Goal: Task Accomplishment & Management: Use online tool/utility

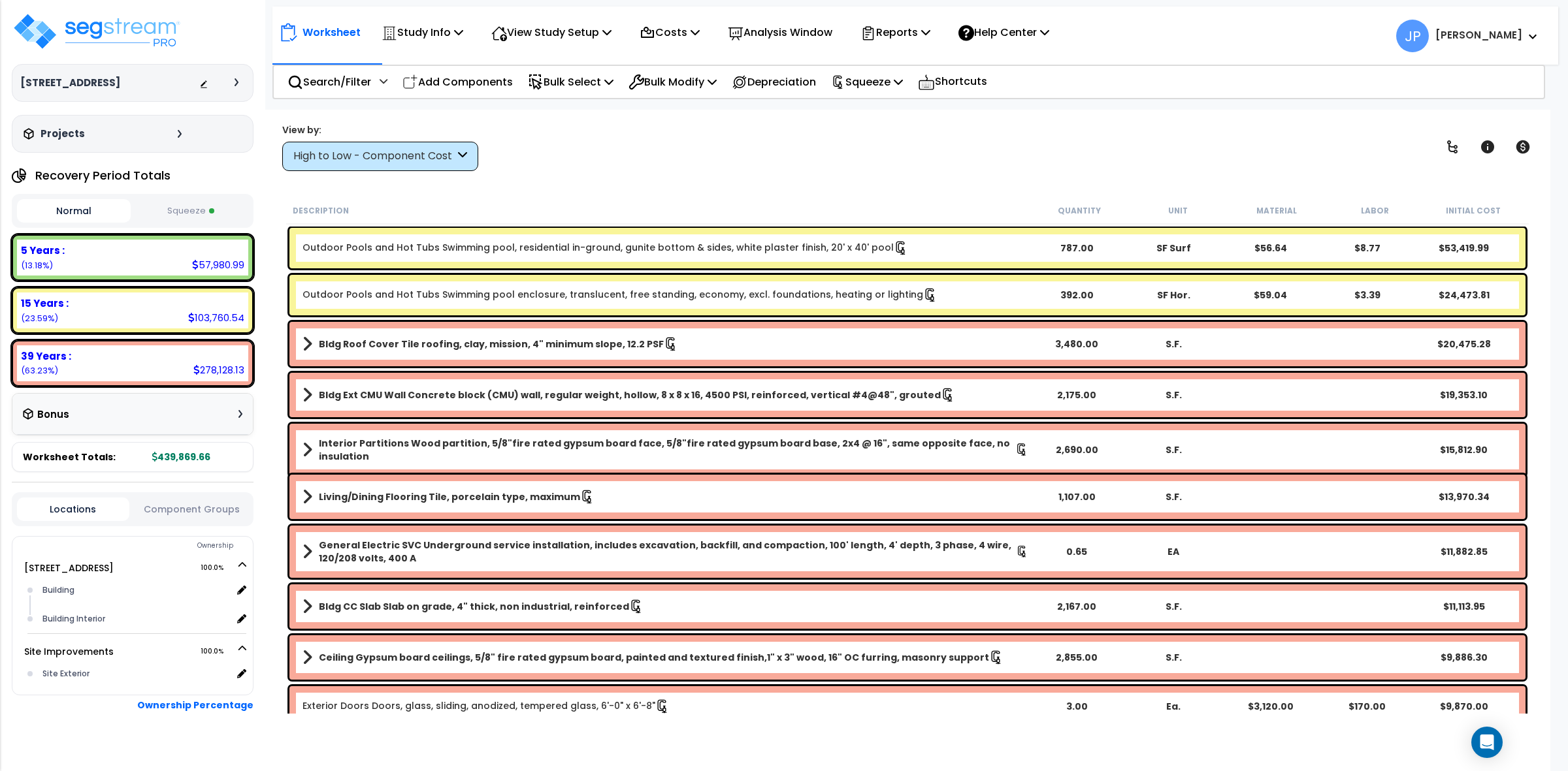
click at [419, 165] on div "High to Low - Component Cost" at bounding box center [380, 156] width 196 height 30
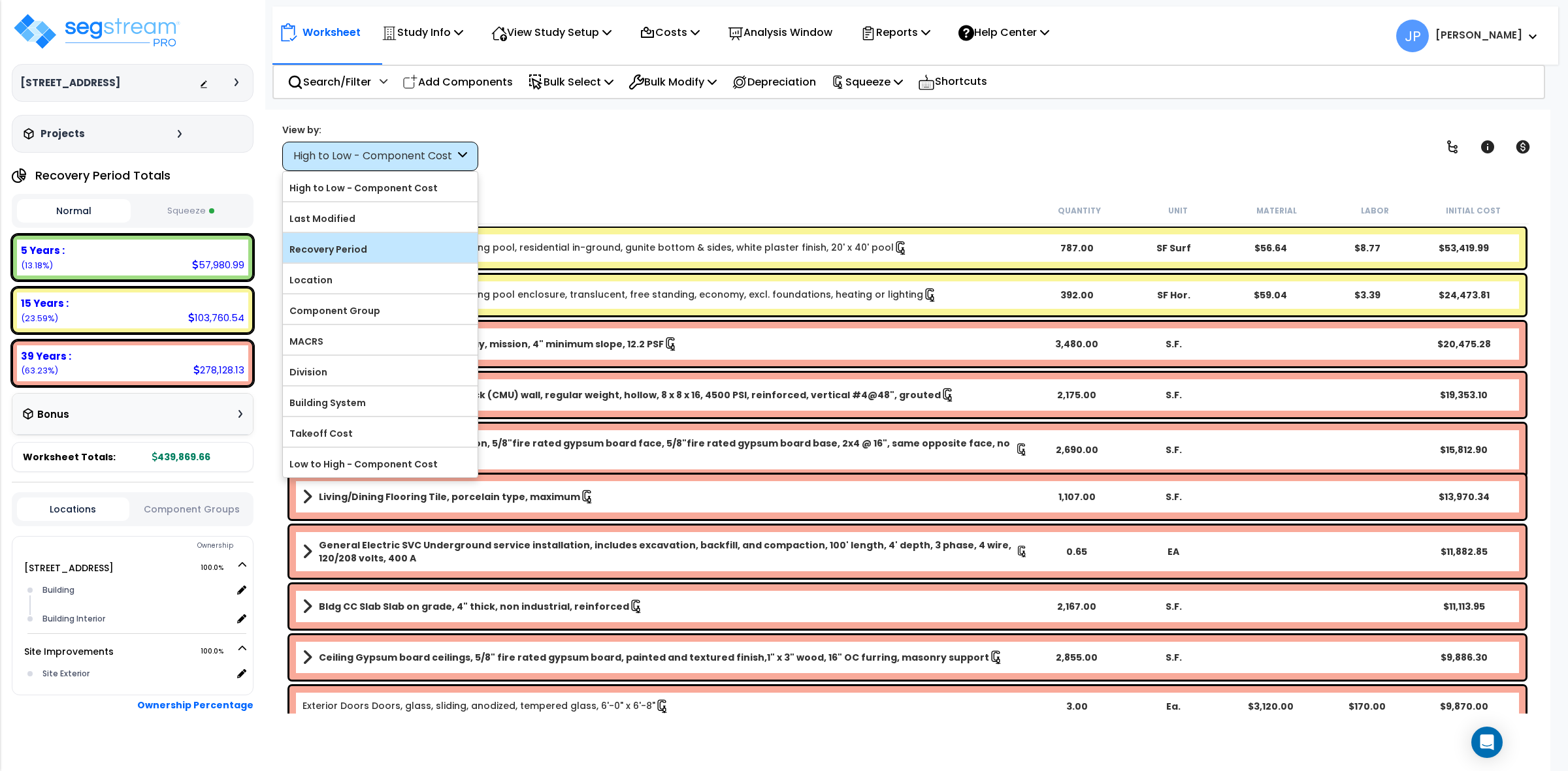
click at [393, 245] on label "Recovery Period" at bounding box center [380, 250] width 195 height 20
click at [0, 0] on input "Recovery Period" at bounding box center [0, 0] width 0 height 0
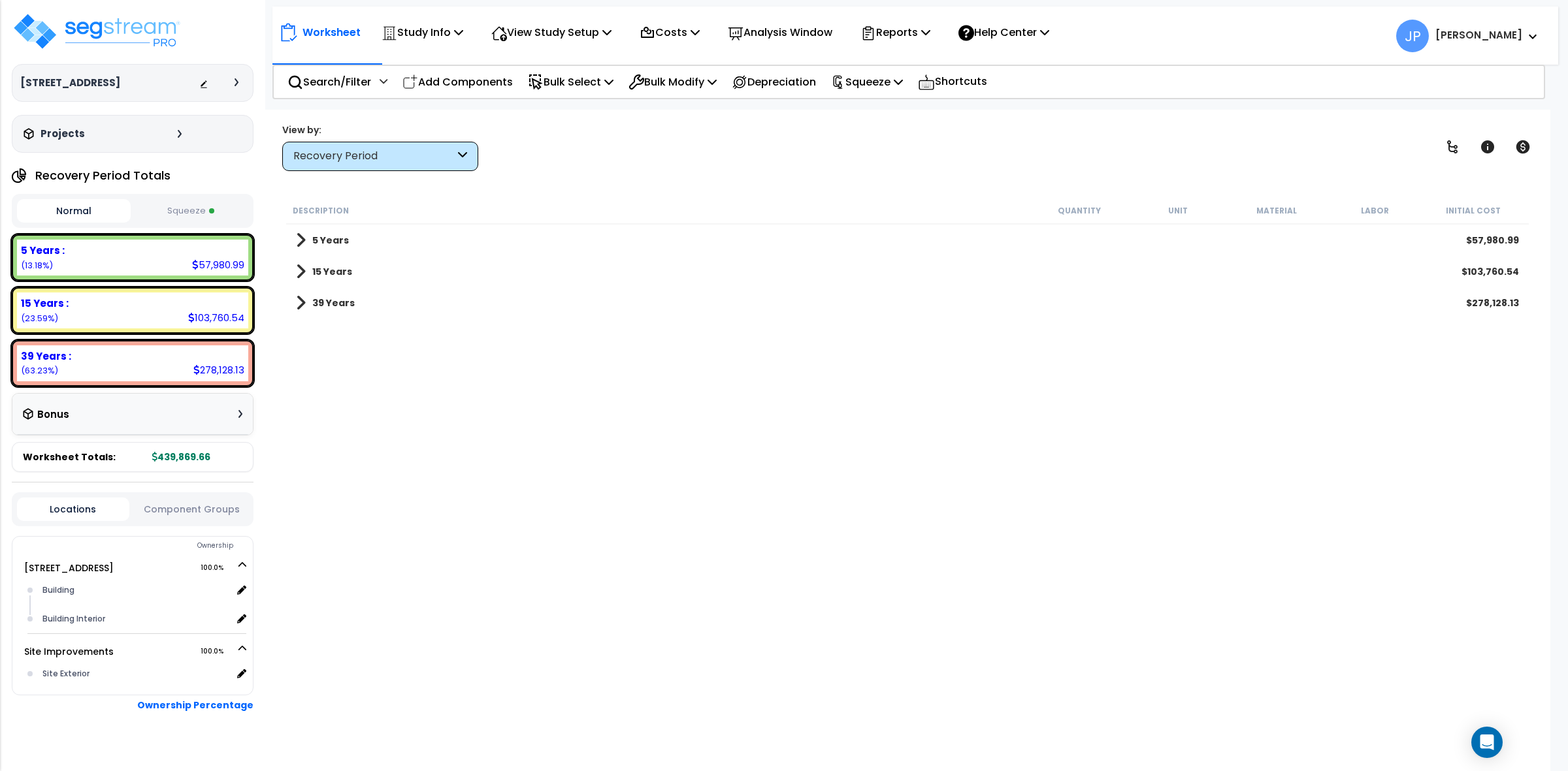
click at [333, 237] on b "5 Years" at bounding box center [330, 241] width 36 height 13
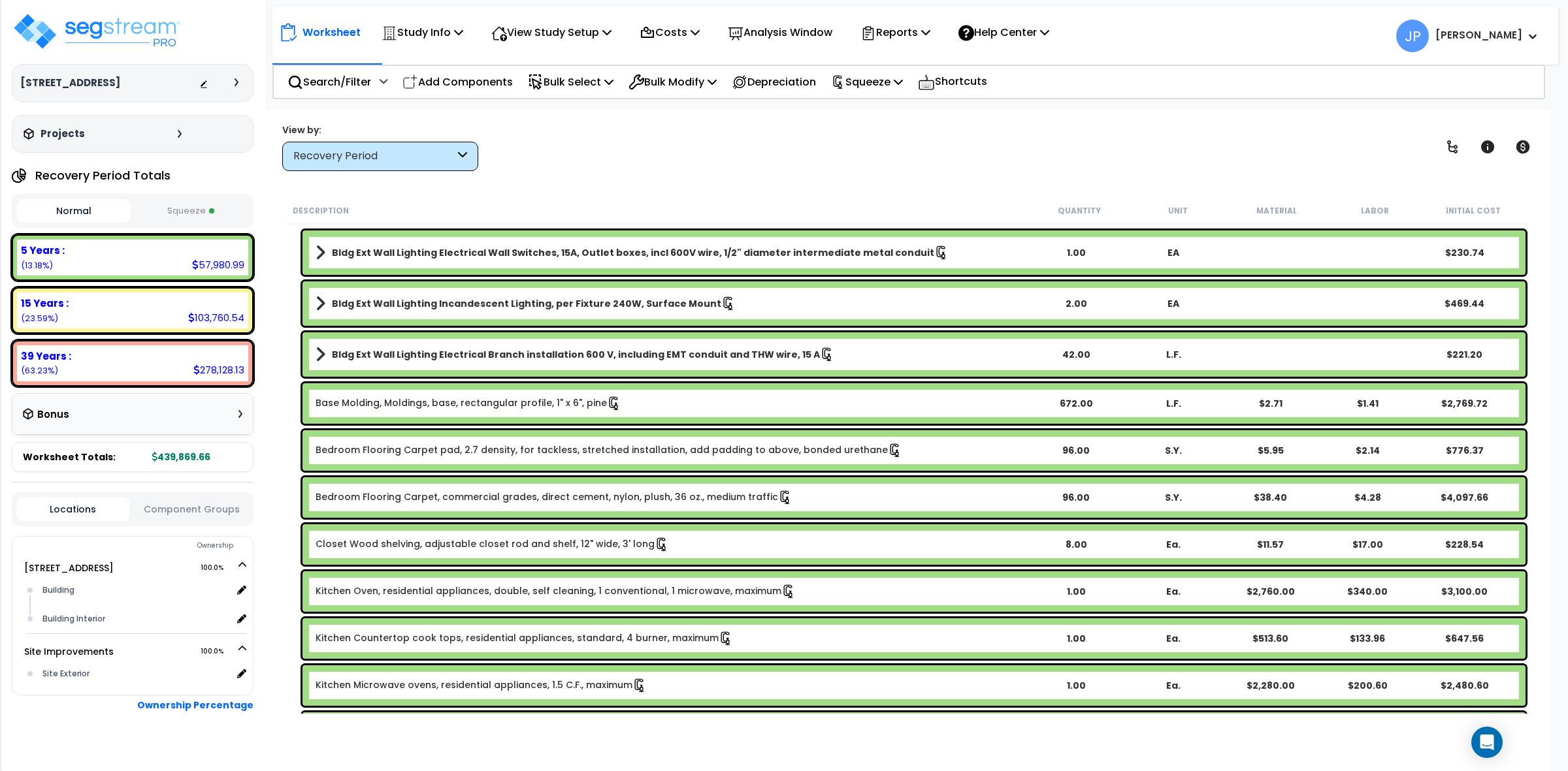
click at [938, 169] on div "View by: Recovery Period High to Low - Component Cost" at bounding box center [907, 146] width 1260 height 48
click at [726, 150] on div "View by: Recovery Period High to Low - Component Cost" at bounding box center [907, 146] width 1260 height 48
click at [730, 190] on div "Worksheet Study Info Study Setup Add Property Unit Template study Clone study JP" at bounding box center [907, 495] width 1286 height 771
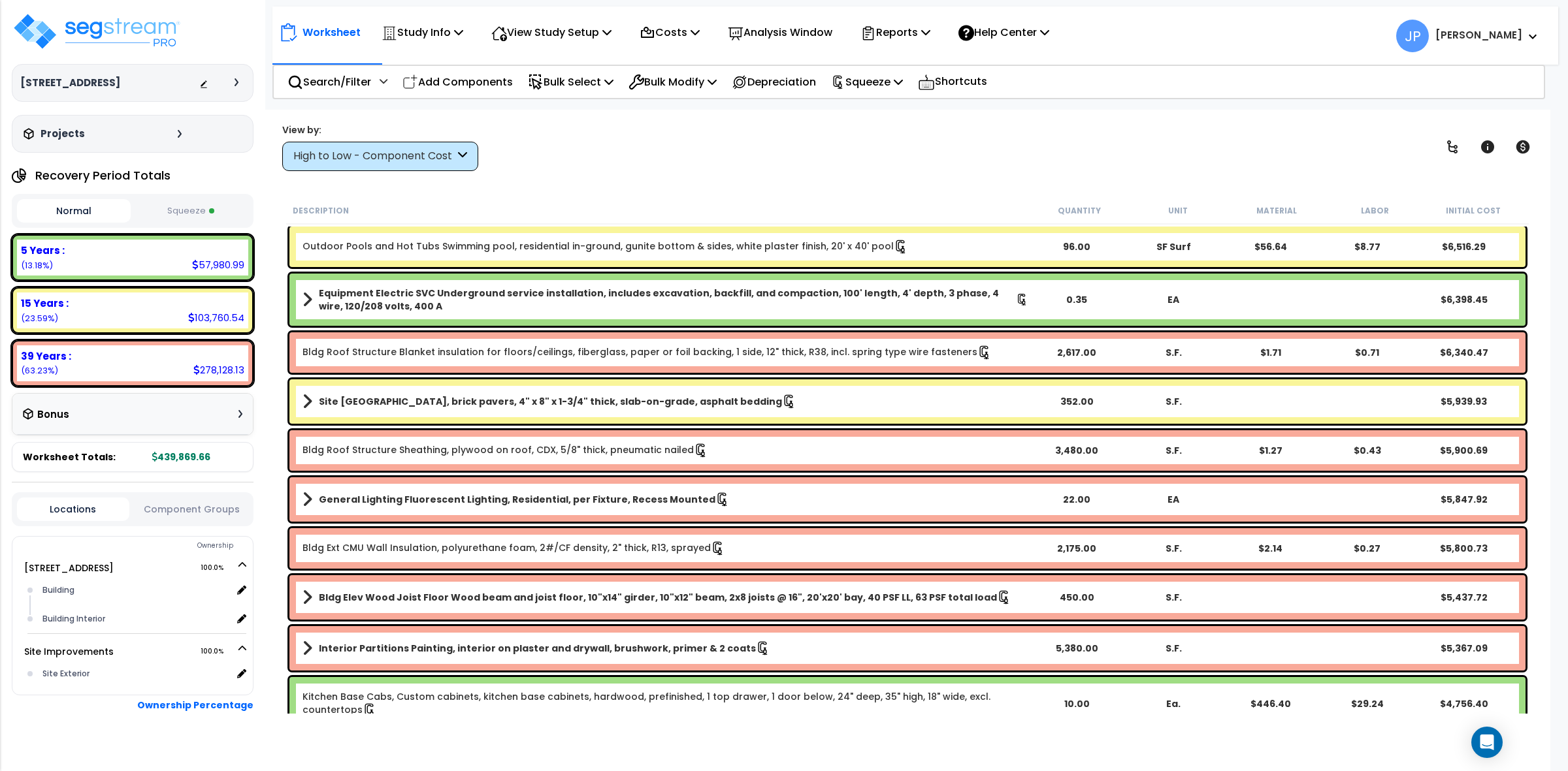
scroll to position [898, 0]
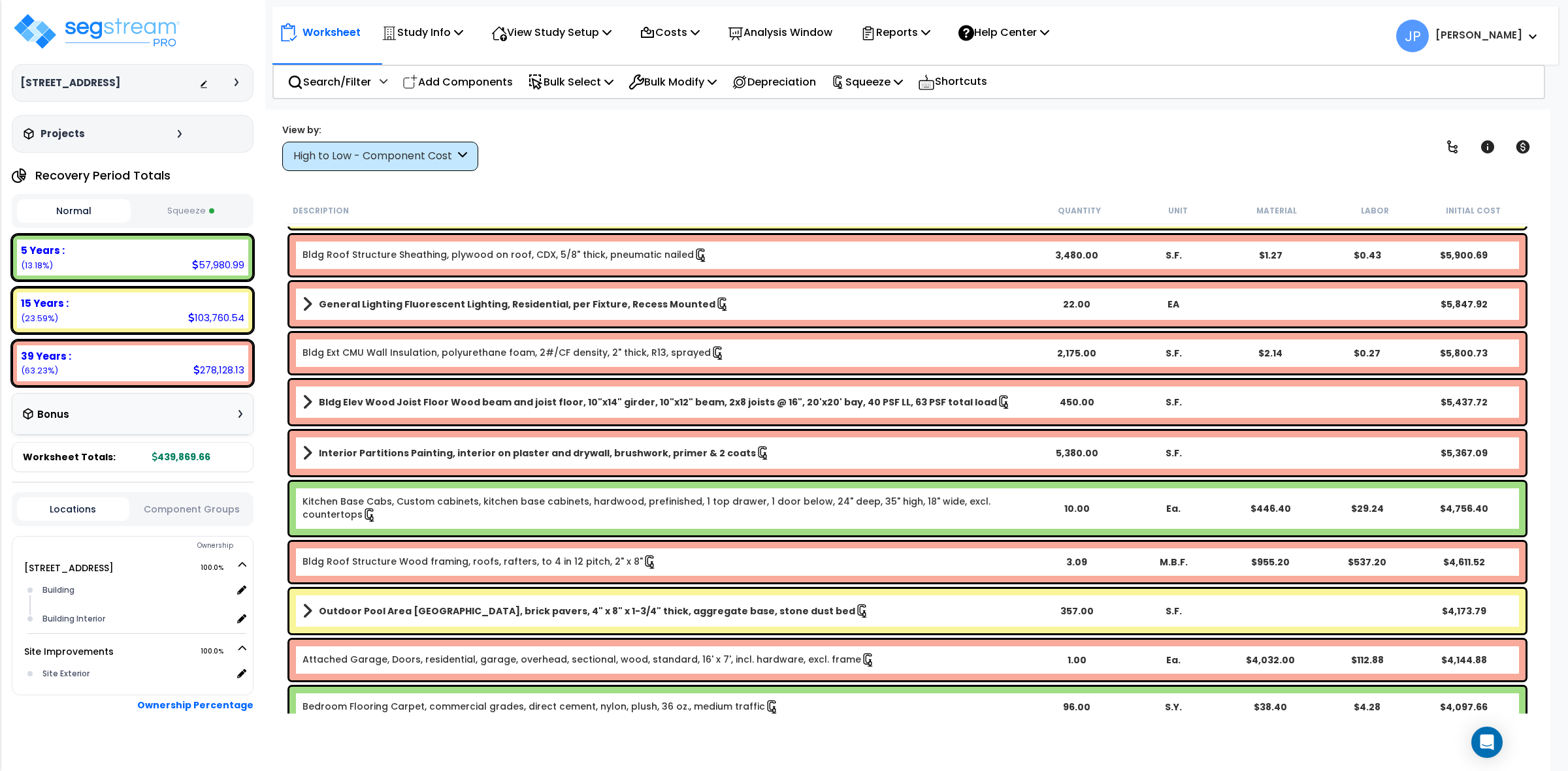
click at [439, 154] on div "High to Low - Component Cost" at bounding box center [374, 156] width 162 height 15
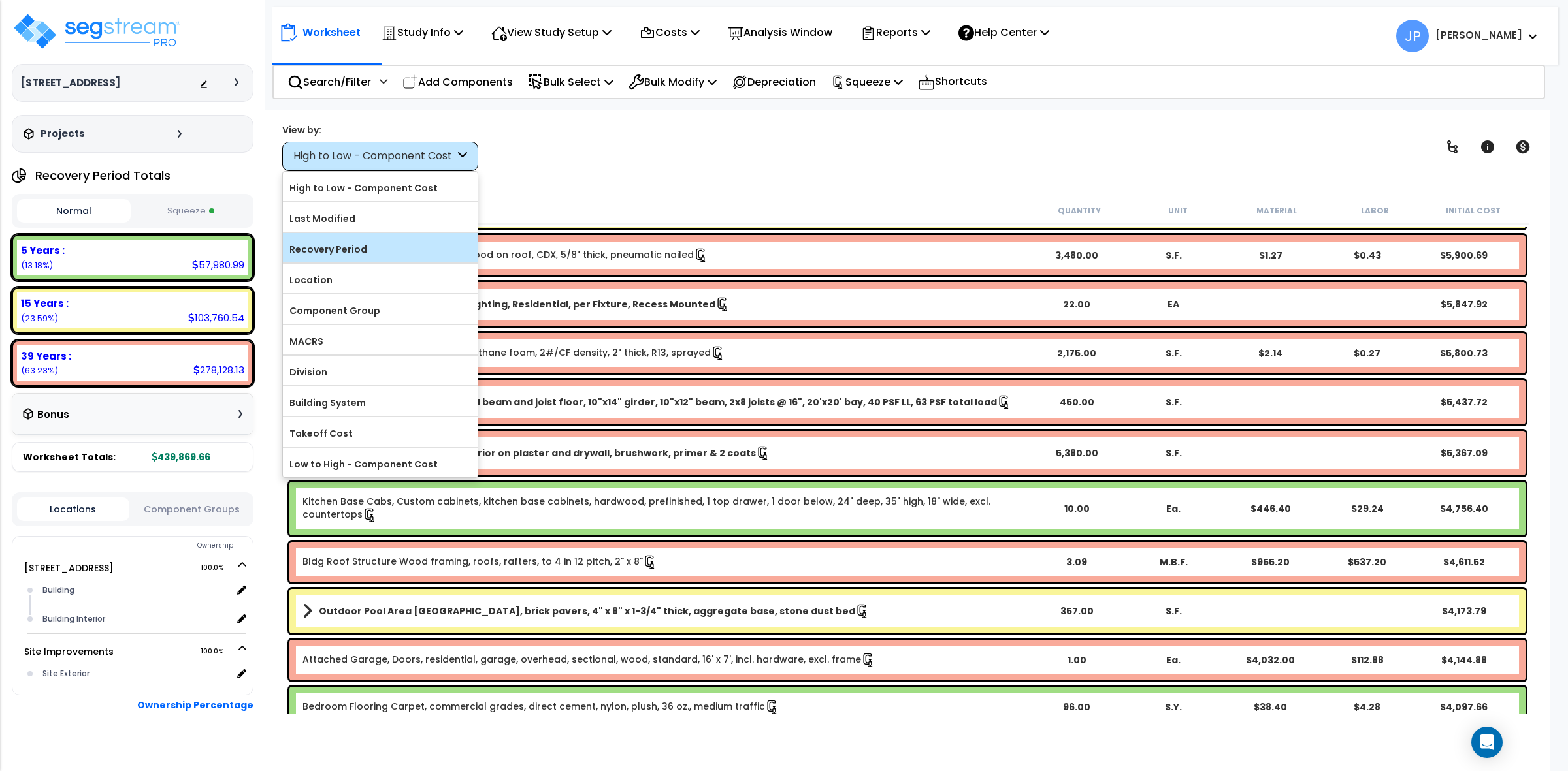
click at [380, 246] on label "Recovery Period" at bounding box center [380, 250] width 195 height 20
click at [0, 0] on input "Recovery Period" at bounding box center [0, 0] width 0 height 0
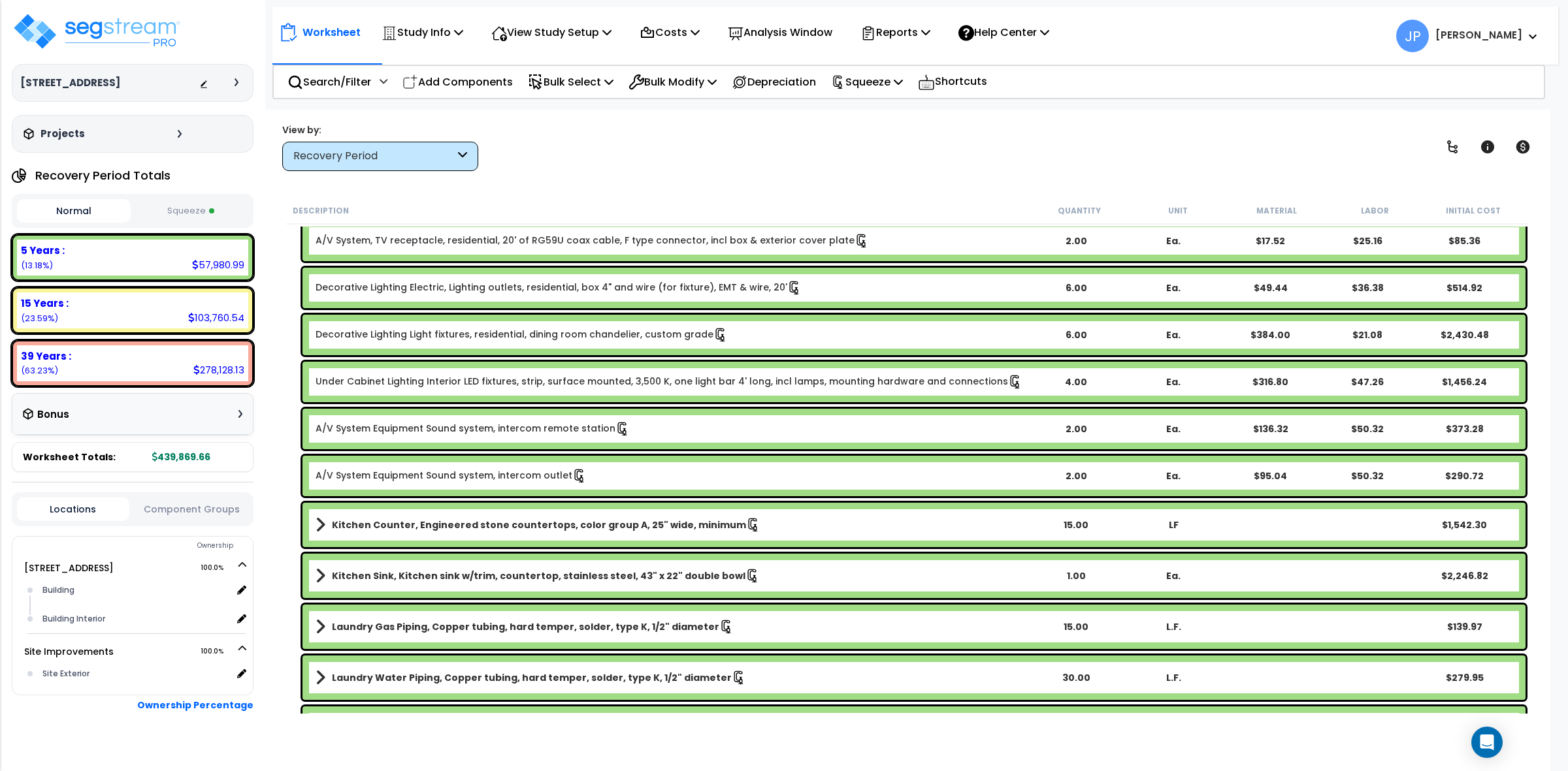
scroll to position [1345, 0]
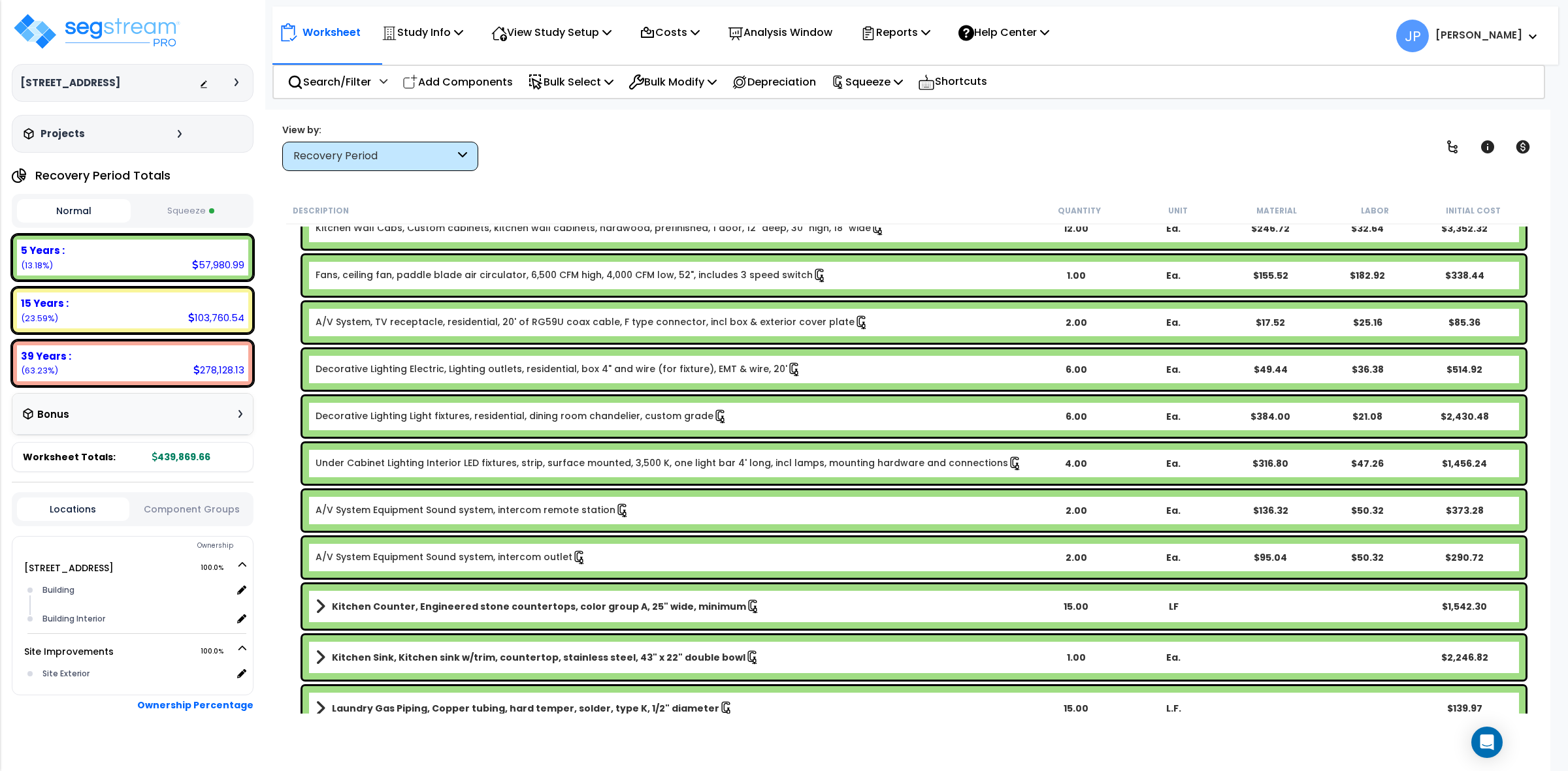
click at [524, 416] on link "Decorative Lighting Light fixtures, residential, dining room chandelier, custom…" at bounding box center [522, 416] width 412 height 14
click at [624, 165] on div "View by: Recovery Period High to Low - Component Cost" at bounding box center [907, 146] width 1260 height 48
click at [617, 414] on link "Decorative Lighting Light fixtures, residential, dining room chandelier, custom…" at bounding box center [522, 416] width 412 height 14
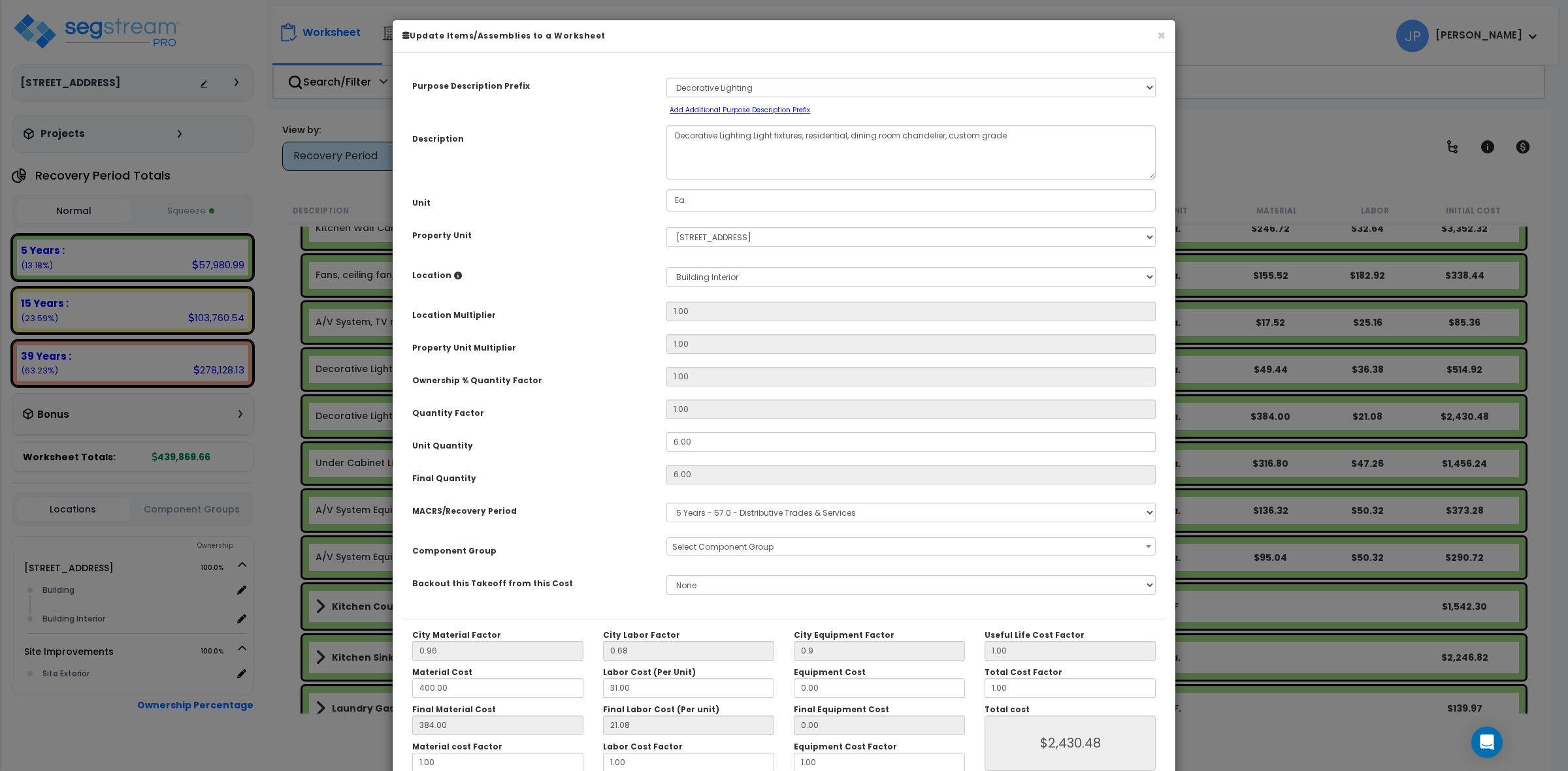
select select "35543"
click at [1159, 37] on button "×" at bounding box center [1161, 36] width 9 height 14
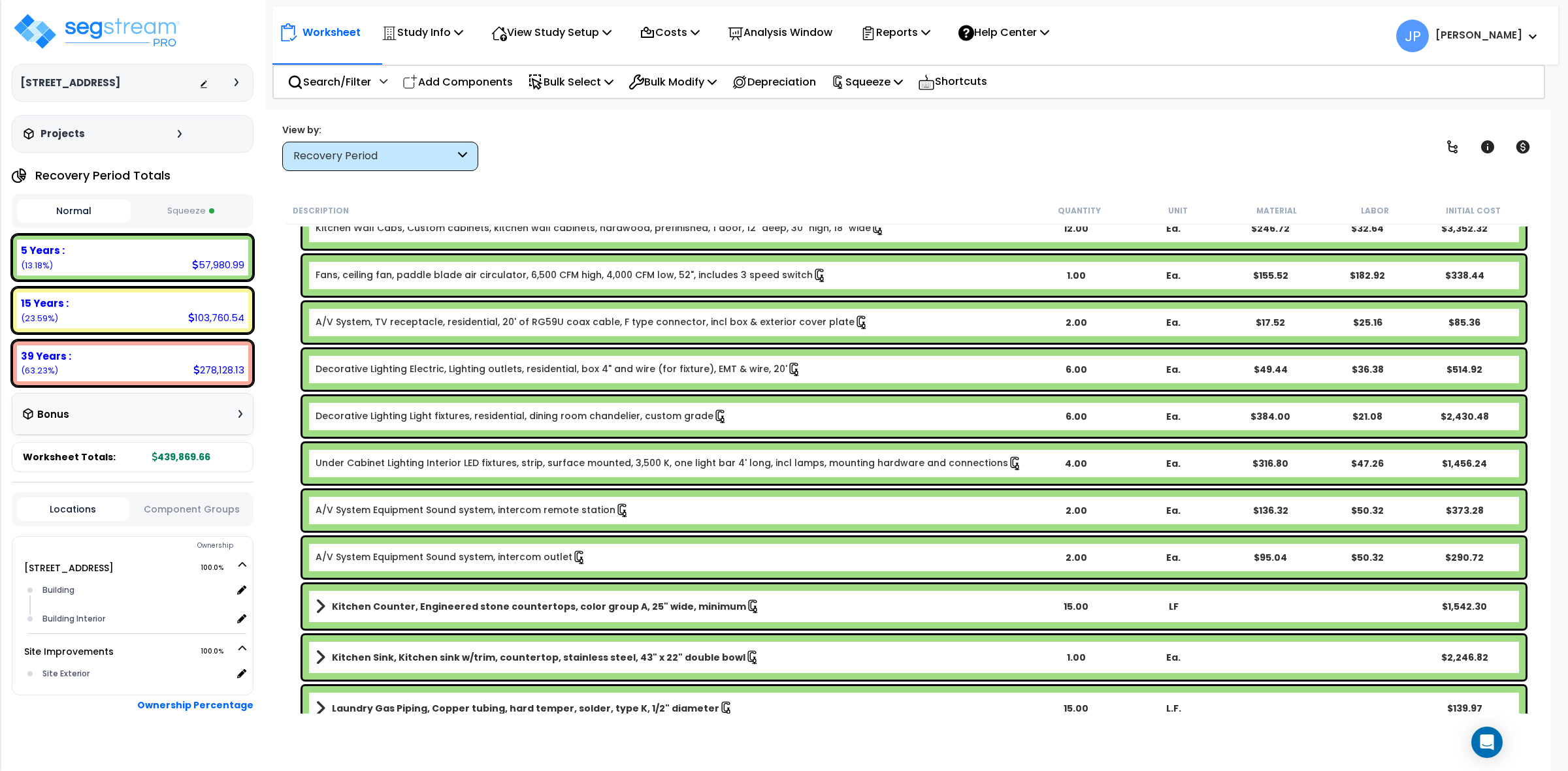
click at [917, 200] on div "Description Quantity Unit Material Labor Initial Cost" at bounding box center [907, 211] width 1243 height 28
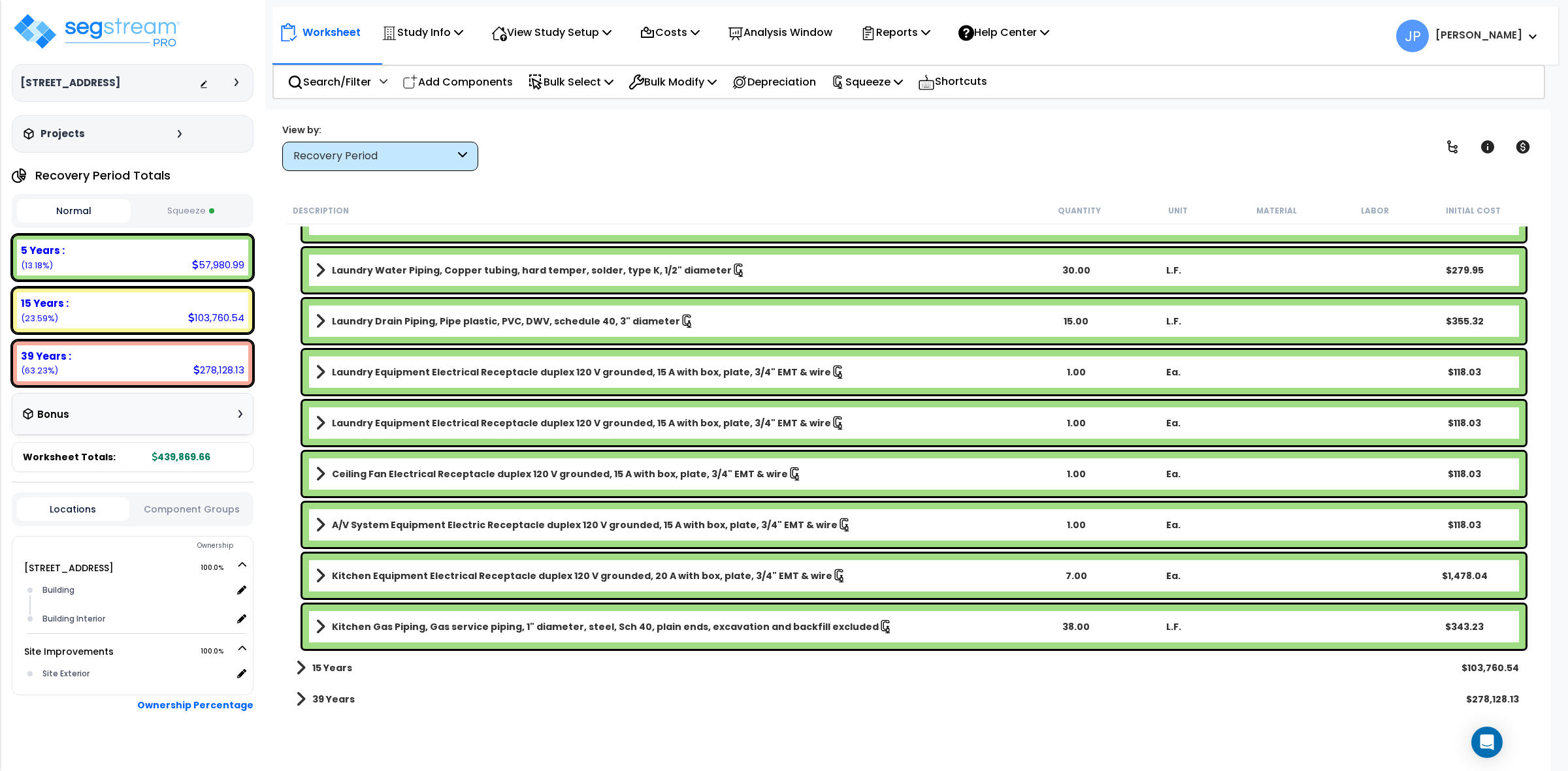
scroll to position [1804, 0]
click at [324, 662] on b "15 Years" at bounding box center [332, 668] width 40 height 13
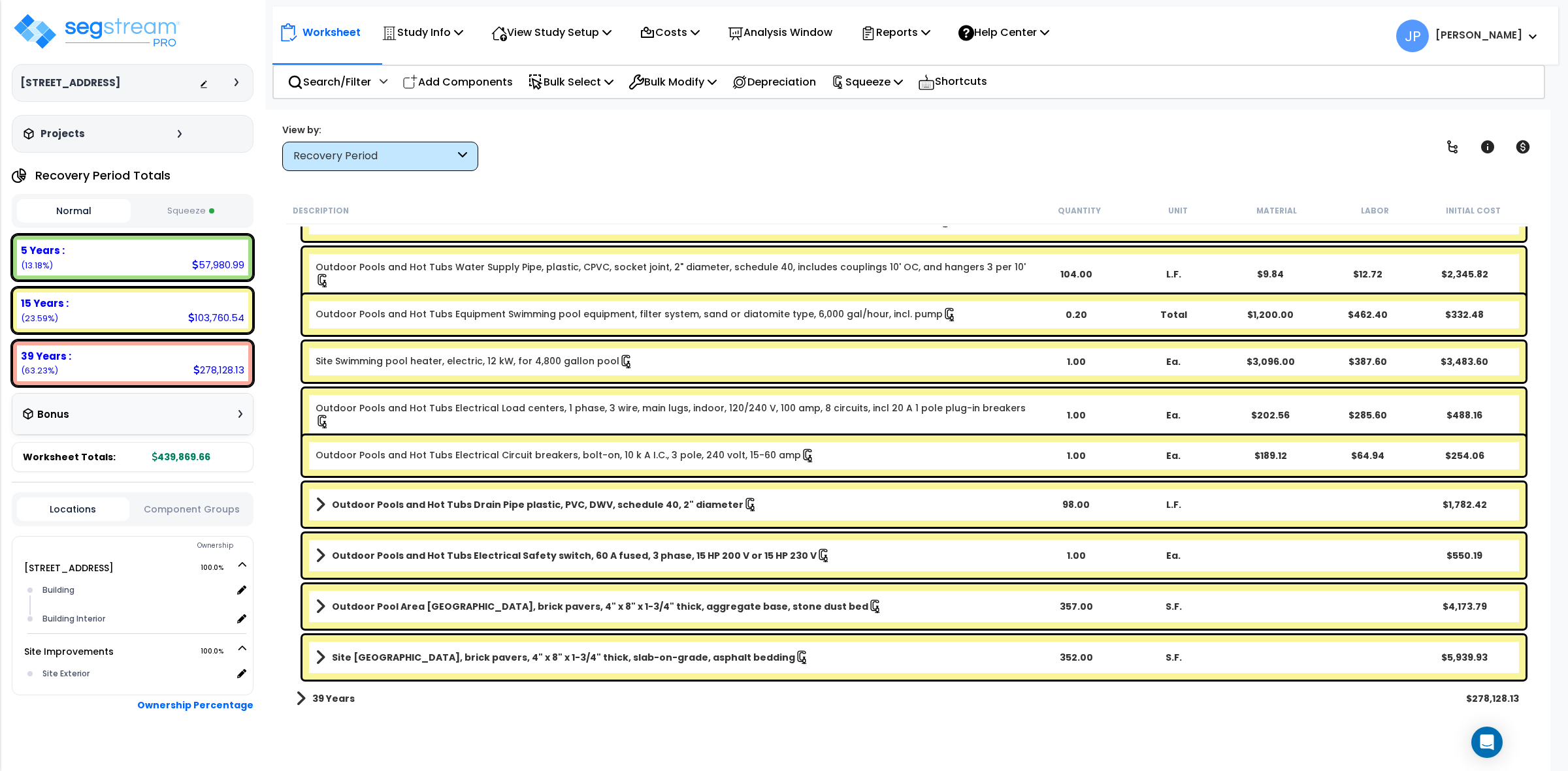
scroll to position [2382, 0]
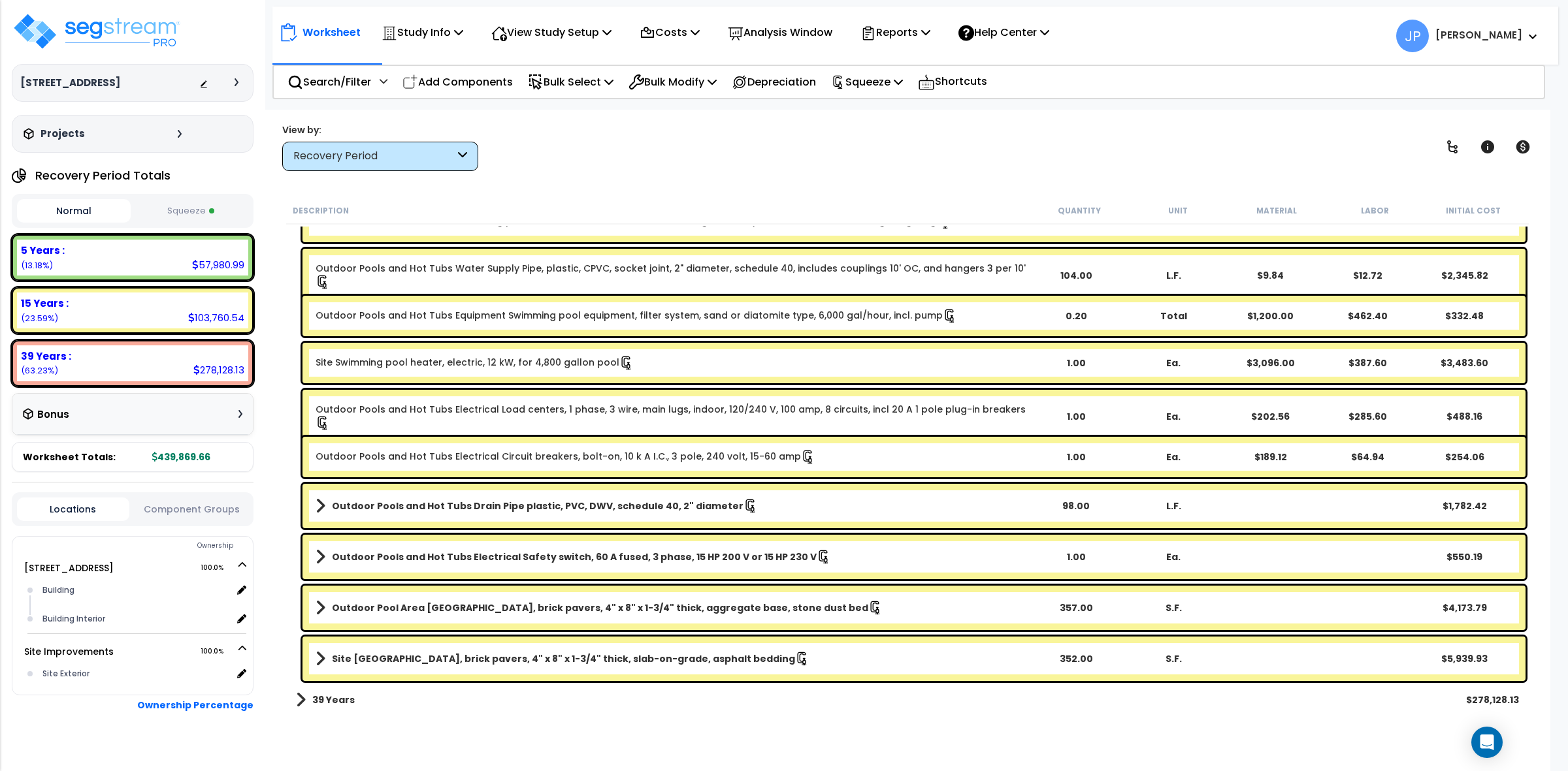
click at [322, 697] on b "39 Years" at bounding box center [334, 700] width 42 height 13
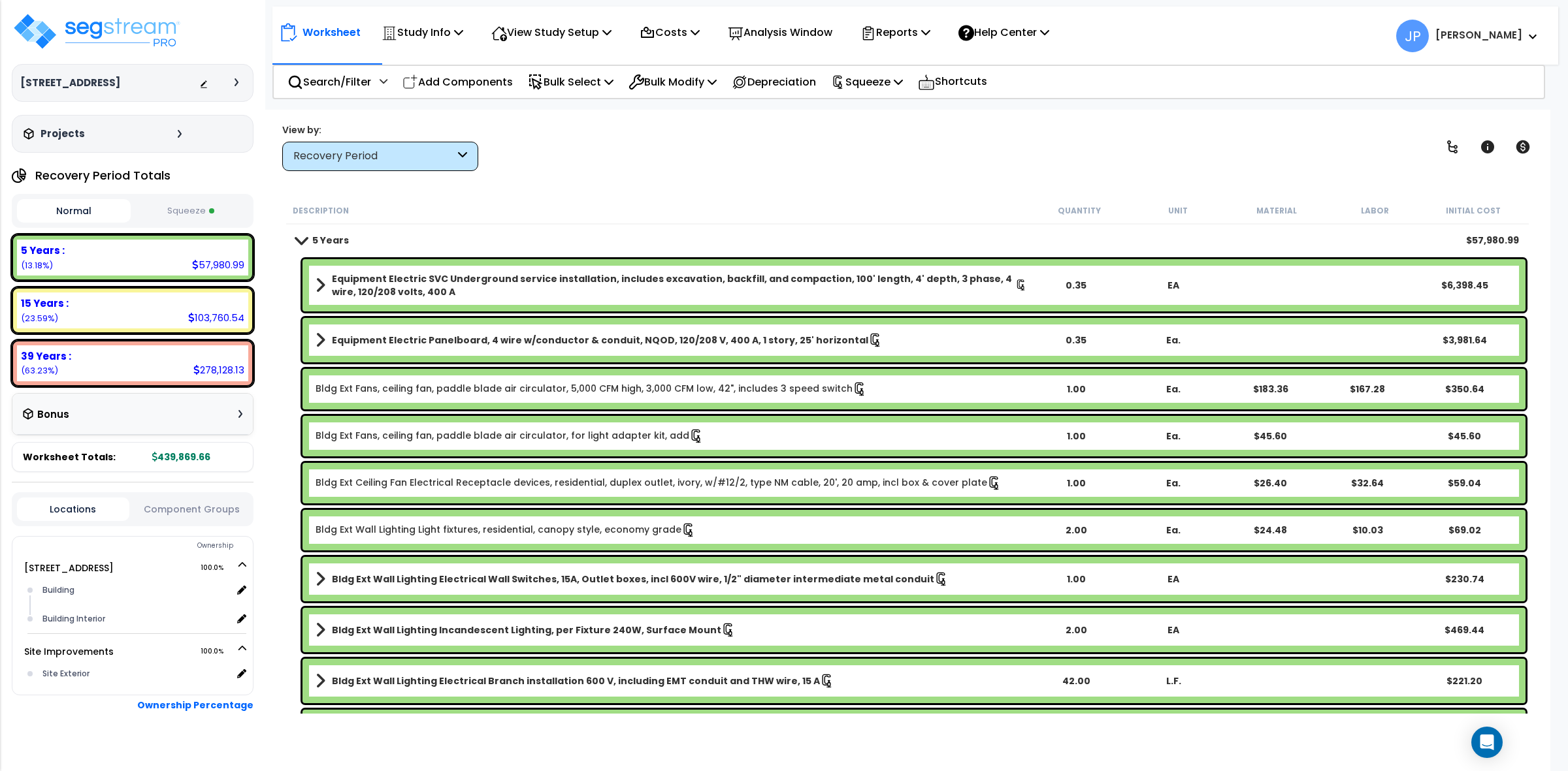
scroll to position [0, 0]
click at [605, 204] on div "Description" at bounding box center [661, 210] width 738 height 13
click at [709, 178] on div "Worksheet Study Info Study Setup Add Property Unit Template study Clone study JP" at bounding box center [907, 495] width 1286 height 771
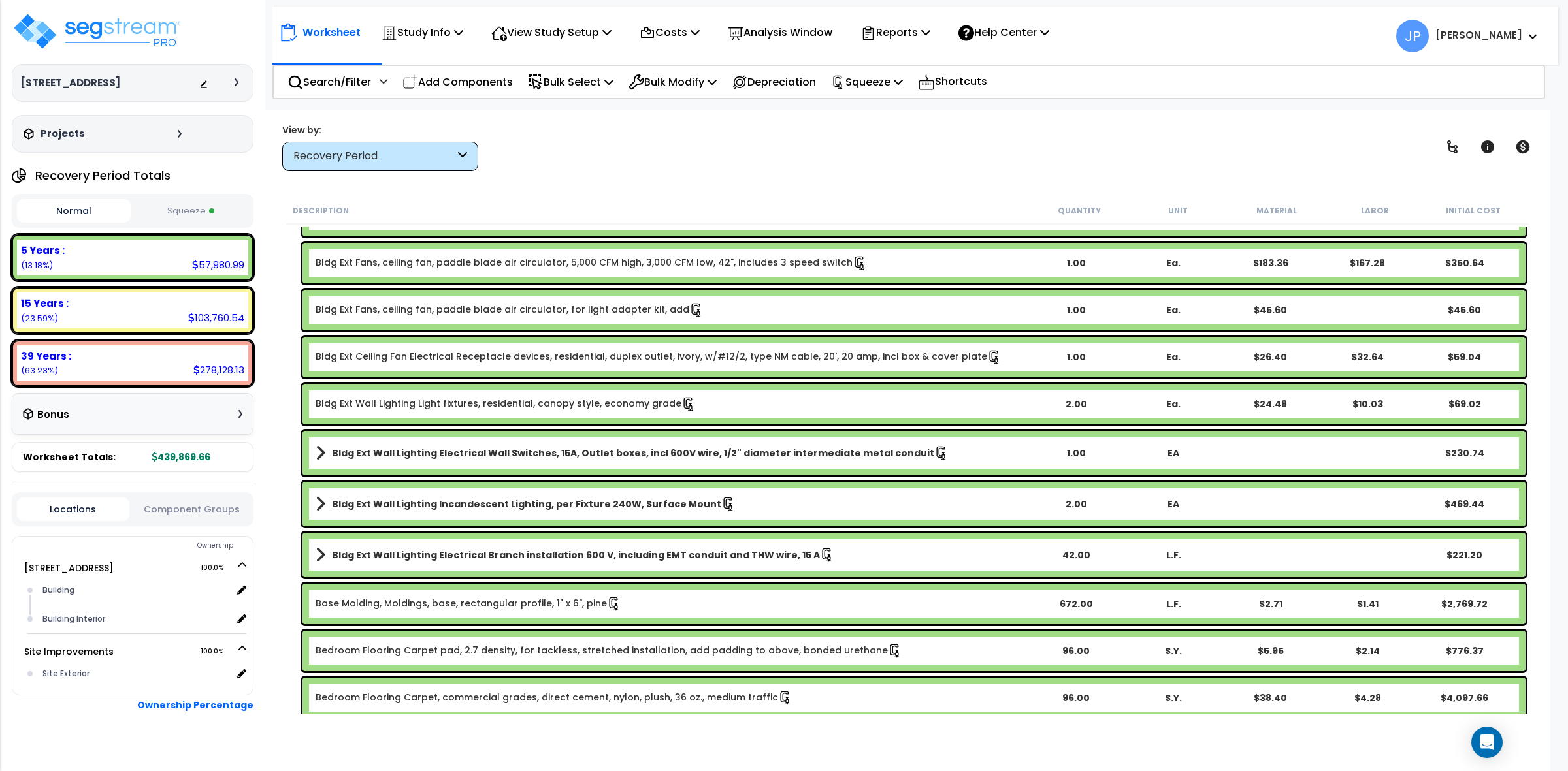
scroll to position [0, 0]
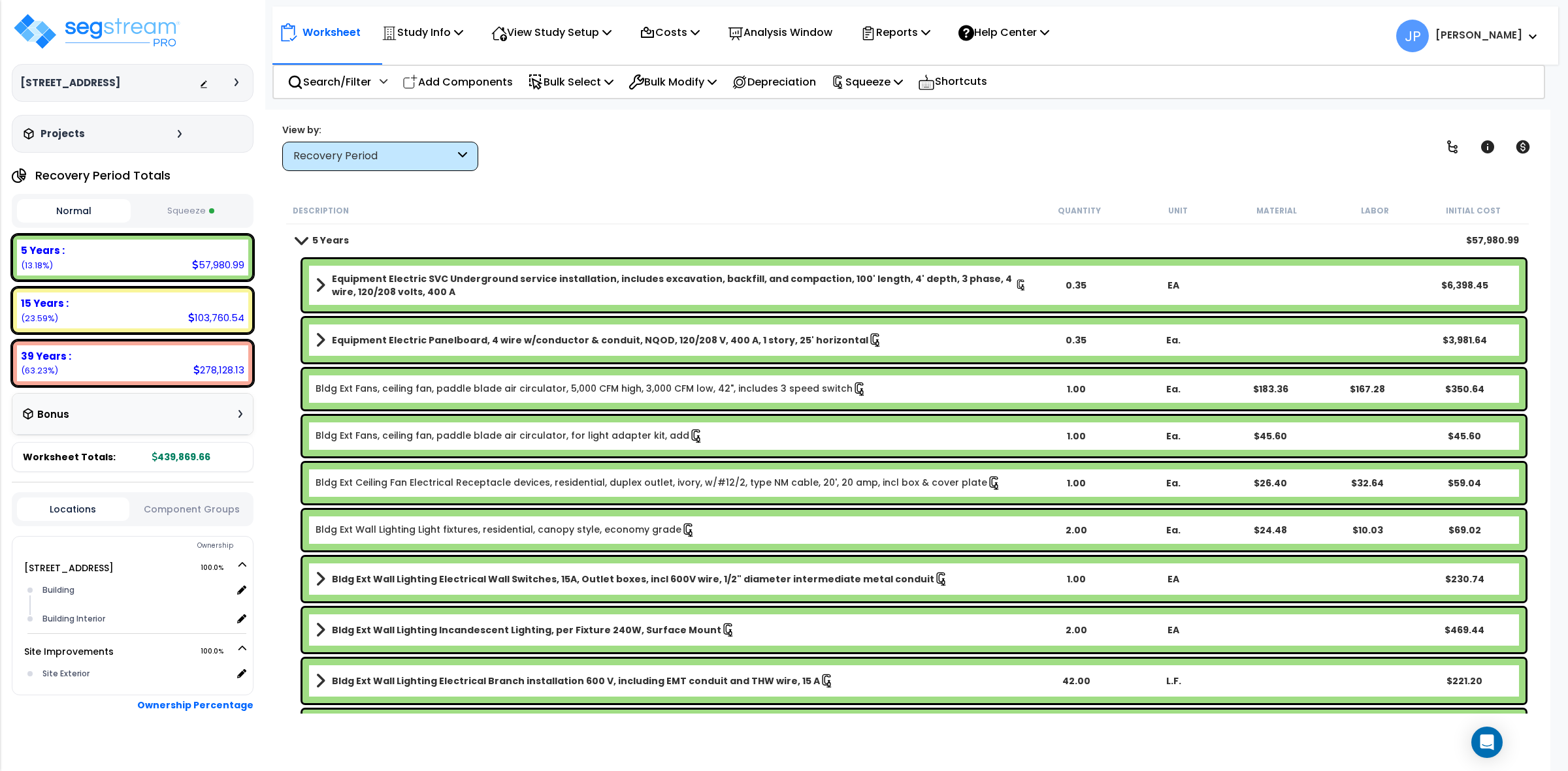
click at [723, 198] on div "Description Quantity Unit Material Labor Initial Cost" at bounding box center [907, 211] width 1243 height 28
click at [634, 171] on div "Worksheet Study Info Study Setup Add Property Unit Template study Clone study JP" at bounding box center [907, 495] width 1286 height 771
click at [667, 194] on div "Worksheet Study Info Study Setup Add Property Unit Template study Clone study JP" at bounding box center [907, 495] width 1286 height 771
click at [586, 180] on div "Worksheet Study Info Study Setup Add Property Unit Template study Clone study JP" at bounding box center [907, 495] width 1286 height 771
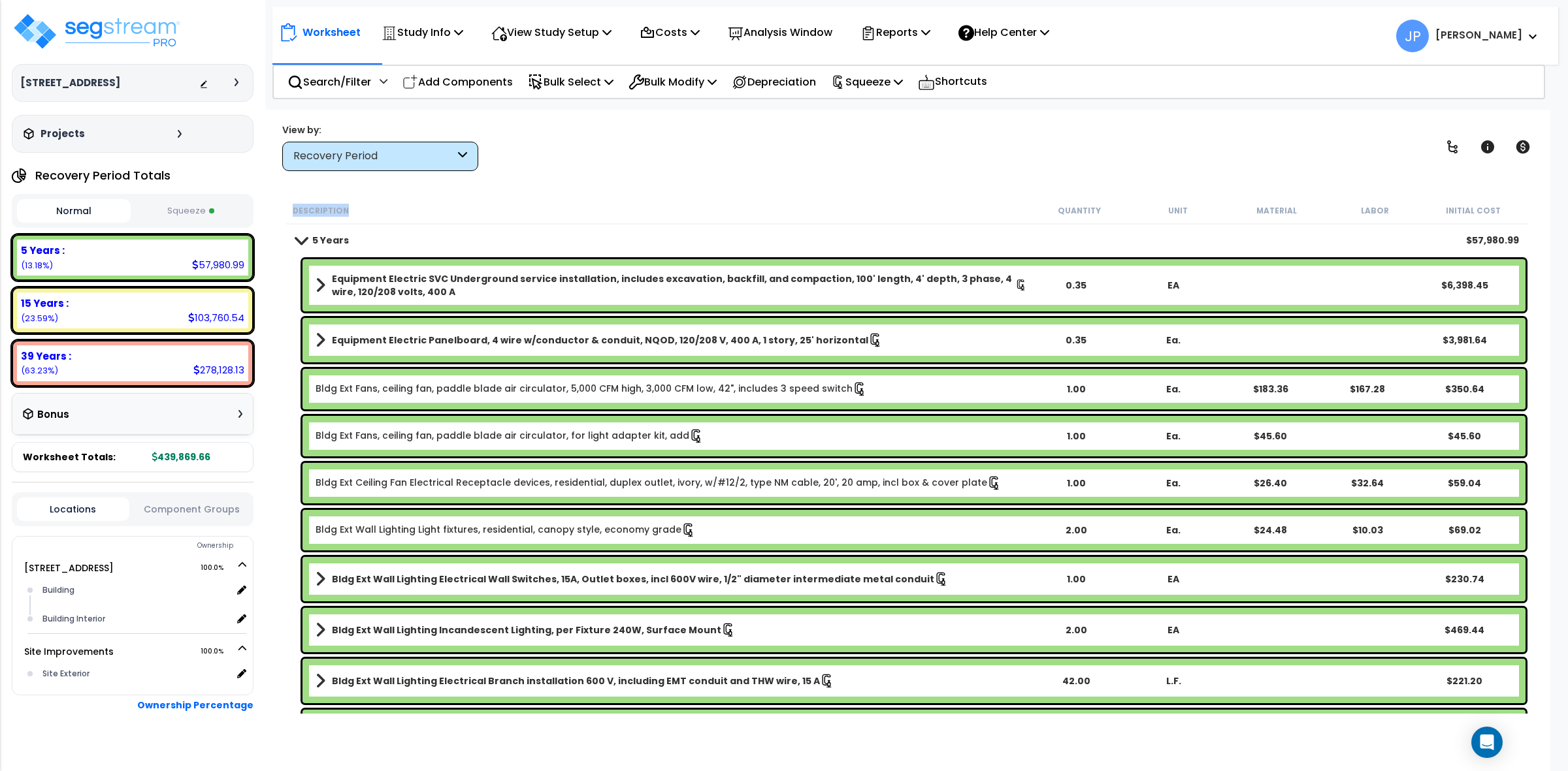
click at [586, 180] on div "Worksheet Study Info Study Setup Add Property Unit Template study Clone study JP" at bounding box center [907, 495] width 1286 height 771
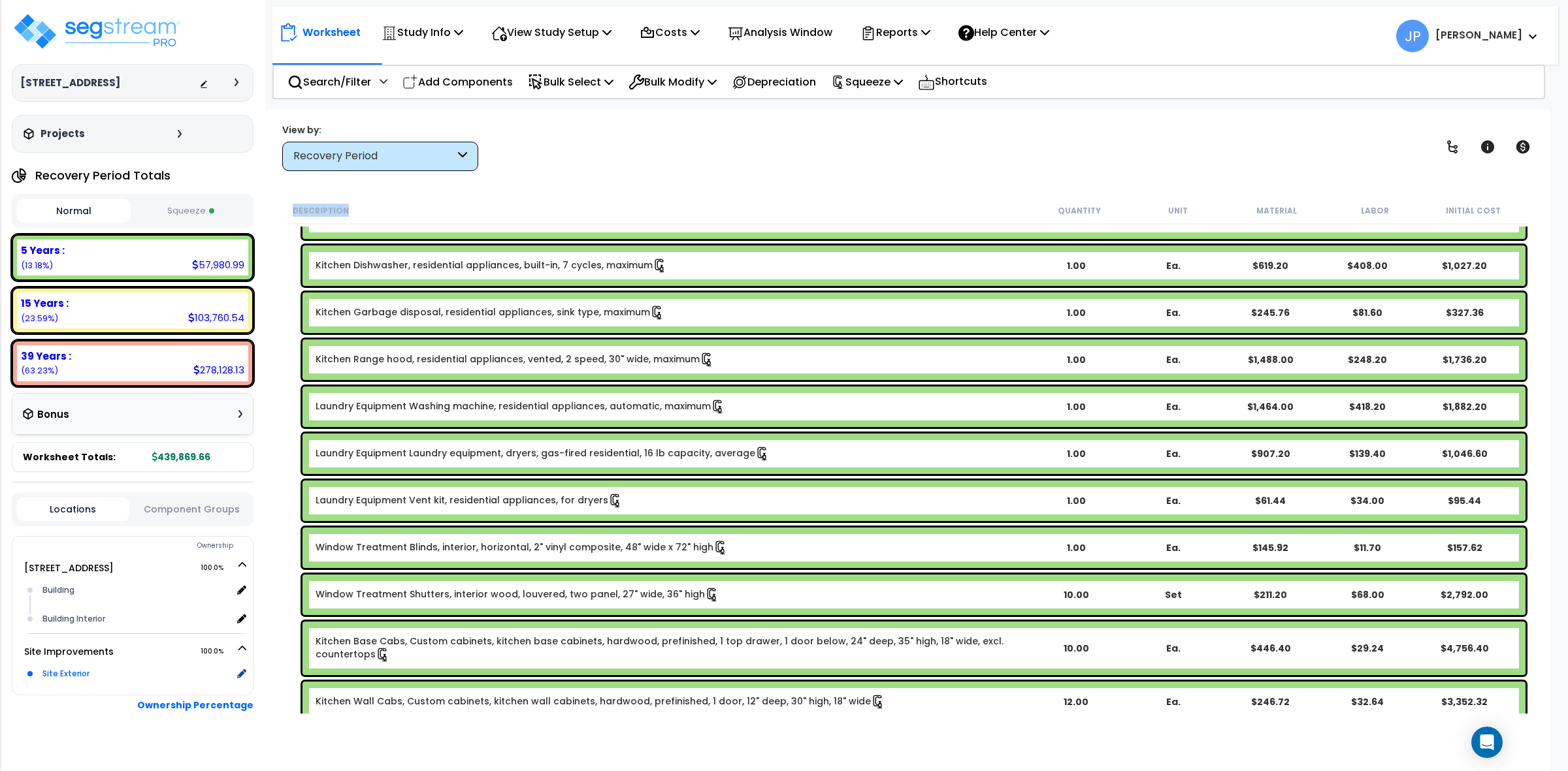
scroll to position [750, 0]
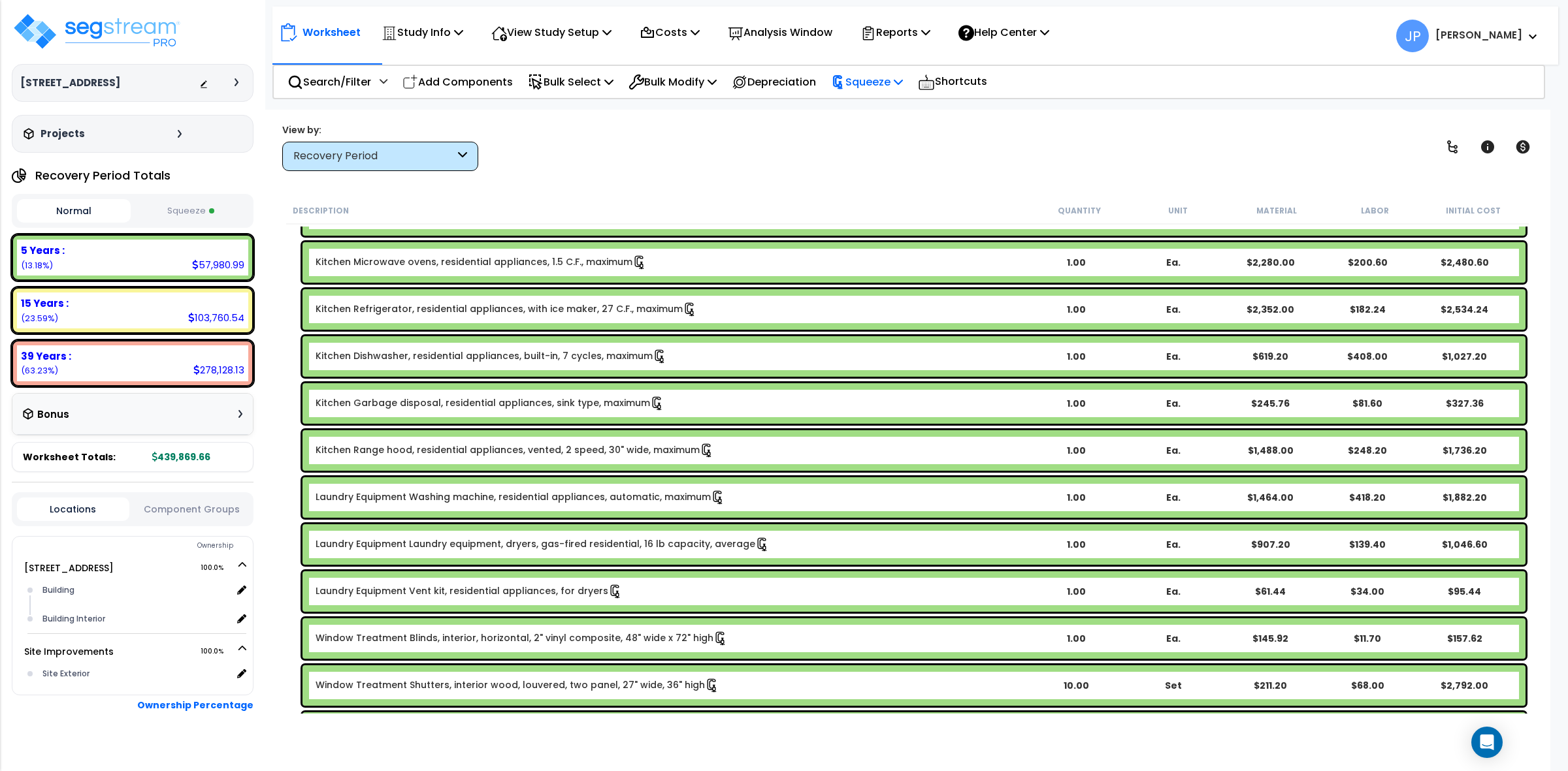
click at [894, 80] on p "Squeeze" at bounding box center [867, 82] width 72 height 18
click at [756, 137] on div "View by: Recovery Period High to Low - Component Cost" at bounding box center [907, 146] width 1260 height 48
click at [709, 170] on div "View by: Recovery Period High to Low - Component Cost" at bounding box center [907, 146] width 1260 height 48
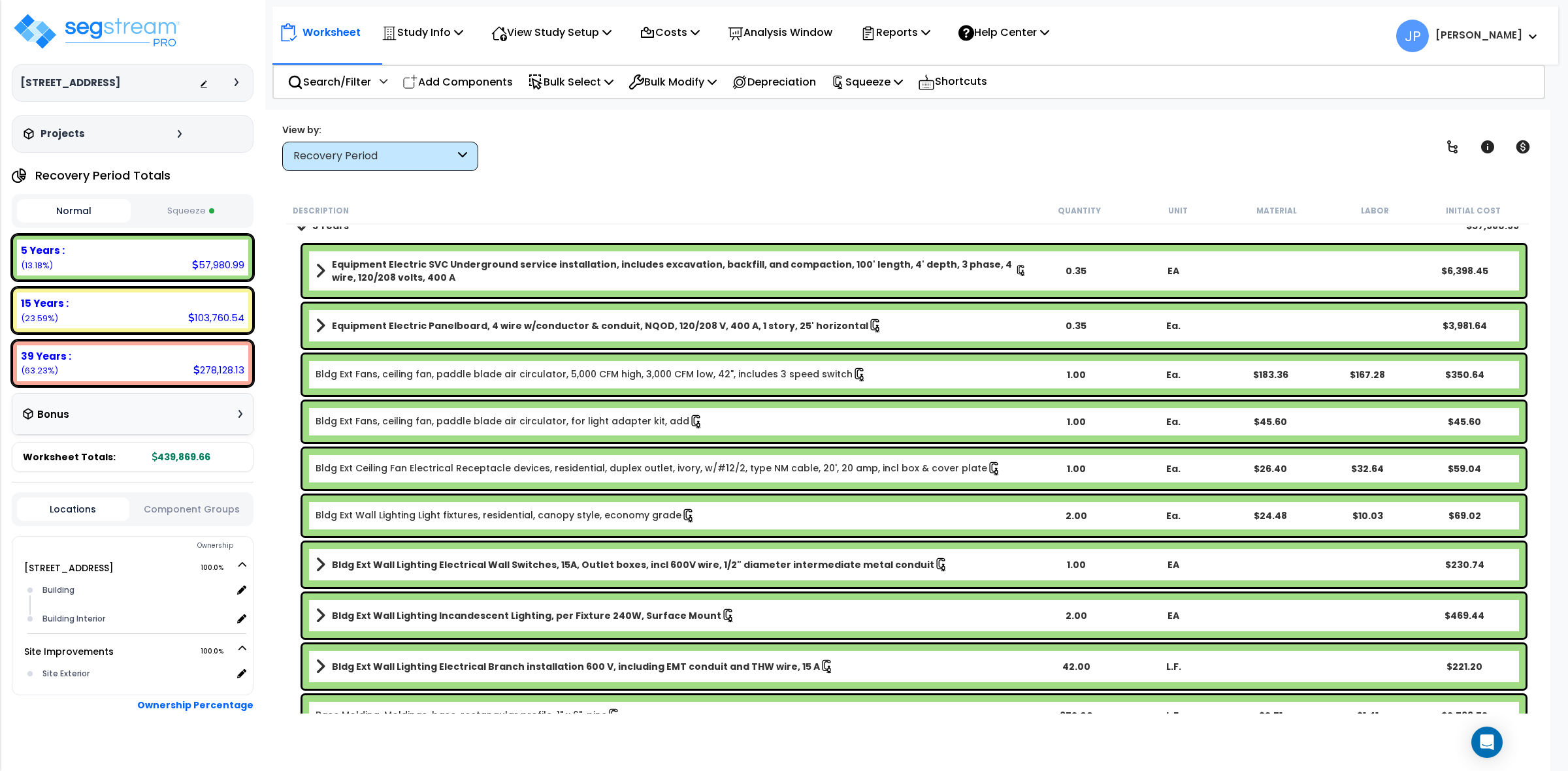
scroll to position [0, 0]
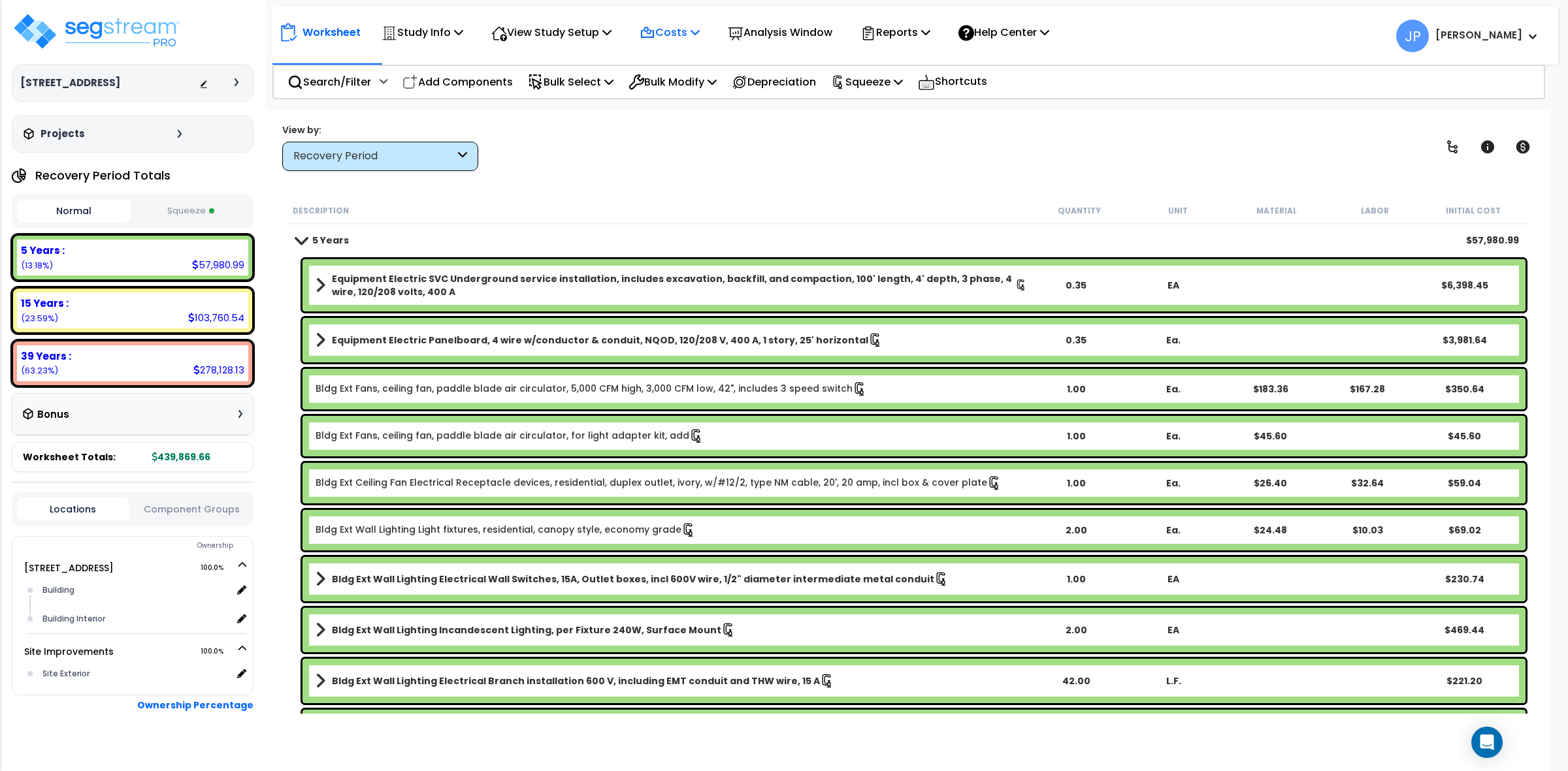
click at [675, 30] on p "Costs" at bounding box center [669, 32] width 60 height 18
click at [683, 96] on link "Direct Costs" at bounding box center [698, 90] width 129 height 26
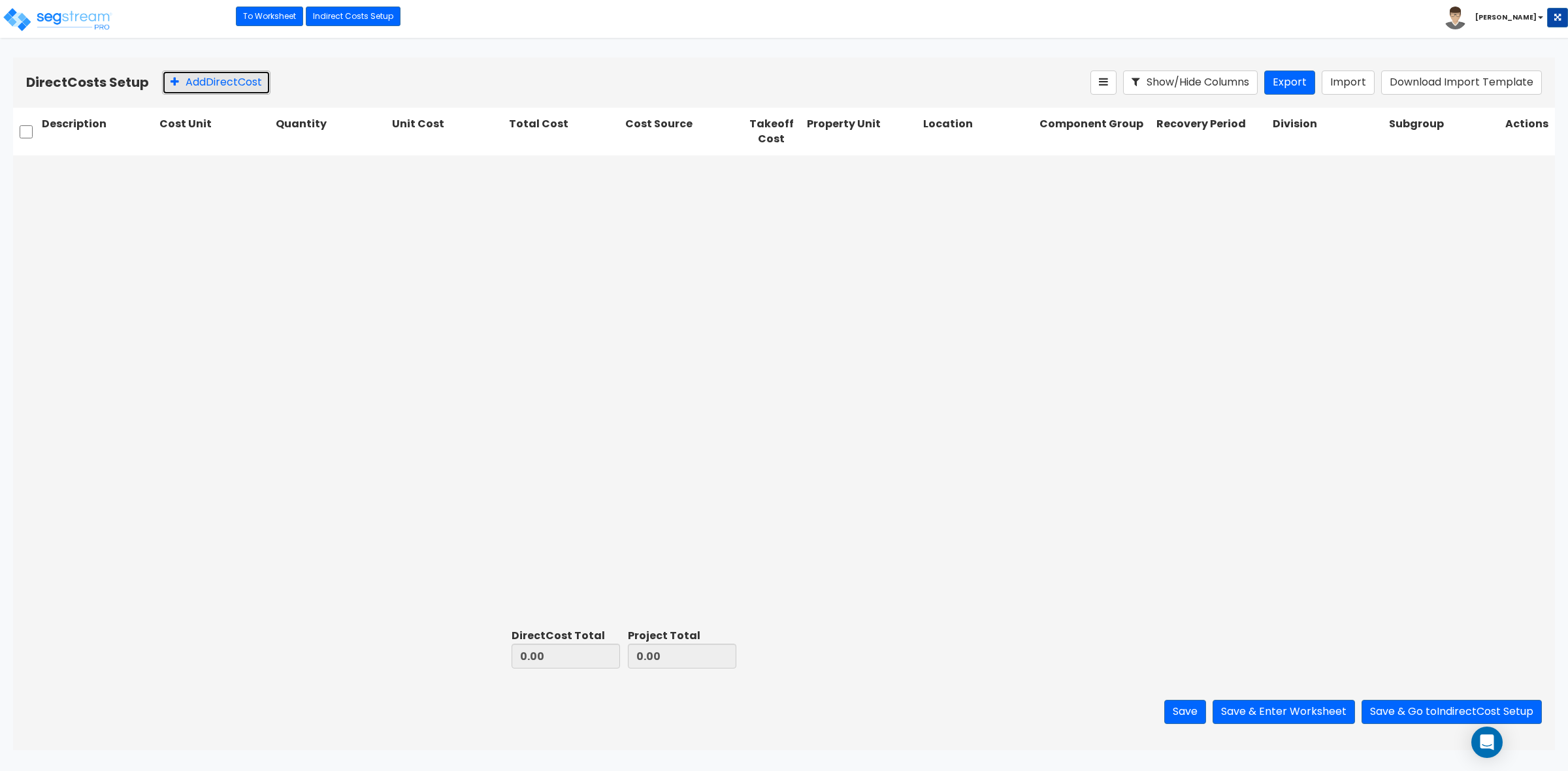
click at [261, 80] on button "Add Direct Cost" at bounding box center [216, 82] width 109 height 24
click at [126, 167] on input "text" at bounding box center [98, 171] width 112 height 25
type input "Closing Costs"
click at [241, 177] on div at bounding box center [208, 171] width 83 height 18
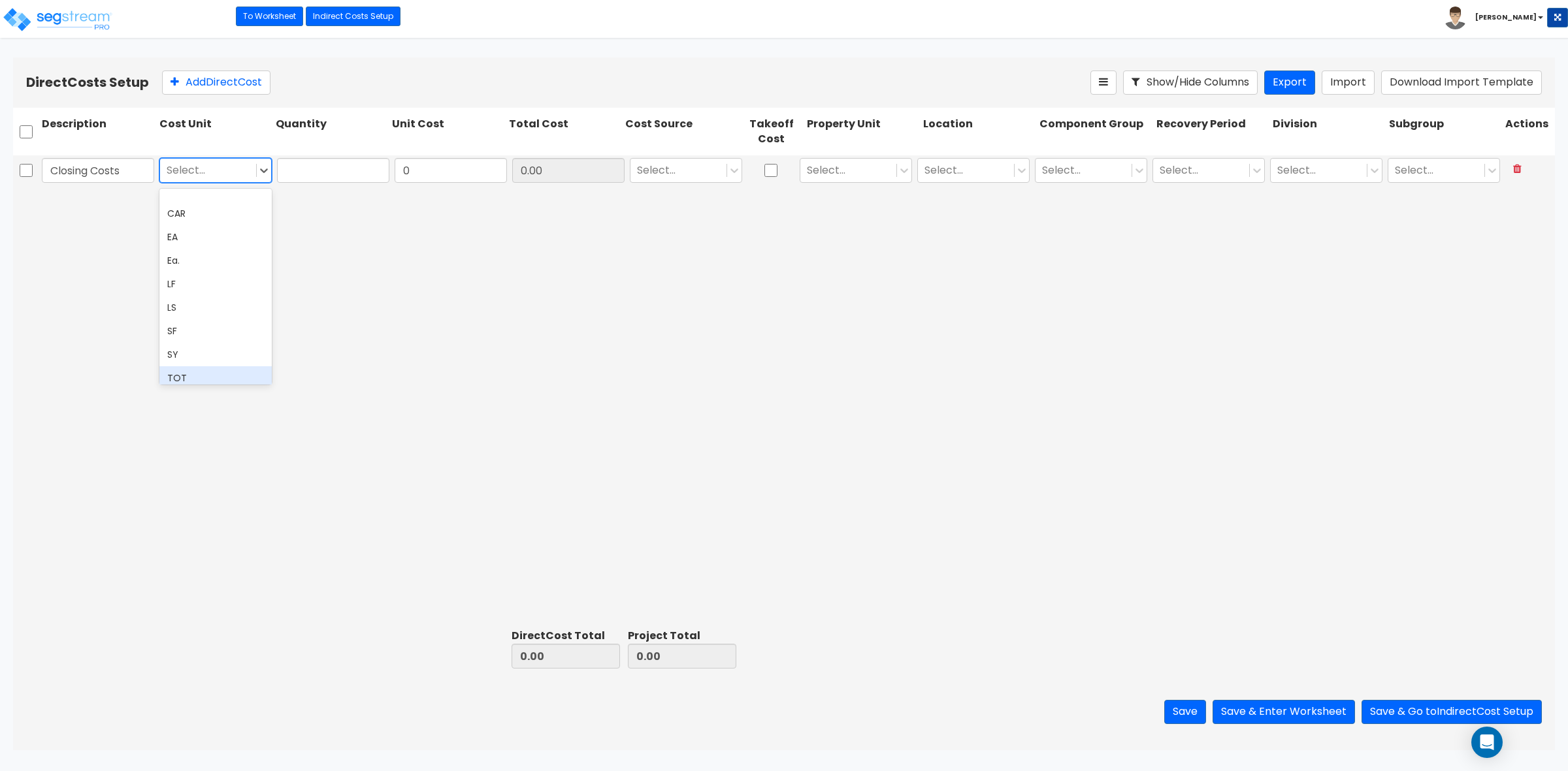
click at [200, 373] on div "TOT" at bounding box center [216, 378] width 112 height 24
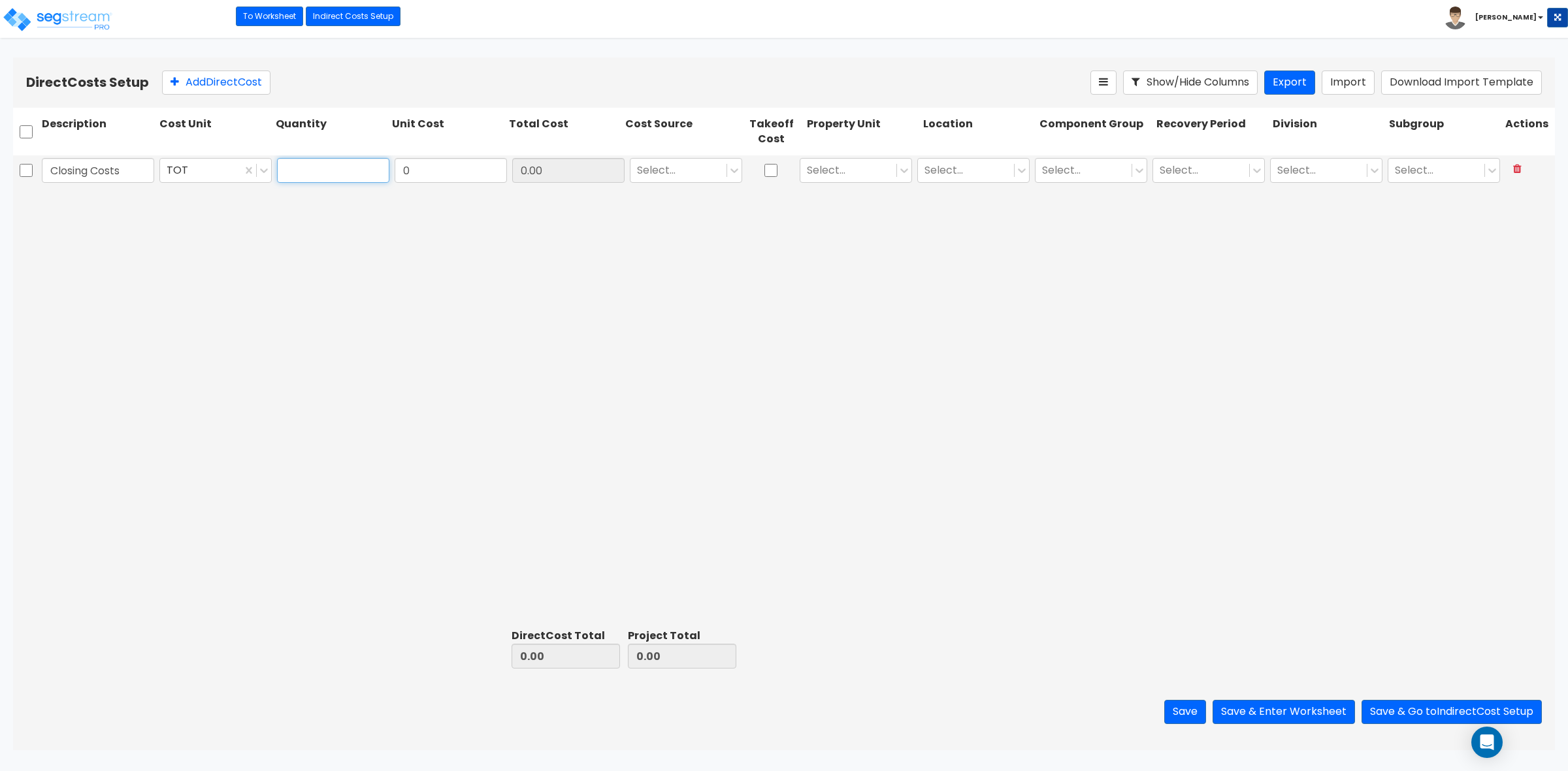
click at [322, 172] on input "text" at bounding box center [333, 171] width 112 height 25
type input "1"
type input "50,266"
type input "50,266.00"
click at [678, 169] on div at bounding box center [678, 171] width 83 height 18
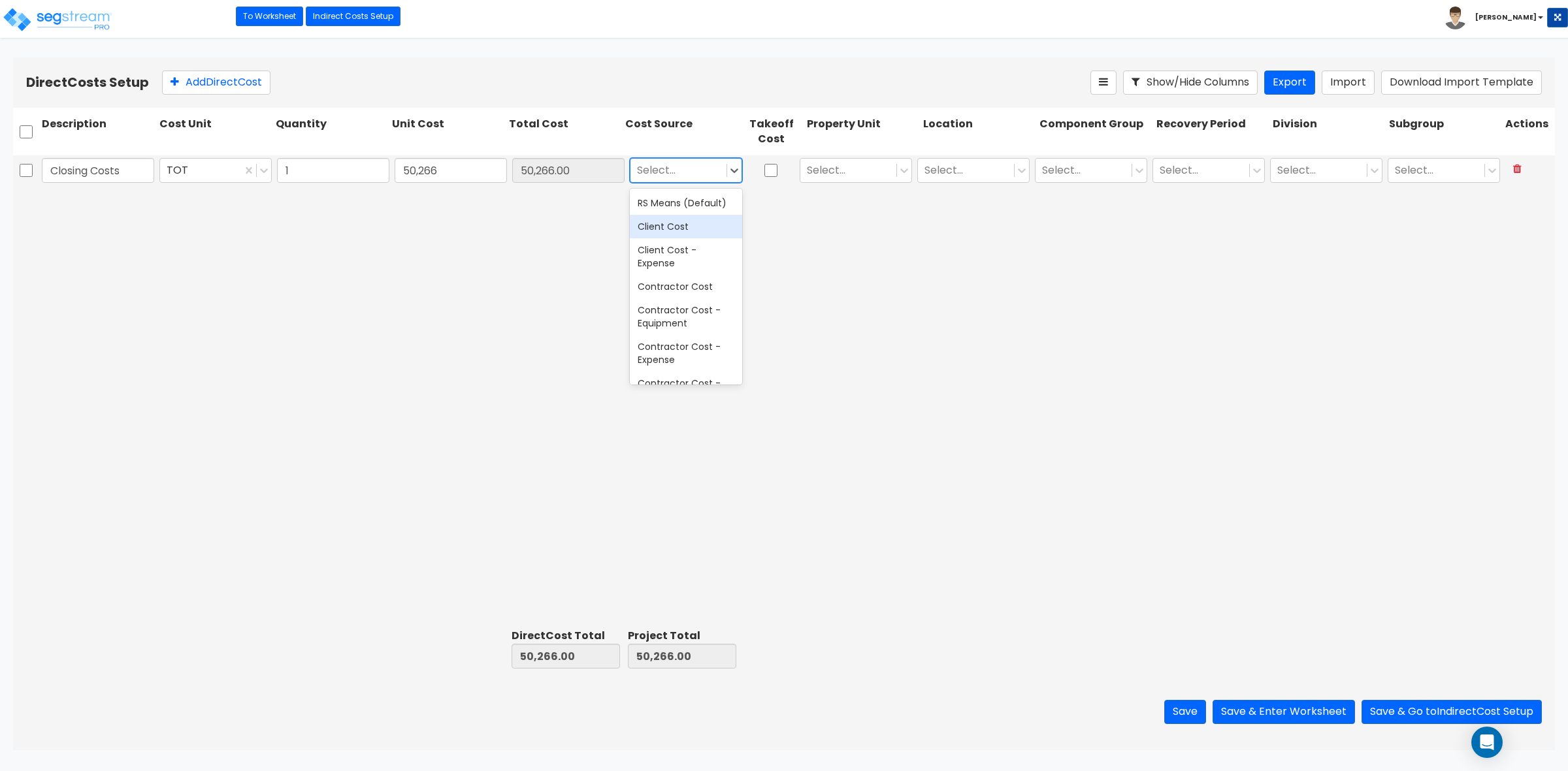
click at [689, 239] on div "Client Cost" at bounding box center [686, 227] width 112 height 24
click at [781, 247] on div "Closing Costs TOT 1 50,266 50,266.00 option Client Cost, selected. Client Cost …" at bounding box center [784, 389] width 1542 height 469
click at [867, 170] on div at bounding box center [849, 171] width 83 height 18
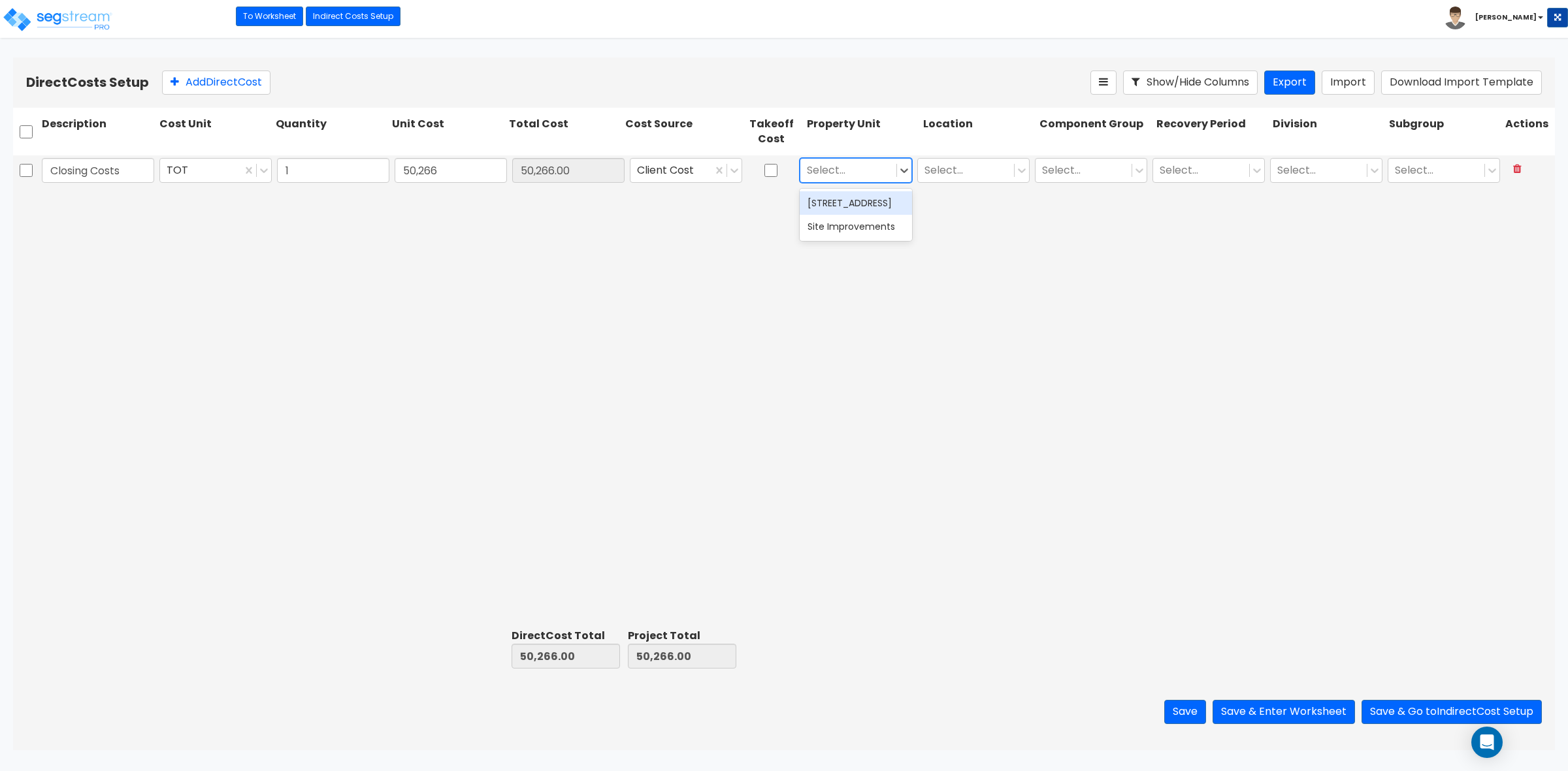
click at [867, 209] on div "[STREET_ADDRESS]" at bounding box center [856, 203] width 112 height 24
click at [926, 174] on input "text" at bounding box center [926, 171] width 3 height 15
click at [940, 212] on div "Building" at bounding box center [973, 203] width 112 height 24
click at [1047, 175] on div at bounding box center [1084, 171] width 83 height 18
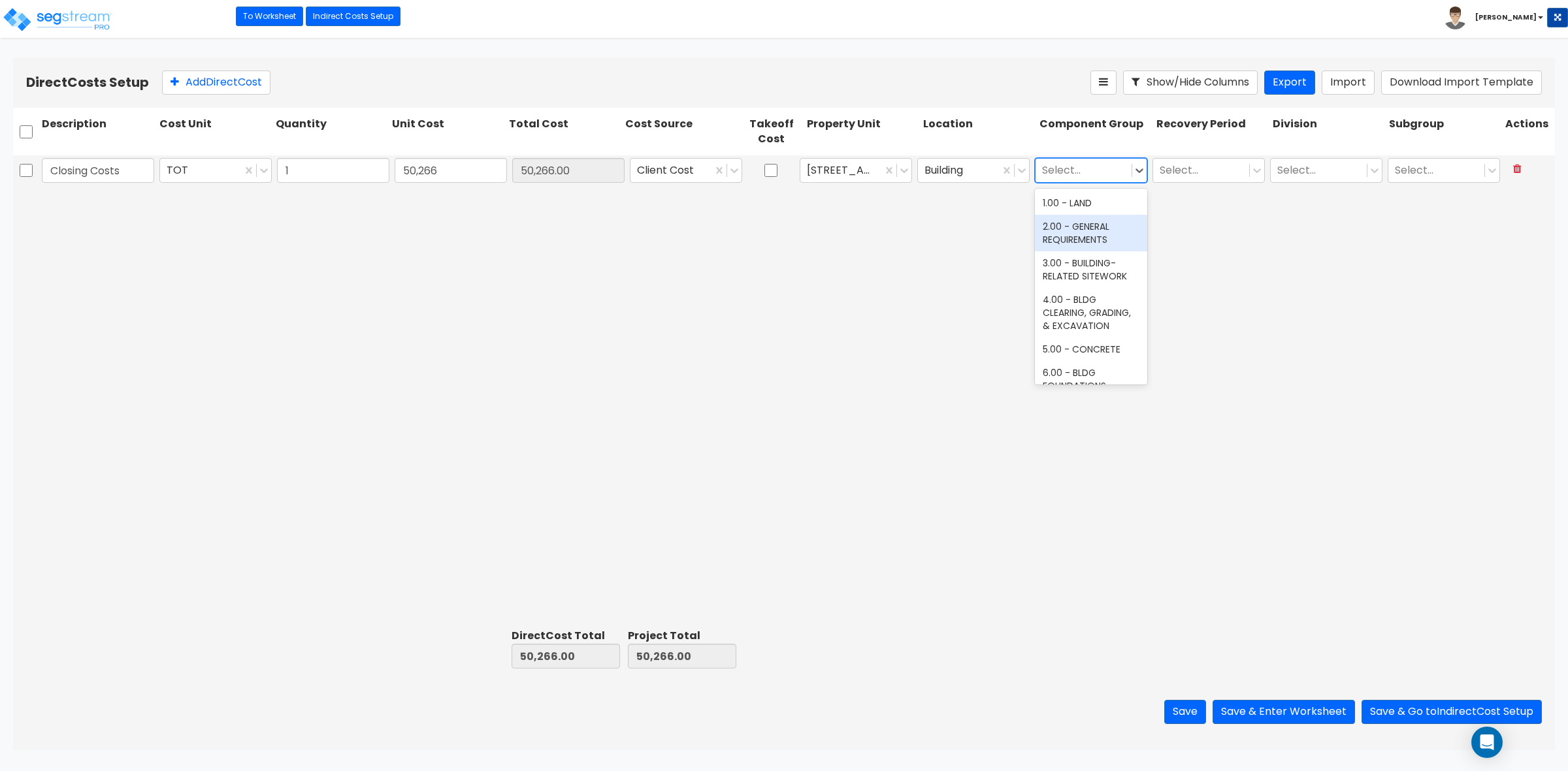
click at [1057, 243] on div "2.00 - GENERAL REQUIREMENTS" at bounding box center [1091, 233] width 112 height 36
click at [1151, 224] on div "Closing Costs TOT 1 50,266 50,266.00 Client Cost 149 Sedona Way Building 2.00 -…" at bounding box center [784, 389] width 1542 height 469
click at [1199, 171] on div at bounding box center [1201, 171] width 83 height 18
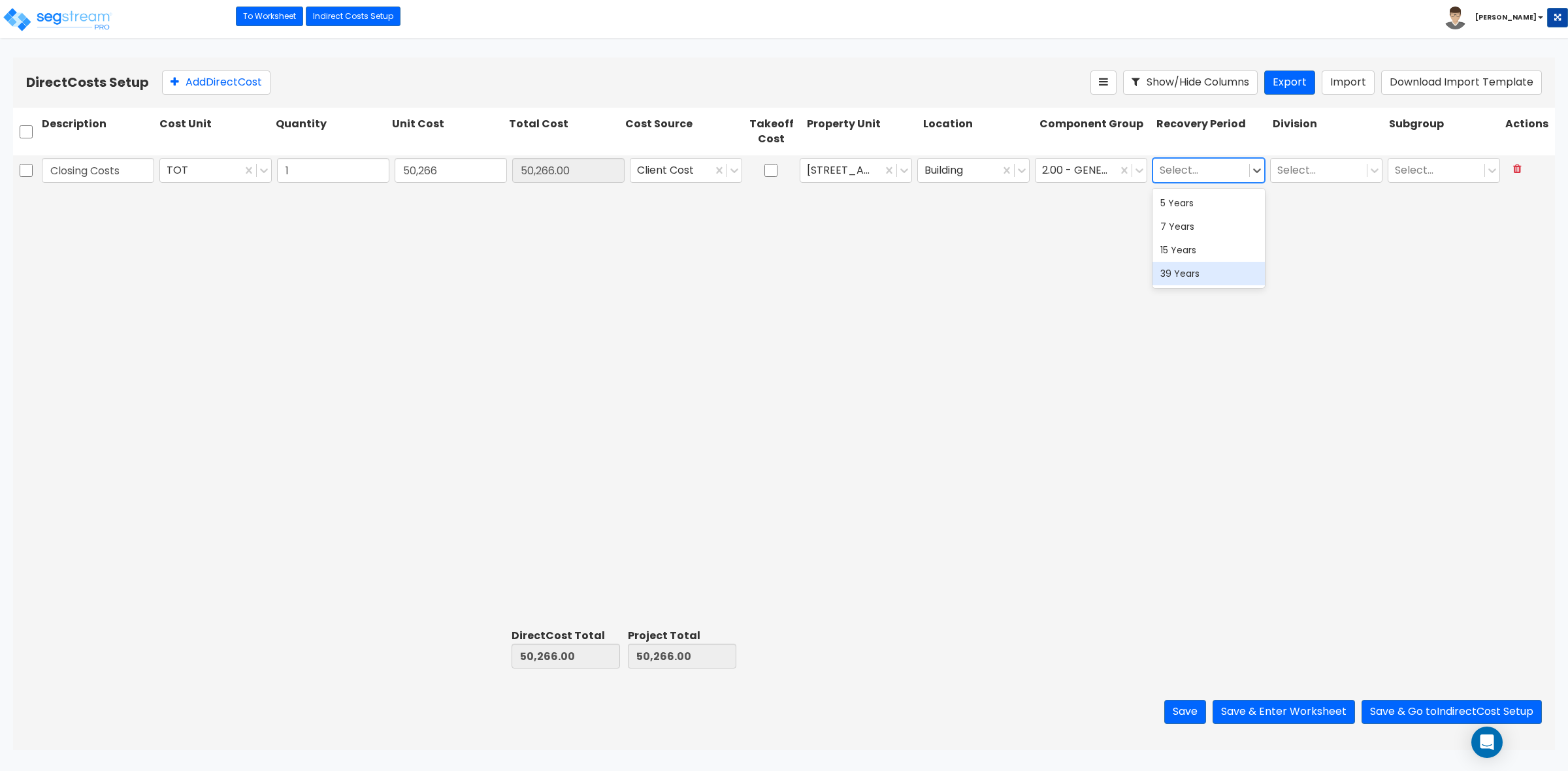
click at [1203, 272] on div "39 Years" at bounding box center [1209, 273] width 112 height 24
click at [1214, 262] on div "Closing Costs TOT 1 50,266 50,266.00 Client Cost 149 Sedona Way Building 2.00 -…" at bounding box center [784, 389] width 1542 height 469
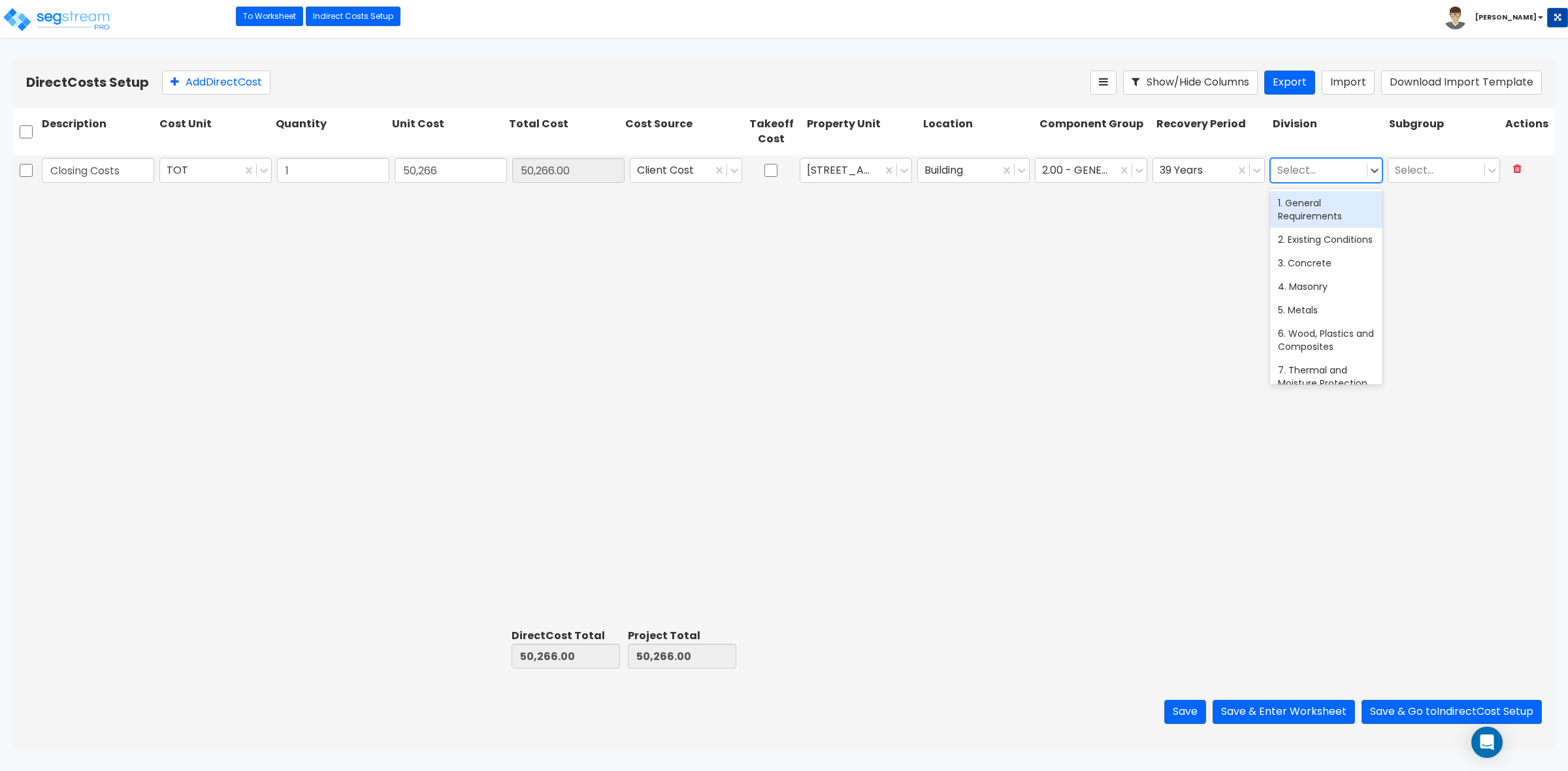
click at [1307, 175] on div at bounding box center [1319, 171] width 83 height 18
click at [1298, 203] on div "1. General Requirements" at bounding box center [1326, 209] width 112 height 36
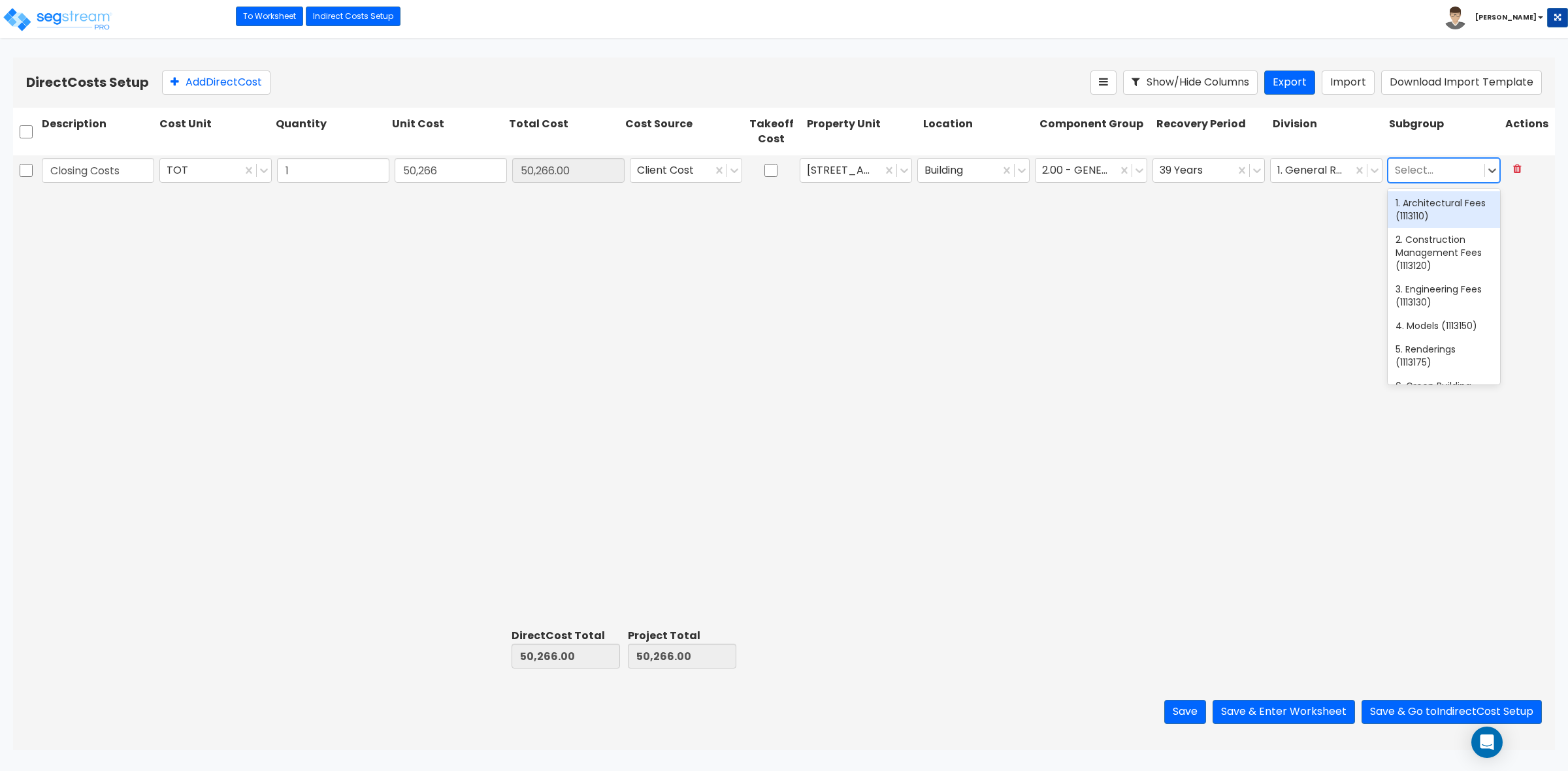
click at [1402, 171] on div at bounding box center [1437, 171] width 83 height 18
type input "c"
click at [1346, 233] on div "Closing Costs TOT 1 50,266 50,266.00 Client Cost 149 Sedona Way Building 2.00 -…" at bounding box center [784, 389] width 1542 height 469
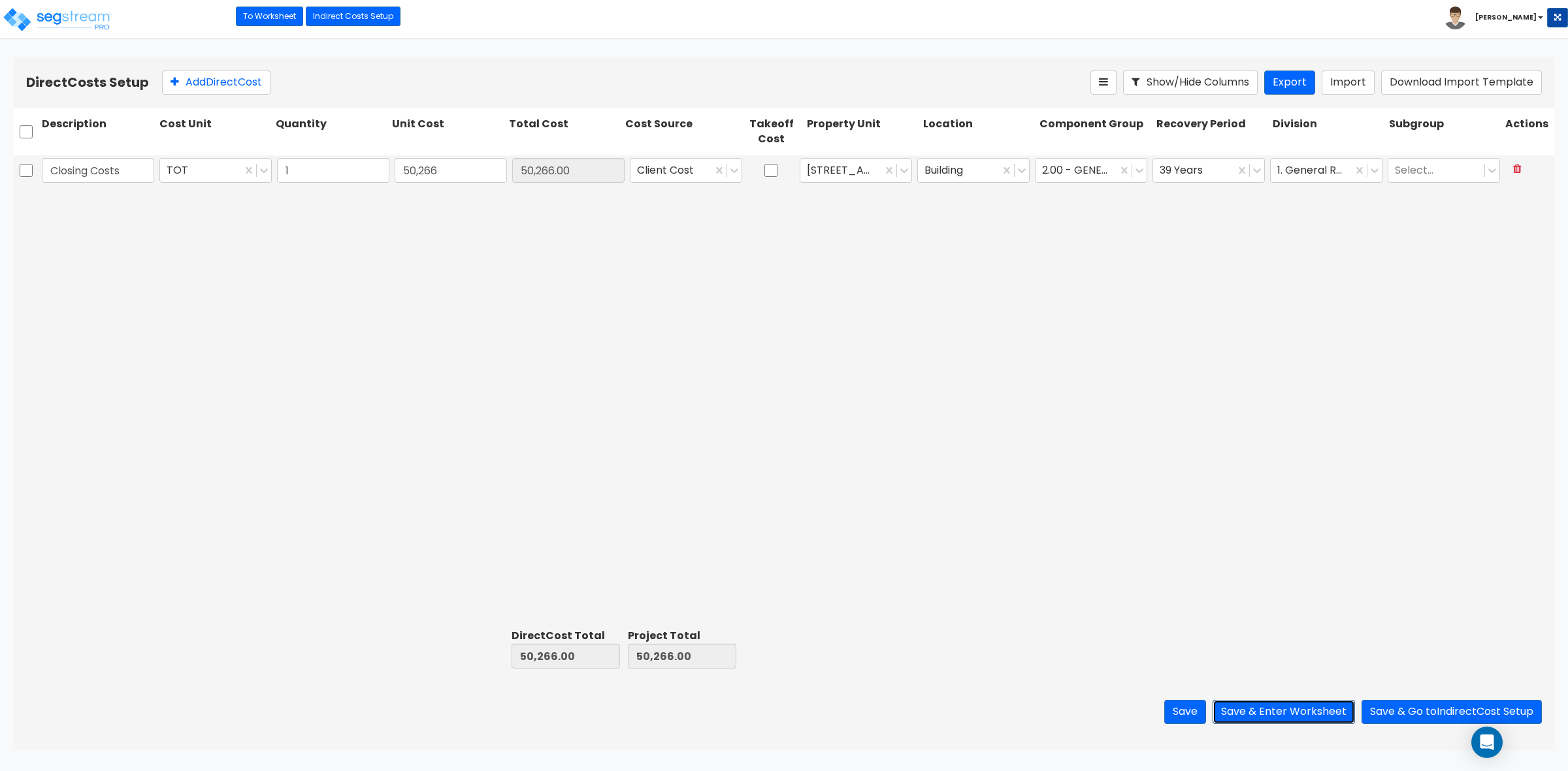
click at [1259, 712] on button "Save & Enter Worksheet" at bounding box center [1284, 712] width 142 height 24
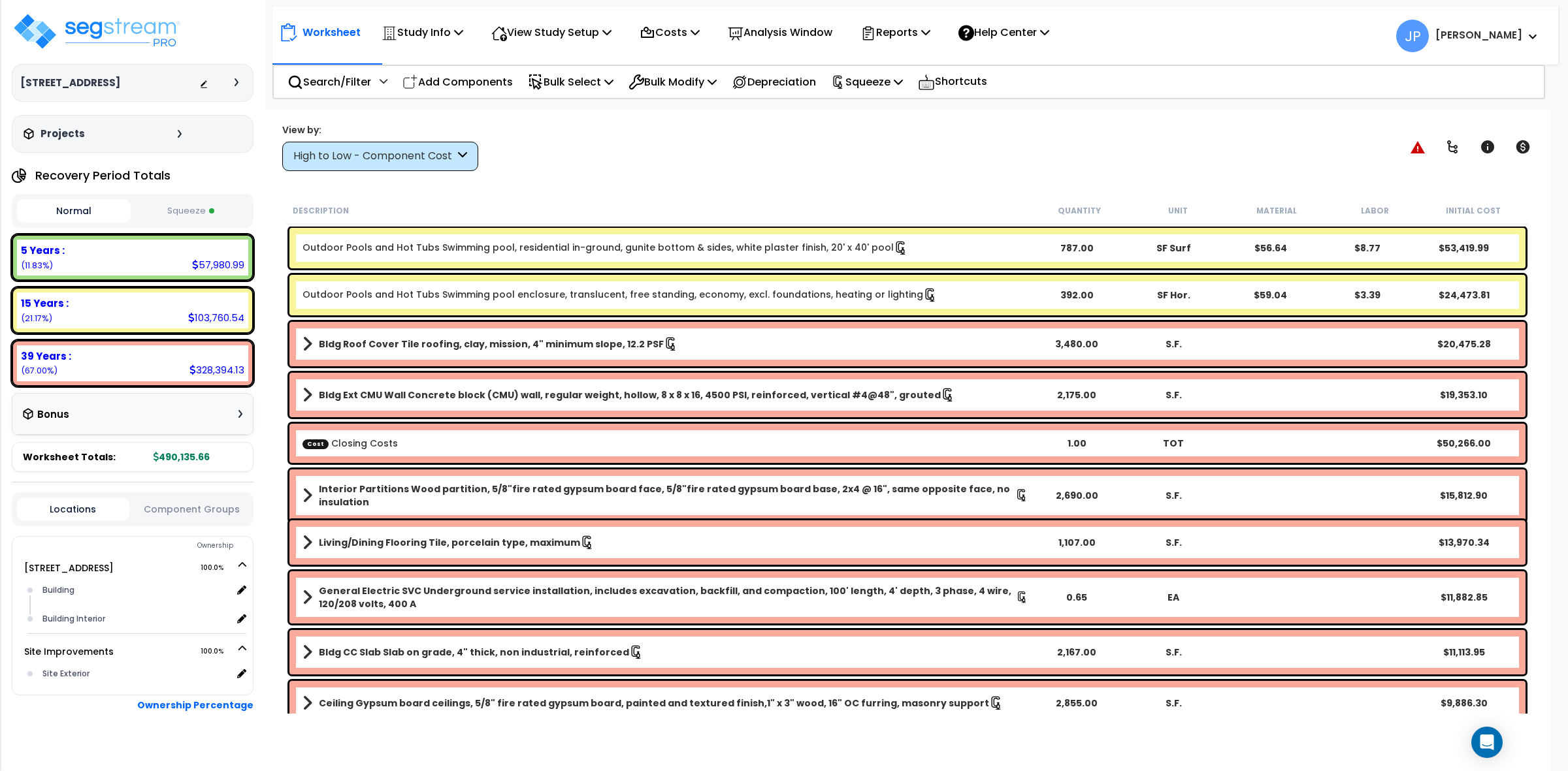
click at [416, 163] on div "High to Low - Component Cost" at bounding box center [374, 156] width 162 height 15
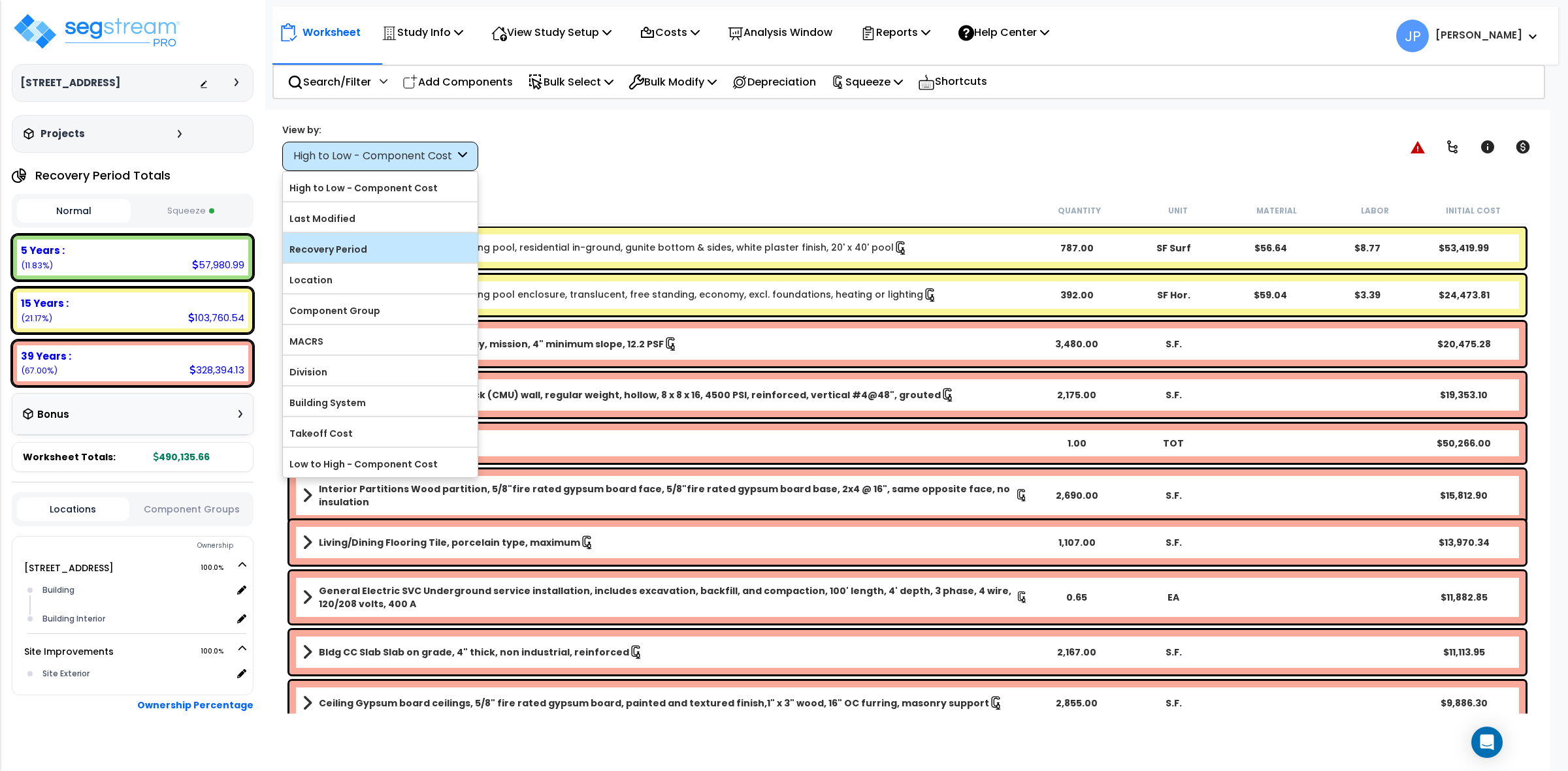
click at [388, 239] on div "Recovery Period" at bounding box center [380, 248] width 195 height 30
click at [407, 243] on label "Recovery Period" at bounding box center [380, 250] width 195 height 20
click at [0, 0] on input "Recovery Period" at bounding box center [0, 0] width 0 height 0
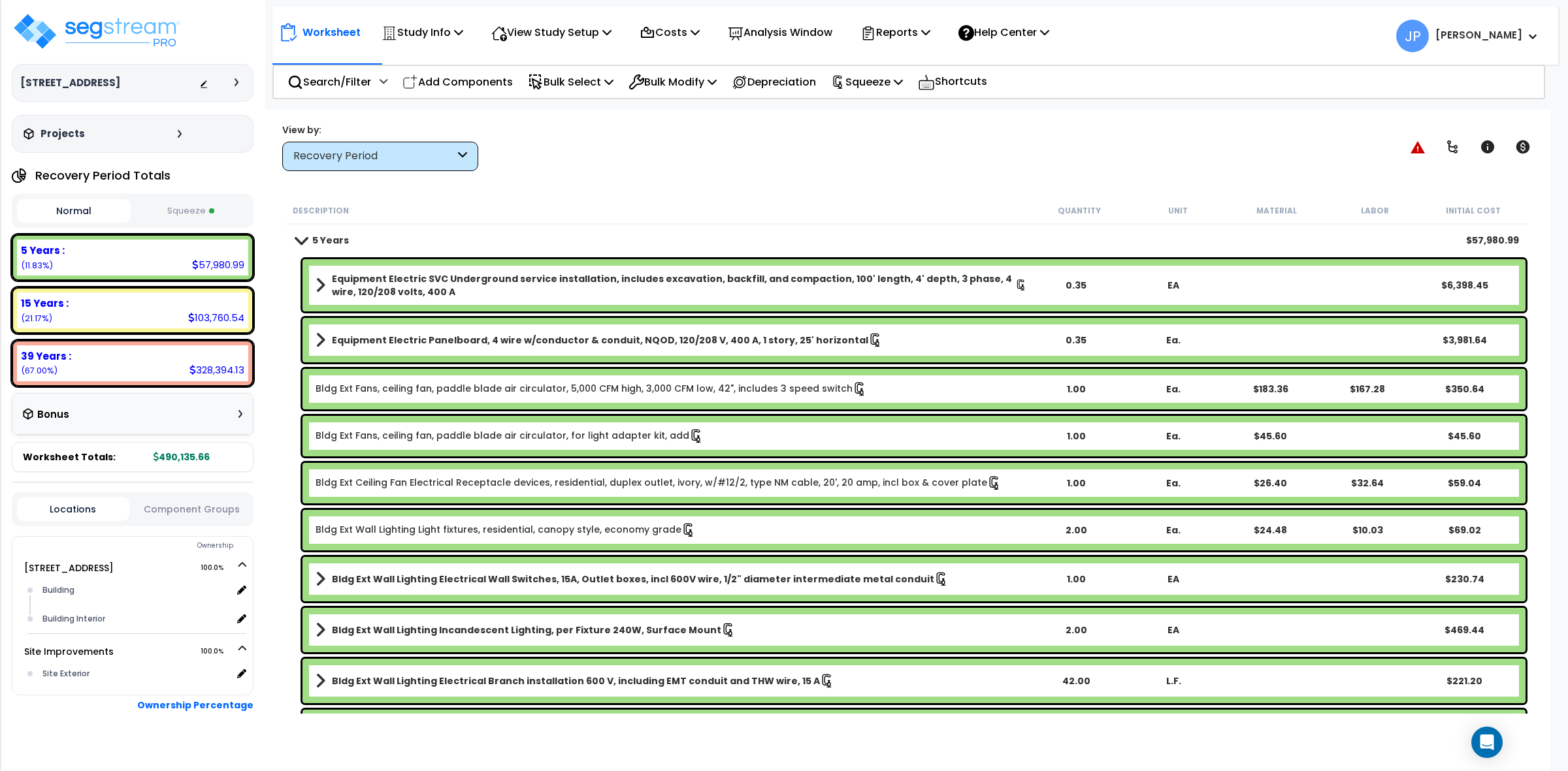
click at [462, 237] on div "5 Years $57,980.99" at bounding box center [907, 241] width 1236 height 32
click at [892, 209] on div "Description" at bounding box center [661, 210] width 738 height 13
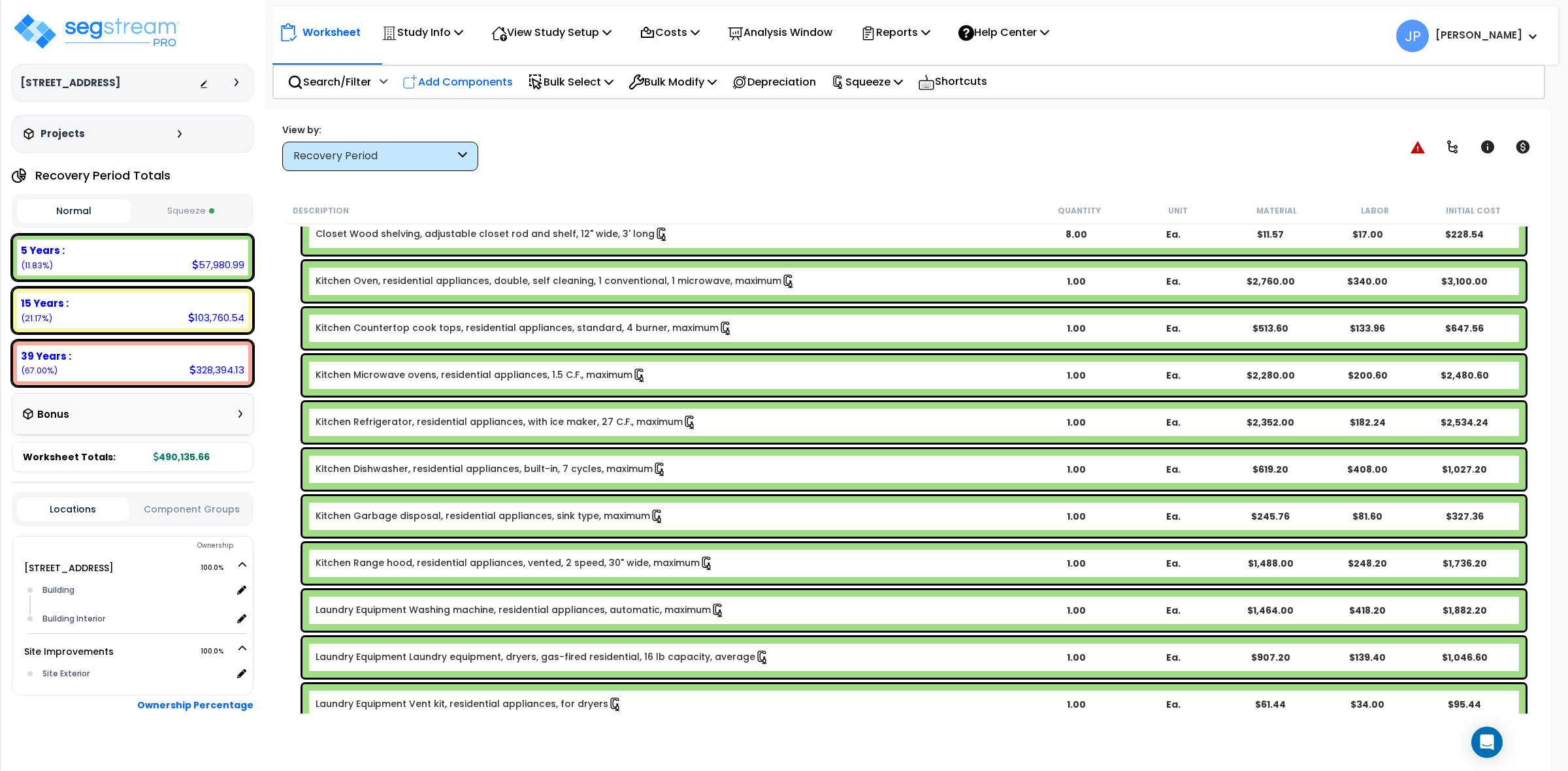
click at [474, 82] on p "Add Components" at bounding box center [457, 82] width 110 height 18
select select
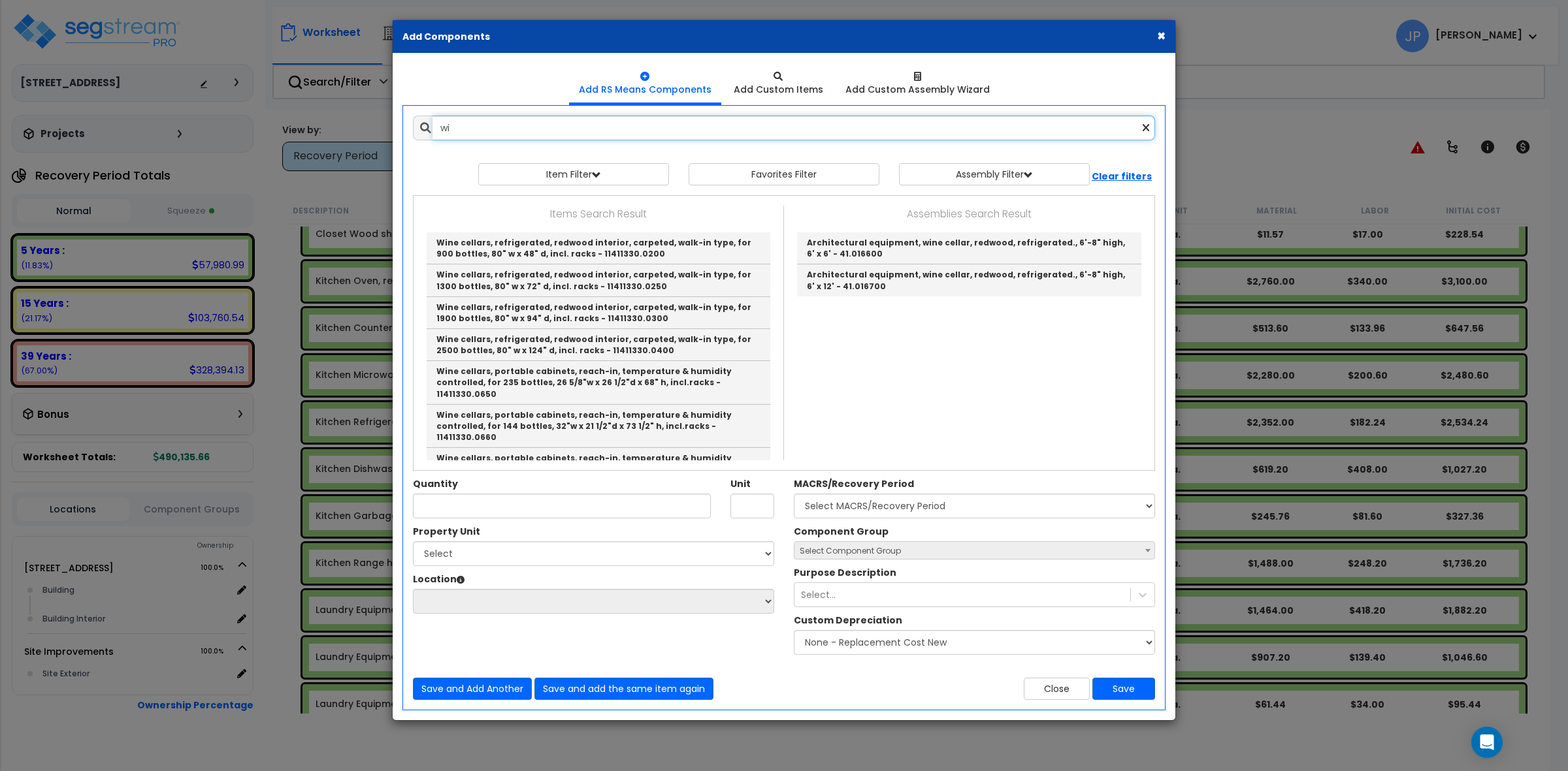
type input "w"
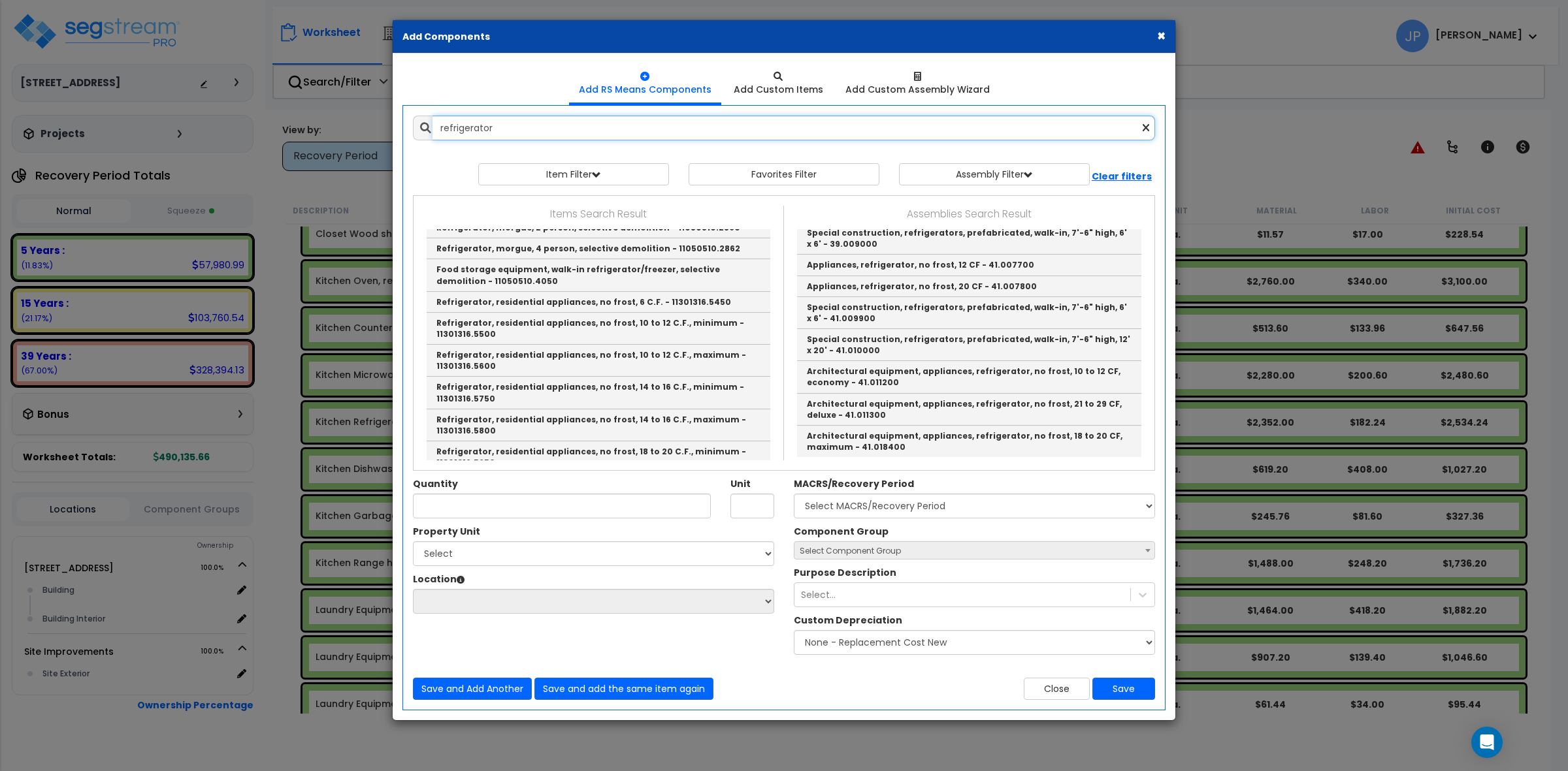
scroll to position [0, 0]
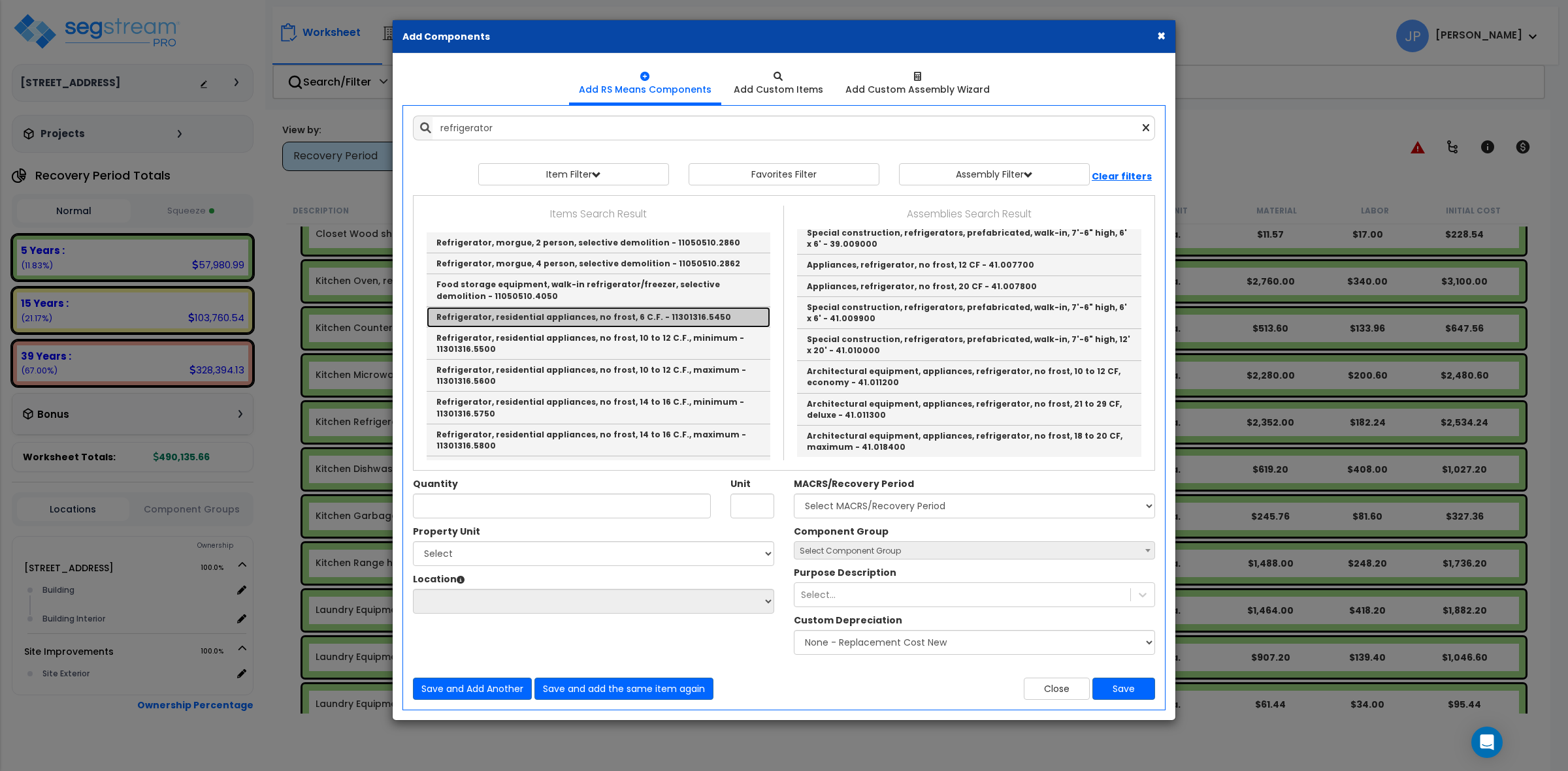
click at [582, 318] on link "Refrigerator, residential appliances, no frost, 6 C.F. - 11301316.5450" at bounding box center [598, 318] width 344 height 21
type input "Refrigerator, residential appliances, no frost, 6 C.F. - 11301316.5450"
type input "Ea."
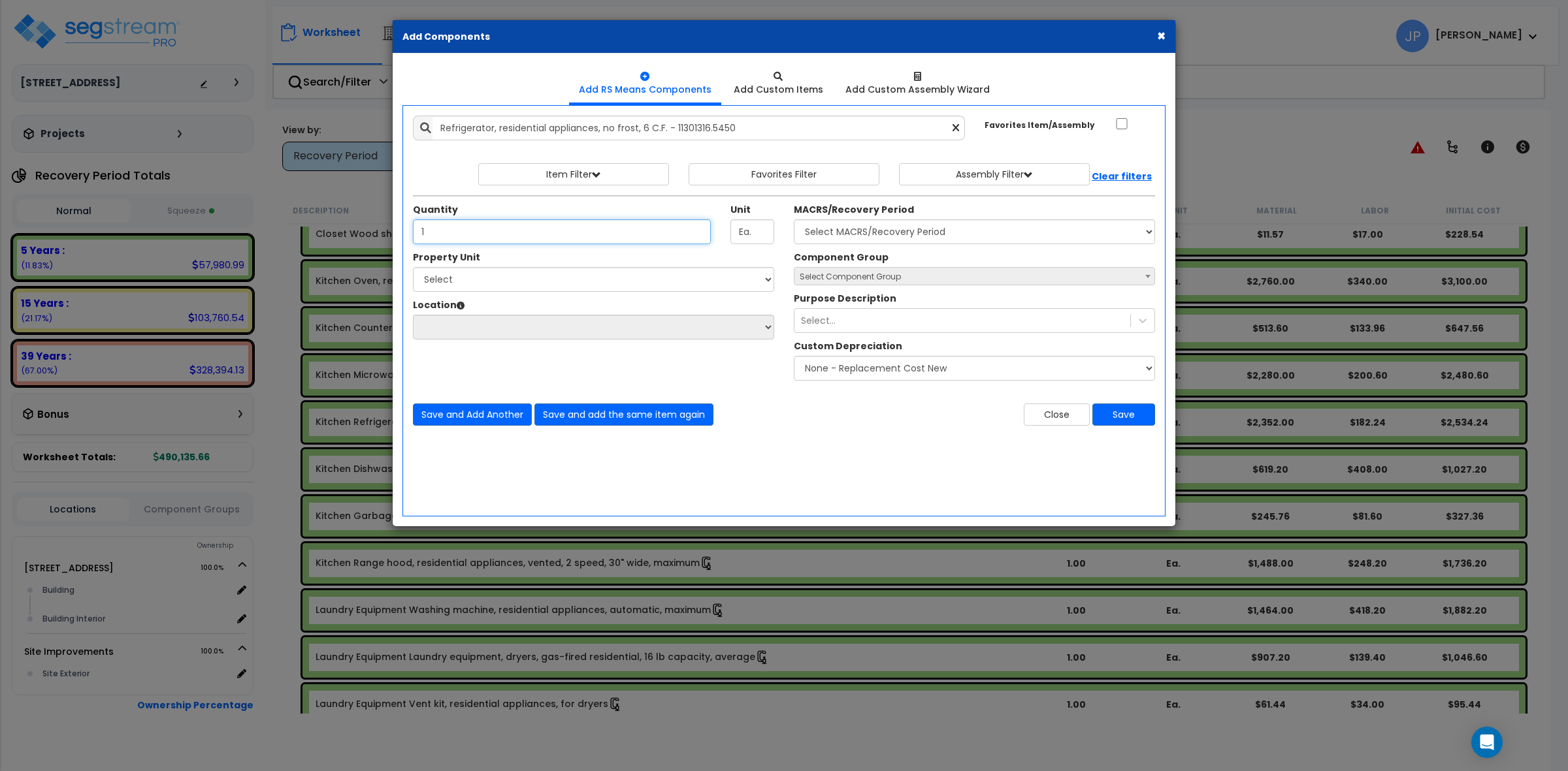
type input "1"
click at [853, 231] on select "Select MACRS/Recovery Period 5 Years - 57.0 - Distributive Trades & Services 5 …" at bounding box center [975, 232] width 361 height 25
select select "3667"
click at [794, 220] on select "Select MACRS/Recovery Period 5 Years - 57.0 - Distributive Trades & Services 5 …" at bounding box center [975, 232] width 361 height 25
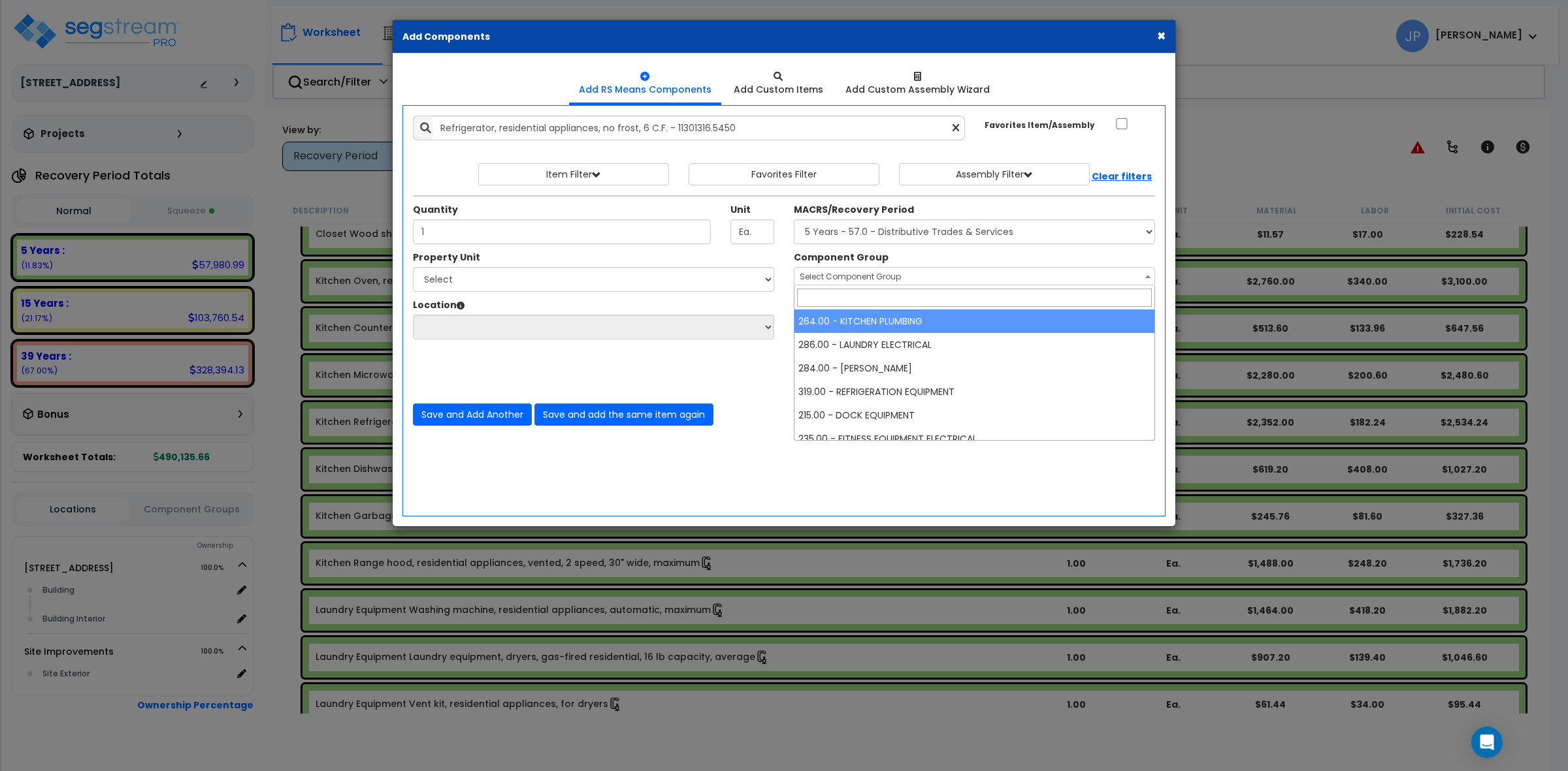
click at [858, 273] on span "Select Component Group" at bounding box center [851, 276] width 102 height 11
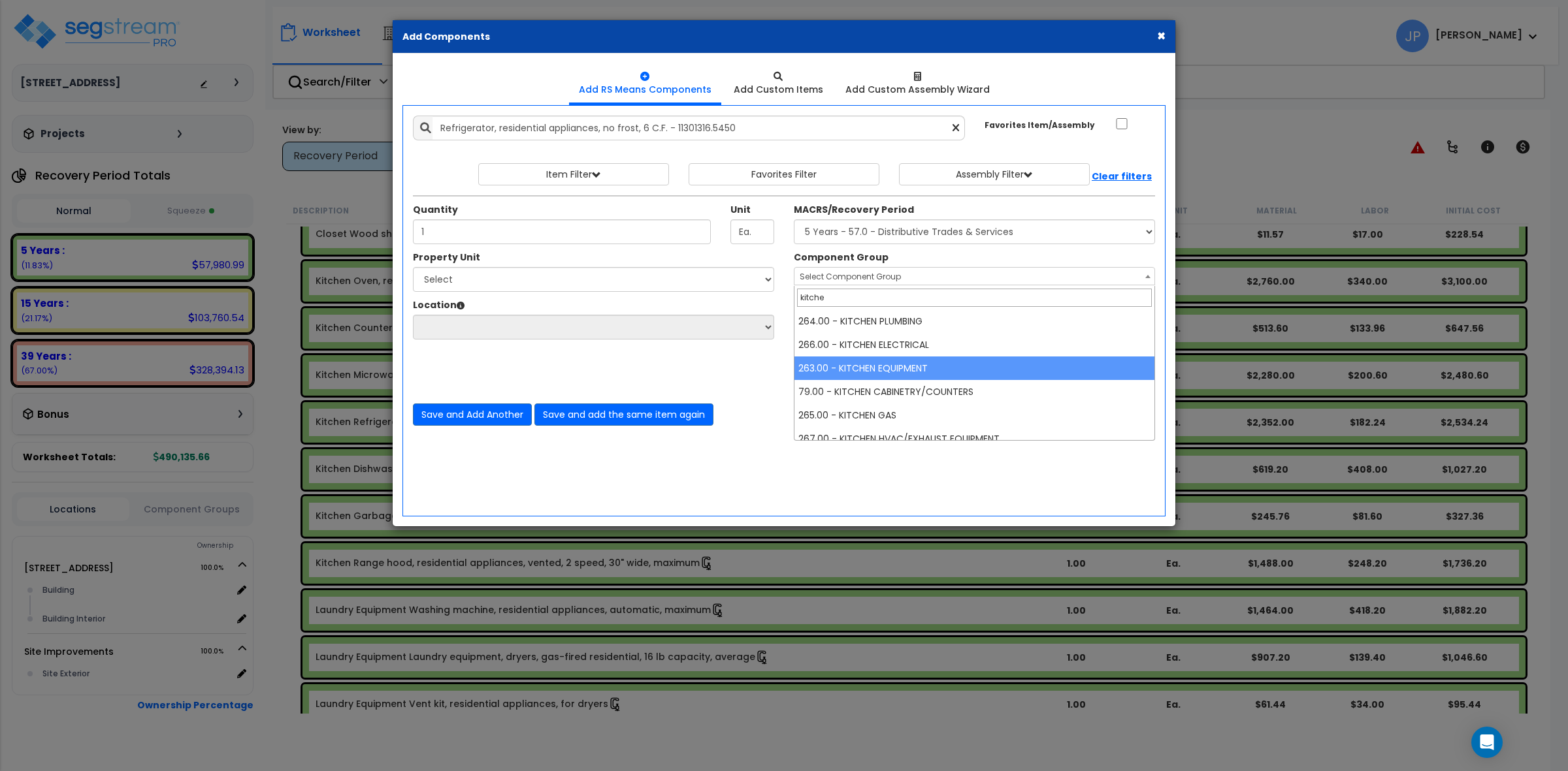
type input "kitche"
select select "35351"
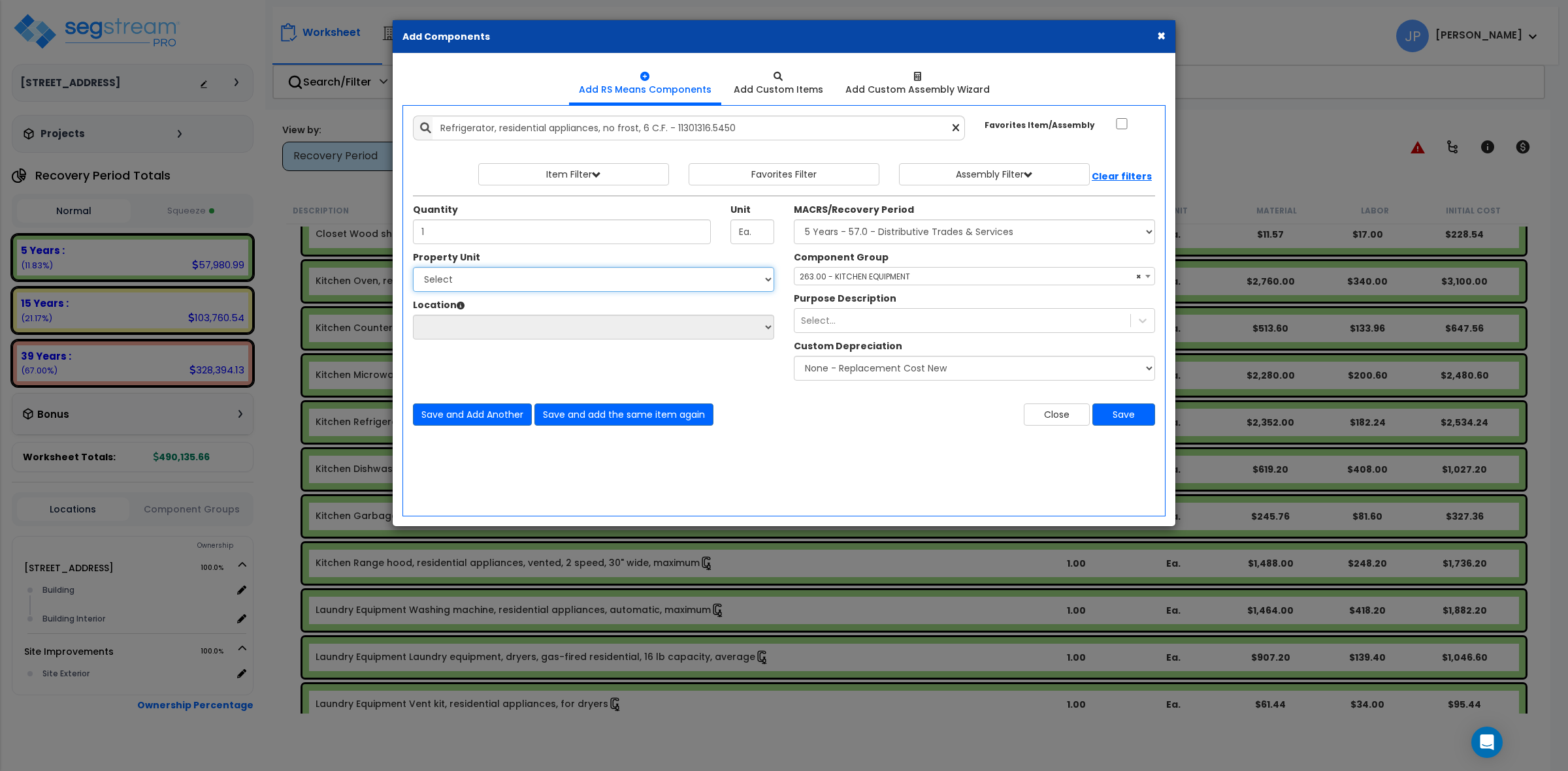
click at [717, 292] on select "Select 149 Sedona Way Site Improvements" at bounding box center [593, 279] width 361 height 25
select select "175746"
click at [413, 268] on select "Select 149 Sedona Way Site Improvements" at bounding box center [593, 279] width 361 height 25
click at [716, 320] on select "Select Building Building Interior Add Additional Location" at bounding box center [593, 328] width 361 height 25
select select "461"
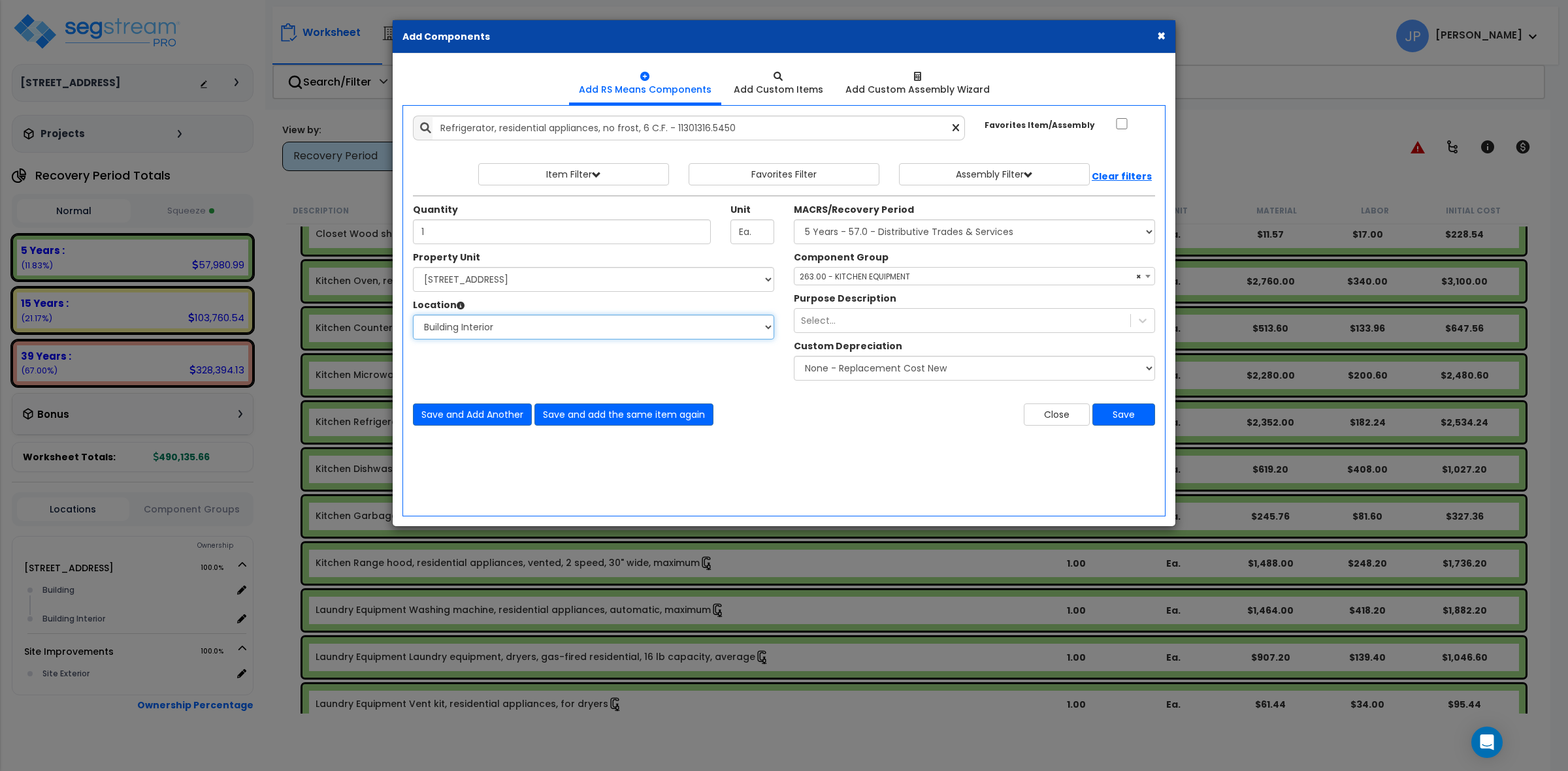
click at [413, 316] on select "Select Building Building Interior Add Additional Location" at bounding box center [593, 328] width 361 height 25
click at [778, 416] on div "Save and Add Another Save and add the same item again" at bounding box center [593, 414] width 381 height 22
click at [497, 128] on input "Refrigerator, residential appliances, no frost, 6 C.F. - 11301316.5450" at bounding box center [699, 128] width 533 height 25
type input "Refrigerator, wine, residential appliances, no frost, 6 C.F. - 11301316.5450"
click at [1132, 421] on button "Save" at bounding box center [1124, 414] width 63 height 22
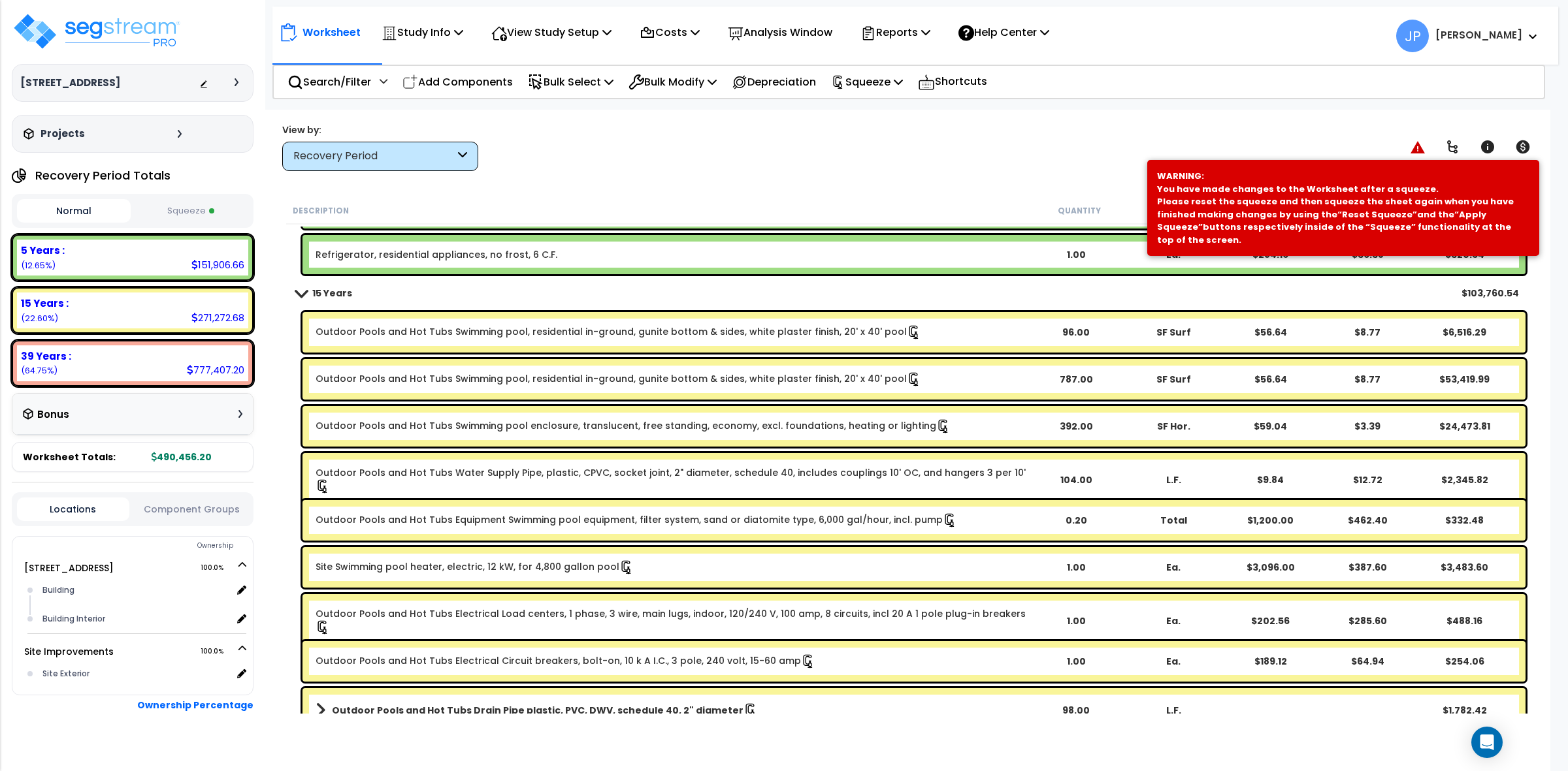
scroll to position [2106, 0]
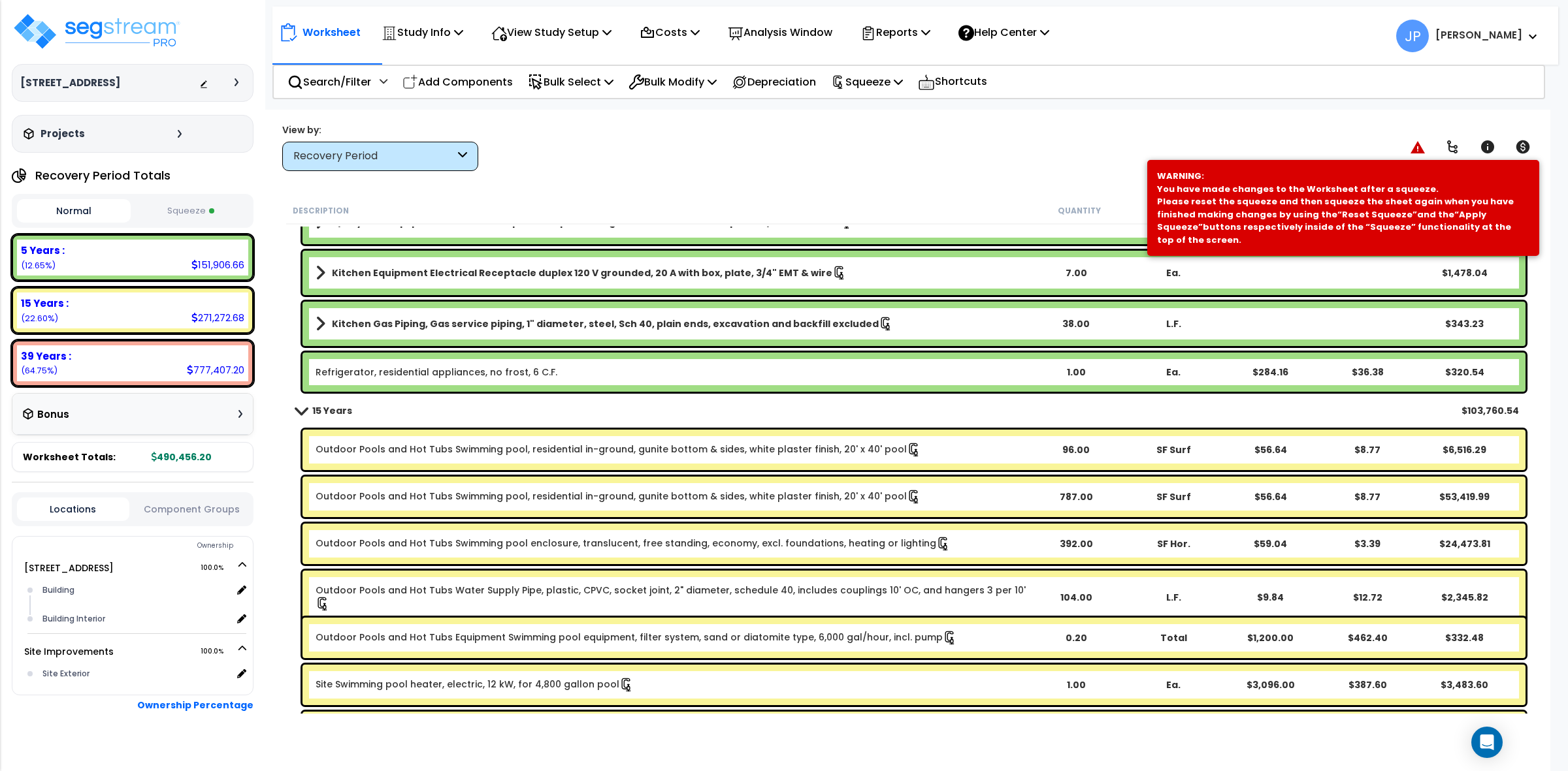
click at [787, 377] on b "Refrigerator, residential appliances, no frost, 6 C.F." at bounding box center [671, 372] width 711 height 13
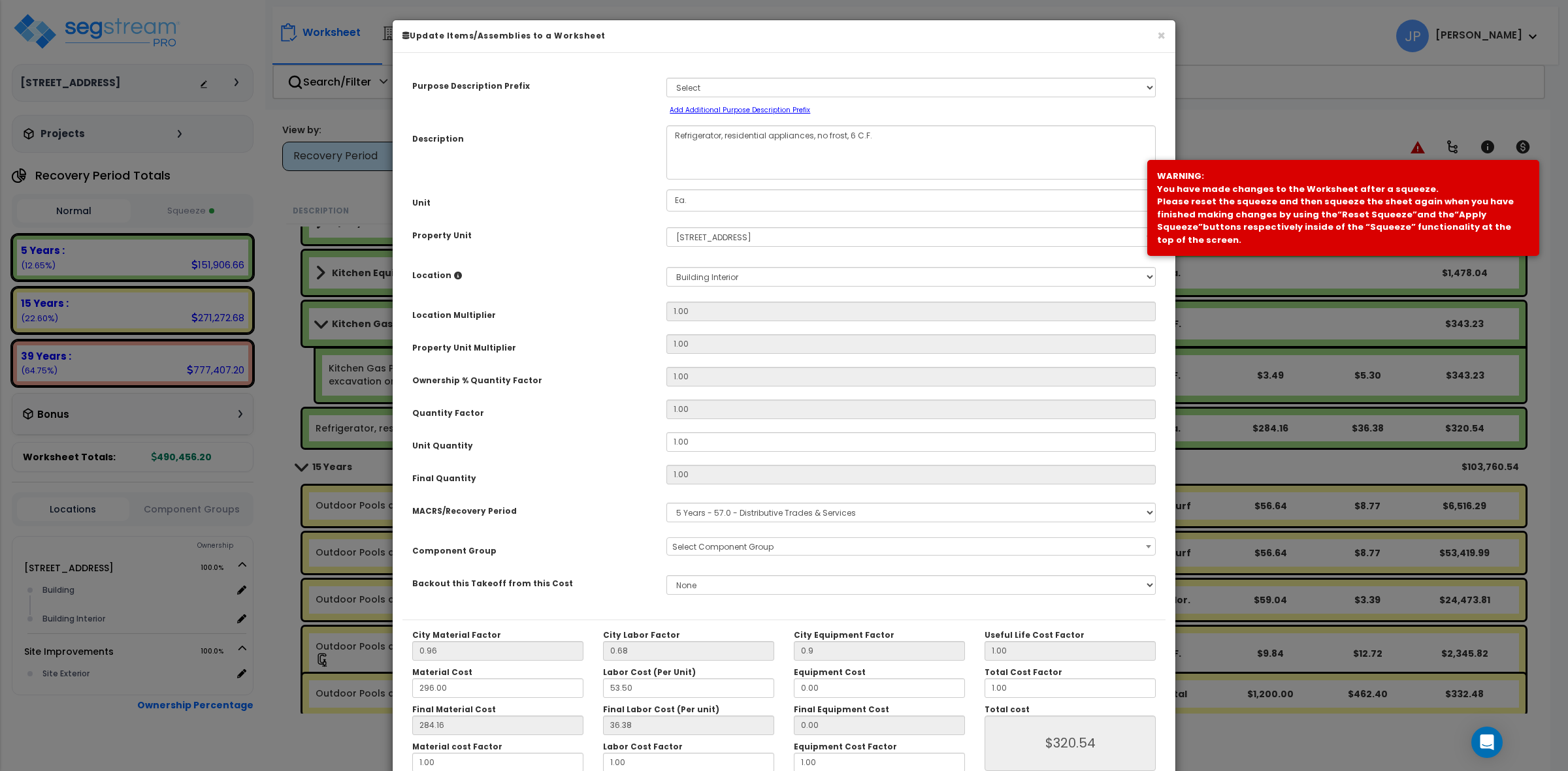
select select "35351"
click at [1163, 33] on button "×" at bounding box center [1161, 36] width 9 height 14
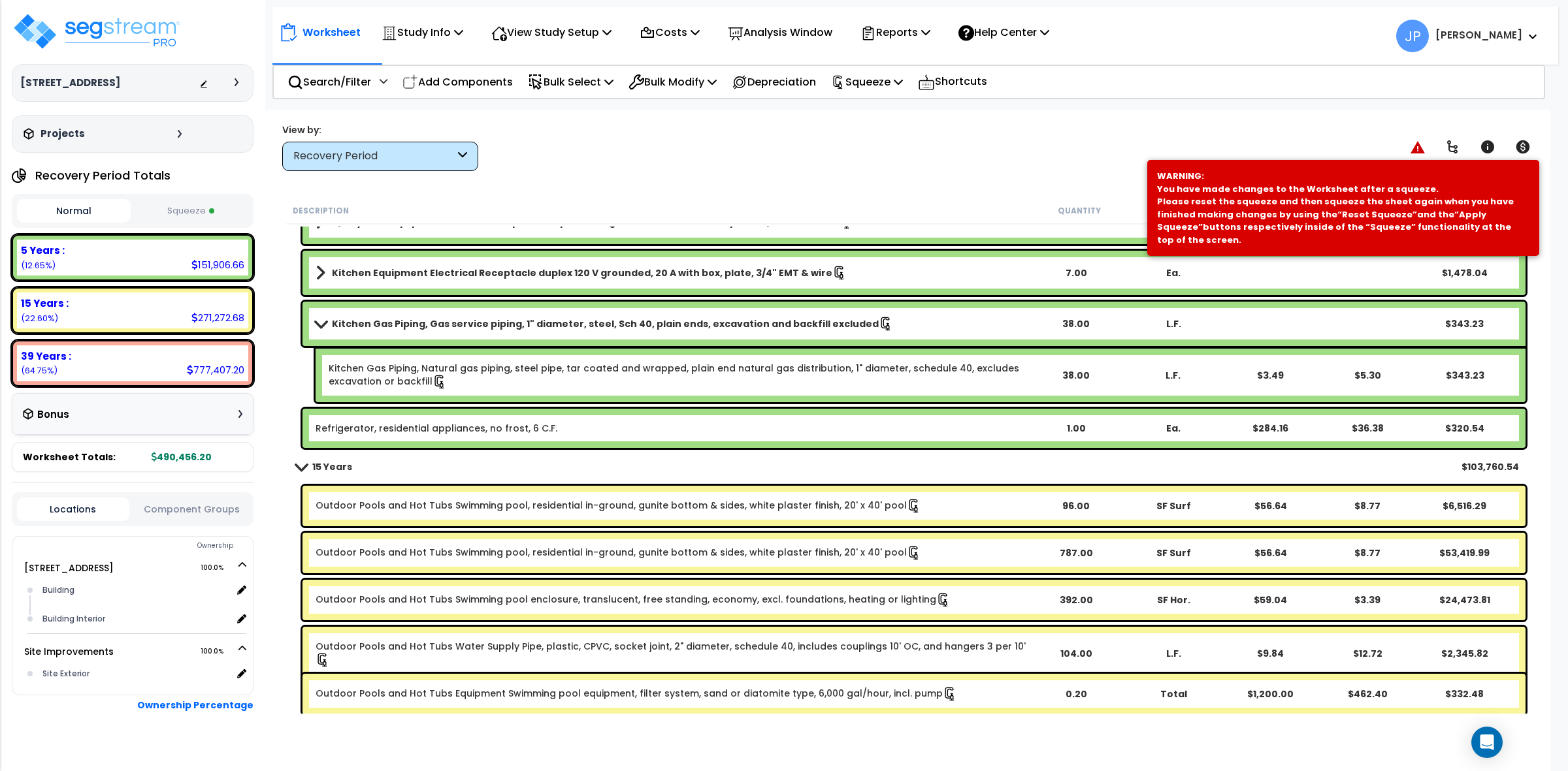
click at [540, 424] on link "Refrigerator, residential appliances, no frost, 6 C.F." at bounding box center [437, 428] width 242 height 13
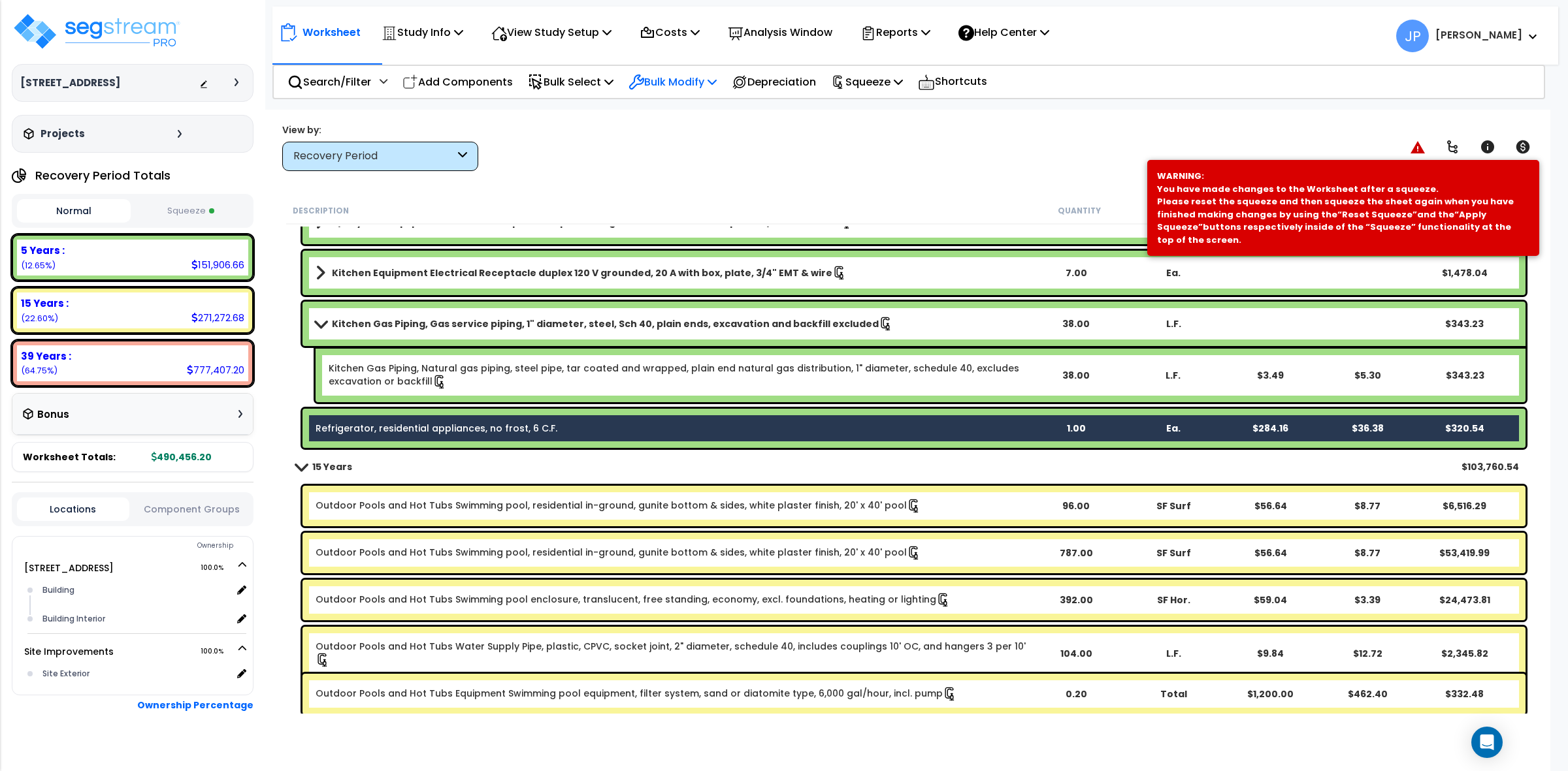
click at [660, 76] on p "Bulk Modify" at bounding box center [673, 82] width 88 height 18
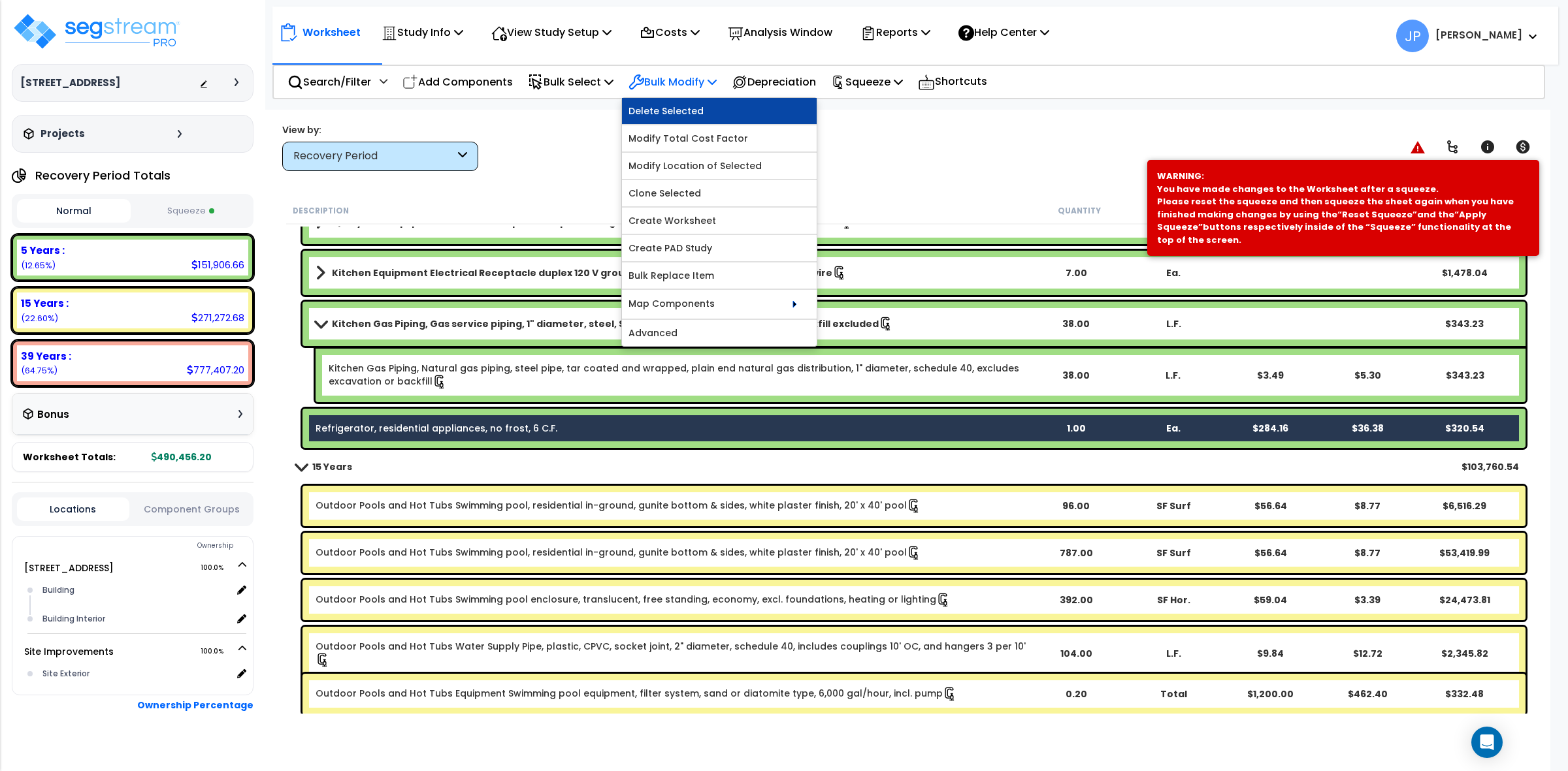
click at [685, 113] on link "Delete Selected" at bounding box center [719, 111] width 195 height 26
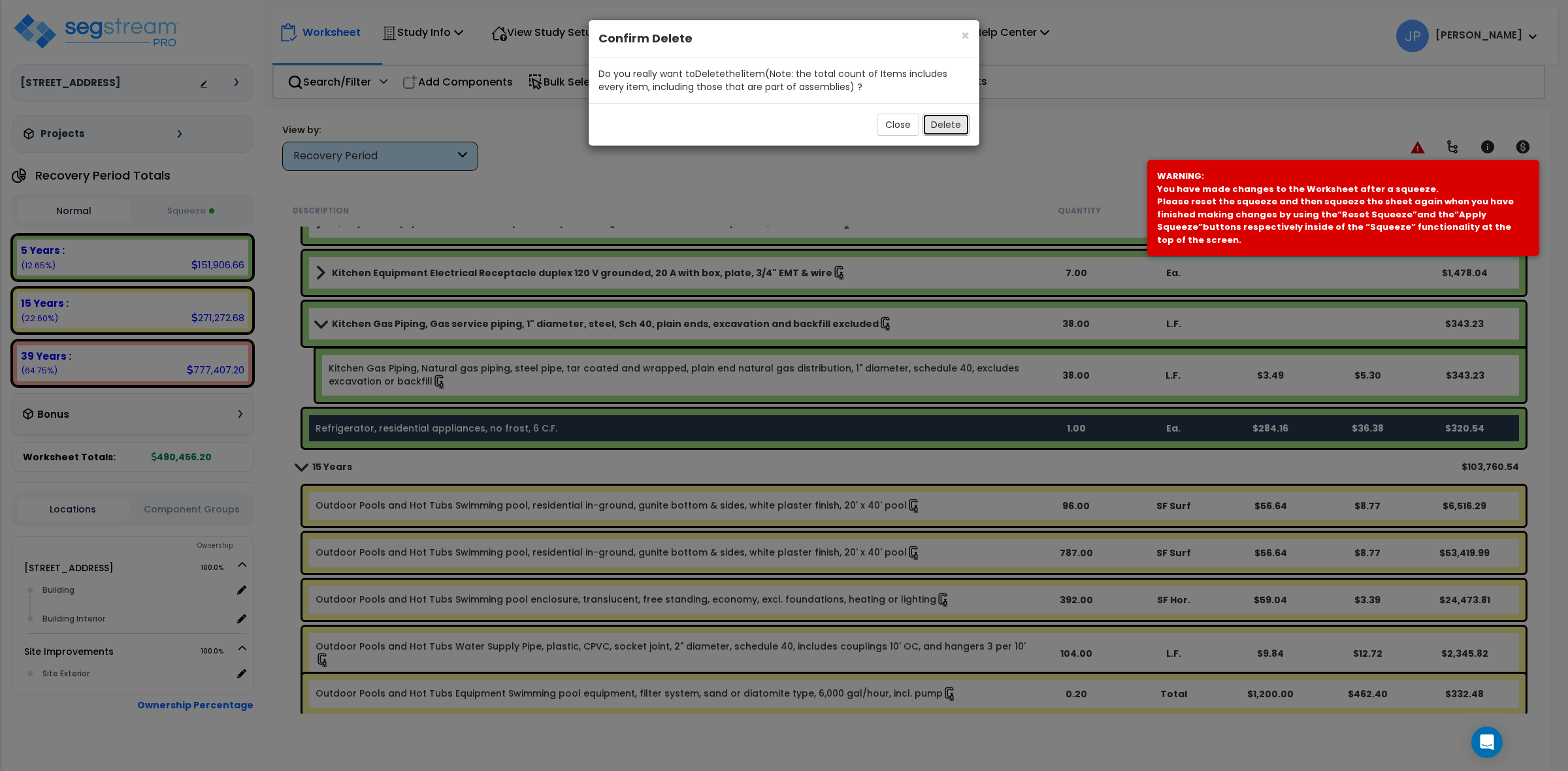
click at [965, 130] on button "Delete" at bounding box center [946, 125] width 47 height 22
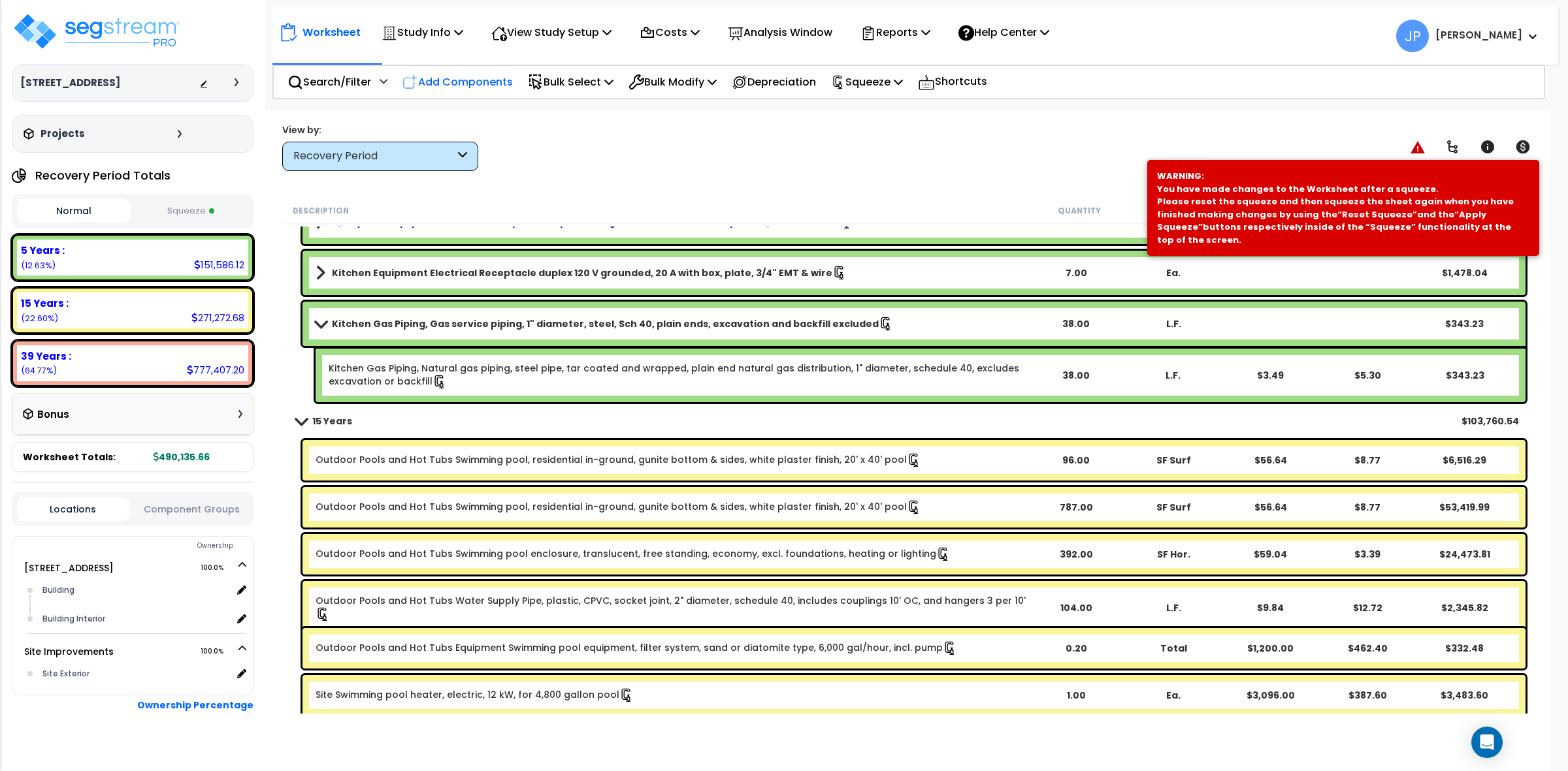
click at [475, 78] on p "Add Components" at bounding box center [457, 82] width 110 height 18
select select
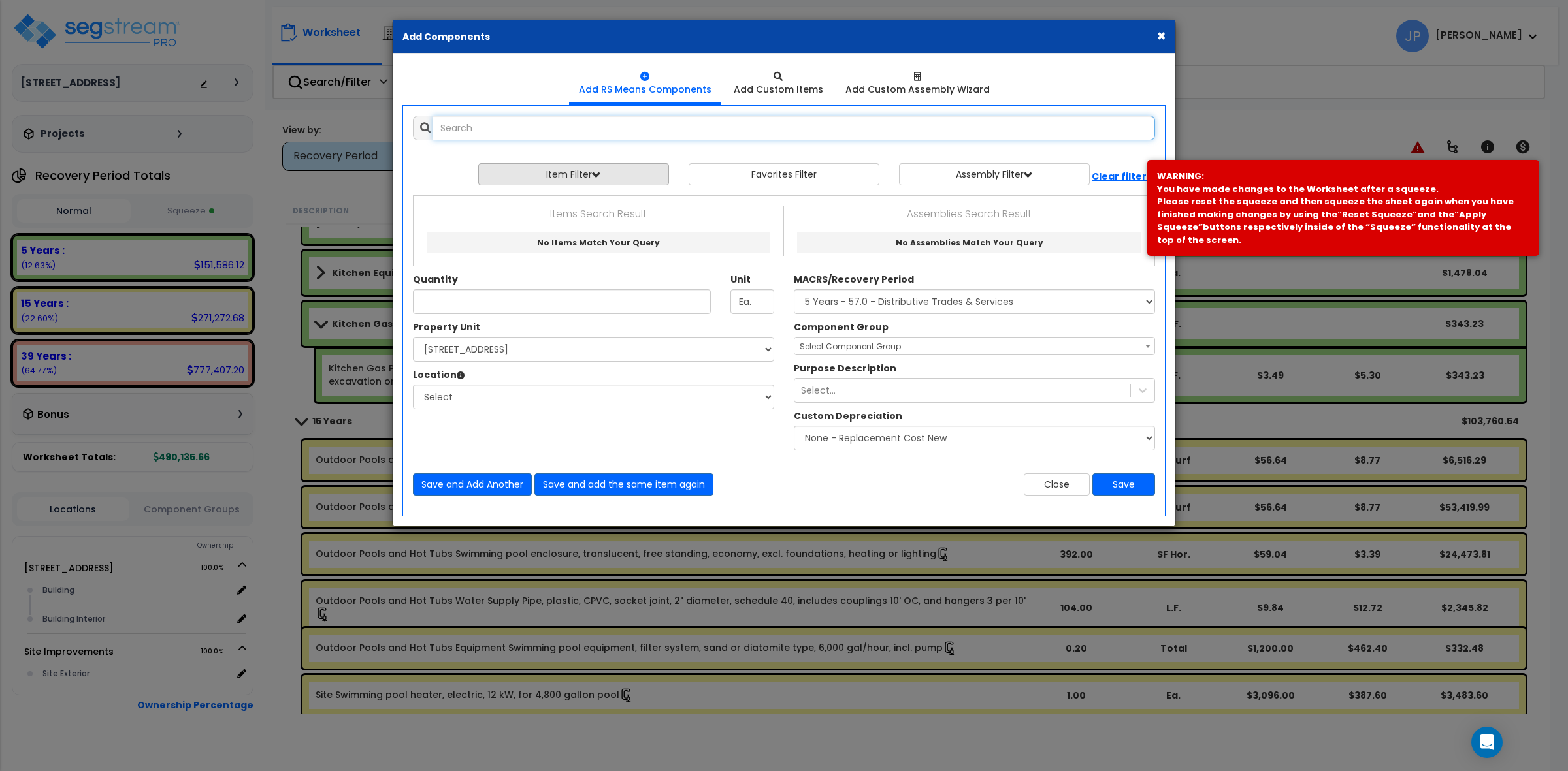
select select
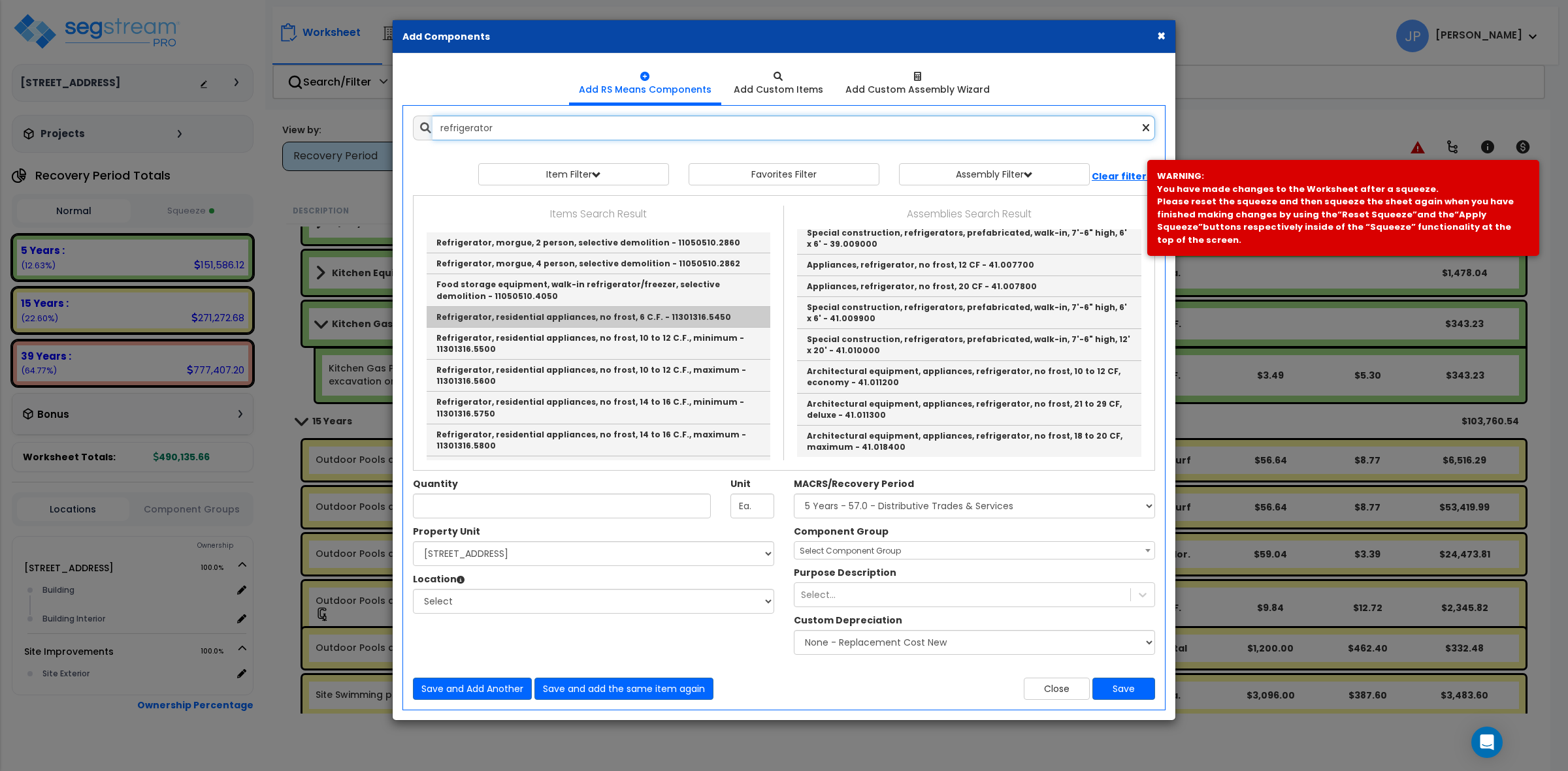
scroll to position [82, 0]
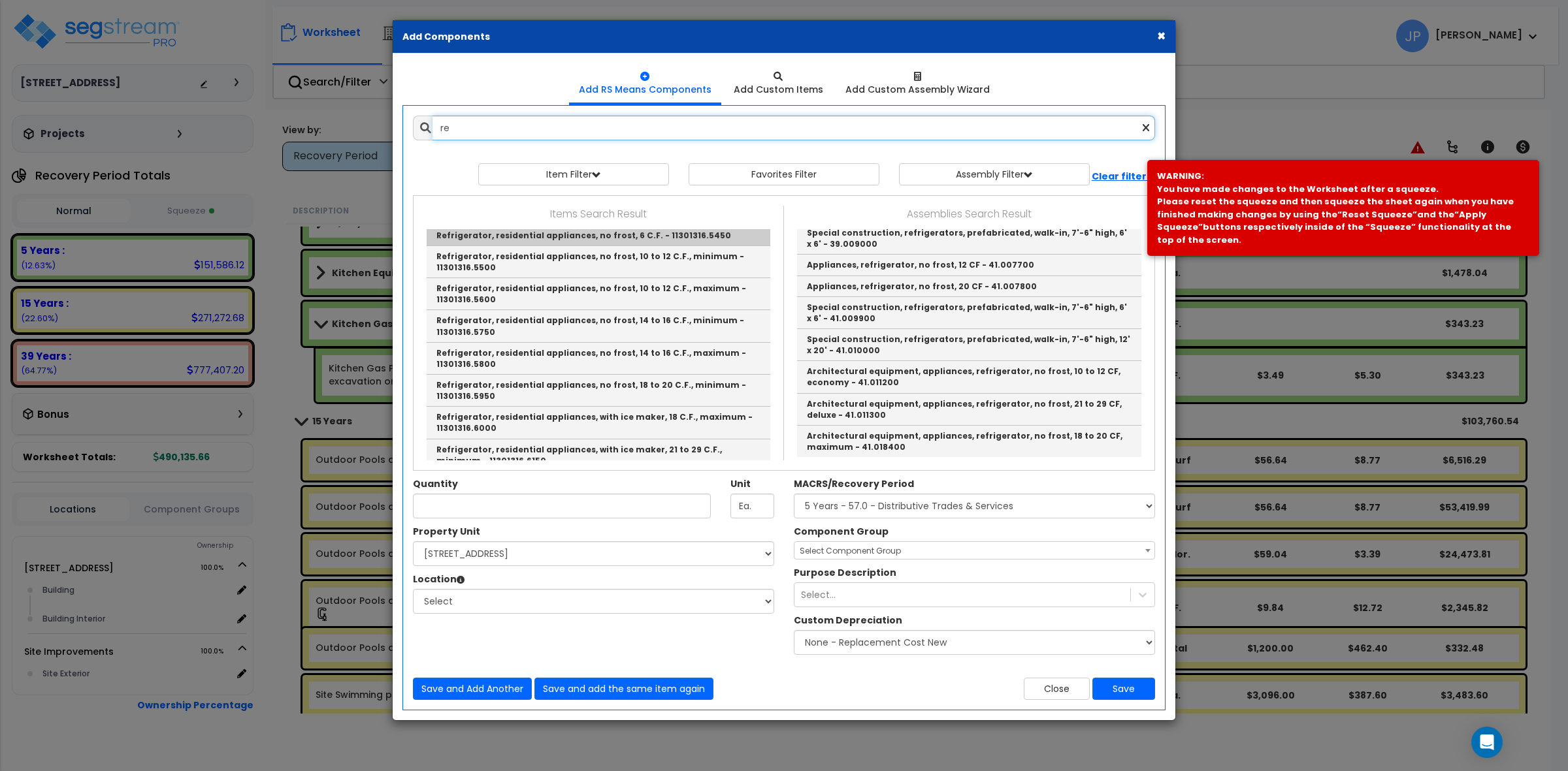
type input "r"
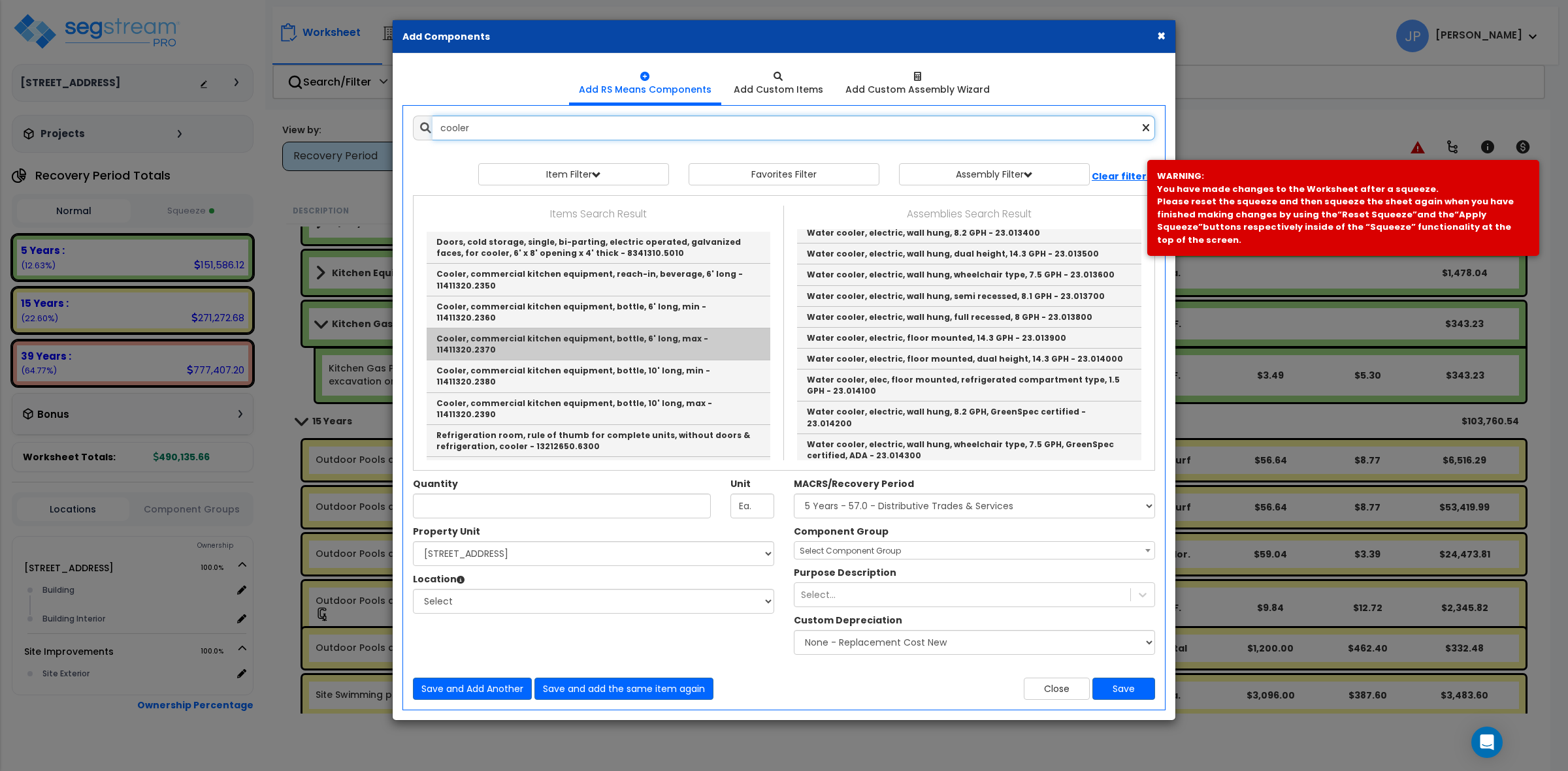
scroll to position [0, 0]
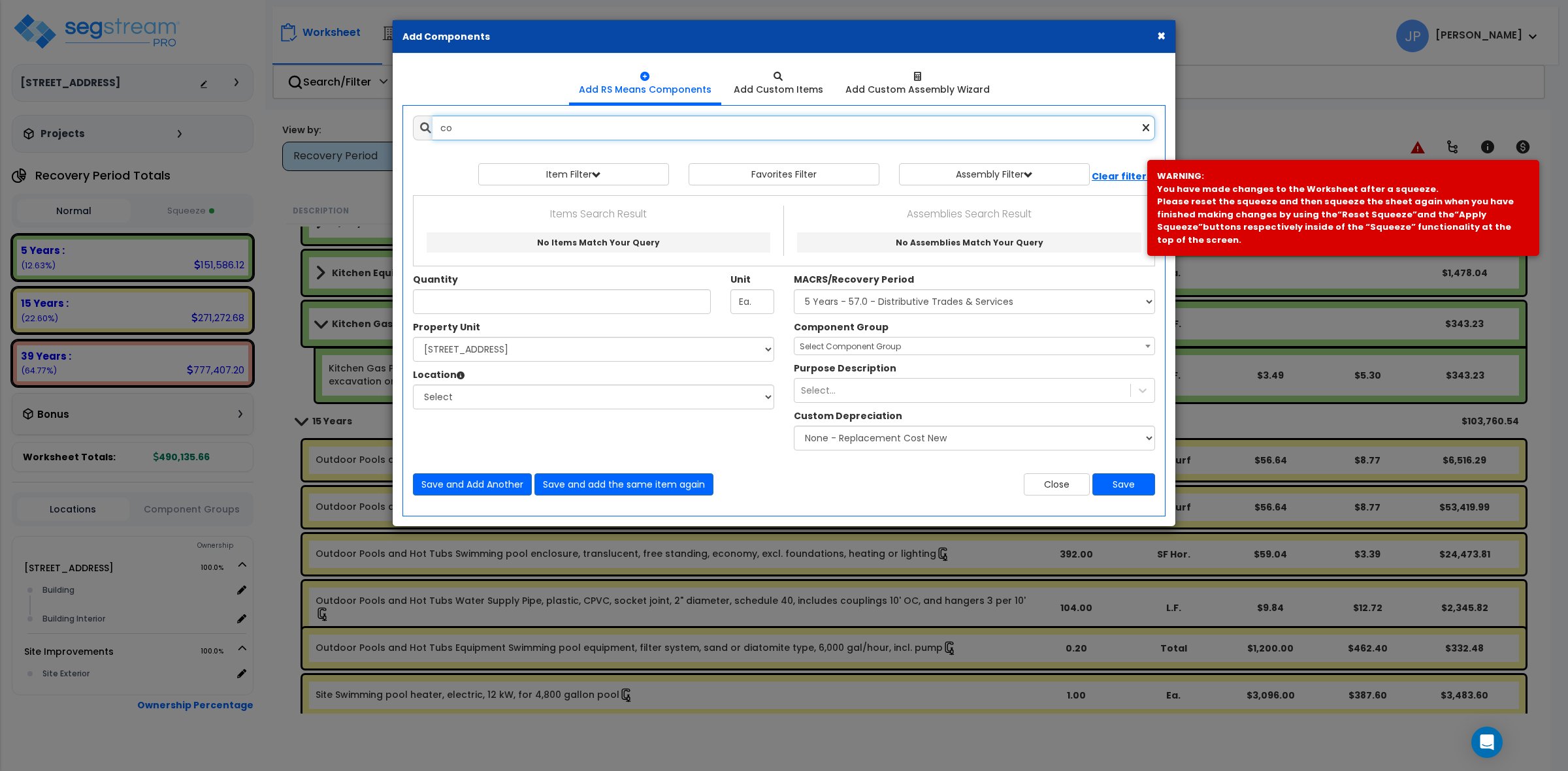
type input "c"
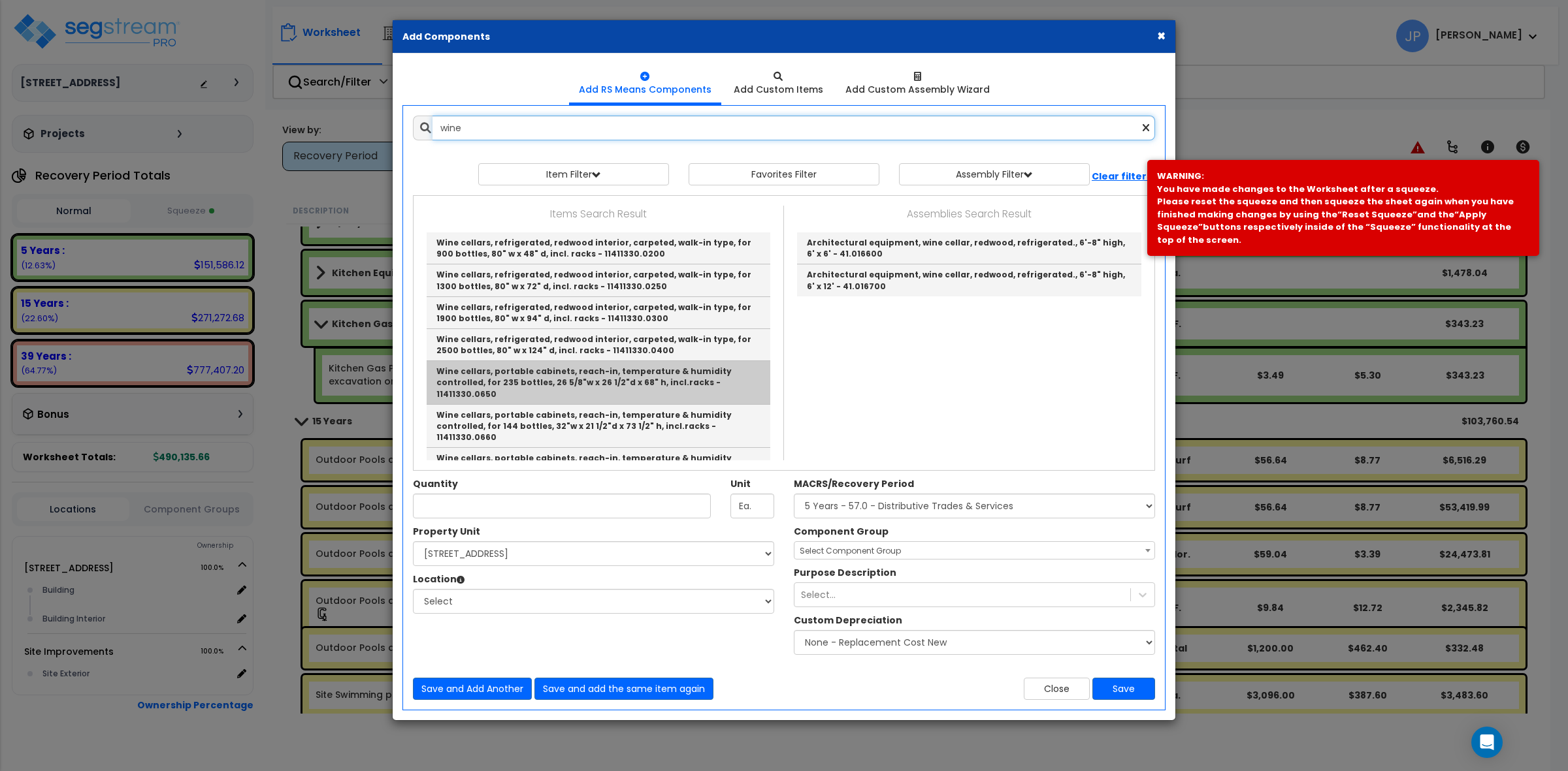
scroll to position [82, 0]
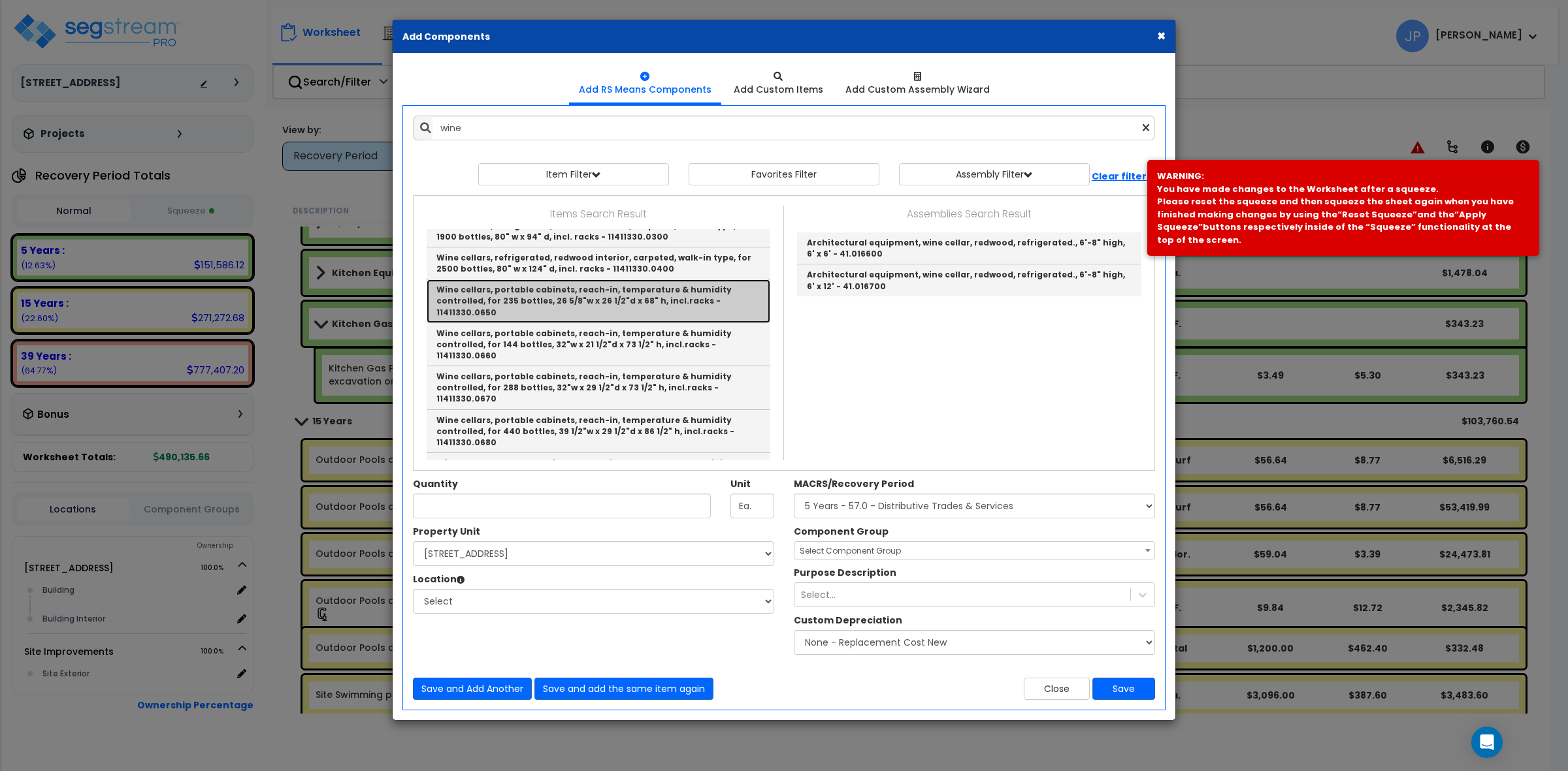
click at [659, 304] on link "Wine cellars, portable cabinets, reach-in, temperature & humidity controlled, f…" at bounding box center [598, 300] width 344 height 43
type input "Wine cellars, portable cabinets, reach-in, temperature & humidity controlled, f…"
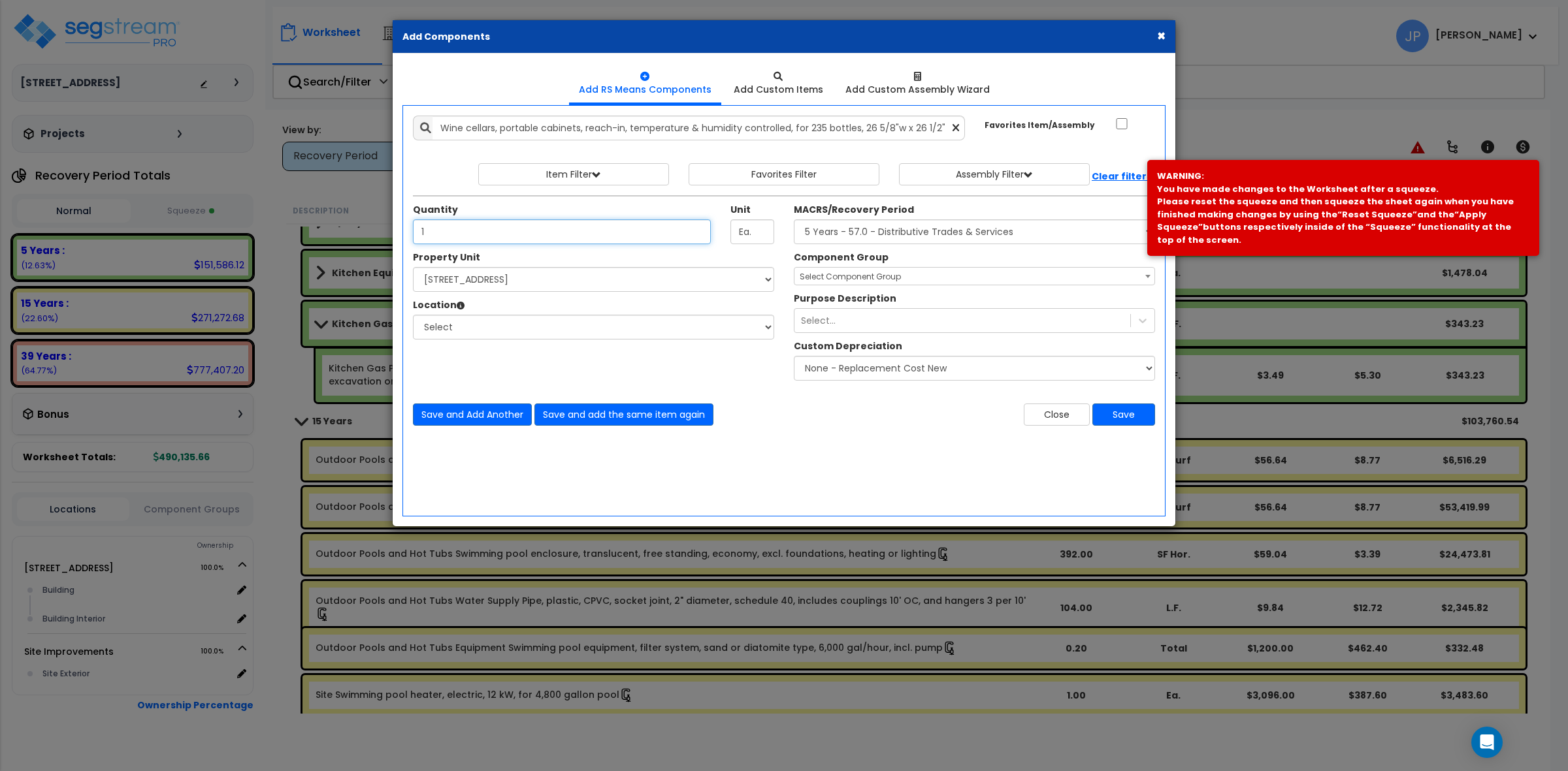
type input "1"
click at [595, 268] on select "Select [STREET_ADDRESS] Site Improvements" at bounding box center [593, 279] width 361 height 25
select select "175746"
click at [413, 268] on select "Select [STREET_ADDRESS] Site Improvements" at bounding box center [593, 279] width 361 height 25
click at [582, 328] on select "Select Building Building Interior Add Additional Location" at bounding box center [593, 328] width 361 height 25
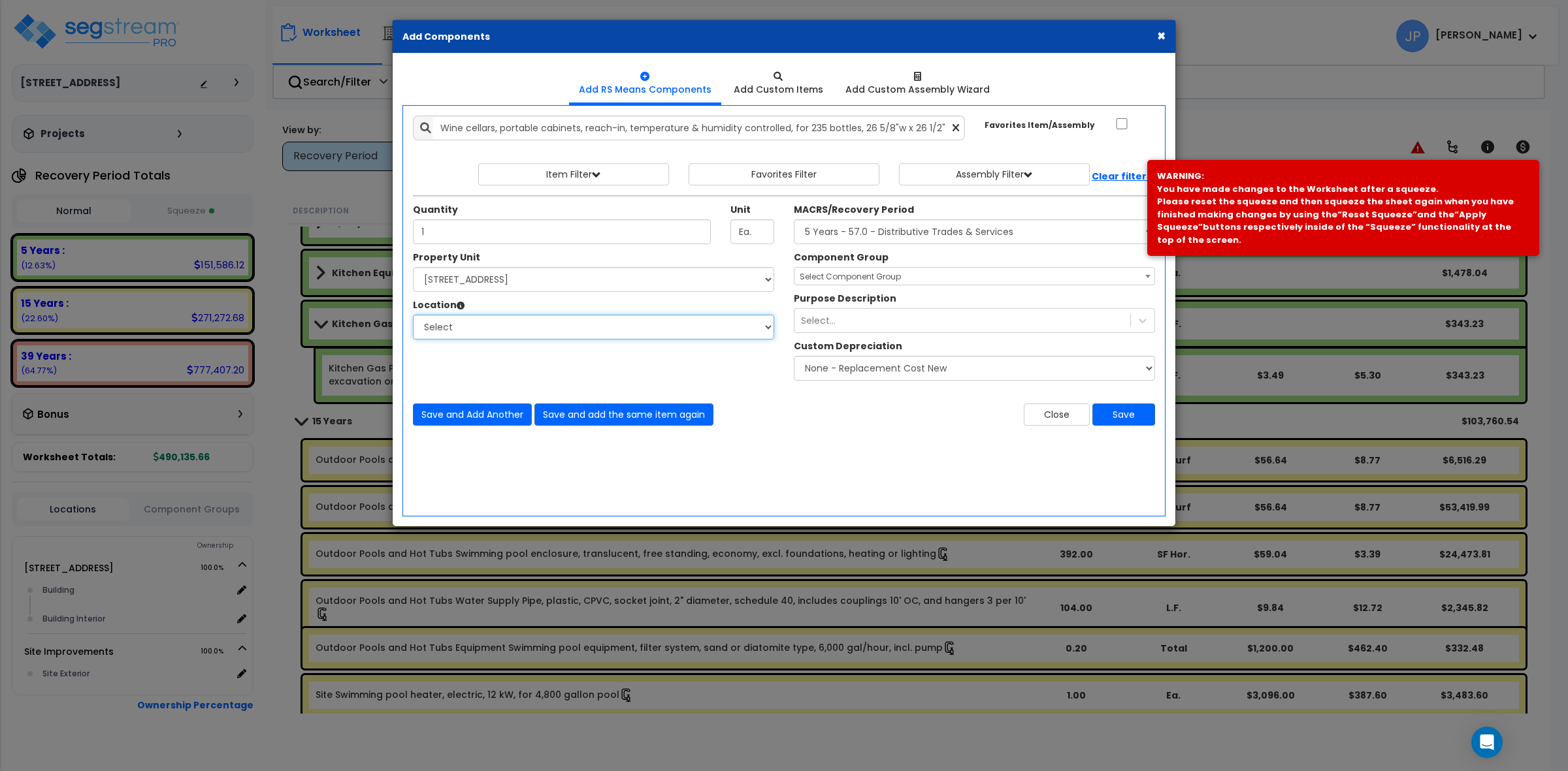
select select "461"
click at [413, 316] on select "Select Building Building Interior Add Additional Location" at bounding box center [593, 328] width 361 height 25
click at [1023, 234] on select "Select MACRS/Recovery Period 5 Years - 57.0 - Distributive Trades & Services 5 …" at bounding box center [975, 232] width 361 height 25
select select "3667"
click at [794, 220] on select "Select MACRS/Recovery Period 5 Years - 57.0 - Distributive Trades & Services 5 …" at bounding box center [975, 232] width 361 height 25
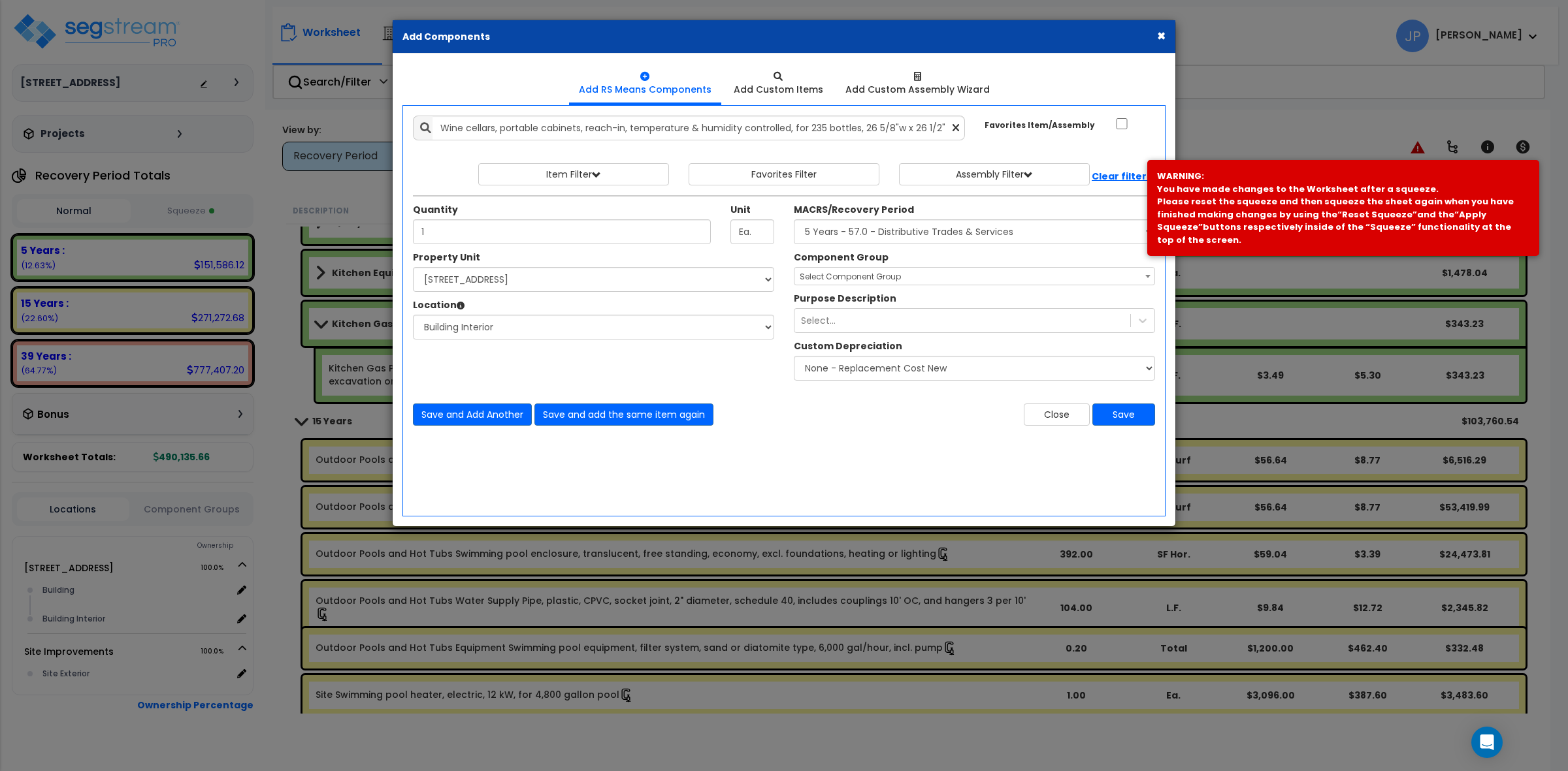
click at [986, 276] on span "Select Component Group" at bounding box center [975, 277] width 360 height 18
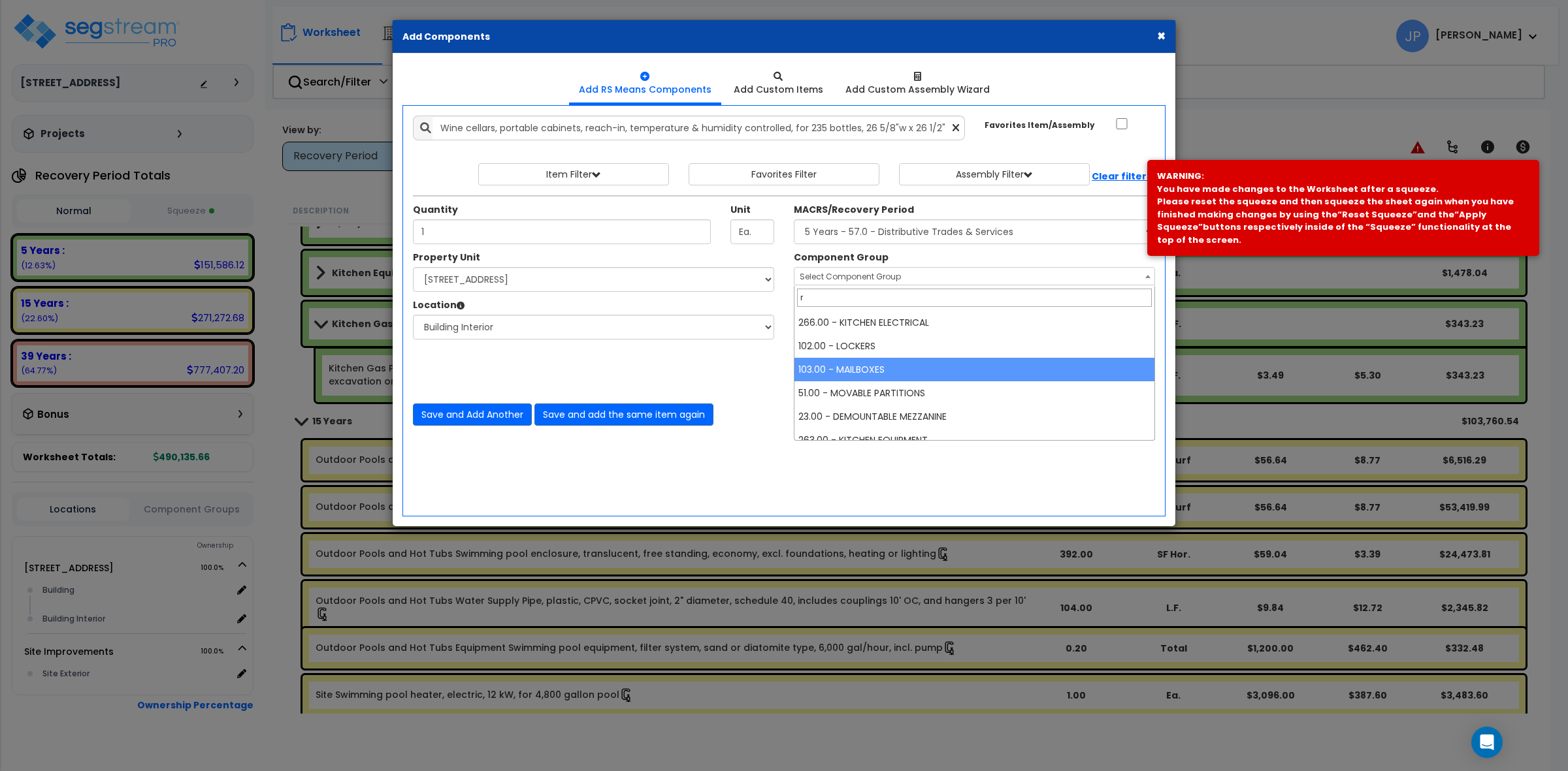
scroll to position [0, 0]
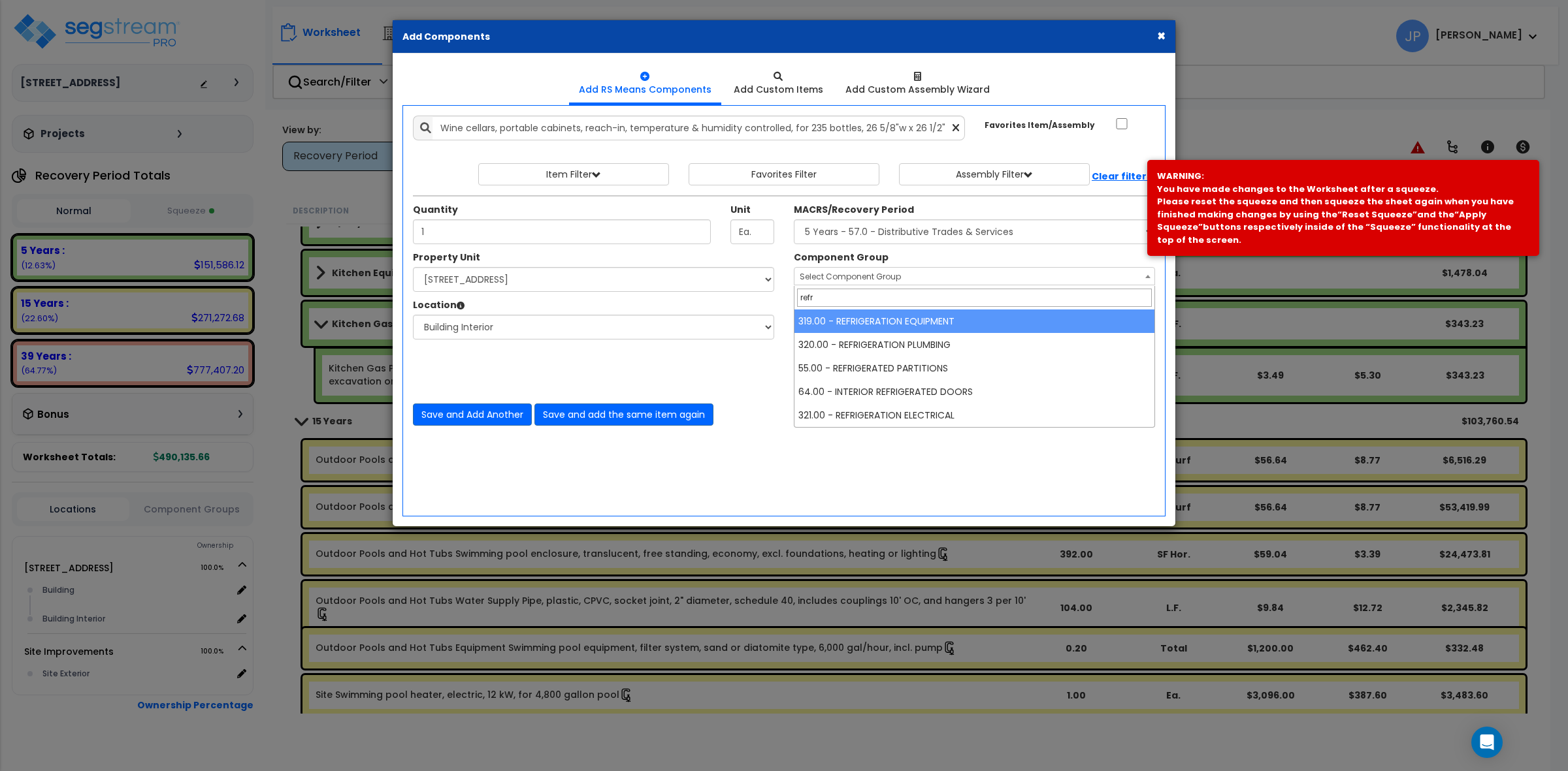
type input "refr"
select select "35334"
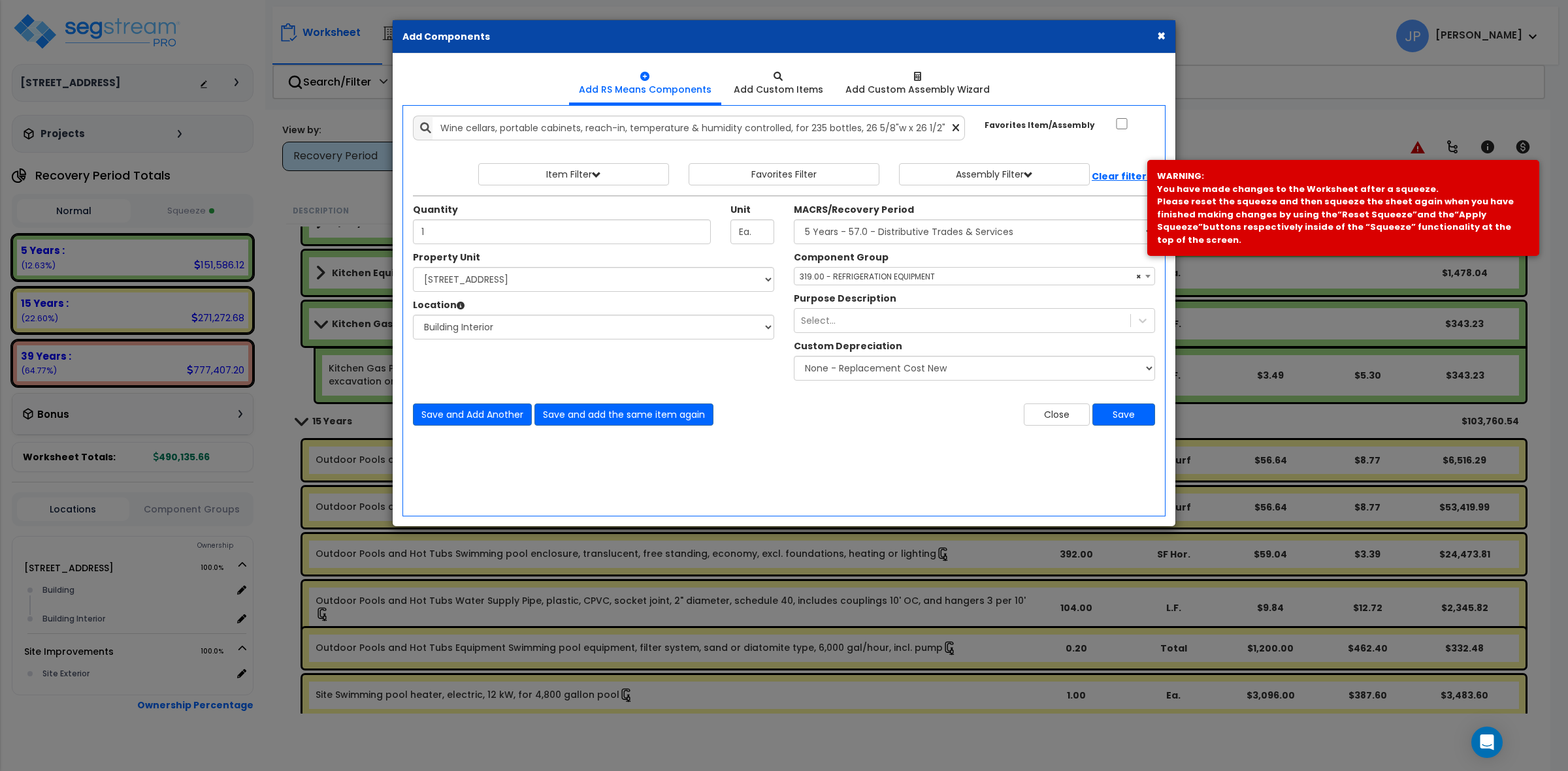
click at [864, 410] on div "Close Save" at bounding box center [975, 414] width 381 height 22
click at [931, 322] on div "Select..." at bounding box center [962, 321] width 336 height 21
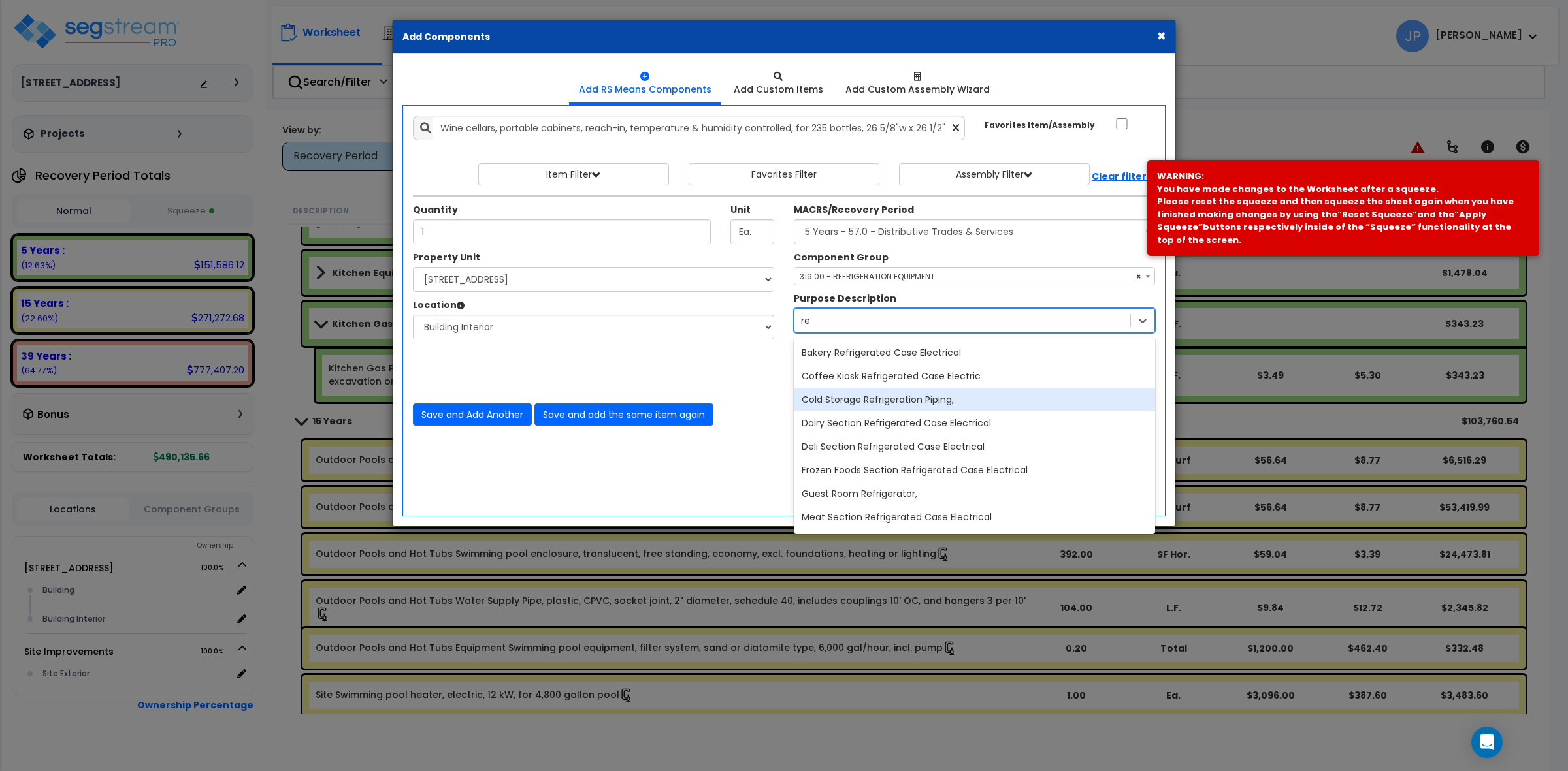
type input "r"
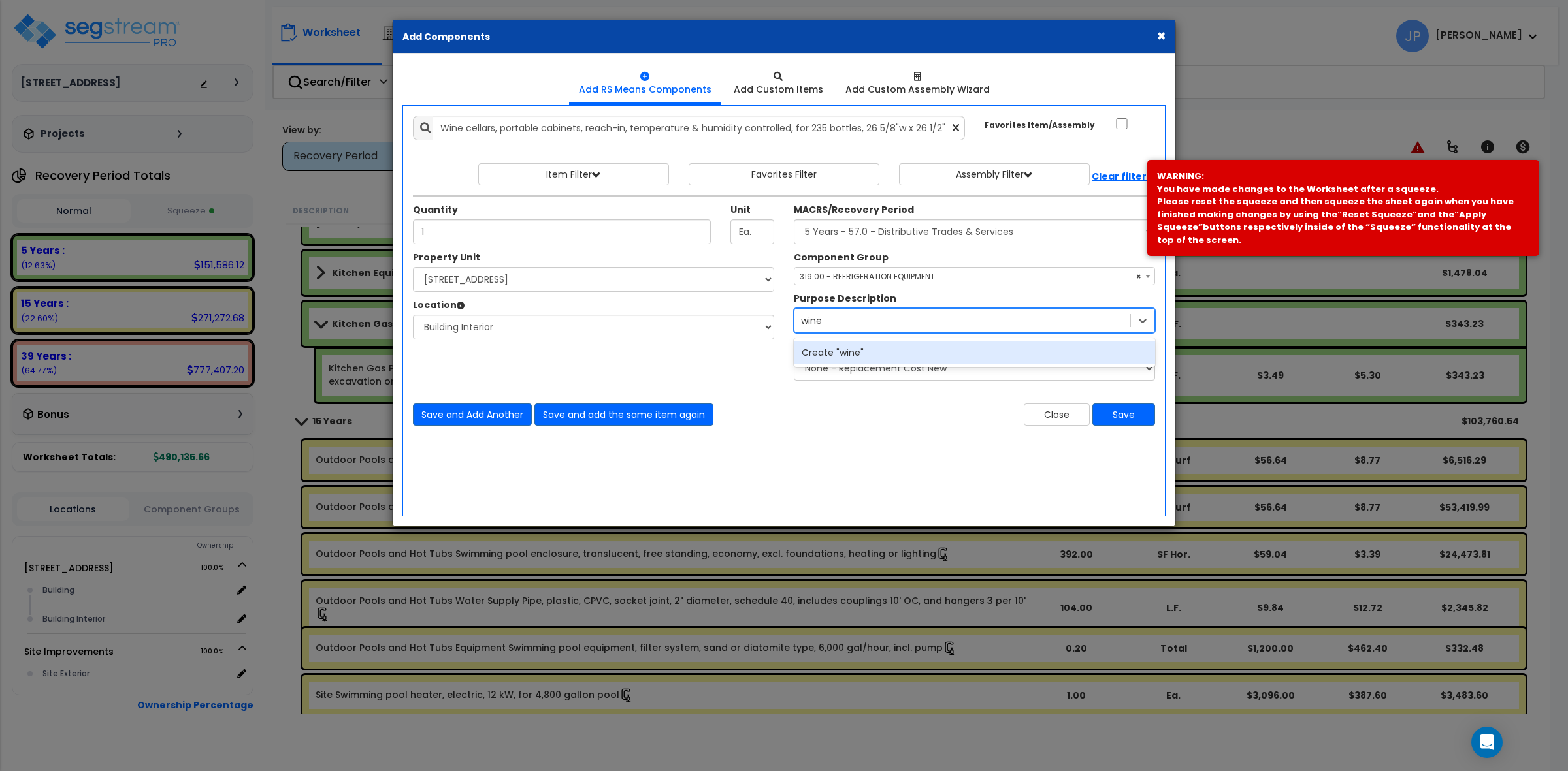
type input "wine"
click at [936, 418] on div "Close Save" at bounding box center [975, 414] width 381 height 22
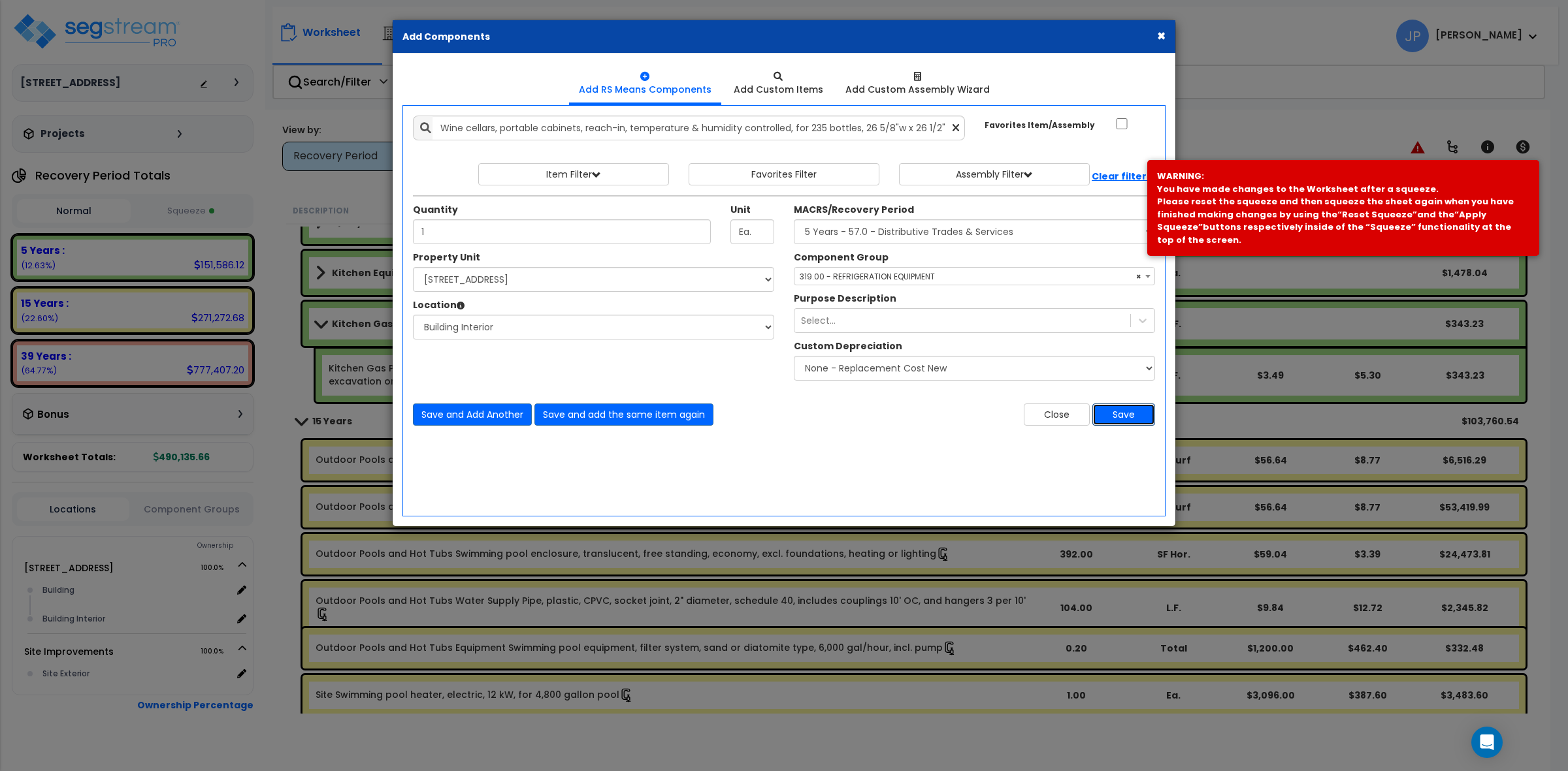
click at [1106, 413] on button "Save" at bounding box center [1124, 414] width 63 height 22
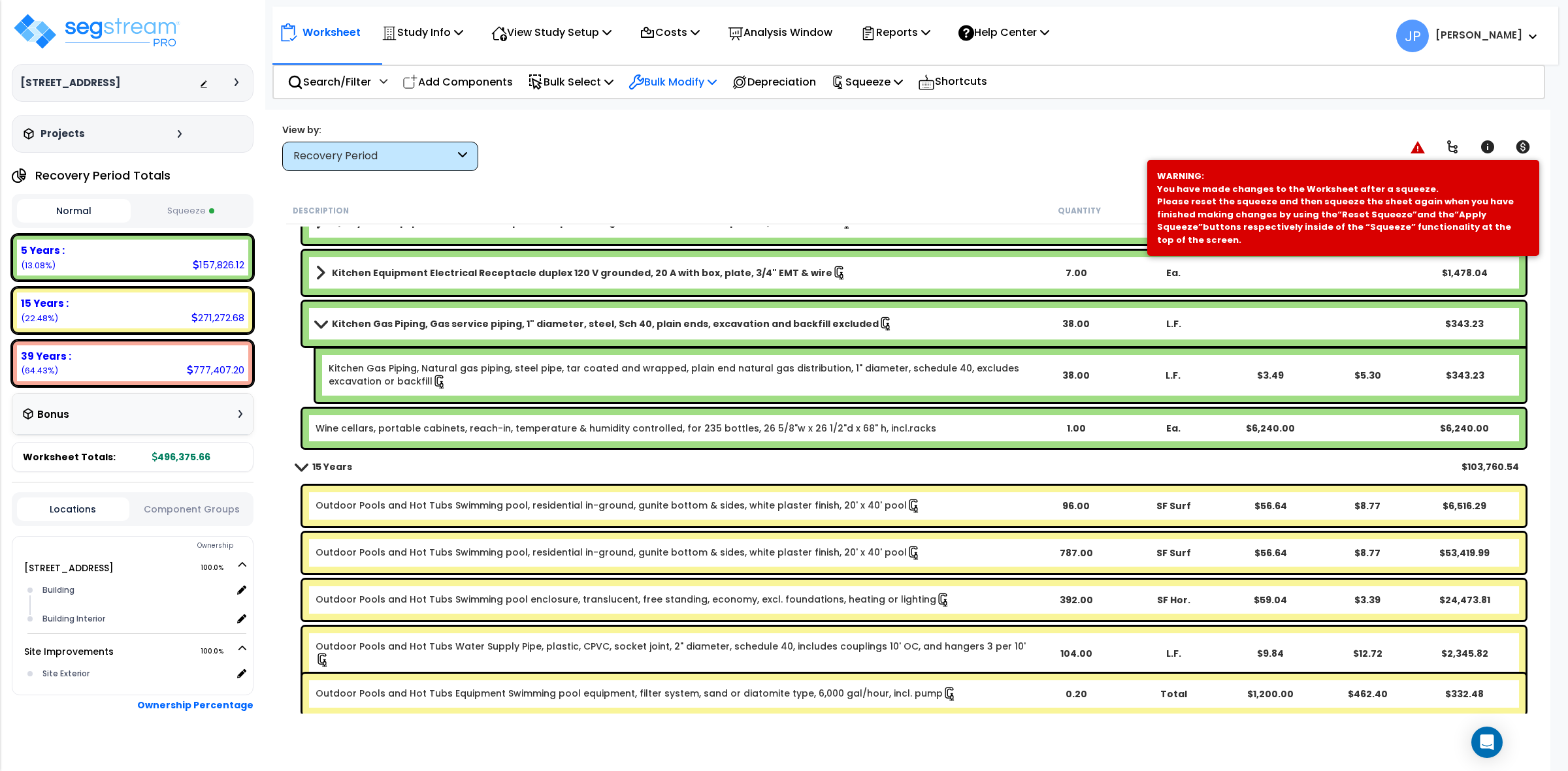
click at [684, 80] on p "Bulk Modify" at bounding box center [673, 82] width 88 height 18
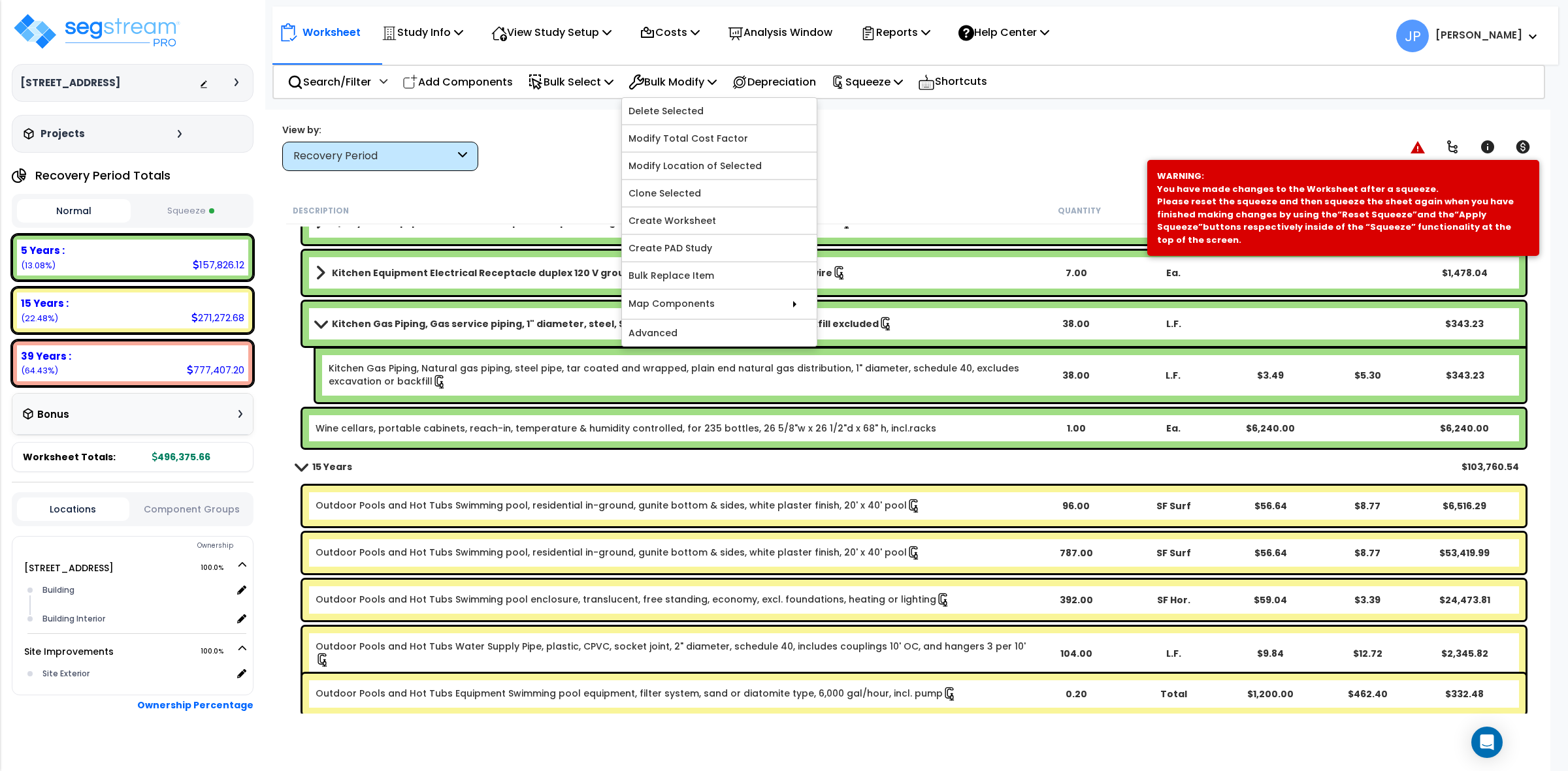
click at [560, 145] on div "View by: Recovery Period High to Low - Component Cost" at bounding box center [907, 146] width 1260 height 48
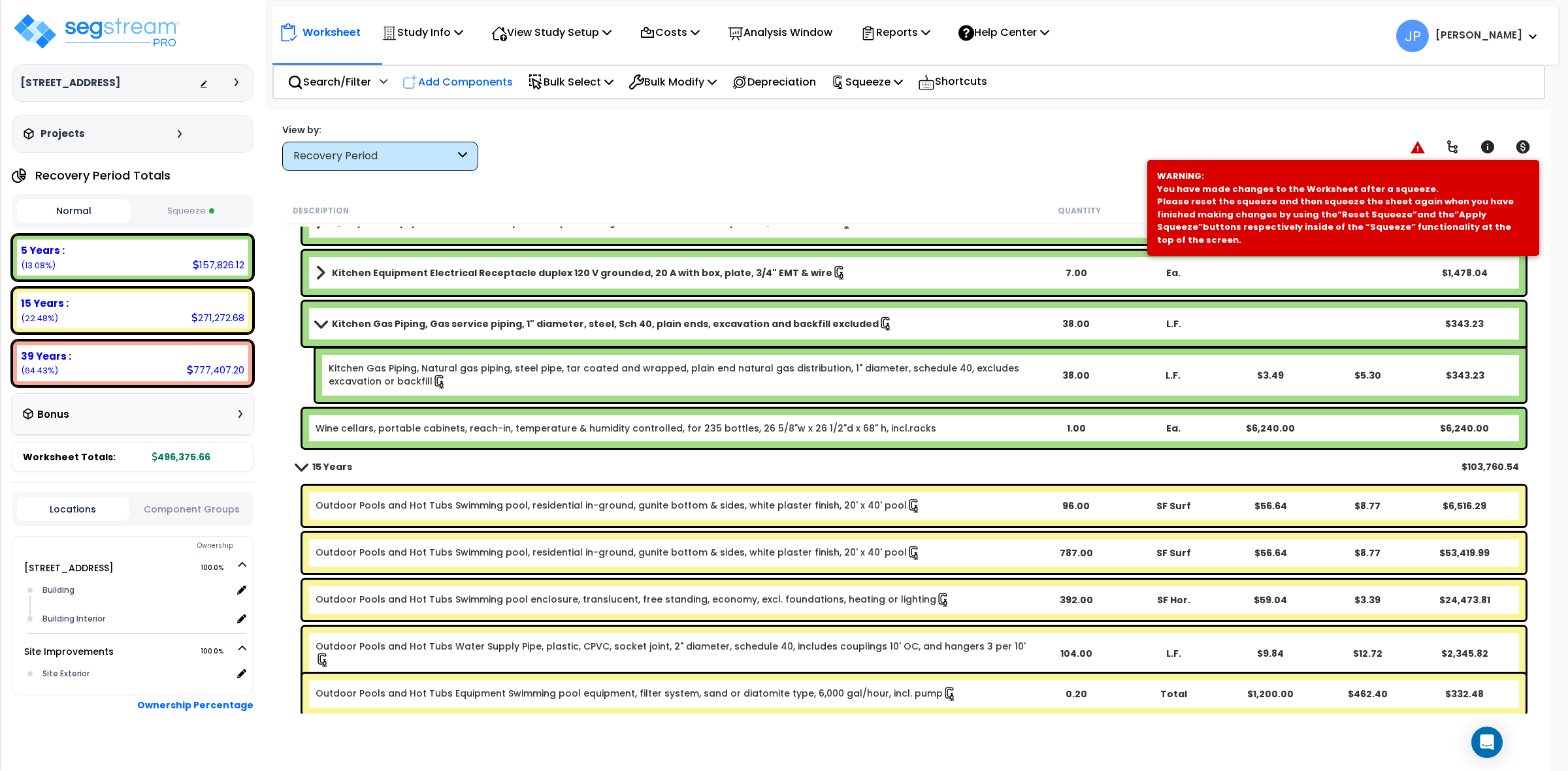
click at [500, 82] on p "Add Components" at bounding box center [457, 82] width 110 height 18
select select
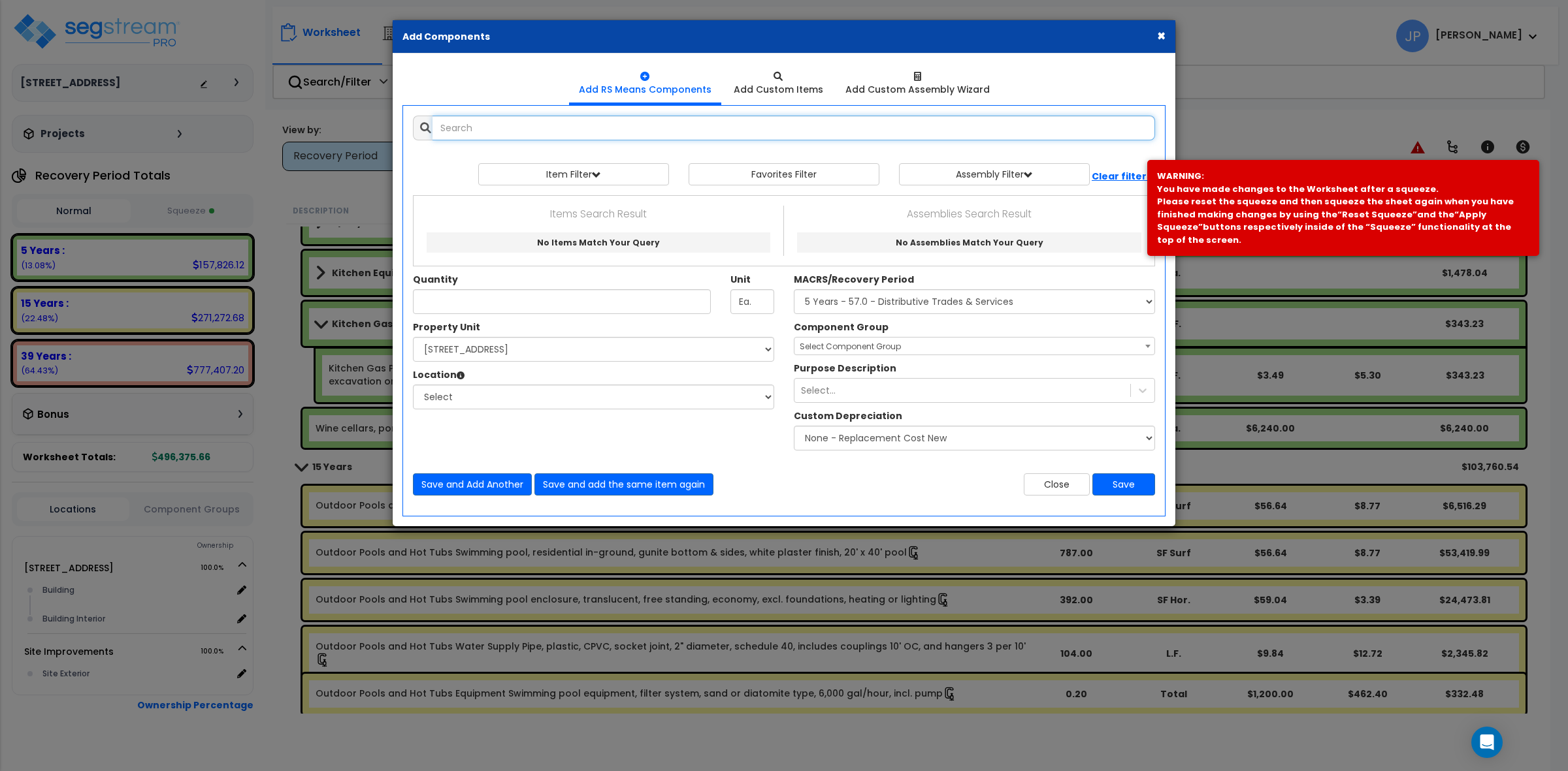
select select
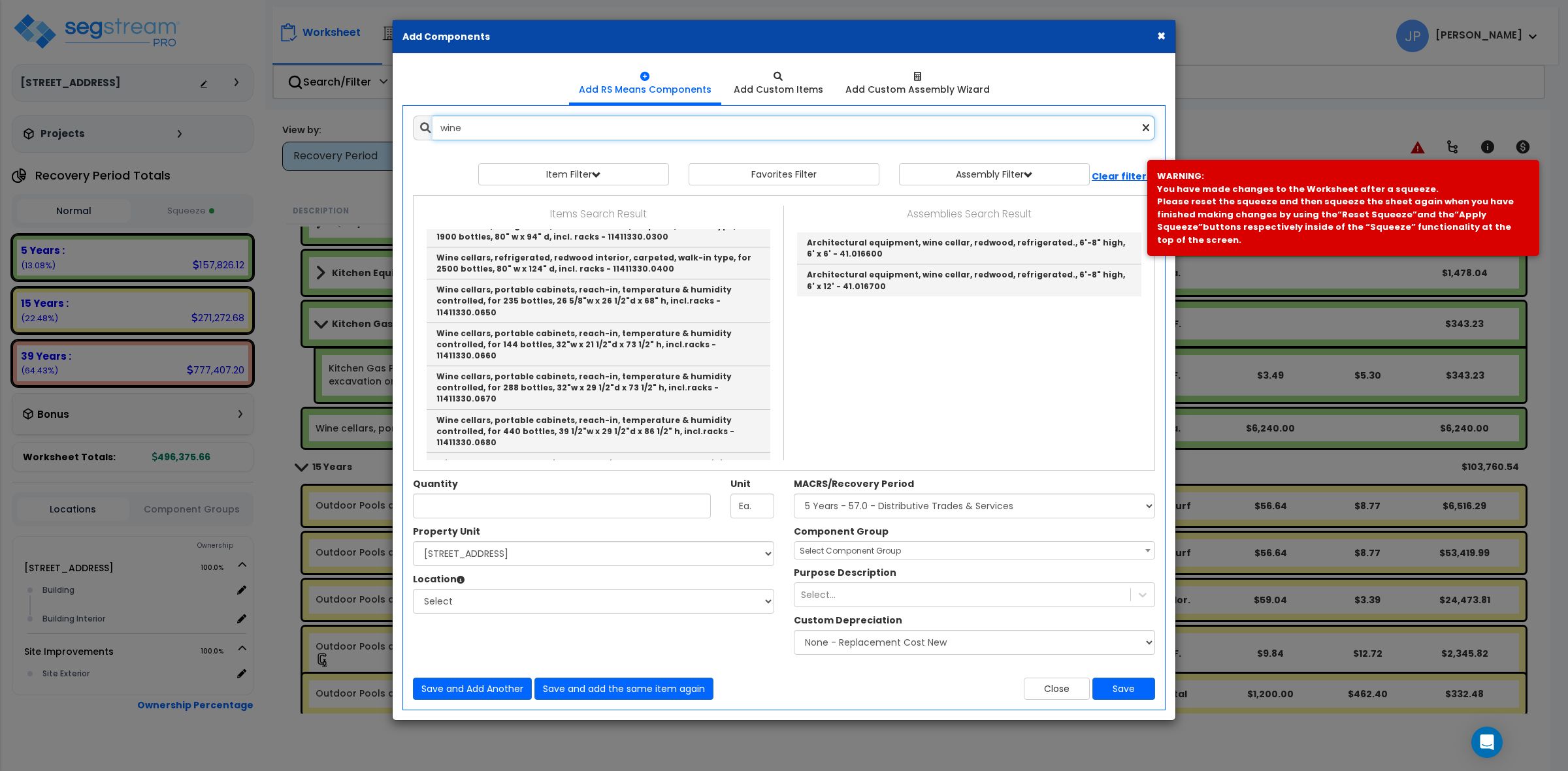
drag, startPoint x: 600, startPoint y: 125, endPoint x: 351, endPoint y: 113, distance: 249.3
click at [357, 115] on div "× Add Components Add RS Means Components Add Custom Items Add Items" at bounding box center [784, 386] width 1568 height 771
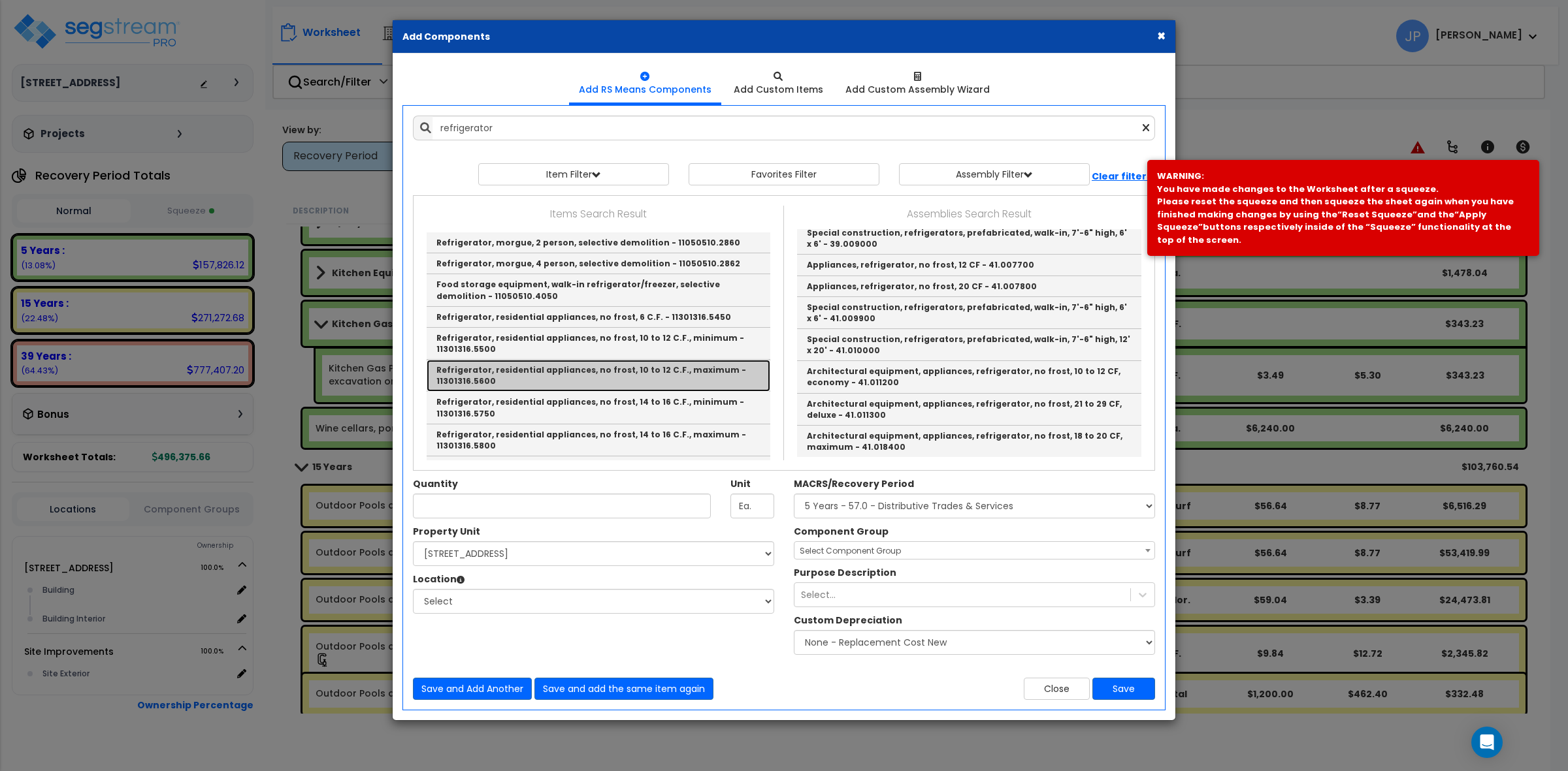
click at [590, 362] on link "Refrigerator, residential appliances, no frost, 10 to 12 C.F., maximum - 113013…" at bounding box center [598, 376] width 344 height 32
type input "Refrigerator, residential appliances, no frost, 10 to 12 C.F., maximum - 113013…"
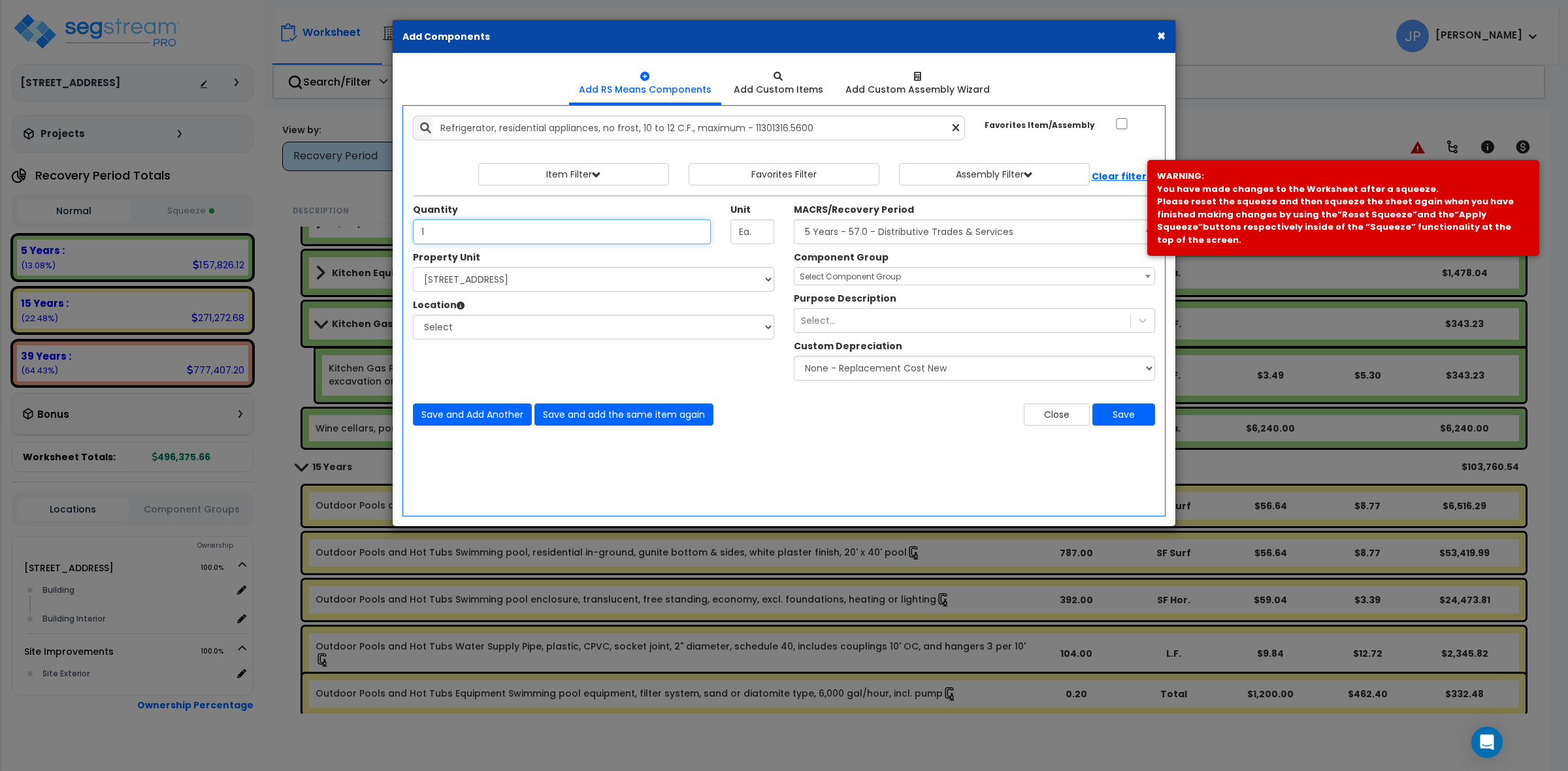
type input "1"
click at [491, 275] on select "Select [STREET_ADDRESS] Site Improvements" at bounding box center [593, 279] width 361 height 25
select select "175746"
click at [413, 268] on select "Select [STREET_ADDRESS] Site Improvements" at bounding box center [593, 279] width 361 height 25
click at [501, 328] on select "Select Building Building Interior Add Additional Location" at bounding box center [593, 328] width 361 height 25
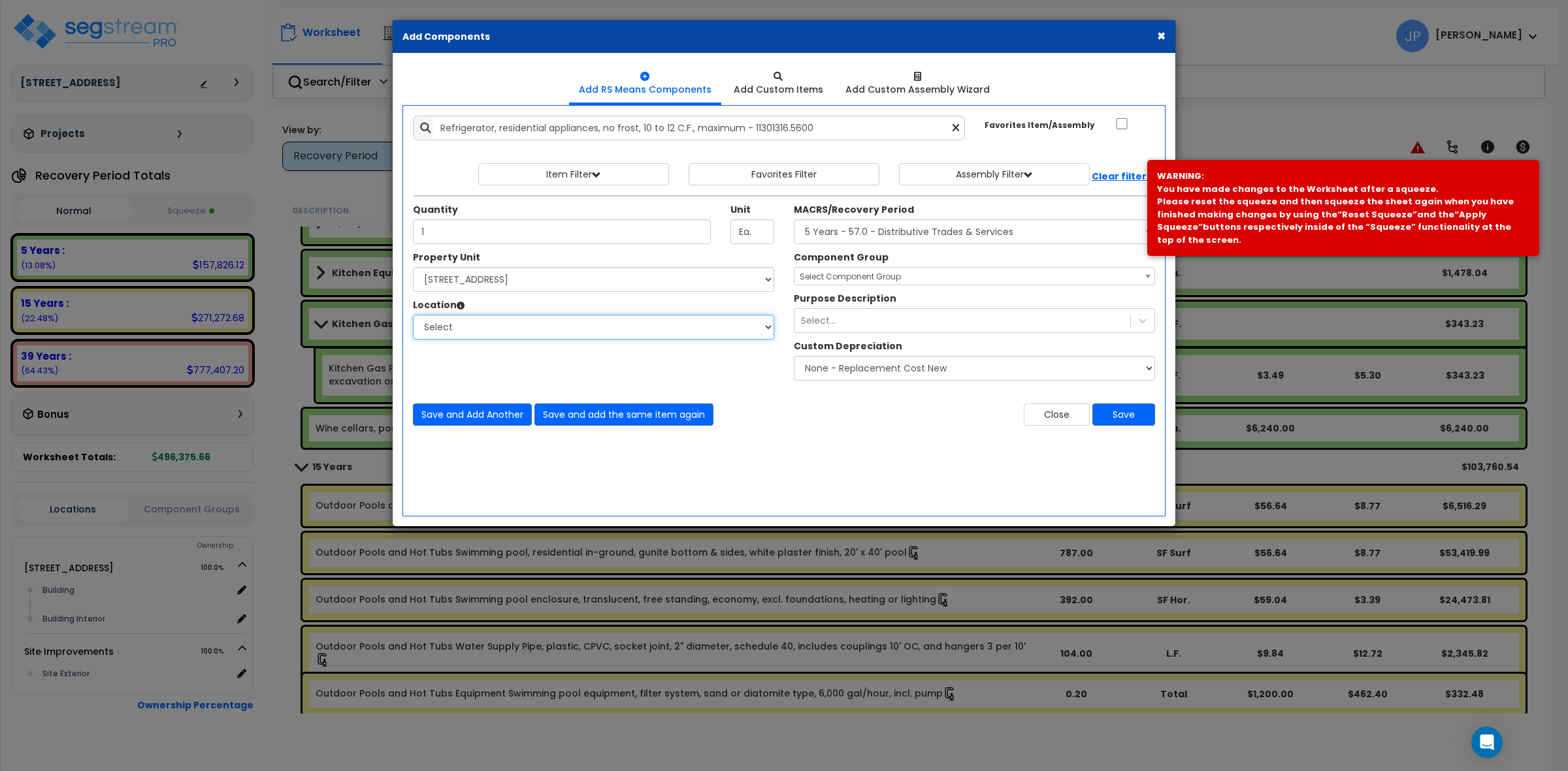
select select "461"
click at [413, 316] on select "Select Building Building Interior Add Additional Location" at bounding box center [593, 328] width 361 height 25
click at [864, 232] on select "Select MACRS/Recovery Period 5 Years - 57.0 - Distributive Trades & Services 5 …" at bounding box center [975, 232] width 361 height 25
select select "3667"
click at [794, 220] on select "Select MACRS/Recovery Period 5 Years - 57.0 - Distributive Trades & Services 5 …" at bounding box center [975, 232] width 361 height 25
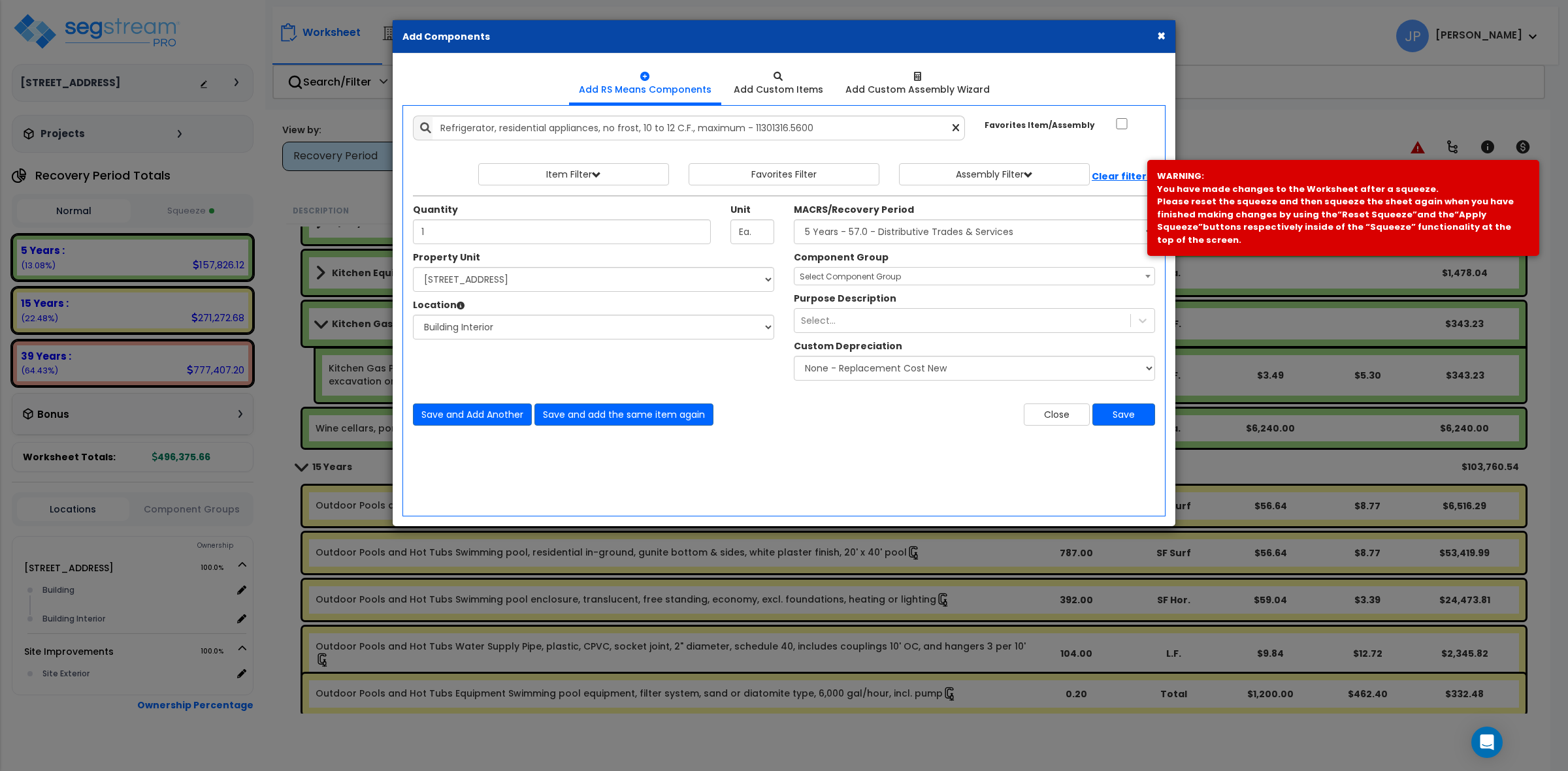
click at [866, 272] on span "Select Component Group" at bounding box center [851, 276] width 102 height 11
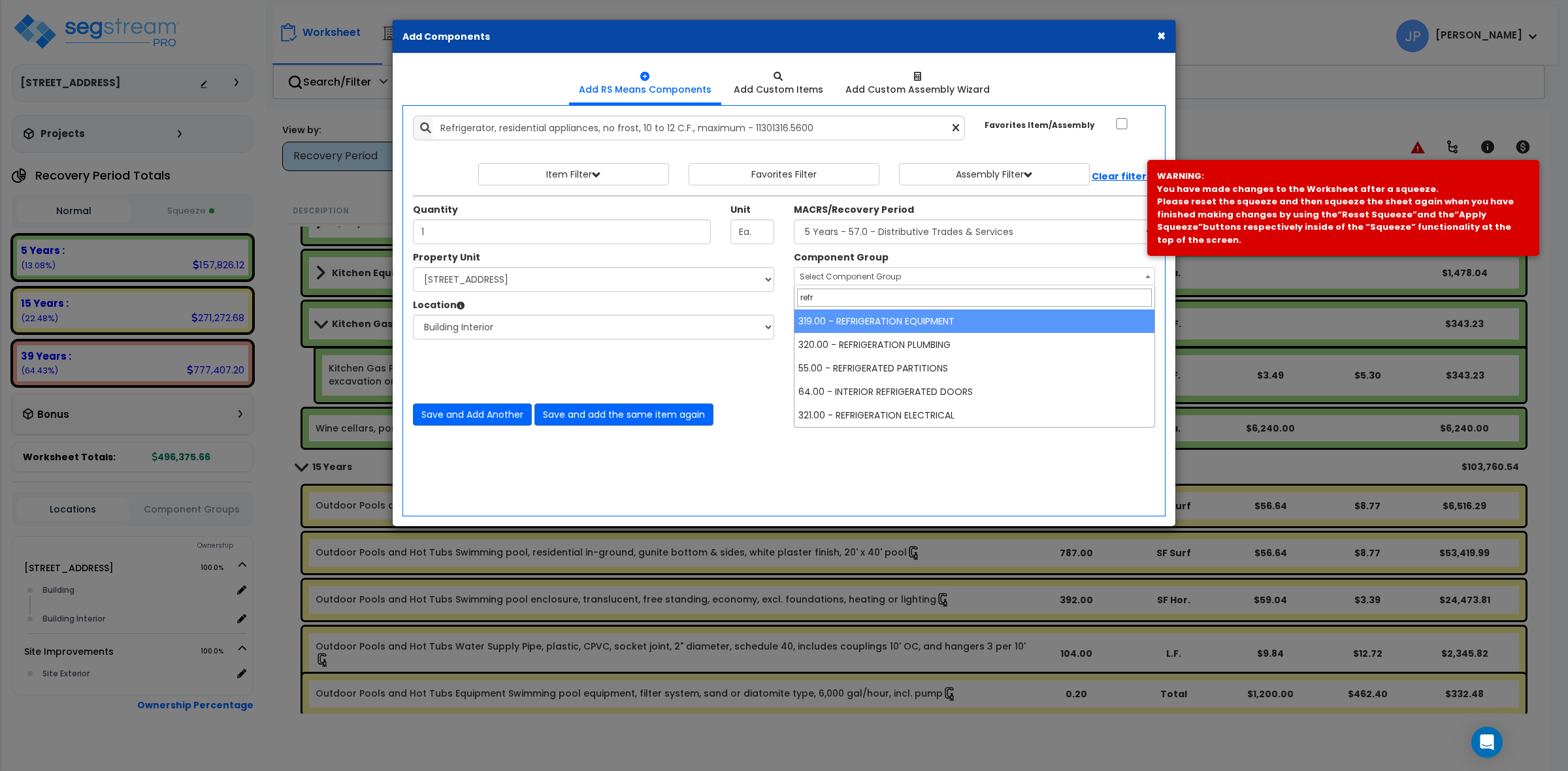
type input "refr"
select select "35334"
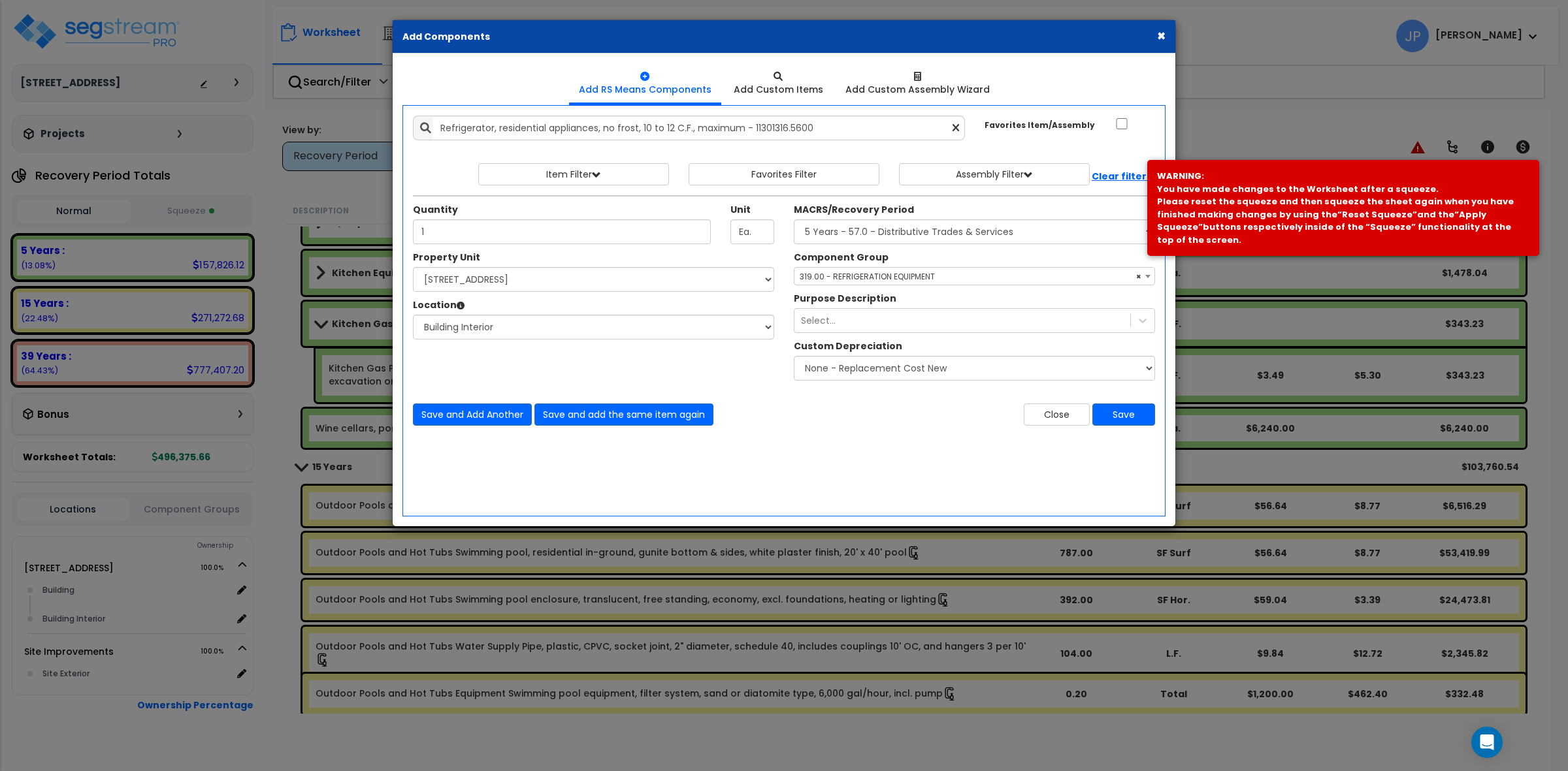
drag, startPoint x: 915, startPoint y: 455, endPoint x: 926, endPoint y: 448, distance: 13.0
click at [917, 455] on div "Add Items Add Assemblies Both" at bounding box center [783, 311] width 763 height 411
click at [1151, 416] on button "Save" at bounding box center [1124, 414] width 63 height 22
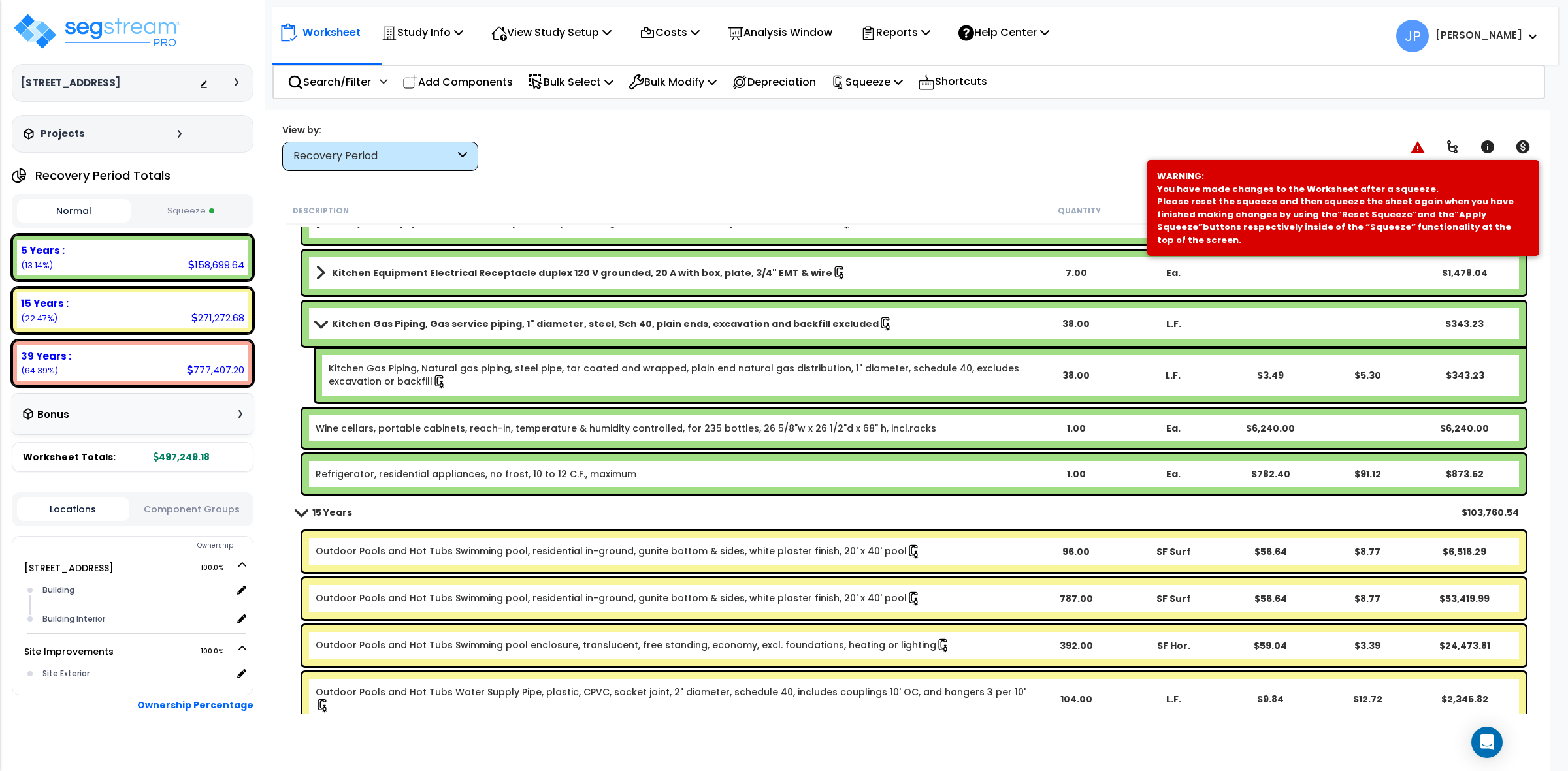
click at [662, 422] on link "Wine cellars, portable cabinets, reach-in, temperature & humidity controlled, f…" at bounding box center [626, 428] width 620 height 13
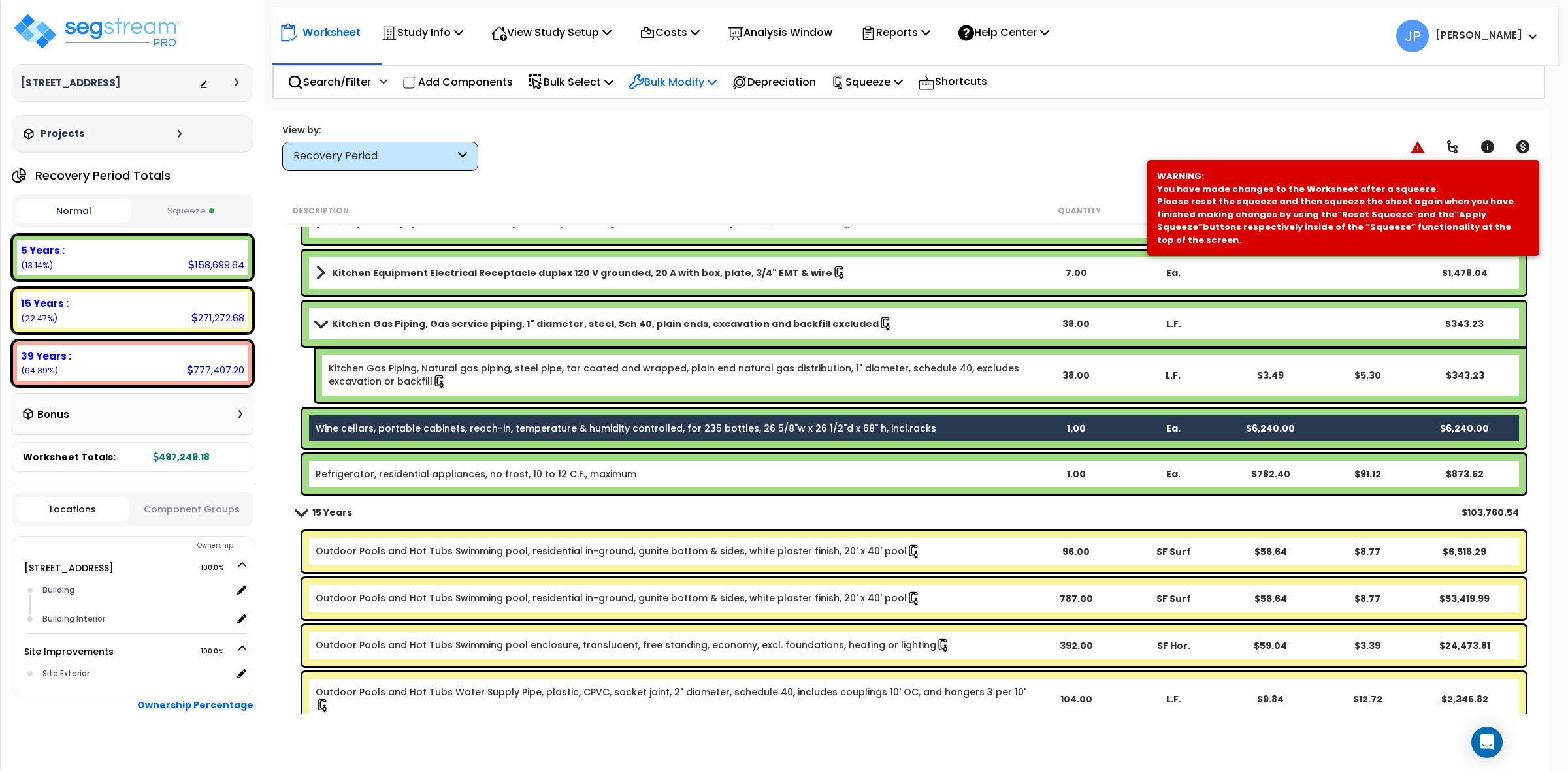
click at [671, 86] on p "Bulk Modify" at bounding box center [673, 82] width 88 height 18
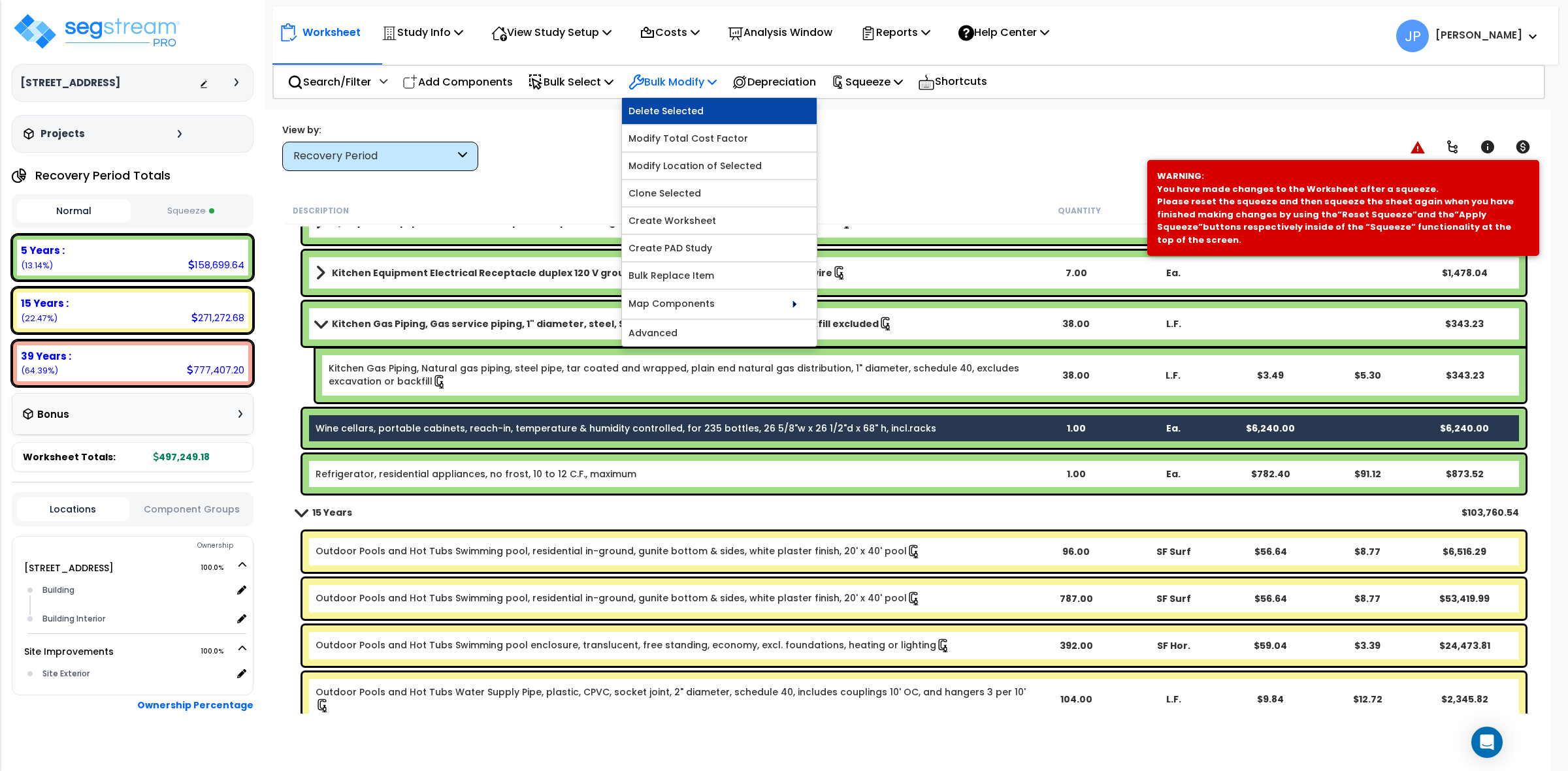
click at [687, 115] on link "Delete Selected" at bounding box center [719, 111] width 195 height 26
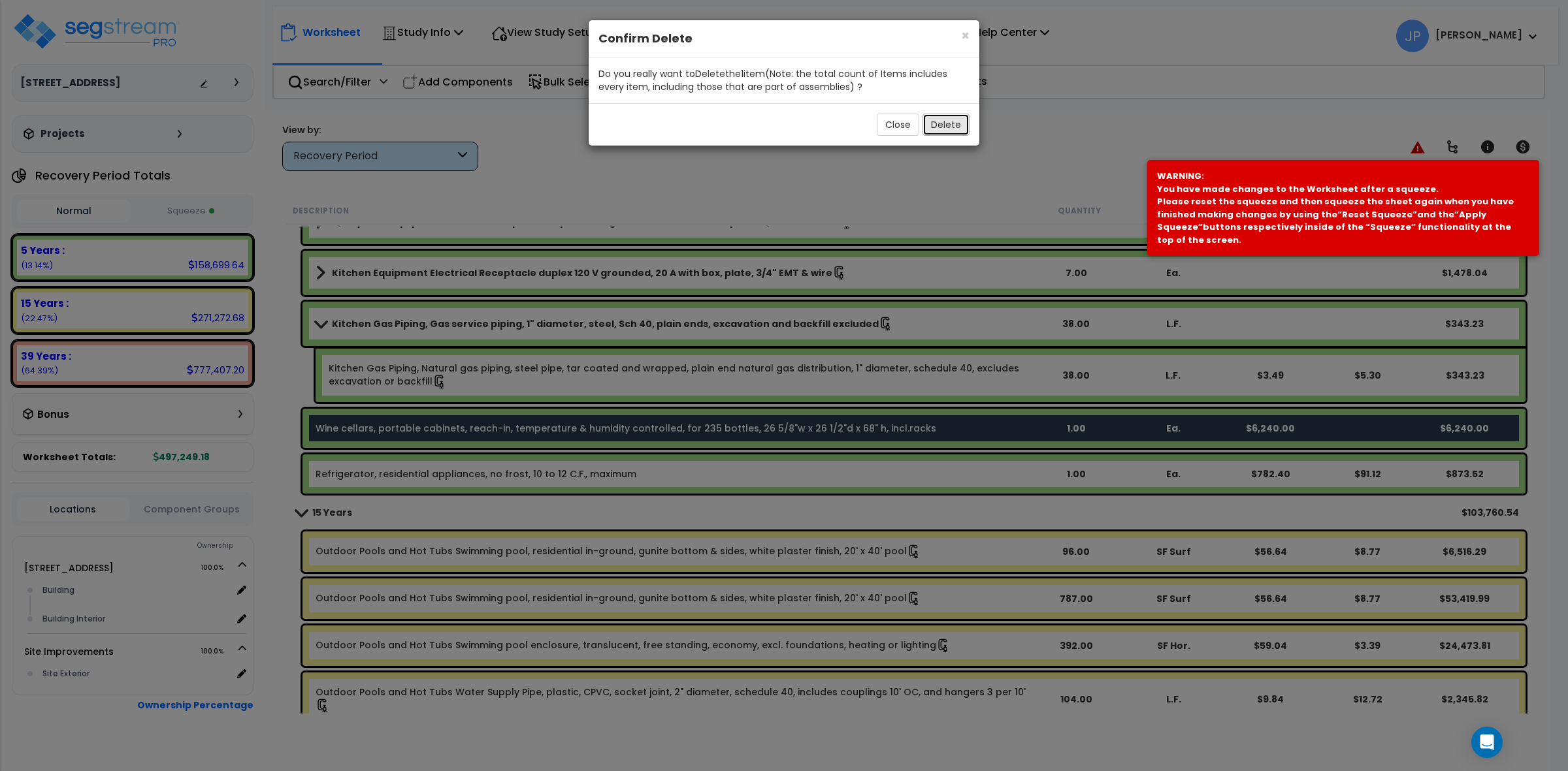
click at [959, 129] on button "Delete" at bounding box center [946, 125] width 47 height 22
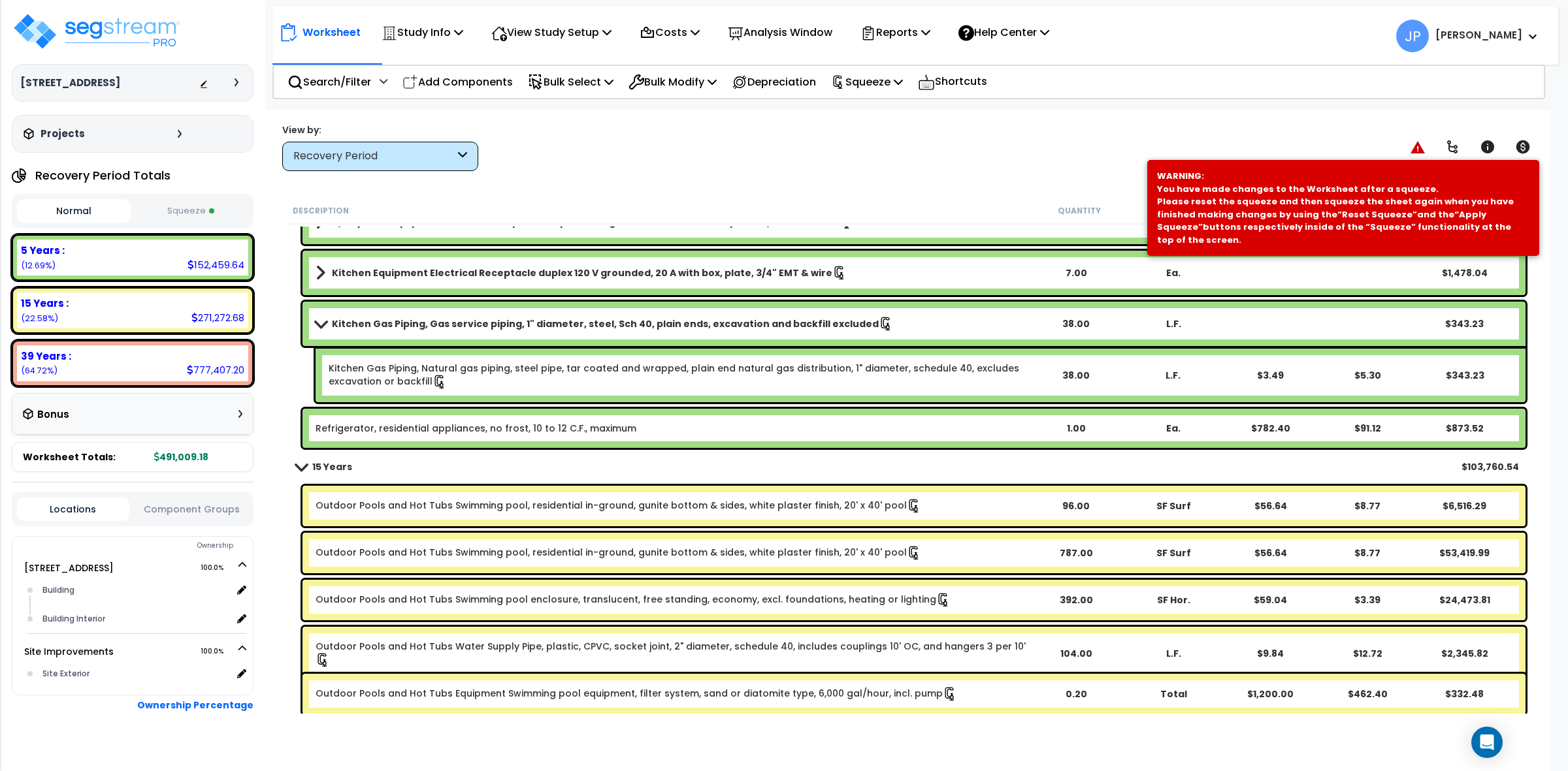
click at [547, 175] on div "Worksheet Study Info Study Setup Add Property Unit Template study Clone study JP" at bounding box center [907, 495] width 1286 height 771
click at [465, 86] on p "Add Components" at bounding box center [457, 82] width 110 height 18
select select
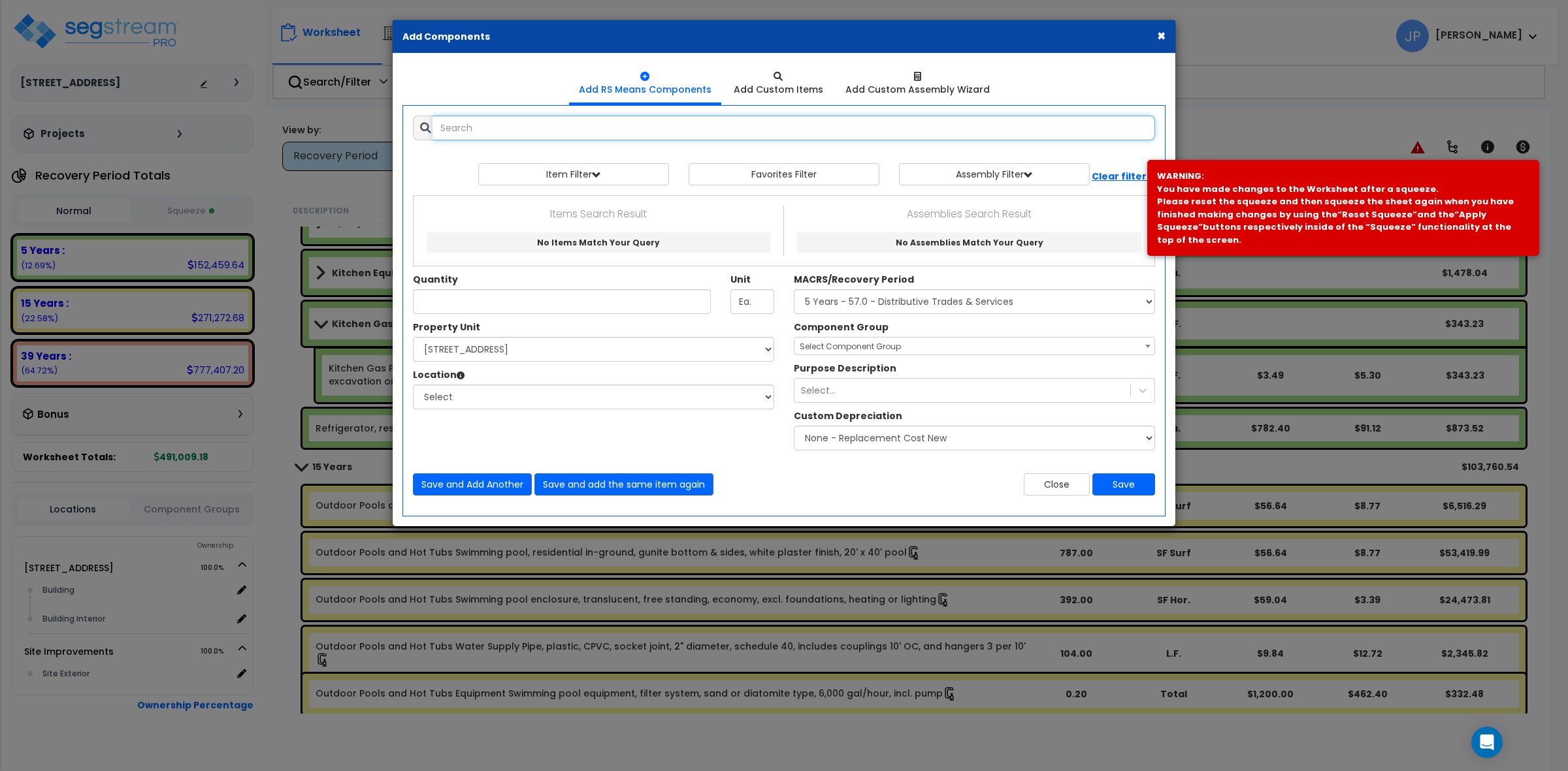
select select
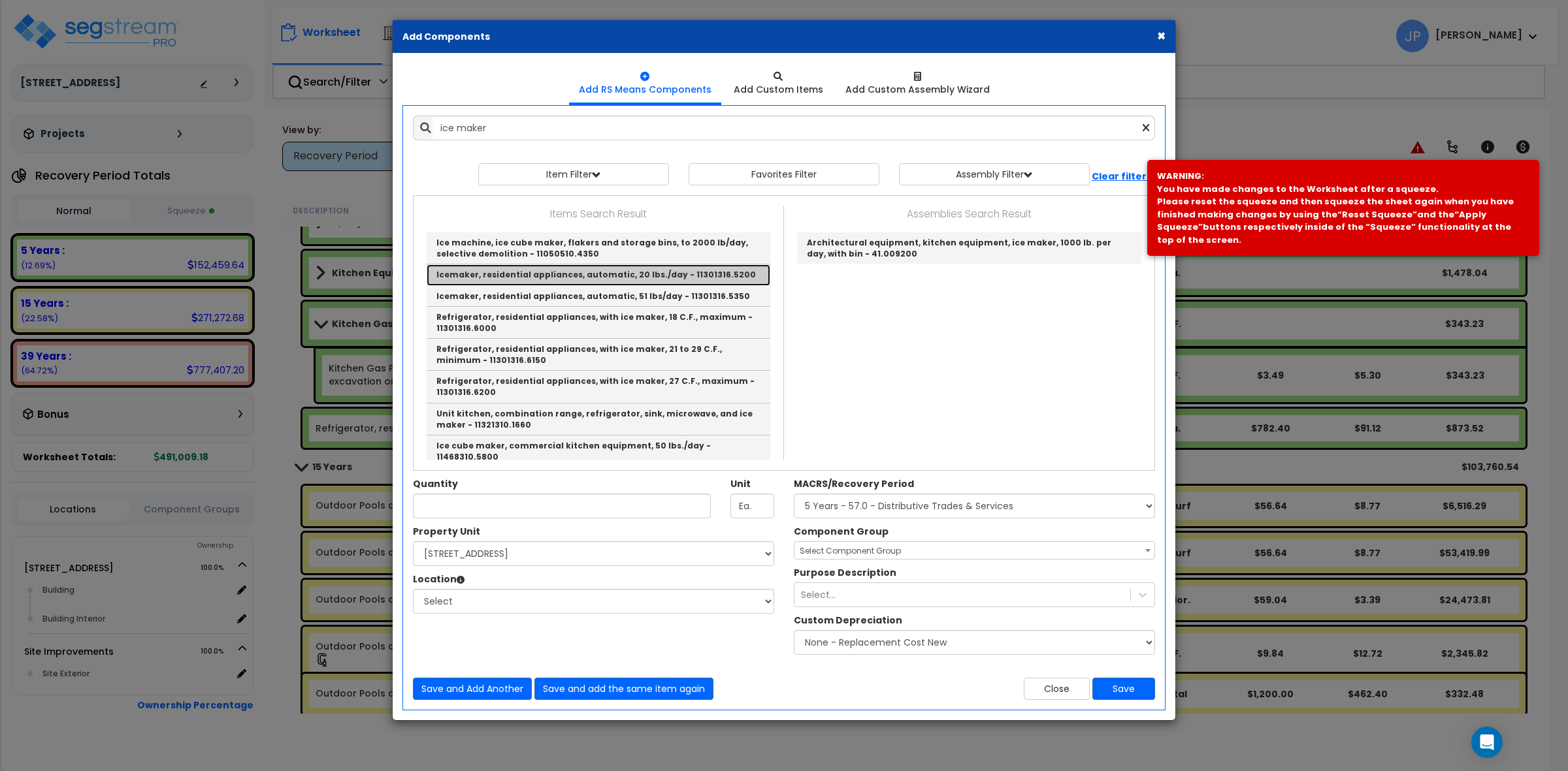
click at [589, 277] on link "Icemaker, residential appliances, automatic, 20 lbs./day - 11301316.5200" at bounding box center [598, 275] width 344 height 21
type input "Icemaker, residential appliances, automatic, 20 lbs./day - 11301316.5200"
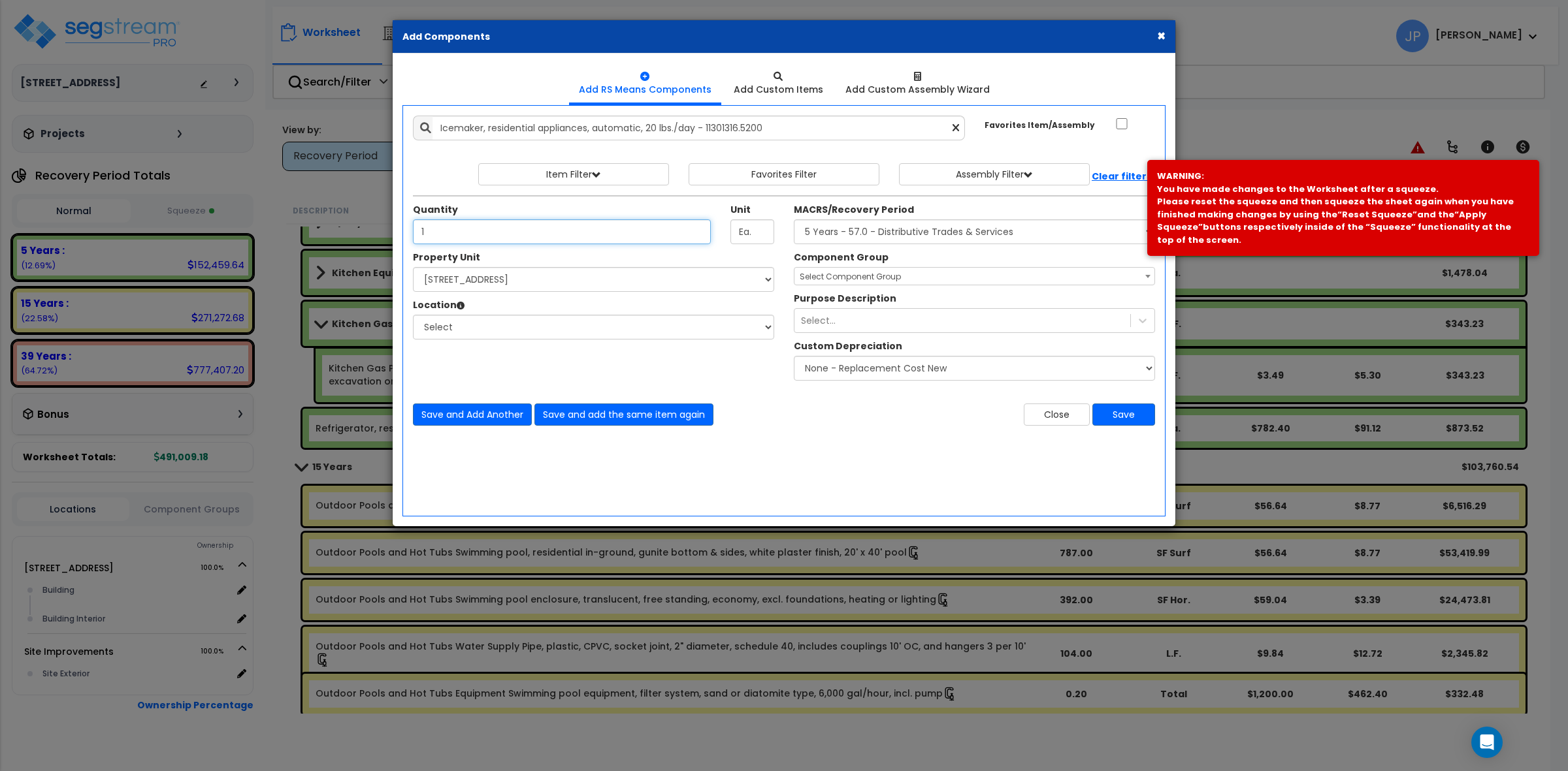
type input "1"
click at [882, 236] on select "Select MACRS/Recovery Period 5 Years - 57.0 - Distributive Trades & Services 5 …" at bounding box center [975, 232] width 361 height 25
select select "3667"
click at [794, 220] on select "Select MACRS/Recovery Period 5 Years - 57.0 - Distributive Trades & Services 5 …" at bounding box center [975, 232] width 361 height 25
click at [615, 277] on select "Select [STREET_ADDRESS] Site Improvements" at bounding box center [593, 279] width 361 height 25
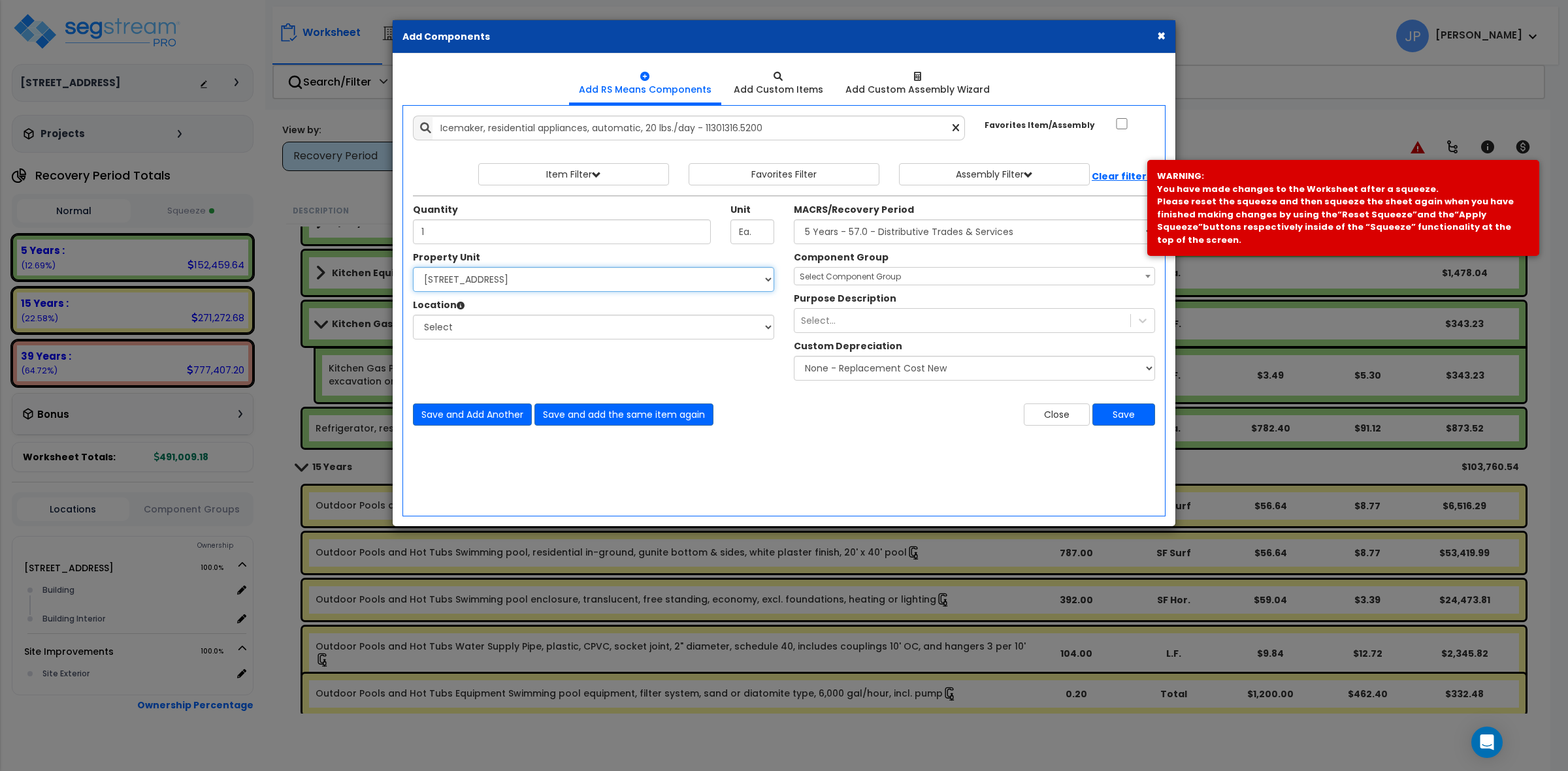
select select "175746"
click at [413, 268] on select "Select [STREET_ADDRESS] Site Improvements" at bounding box center [593, 279] width 361 height 25
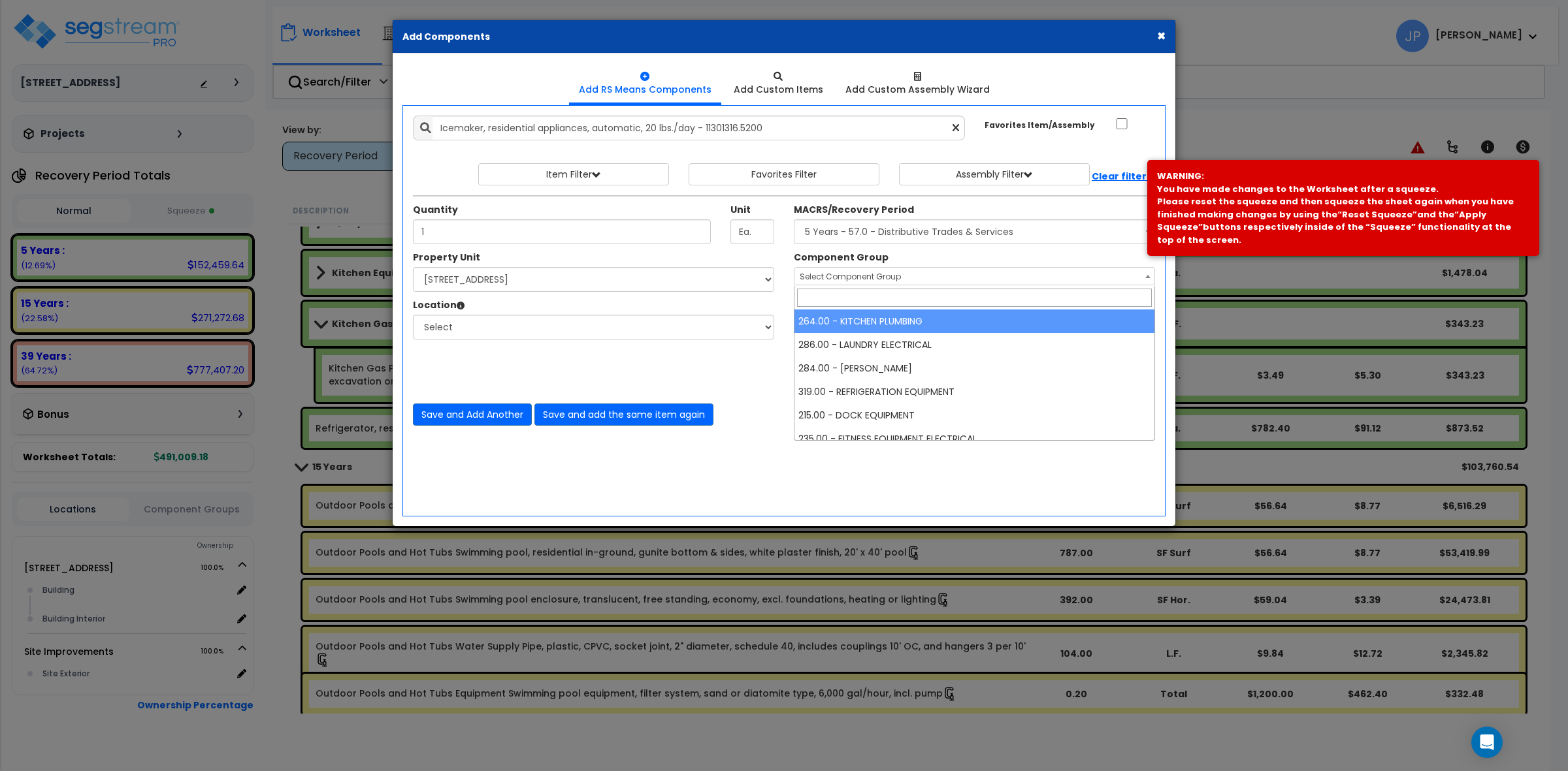
click at [827, 278] on span "Select Component Group" at bounding box center [851, 276] width 102 height 11
type input "ice ma"
select select "35572"
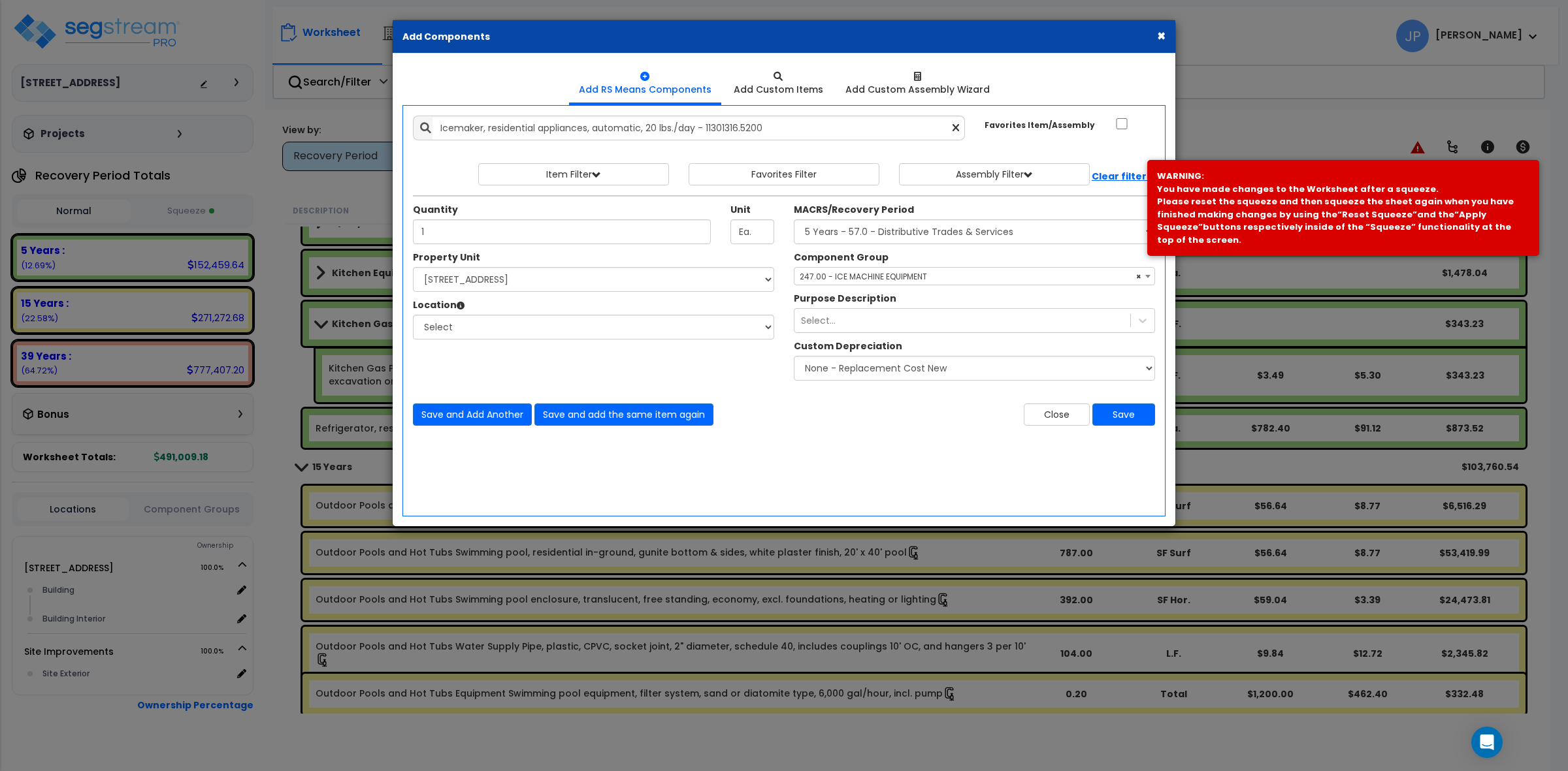
click at [871, 408] on div "Close Save" at bounding box center [975, 414] width 381 height 22
click at [881, 329] on div "Select..." at bounding box center [962, 321] width 336 height 21
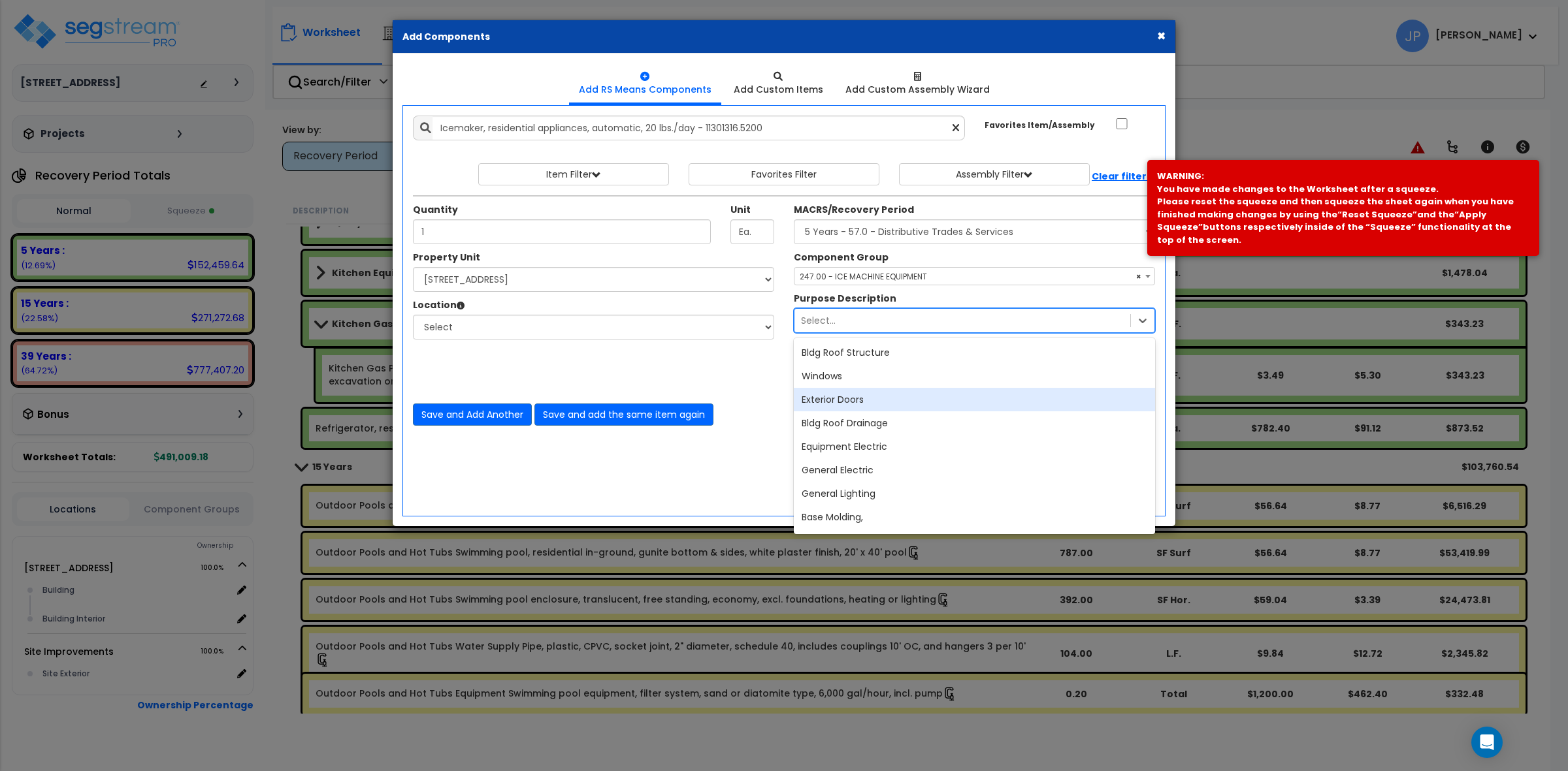
click at [709, 361] on div "Property Unit Select [STREET_ADDRESS] Site Improvements Please select Property …" at bounding box center [783, 319] width 762 height 136
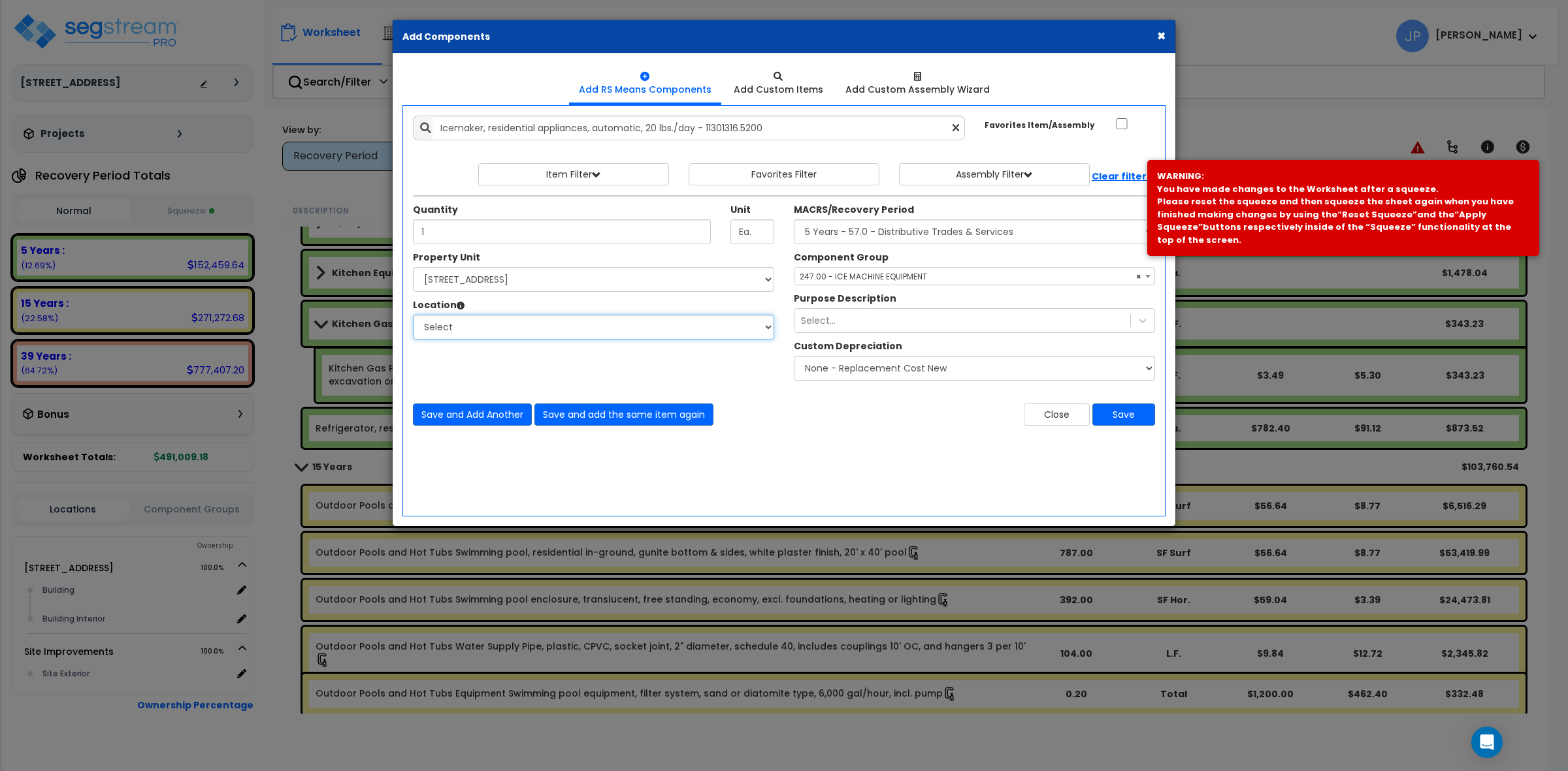
click at [673, 328] on select "Select Building Building Interior Add Additional Location" at bounding box center [593, 328] width 361 height 25
select select "461"
click at [413, 316] on select "Select Building Building Interior Add Additional Location" at bounding box center [593, 328] width 361 height 25
click at [655, 376] on div "Property Unit Select [STREET_ADDRESS] Site Improvements Please select Property …" at bounding box center [783, 319] width 762 height 136
click at [1133, 420] on button "Save" at bounding box center [1124, 414] width 63 height 22
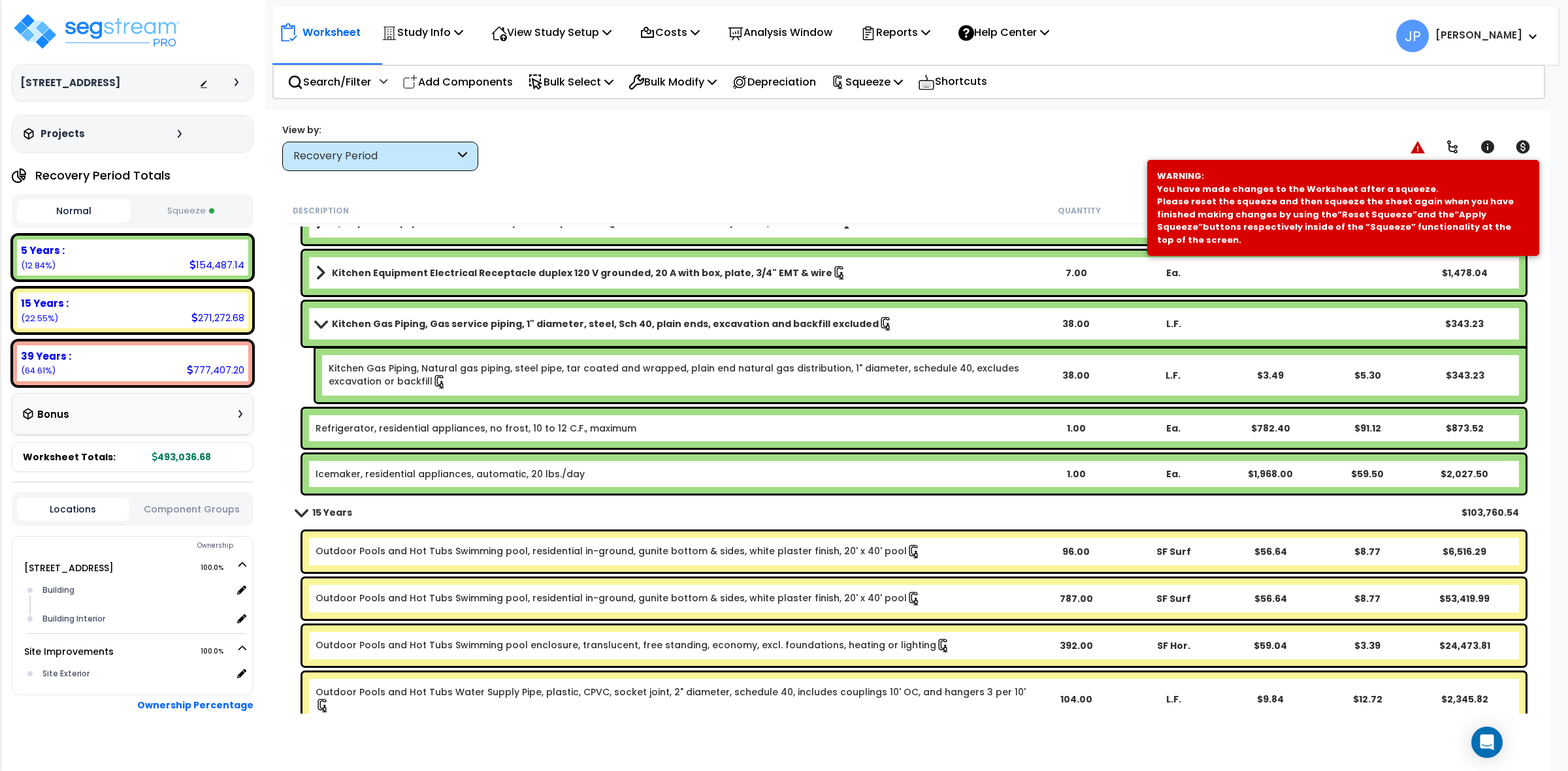
click at [1093, 129] on div "View by: Recovery Period High to Low - Component Cost" at bounding box center [907, 146] width 1260 height 48
click at [678, 189] on div "Worksheet Study Info Study Setup Add Property Unit Template study Clone study JP" at bounding box center [907, 495] width 1286 height 771
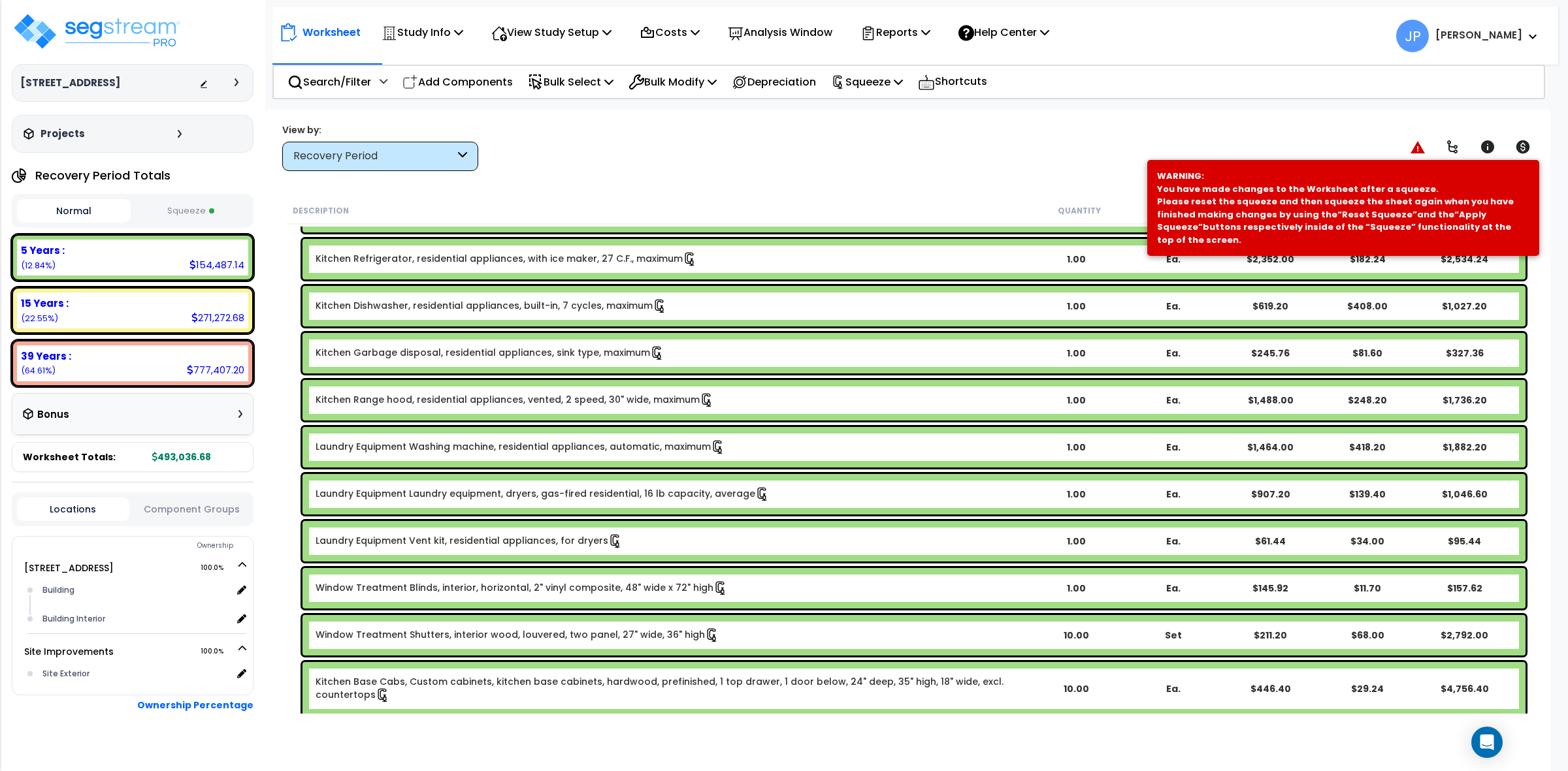
scroll to position [448, 0]
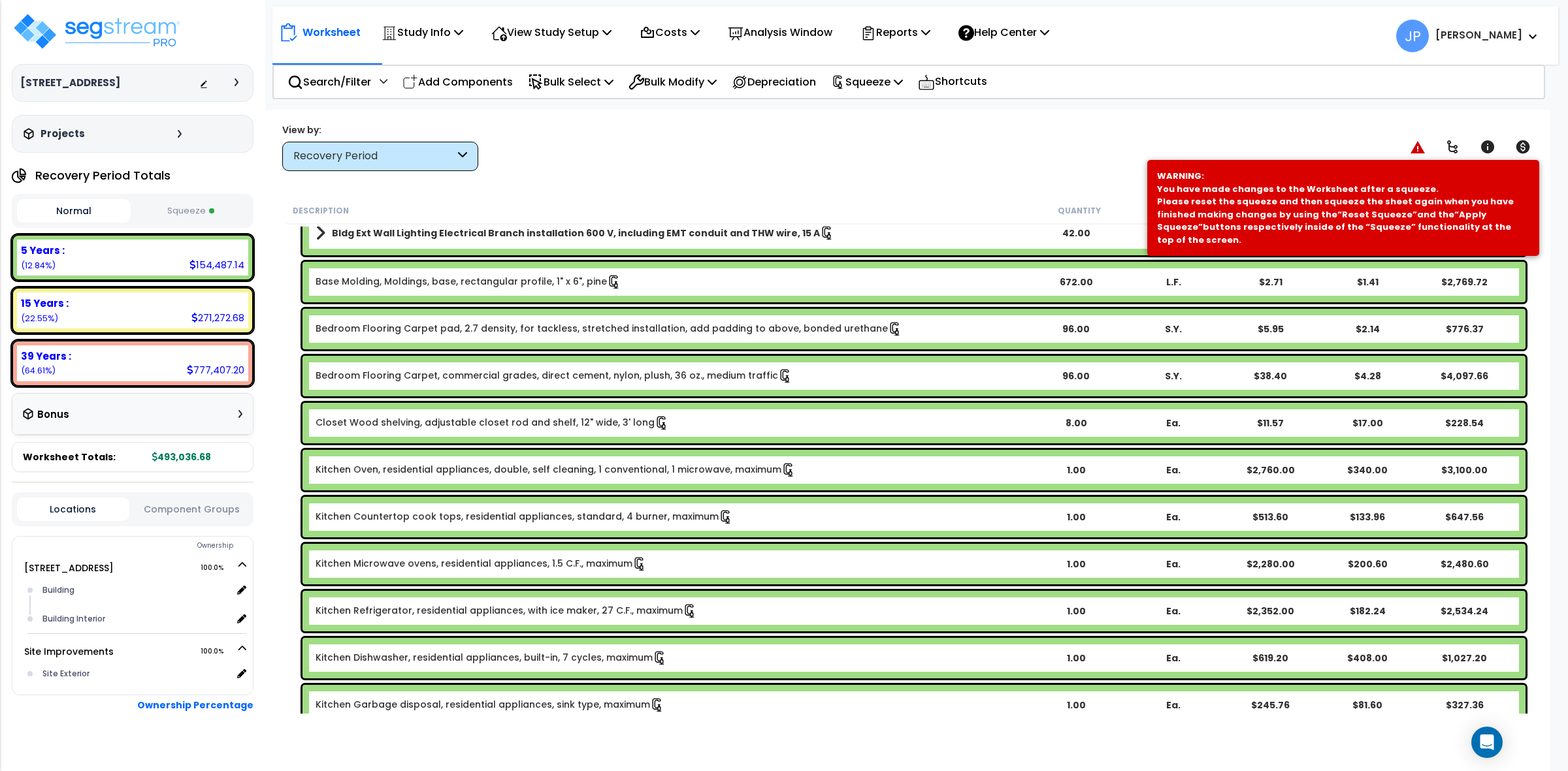
click at [1195, 96] on div "Search/Filter Additional Search / Filter Add Components Bulk Select Select By..…" at bounding box center [909, 82] width 1273 height 35
click at [438, 80] on p "Add Components" at bounding box center [457, 82] width 110 height 18
select select
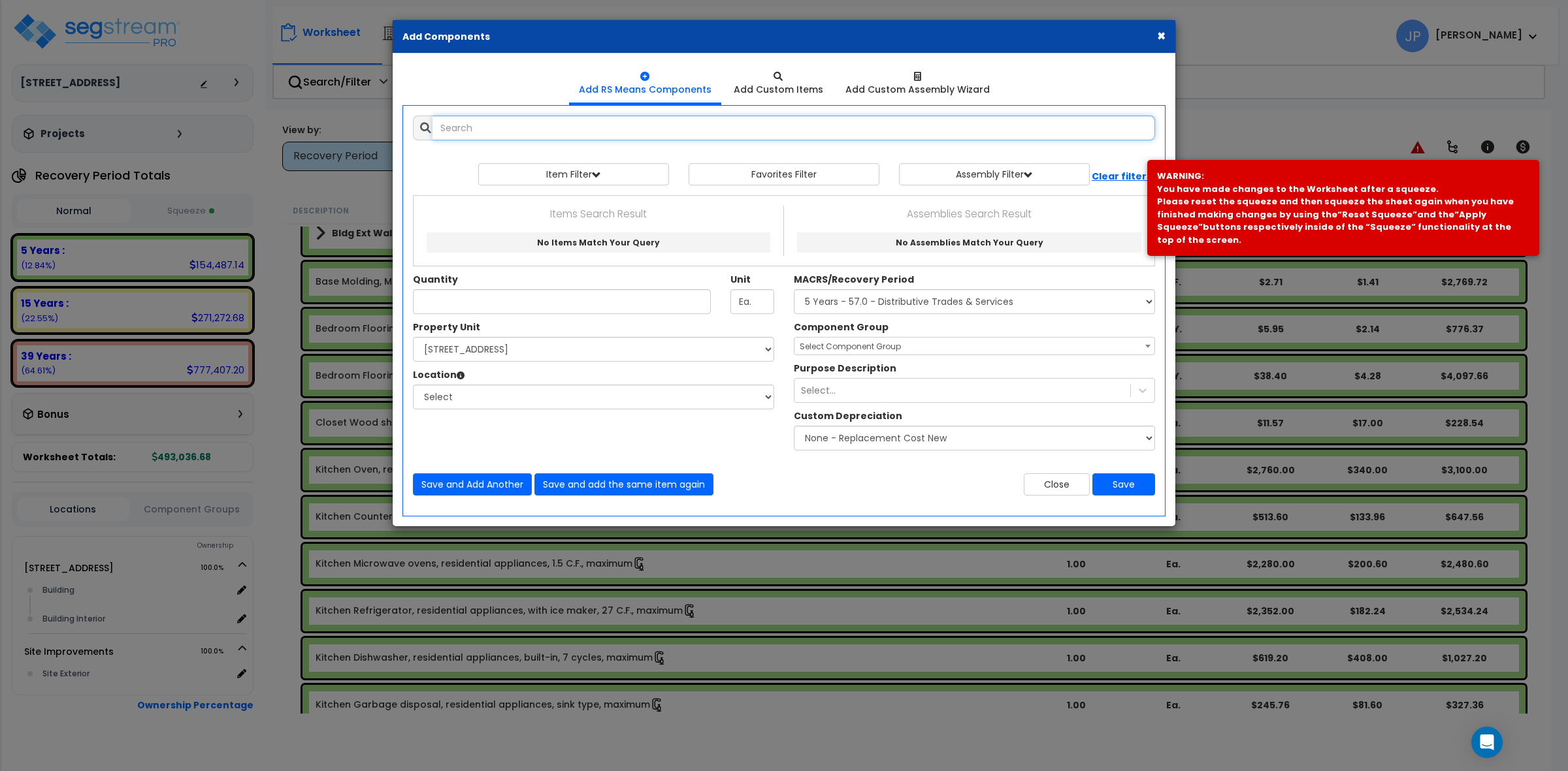
select select
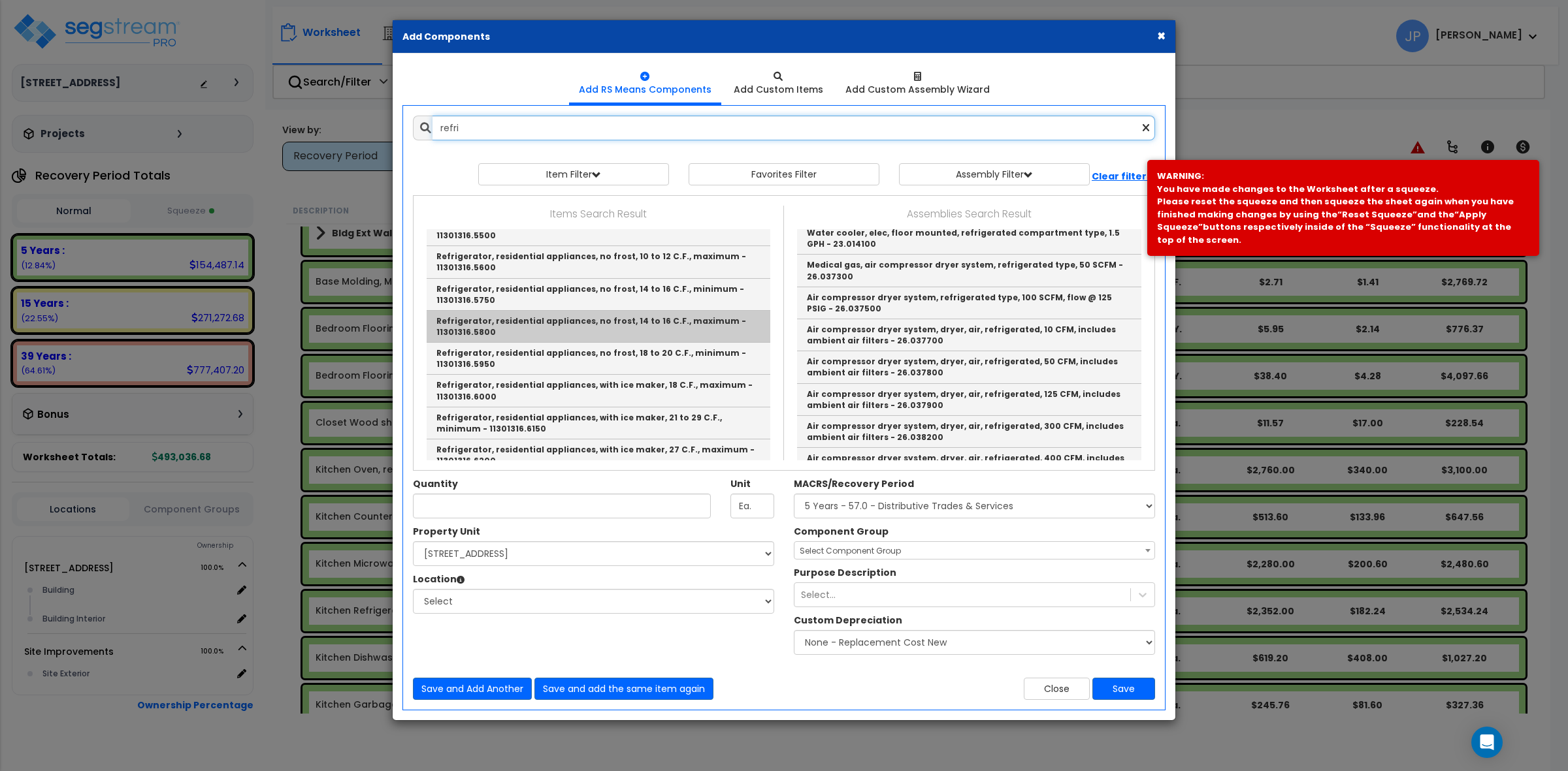
scroll to position [163, 0]
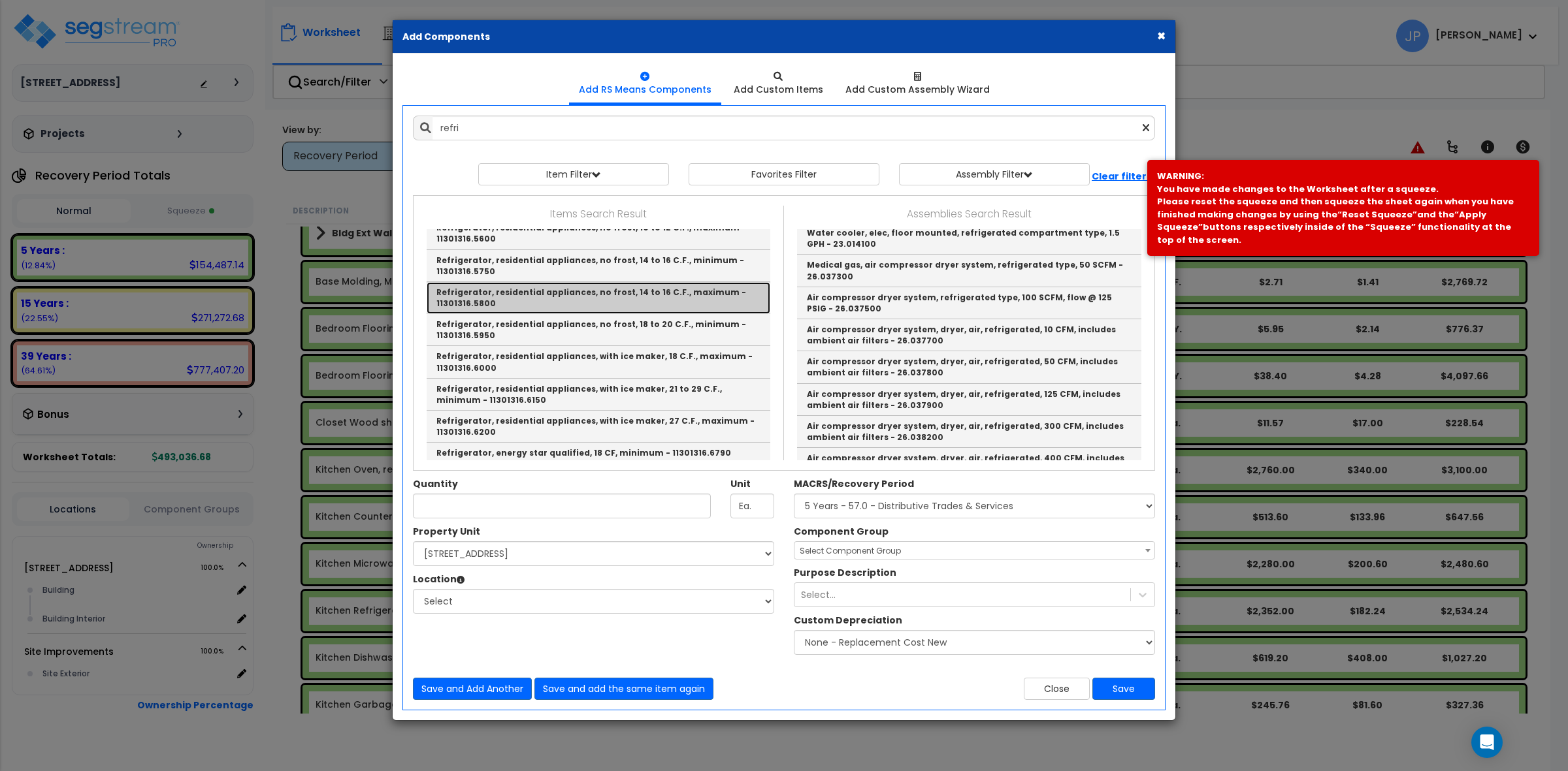
click at [607, 295] on link "Refrigerator, residential appliances, no frost, 14 to 16 C.F., maximum - 113013…" at bounding box center [598, 298] width 344 height 32
type input "Refrigerator, residential appliances, no frost, 14 to 16 C.F., maximum - 113013…"
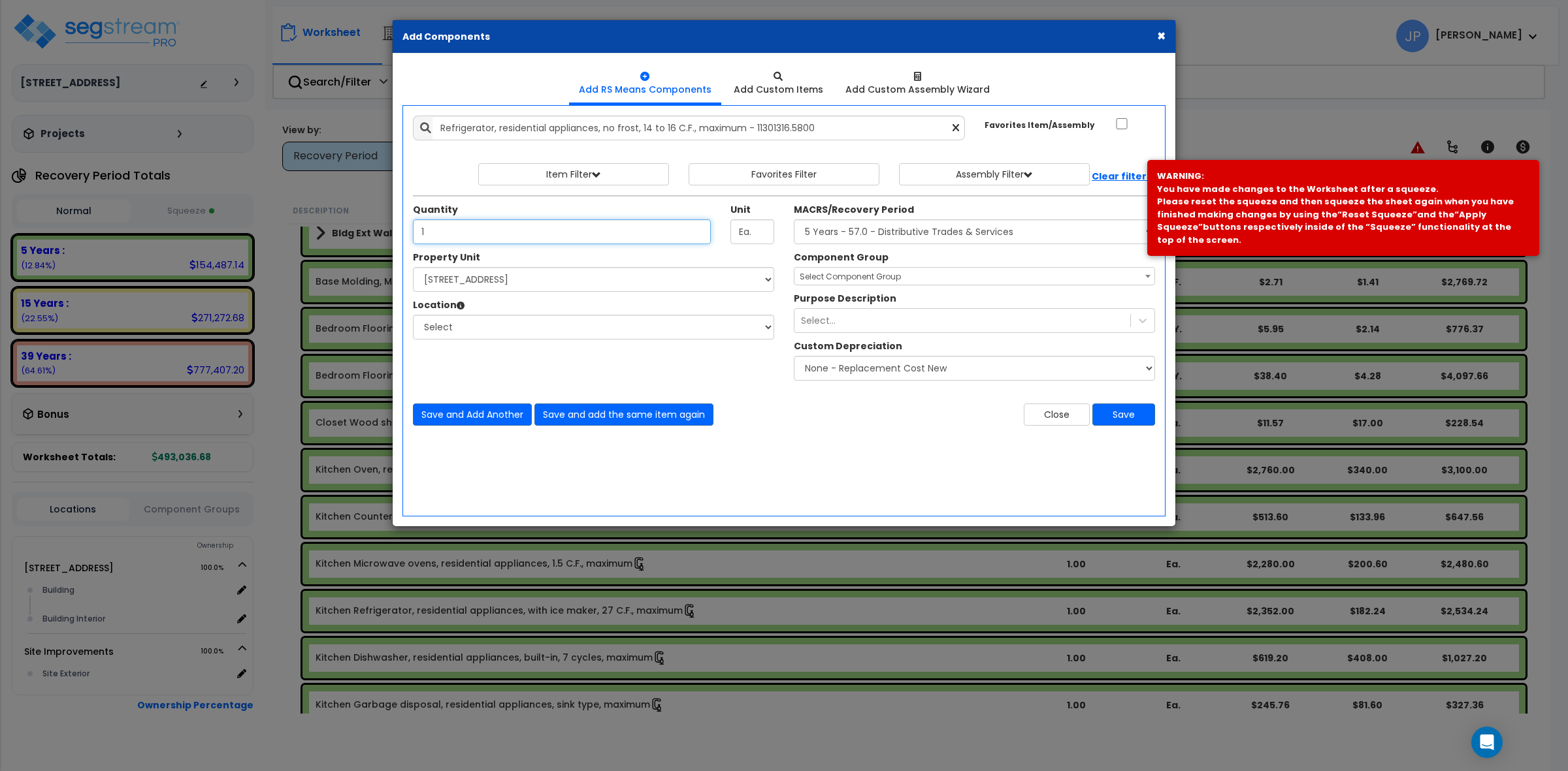
type input "1"
click at [1037, 221] on select "Select MACRS/Recovery Period 5 Years - 57.0 - Distributive Trades & Services 5 …" at bounding box center [975, 232] width 361 height 25
select select "3667"
click at [794, 220] on select "Select MACRS/Recovery Period 5 Years - 57.0 - Distributive Trades & Services 5 …" at bounding box center [975, 232] width 361 height 25
click at [513, 278] on select "Select [STREET_ADDRESS] Site Improvements" at bounding box center [593, 279] width 361 height 25
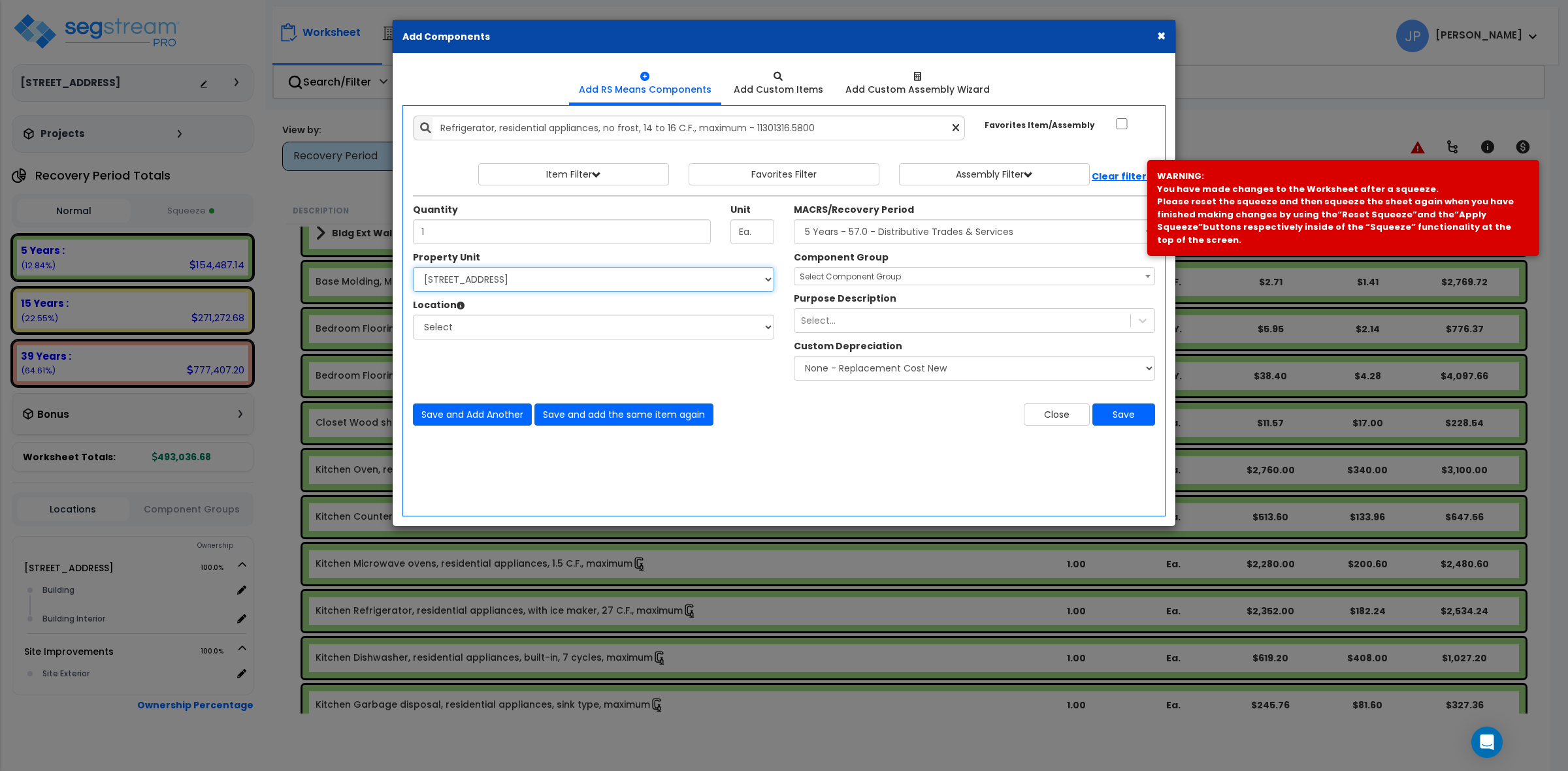
select select "175746"
click at [413, 268] on select "Select [STREET_ADDRESS] Site Improvements" at bounding box center [593, 279] width 361 height 25
click at [1027, 284] on span "Select Component Group" at bounding box center [975, 277] width 360 height 18
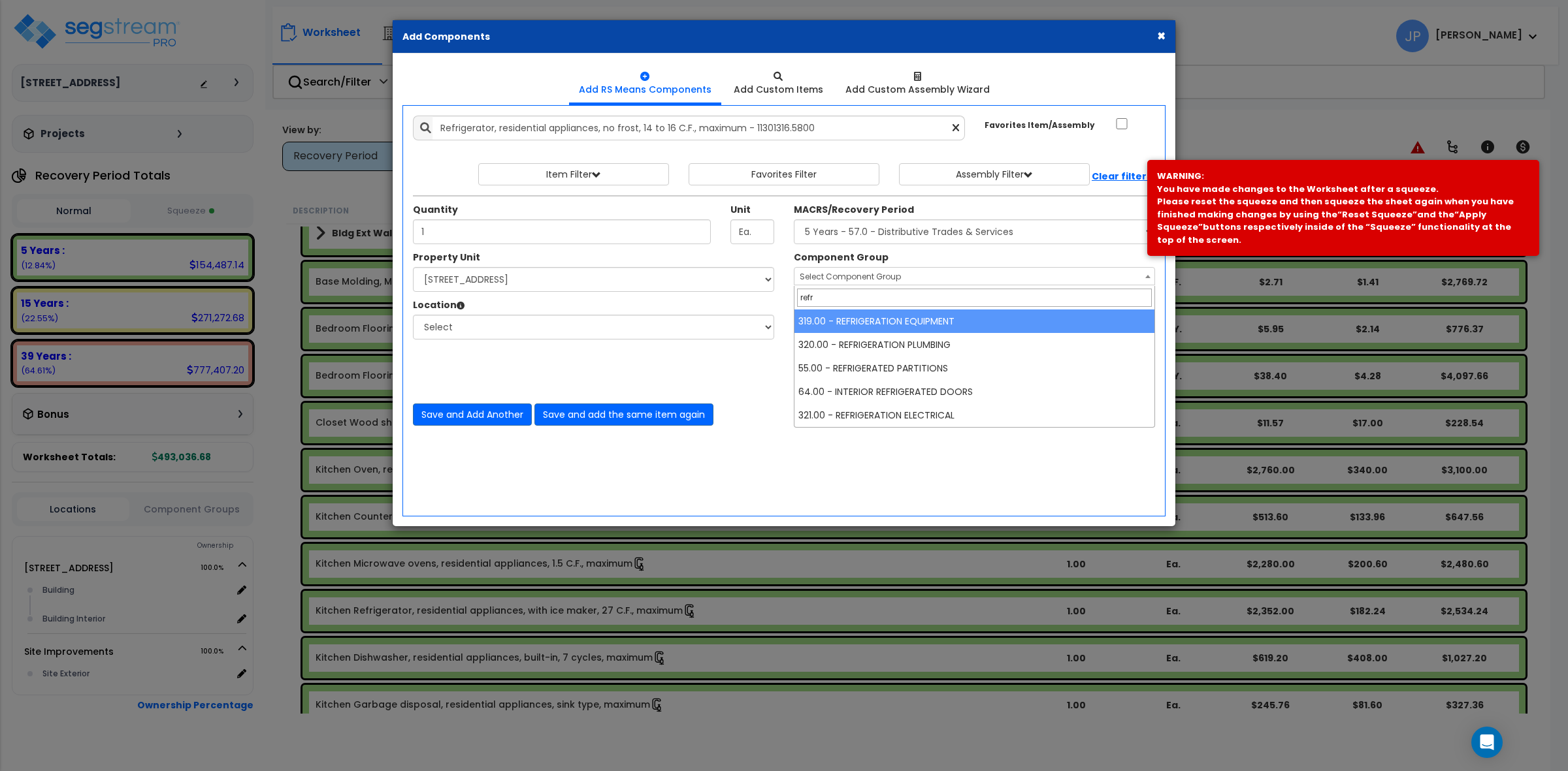
type input "refr"
select select "35334"
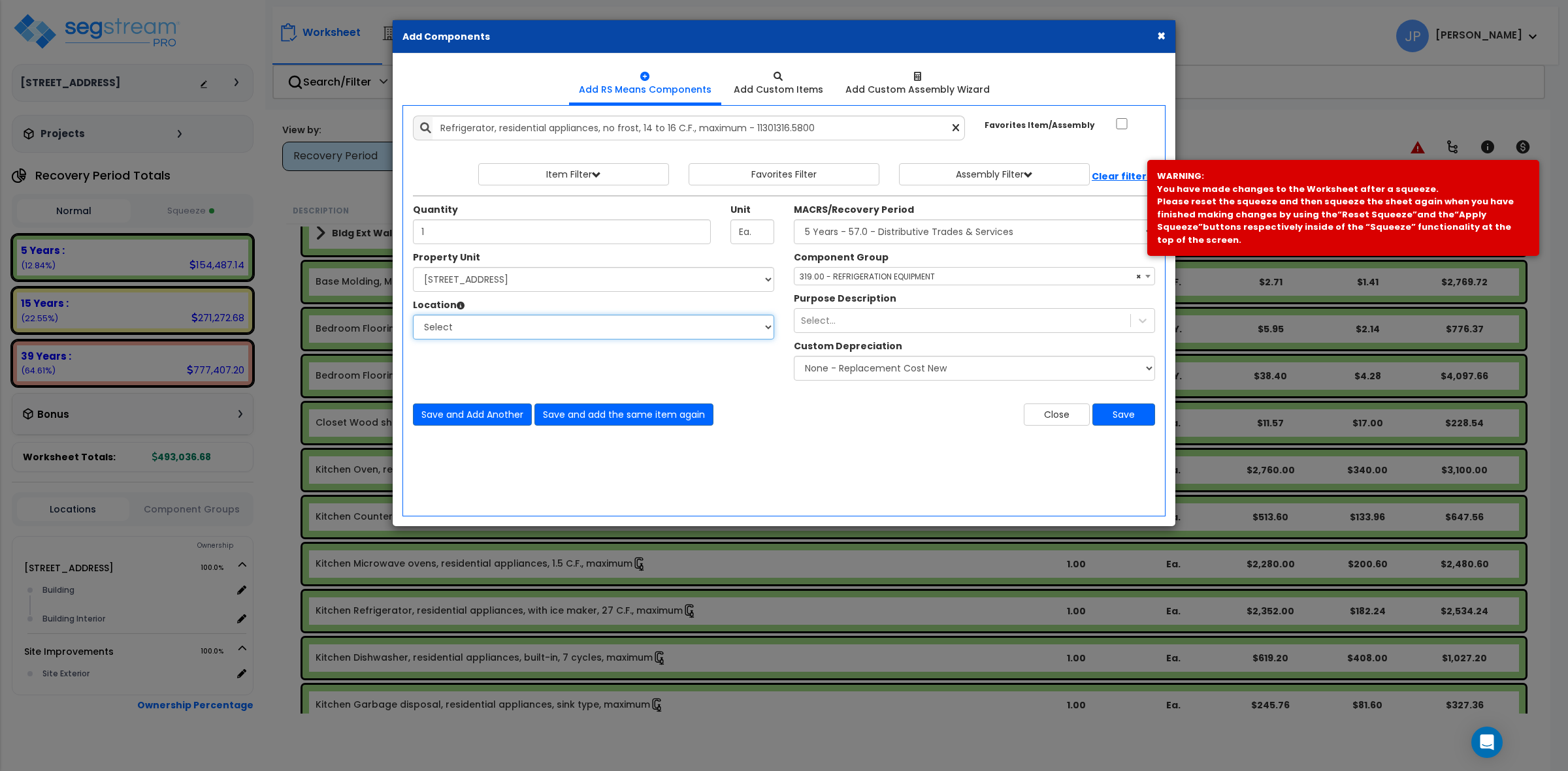
click at [678, 339] on select "Select Building Building Interior Add Additional Location" at bounding box center [593, 328] width 361 height 25
select select "461"
click at [413, 316] on select "Select Building Building Interior Add Additional Location" at bounding box center [593, 328] width 361 height 25
drag, startPoint x: 848, startPoint y: 393, endPoint x: 991, endPoint y: 420, distance: 145.5
click at [856, 395] on div "Save and Add Another Save and add the same item again Close Save" at bounding box center [783, 407] width 762 height 38
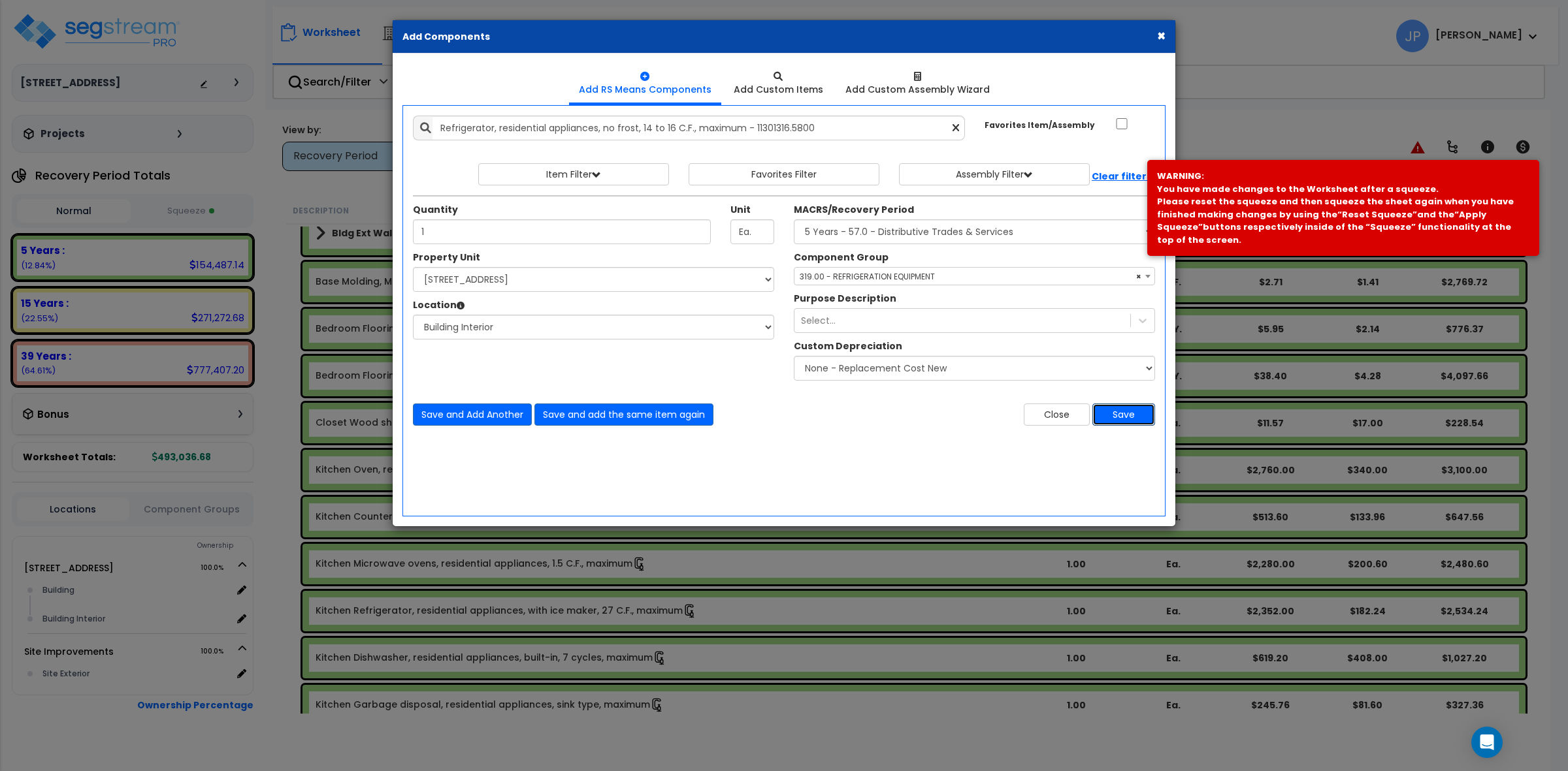
click at [1120, 416] on button "Save" at bounding box center [1124, 414] width 63 height 22
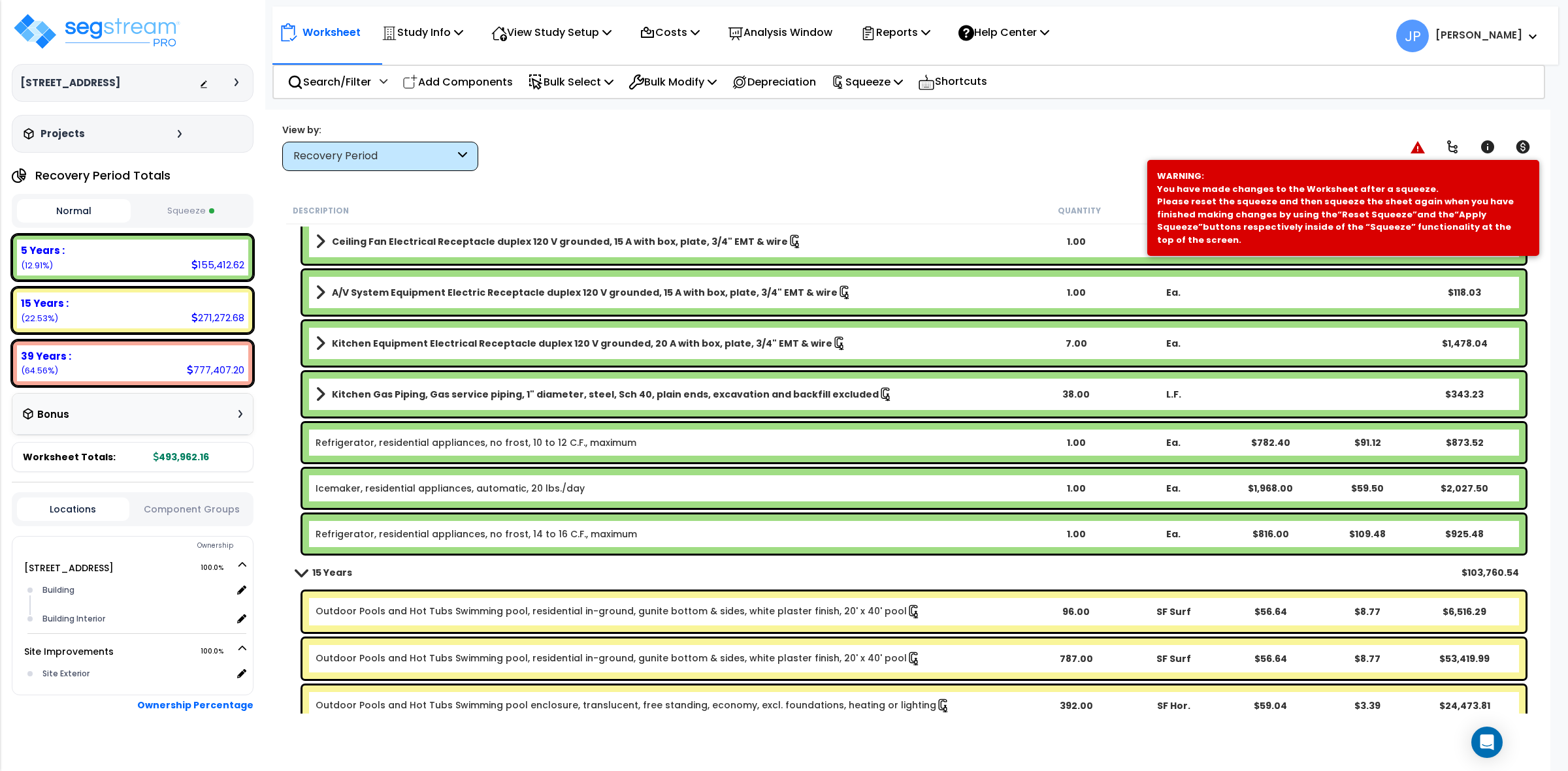
scroll to position [2080, 0]
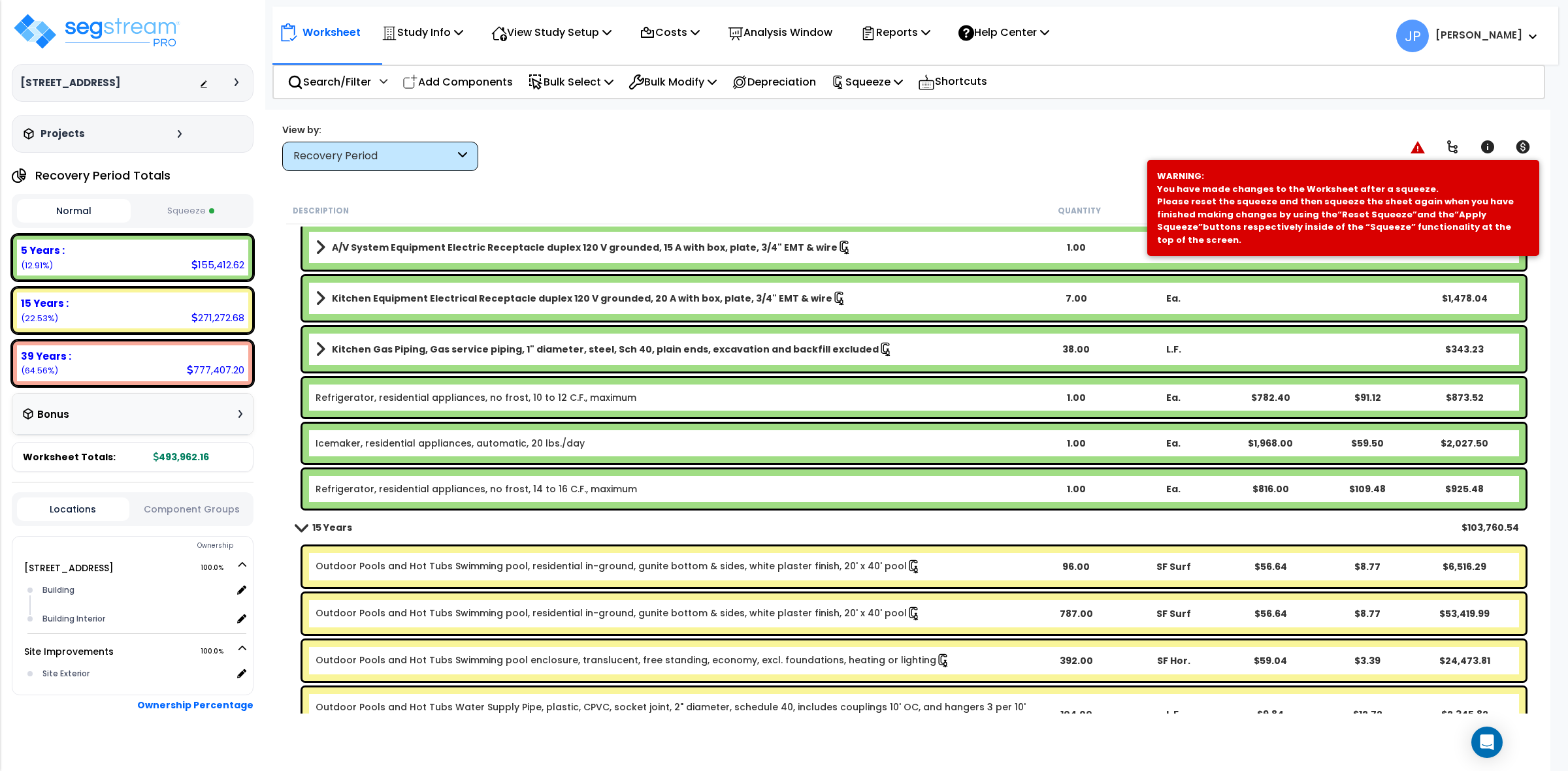
click at [491, 494] on link "Refrigerator, residential appliances, no frost, 14 to 16 C.F., maximum" at bounding box center [477, 489] width 322 height 13
click at [491, 494] on link "Refrigerator, residential appliances, no frost, 14 to 16 C.F., maximum" at bounding box center [477, 489] width 322 height 13
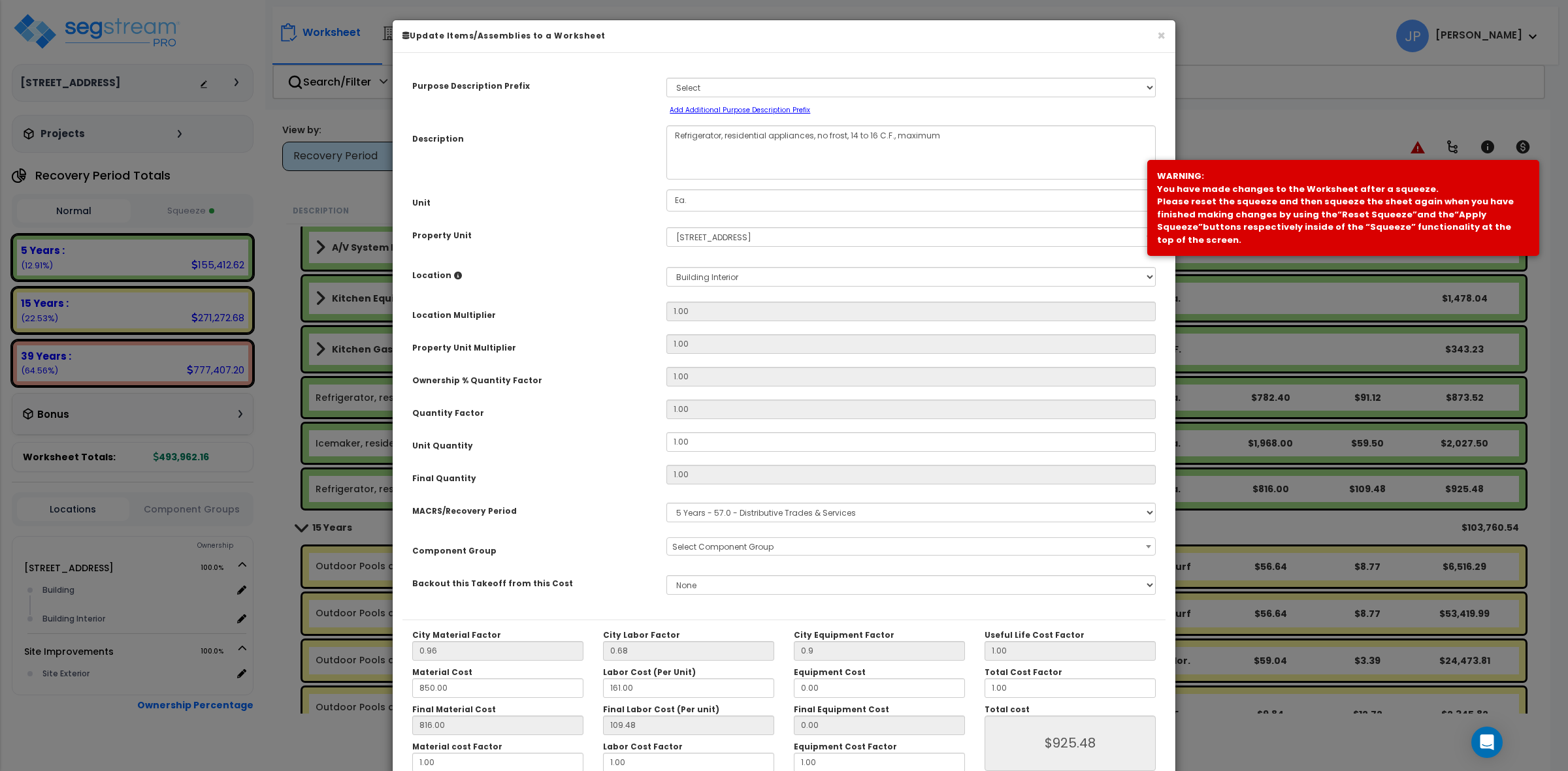
select select "35334"
drag, startPoint x: 725, startPoint y: 131, endPoint x: 737, endPoint y: 239, distance: 108.7
click at [727, 141] on textarea "Refrigerator, residential appliances, no frost, 14 to 16 C.F., maximum" at bounding box center [911, 152] width 489 height 54
click at [725, 136] on textarea "Refrigerator, residential appliances, no frost, 14 to 16 C.F., maximum" at bounding box center [911, 152] width 489 height 54
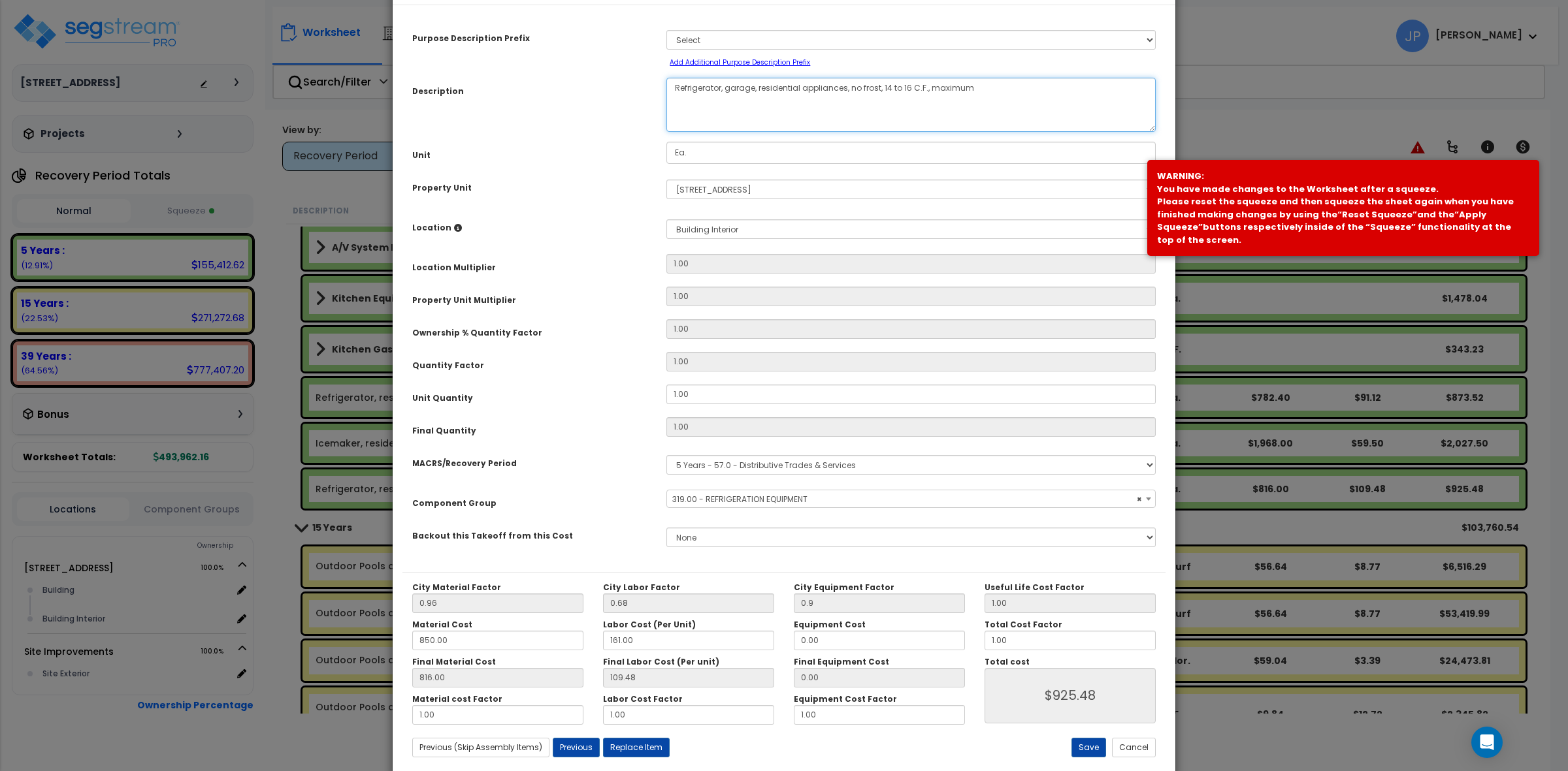
scroll to position [74, 0]
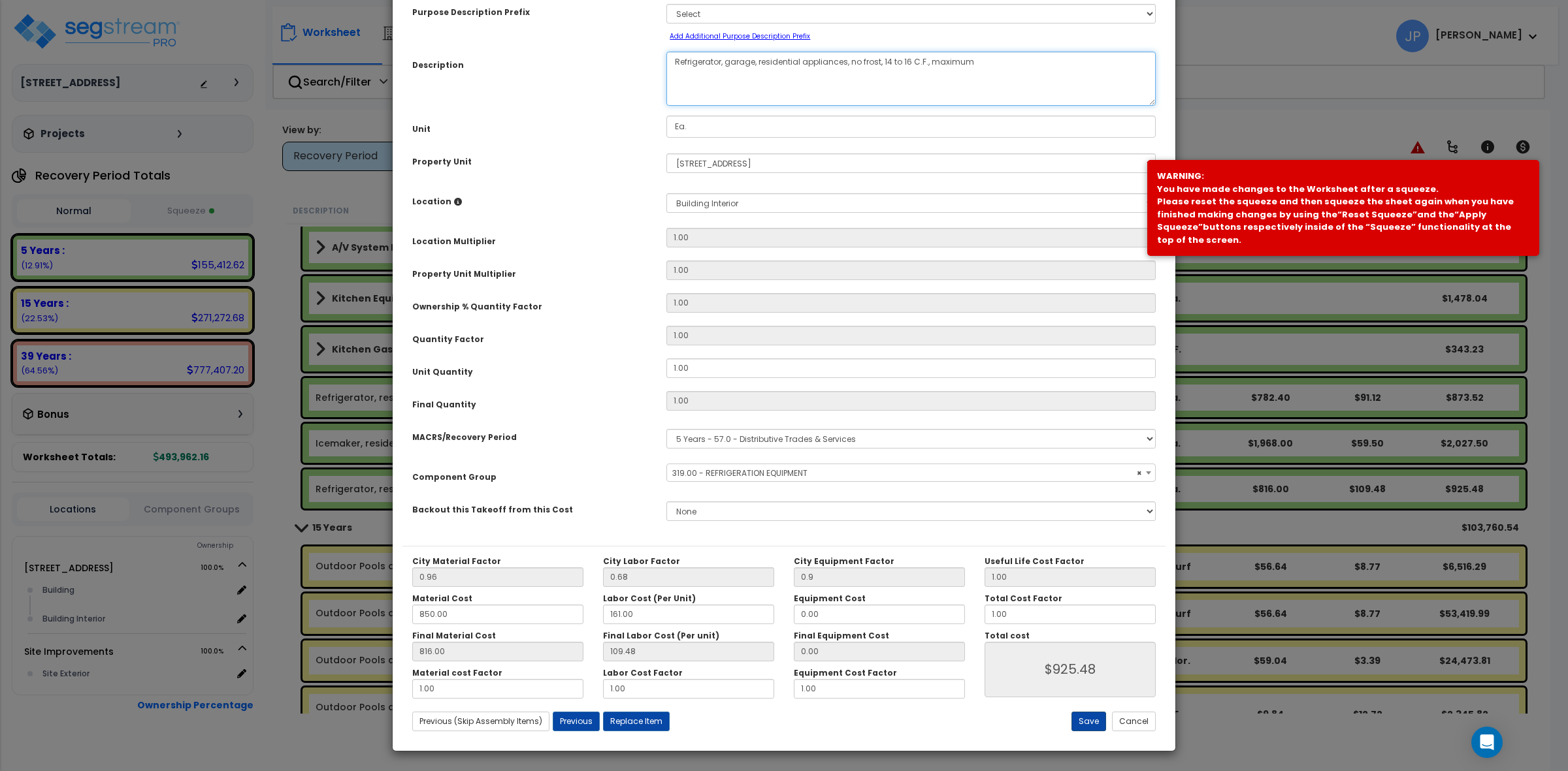
type textarea "Refrigerator, garage, residential appliances, no frost, 14 to 16 C.F., maximum"
click at [1085, 723] on button "Save" at bounding box center [1089, 722] width 35 height 20
type input "0.90"
type input "925.48"
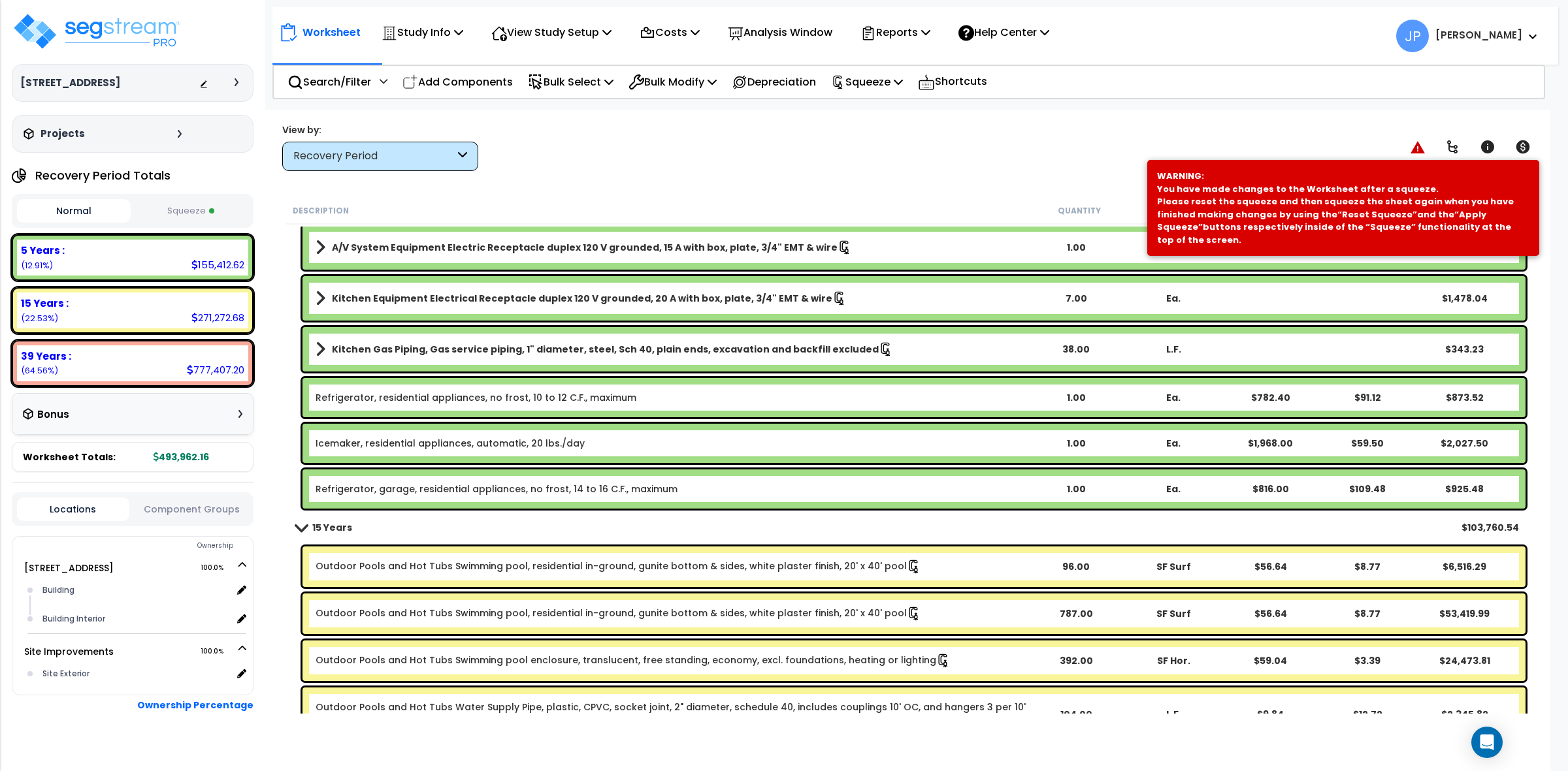
click at [498, 395] on link "Refrigerator, residential appliances, no frost, 10 to 12 C.F., maximum" at bounding box center [476, 398] width 321 height 13
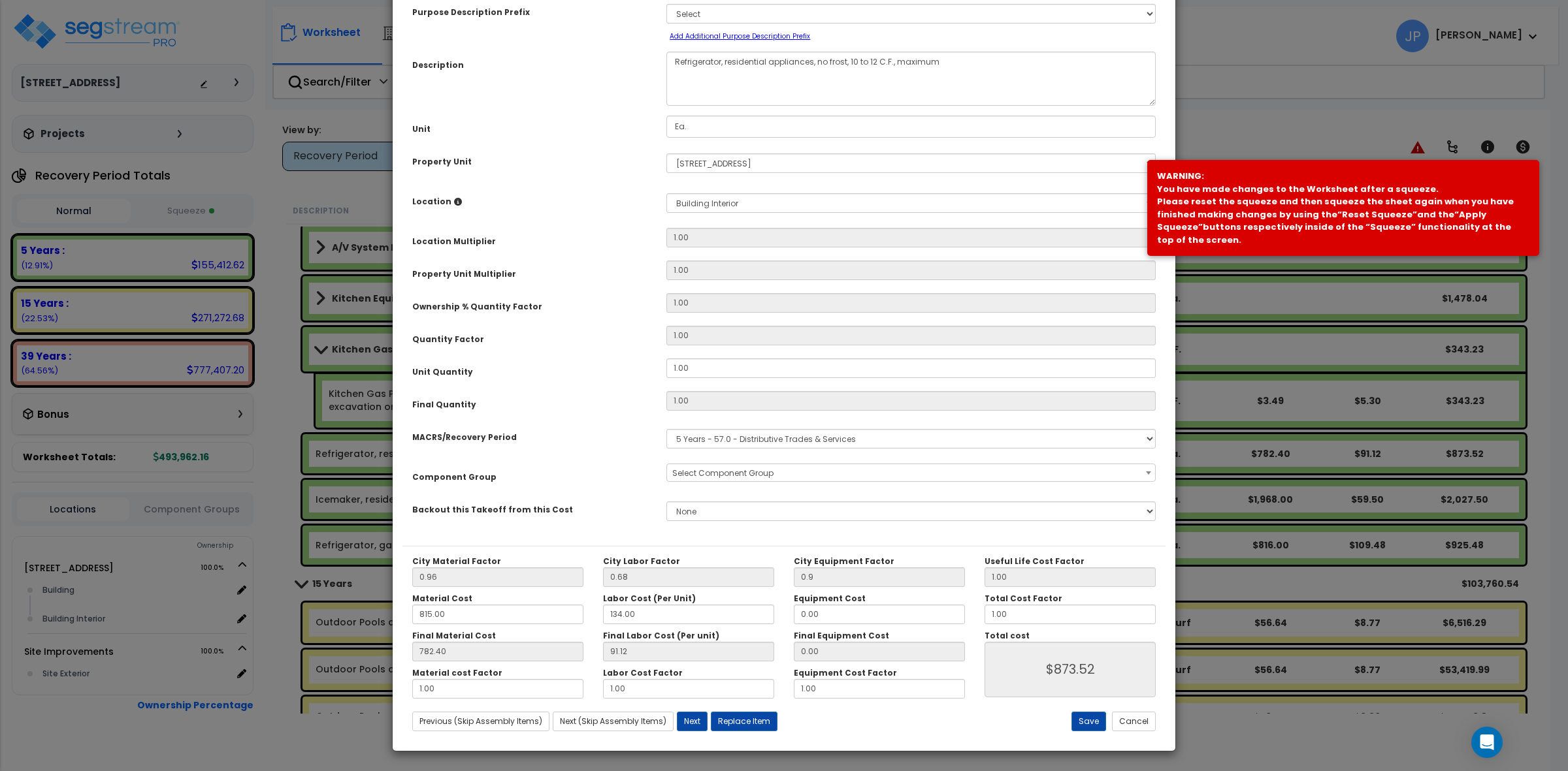
scroll to position [0, 0]
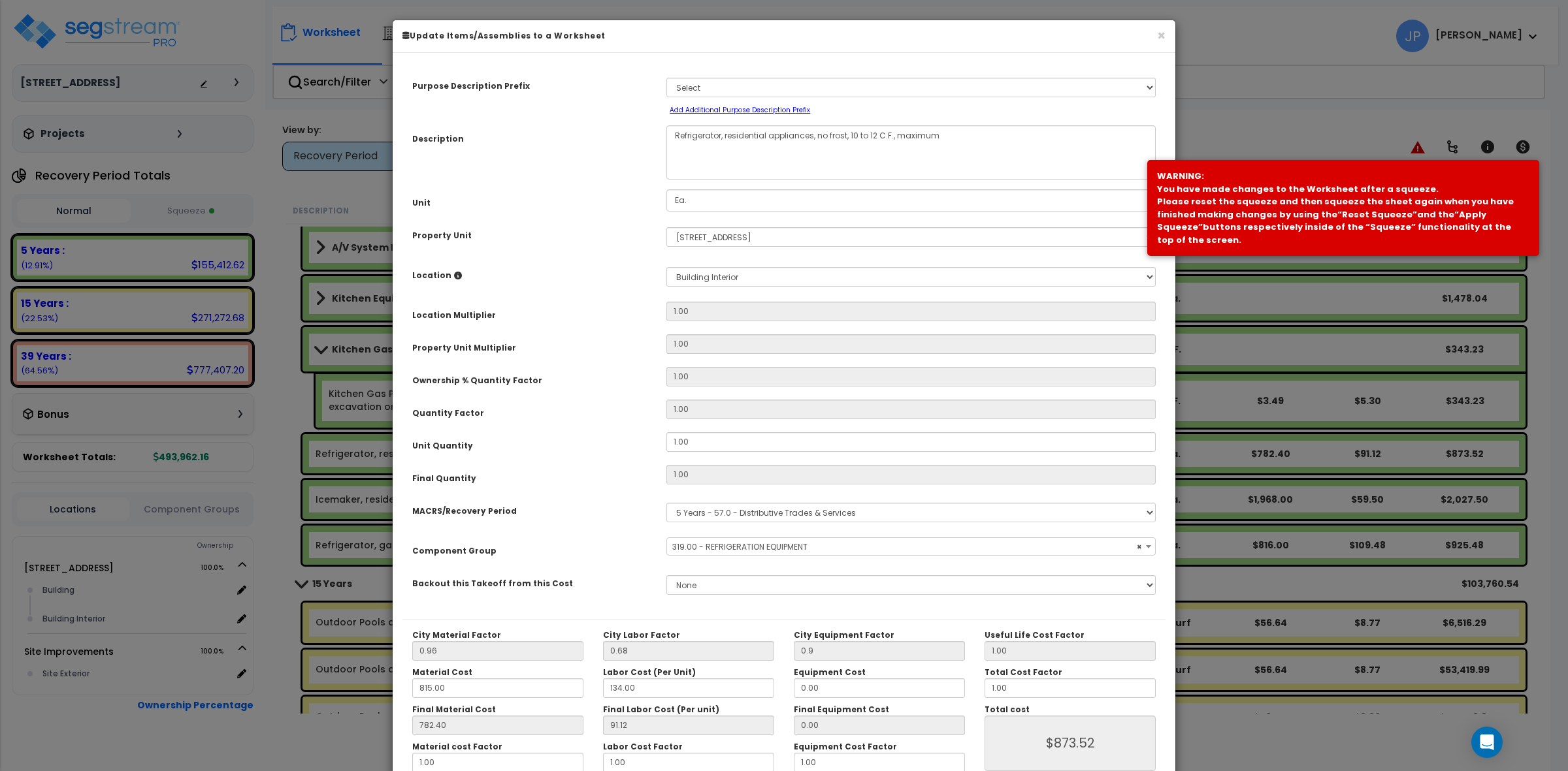
select select "35334"
drag, startPoint x: 946, startPoint y: 134, endPoint x: 903, endPoint y: 134, distance: 43.0
click at [903, 134] on textarea "Refrigerator, residential appliances, no frost, 10 to 12 C.F., maximum" at bounding box center [911, 152] width 489 height 54
drag, startPoint x: 802, startPoint y: 131, endPoint x: 851, endPoint y: 135, distance: 49.2
click at [851, 135] on textarea "Refrigerator, residential appliances, no frost, 10 to 12 C.F., maximum" at bounding box center [911, 152] width 489 height 54
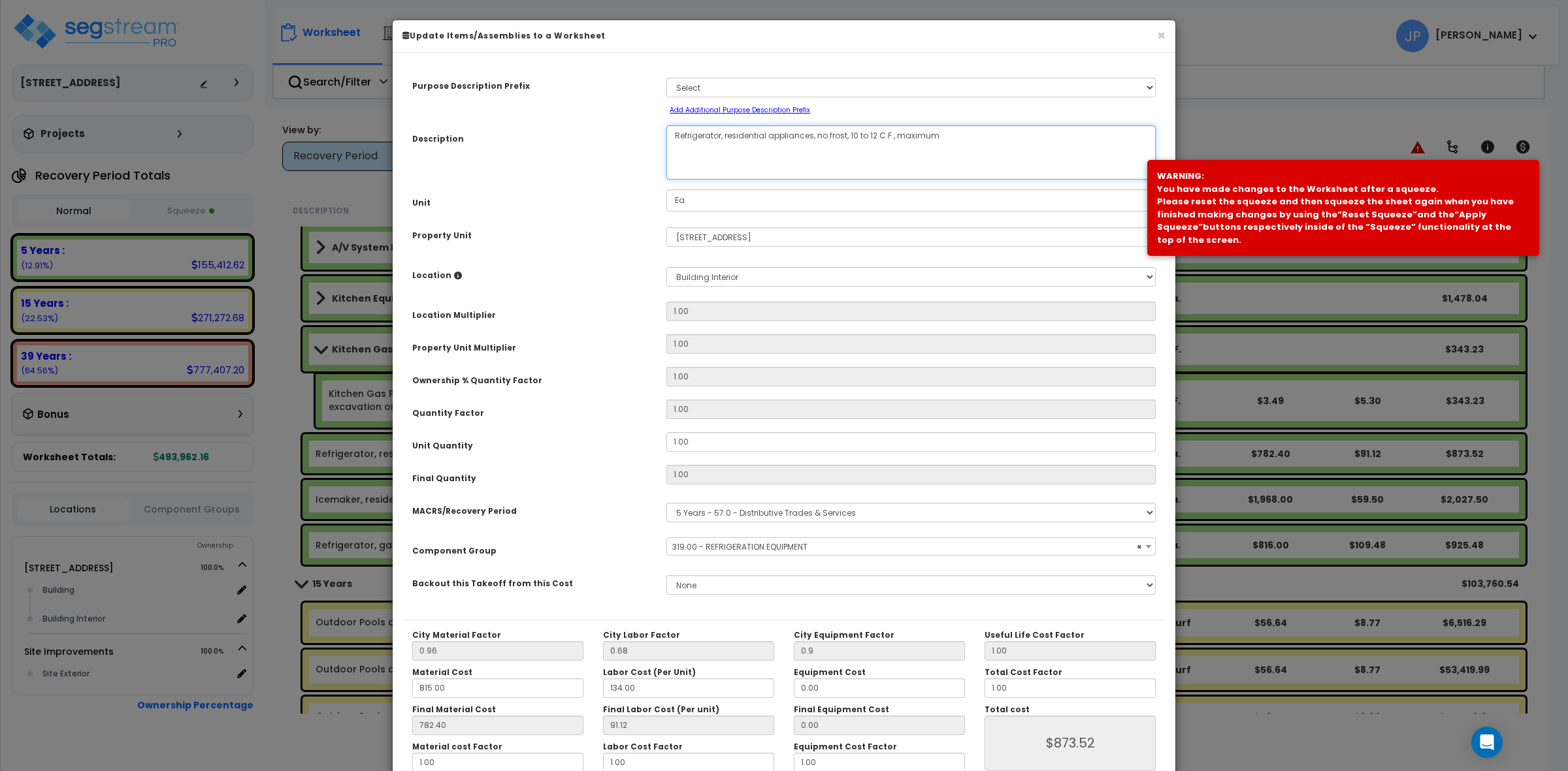
click at [857, 159] on textarea "Refrigerator, residential appliances, no frost, 10 to 12 C.F., maximum" at bounding box center [911, 152] width 489 height 54
drag, startPoint x: 951, startPoint y: 132, endPoint x: 817, endPoint y: 134, distance: 134.0
click at [817, 134] on textarea "Refrigerator, residential appliances, no frost, 10 to 12 C.F., maximum" at bounding box center [911, 152] width 489 height 54
click at [884, 157] on textarea "Refrigerator, residential appliances, no frost, 10 to 12 C.F., maximum" at bounding box center [911, 152] width 489 height 54
type textarea "Refrigerator, residential appliances, wine refrigerator"
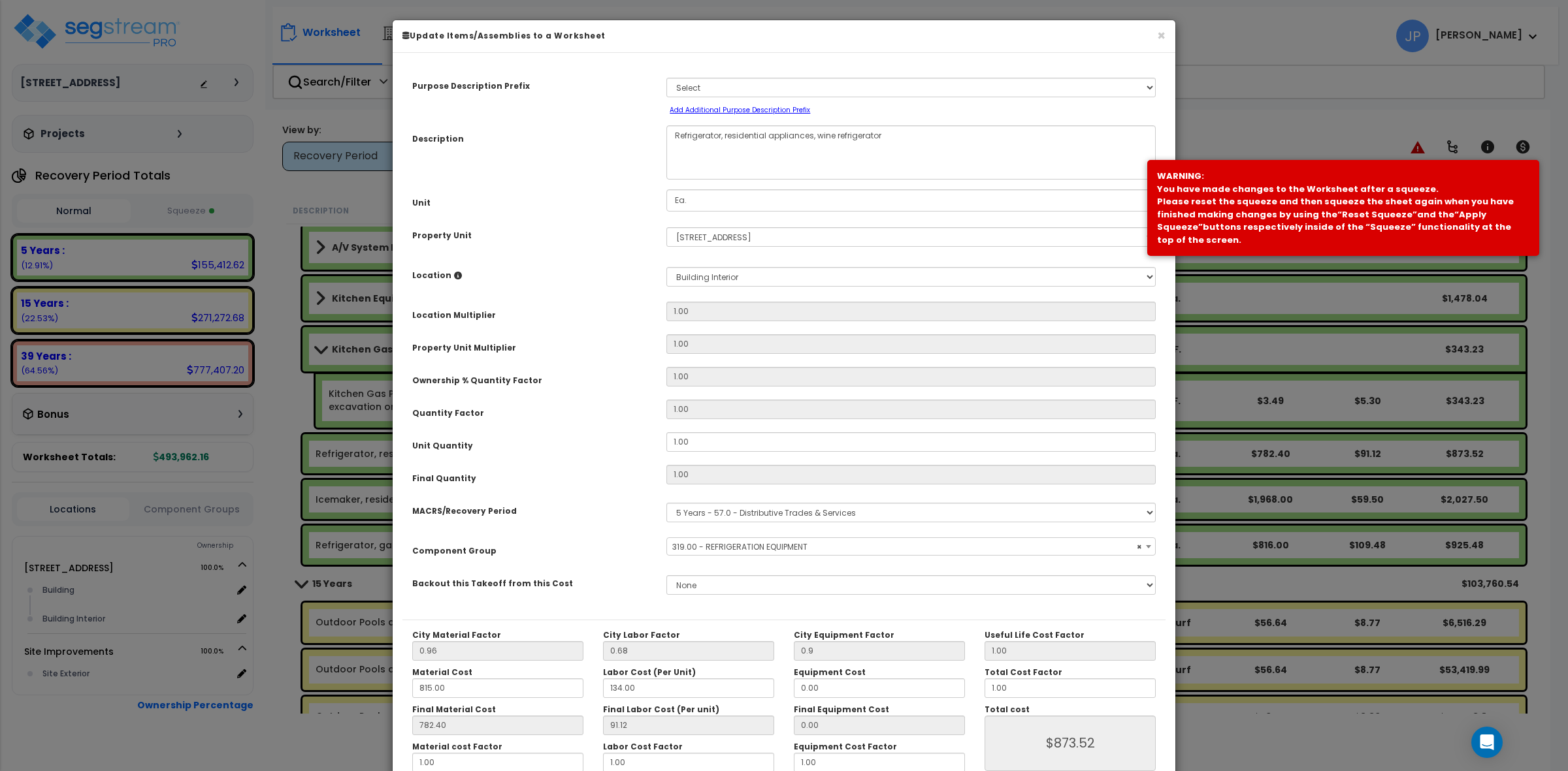
click at [545, 186] on div "Purpose Description Prefix Select A/V System A/V System Equipment A/V System Eq…" at bounding box center [783, 341] width 763 height 557
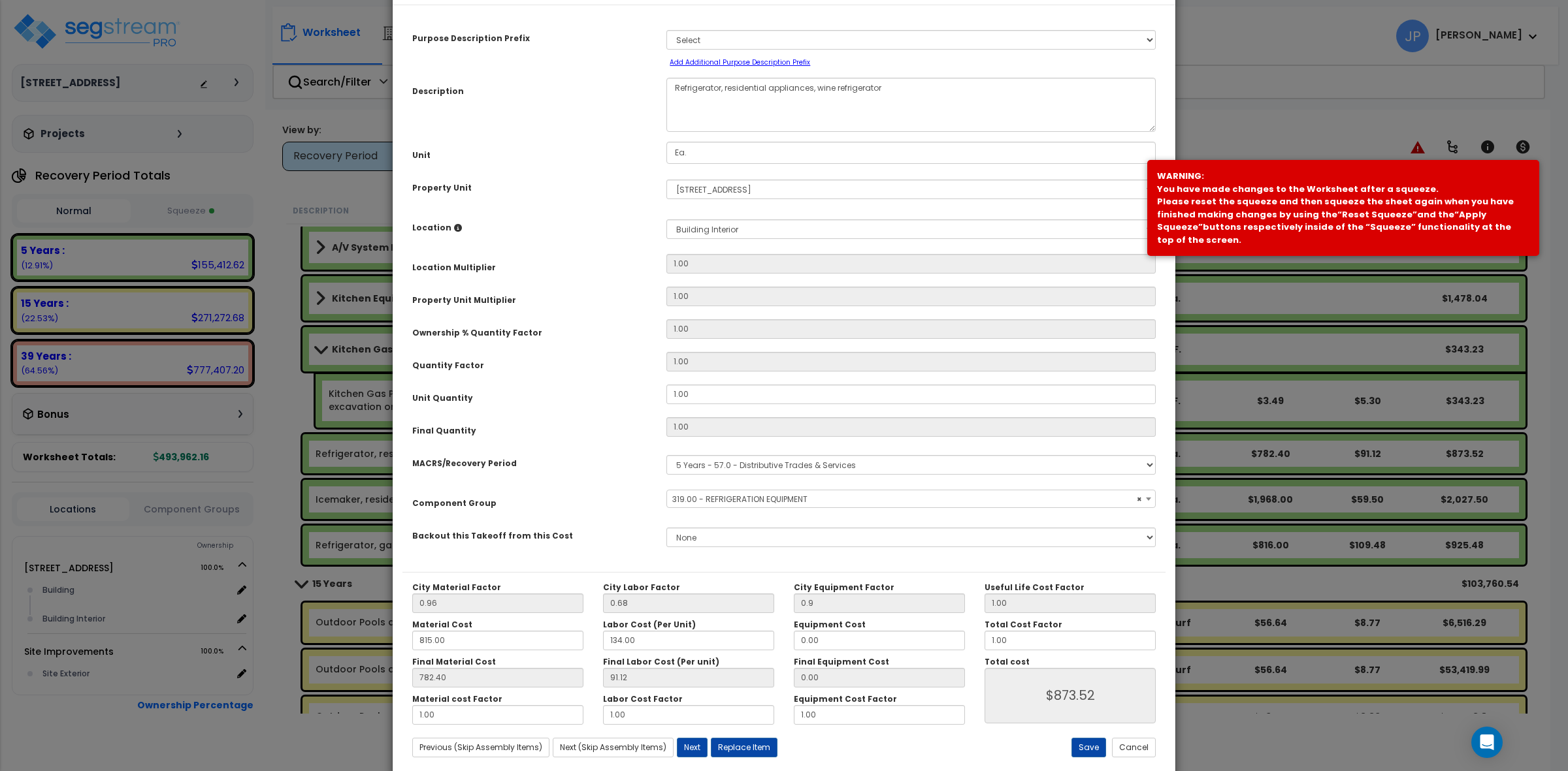
scroll to position [74, 0]
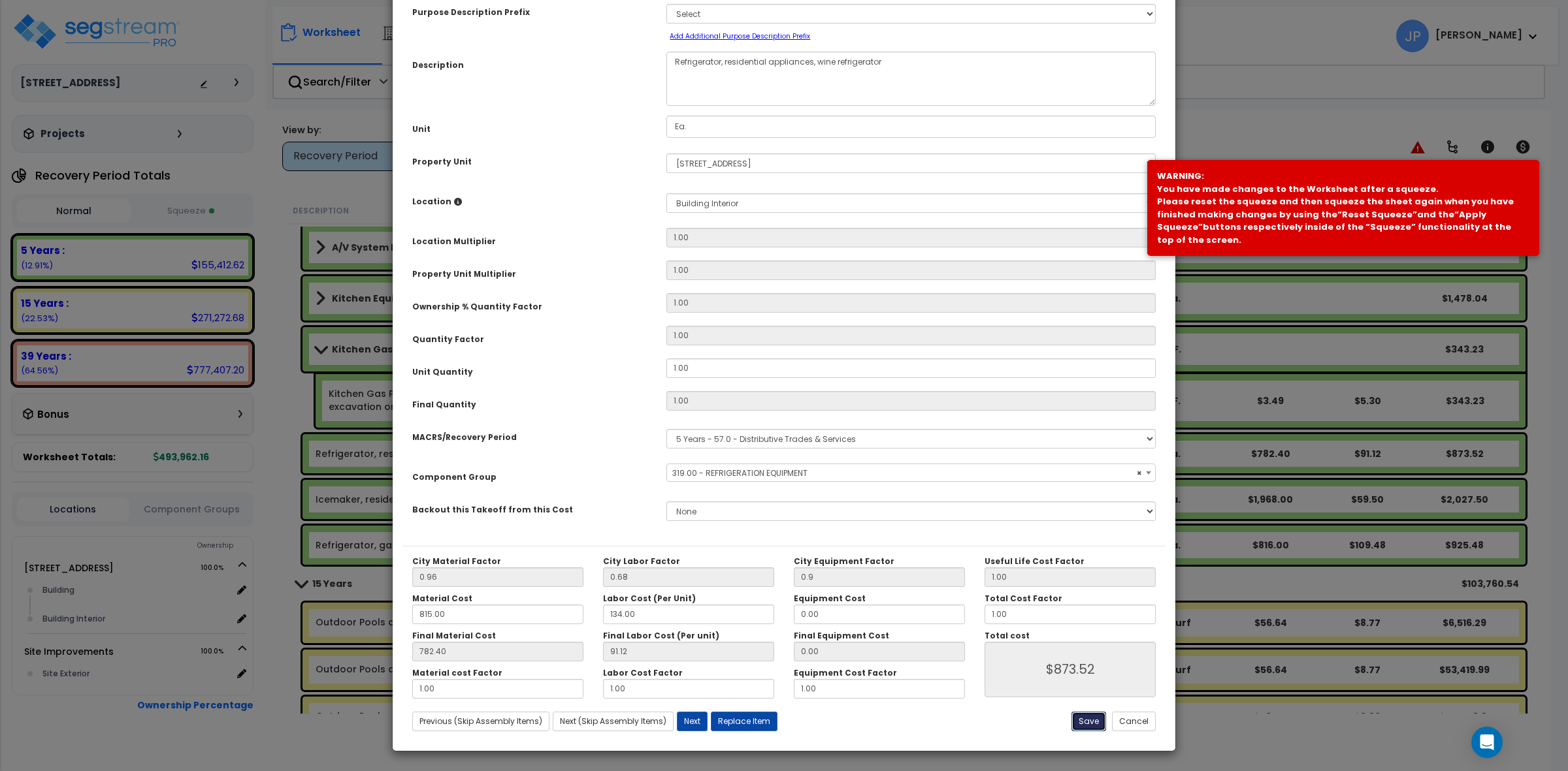
click at [1096, 720] on button "Save" at bounding box center [1089, 722] width 35 height 20
type input "0.90"
type input "873.52"
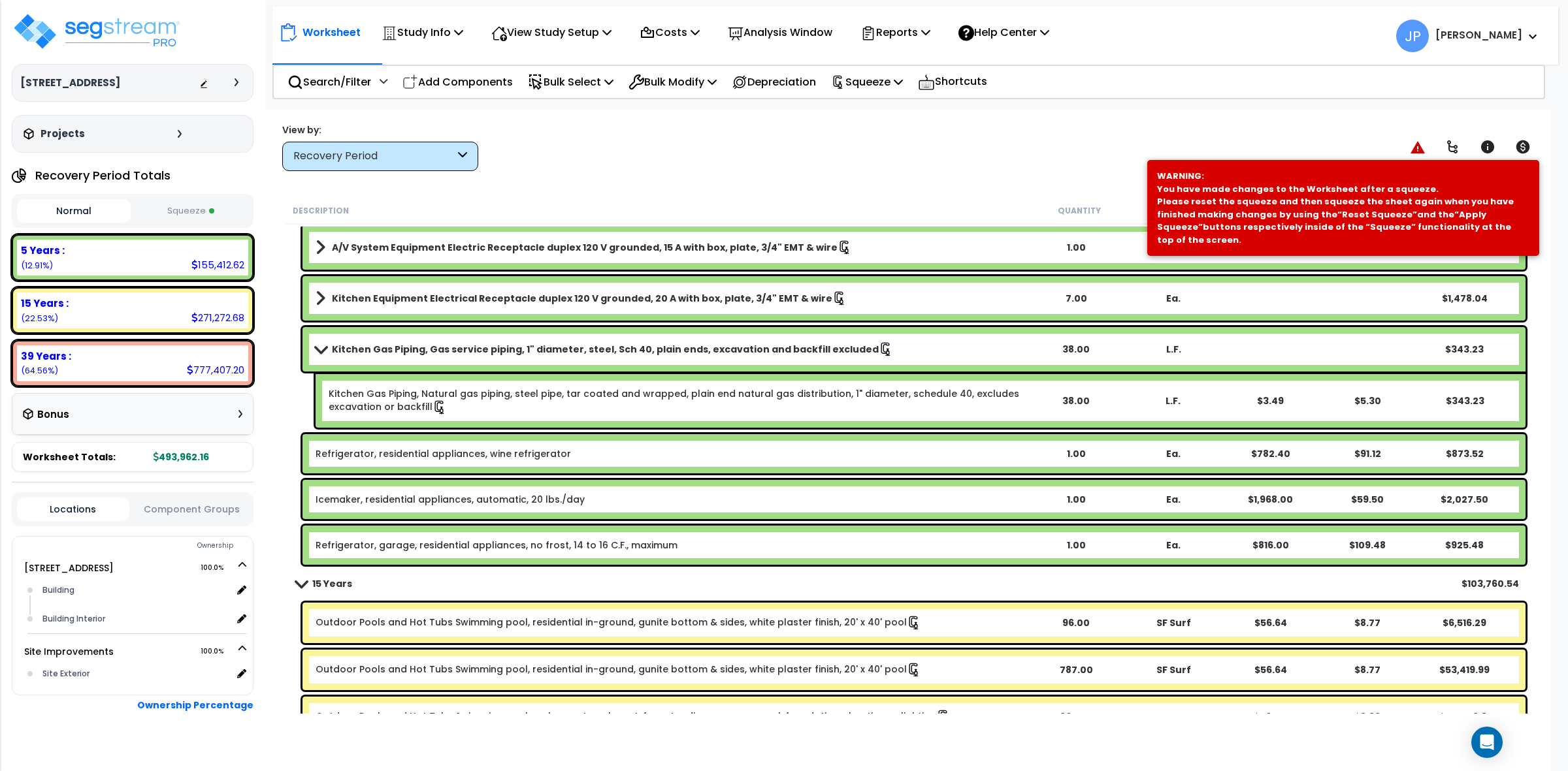
click at [729, 186] on div "Worksheet Study Info Study Setup Add Property Unit Template study Clone study JP" at bounding box center [907, 495] width 1286 height 771
click at [644, 190] on div "Worksheet Study Info Study Setup Add Property Unit Template study Clone study JP" at bounding box center [907, 495] width 1286 height 771
click at [888, 84] on p "Squeeze" at bounding box center [867, 82] width 72 height 18
click at [890, 109] on link "Re-squeeze" at bounding box center [890, 113] width 129 height 30
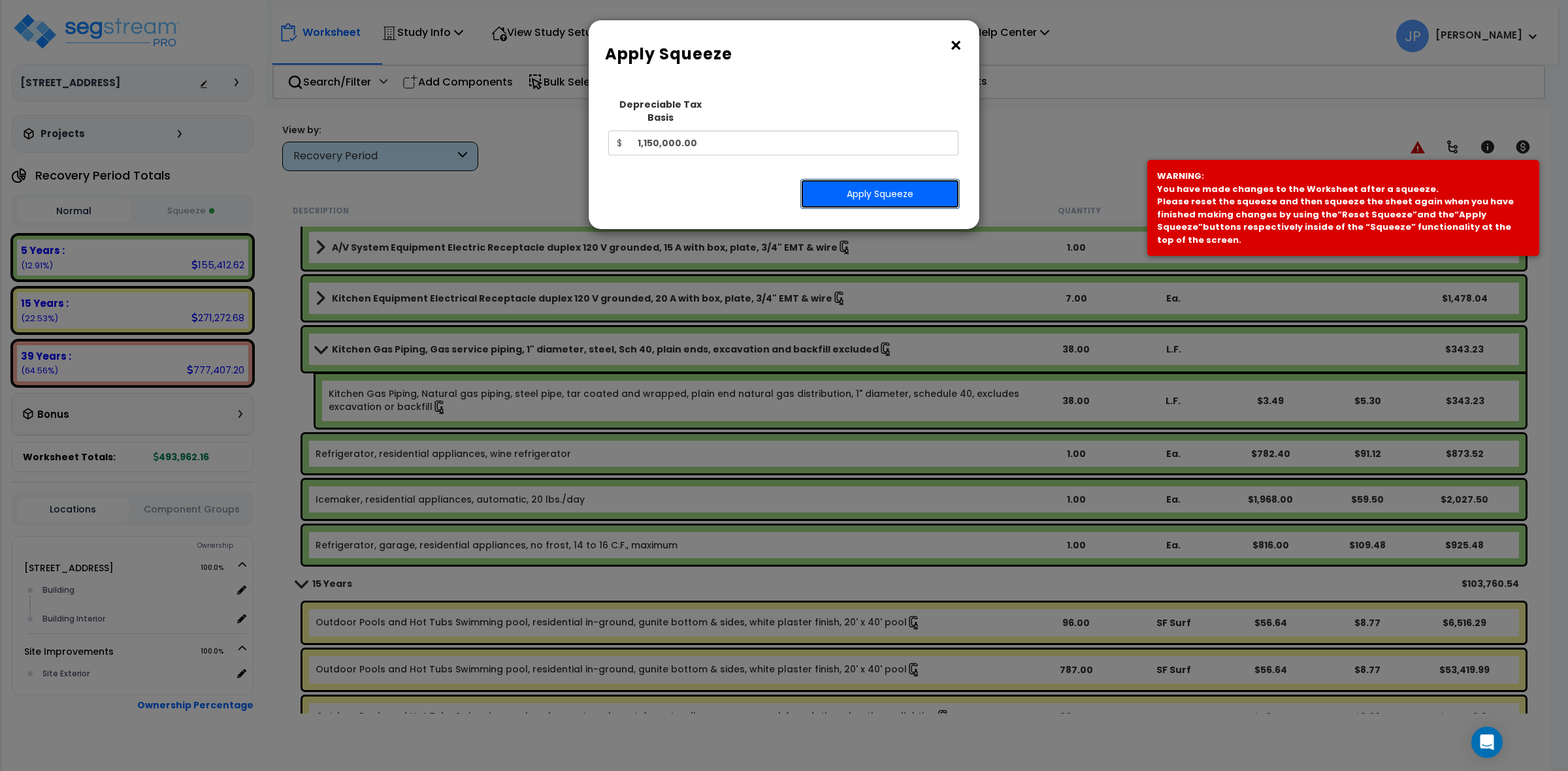
click at [921, 179] on button "Apply Squeeze" at bounding box center [880, 194] width 160 height 30
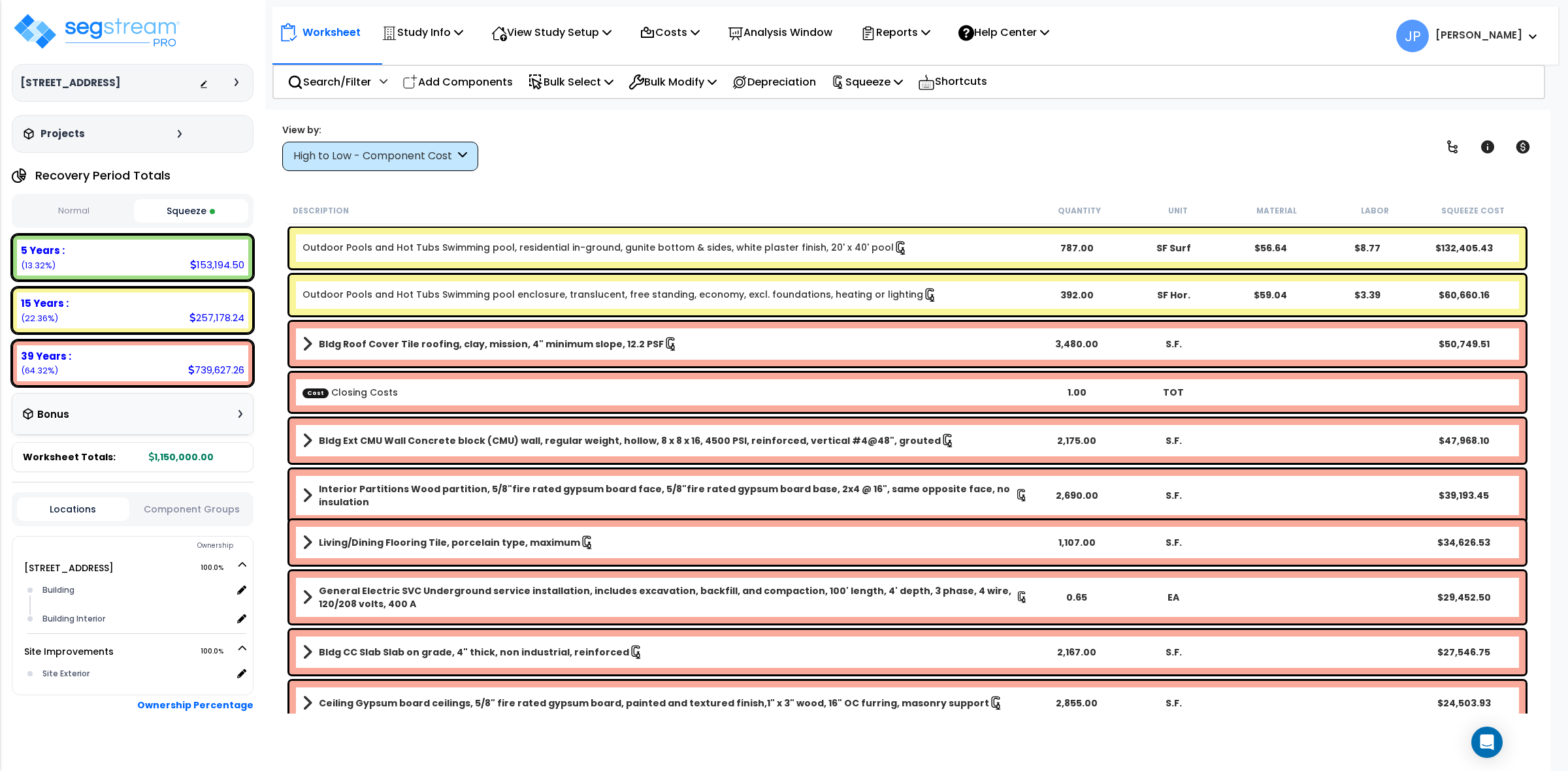
click at [688, 387] on b "Cost Closing Costs" at bounding box center [665, 393] width 726 height 13
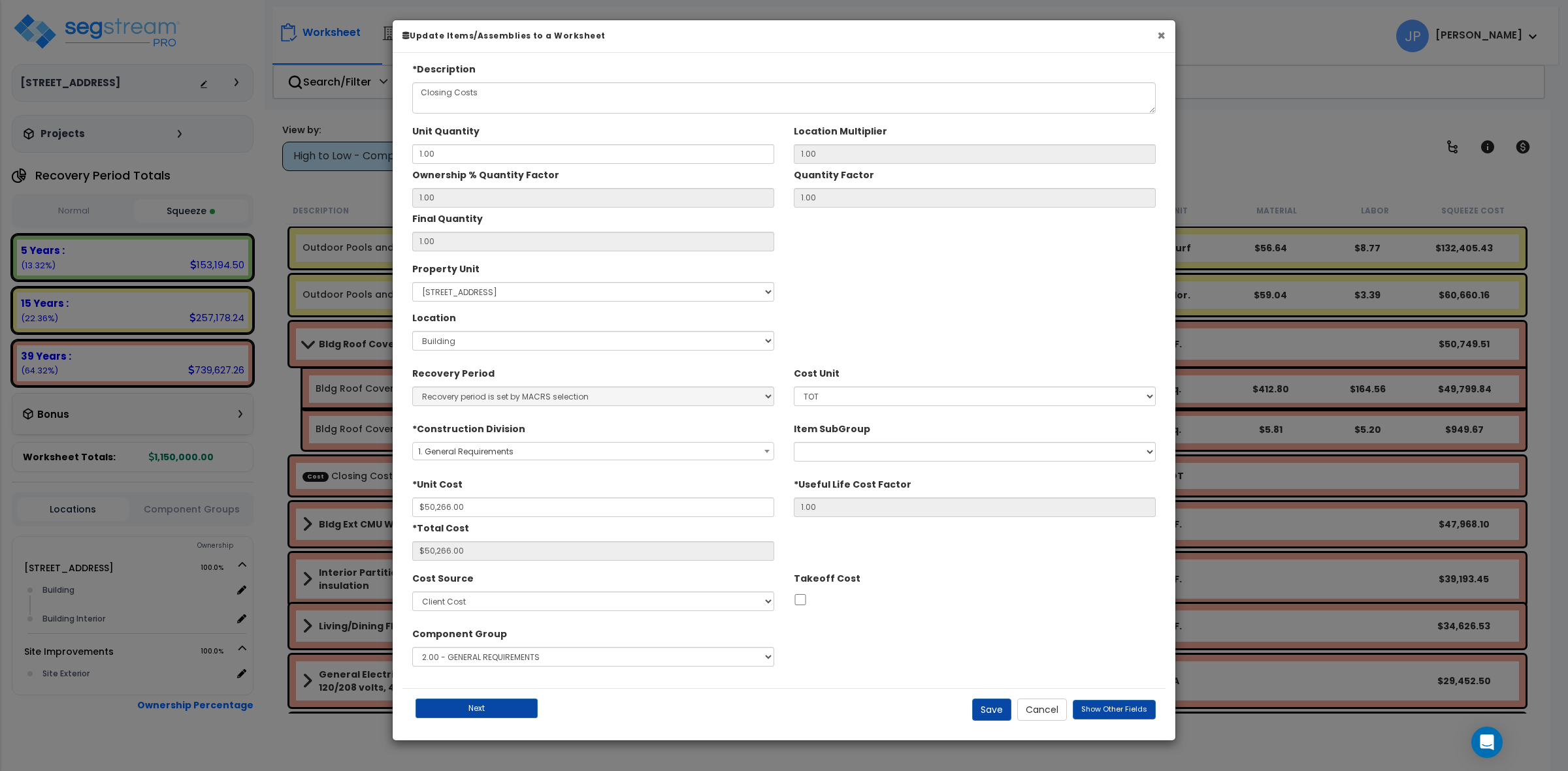
click at [1158, 34] on button "×" at bounding box center [1161, 36] width 9 height 14
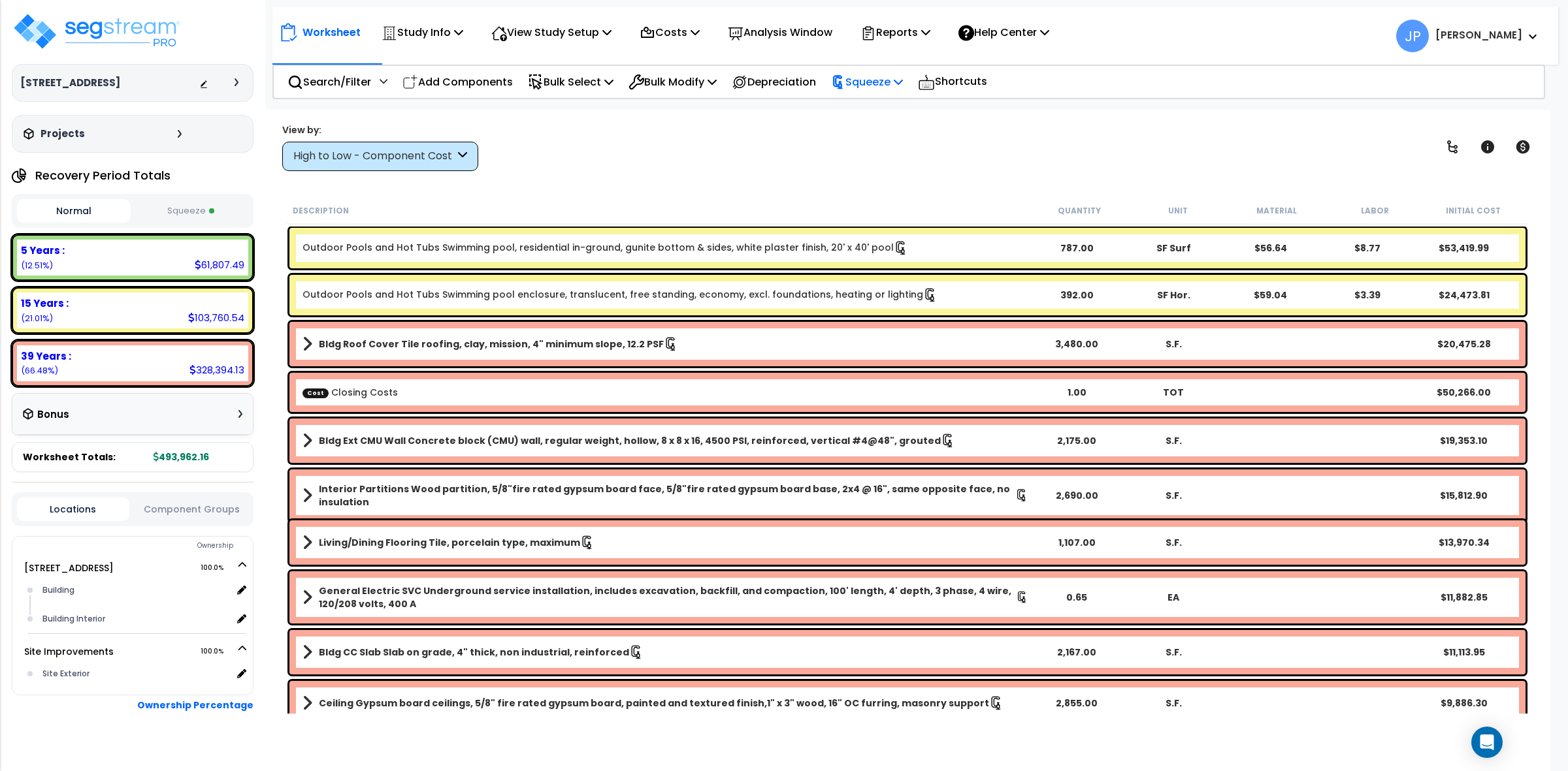
click at [873, 73] on p "Squeeze" at bounding box center [867, 82] width 72 height 18
click at [886, 128] on link "Reset Squeeze" at bounding box center [890, 138] width 129 height 26
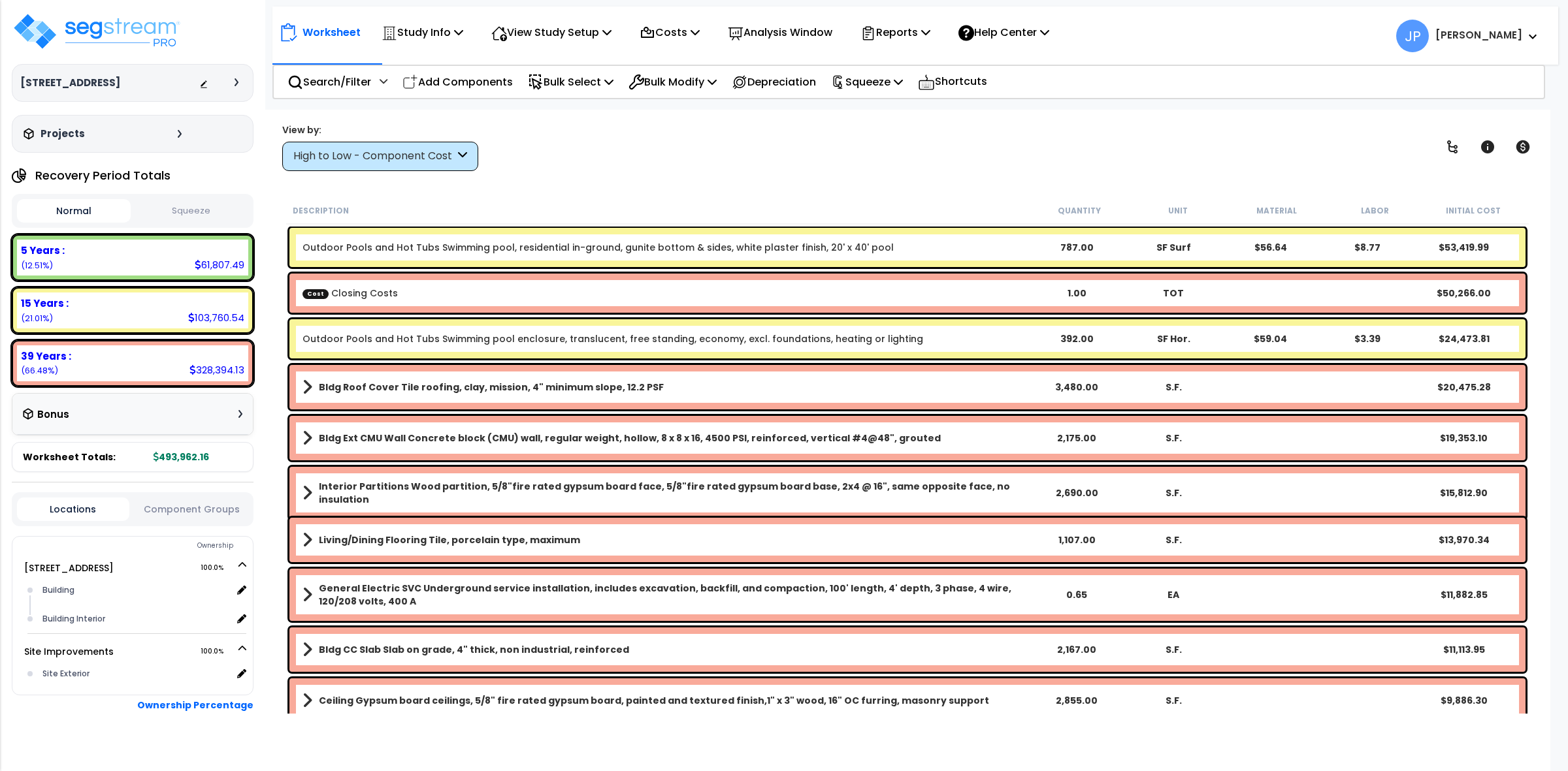
click at [879, 85] on p "Squeeze" at bounding box center [867, 82] width 72 height 18
click at [880, 105] on link "Squeeze" at bounding box center [890, 111] width 129 height 26
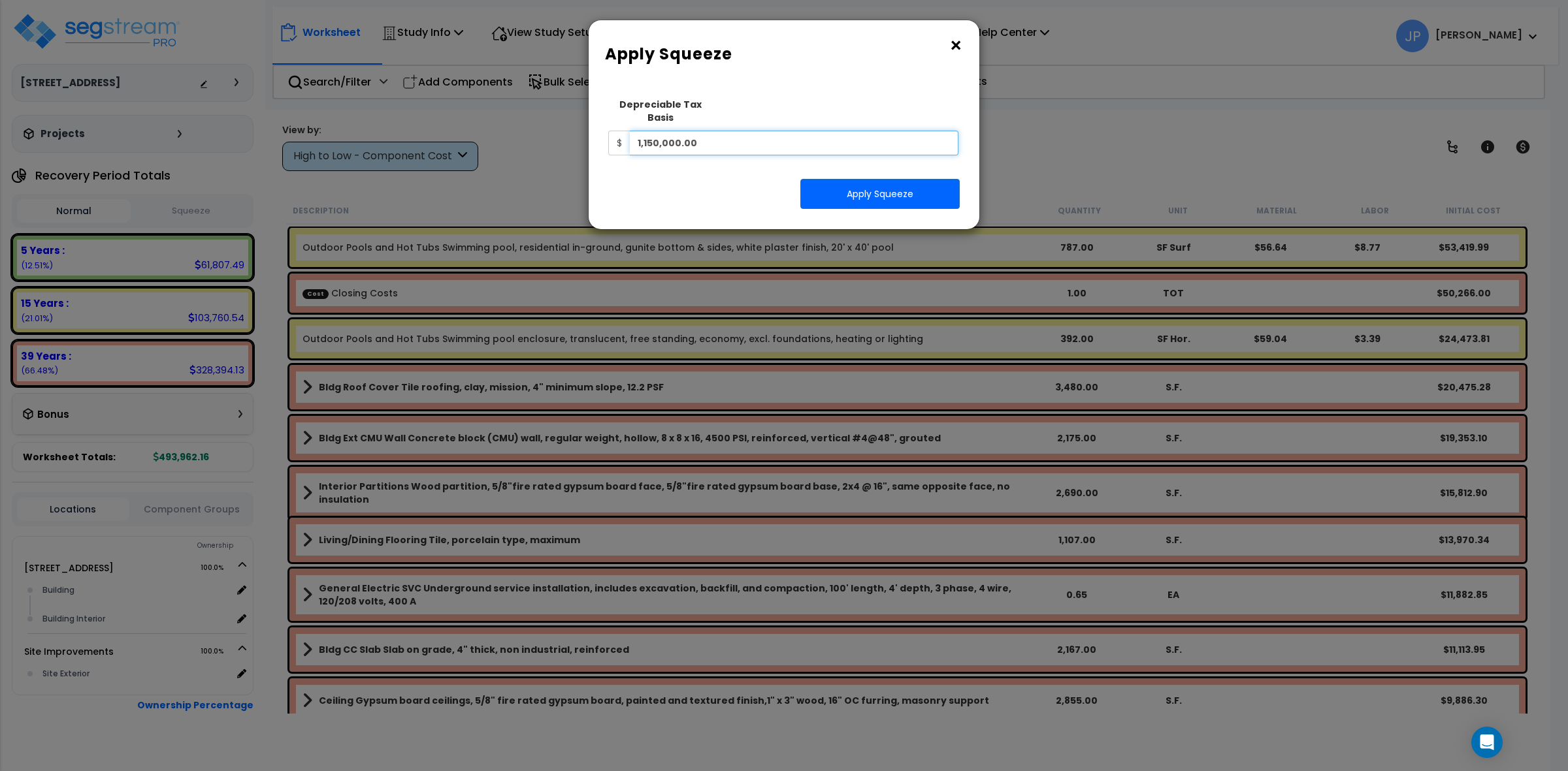
click at [834, 130] on input "1,150,000.00" at bounding box center [794, 143] width 328 height 25
type input "1,200,266"
click at [863, 179] on button "Apply Squeeze" at bounding box center [880, 194] width 160 height 30
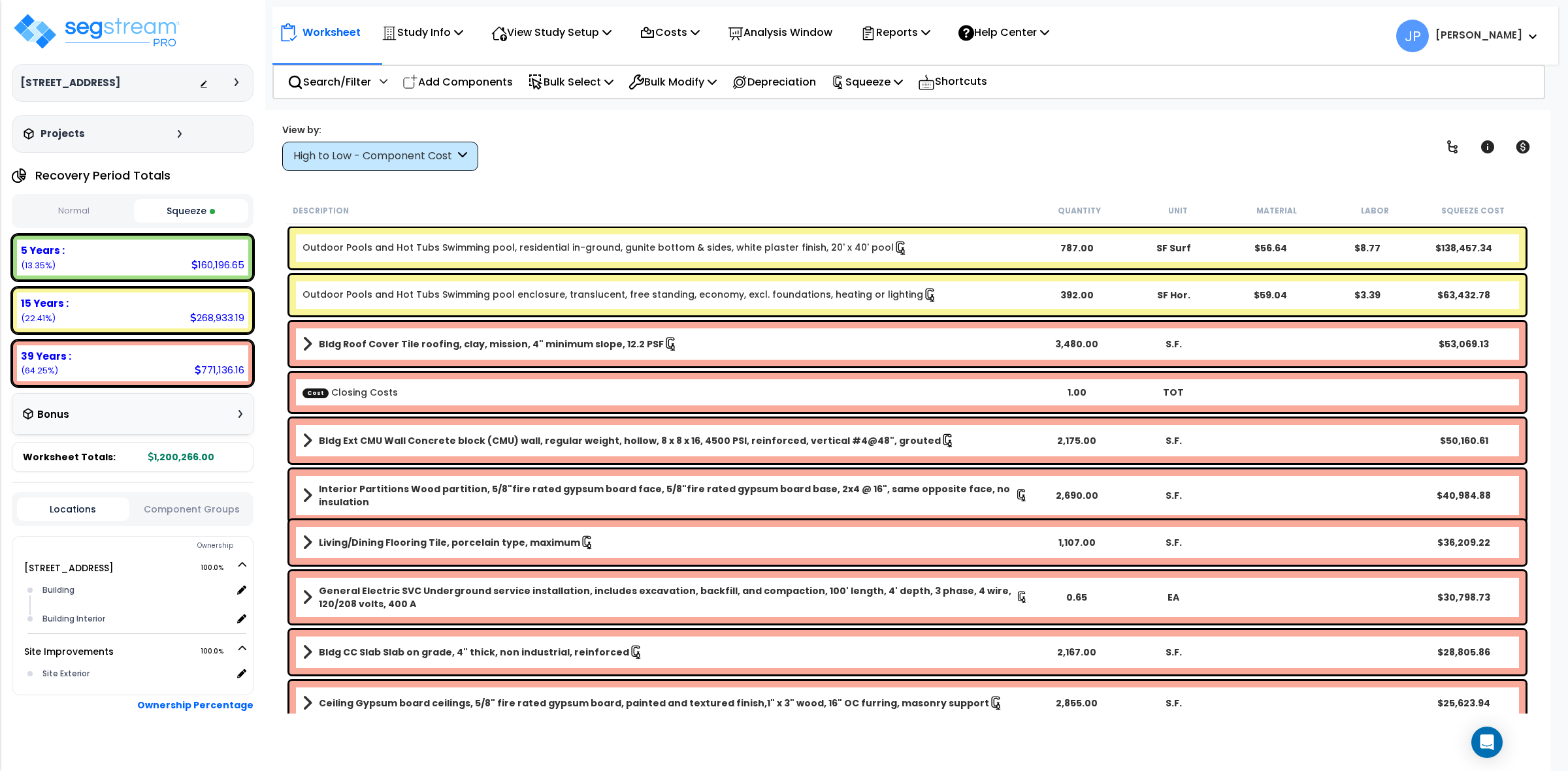
click at [410, 157] on div "High to Low - Component Cost" at bounding box center [374, 156] width 162 height 15
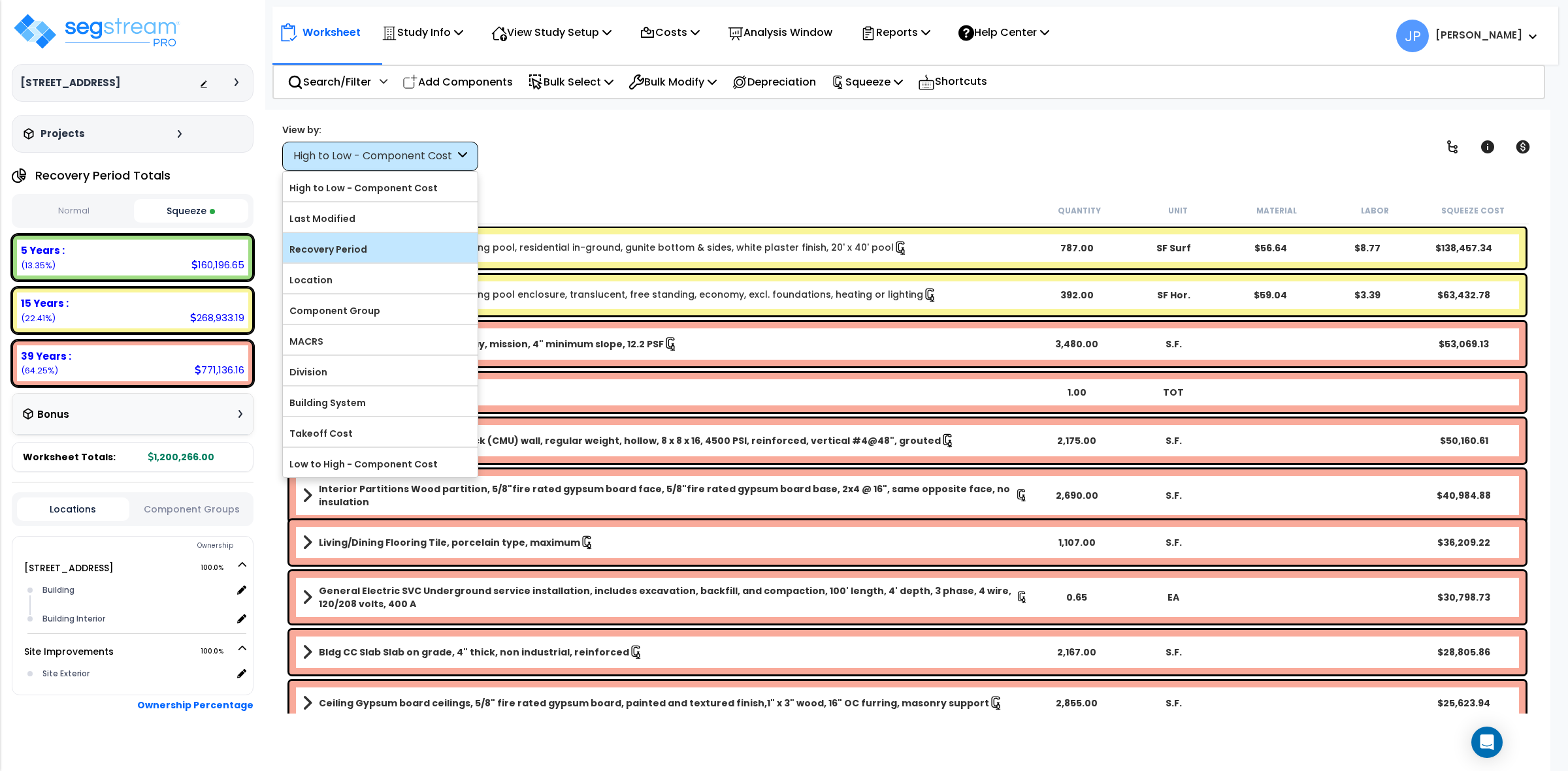
click at [397, 244] on label "Recovery Period" at bounding box center [380, 250] width 195 height 20
click at [0, 0] on input "Recovery Period" at bounding box center [0, 0] width 0 height 0
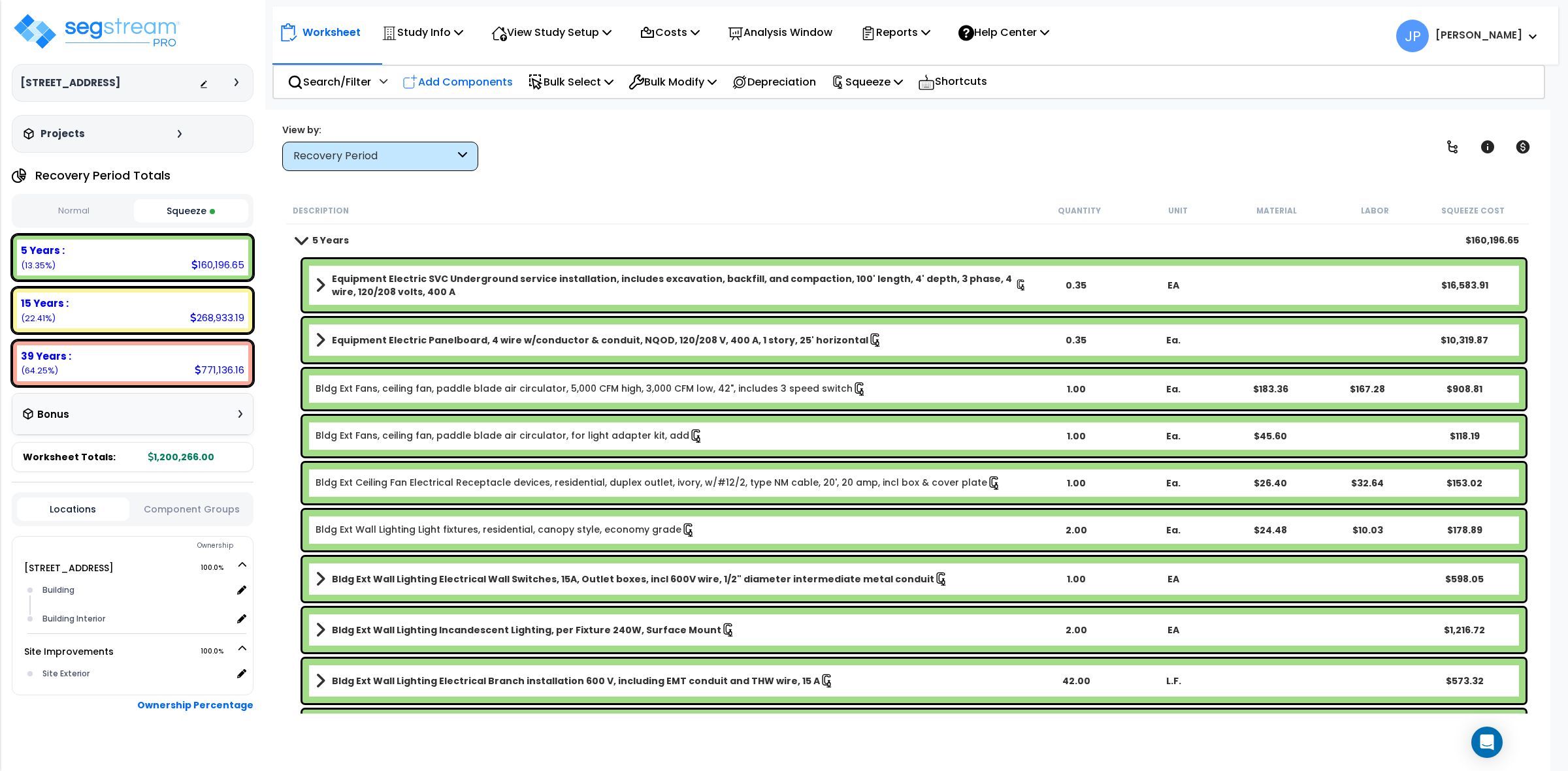
click at [495, 79] on p "Add Components" at bounding box center [457, 82] width 110 height 18
select select
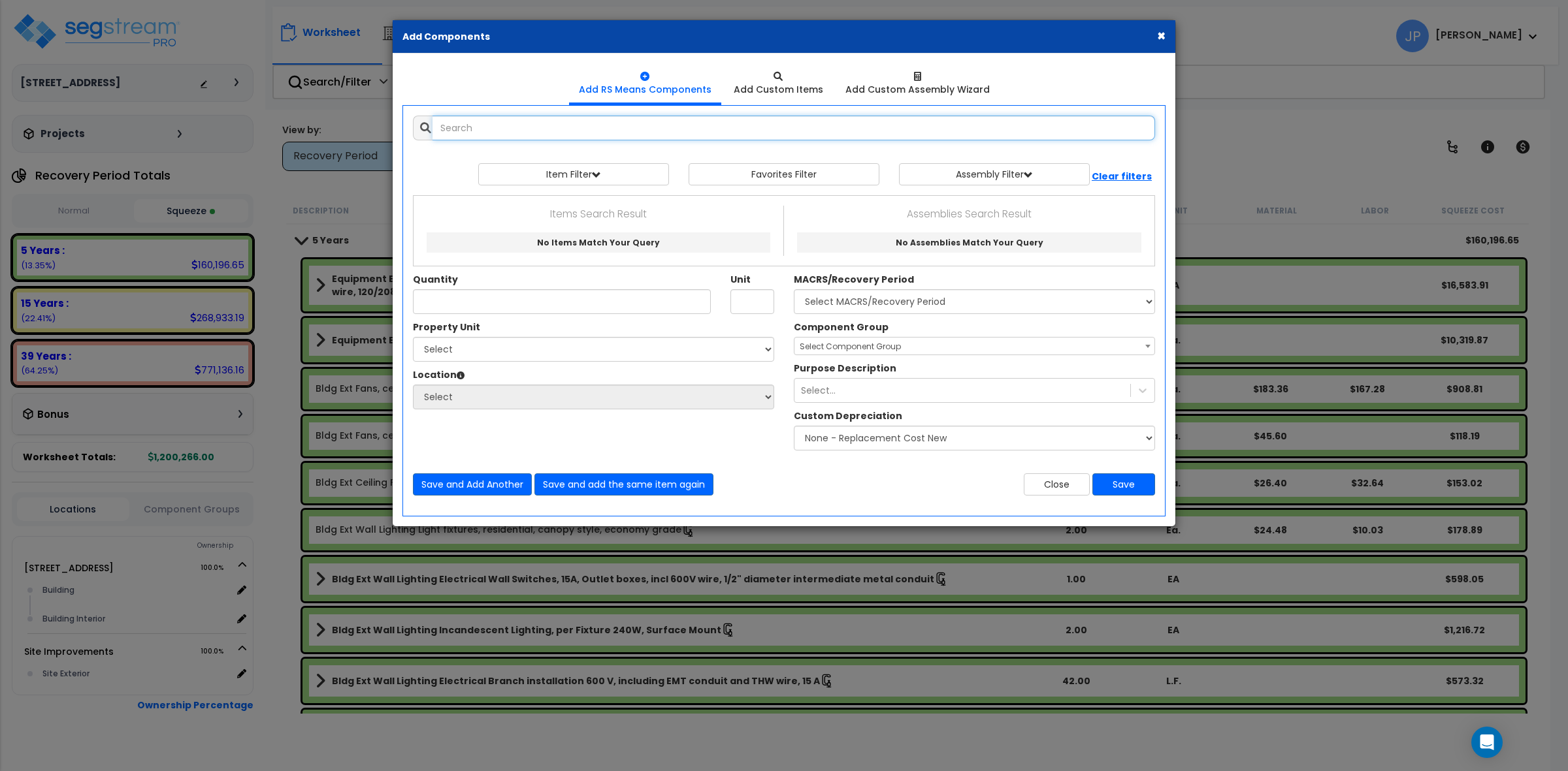
select select
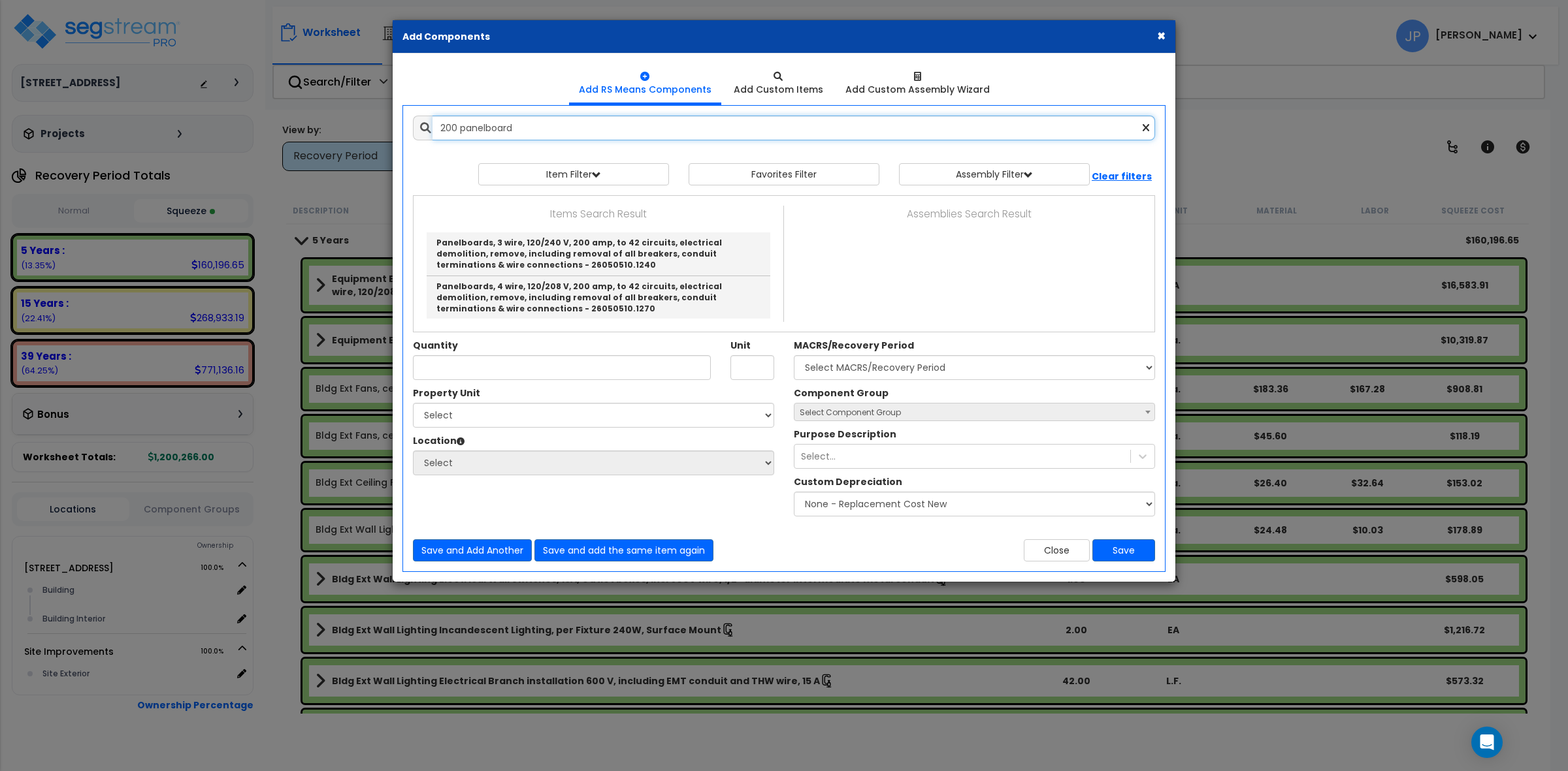
drag, startPoint x: 531, startPoint y: 138, endPoint x: 409, endPoint y: 128, distance: 122.4
click at [409, 128] on div "200 panelboard" at bounding box center [783, 128] width 762 height 25
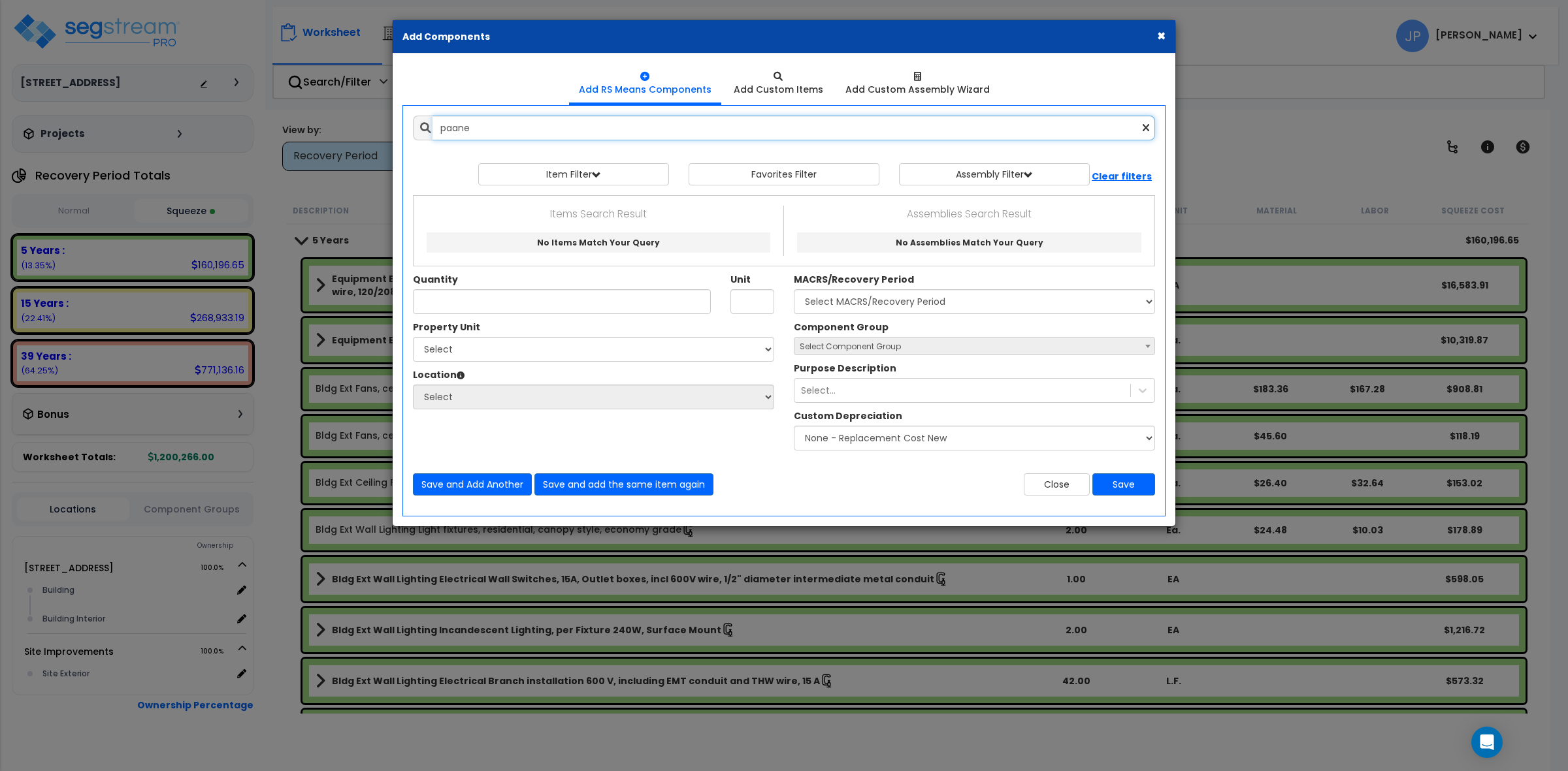
type input "paane"
click at [1163, 31] on button "×" at bounding box center [1161, 36] width 9 height 14
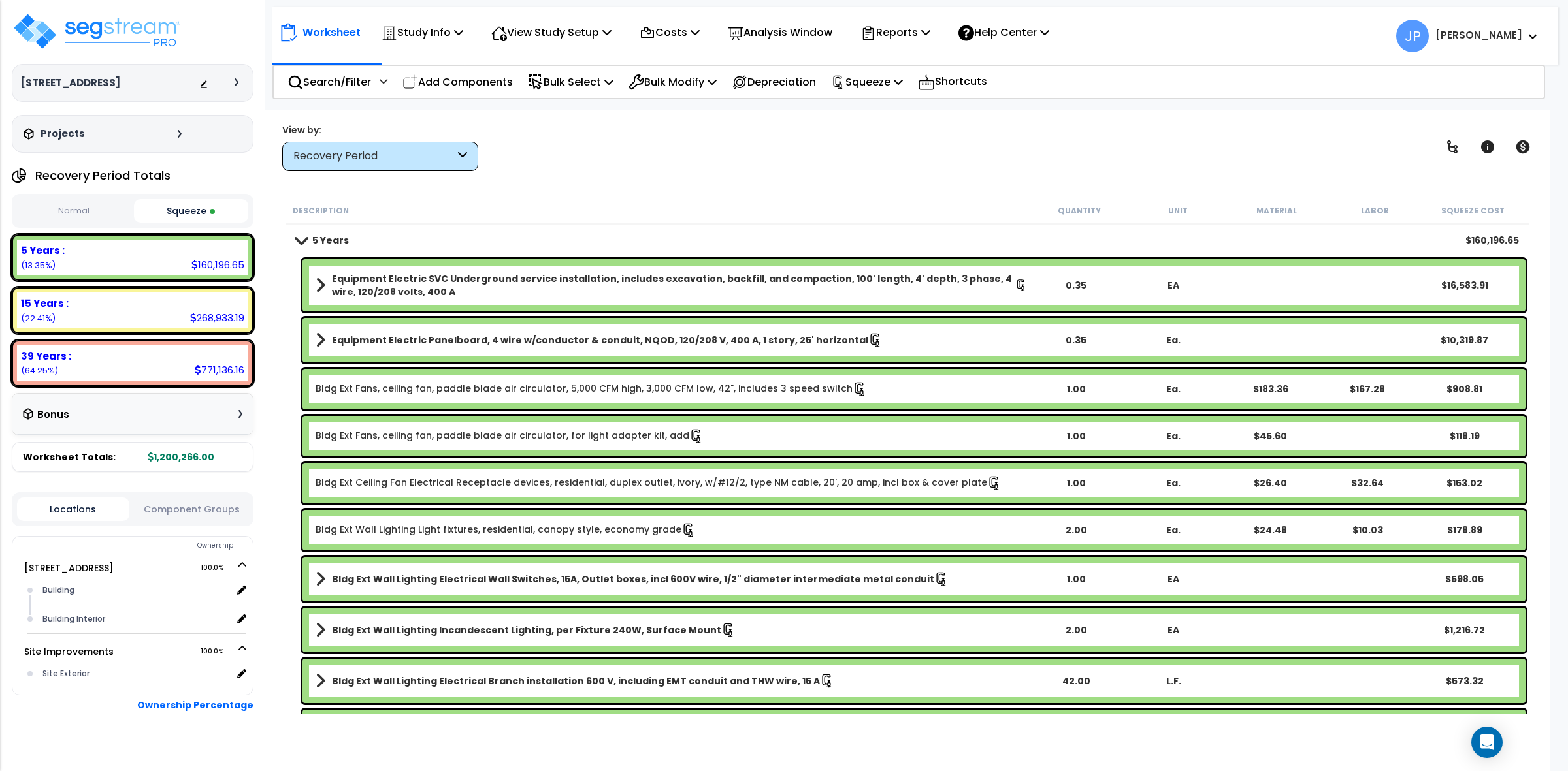
click at [733, 335] on b "Equipment Electric Panelboard, 4 wire w/conductor & conduit, NQOD, 120/208 V, 4…" at bounding box center [600, 340] width 537 height 13
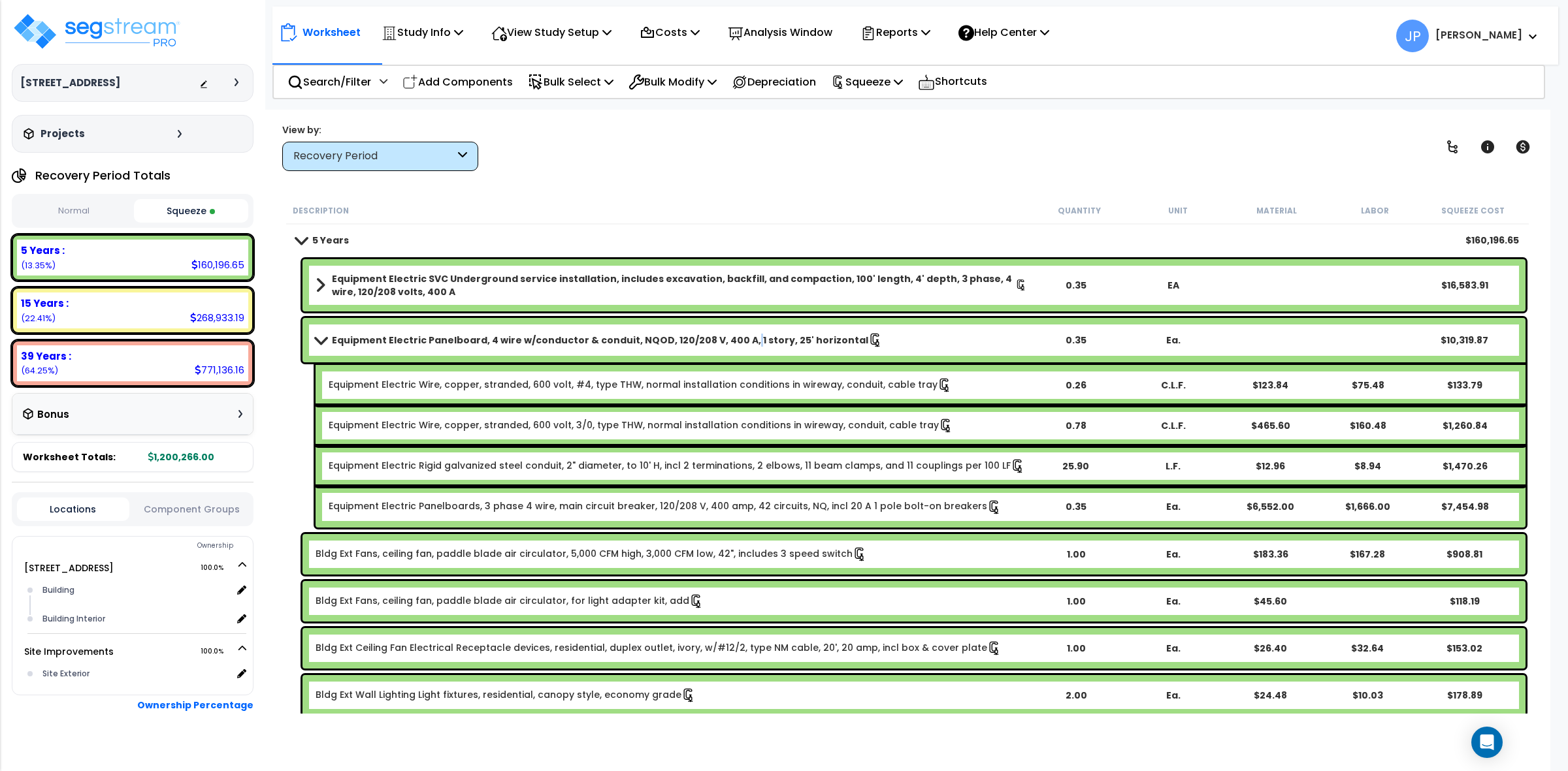
click at [733, 335] on b "Equipment Electric Panelboard, 4 wire w/conductor & conduit, NQOD, 120/208 V, 4…" at bounding box center [600, 340] width 537 height 13
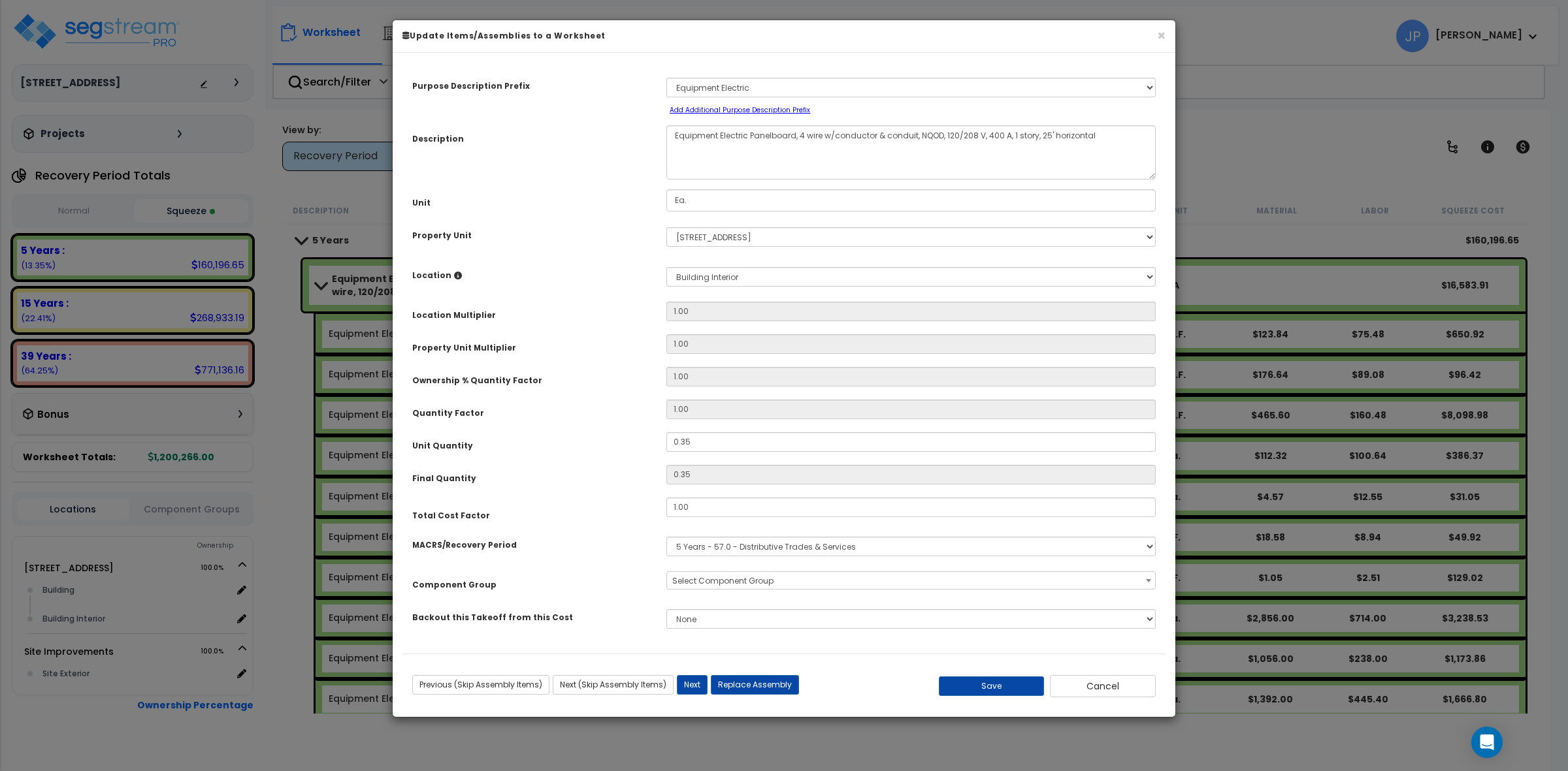
select select "35557"
drag, startPoint x: 993, startPoint y: 132, endPoint x: 1000, endPoint y: 156, distance: 25.0
click at [998, 150] on textarea "Equipment Electric Panelboard, 4 wire w/conductor & conduit, NQOD, 120/208 V, 4…" at bounding box center [911, 152] width 489 height 54
type textarea "Equipment Electric Panelboard, 4 wire w/conductor & conduit, NQOD, 120/208 V, 2…"
click at [990, 687] on button "Save" at bounding box center [992, 687] width 106 height 20
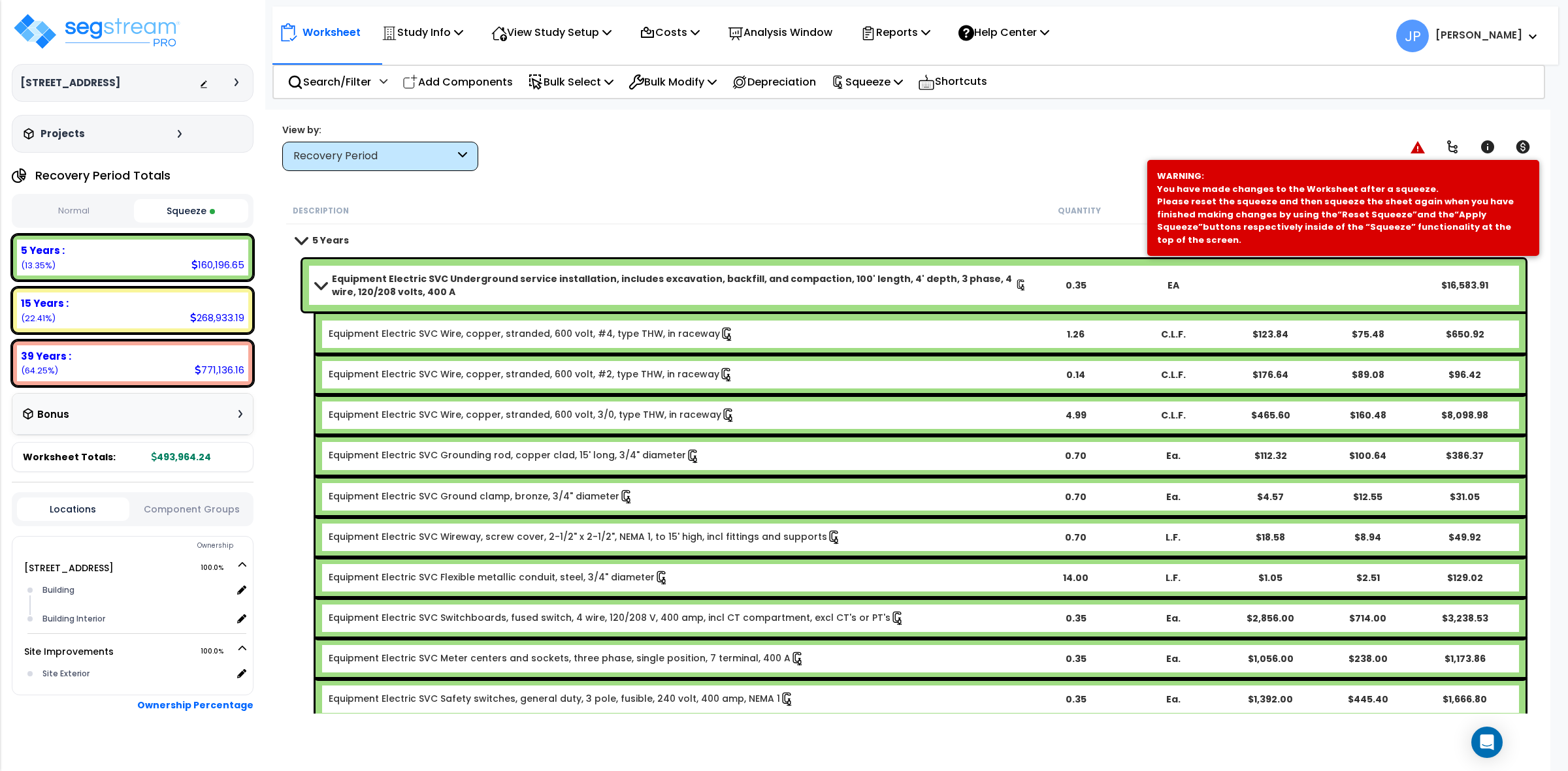
click at [413, 162] on div "Recovery Period" at bounding box center [374, 156] width 162 height 15
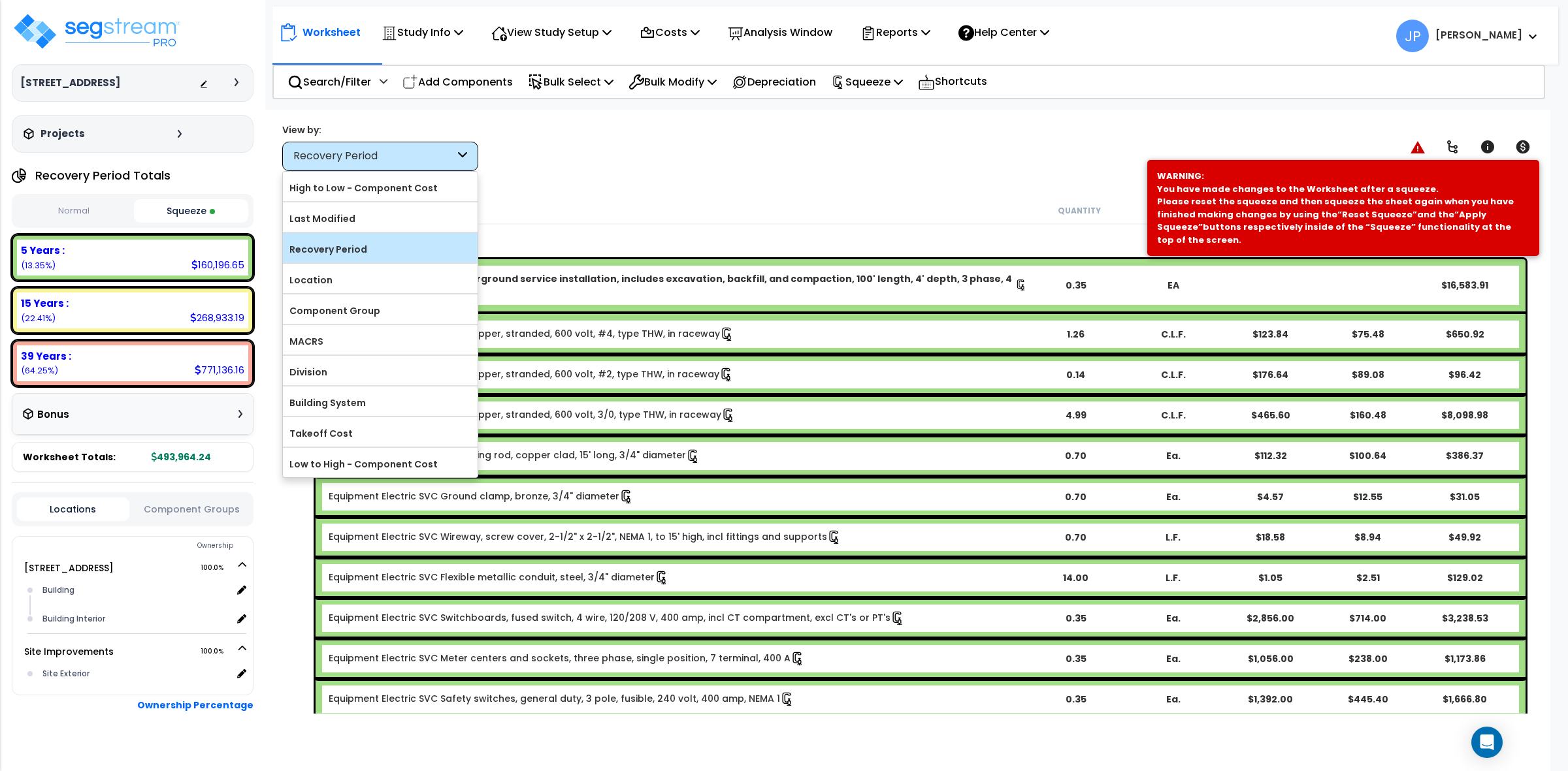
click at [413, 245] on label "Recovery Period" at bounding box center [380, 250] width 195 height 20
click at [0, 0] on input "Recovery Period" at bounding box center [0, 0] width 0 height 0
click at [642, 188] on div "Worksheet Study Info Study Setup Add Property Unit Template study Clone study JP" at bounding box center [907, 495] width 1286 height 771
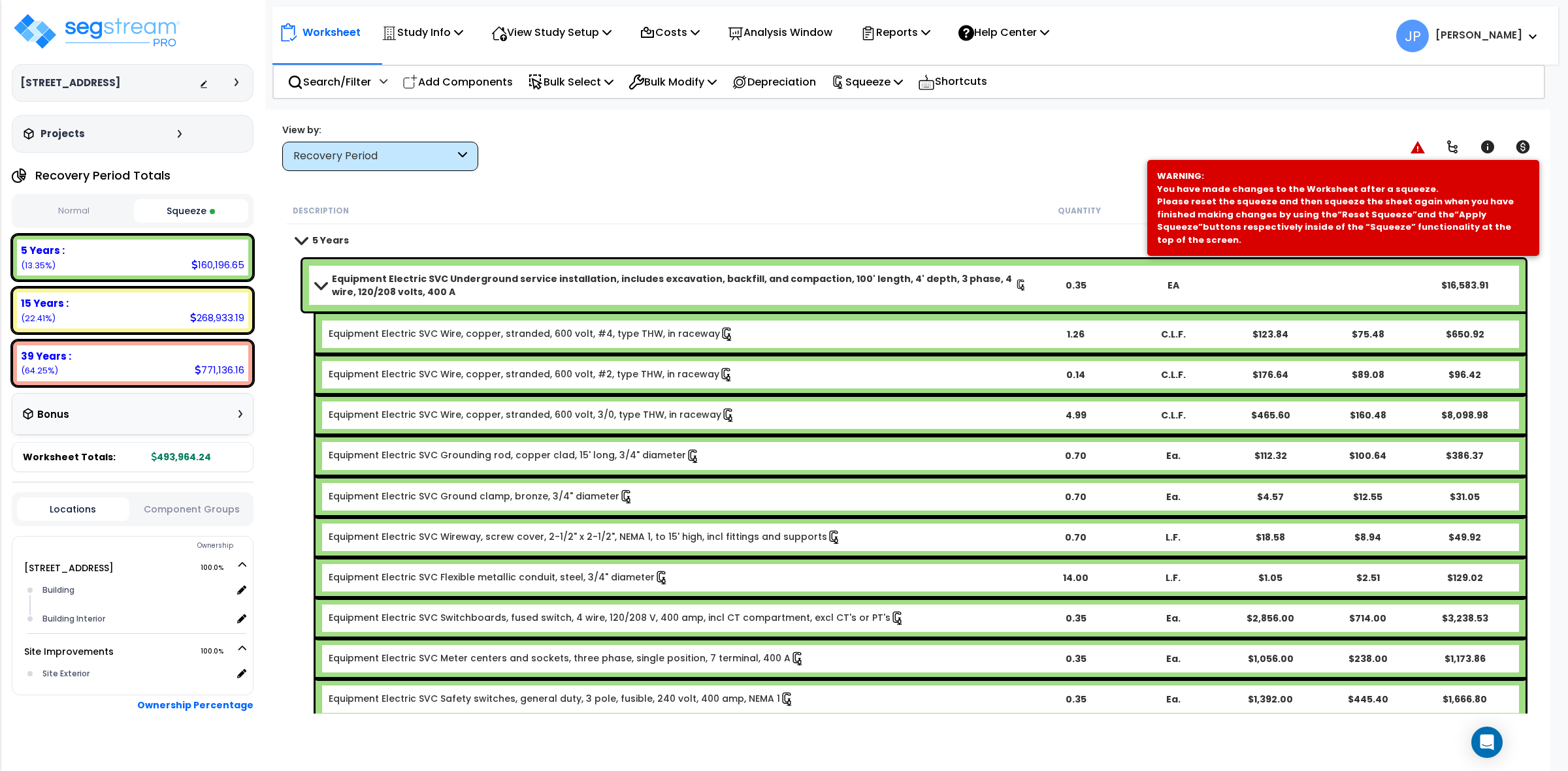
click at [377, 274] on b "Equipment Electric SVC Underground service installation, includes excavation, b…" at bounding box center [673, 285] width 684 height 26
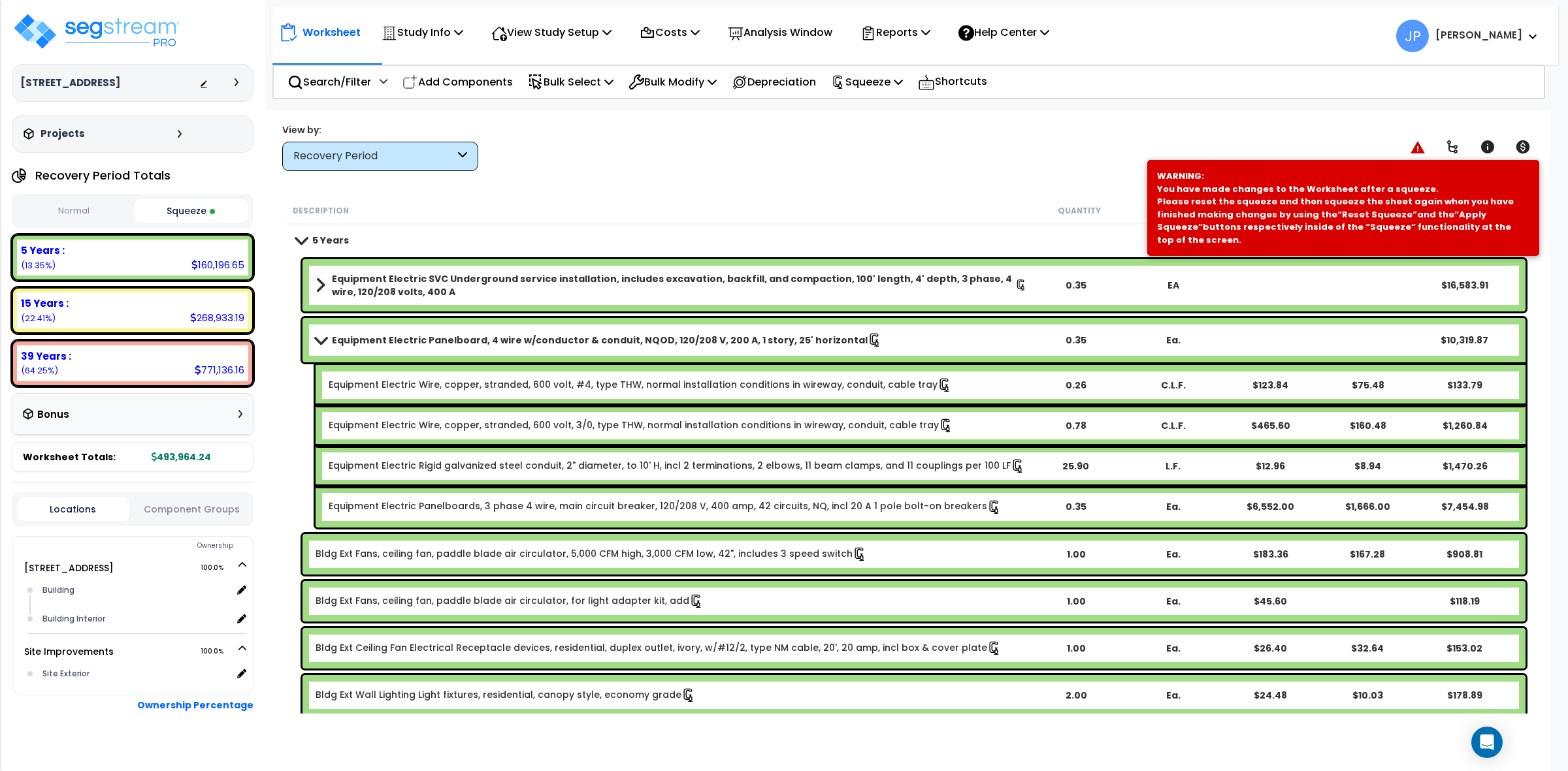
click at [485, 275] on b "Equipment Electric SVC Underground service installation, includes excavation, b…" at bounding box center [673, 285] width 684 height 26
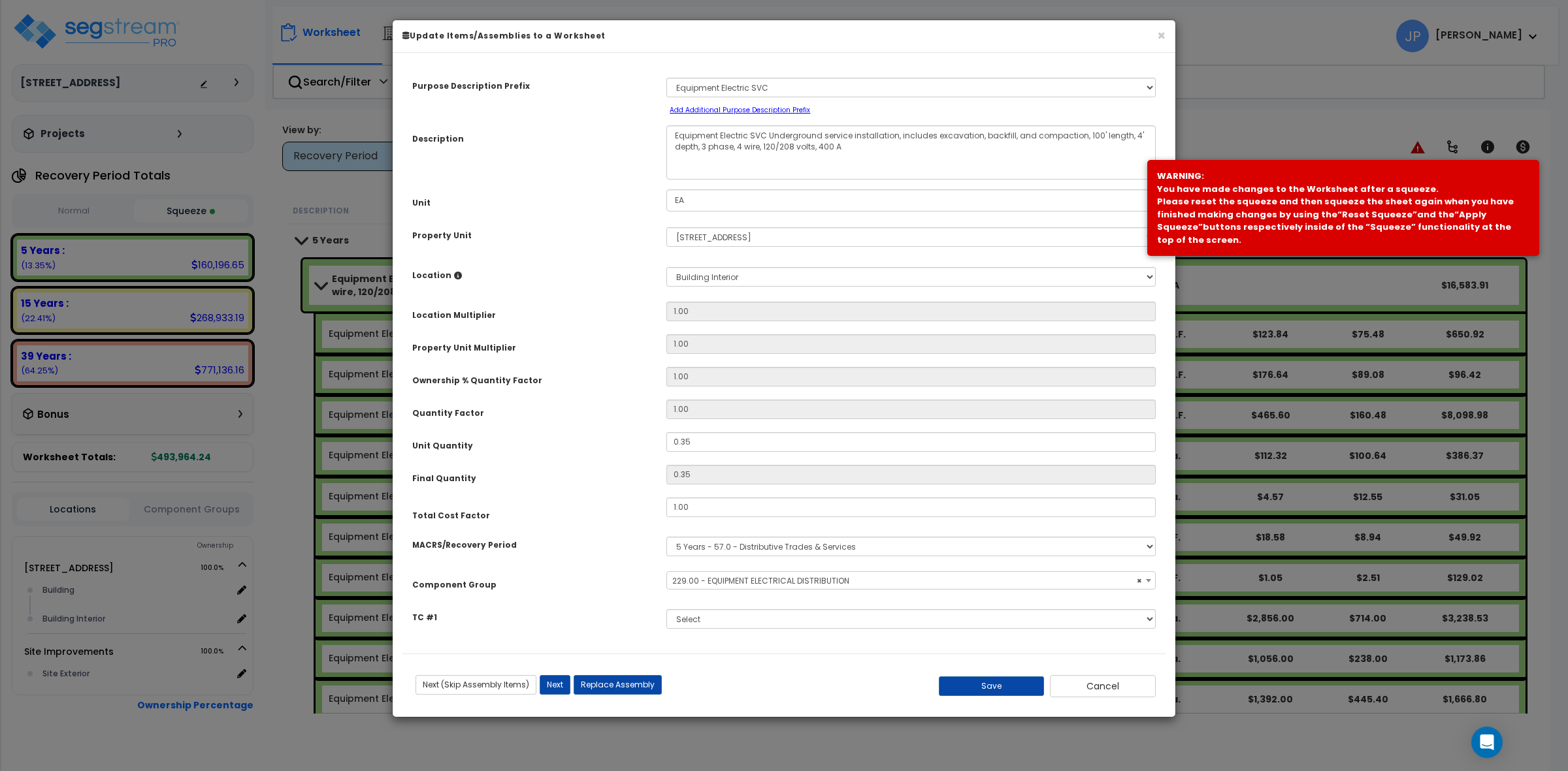
select select "35557"
click at [824, 144] on textarea "Equipment Electric SVC Underground service installation, includes excavation, b…" at bounding box center [911, 152] width 489 height 54
type textarea "Equipment Electric SVC Underground service installation, includes excavation, b…"
click at [1000, 685] on button "Save" at bounding box center [992, 687] width 106 height 20
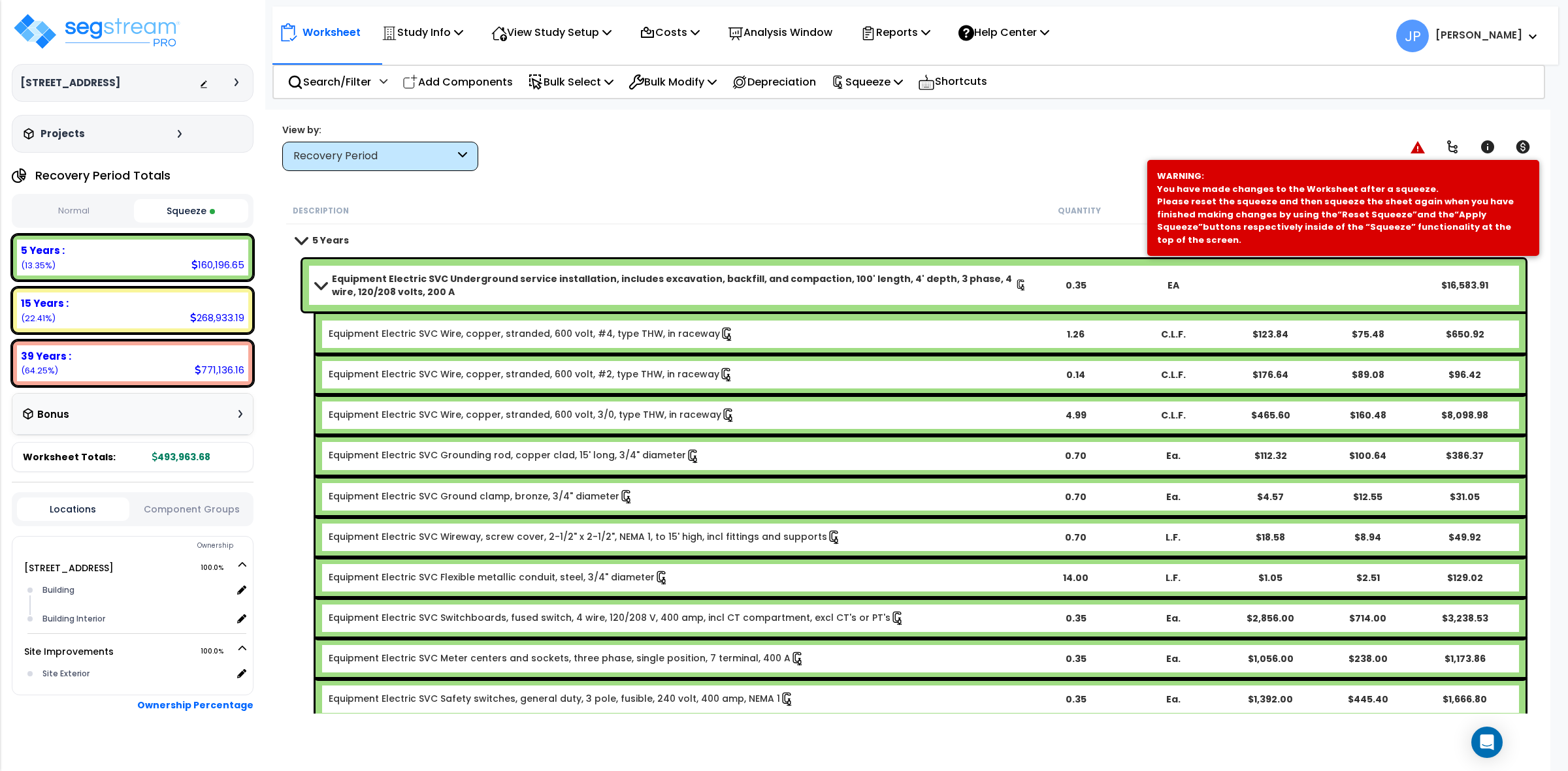
click at [1091, 160] on div "View by: Recovery Period High to Low - Component Cost" at bounding box center [907, 146] width 1260 height 48
click at [601, 287] on b "Equipment Electric SVC Underground service installation, includes excavation, b…" at bounding box center [673, 285] width 684 height 26
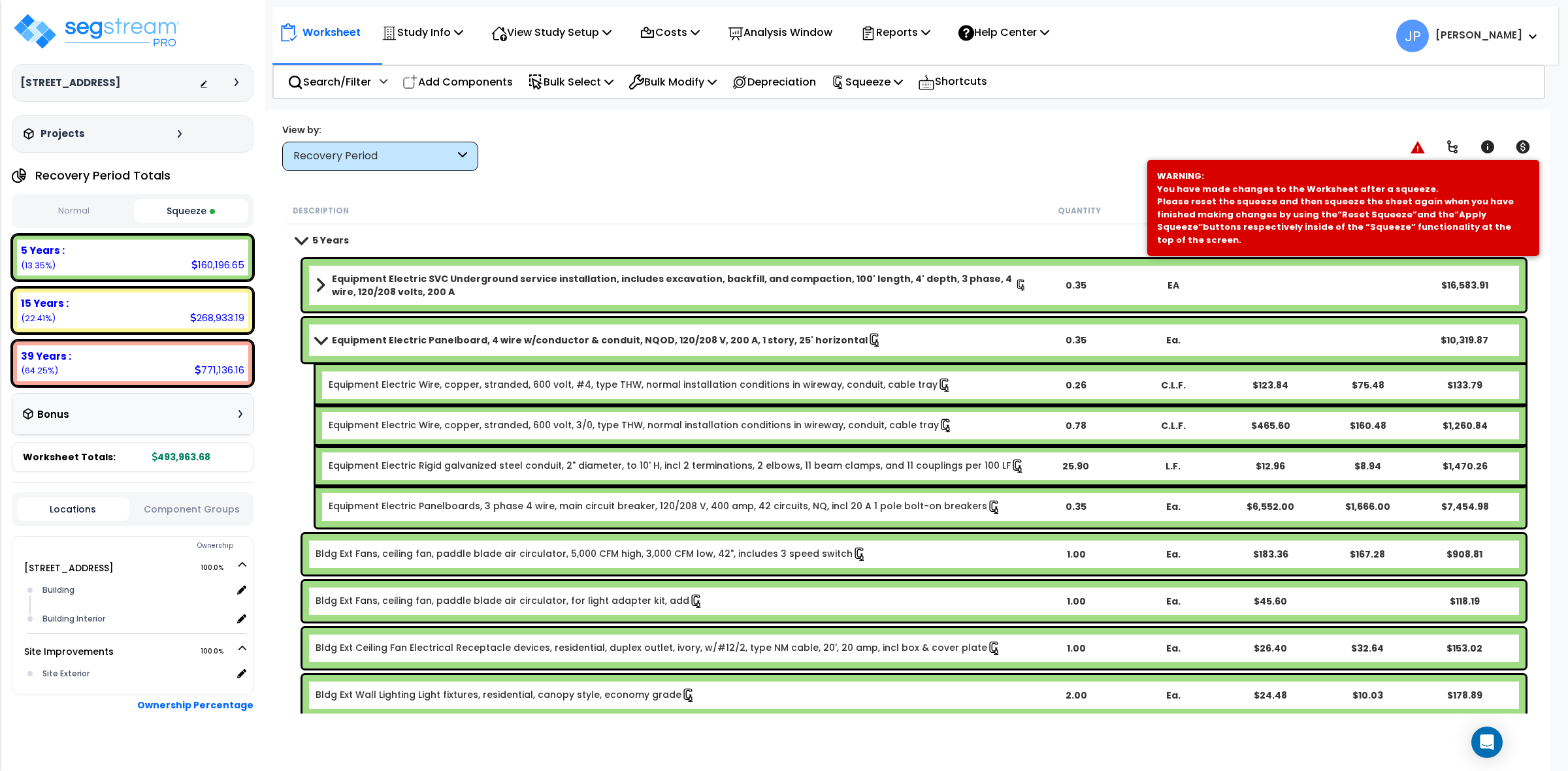
click at [580, 337] on b "Equipment Electric Panelboard, 4 wire w/conductor & conduit, NQOD, 120/208 V, 2…" at bounding box center [599, 340] width 536 height 13
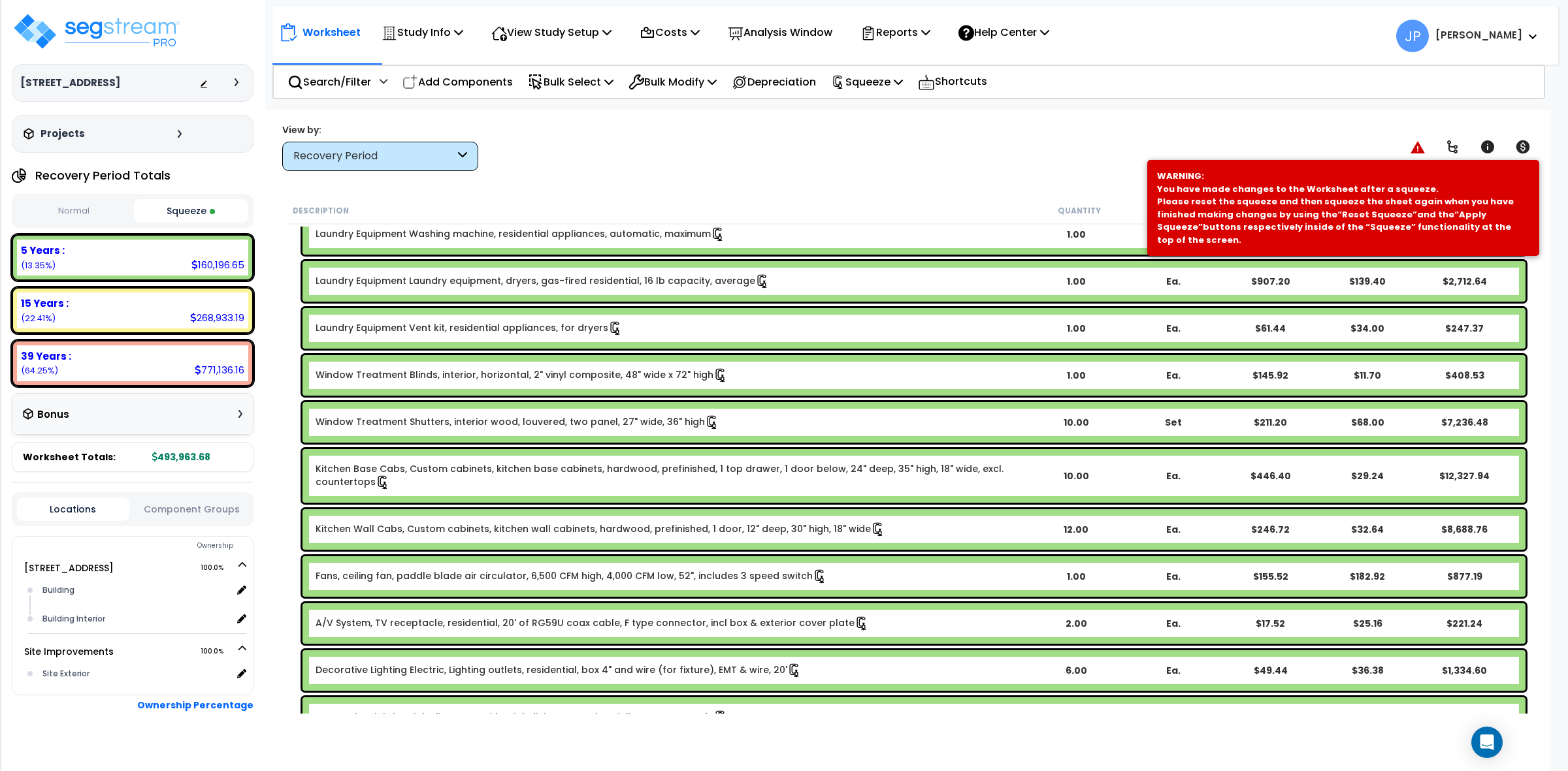
scroll to position [905, 0]
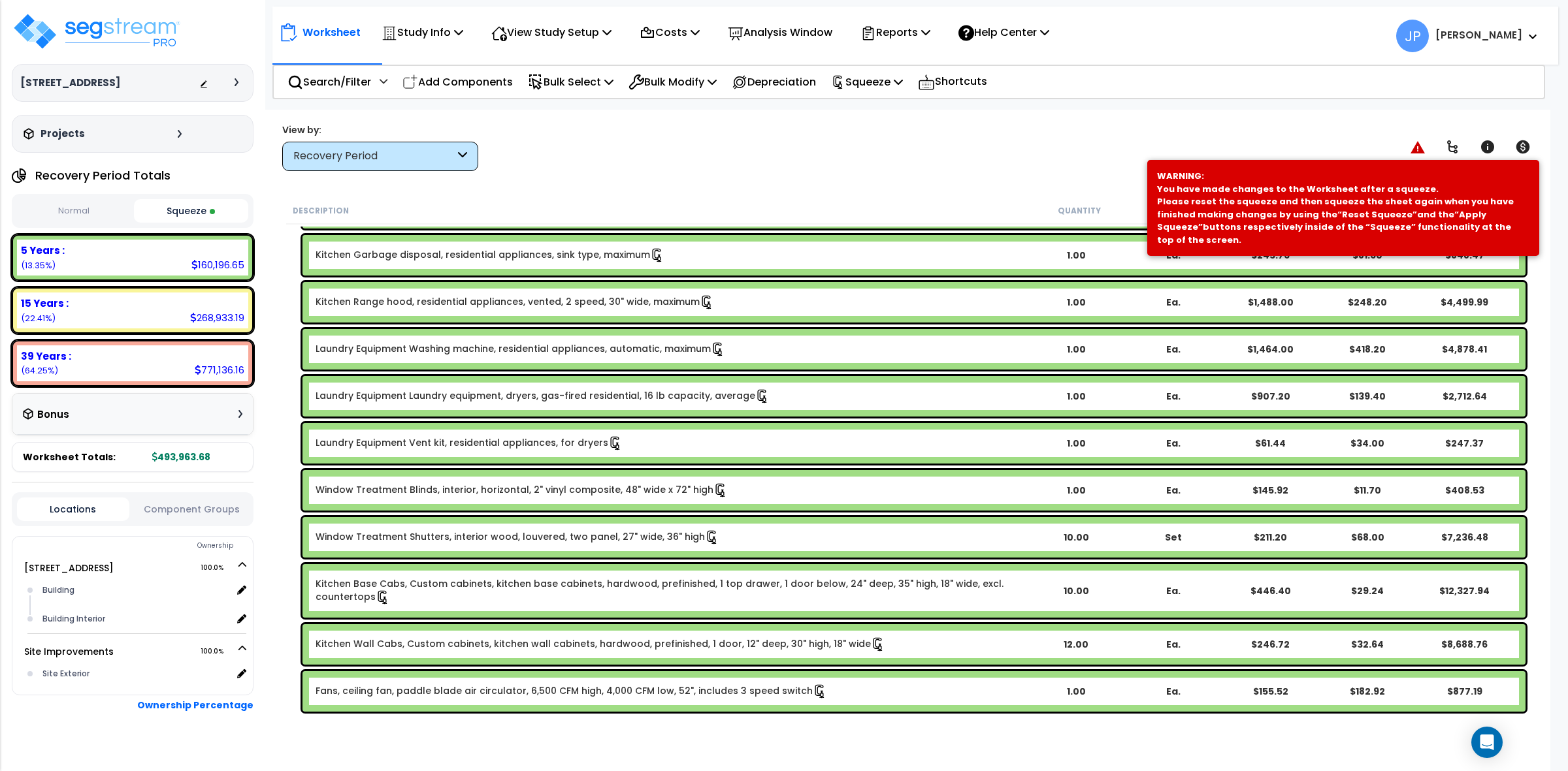
click at [677, 187] on div "Worksheet Study Info Study Setup Add Property Unit Template study Clone study JP" at bounding box center [907, 495] width 1286 height 771
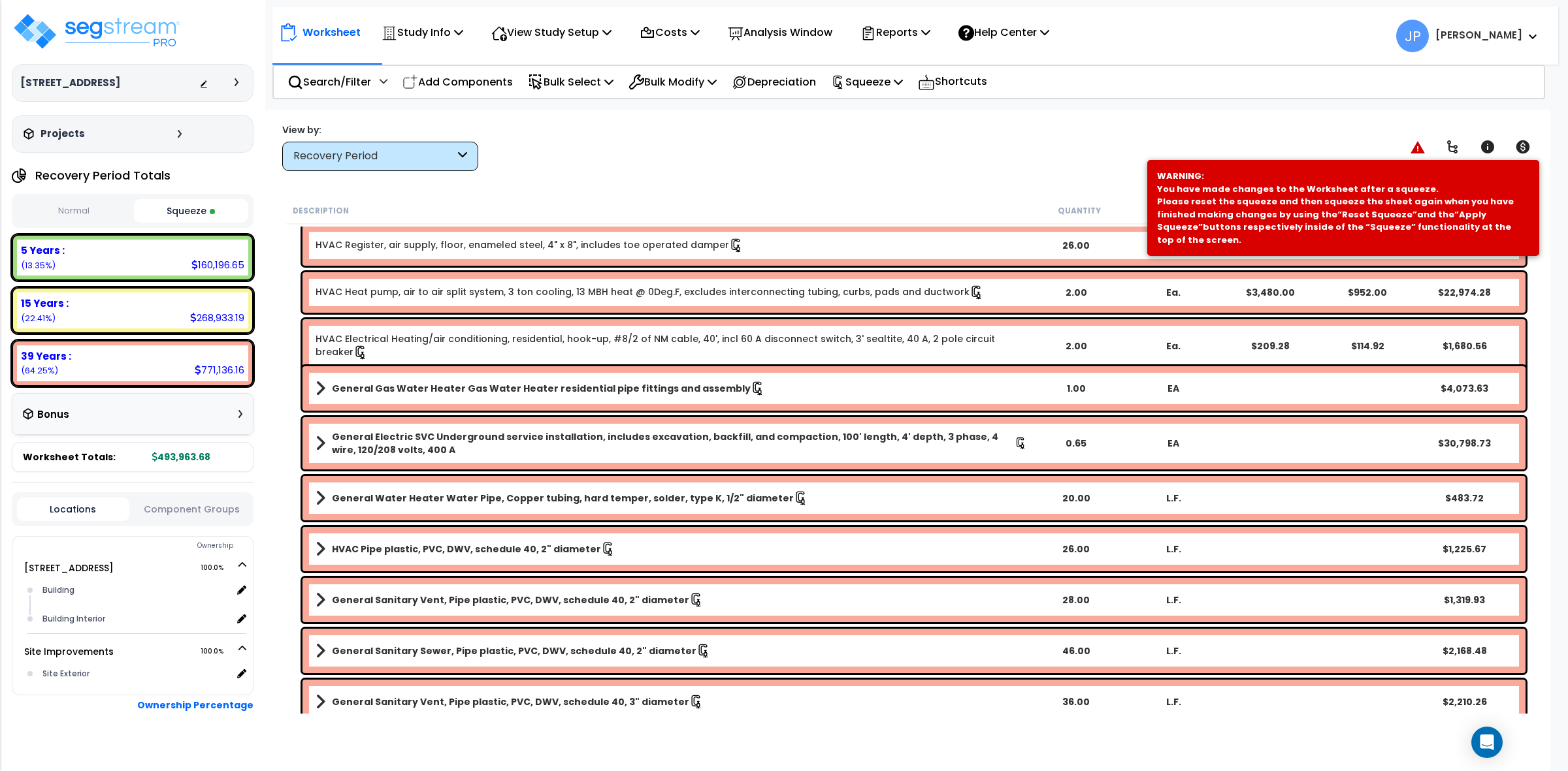
scroll to position [4279, 0]
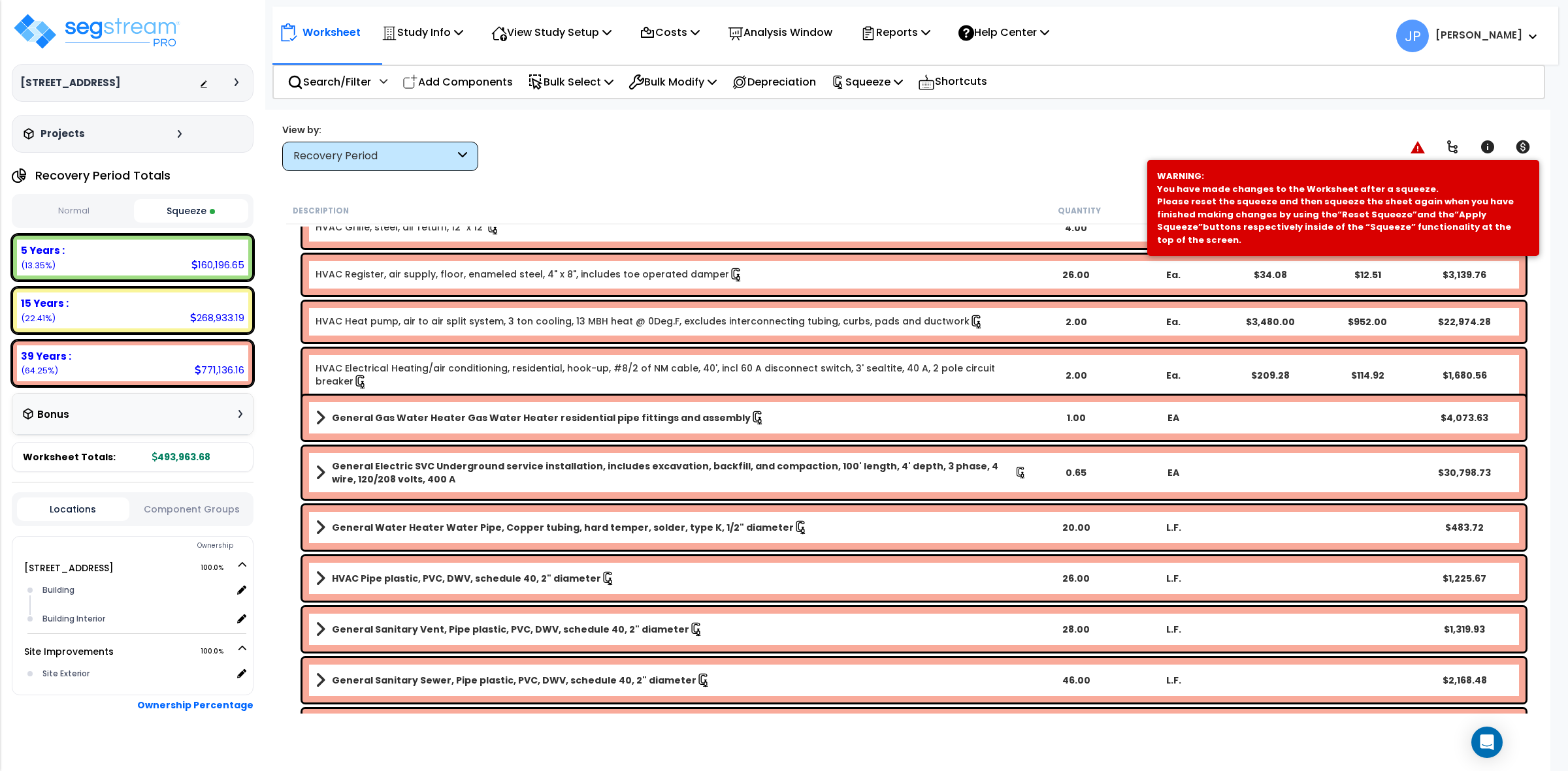
click at [555, 471] on b "General Electric SVC Underground service installation, includes excavation, bac…" at bounding box center [673, 473] width 683 height 26
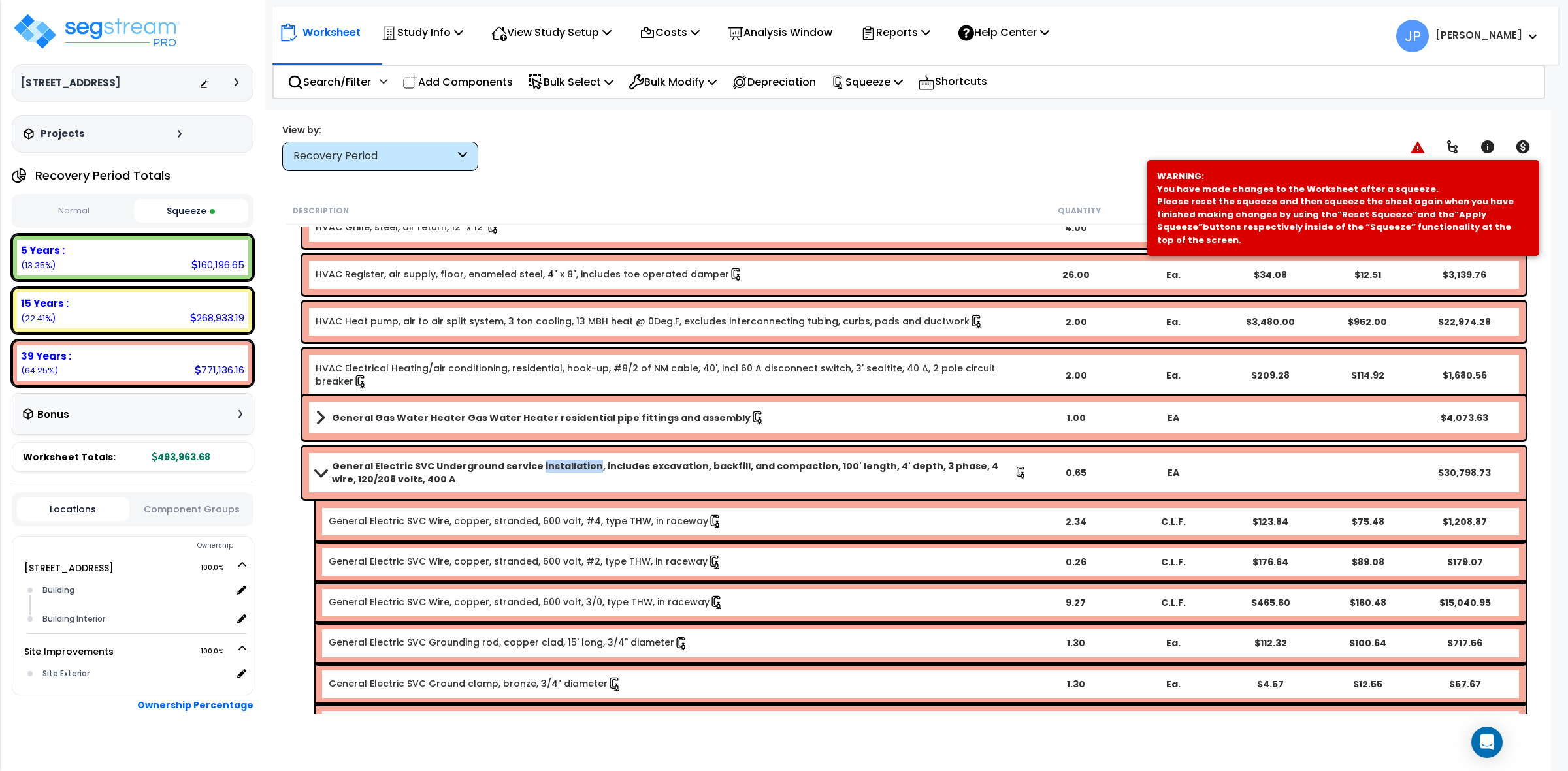
click at [555, 471] on b "General Electric SVC Underground service installation, includes excavation, bac…" at bounding box center [673, 473] width 683 height 26
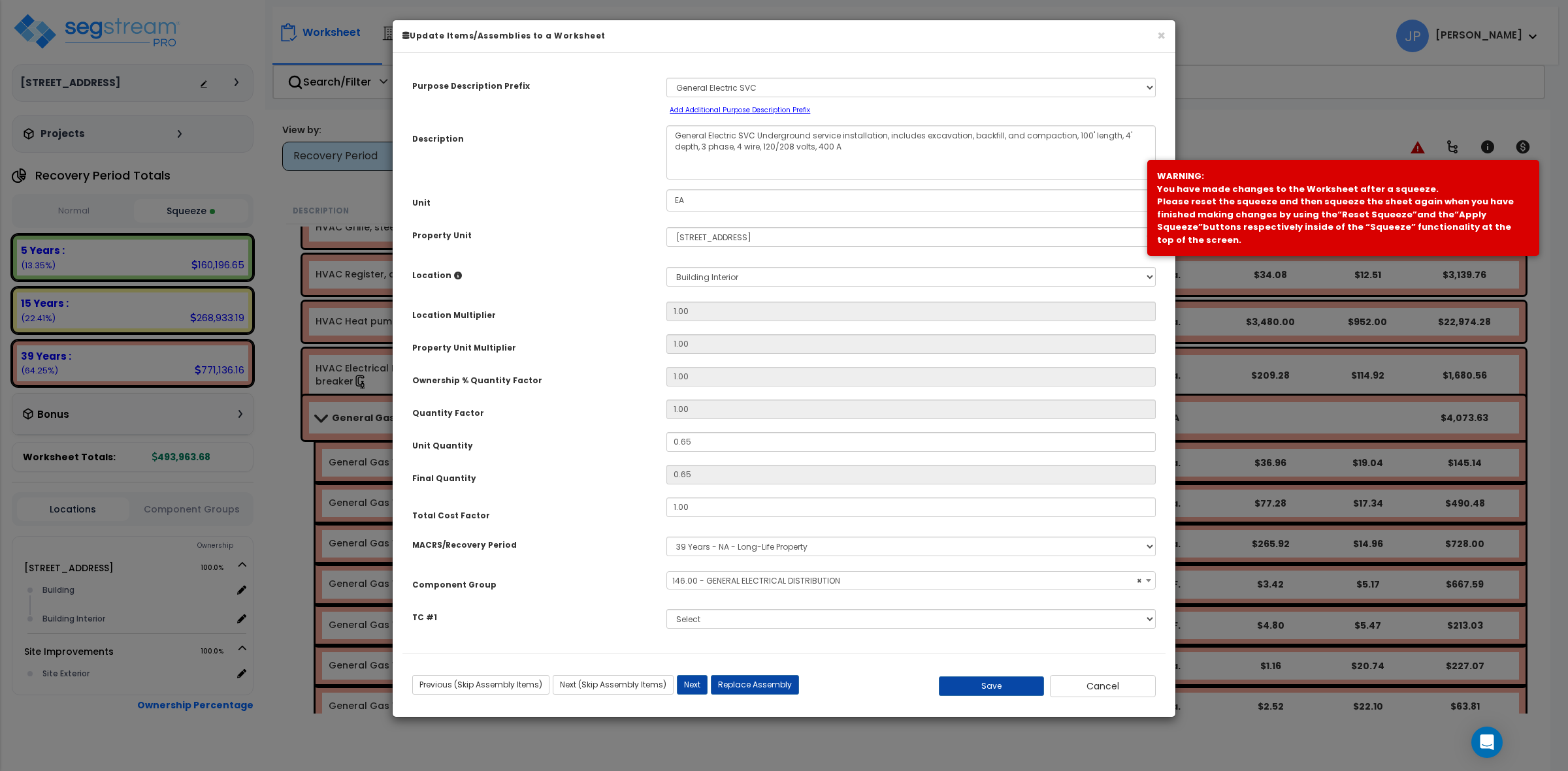
select select "35480"
click at [824, 142] on textarea "General Electric SVC Underground service installation, includes excavation, bac…" at bounding box center [911, 152] width 489 height 54
type textarea "General Electric SVC Underground service installation, includes excavation, bac…"
click at [998, 681] on button "Save" at bounding box center [992, 687] width 106 height 20
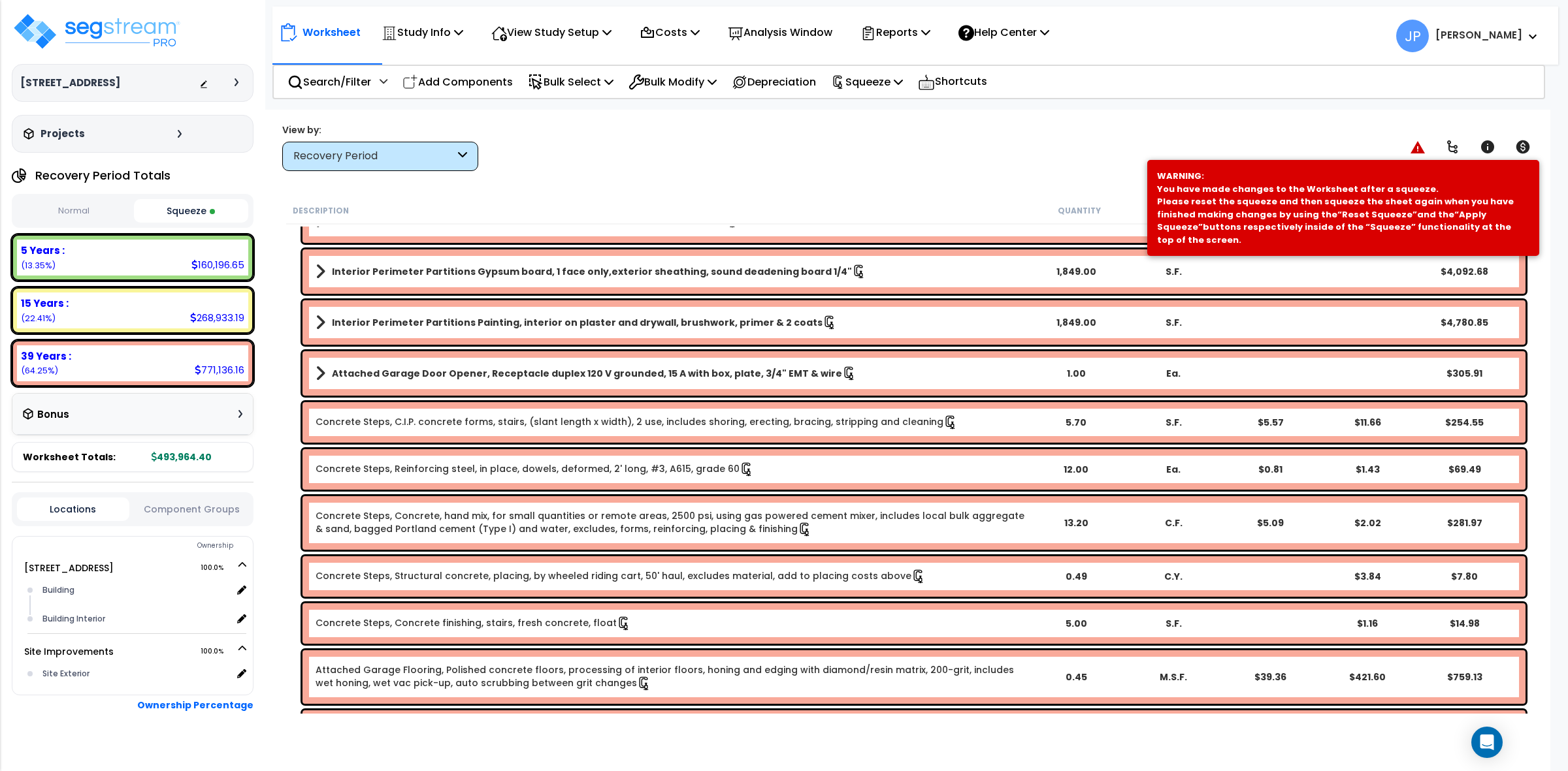
scroll to position [5667, 0]
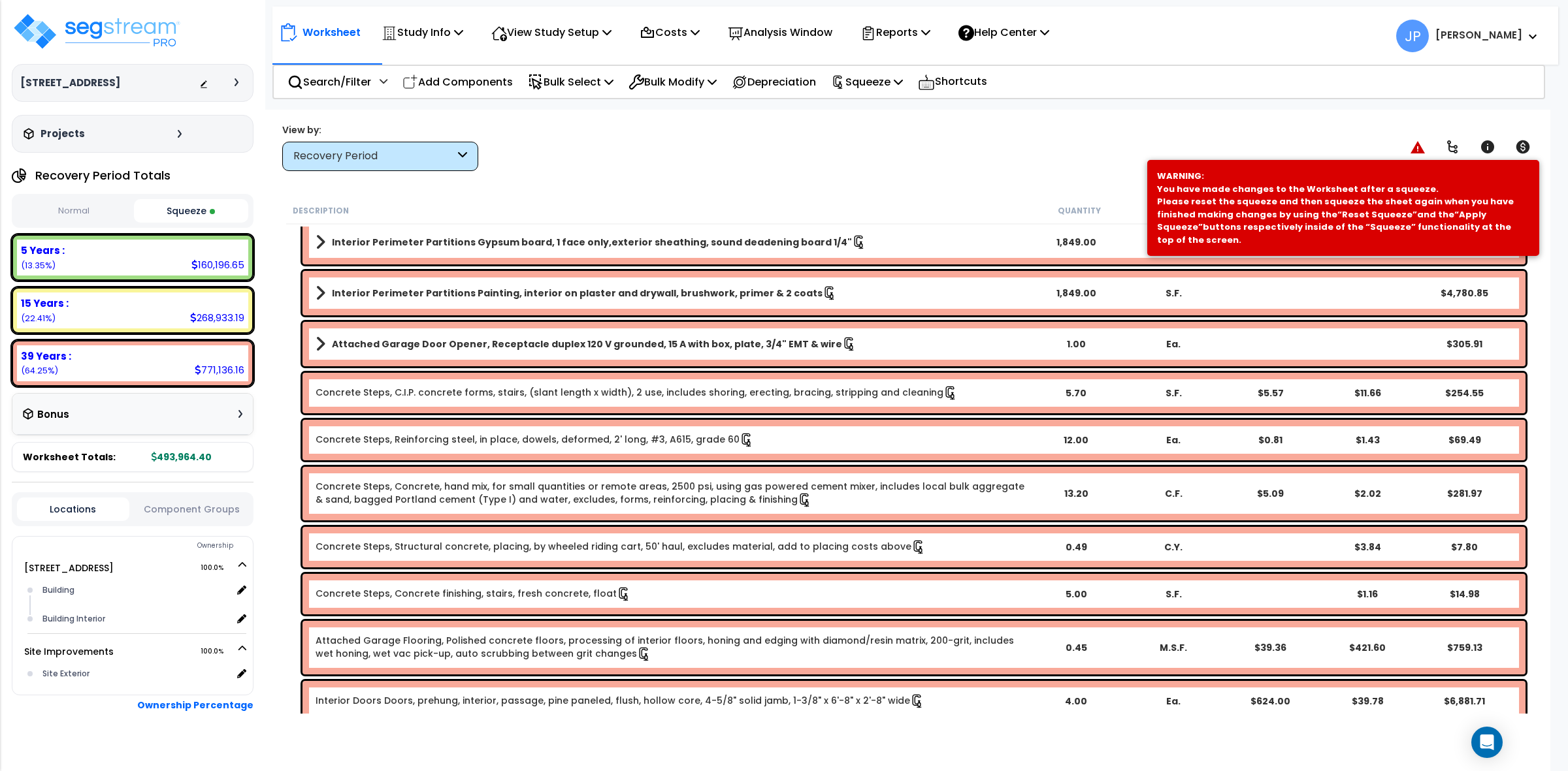
click at [792, 165] on div "View by: Recovery Period High to Low - Component Cost" at bounding box center [907, 146] width 1260 height 48
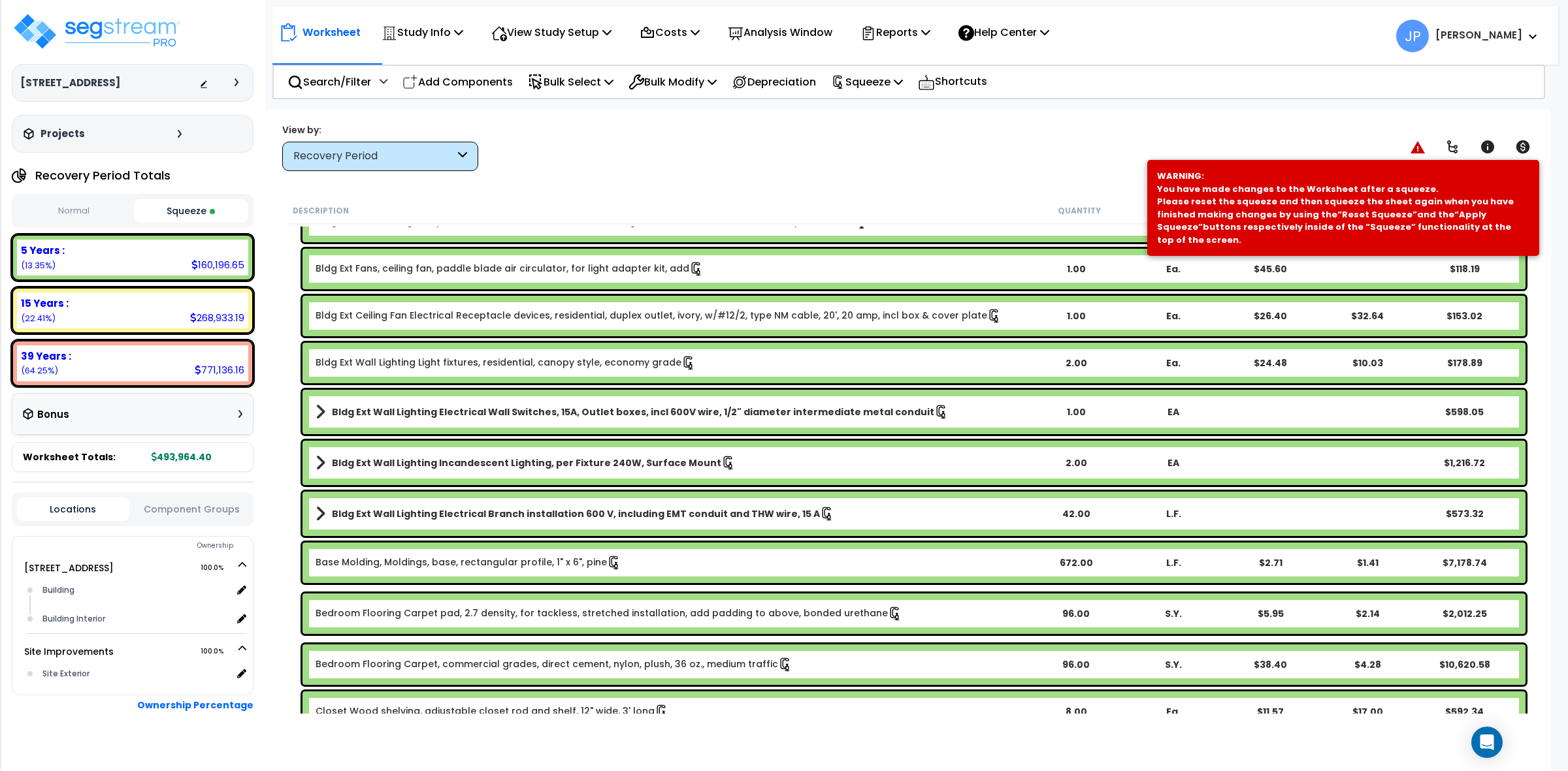
scroll to position [0, 0]
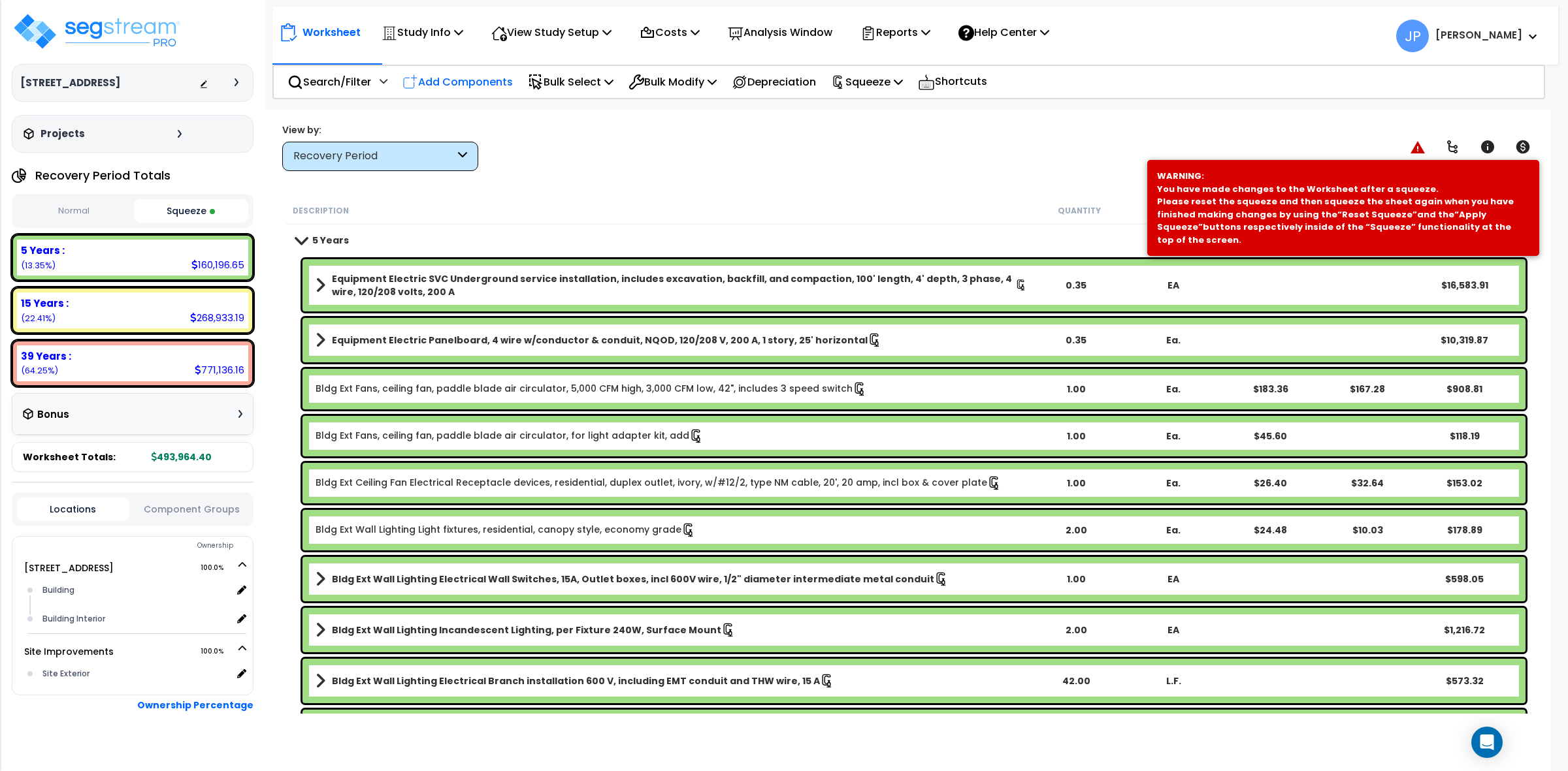
click at [450, 85] on p "Add Components" at bounding box center [457, 82] width 110 height 18
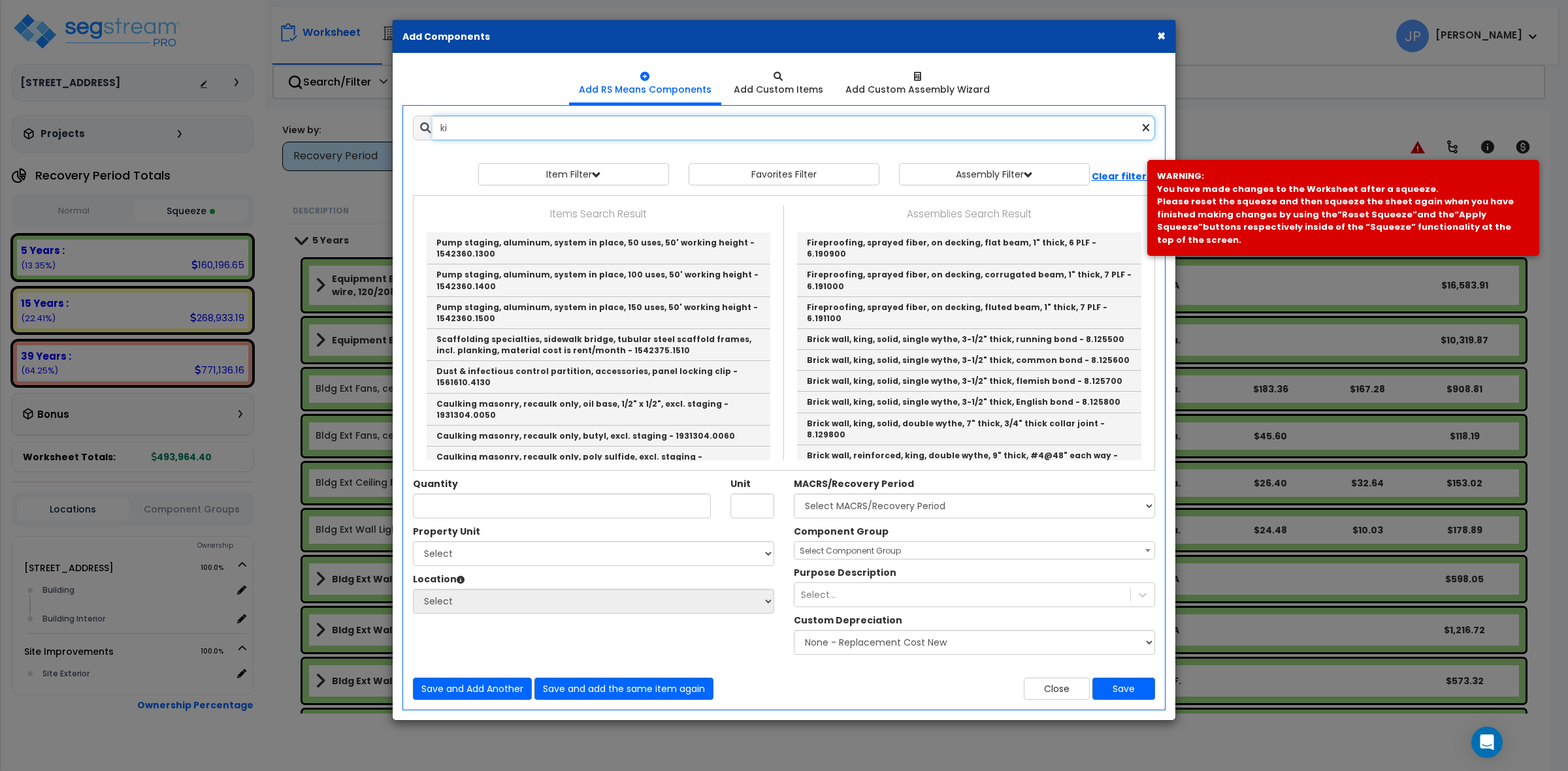
type input "k"
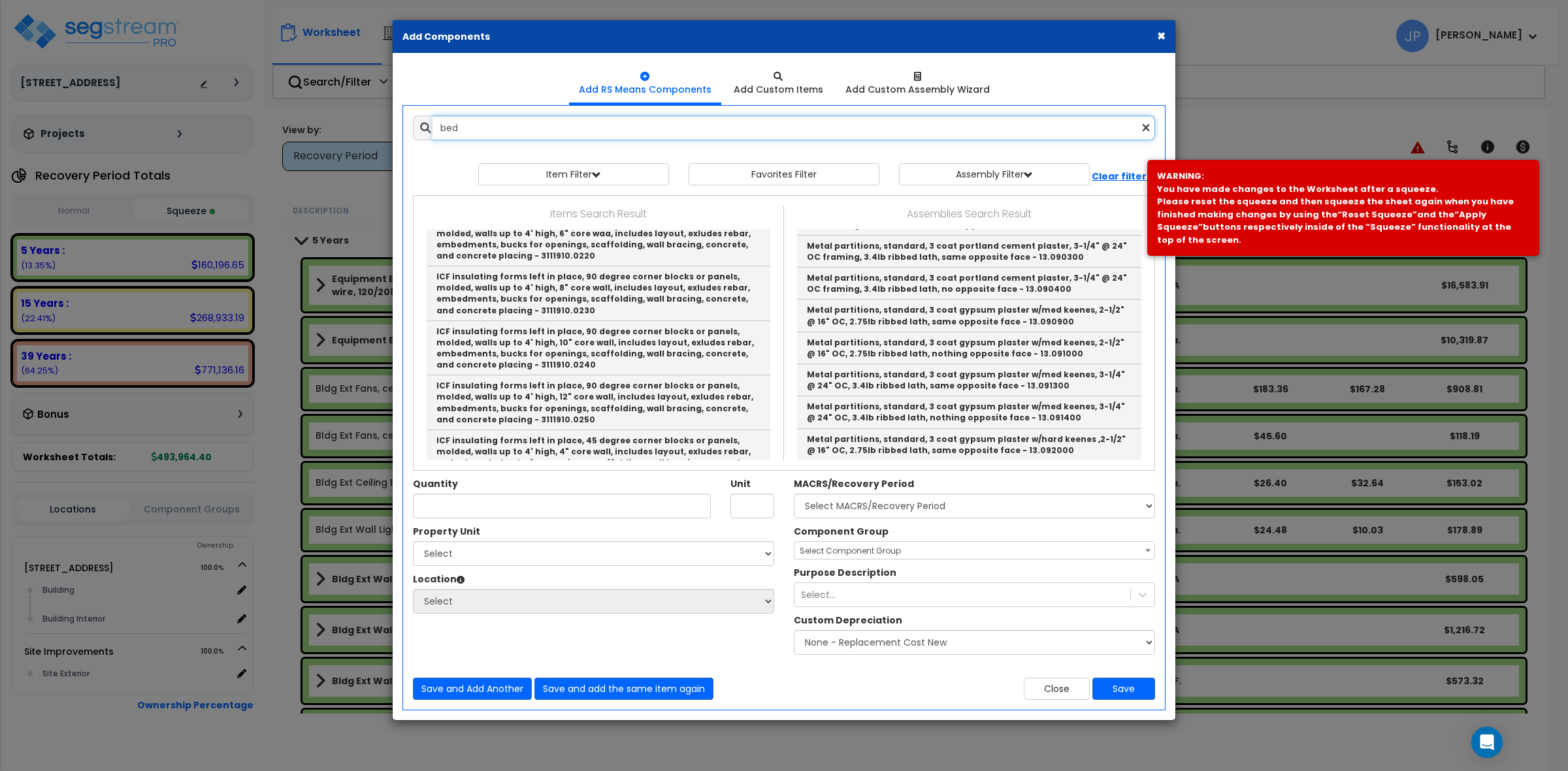
scroll to position [2793, 0]
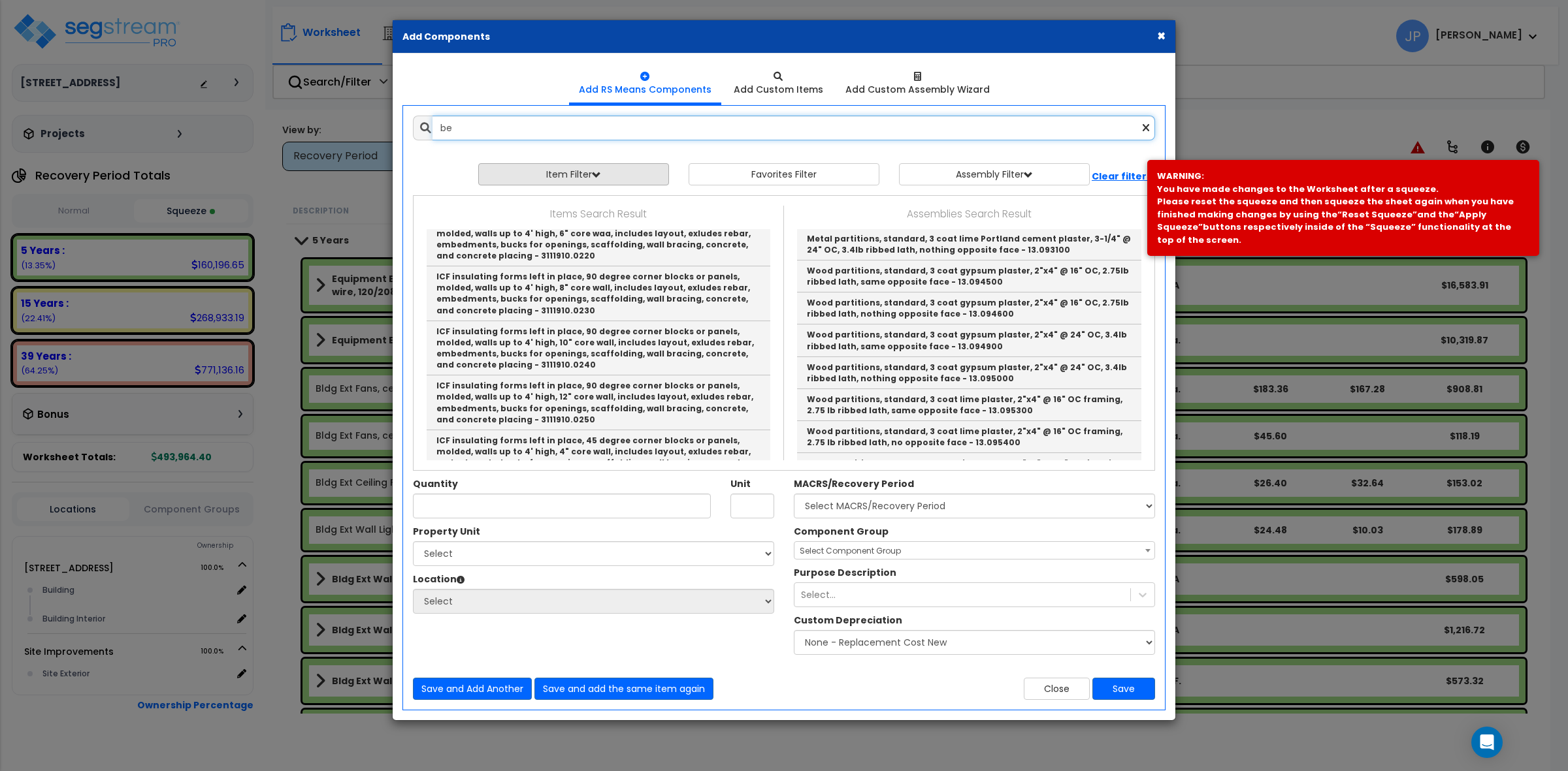
type input "b"
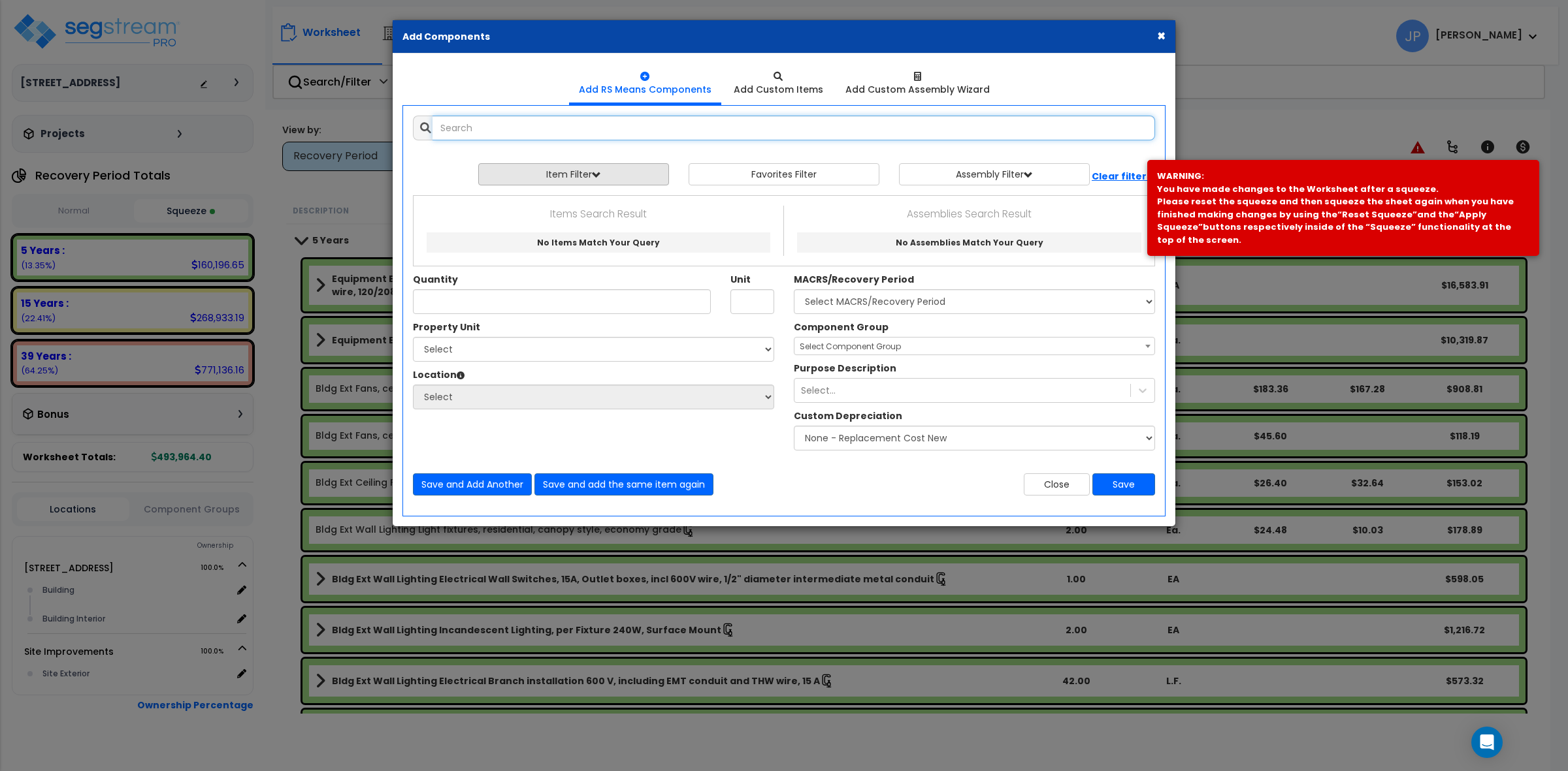
scroll to position [0, 0]
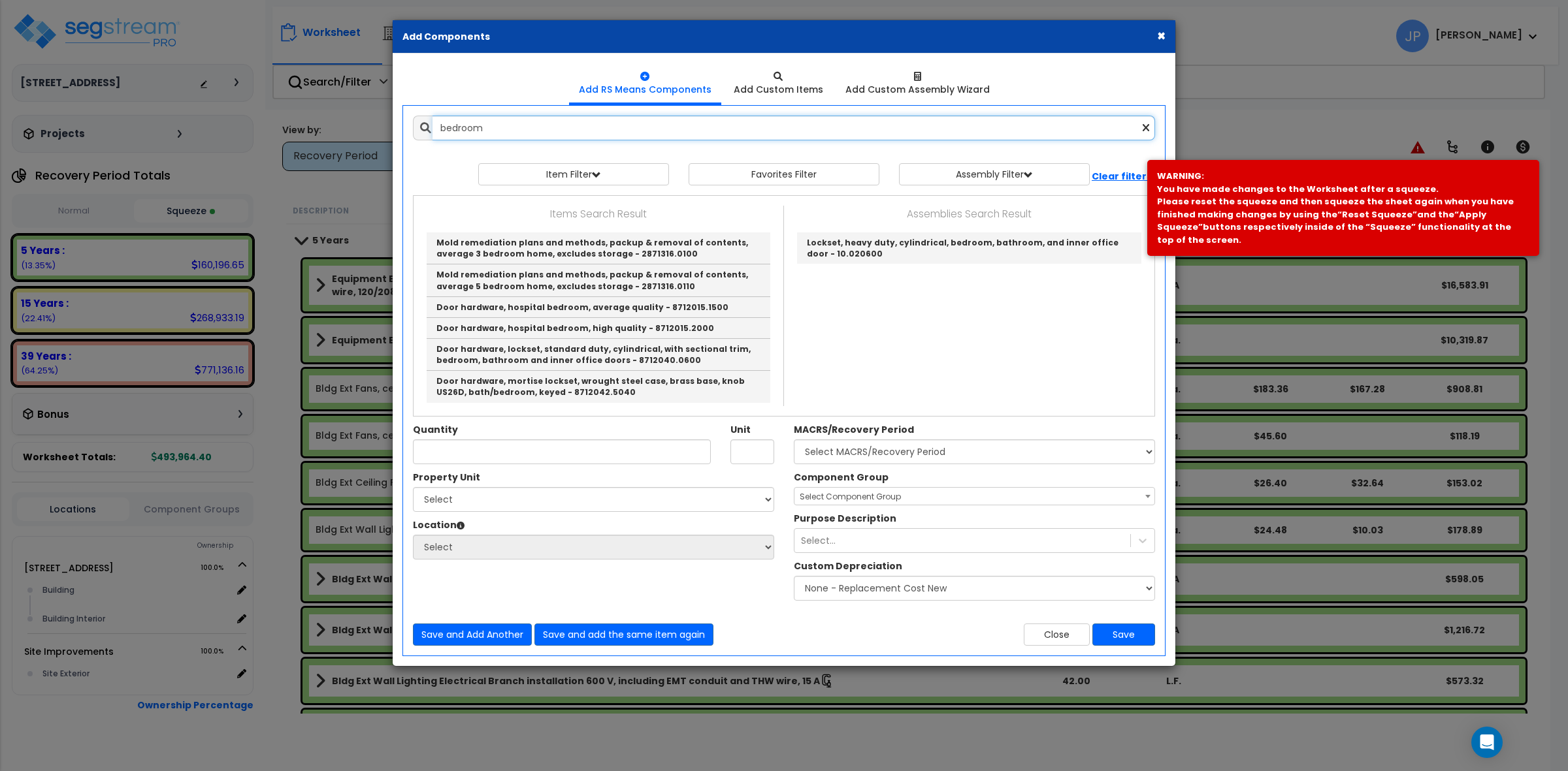
drag, startPoint x: 566, startPoint y: 129, endPoint x: 416, endPoint y: 136, distance: 150.2
click at [416, 136] on div "bedroom" at bounding box center [784, 128] width 742 height 25
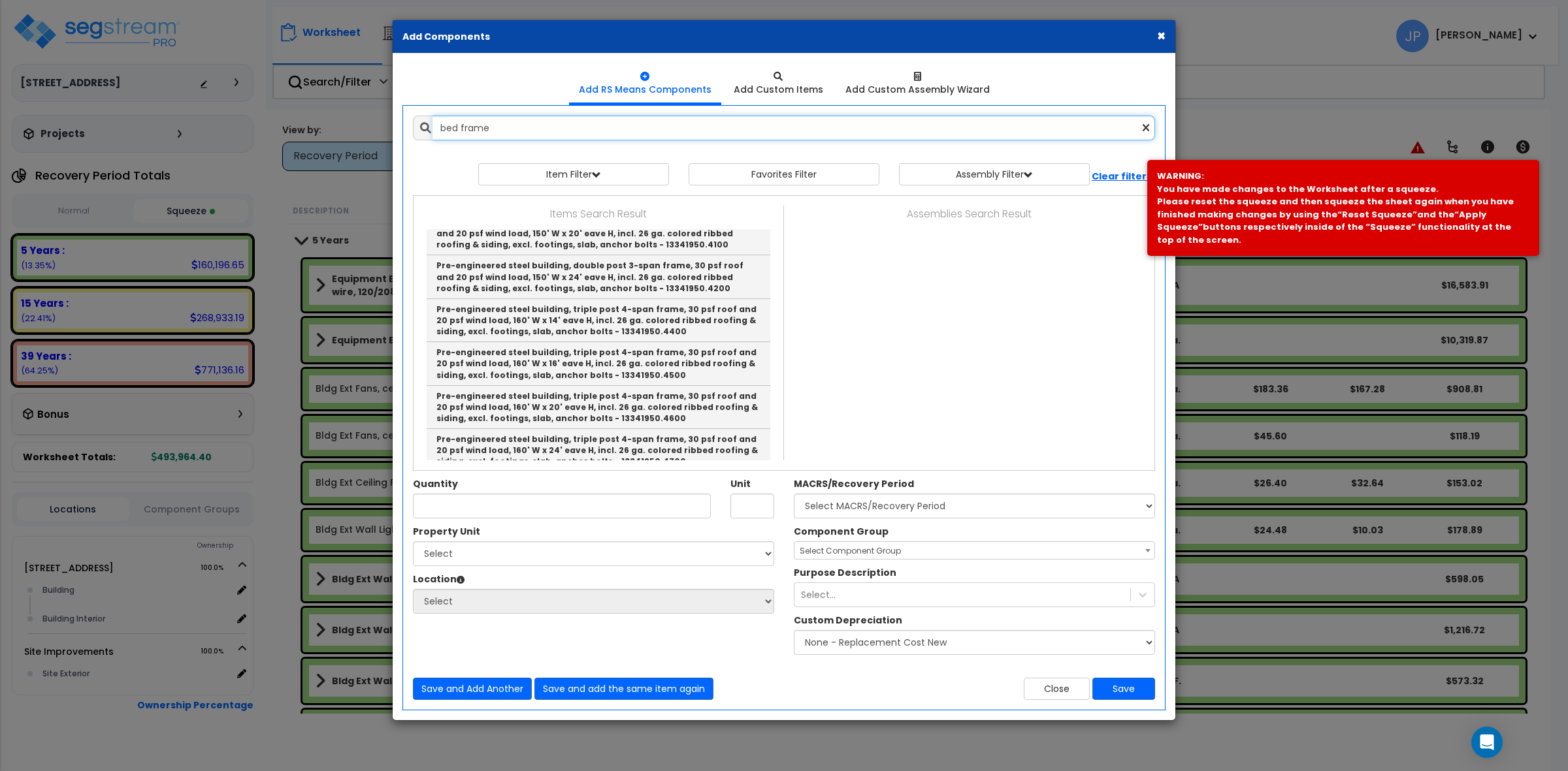
scroll to position [3233, 0]
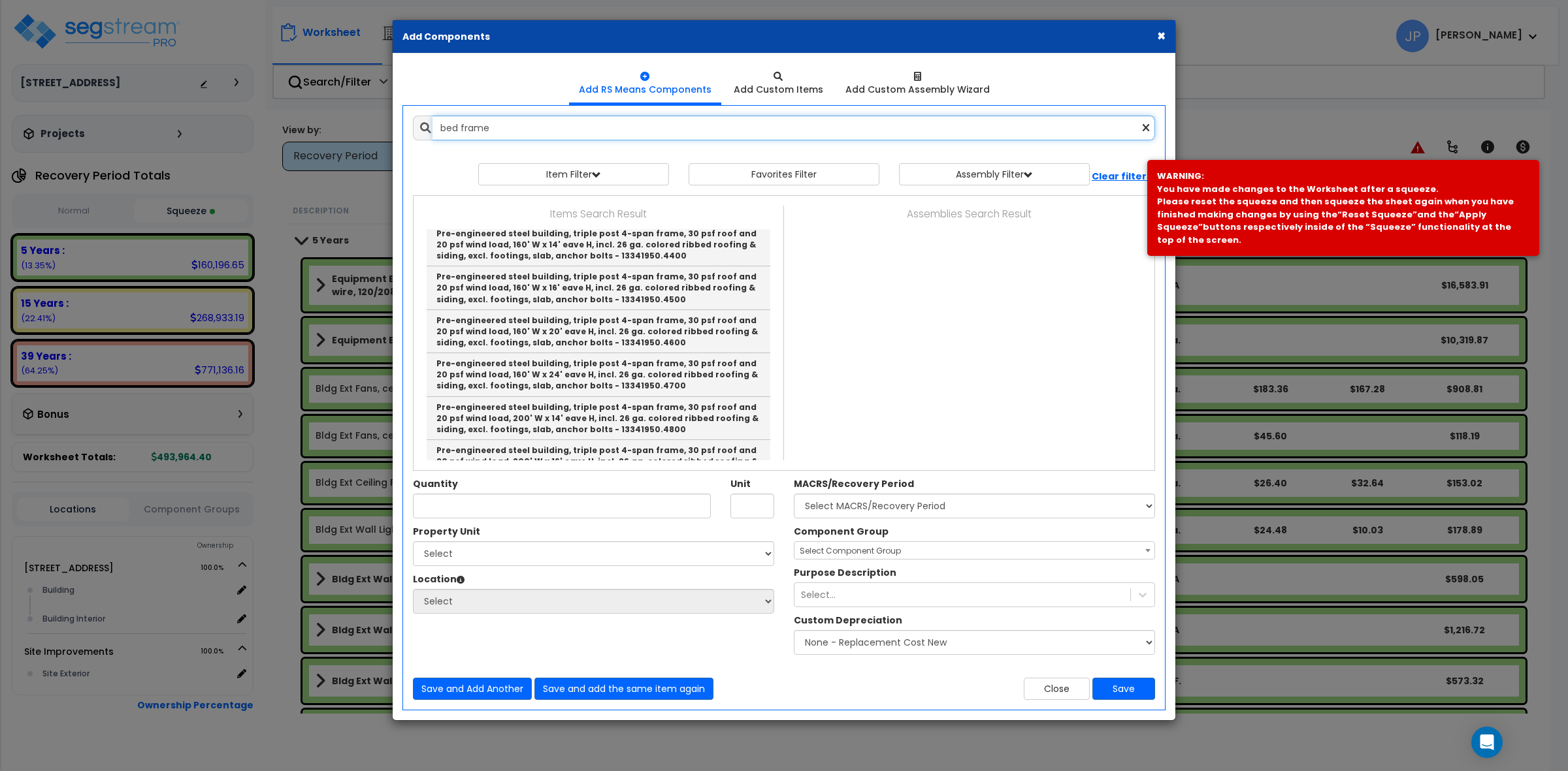
drag, startPoint x: 677, startPoint y: 135, endPoint x: 403, endPoint y: 114, distance: 274.8
click at [403, 114] on div "Add Items Add Assemblies Both bed frame Select" at bounding box center [783, 408] width 762 height 604
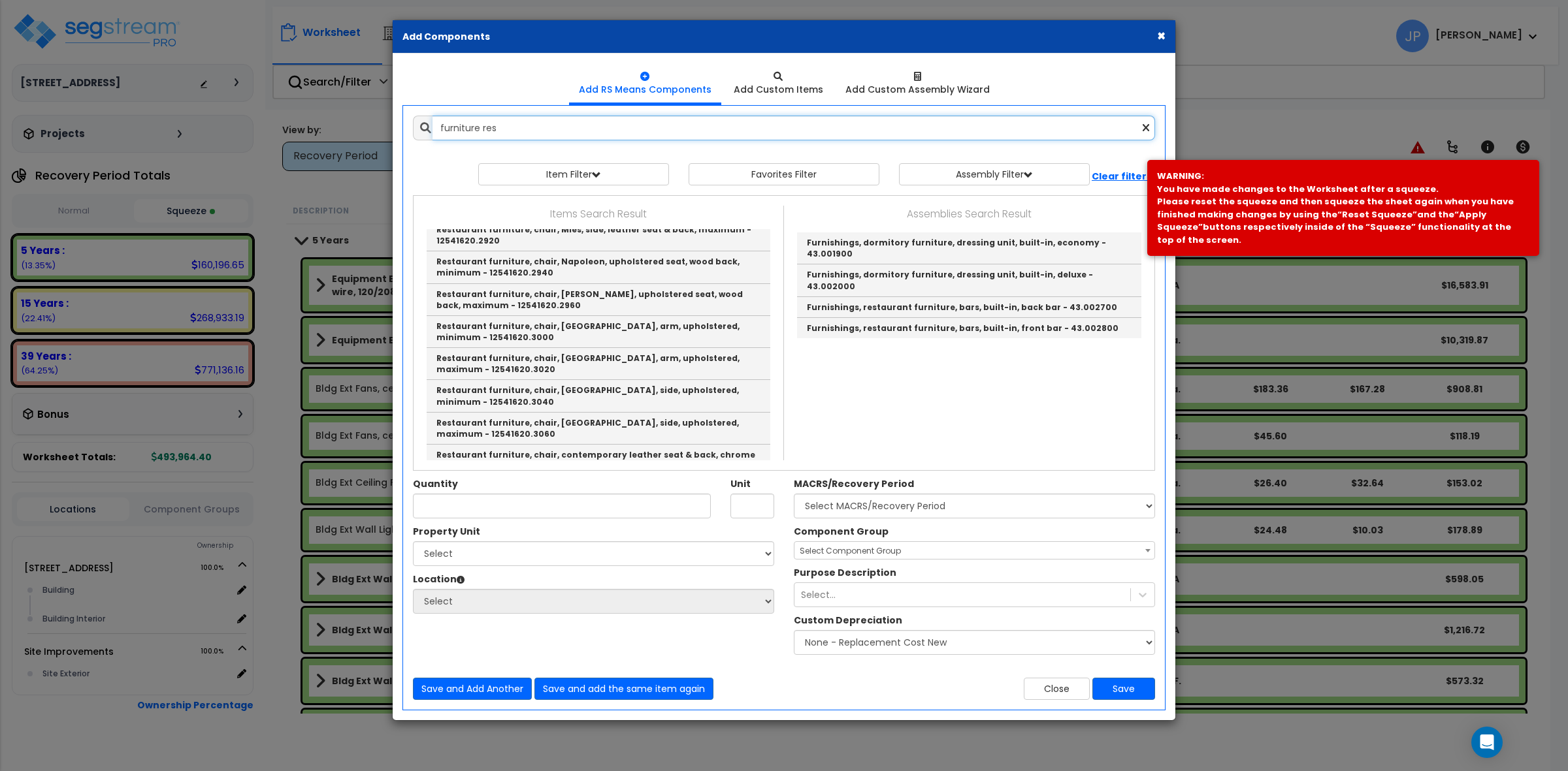
scroll to position [1224, 0]
drag, startPoint x: 543, startPoint y: 125, endPoint x: 226, endPoint y: 122, distance: 317.0
click at [226, 122] on div "× Add Components Add RS Means Components Add Custom Items Add Items" at bounding box center [784, 386] width 1568 height 771
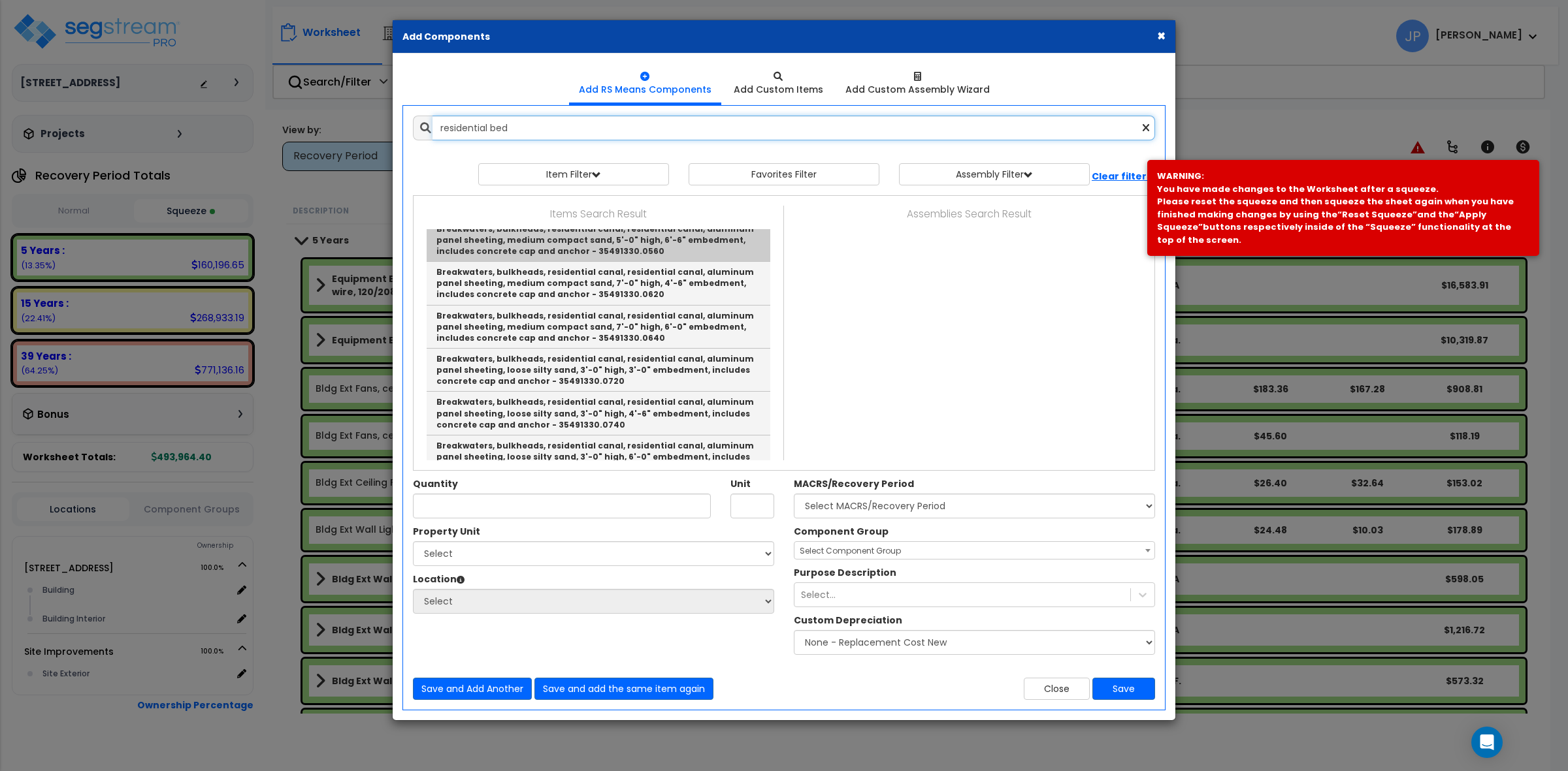
scroll to position [492, 0]
drag, startPoint x: 567, startPoint y: 127, endPoint x: 435, endPoint y: 137, distance: 132.4
click at [435, 137] on input "residential bed" at bounding box center [794, 128] width 723 height 25
type input "bedroom"
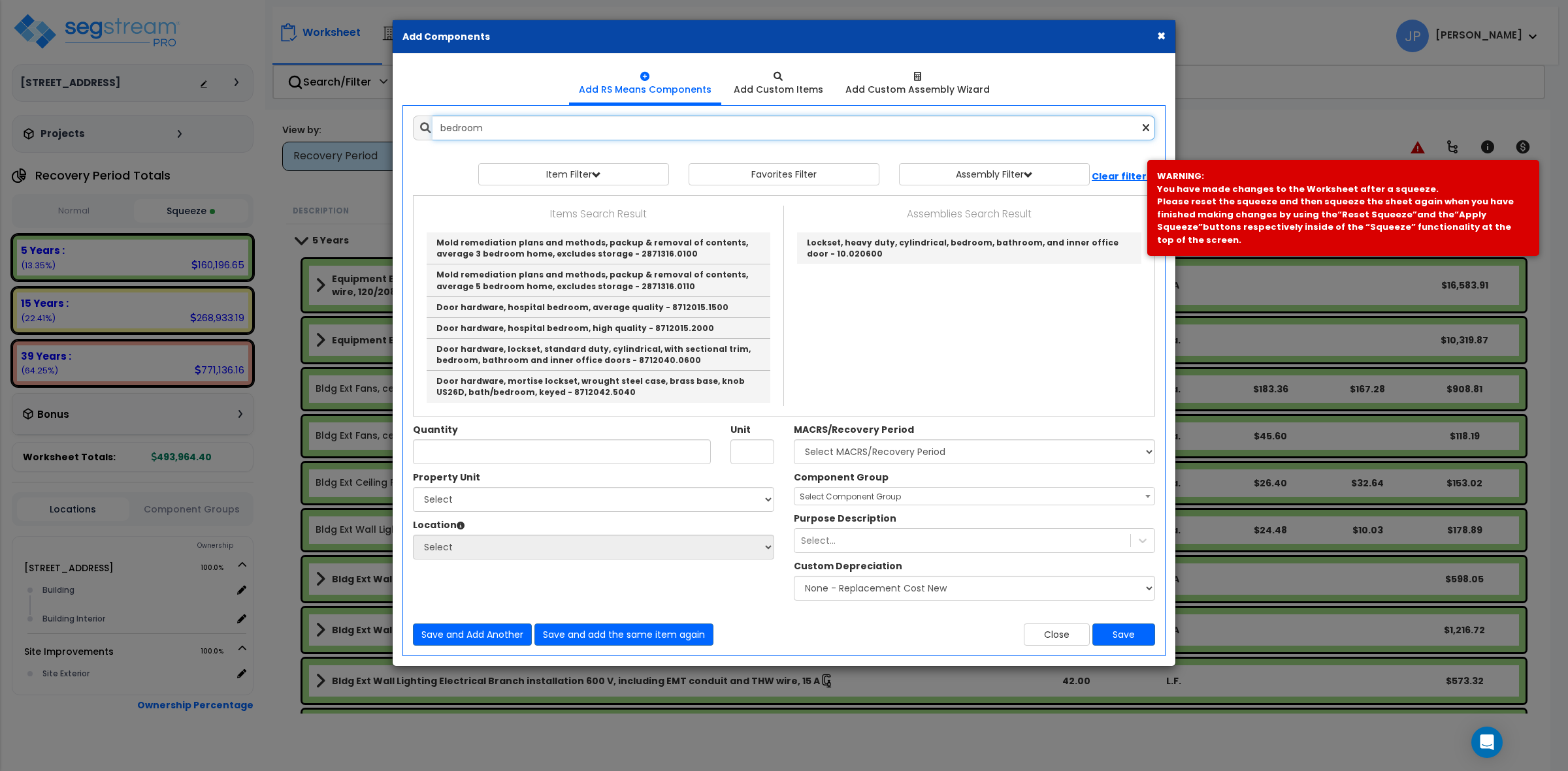
scroll to position [0, 0]
drag, startPoint x: 569, startPoint y: 138, endPoint x: 380, endPoint y: 139, distance: 189.0
click at [380, 139] on div "× Add Components Add RS Means Components Add Custom Items Add Items" at bounding box center [784, 386] width 1568 height 771
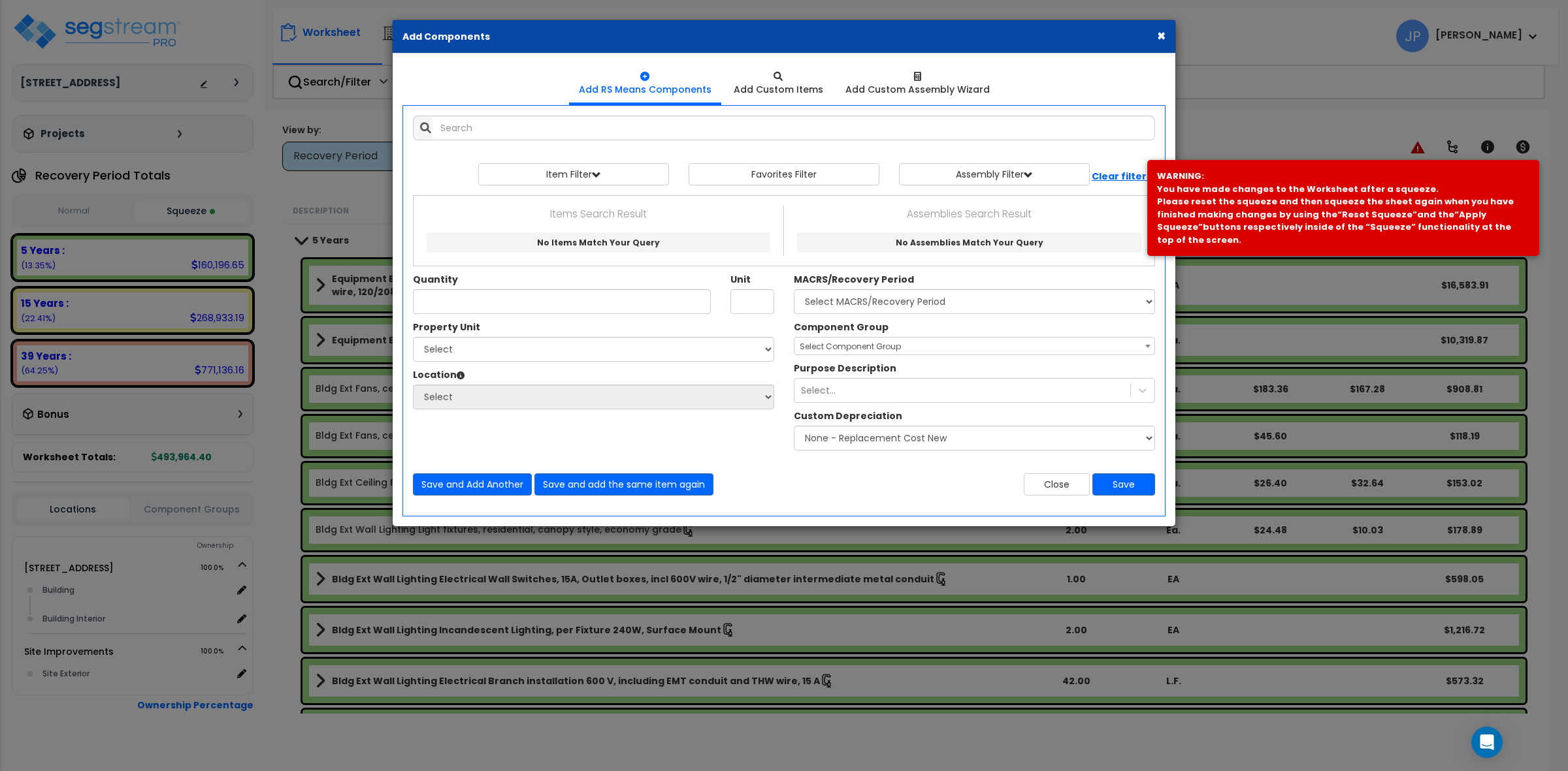
click at [1027, 74] on ul "Add RS Means Components Add Custom Items Add Custom Assembly Wizard" at bounding box center [783, 84] width 763 height 41
click at [923, 74] on div at bounding box center [917, 76] width 144 height 13
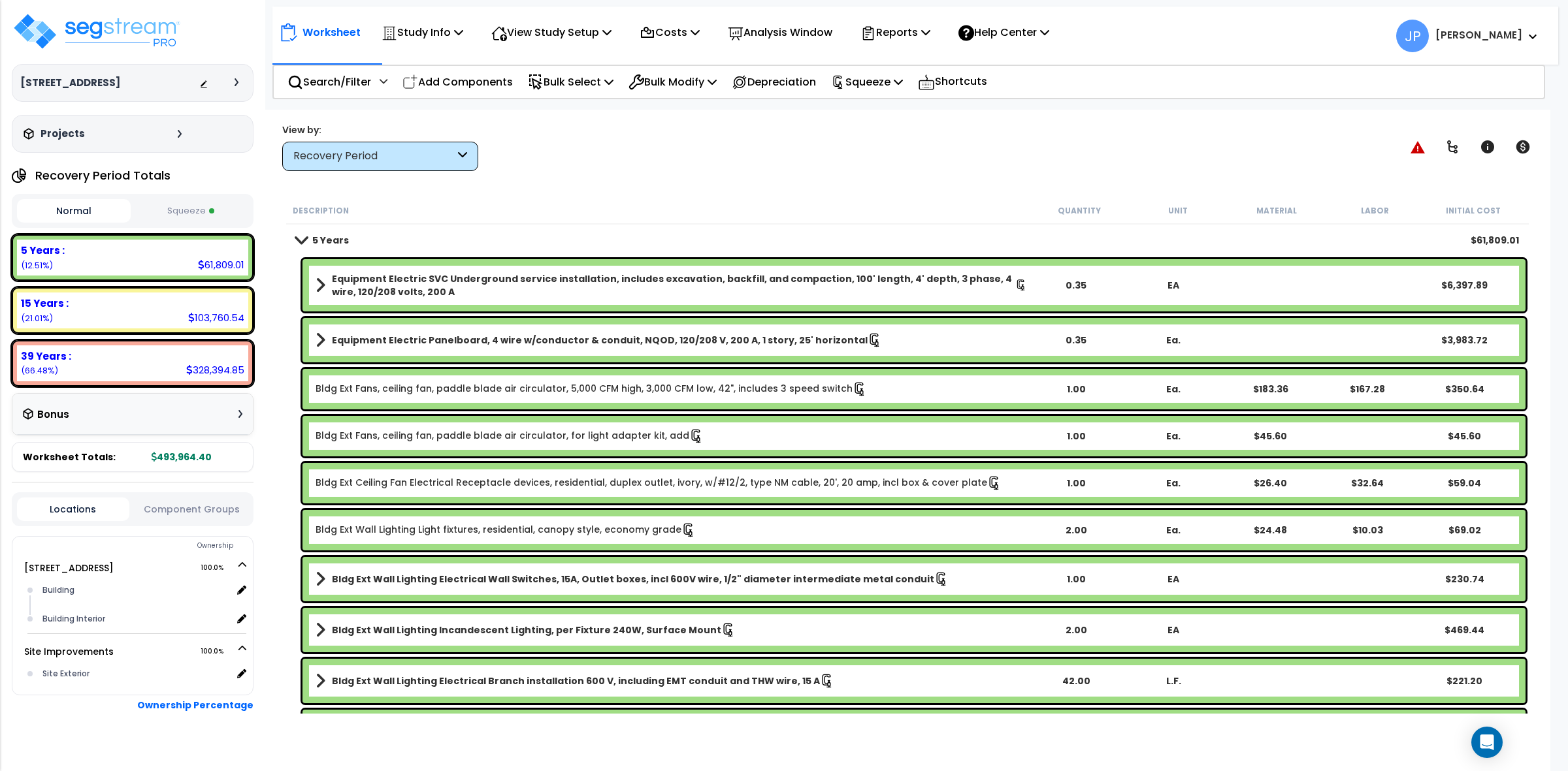
scroll to position [82, 0]
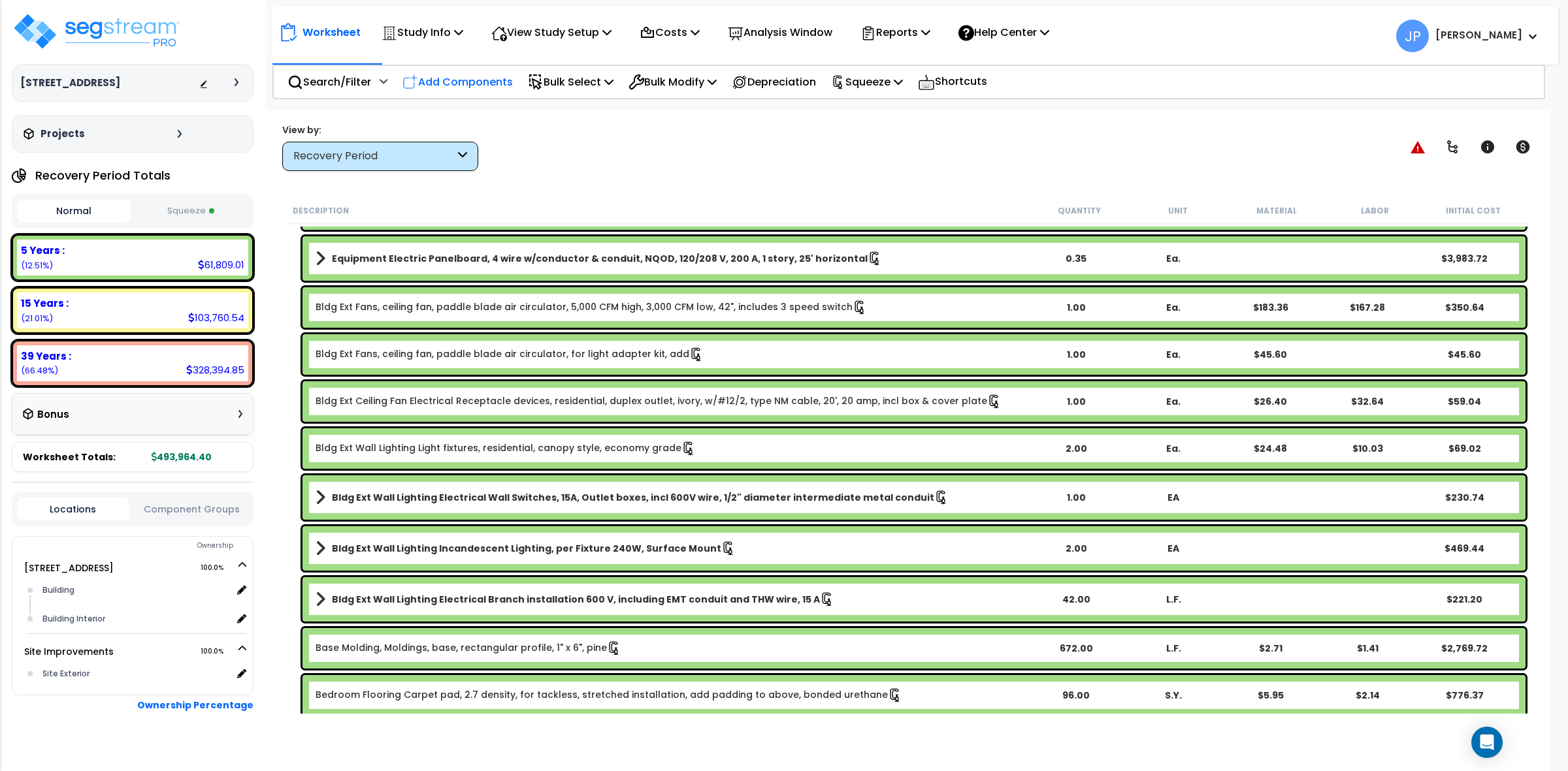
click at [477, 80] on p "Add Components" at bounding box center [457, 82] width 110 height 18
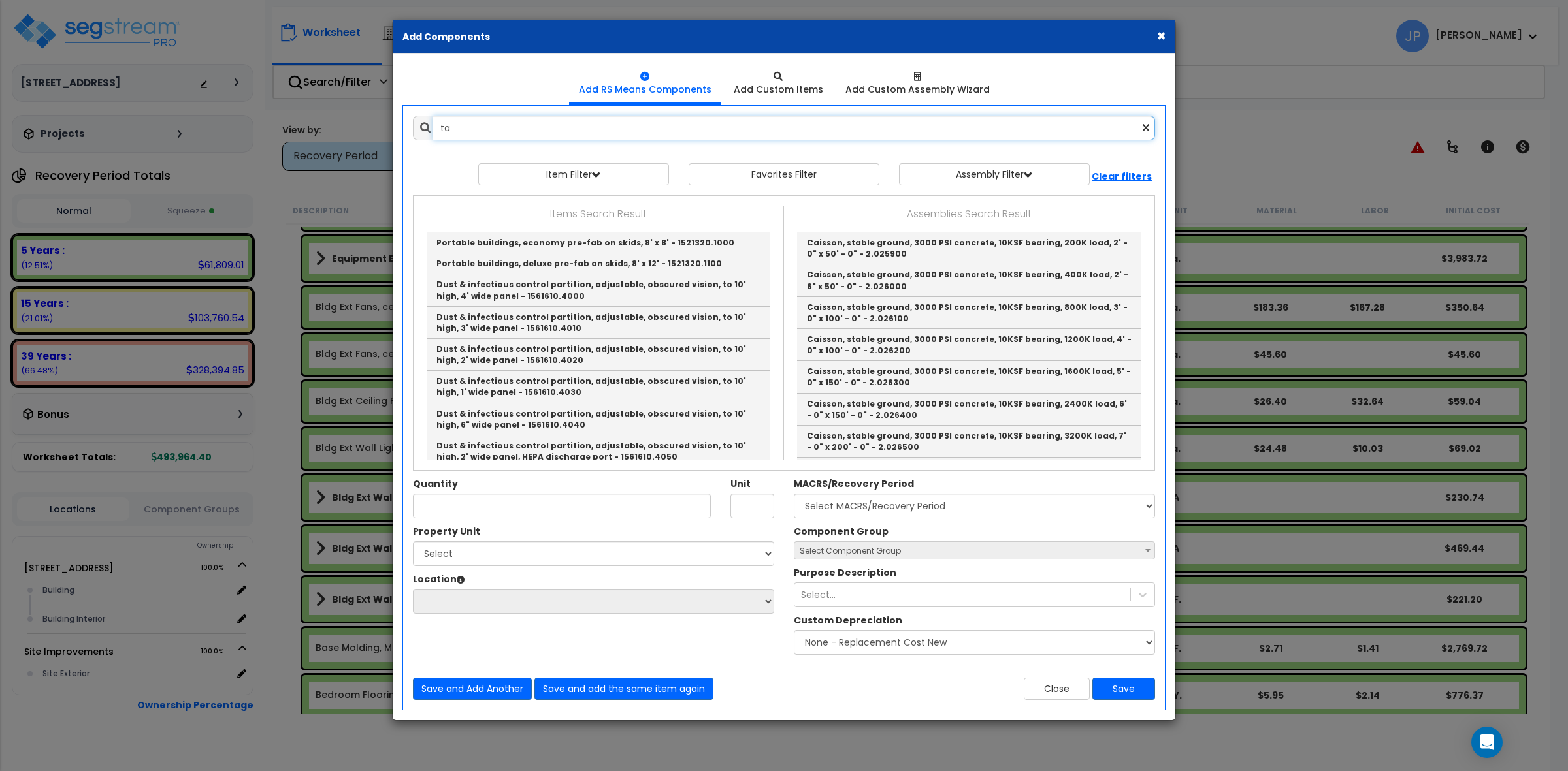
type input "t"
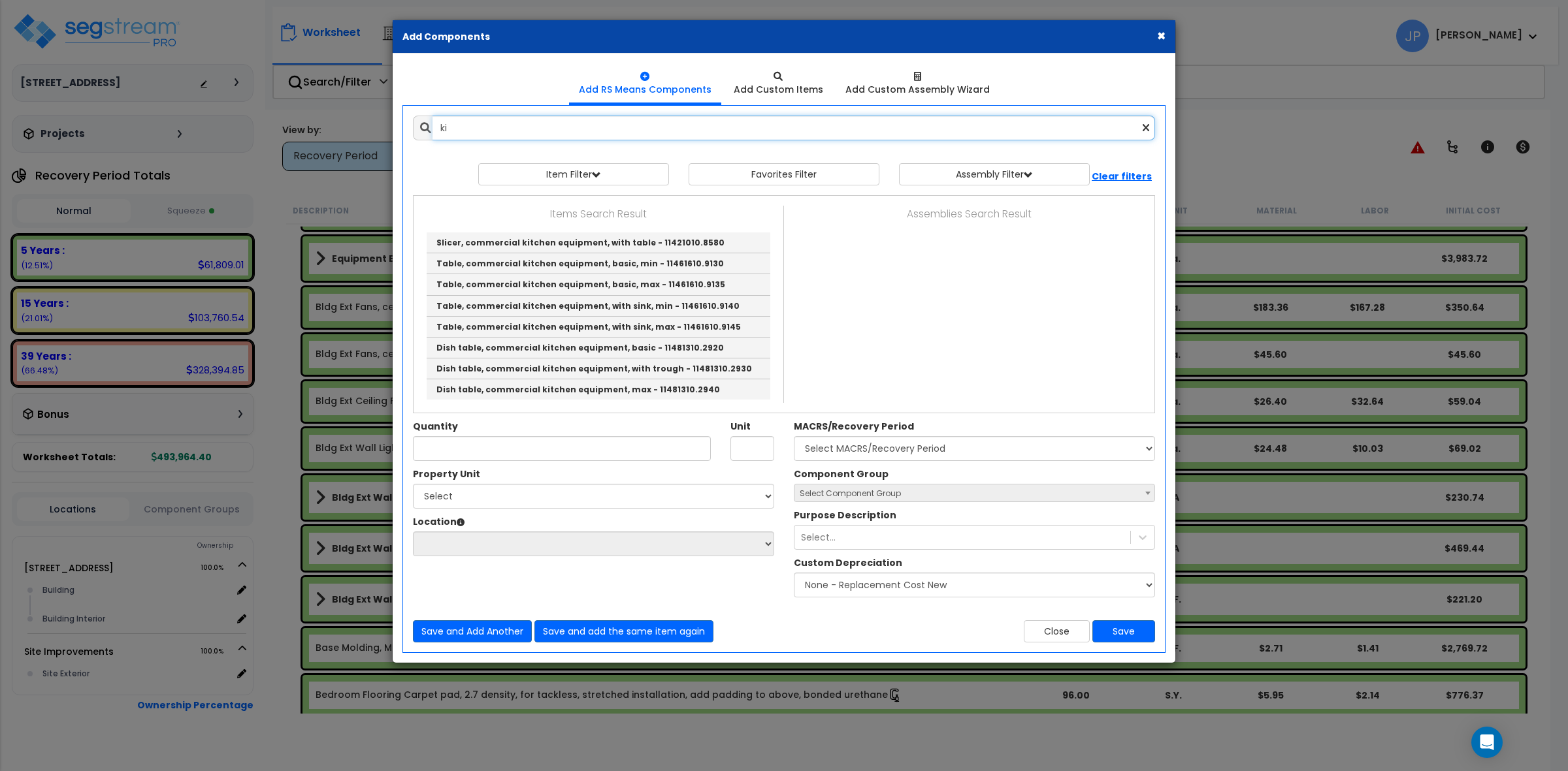
type input "k"
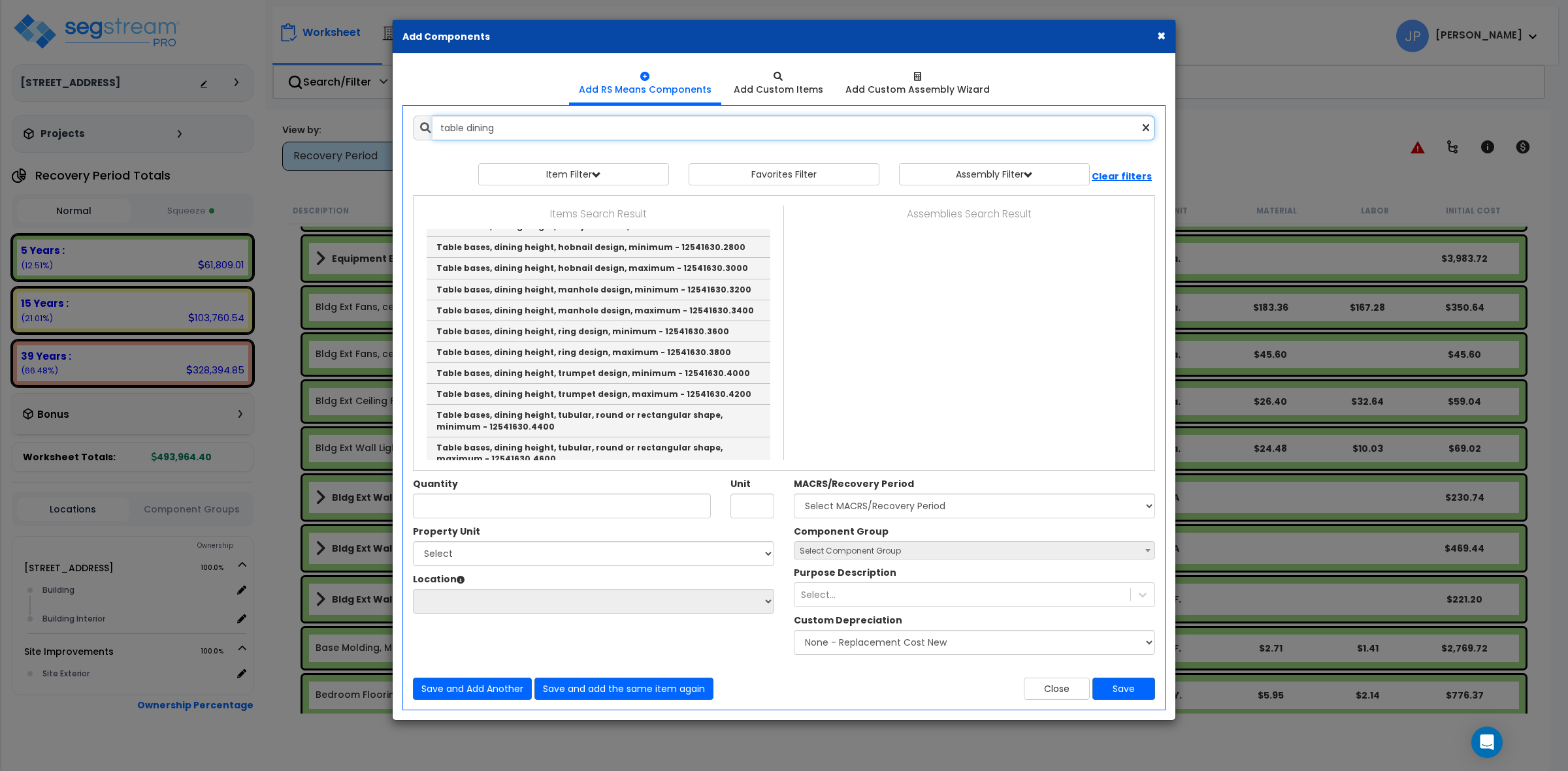
scroll to position [177, 0]
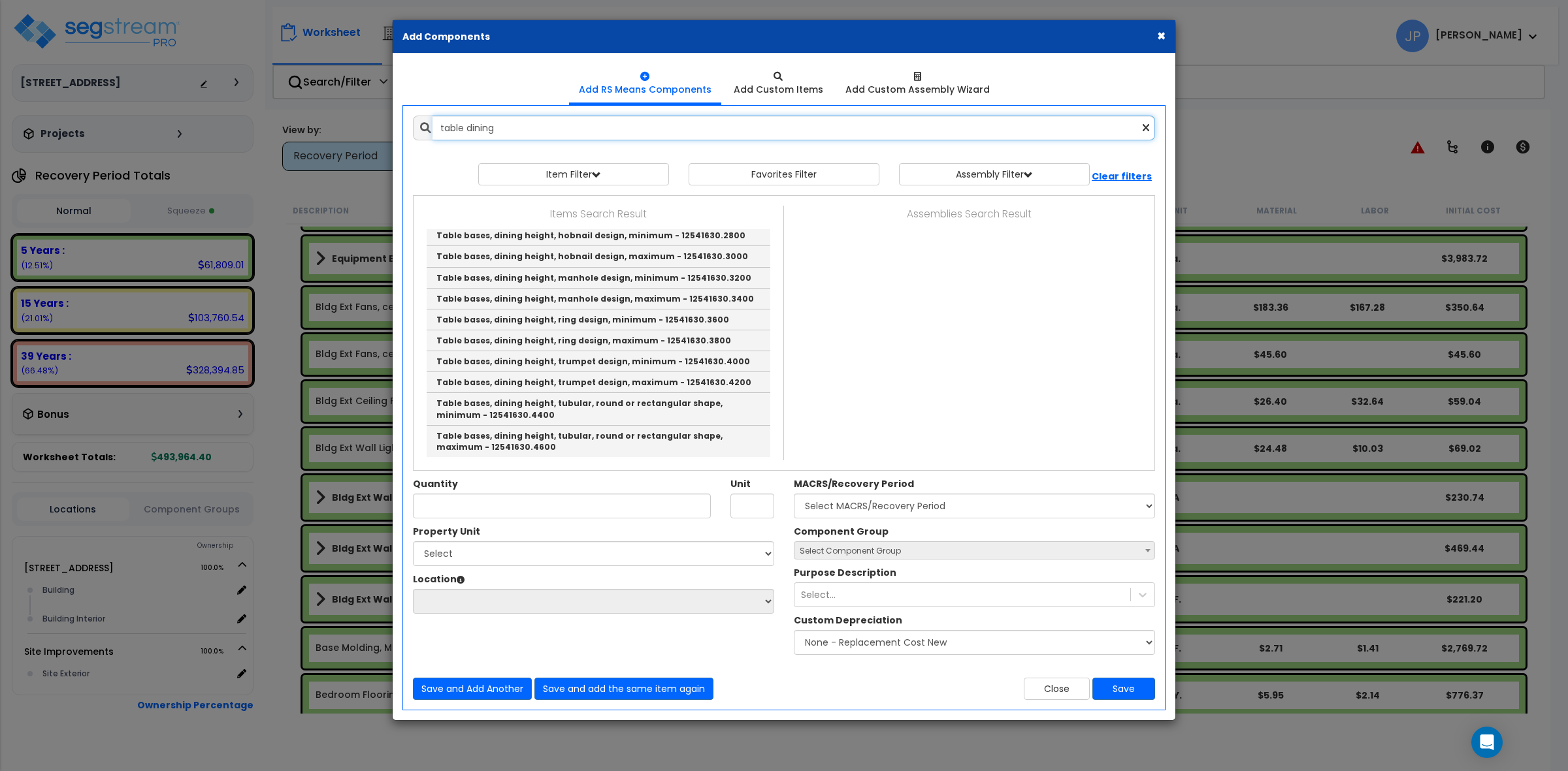
drag, startPoint x: 549, startPoint y: 121, endPoint x: 249, endPoint y: 117, distance: 300.0
click at [253, 124] on div "× Add Components Add RS Means Components Add Custom Items Add Items" at bounding box center [784, 386] width 1568 height 771
drag, startPoint x: 518, startPoint y: 126, endPoint x: 354, endPoint y: 128, distance: 164.0
click at [354, 128] on div "× Add Components Add RS Means Components Add Custom Items Add Items" at bounding box center [784, 386] width 1568 height 771
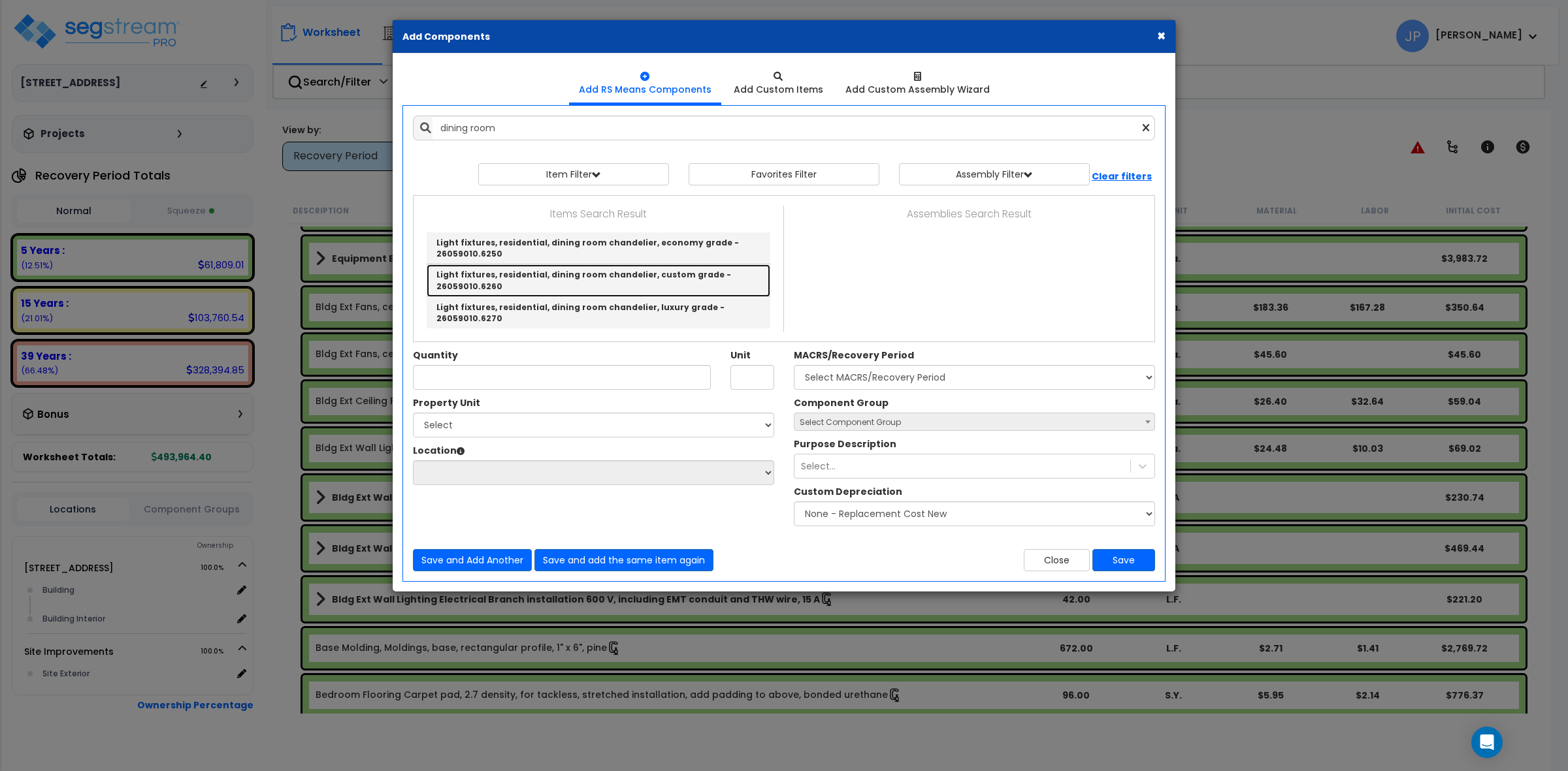
click at [524, 281] on link "Light fixtures, residential, dining room chandelier, custom grade - 26059010.62…" at bounding box center [598, 280] width 344 height 32
type input "Light fixtures, residential, dining room chandelier, custom grade - 26059010.62…"
type input "Ea."
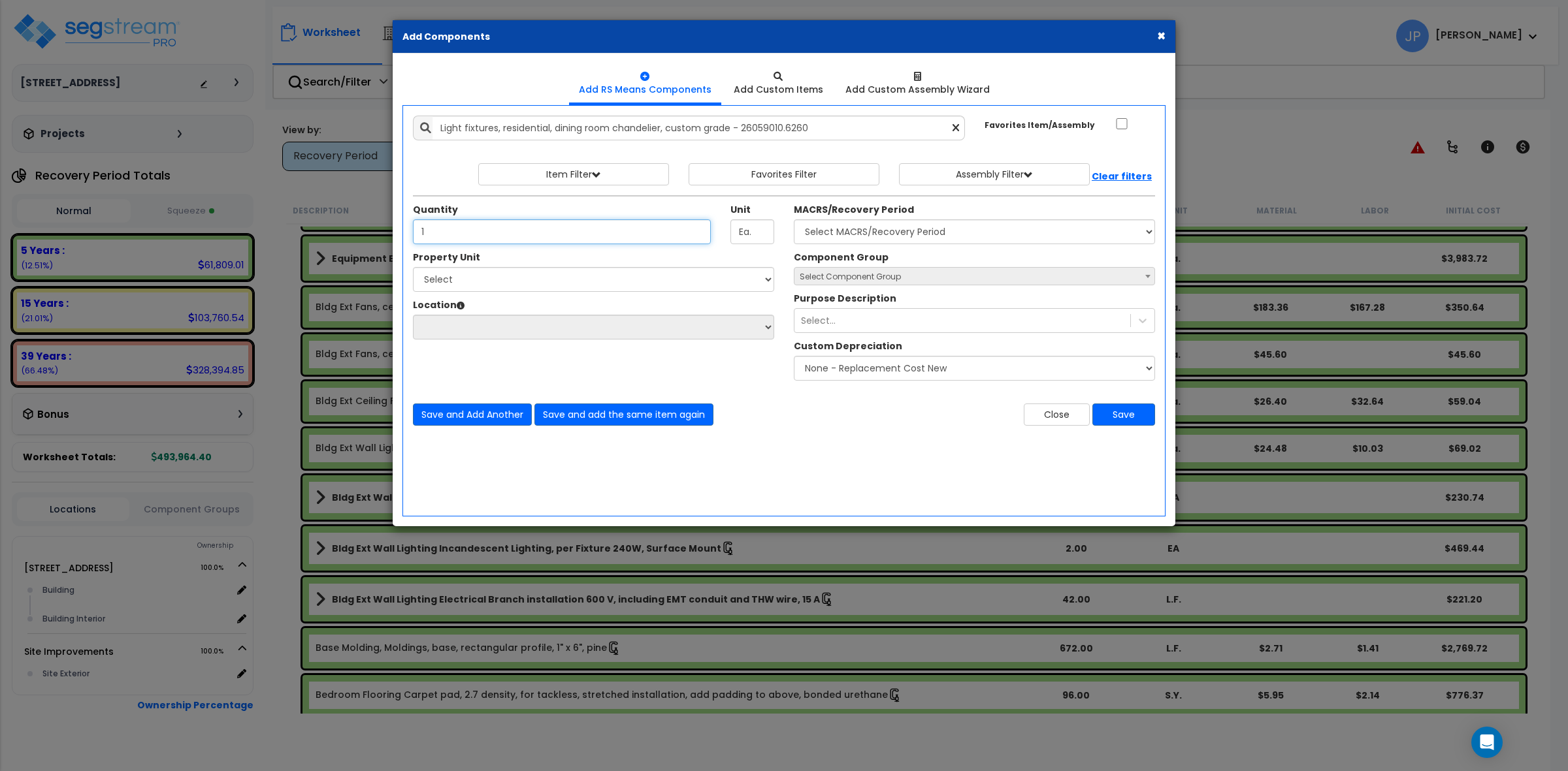
type input "1"
click at [935, 233] on select "Select MACRS/Recovery Period 5 Years - 57.0 - Distributive Trades & Services 5 …" at bounding box center [975, 232] width 361 height 25
select select "3667"
click at [794, 220] on select "Select MACRS/Recovery Period 5 Years - 57.0 - Distributive Trades & Services 5 …" at bounding box center [975, 232] width 361 height 25
click at [547, 278] on select "Select [STREET_ADDRESS] Site Improvements" at bounding box center [593, 279] width 361 height 25
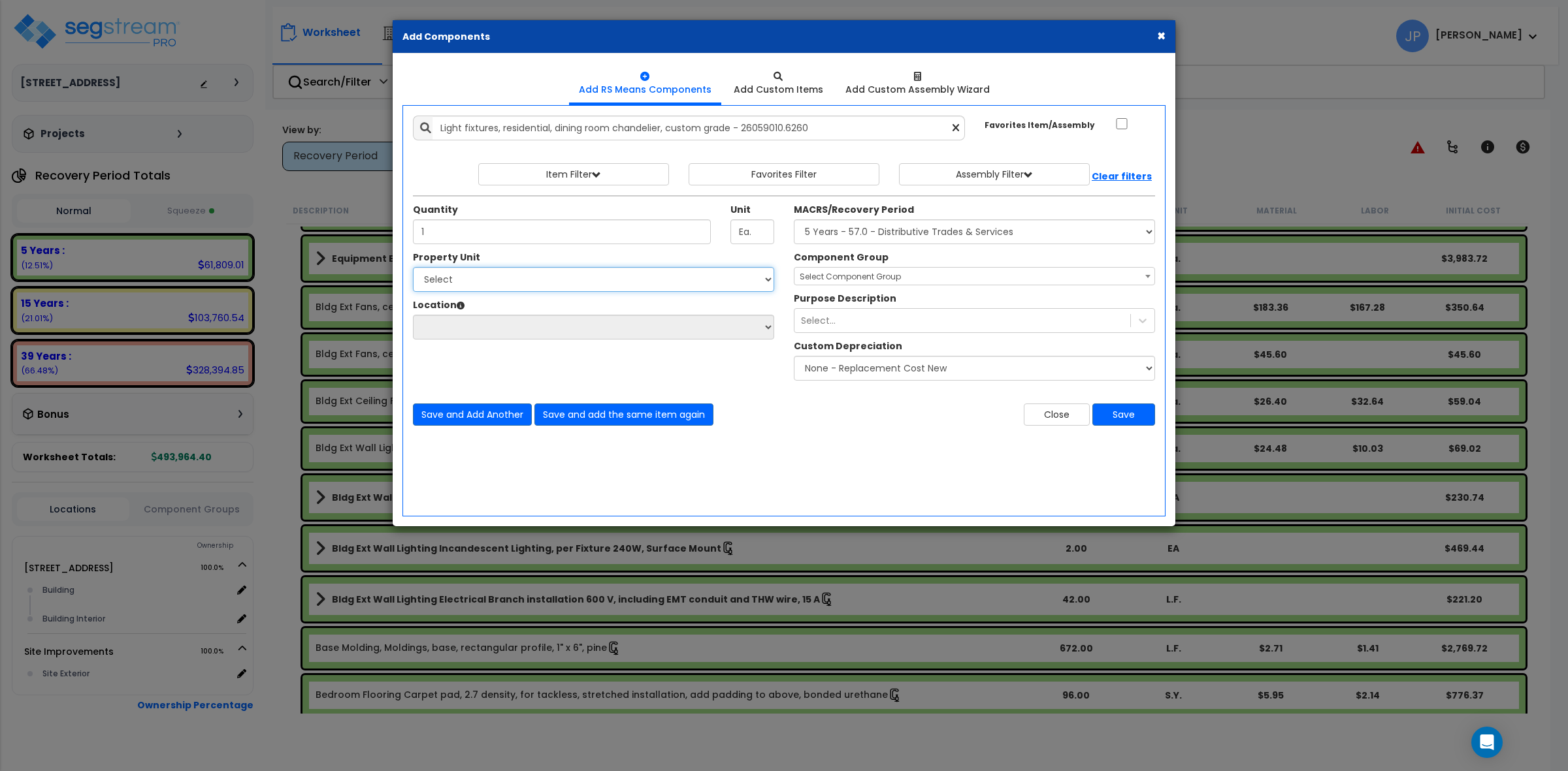
select select "175746"
click at [413, 268] on select "Select [STREET_ADDRESS] Site Improvements" at bounding box center [593, 279] width 361 height 25
click at [543, 328] on select "Select Building Building Interior Add Additional Location" at bounding box center [593, 328] width 361 height 25
select select "461"
click at [413, 316] on select "Select Building Building Interior Add Additional Location" at bounding box center [593, 328] width 361 height 25
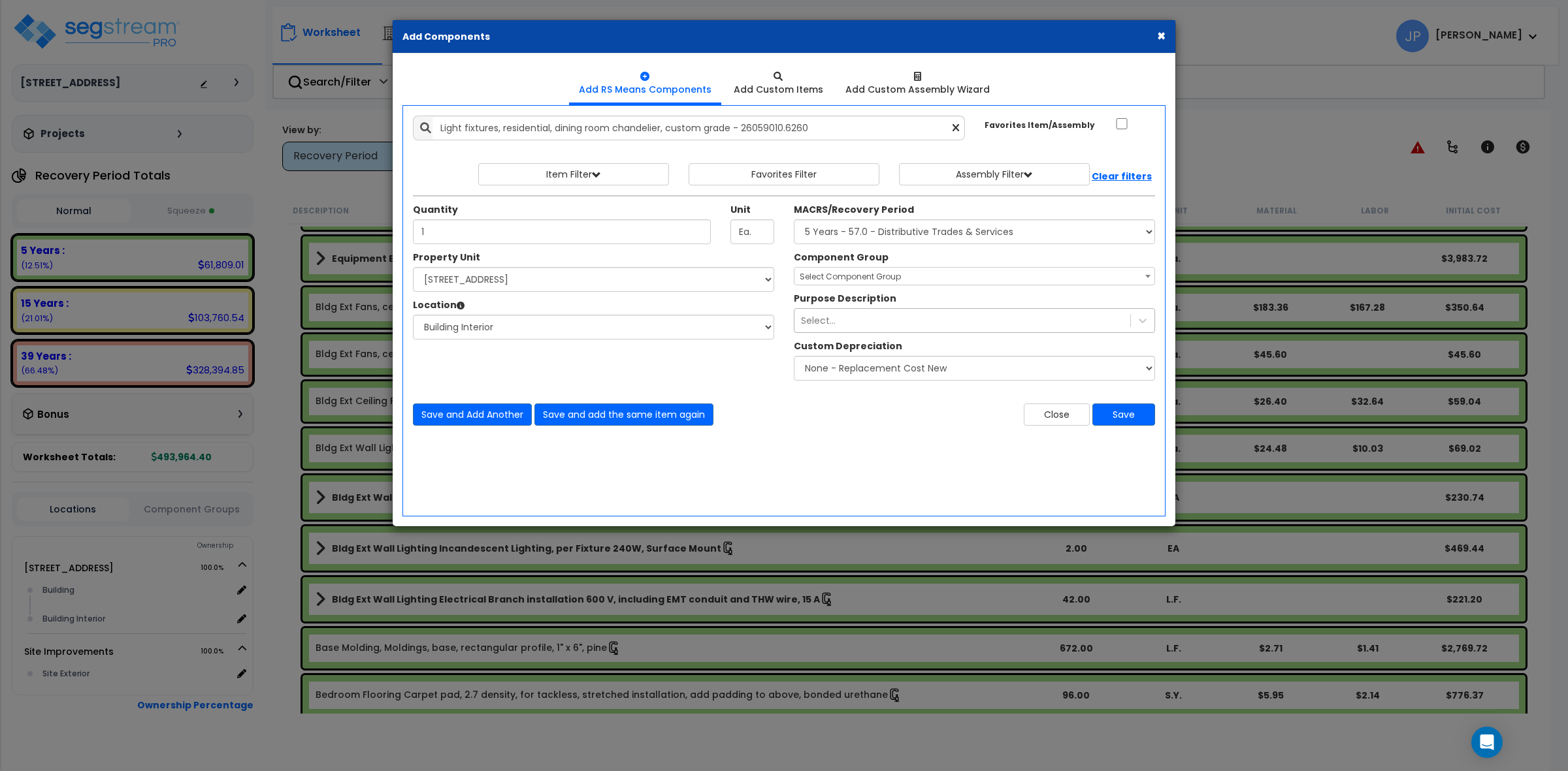
click at [831, 318] on div "Select..." at bounding box center [818, 321] width 35 height 13
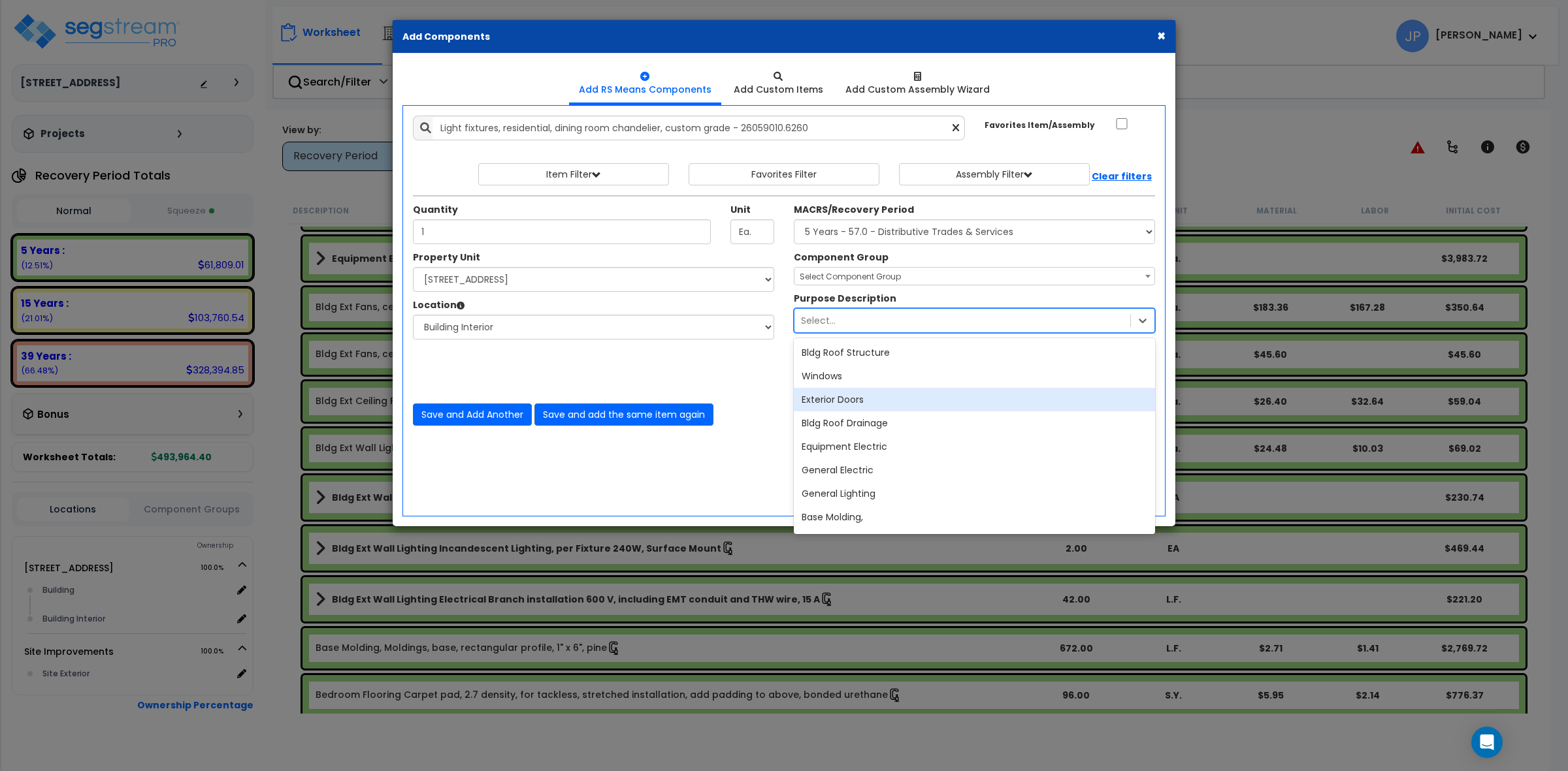
click at [784, 387] on div "Component Group Select Component Group 264.00 - KITCHEN PLUMBING 286.00 - LAUND…" at bounding box center [975, 319] width 381 height 136
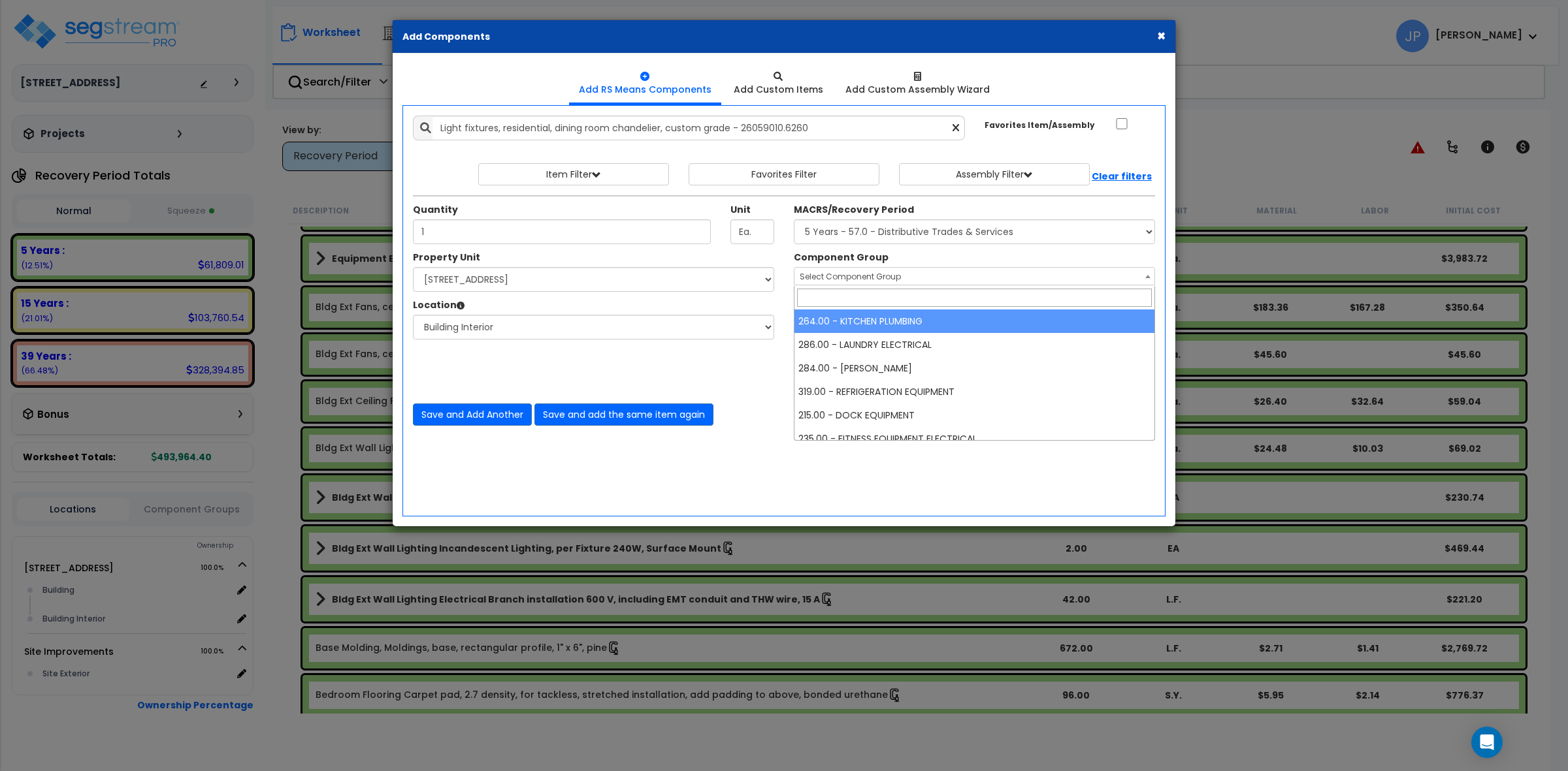
click at [880, 279] on span "Select Component Group" at bounding box center [851, 276] width 102 height 11
type input "c"
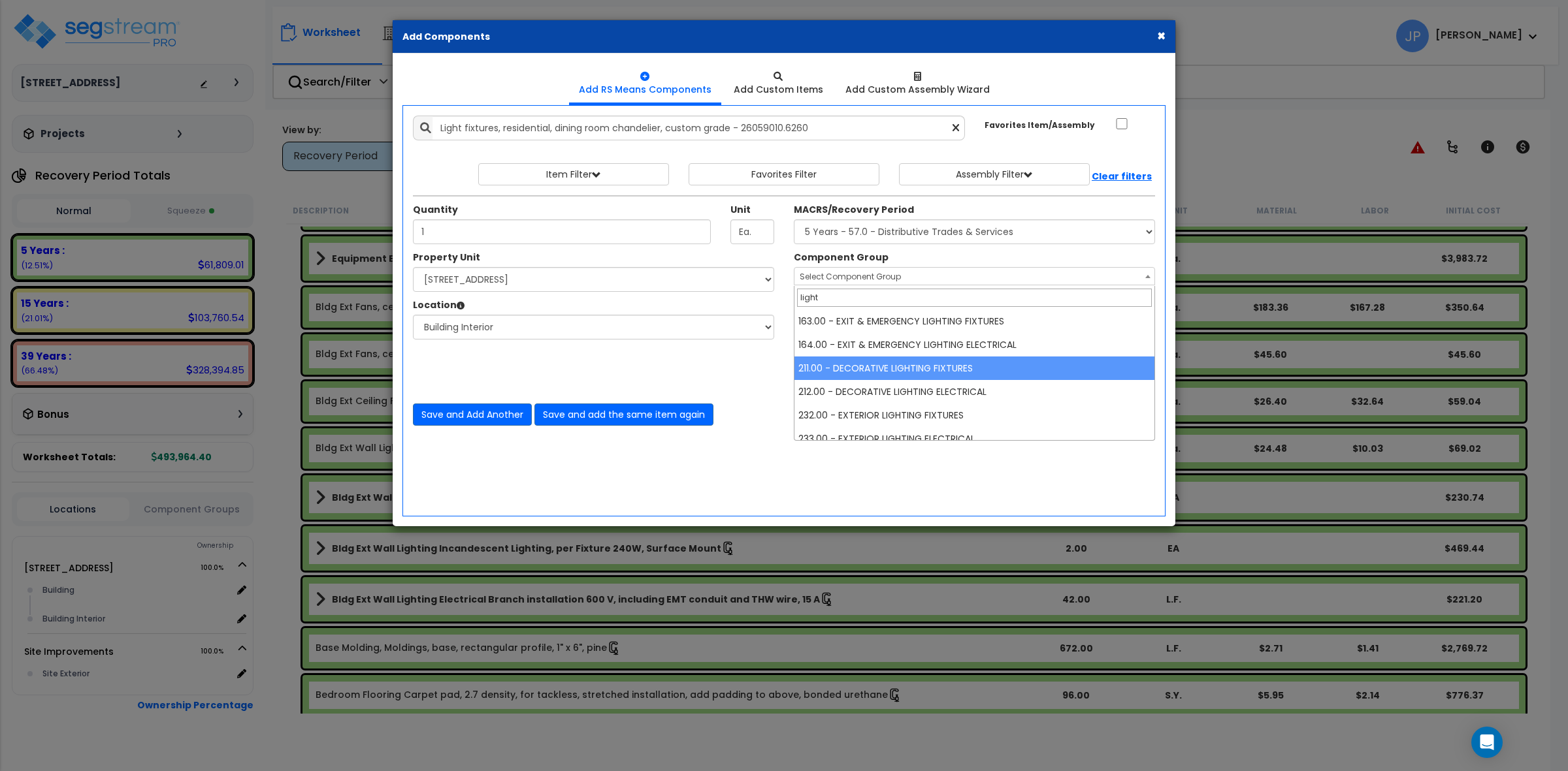
type input "light"
select select "35543"
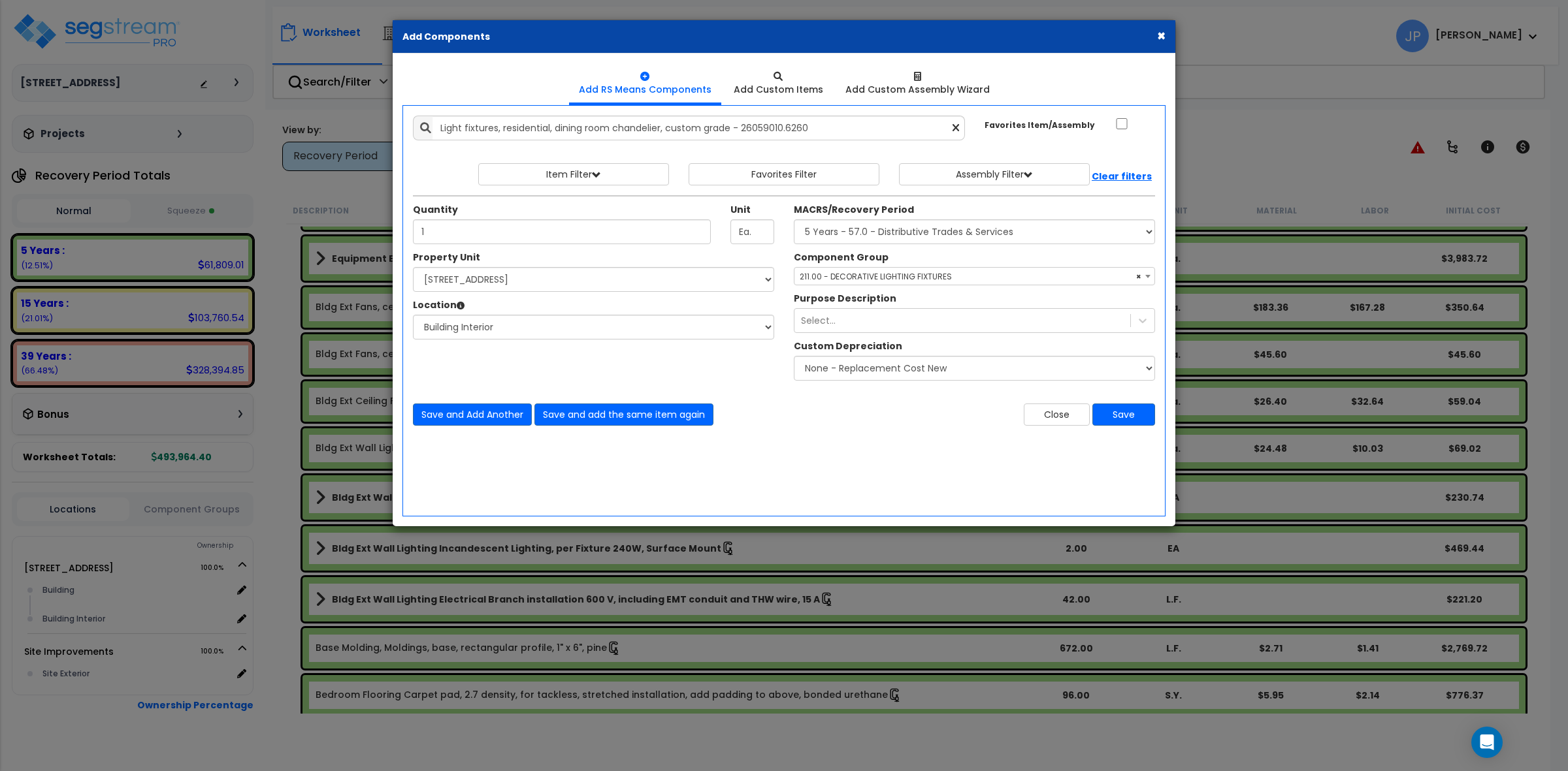
click at [829, 425] on div "Close Save" at bounding box center [975, 414] width 381 height 22
click at [1119, 416] on button "Save" at bounding box center [1124, 414] width 63 height 22
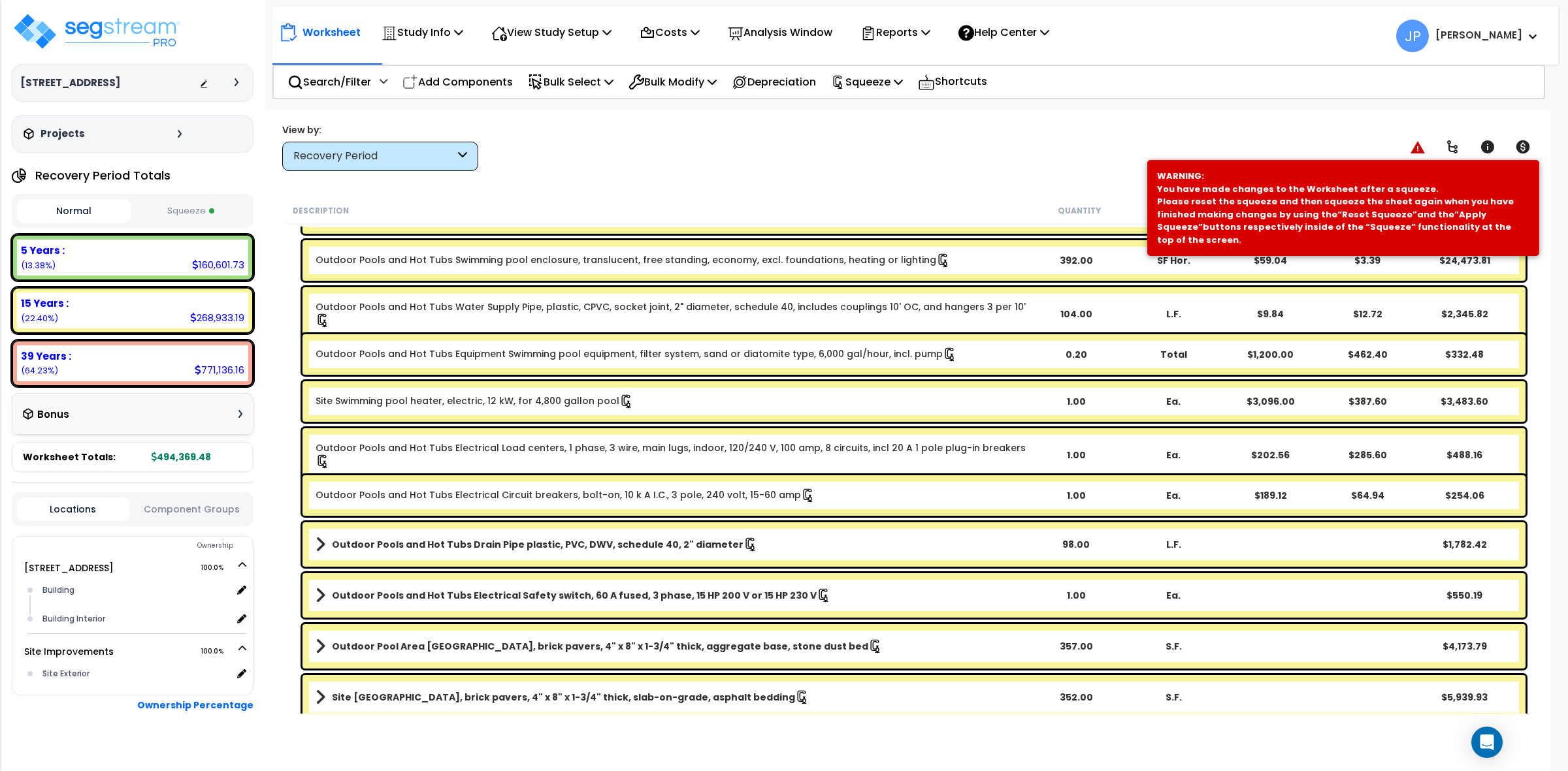
scroll to position [2204, 0]
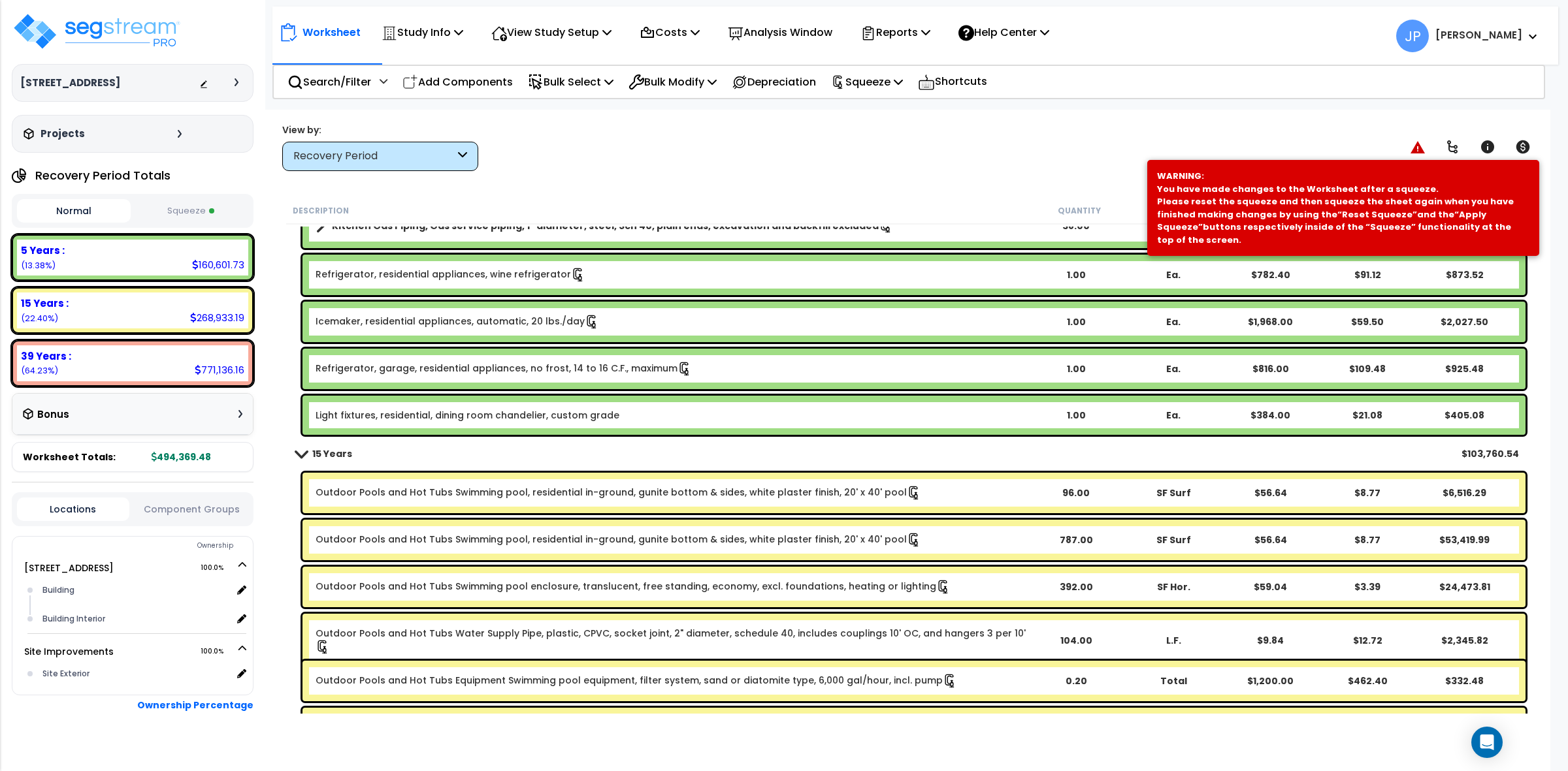
click at [603, 418] on link "Light fixtures, residential, dining room chandelier, custom grade" at bounding box center [467, 415] width 304 height 13
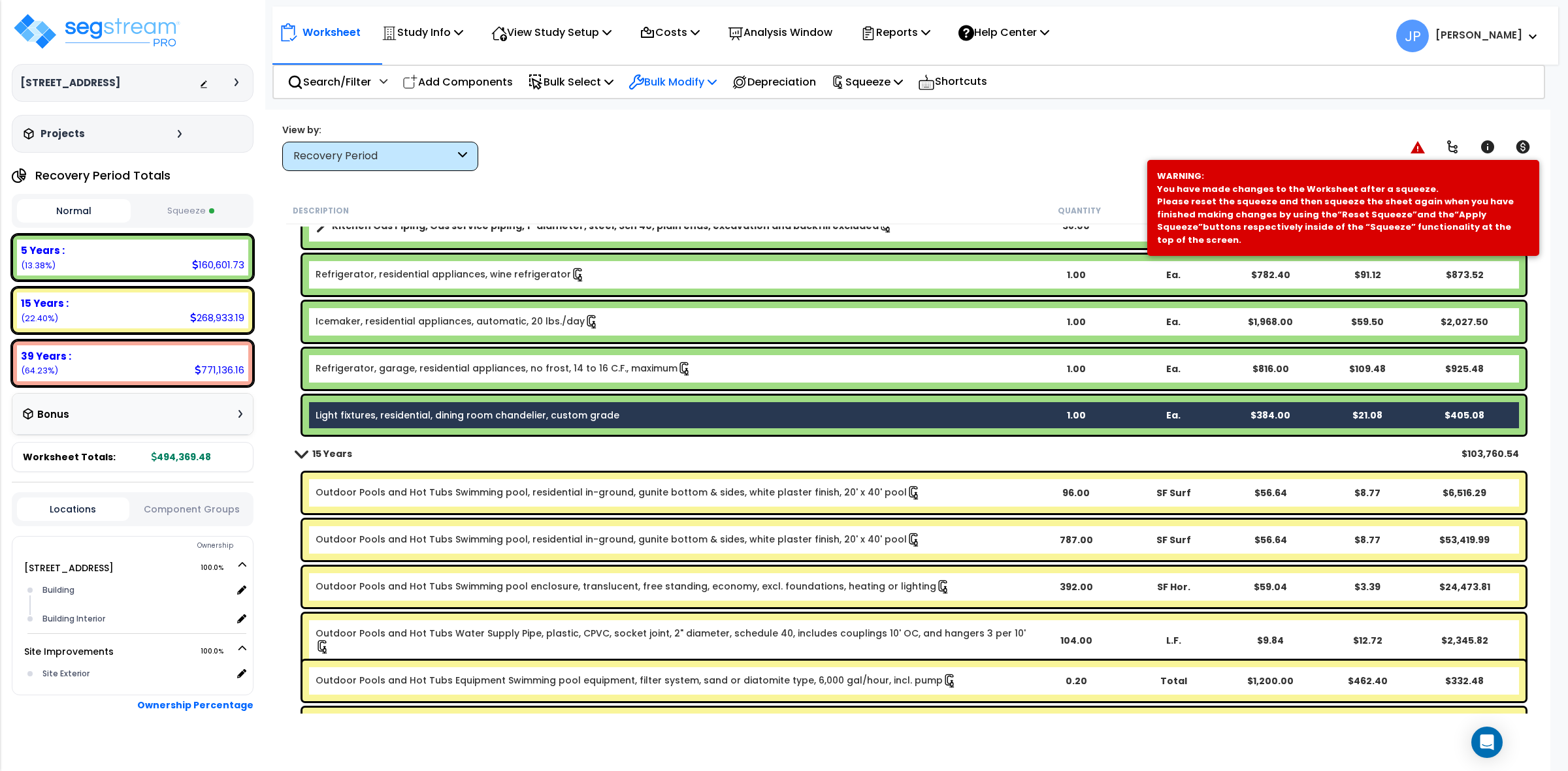
click at [699, 85] on p "Bulk Modify" at bounding box center [673, 82] width 88 height 18
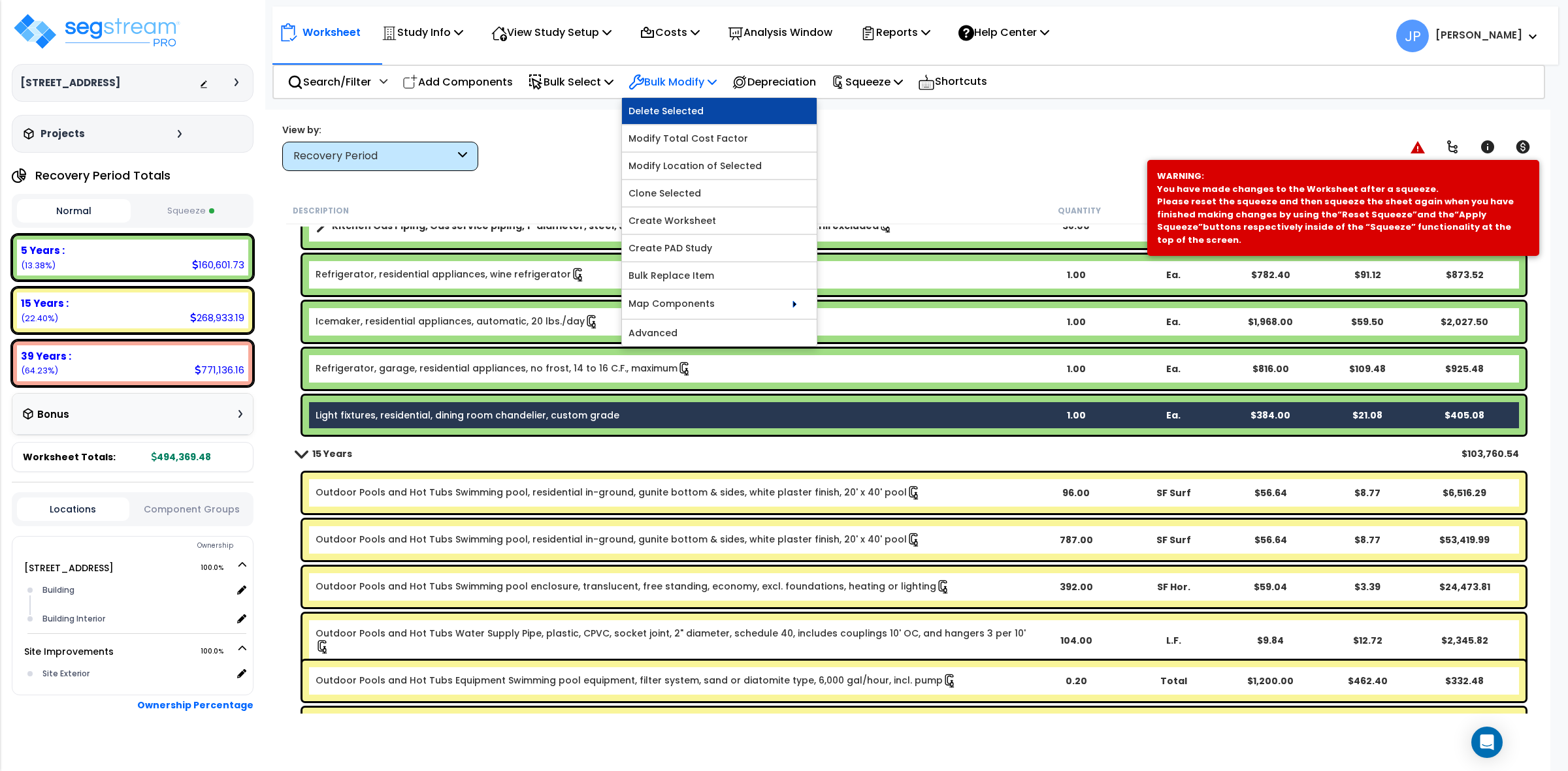
click at [694, 107] on link "Delete Selected" at bounding box center [719, 111] width 195 height 26
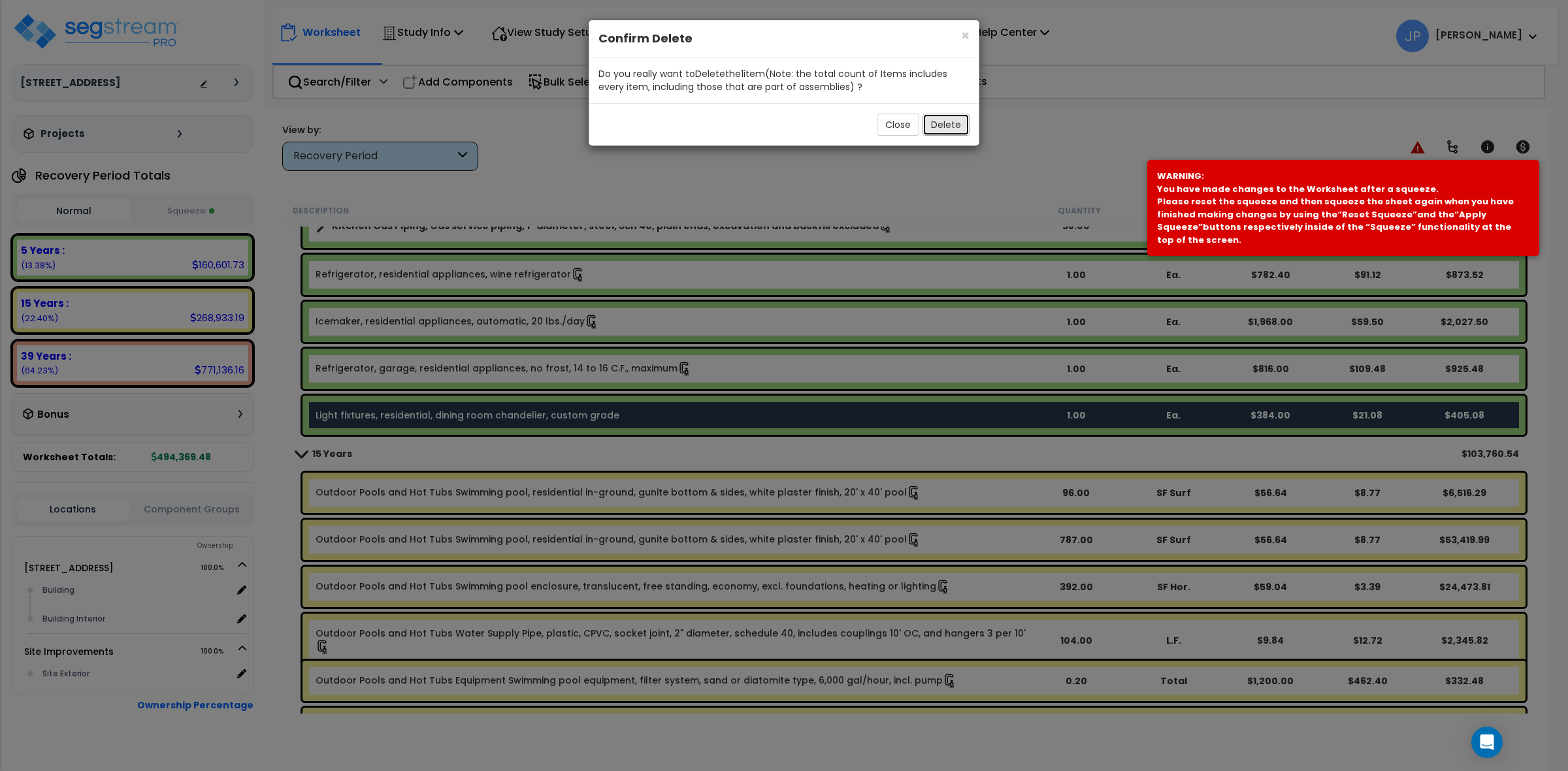
click at [932, 123] on button "Delete" at bounding box center [946, 125] width 47 height 22
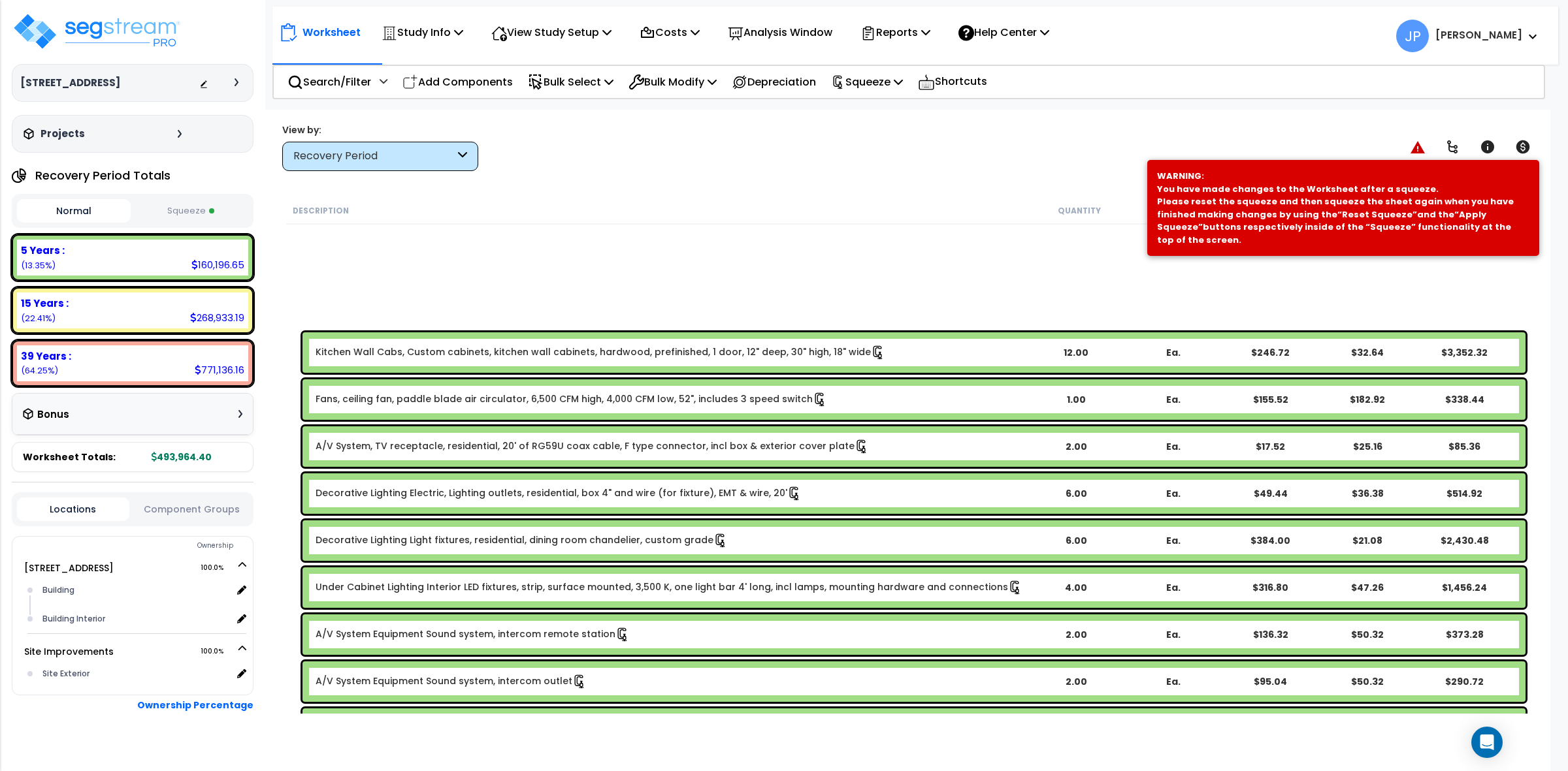
scroll to position [1061, 0]
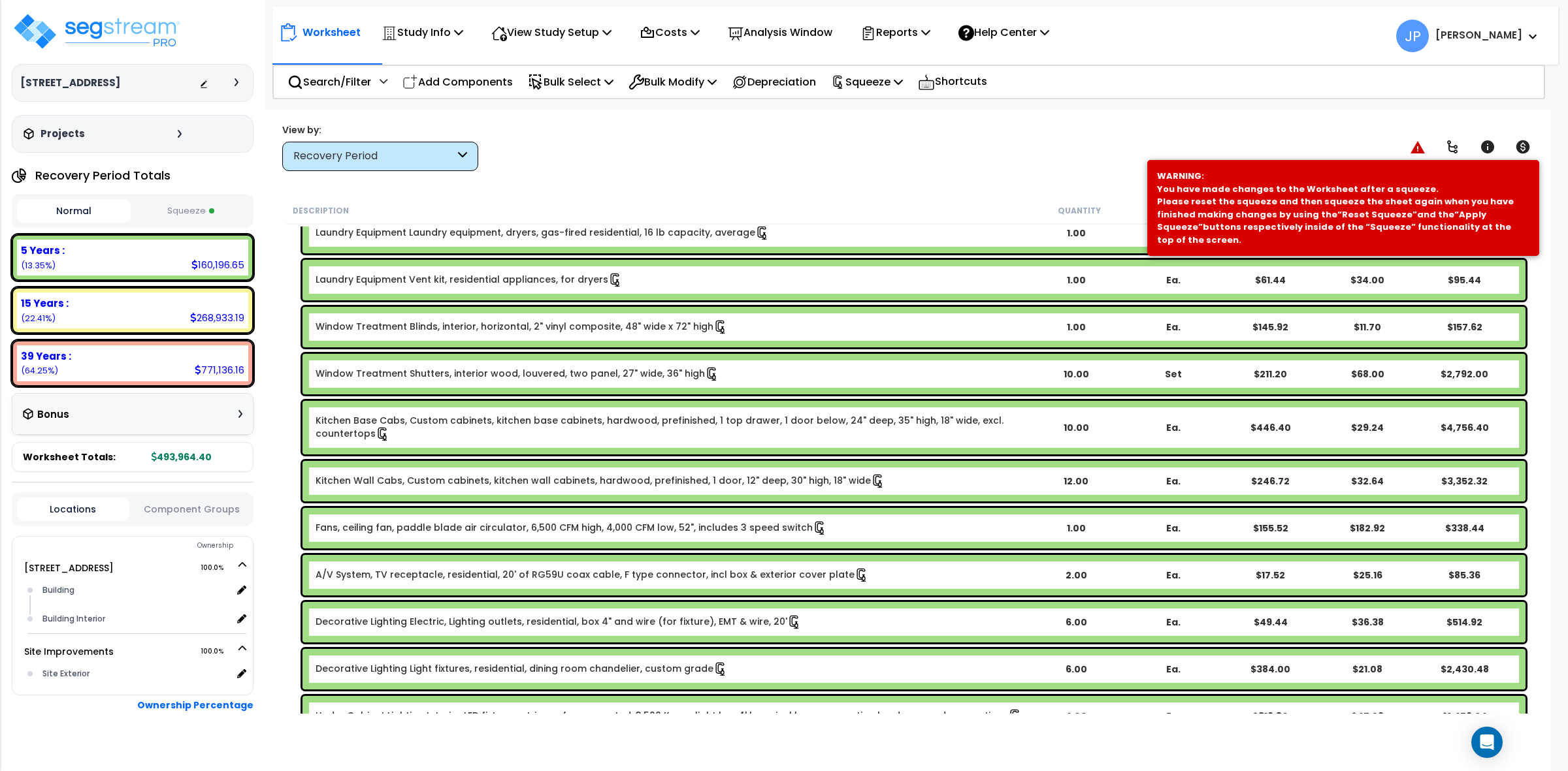
click at [879, 149] on div "View by: Recovery Period High to Low - Component Cost" at bounding box center [907, 146] width 1260 height 48
click at [507, 84] on p "Add Components" at bounding box center [457, 82] width 110 height 18
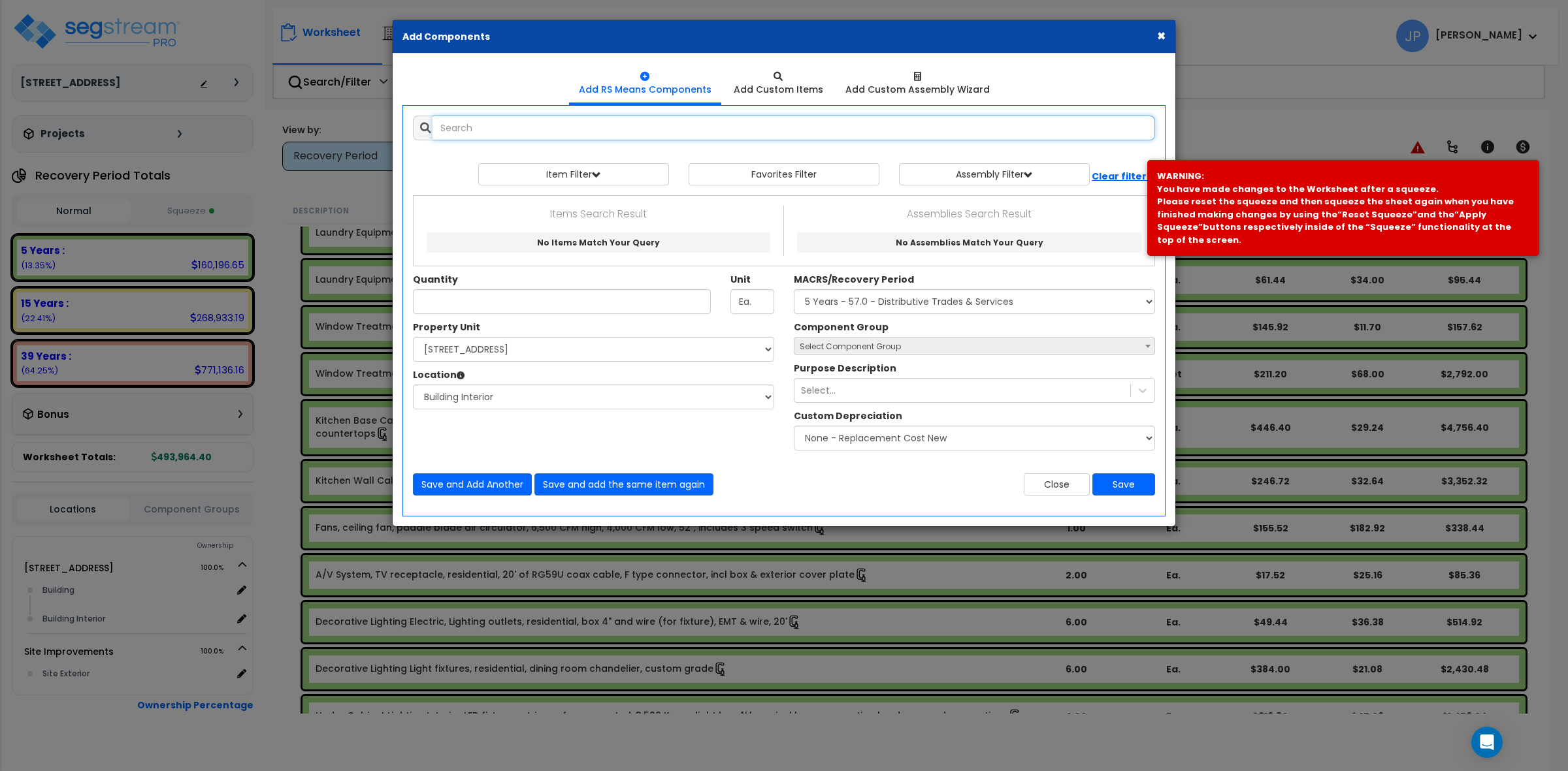
select select
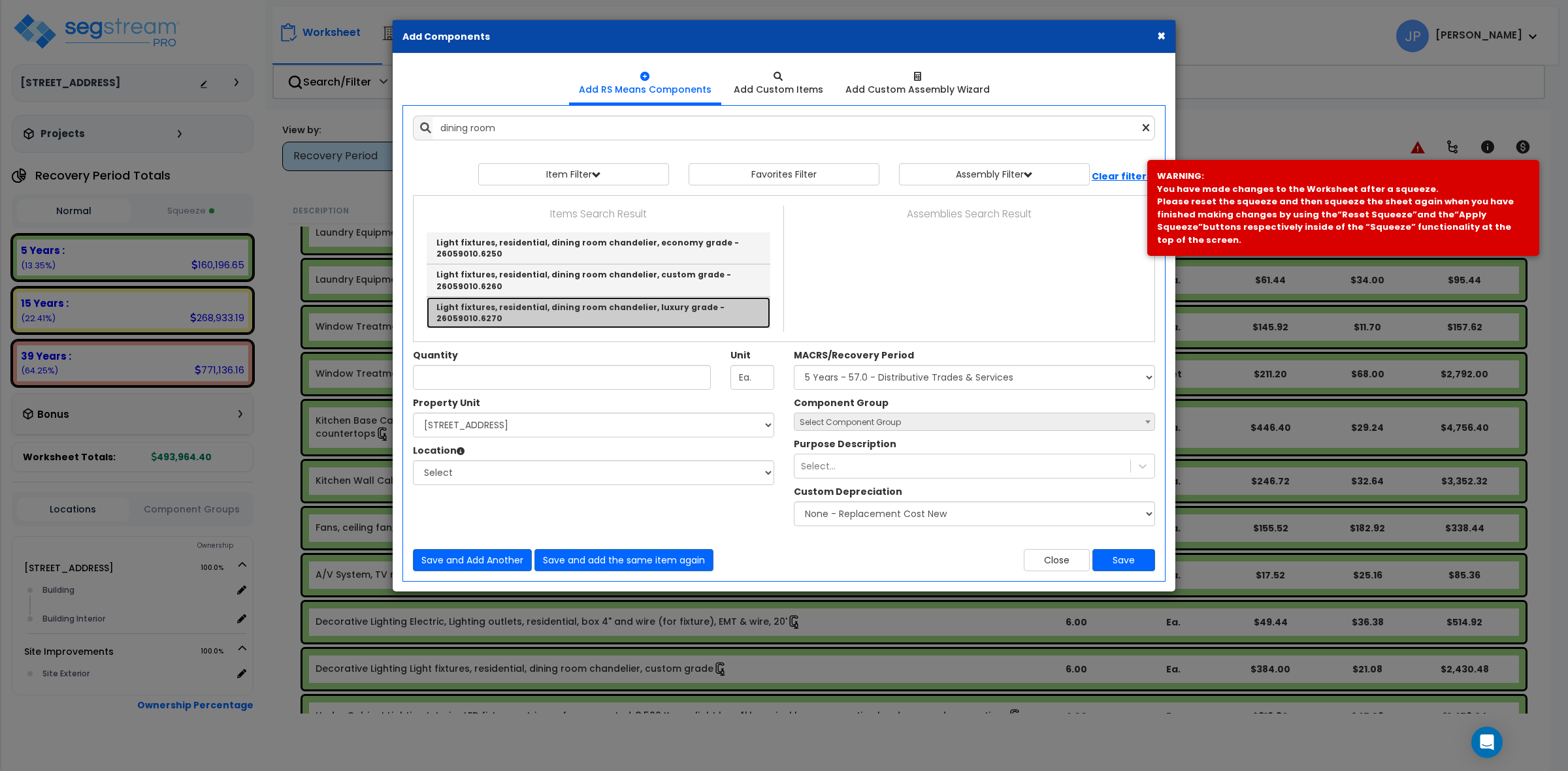
click at [517, 301] on link "Light fixtures, residential, dining room chandelier, luxury grade - 26059010.62…" at bounding box center [598, 313] width 344 height 32
type input "Light fixtures, residential, dining room chandelier, luxury grade - 26059010.62…"
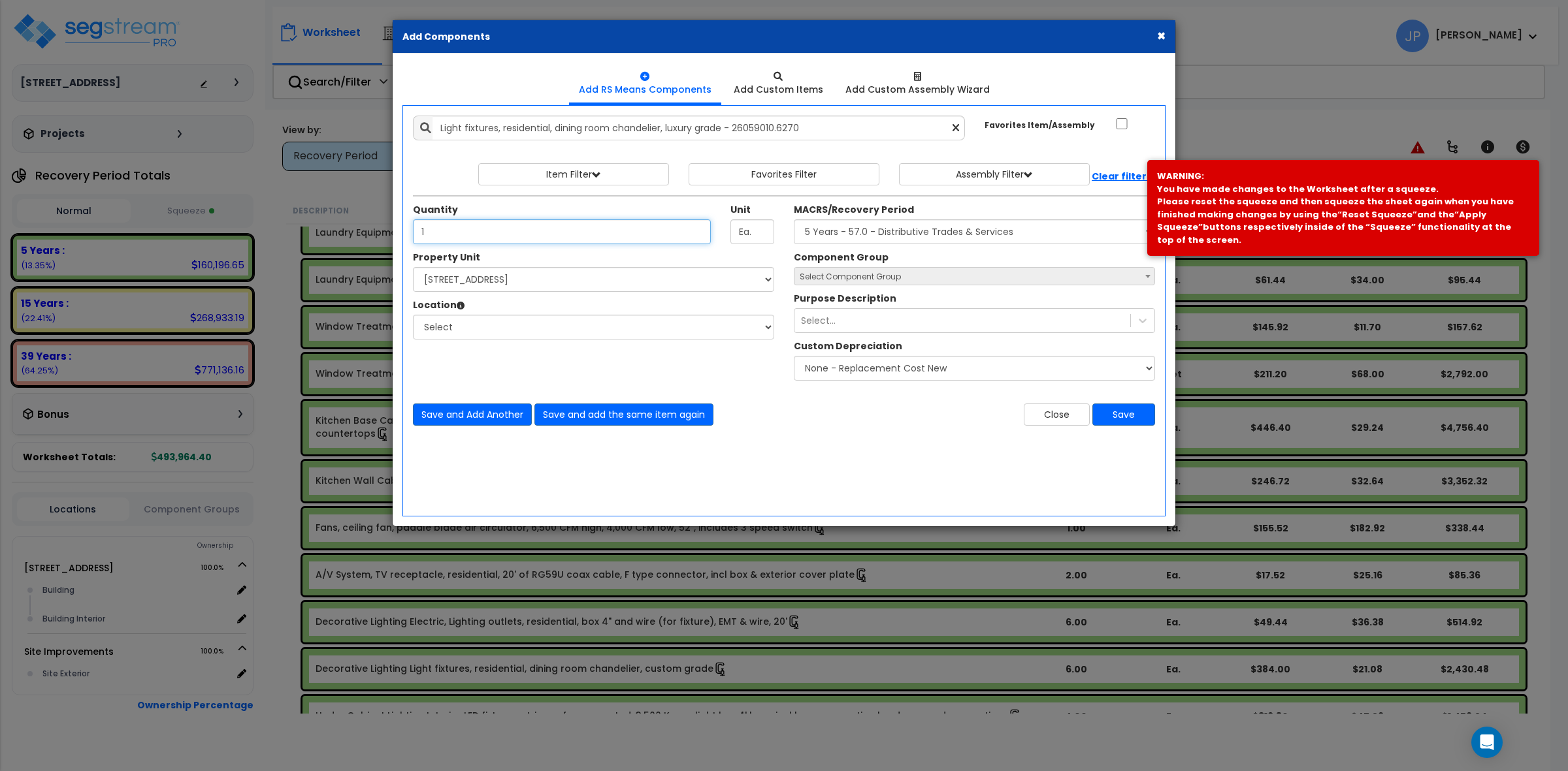
type input "1"
click at [874, 239] on select "Select MACRS/Recovery Period 5 Years - 57.0 - Distributive Trades & Services 5 …" at bounding box center [975, 232] width 361 height 25
select select "3667"
click at [794, 220] on select "Select MACRS/Recovery Period 5 Years - 57.0 - Distributive Trades & Services 5 …" at bounding box center [975, 232] width 361 height 25
click at [474, 289] on select "Select [STREET_ADDRESS] Site Improvements" at bounding box center [593, 279] width 361 height 25
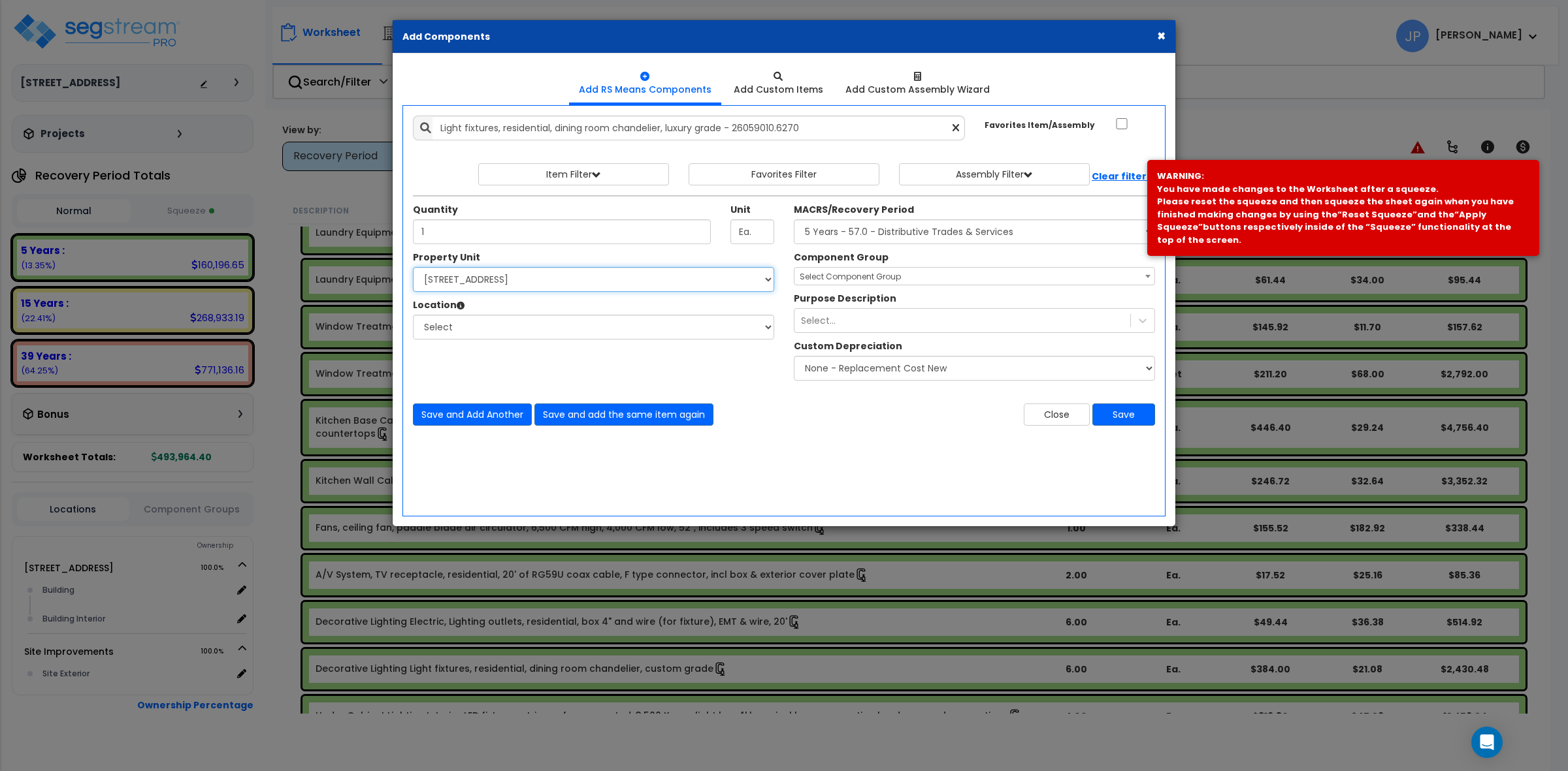
select select "175746"
click at [413, 268] on select "Select [STREET_ADDRESS] Site Improvements" at bounding box center [593, 279] width 361 height 25
click at [492, 331] on select "Select Building Building Interior Add Additional Location" at bounding box center [593, 328] width 361 height 25
select select "461"
click at [413, 316] on select "Select Building Building Interior Add Additional Location" at bounding box center [593, 328] width 361 height 25
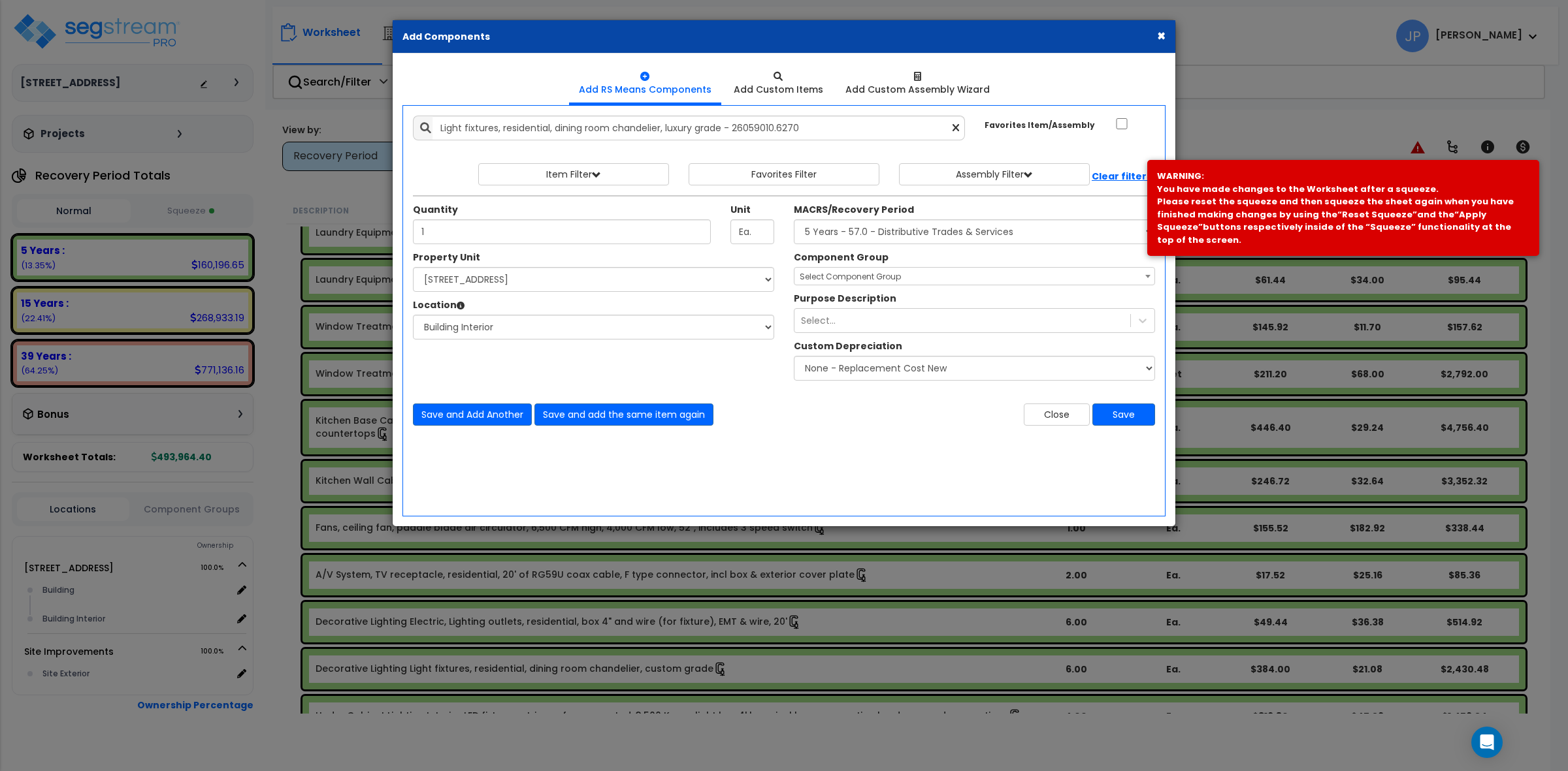
click at [841, 455] on div "Add Items Add Assemblies Both" at bounding box center [783, 311] width 763 height 411
click at [1137, 416] on button "Save" at bounding box center [1124, 414] width 63 height 22
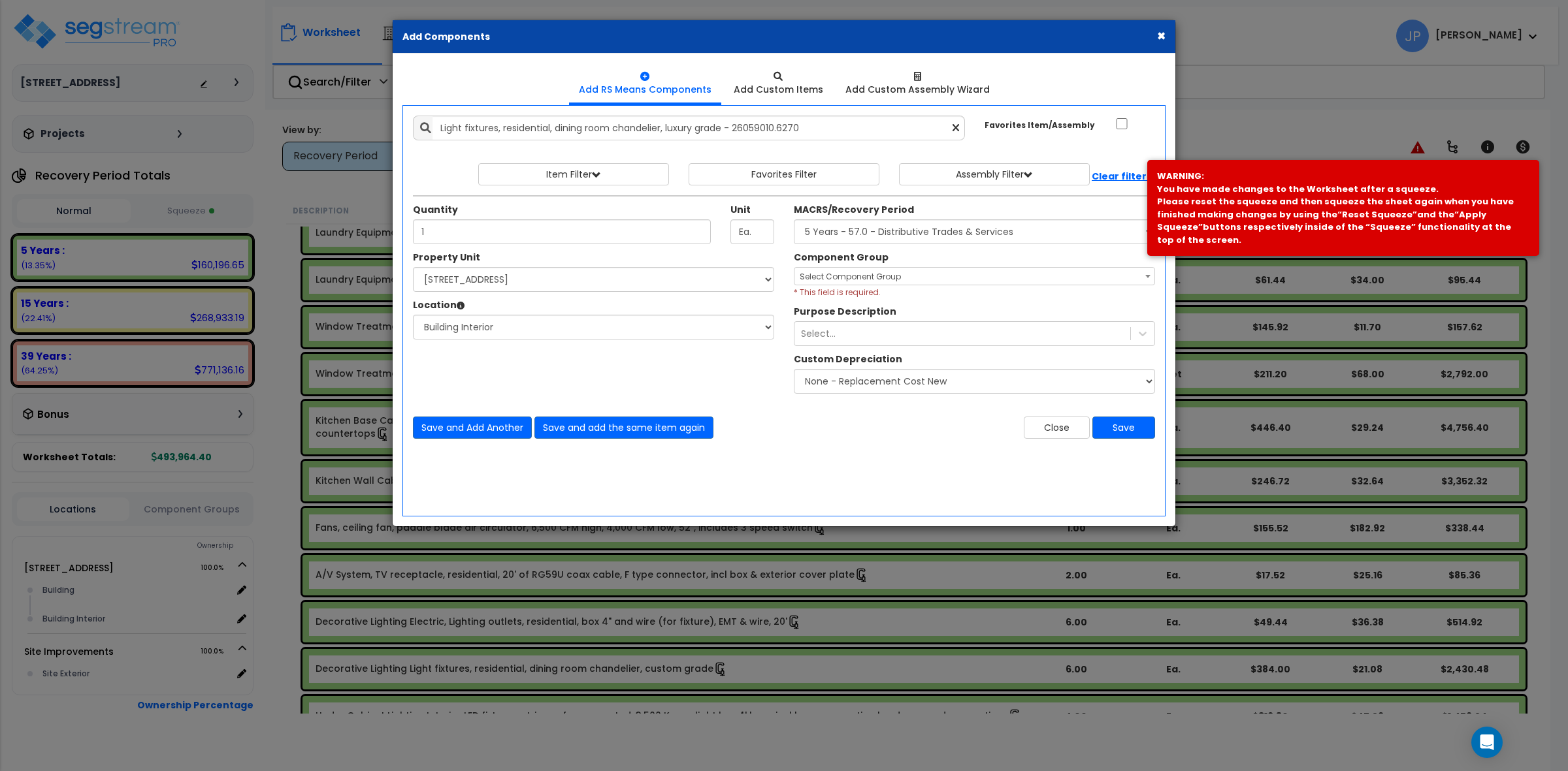
click at [899, 282] on span "Select Component Group" at bounding box center [975, 277] width 360 height 18
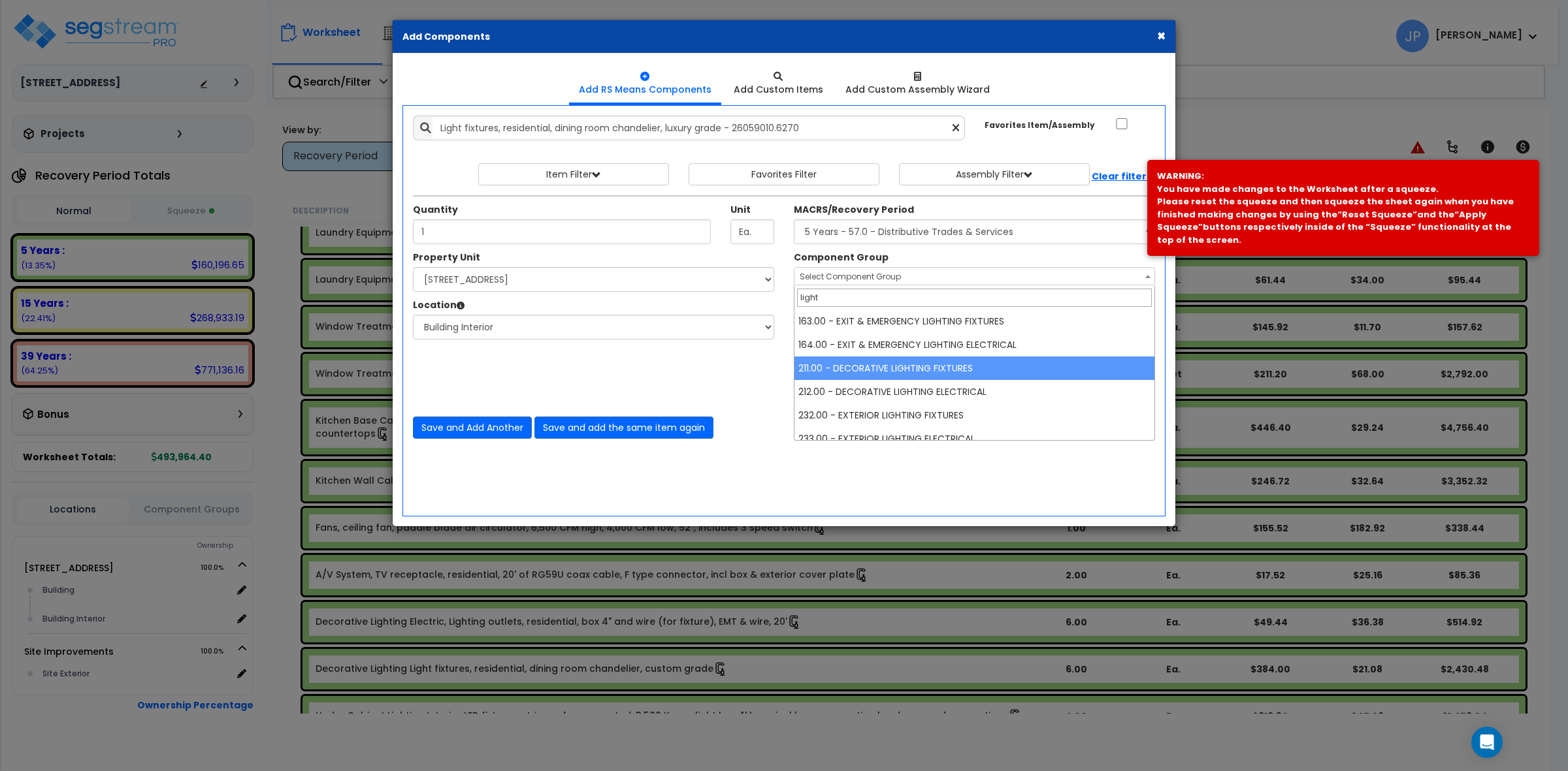
type input "light"
select select "35543"
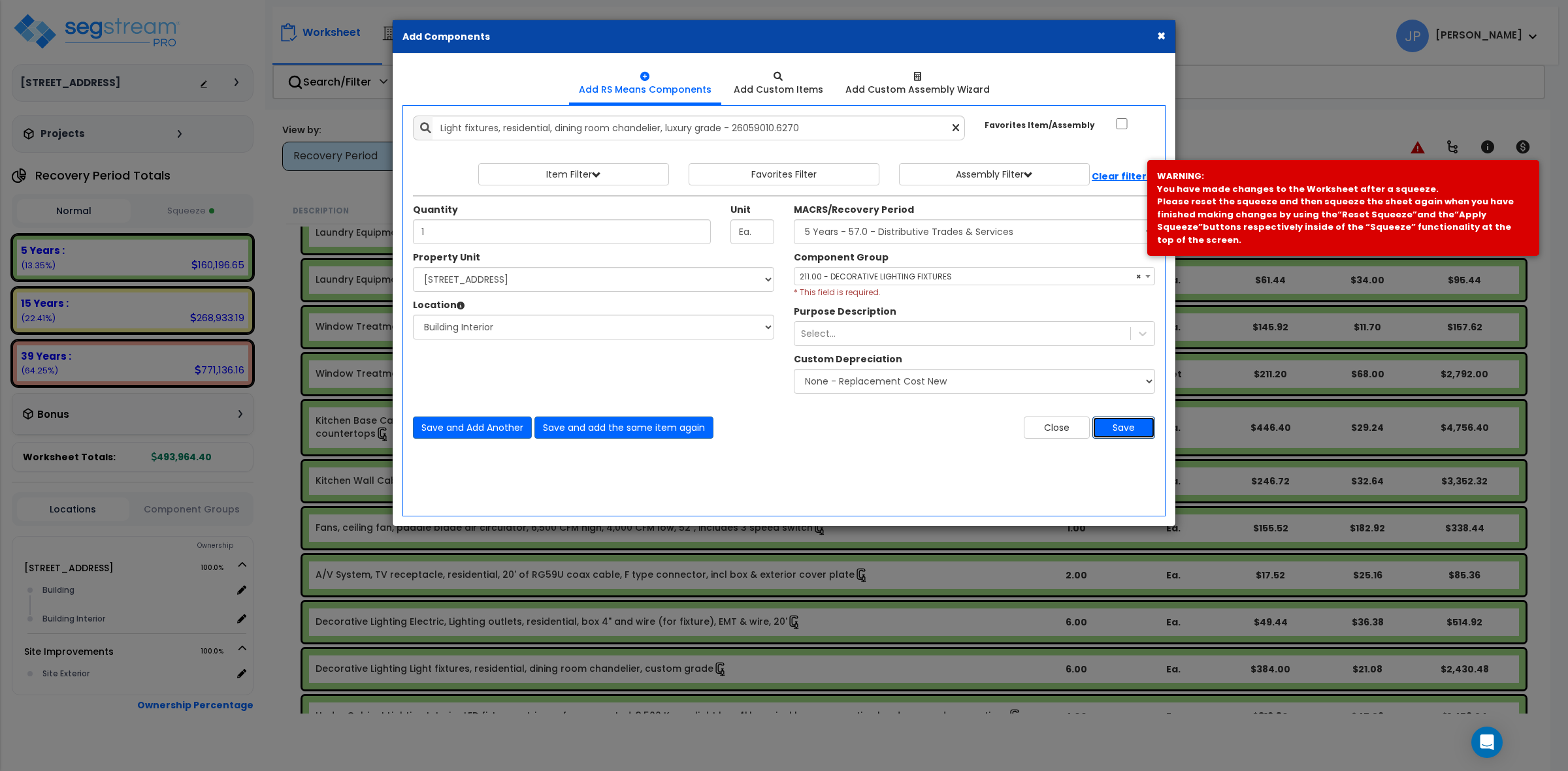
click at [1120, 428] on button "Save" at bounding box center [1124, 428] width 63 height 22
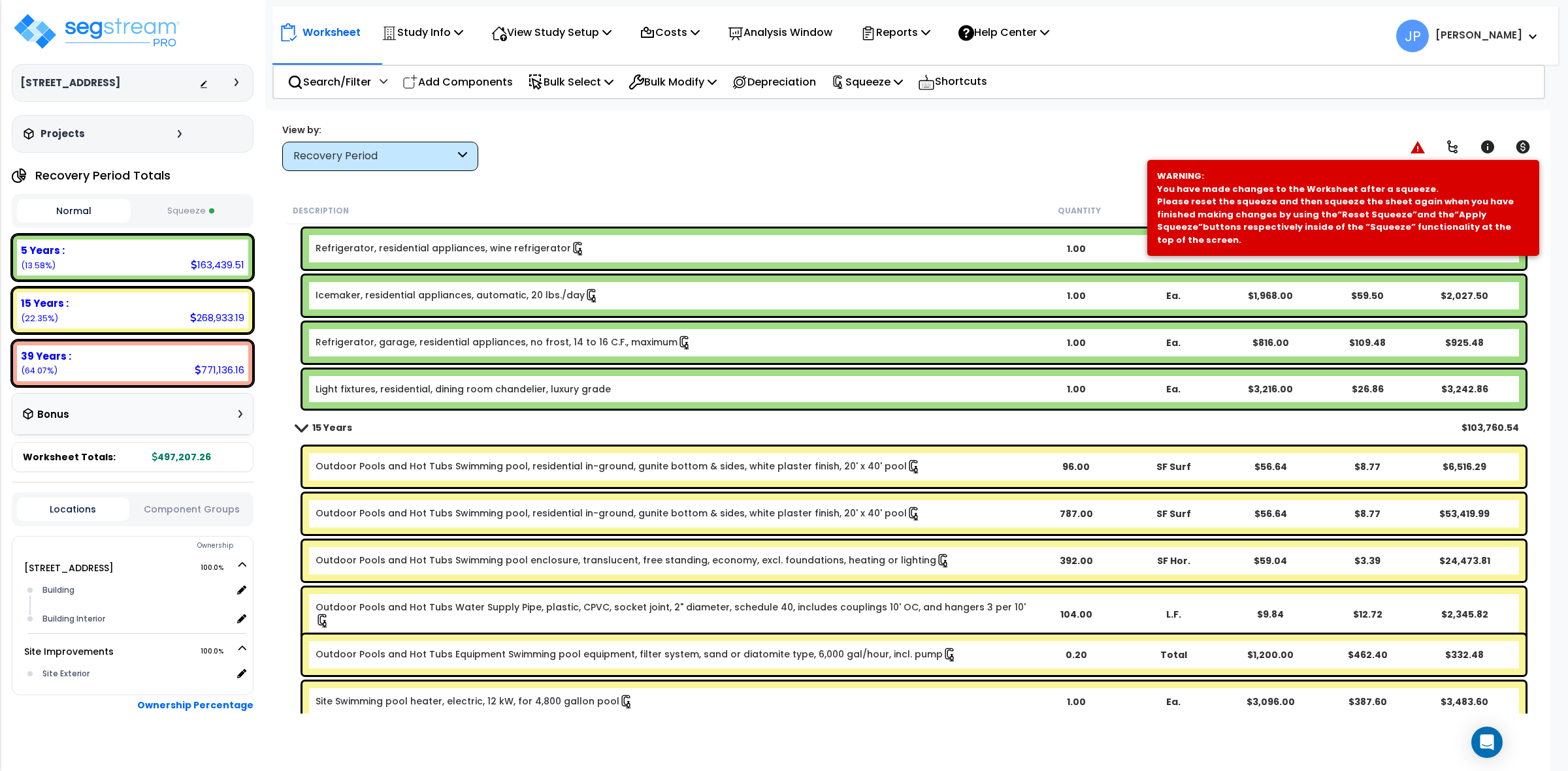
scroll to position [2204, 0]
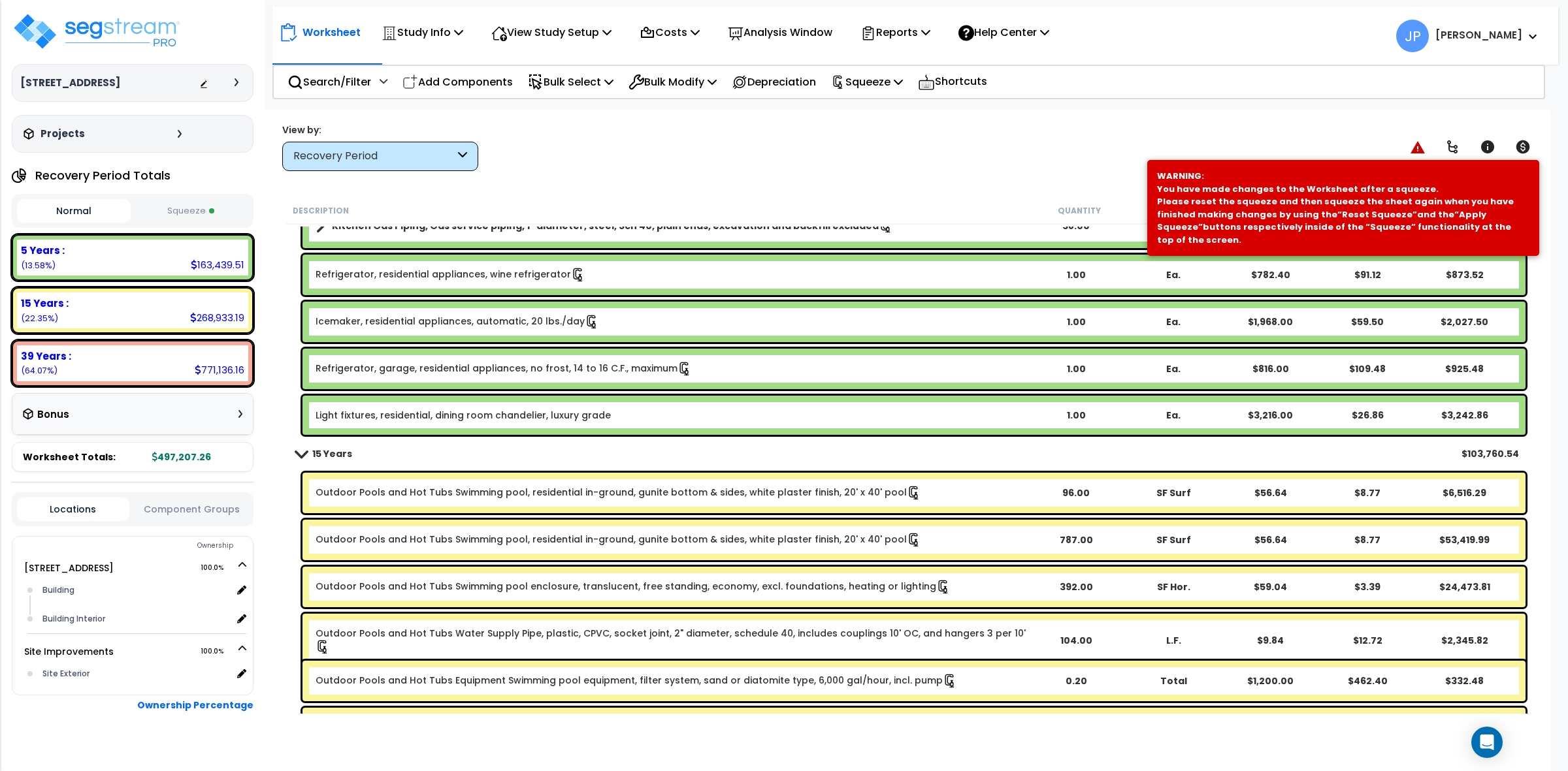
click at [492, 422] on div "Light fixtures, residential, dining room chandelier, luxury grade 1.00 Ea. $3,2…" at bounding box center [914, 415] width 1223 height 39
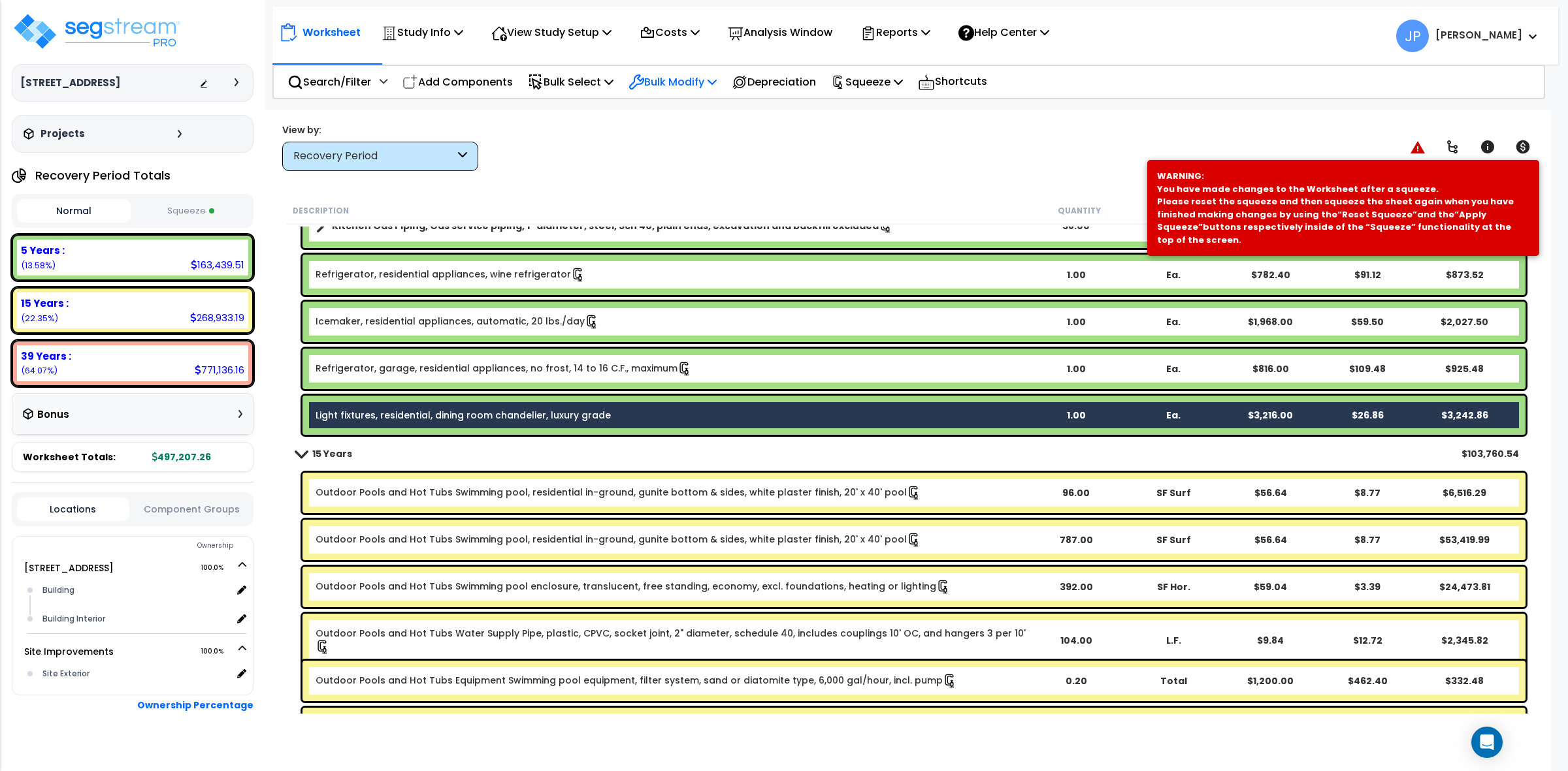
click at [655, 87] on p "Bulk Modify" at bounding box center [673, 82] width 88 height 18
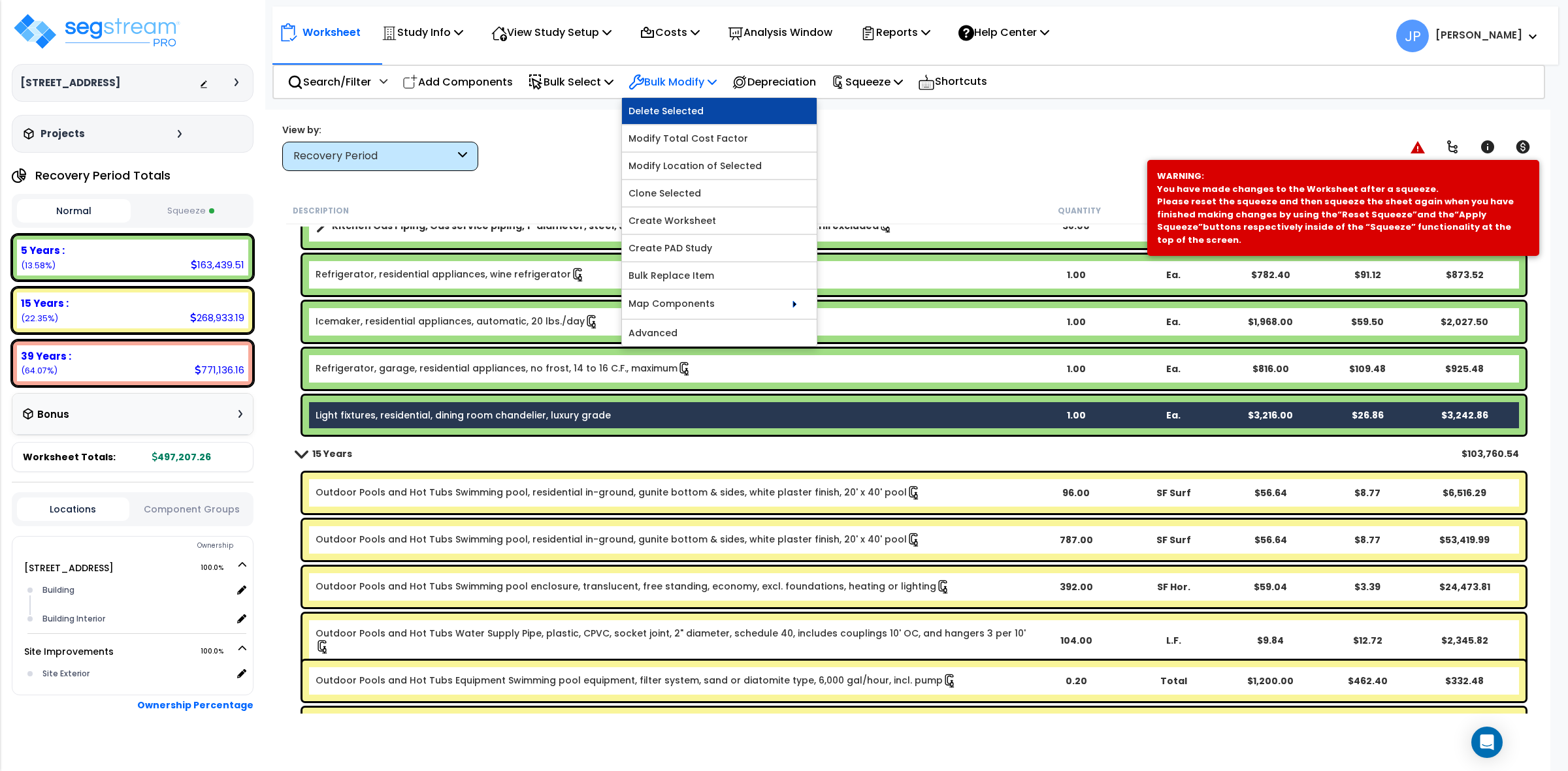
click at [673, 103] on link "Delete Selected" at bounding box center [719, 111] width 195 height 26
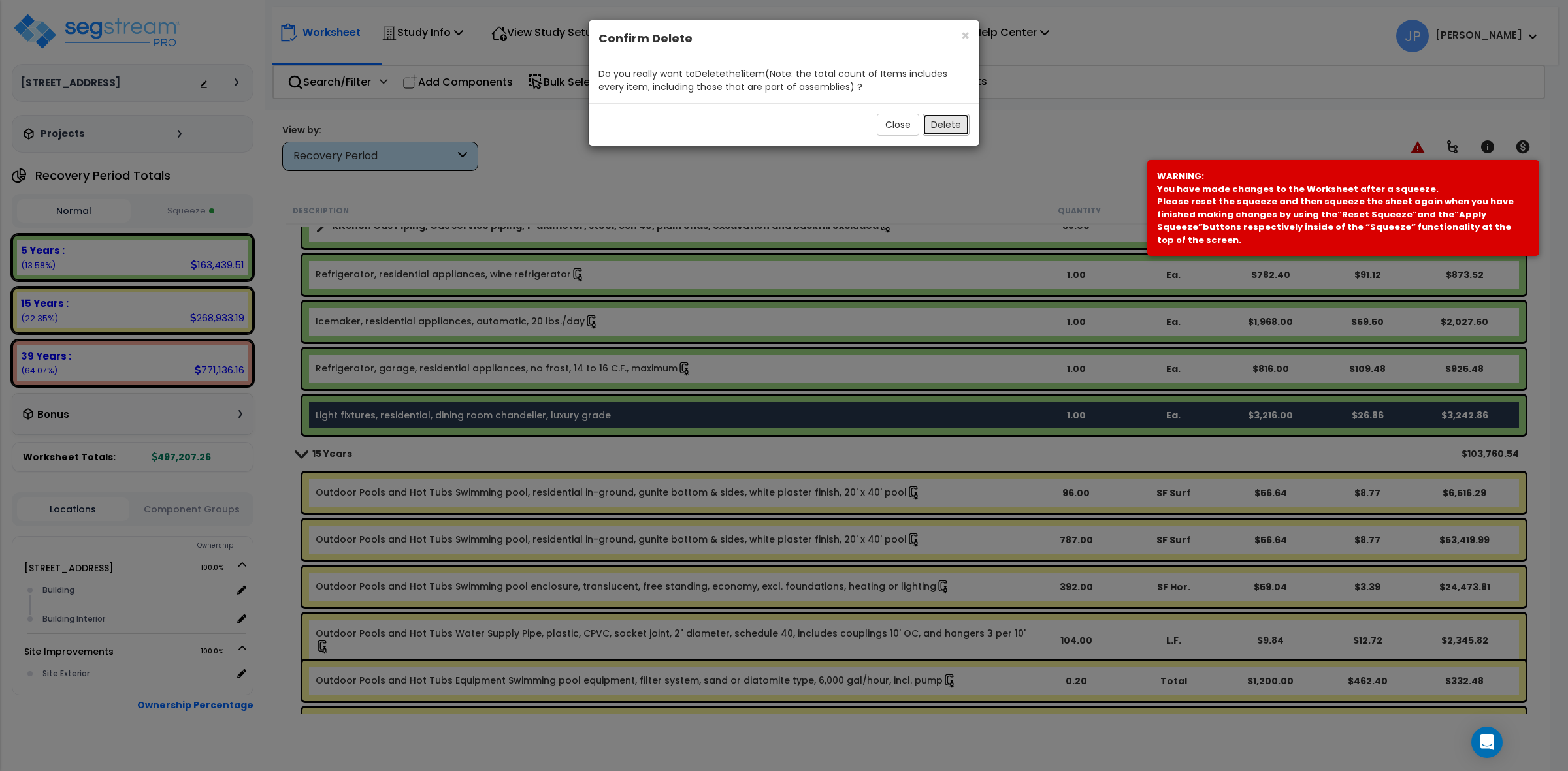
click at [944, 127] on button "Delete" at bounding box center [946, 125] width 47 height 22
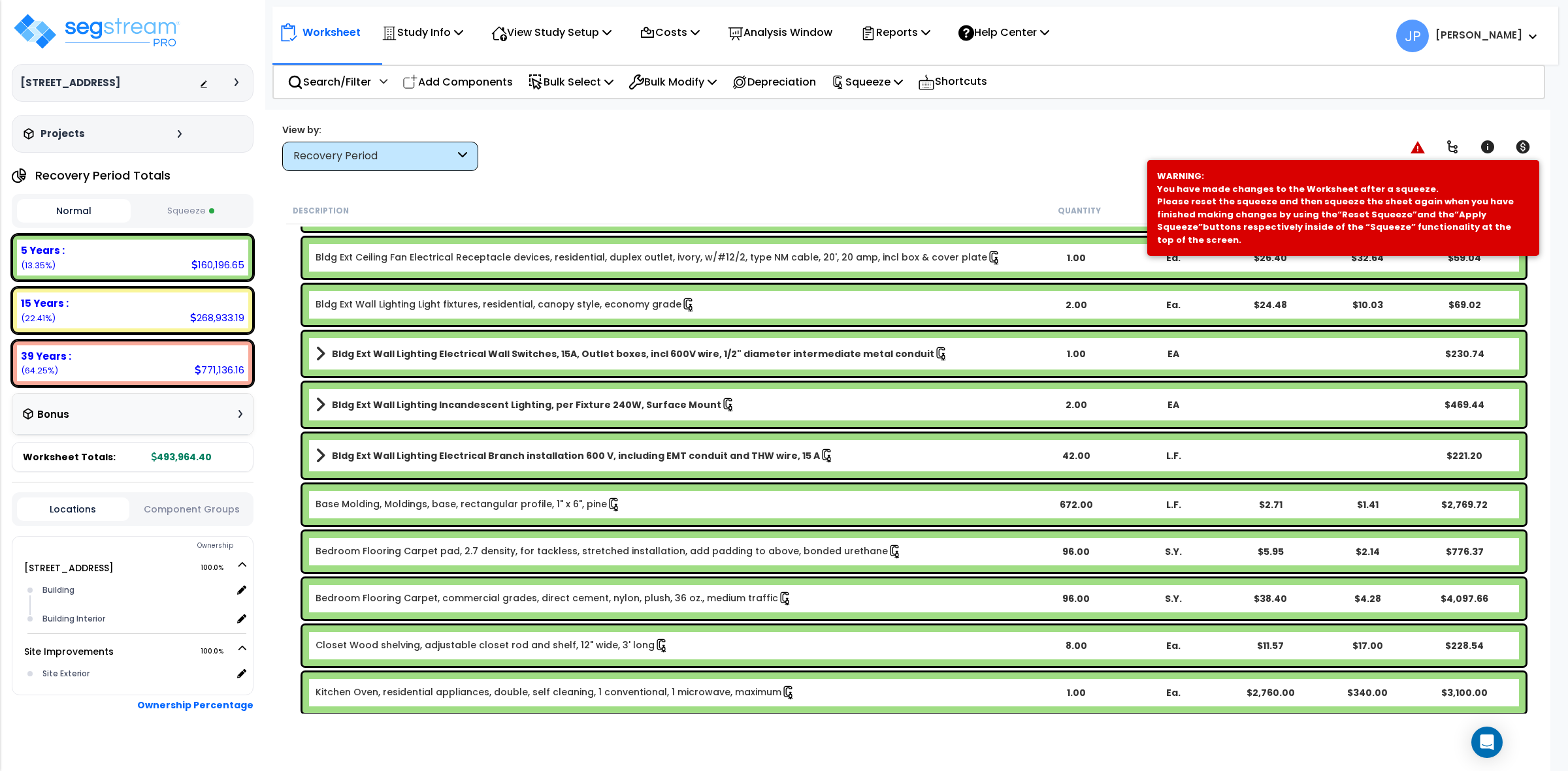
scroll to position [82, 0]
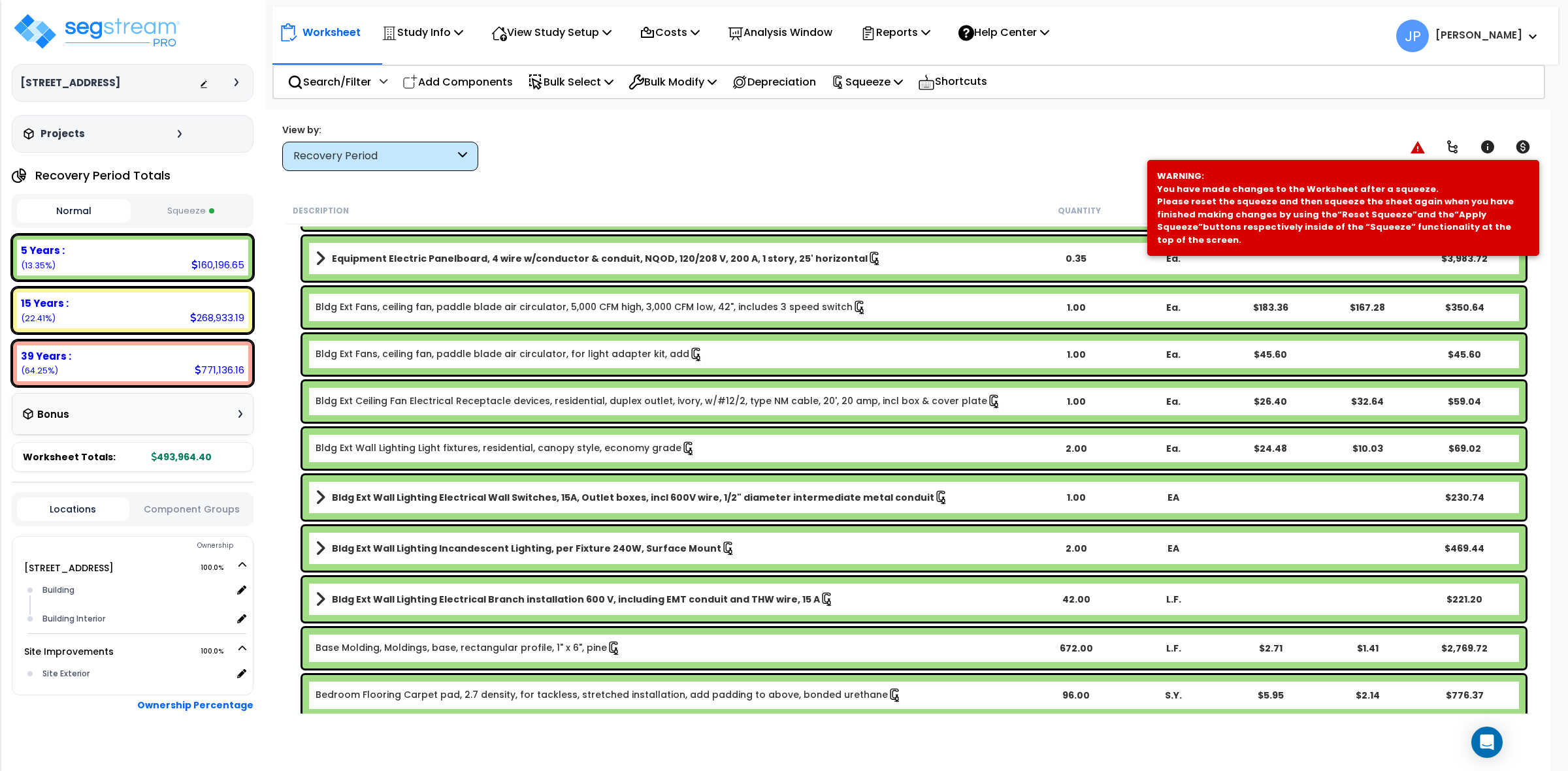
click at [1047, 150] on div "View by: Recovery Period High to Low - Component Cost" at bounding box center [907, 146] width 1260 height 48
click at [879, 82] on p "Squeeze" at bounding box center [867, 82] width 72 height 18
click at [890, 114] on link "Re-squeeze" at bounding box center [890, 113] width 129 height 30
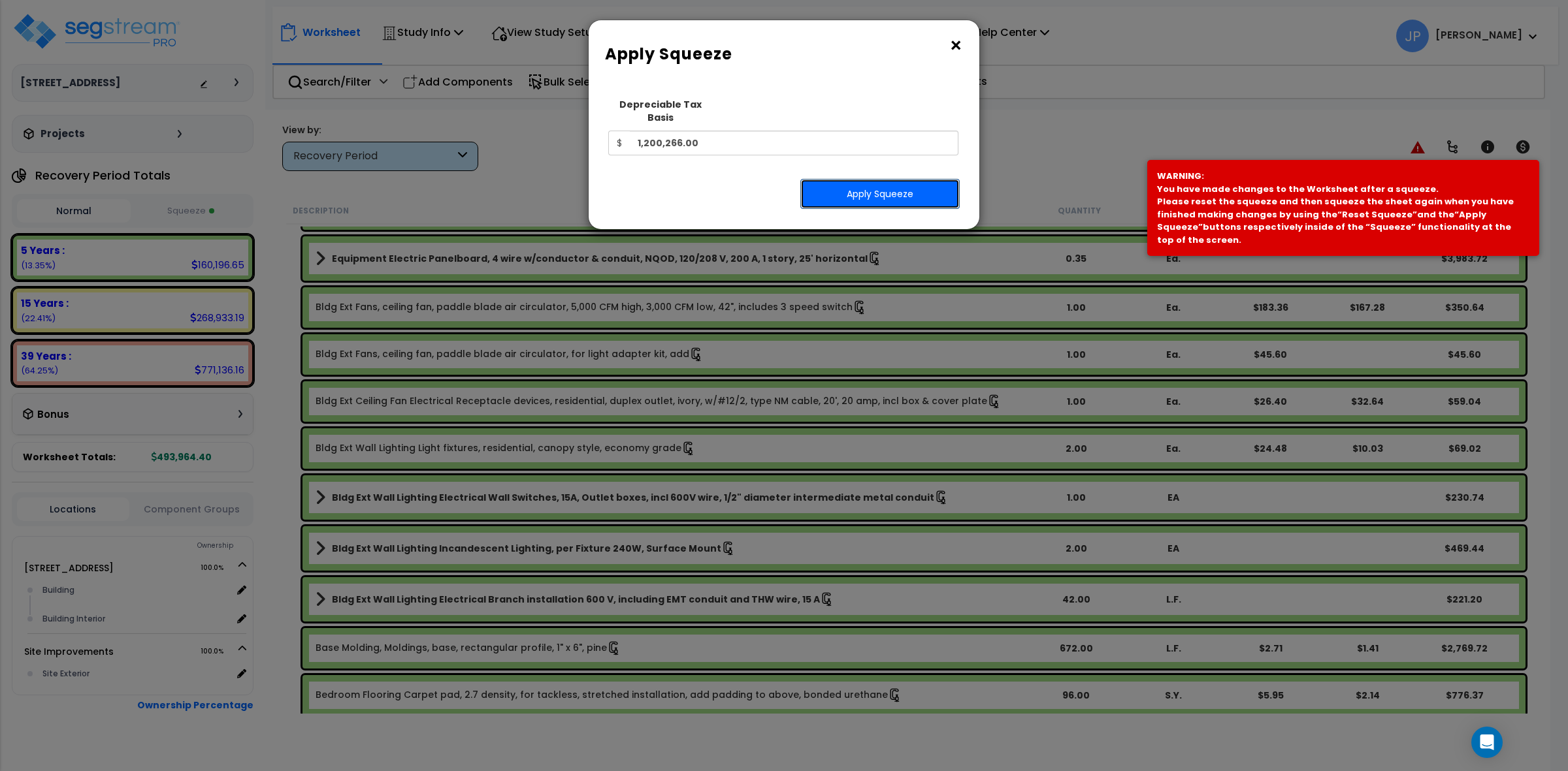
click at [906, 179] on button "Apply Squeeze" at bounding box center [880, 194] width 160 height 30
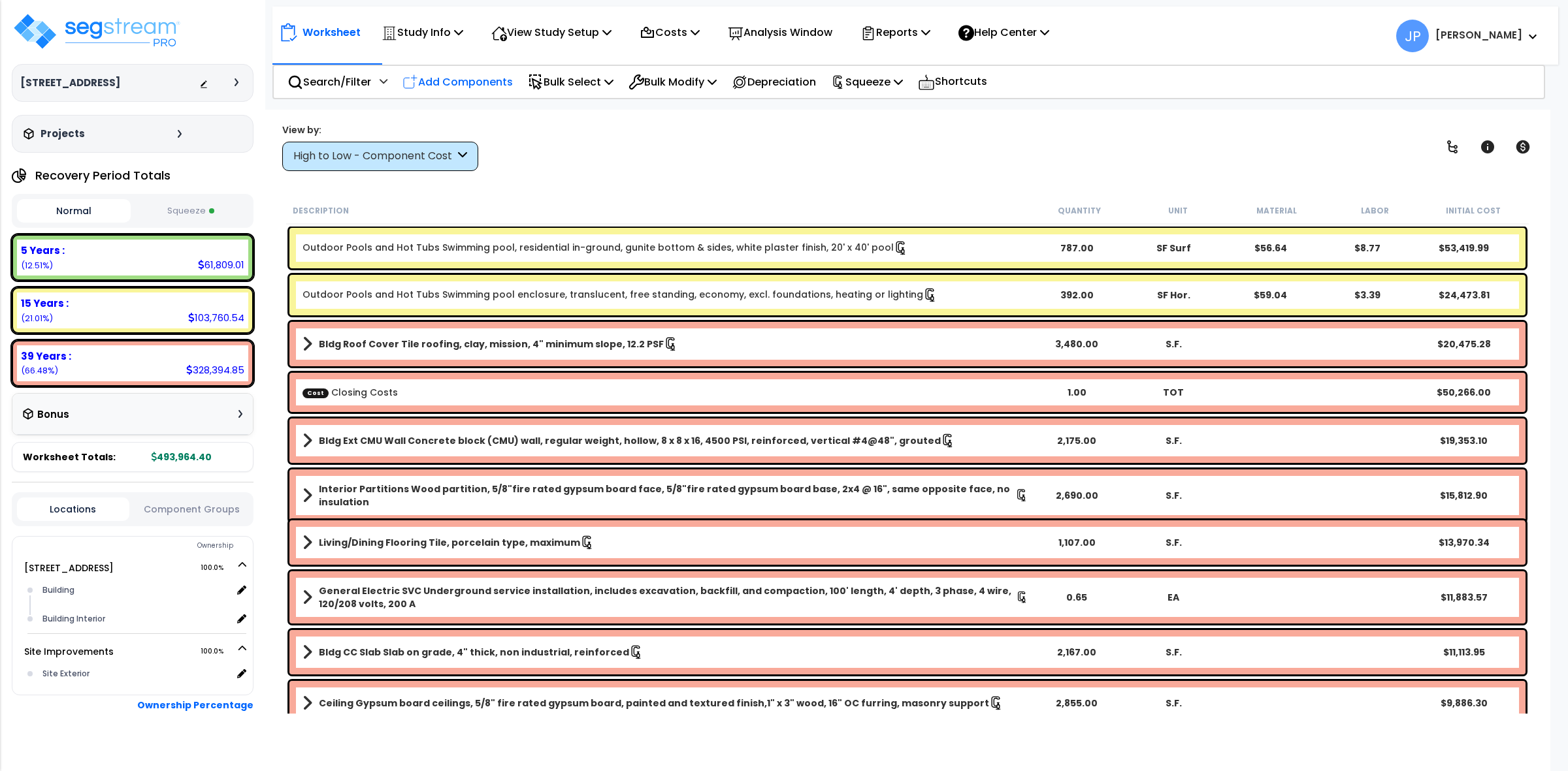
click at [504, 89] on p "Add Components" at bounding box center [457, 82] width 110 height 18
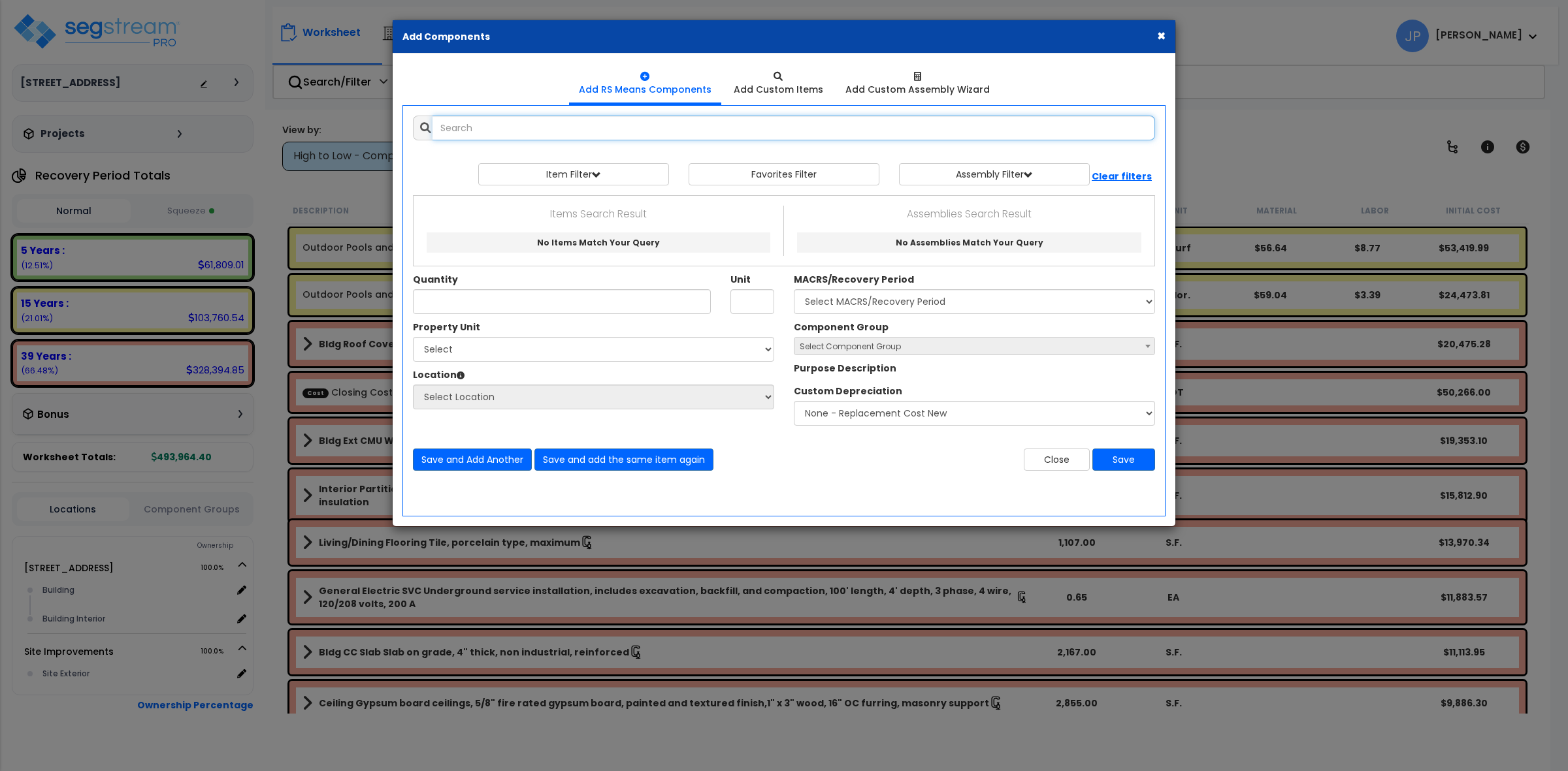
select select
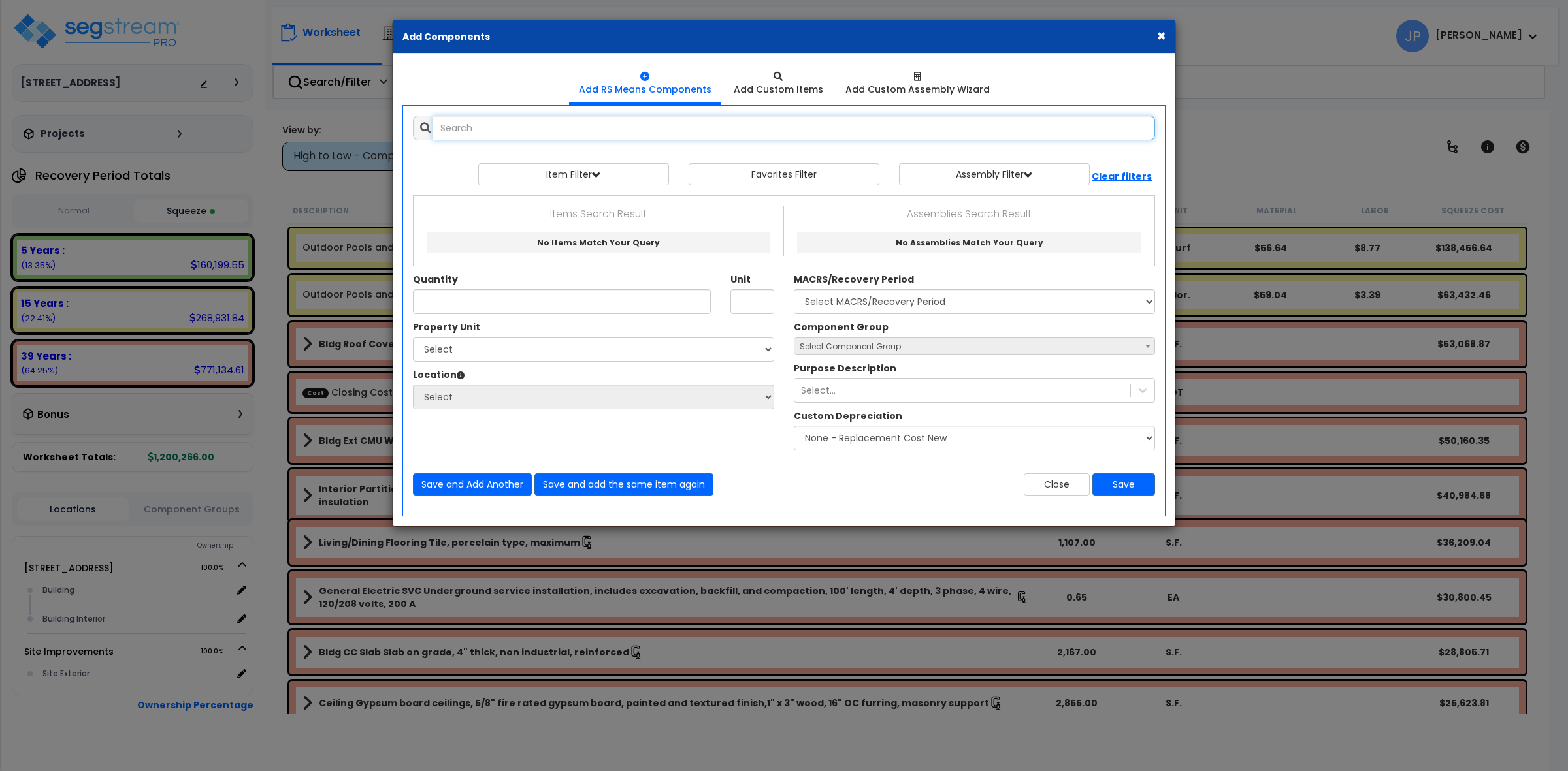
select select
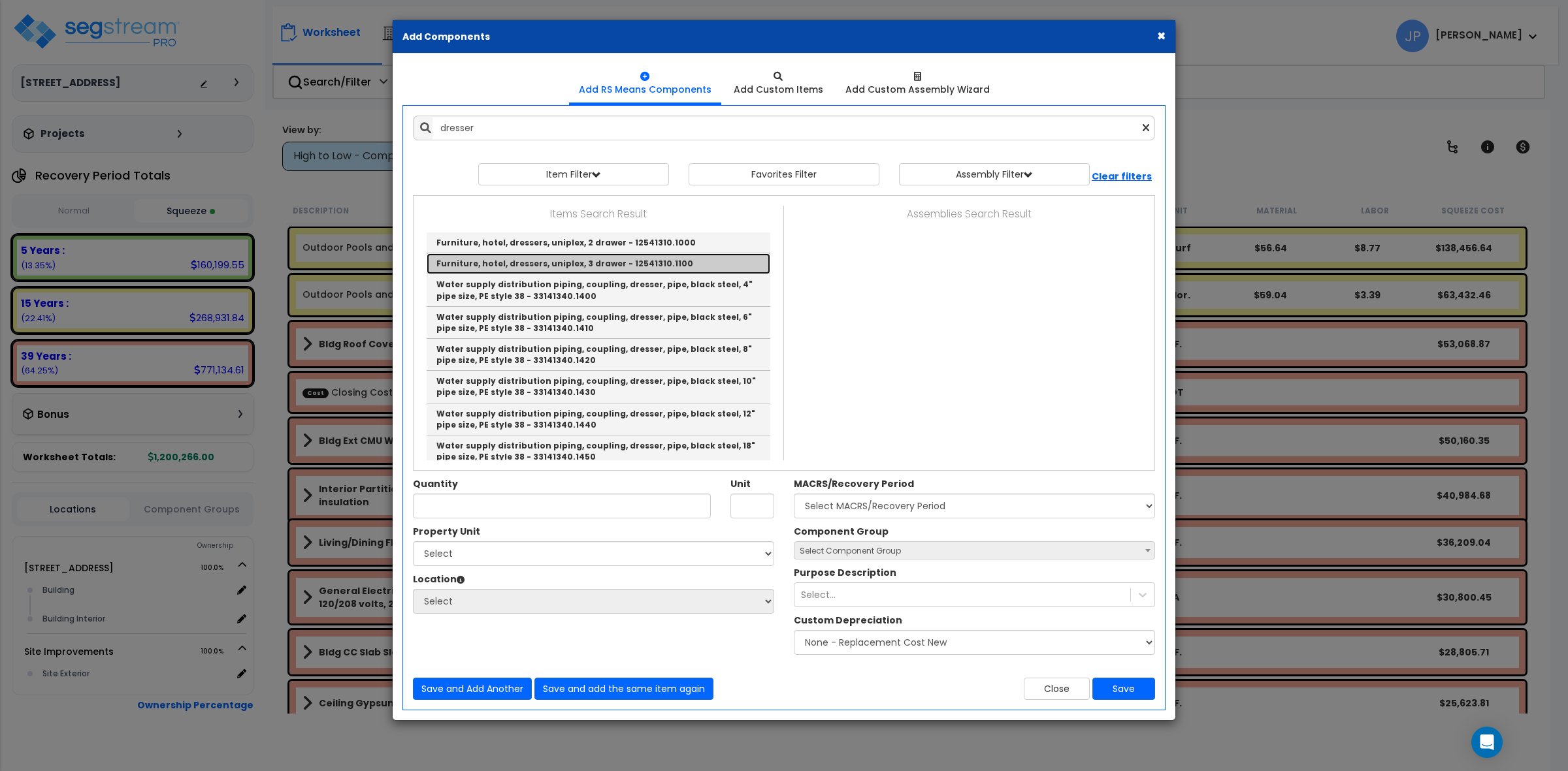
click at [549, 265] on link "Furniture, hotel, dressers, uniplex, 3 drawer - 12541310.1100" at bounding box center [598, 264] width 344 height 21
type input "Furniture, hotel, dressers, uniplex, 3 drawer - 12541310.1100"
type input "Ea."
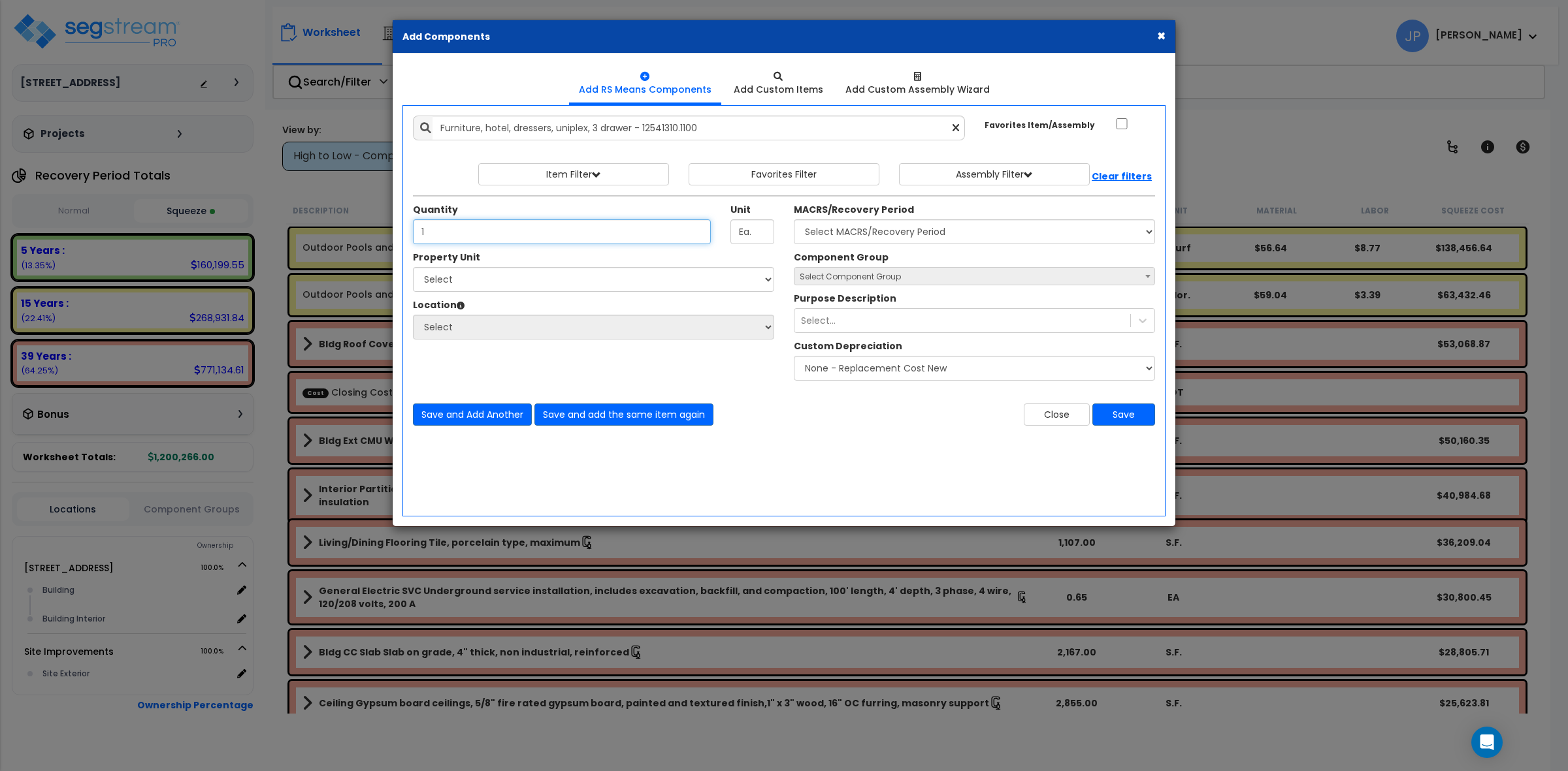
type input "1"
click at [579, 275] on select "Select [STREET_ADDRESS] Site Improvements" at bounding box center [593, 279] width 361 height 25
select select "175746"
click at [413, 268] on select "Select [STREET_ADDRESS] Site Improvements" at bounding box center [593, 279] width 361 height 25
click at [578, 326] on select "Select Building Building Interior Add Additional Location" at bounding box center [593, 328] width 361 height 25
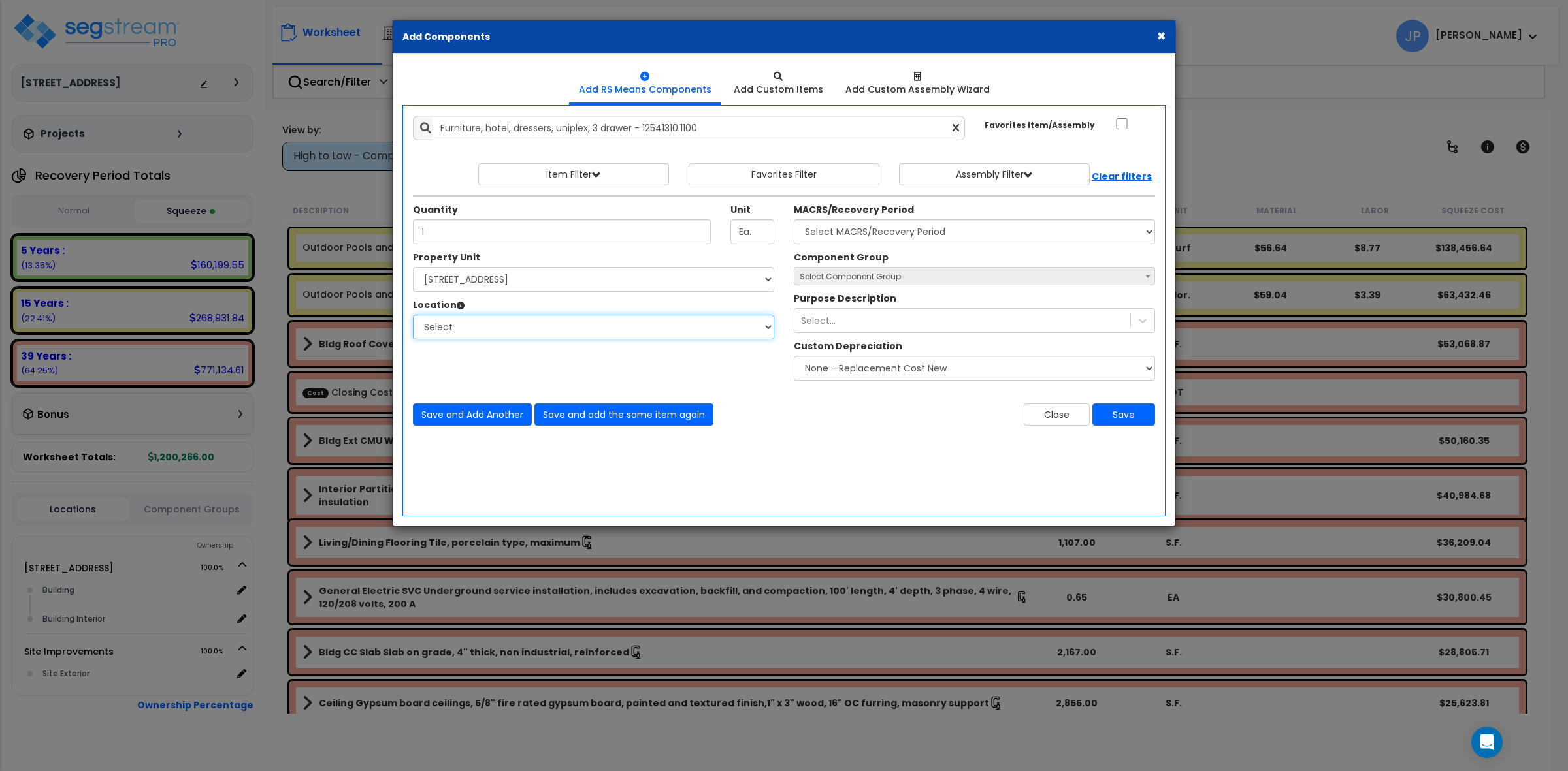
select select "461"
click at [413, 316] on select "Select Building Building Interior Add Additional Location" at bounding box center [593, 328] width 361 height 25
drag, startPoint x: 979, startPoint y: 232, endPoint x: 975, endPoint y: 243, distance: 11.7
click at [979, 231] on select "Select MACRS/Recovery Period 5 Years - 57.0 - Distributive Trades & Services 5 …" at bounding box center [975, 232] width 361 height 25
select select "3667"
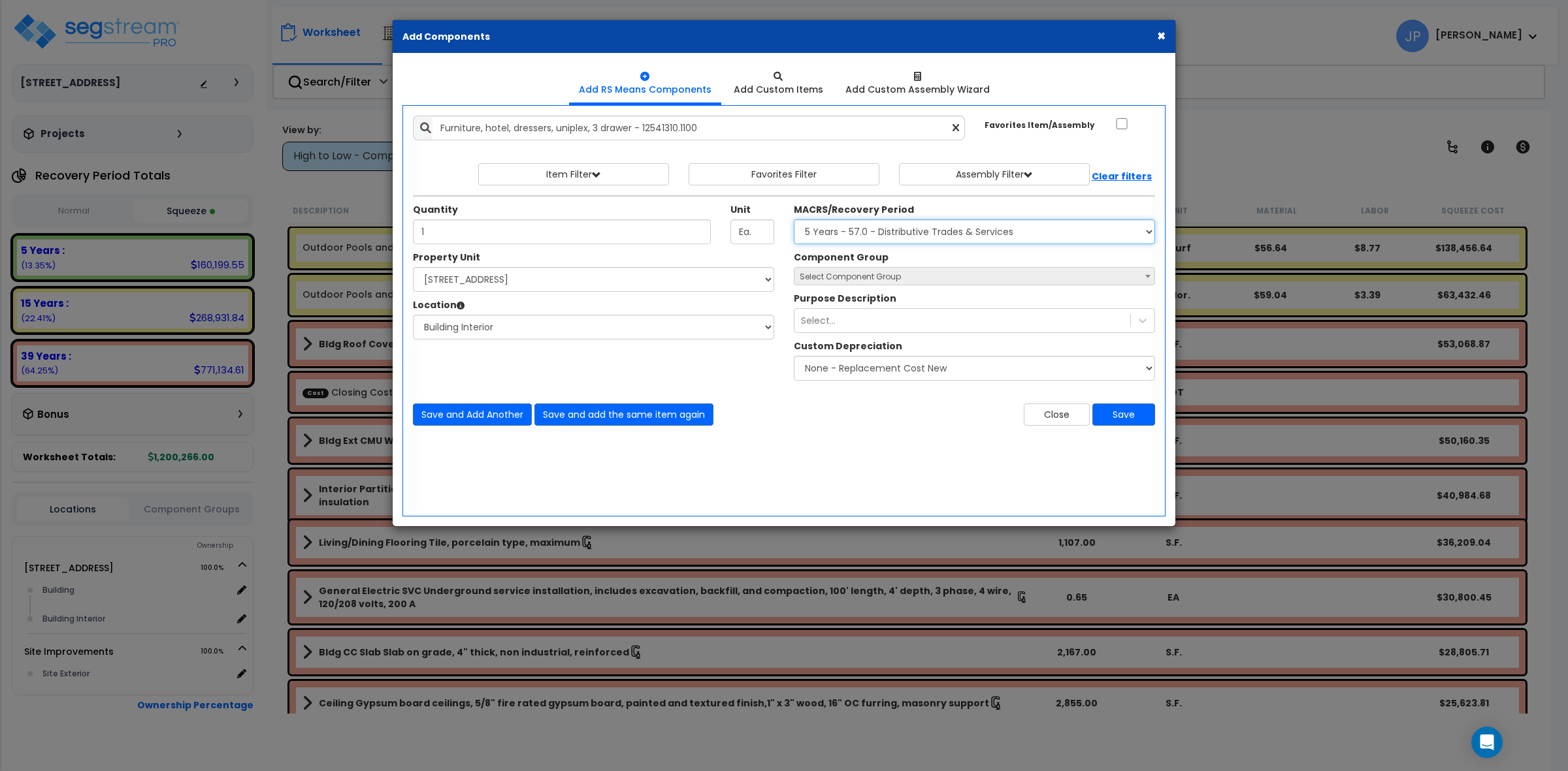
click at [794, 220] on select "Select MACRS/Recovery Period 5 Years - 57.0 - Distributive Trades & Services 5 …" at bounding box center [975, 232] width 361 height 25
click at [967, 275] on span "Select Component Group" at bounding box center [975, 277] width 360 height 18
type input "d"
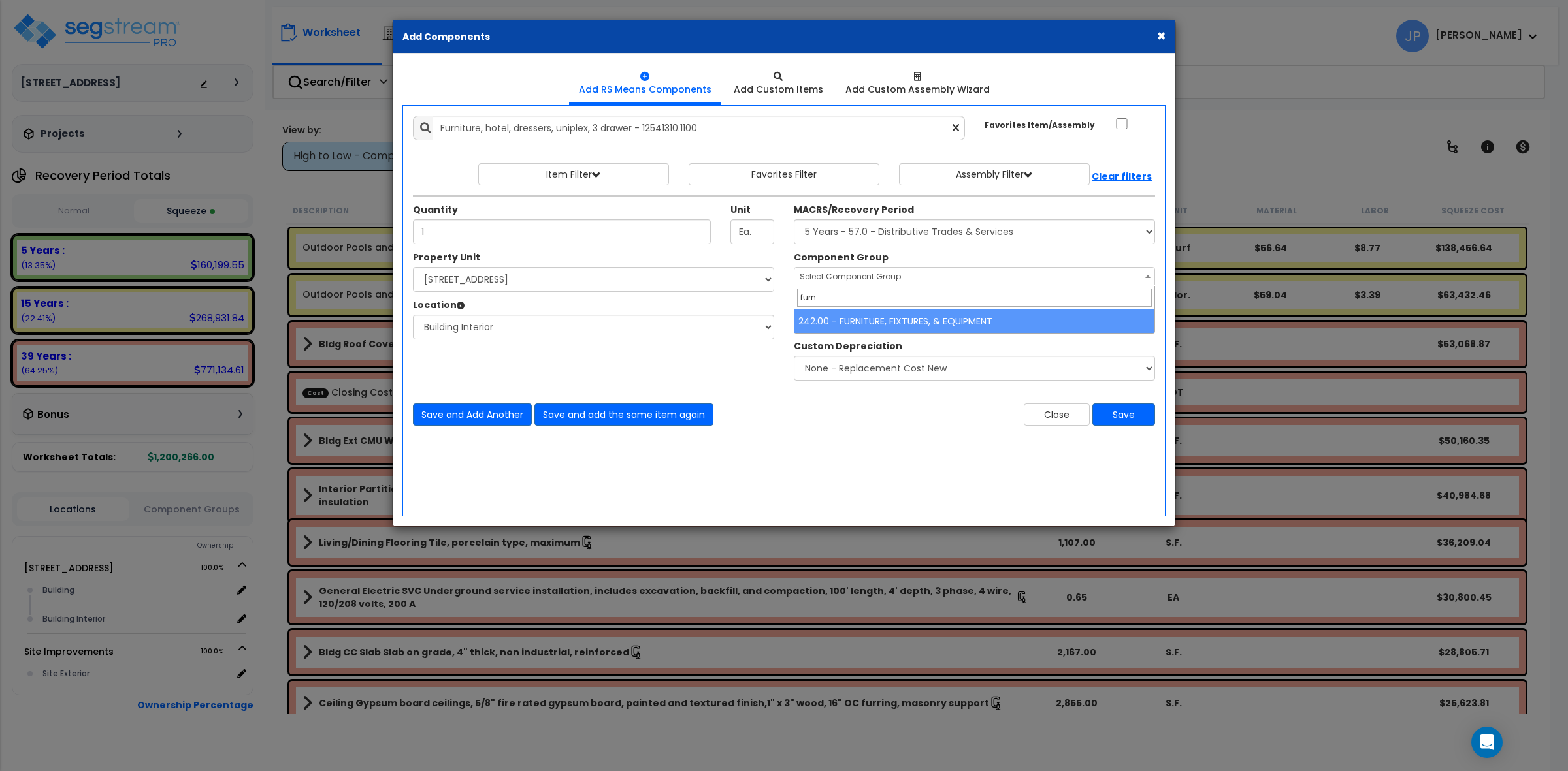
type input "furn"
select select "35342"
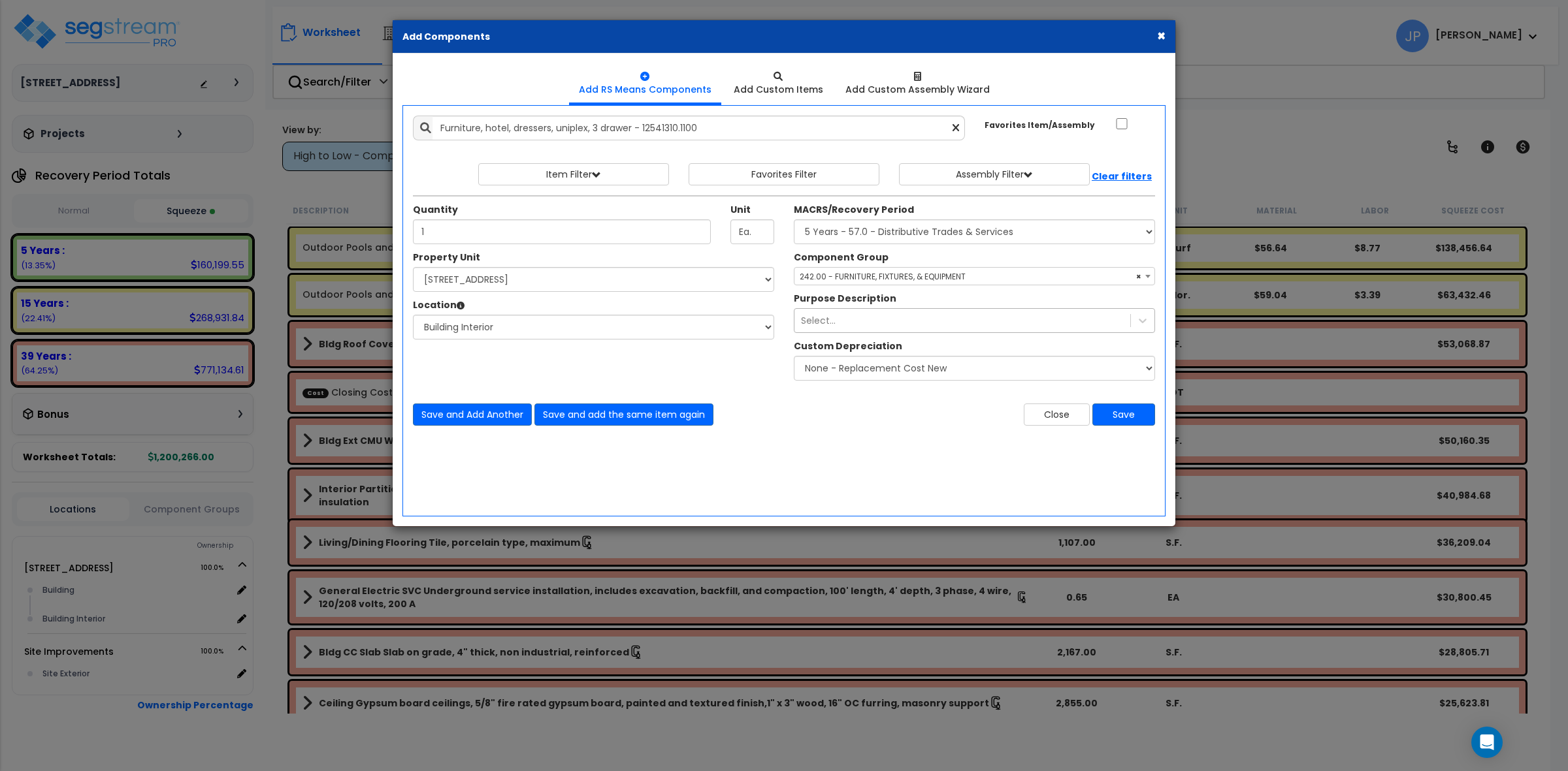
click at [884, 324] on div "Select..." at bounding box center [962, 321] width 336 height 21
click at [727, 407] on div "Save and Add Another Save and add the same item again" at bounding box center [593, 414] width 381 height 22
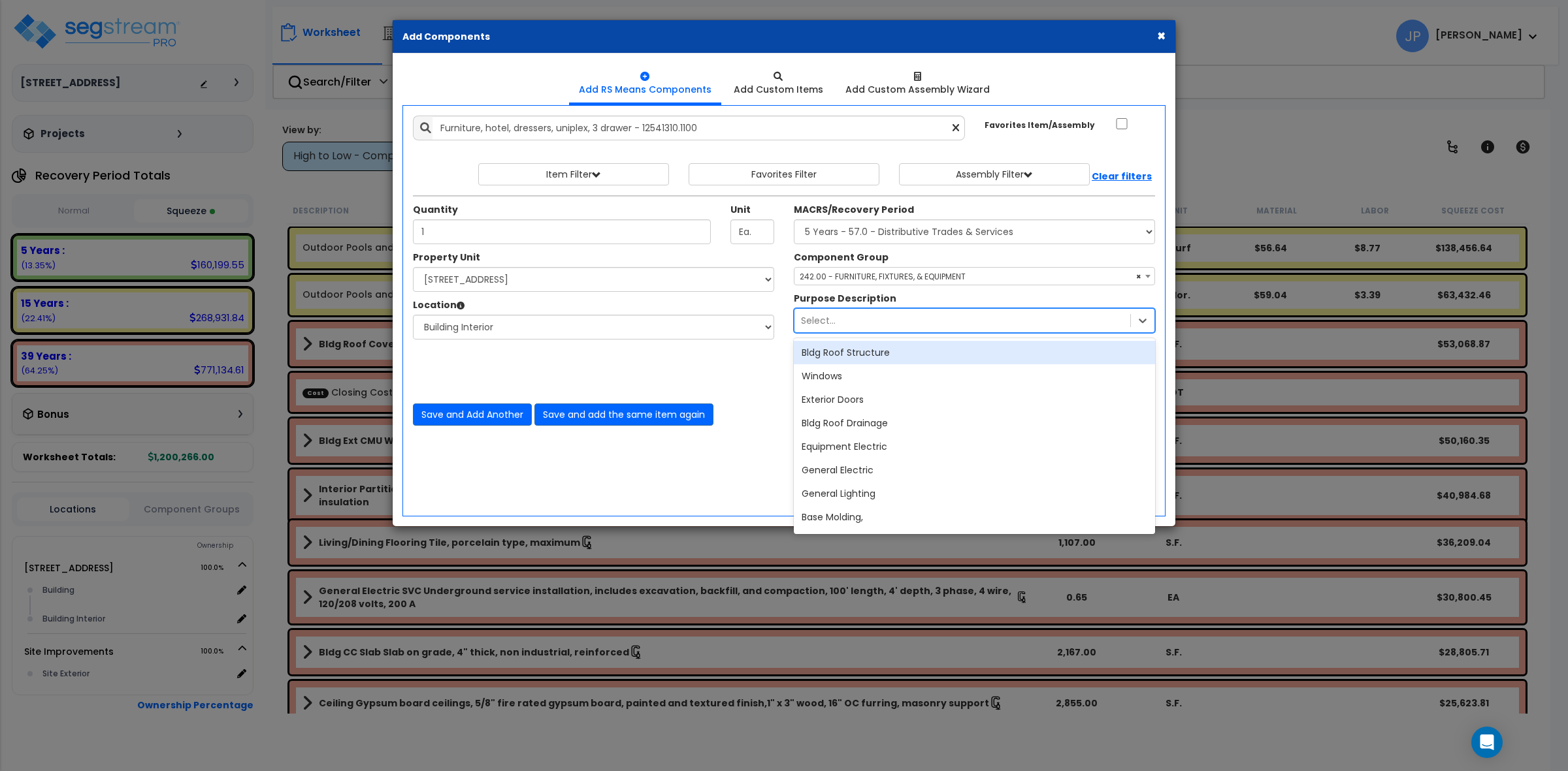
click at [899, 324] on div "Select..." at bounding box center [962, 321] width 336 height 21
type input "d"
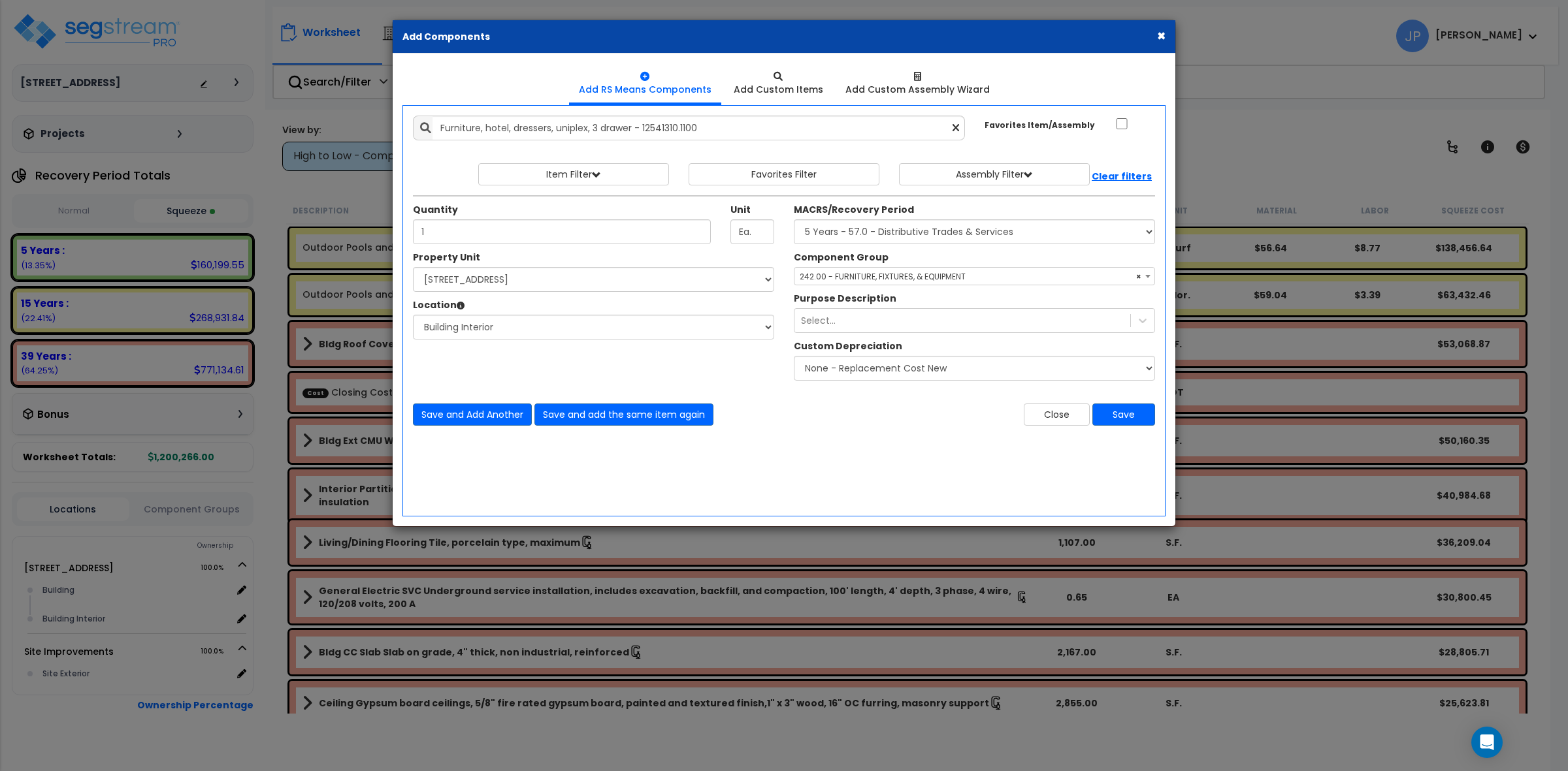
click at [754, 373] on div "Property Unit Select [STREET_ADDRESS] Site Improvements Please select Property …" at bounding box center [783, 319] width 762 height 136
click at [1137, 415] on button "Save" at bounding box center [1124, 414] width 63 height 22
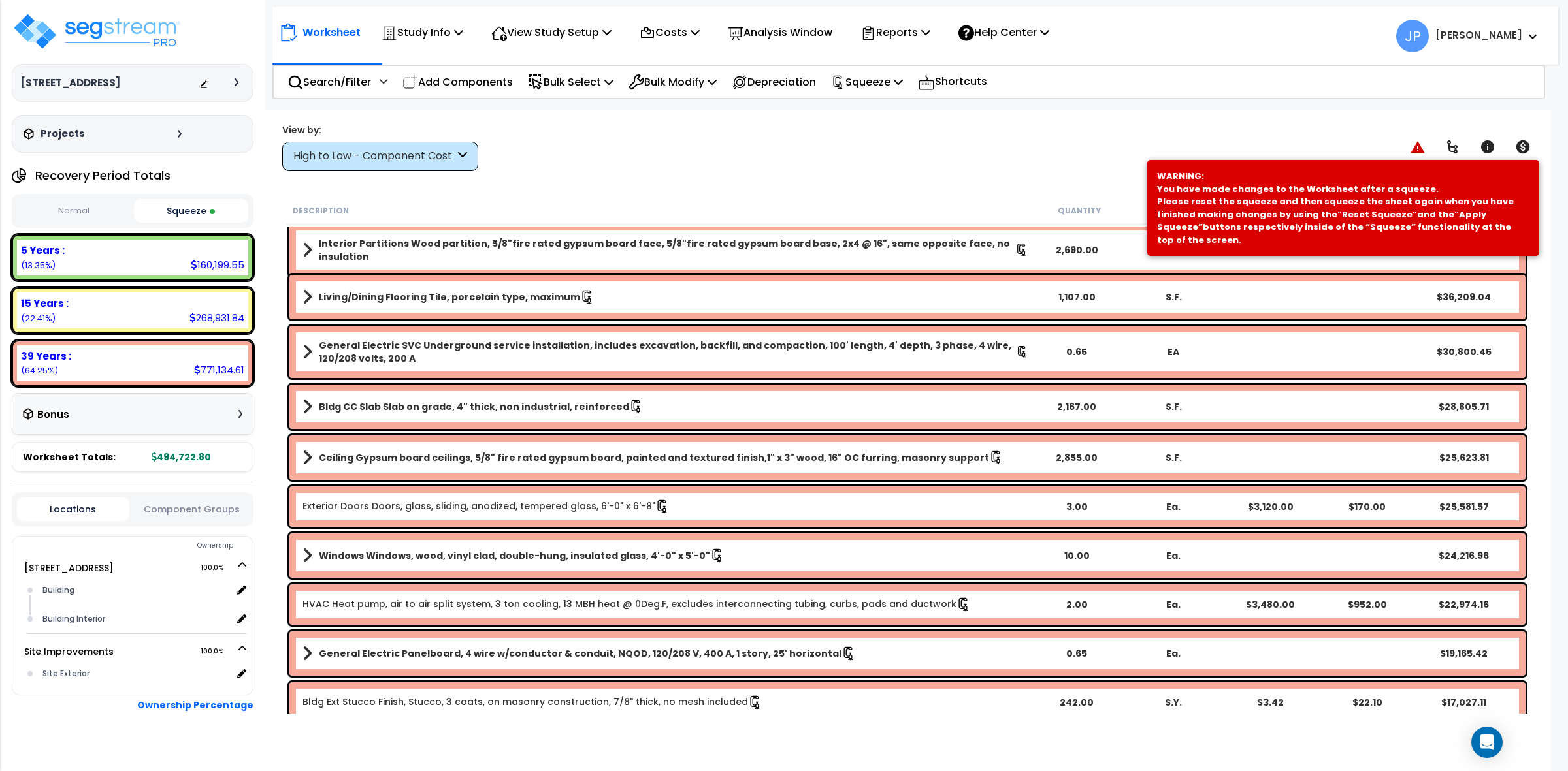
scroll to position [245, 0]
click at [391, 152] on div "High to Low - Component Cost" at bounding box center [374, 156] width 162 height 15
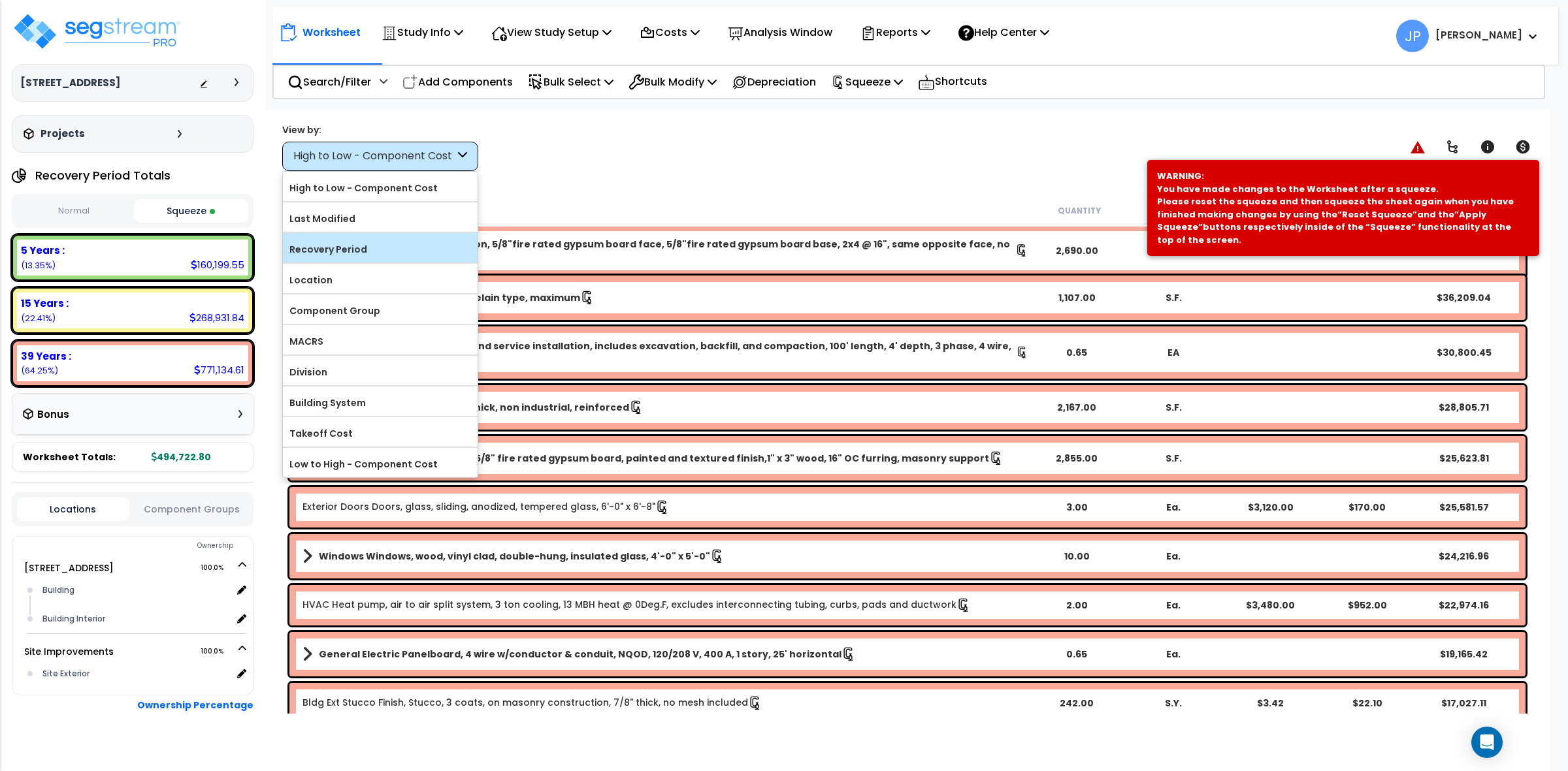
click at [394, 250] on label "Recovery Period" at bounding box center [380, 250] width 195 height 20
click at [0, 0] on input "Recovery Period" at bounding box center [0, 0] width 0 height 0
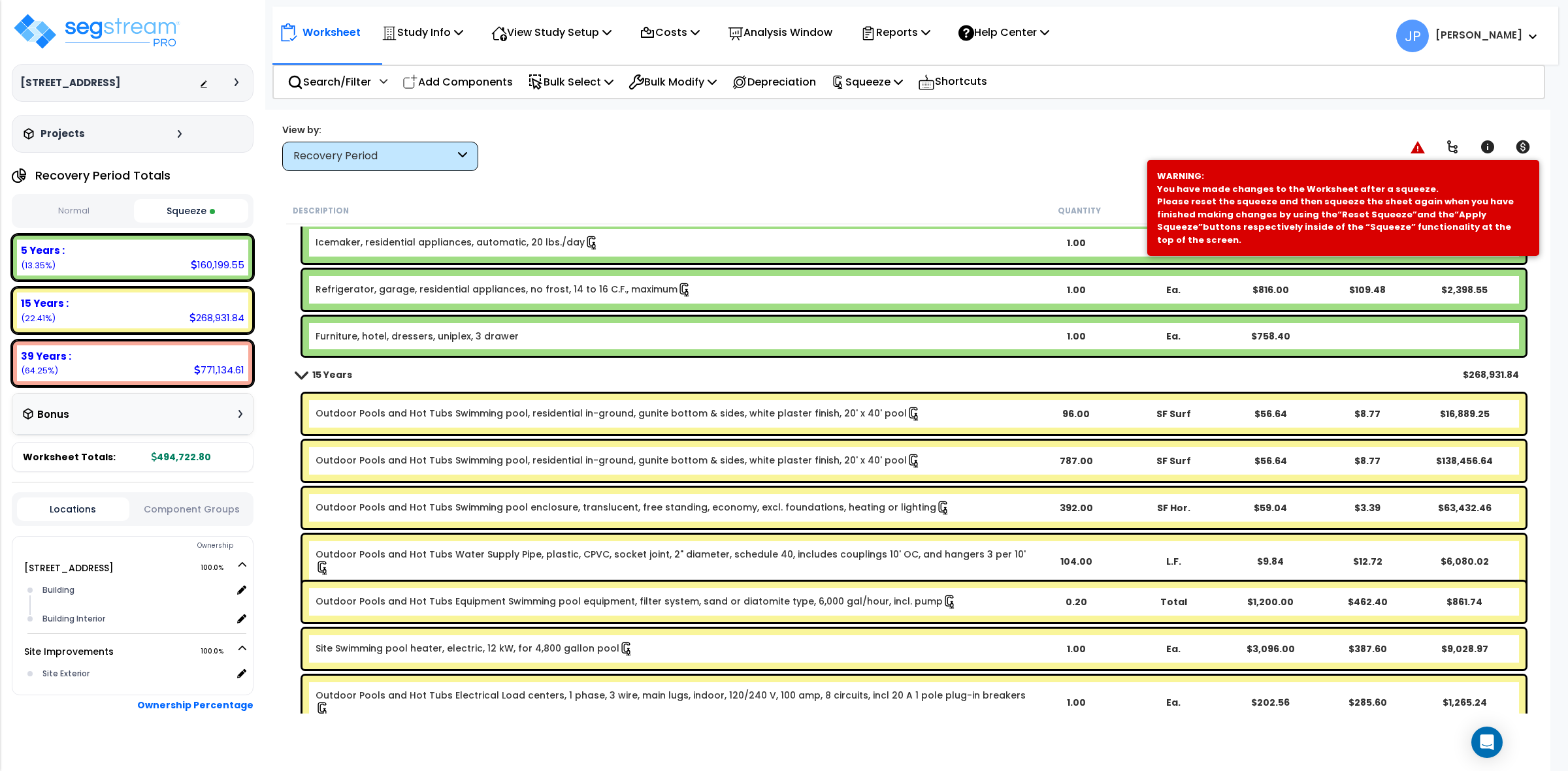
scroll to position [2285, 0]
click at [481, 333] on link "Furniture, hotel, dressers, uniplex, 3 drawer" at bounding box center [417, 337] width 203 height 13
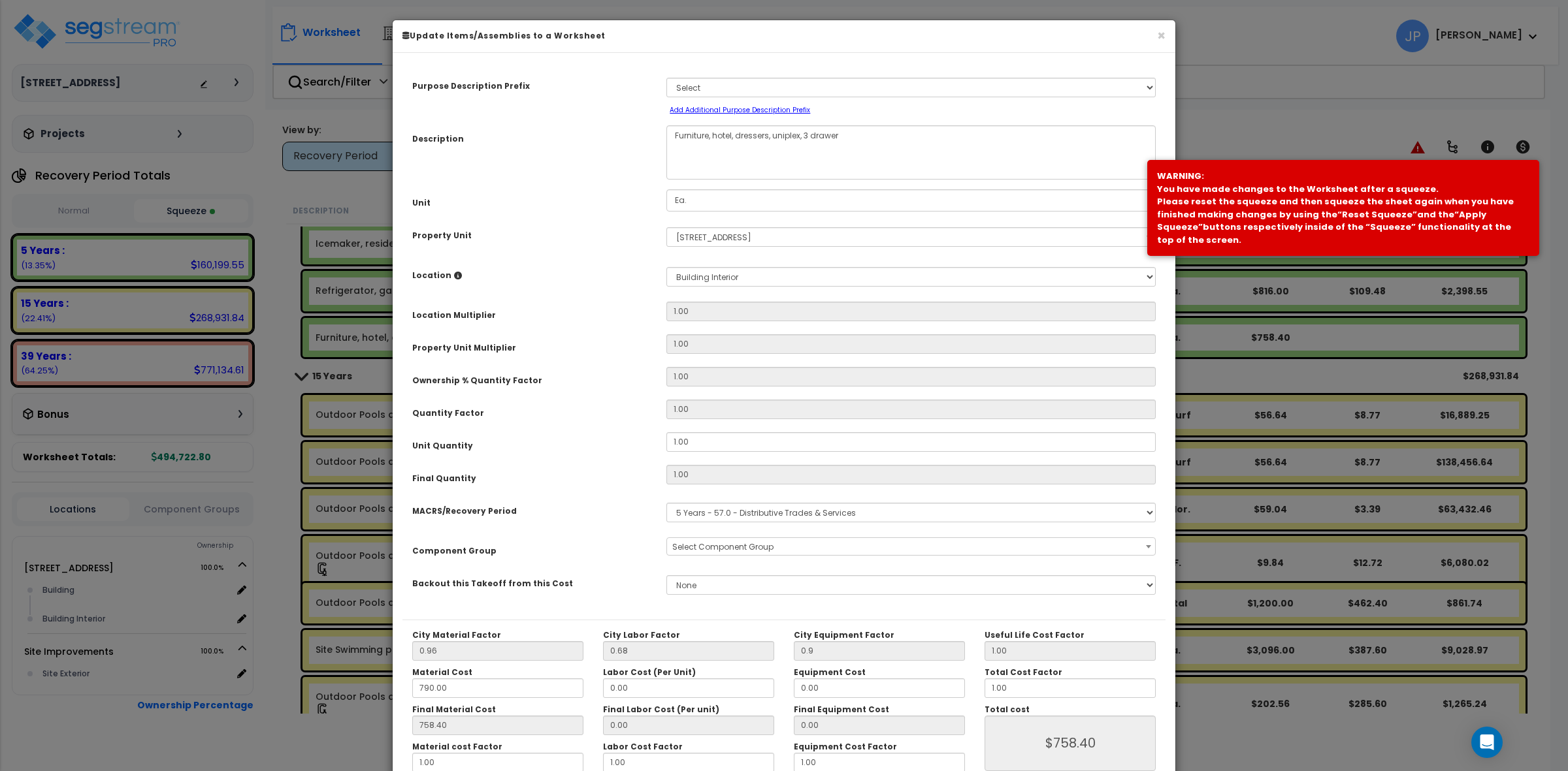
select select "35342"
click at [736, 135] on textarea "Furniture, hotel, dressers, uniplex, 3 drawer" at bounding box center [911, 152] width 489 height 54
click at [733, 134] on textarea "Furniture, hotel, dressers, uniplex, 3 drawer" at bounding box center [911, 152] width 489 height 54
type textarea "Furniture, residential, dressers, uniplex, 3 drawer"
click at [638, 177] on div "Description Furniture, hotel, dressers, uniplex, 3 drawer" at bounding box center [783, 152] width 763 height 54
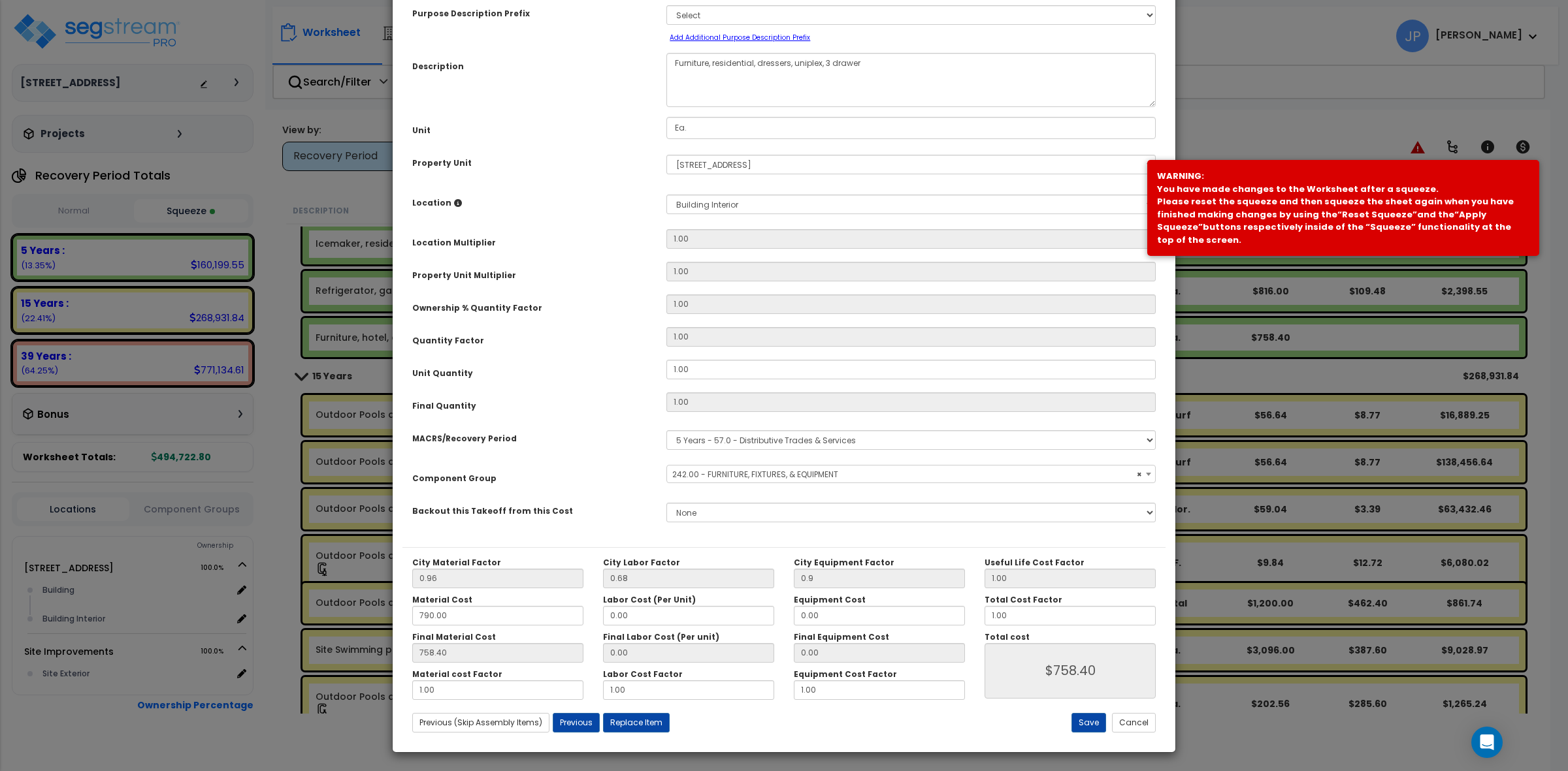
scroll to position [74, 0]
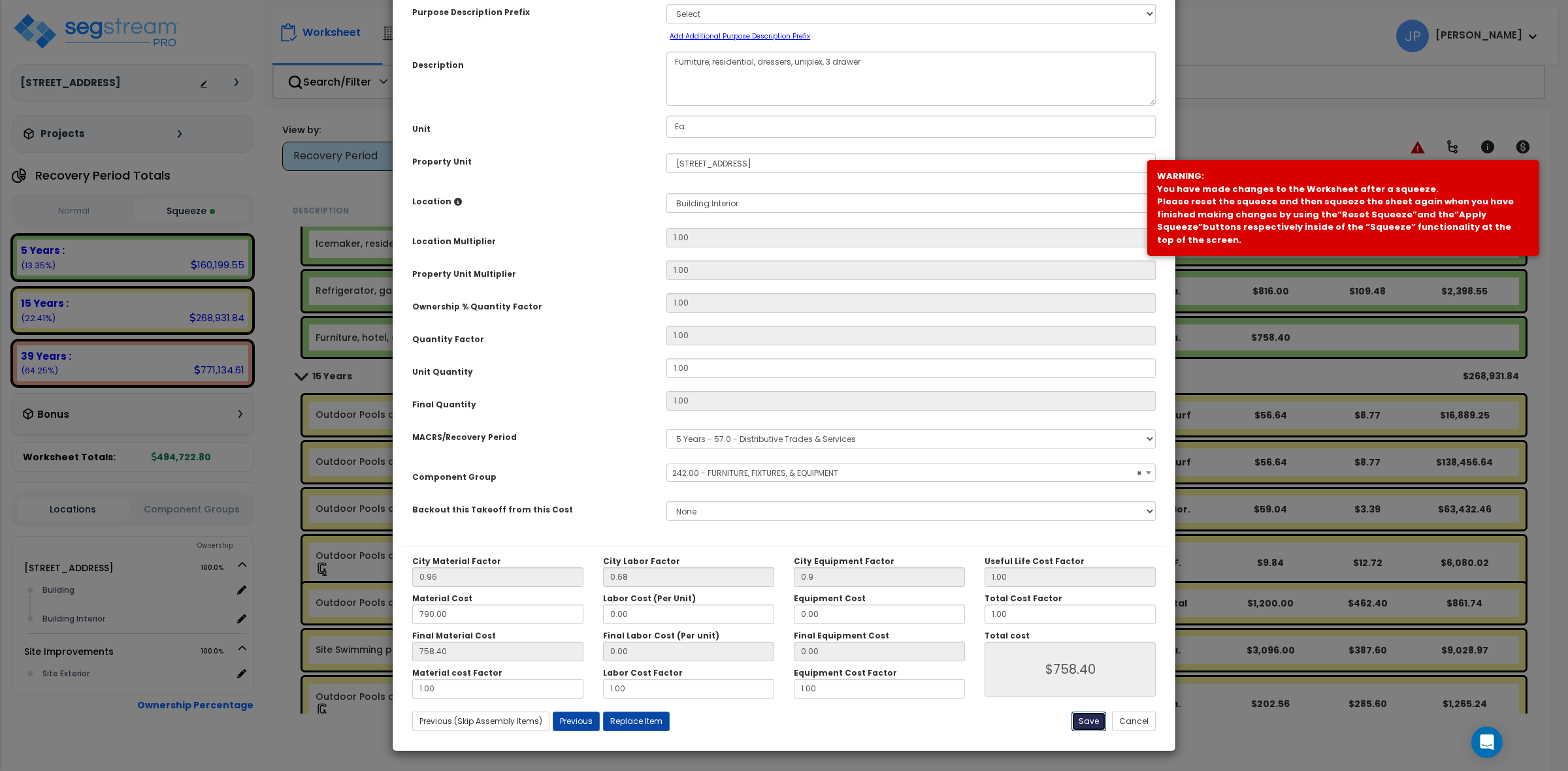
click at [1085, 718] on button "Save" at bounding box center [1089, 722] width 35 height 20
type input "0.90"
type input "758.40"
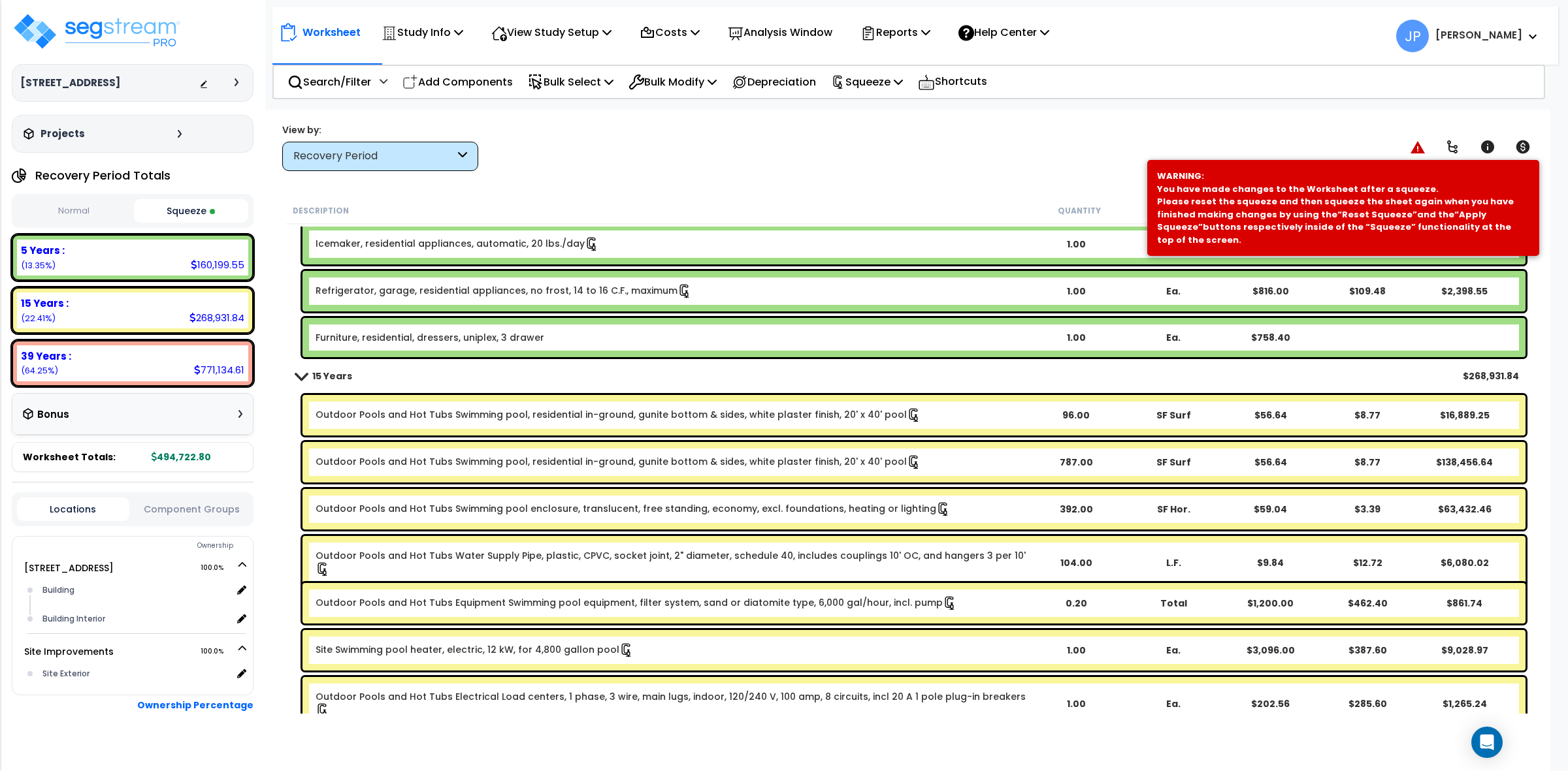
drag, startPoint x: 479, startPoint y: 83, endPoint x: 494, endPoint y: 105, distance: 26.6
click at [479, 82] on p "Add Components" at bounding box center [457, 82] width 110 height 18
select select
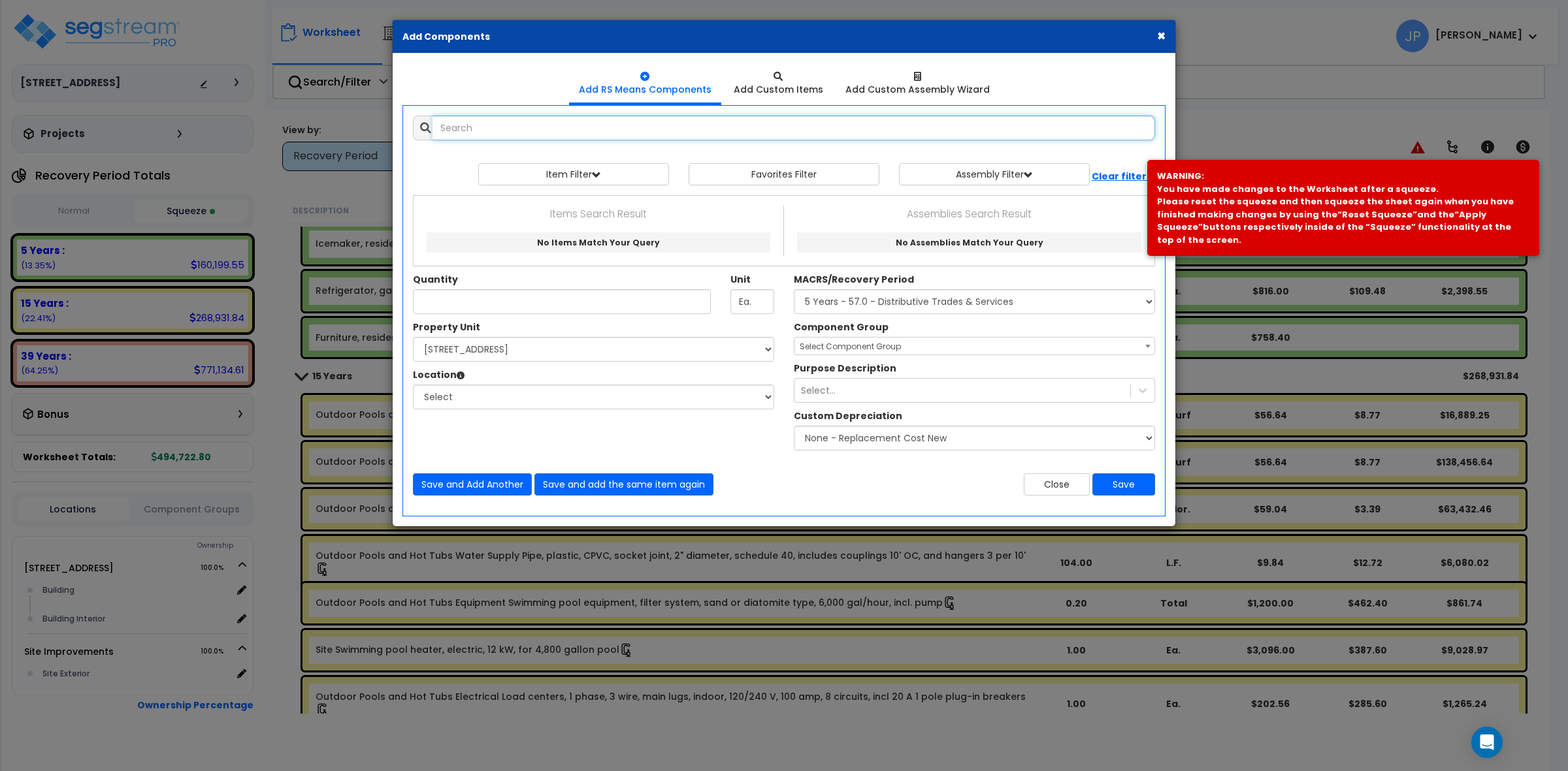
select select
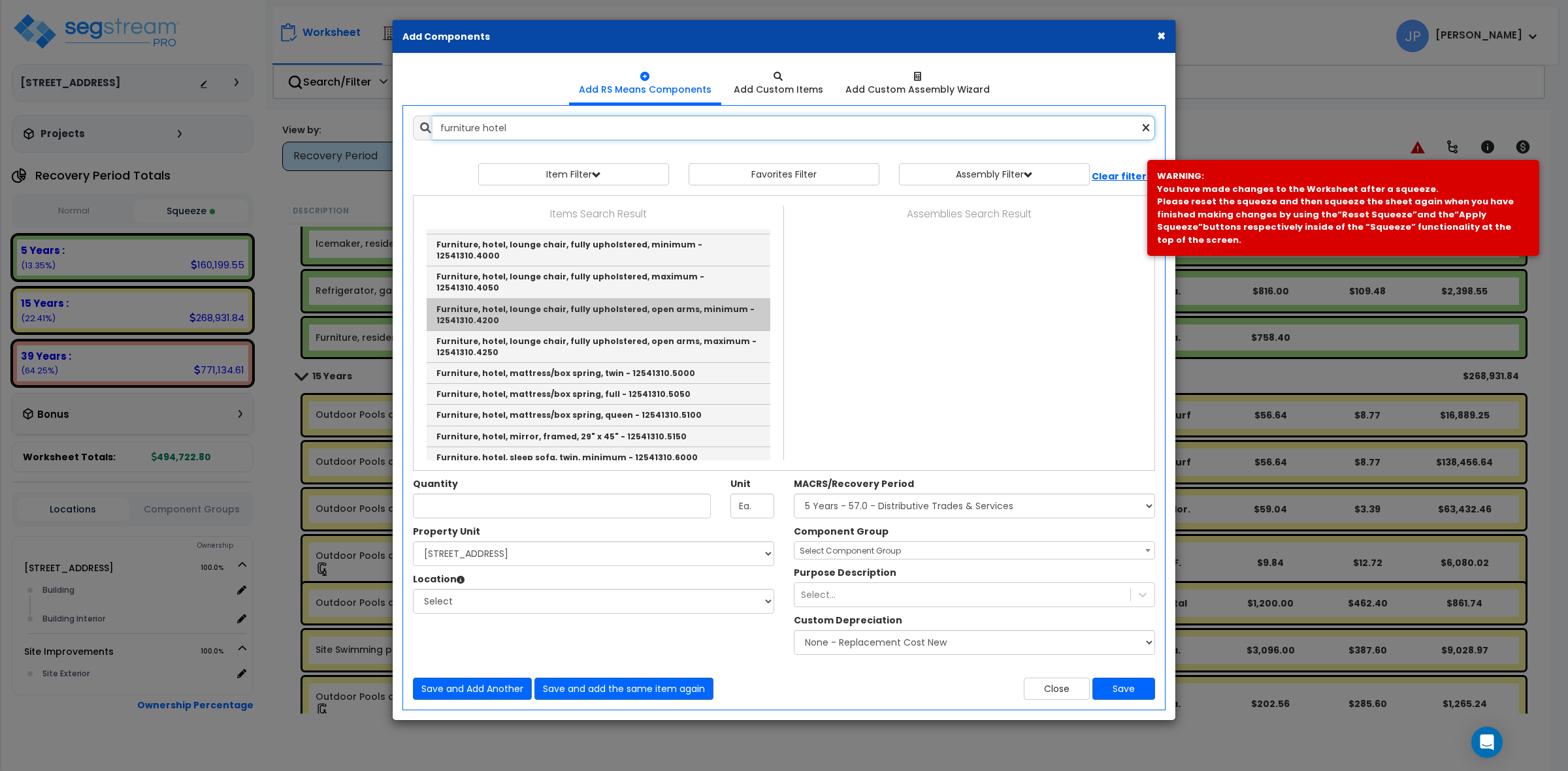
scroll to position [490, 0]
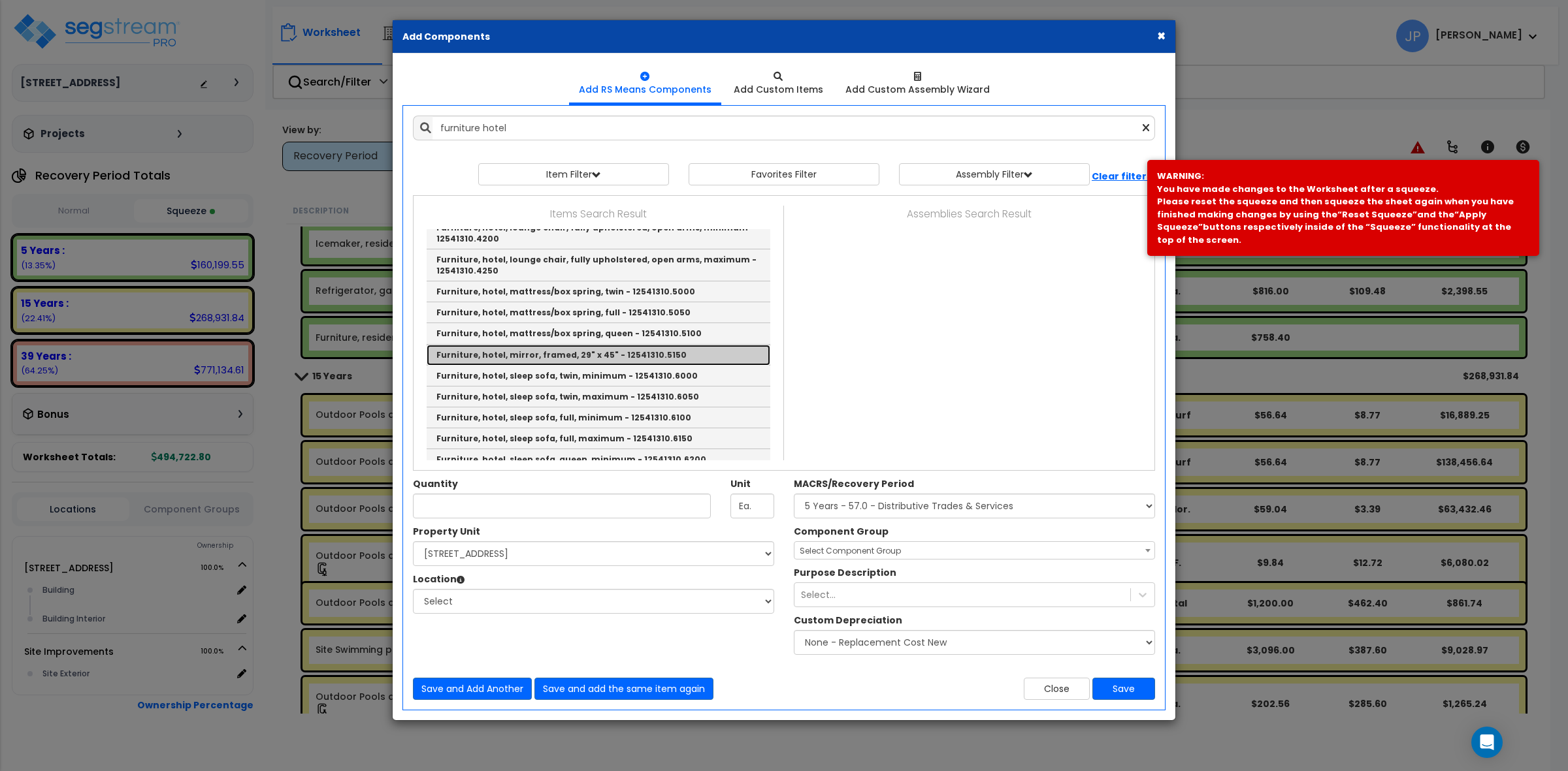
click at [543, 345] on link "Furniture, hotel, mirror, framed, 29" x 45" - 12541310.5150" at bounding box center [598, 355] width 344 height 21
type input "Furniture, hotel, mirror, framed, 29" x 45" - 12541310.5150"
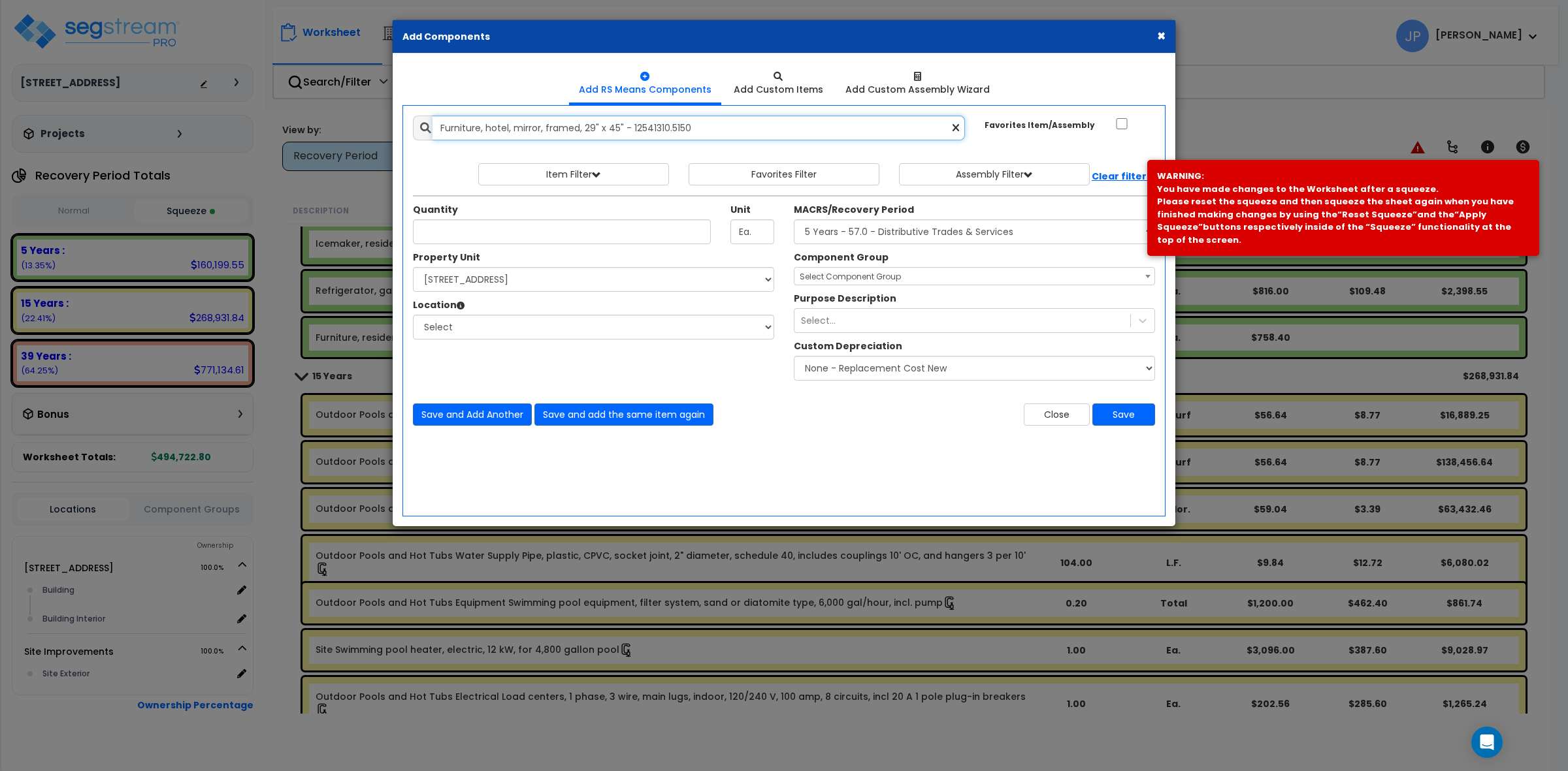
drag, startPoint x: 505, startPoint y: 128, endPoint x: 508, endPoint y: 161, distance: 33.1
click at [507, 140] on input "Furniture, hotel, mirror, framed, 29" x 45" - 12541310.5150" at bounding box center [699, 128] width 533 height 25
click at [506, 128] on input "Furniture, hotel, mirror, framed, 29" x 45" - 12541310.5150" at bounding box center [699, 128] width 533 height 25
click at [597, 236] on input "Unit Quantity" at bounding box center [562, 232] width 298 height 25
type input "1"
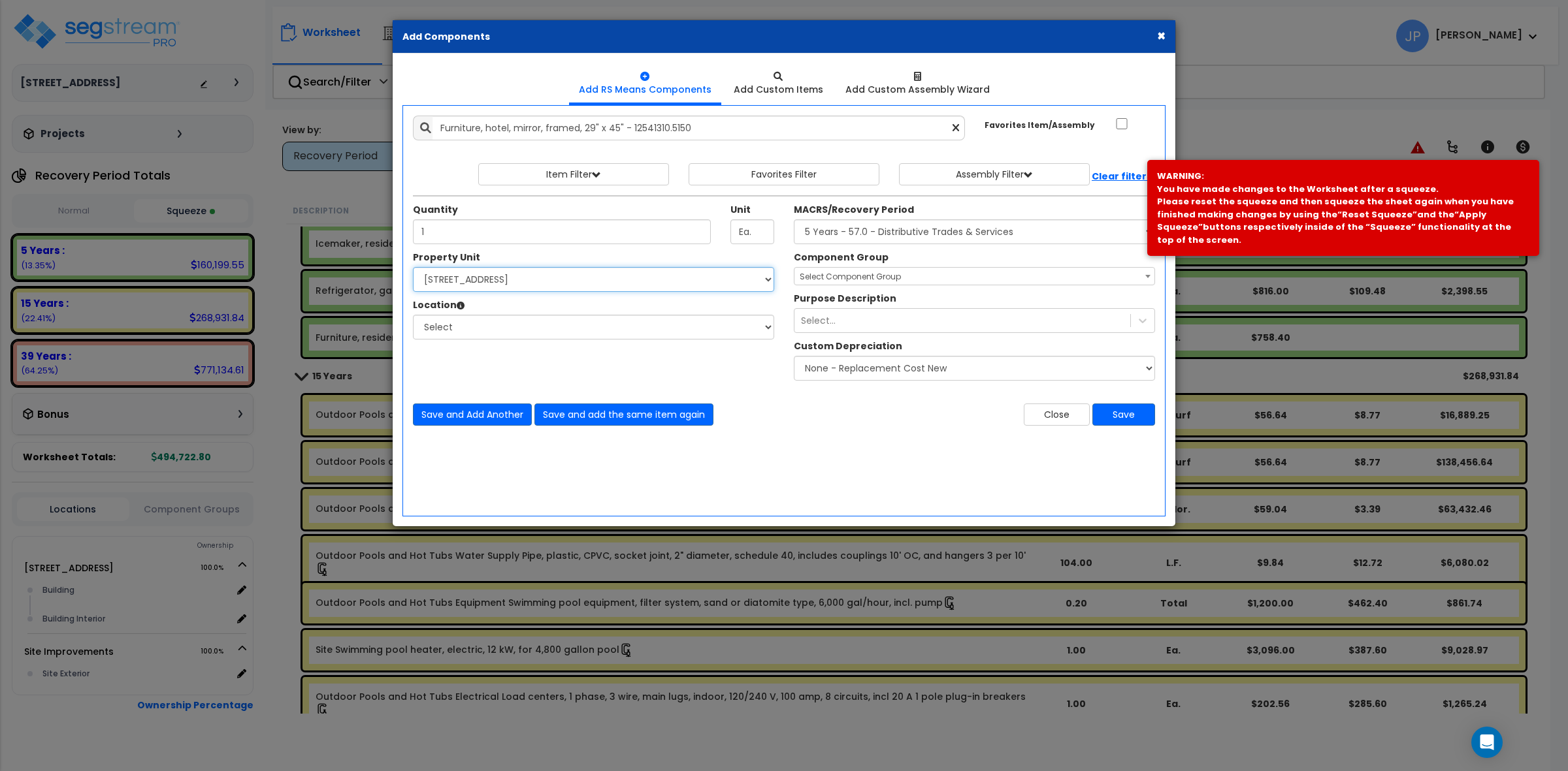
click at [652, 283] on select "Select [STREET_ADDRESS] Site Improvements" at bounding box center [593, 279] width 361 height 25
select select "175746"
click at [413, 268] on select "Select [STREET_ADDRESS] Site Improvements" at bounding box center [593, 279] width 361 height 25
click at [626, 322] on select "Select Building Building Interior Add Additional Location" at bounding box center [593, 328] width 361 height 25
click at [413, 316] on select "Select Building Building Interior Add Additional Location" at bounding box center [593, 328] width 361 height 25
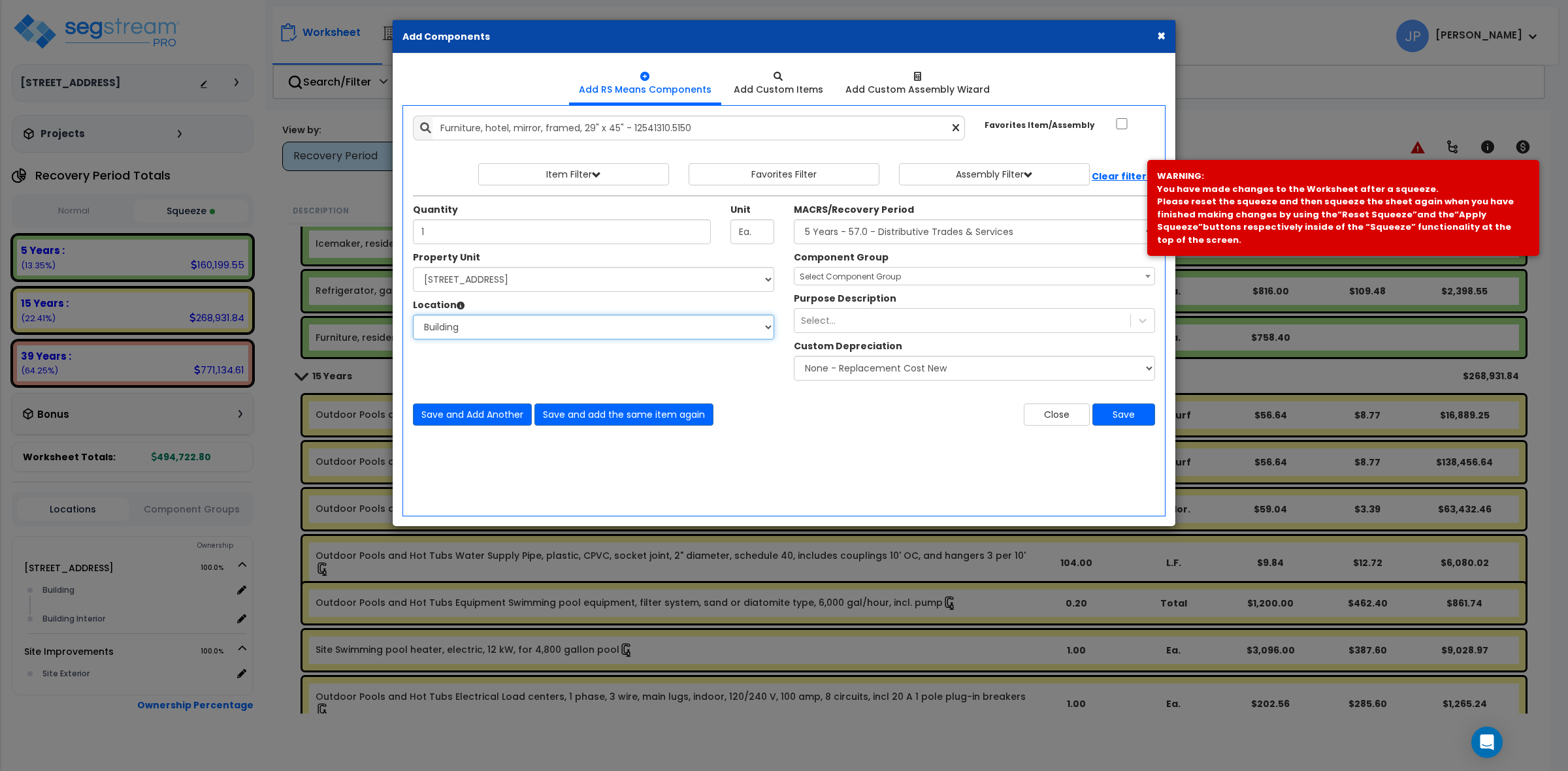
click at [598, 328] on select "Select Building Building Interior Add Additional Location" at bounding box center [593, 328] width 361 height 25
select select "461"
click at [413, 316] on select "Select Building Building Interior Add Additional Location" at bounding box center [593, 328] width 361 height 25
click at [851, 235] on select "Select MACRS/Recovery Period 5 Years - 57.0 - Distributive Trades & Services 5 …" at bounding box center [975, 232] width 361 height 25
select select "3667"
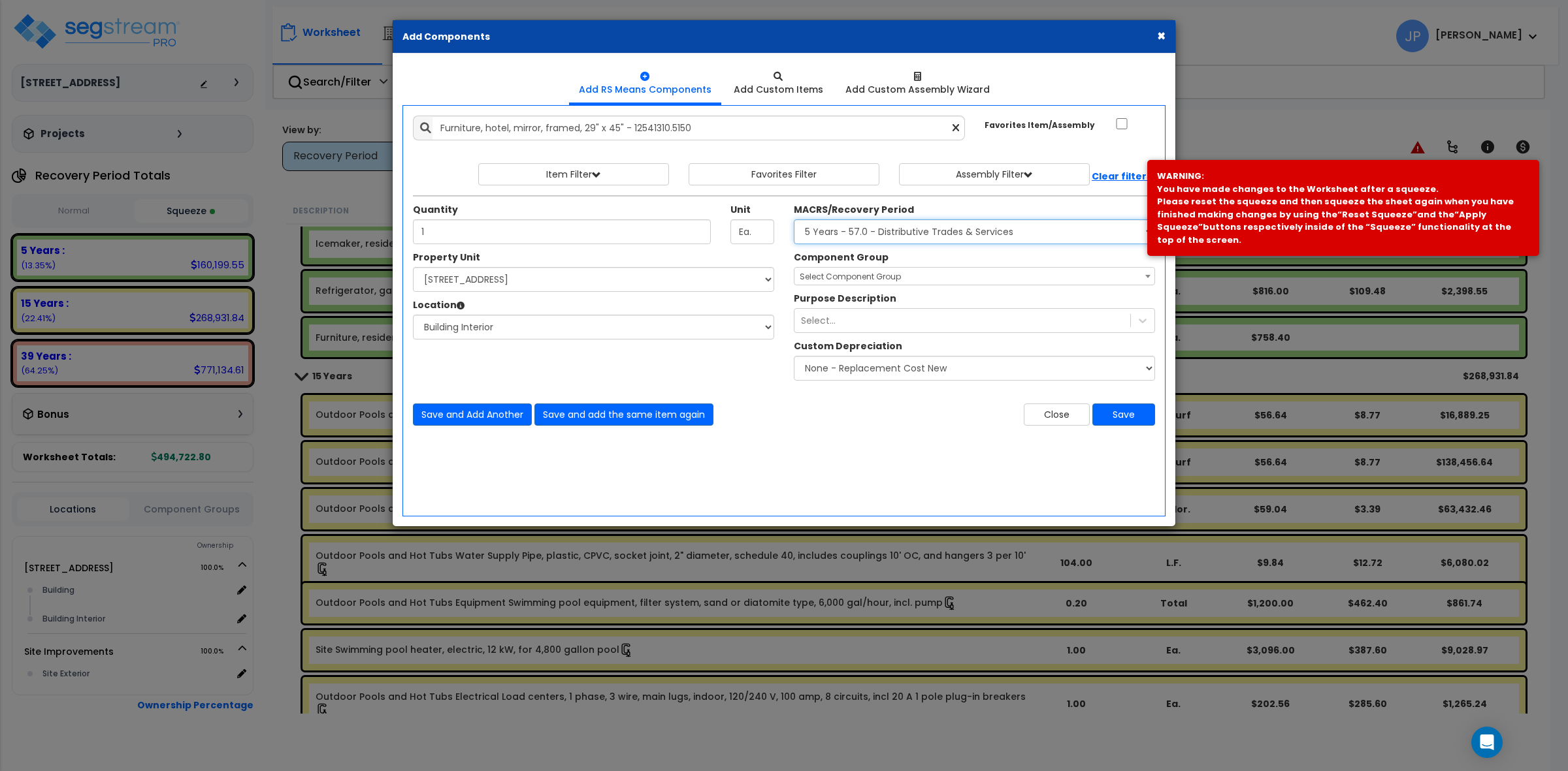
click at [794, 220] on select "Select MACRS/Recovery Period 5 Years - 57.0 - Distributive Trades & Services 5 …" at bounding box center [975, 232] width 361 height 25
click at [849, 291] on div "Component Group Select Component Group 264.00 - KITCHEN PLUMBING 286.00 - LAUND…" at bounding box center [975, 319] width 381 height 136
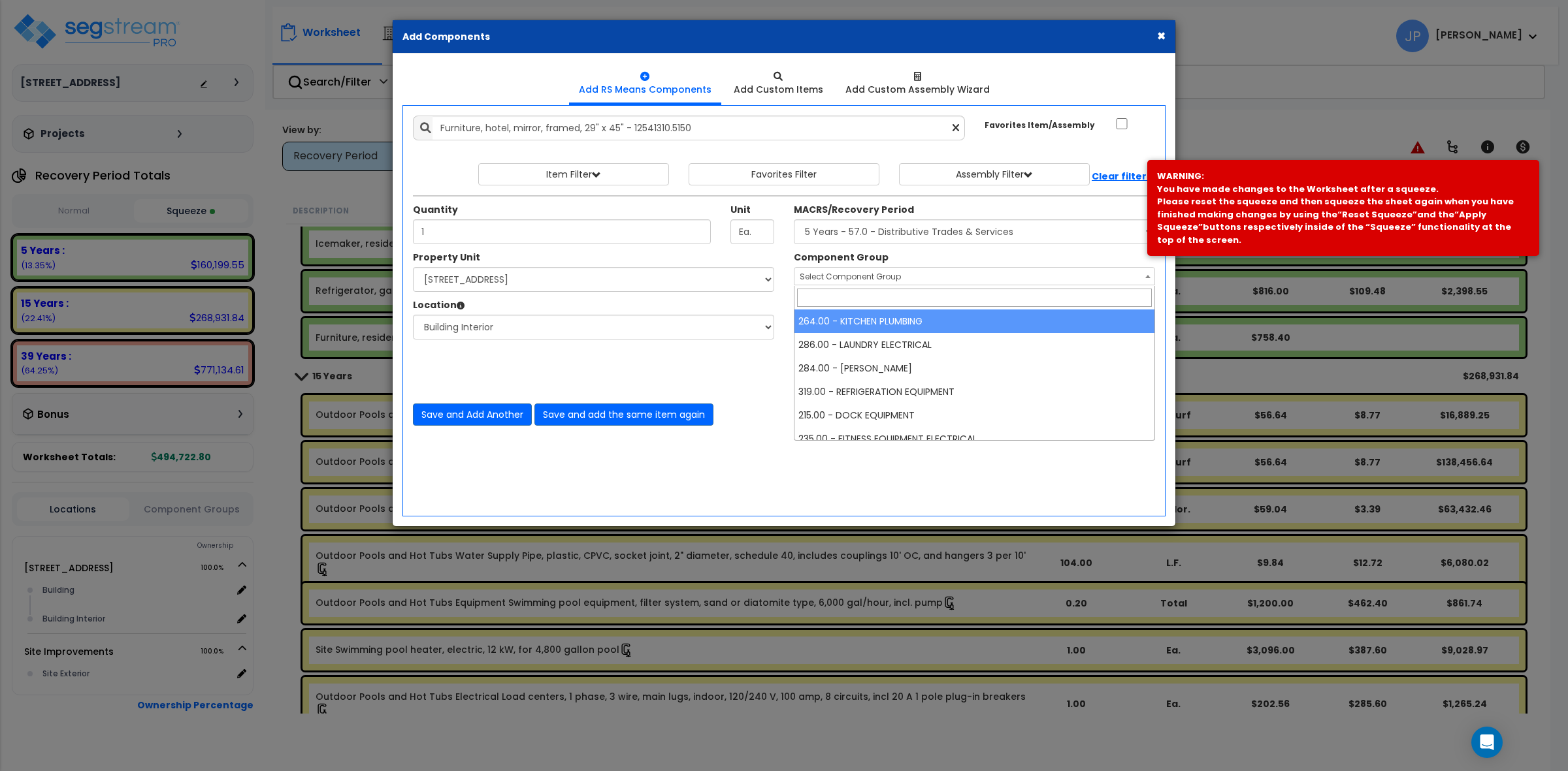
click at [848, 281] on span "Select Component Group" at bounding box center [851, 276] width 102 height 11
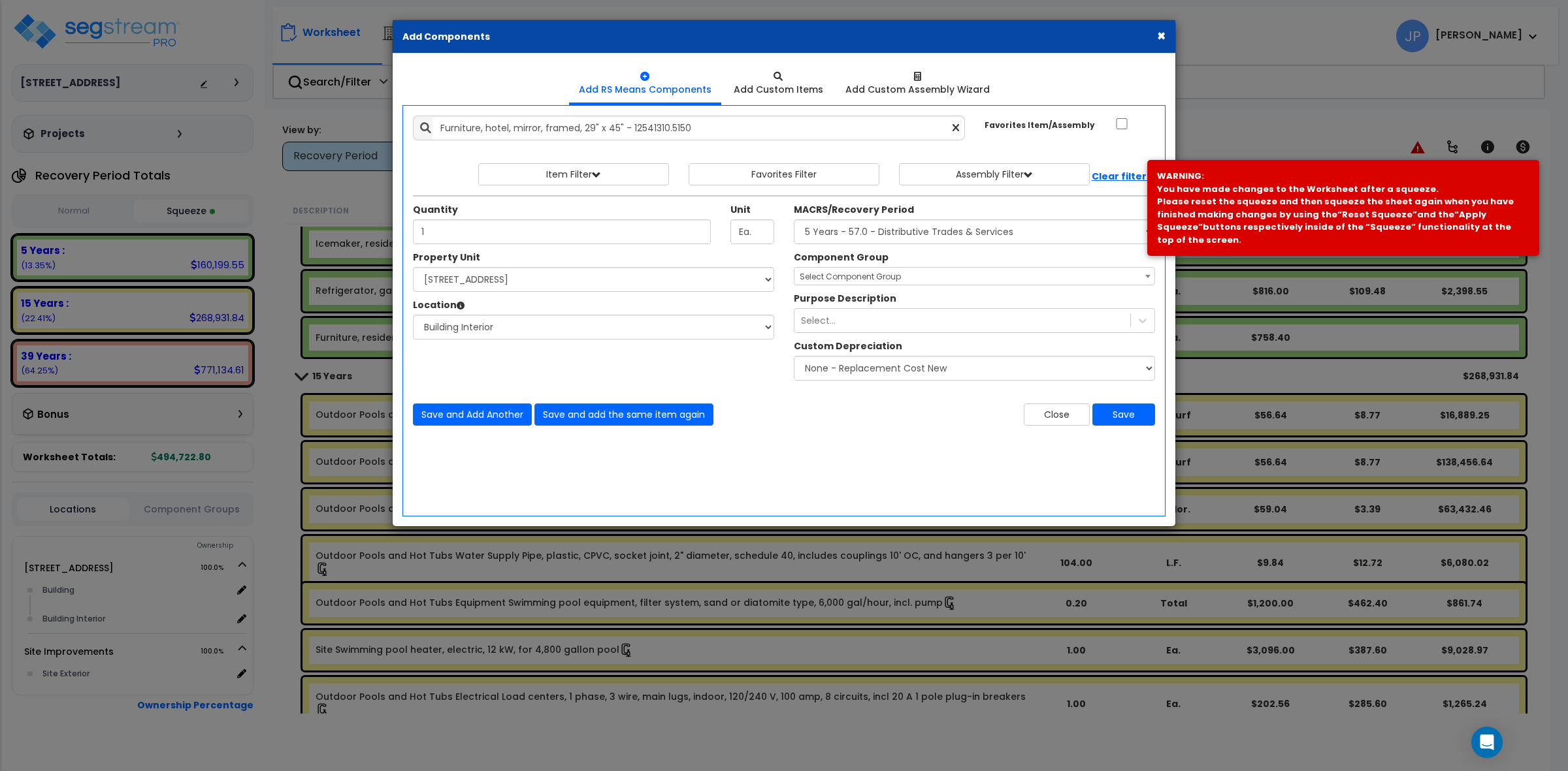
click at [739, 389] on div "Save and Add Another Save and add the same item again Close Save" at bounding box center [783, 407] width 762 height 38
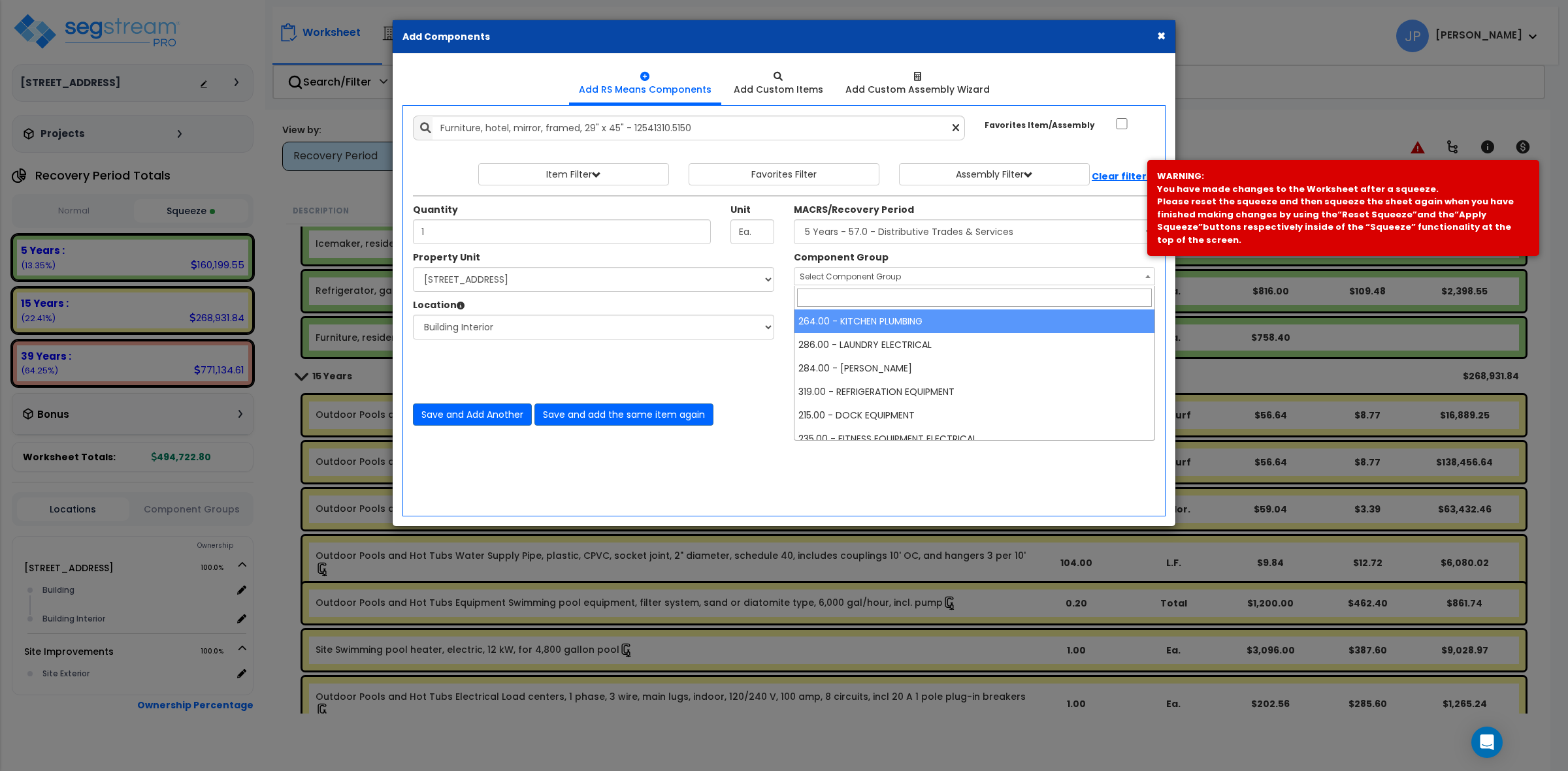
click at [832, 272] on span "Select Component Group" at bounding box center [851, 276] width 102 height 11
type input "furn"
select select "35342"
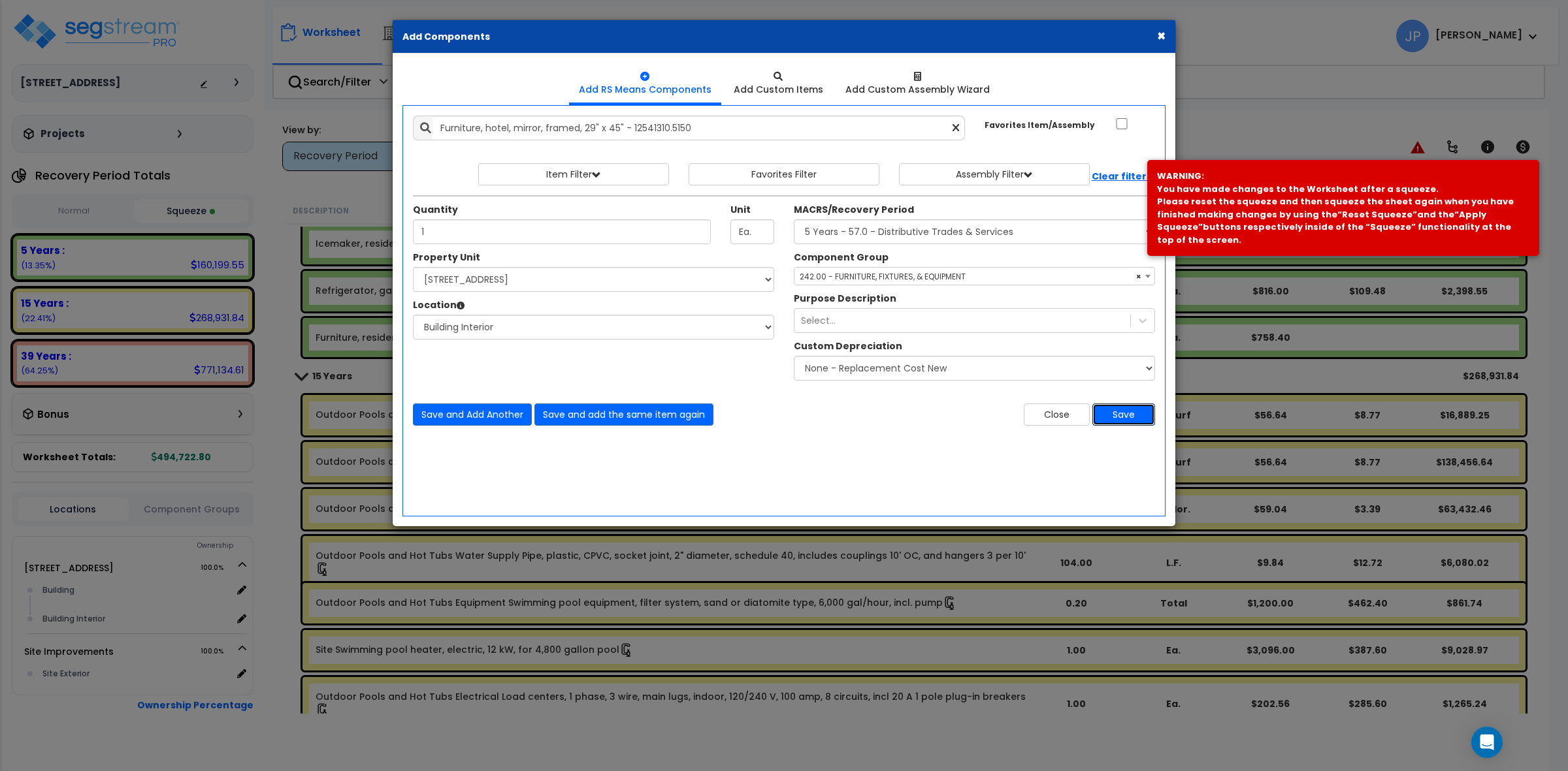
click at [1130, 410] on button "Save" at bounding box center [1124, 414] width 63 height 22
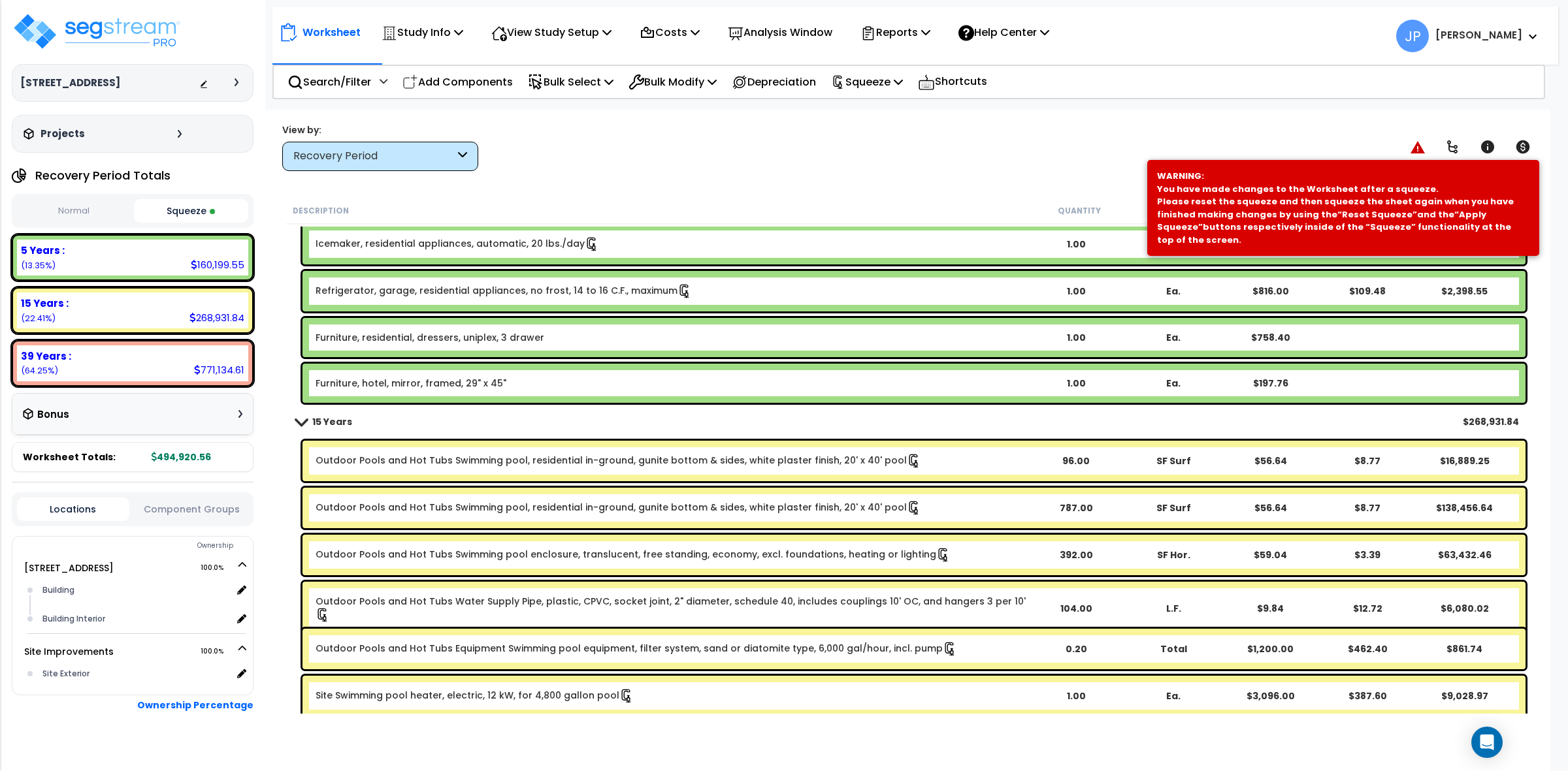
click at [425, 384] on link "Furniture, hotel, mirror, framed, 29" x 45"" at bounding box center [411, 384] width 191 height 13
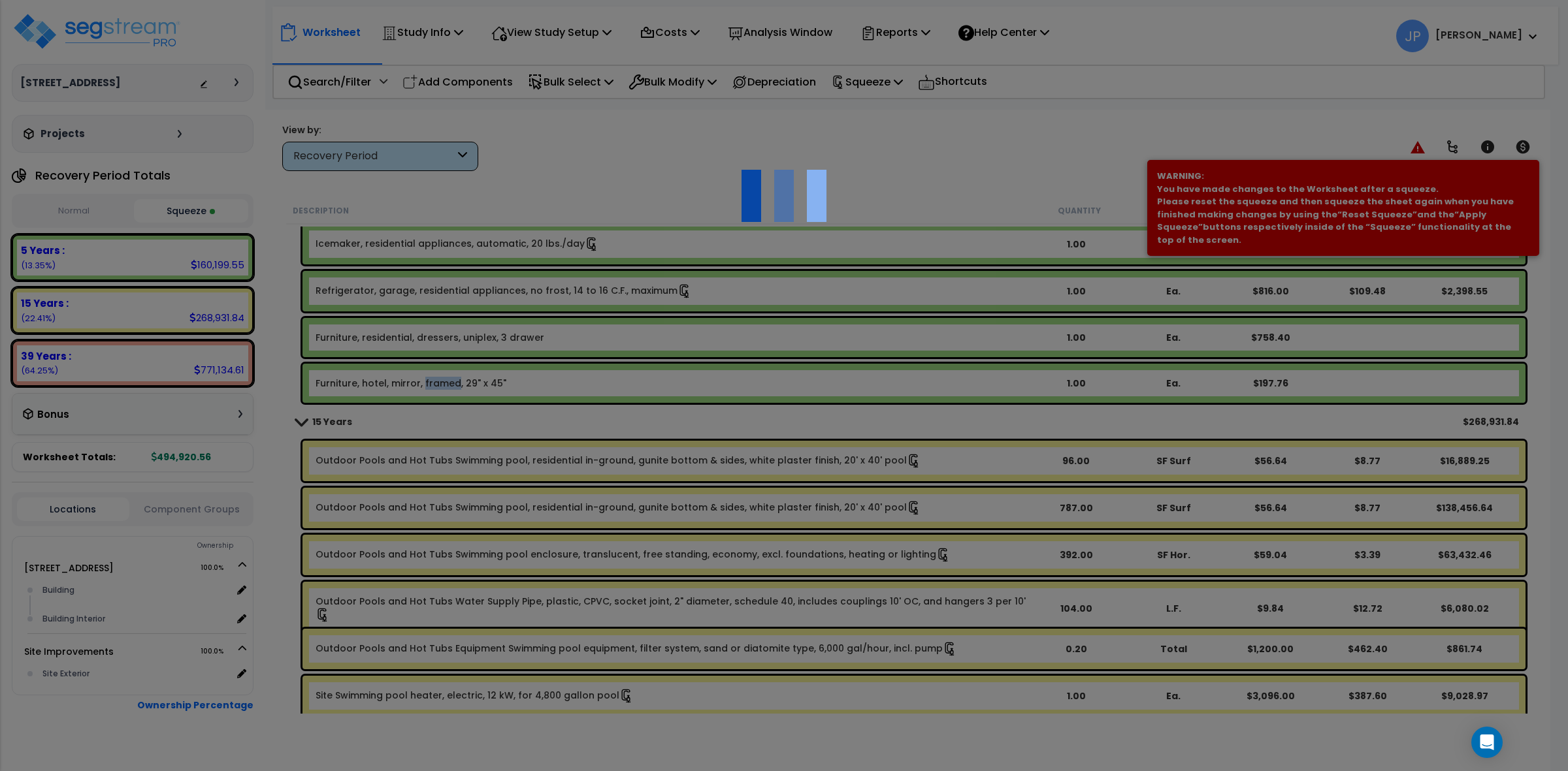
scroll to position [0, 0]
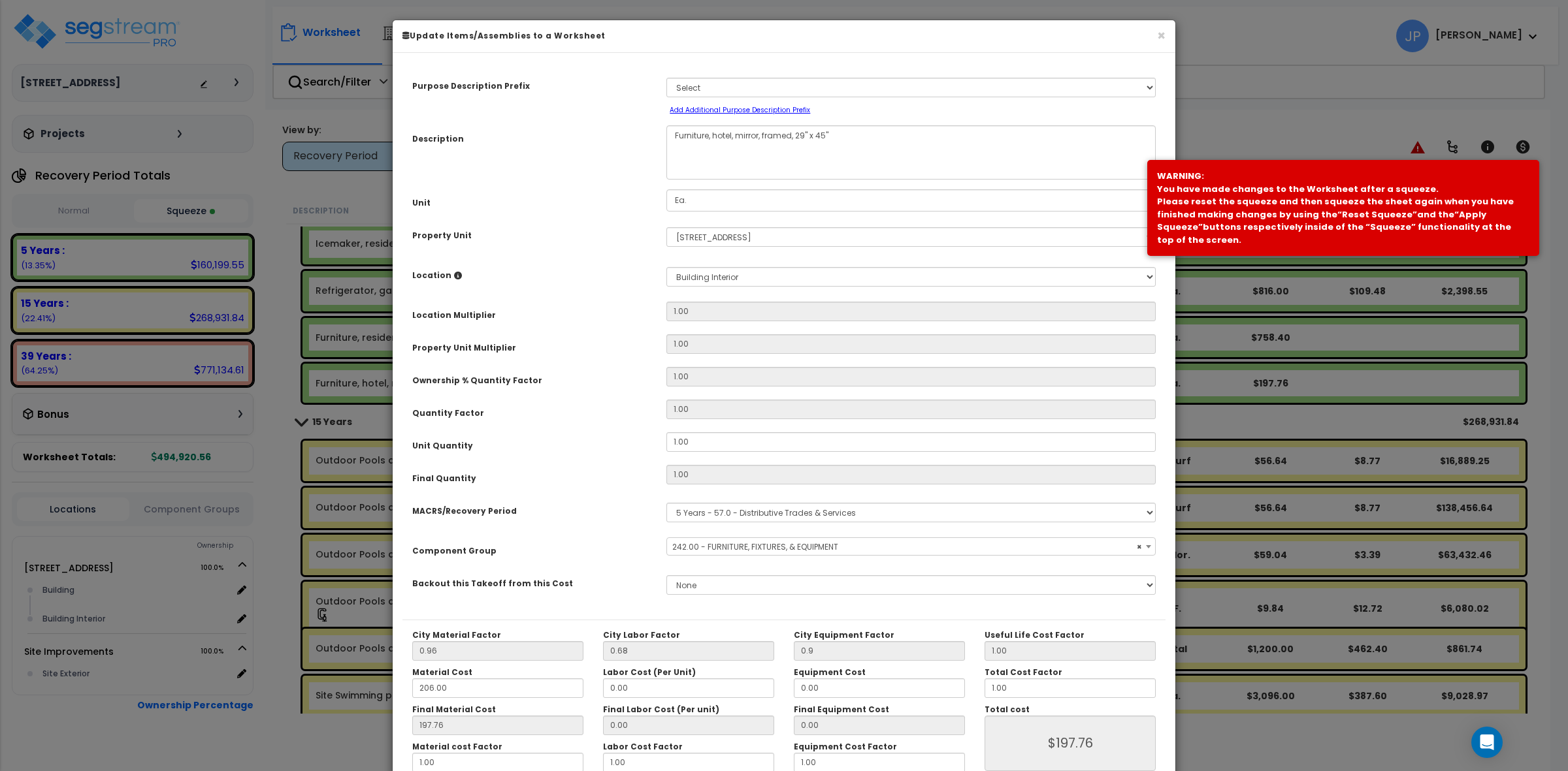
select select "35342"
click at [733, 132] on textarea "Furniture, hotel, mirror, framed, 29" x 45"" at bounding box center [911, 152] width 489 height 54
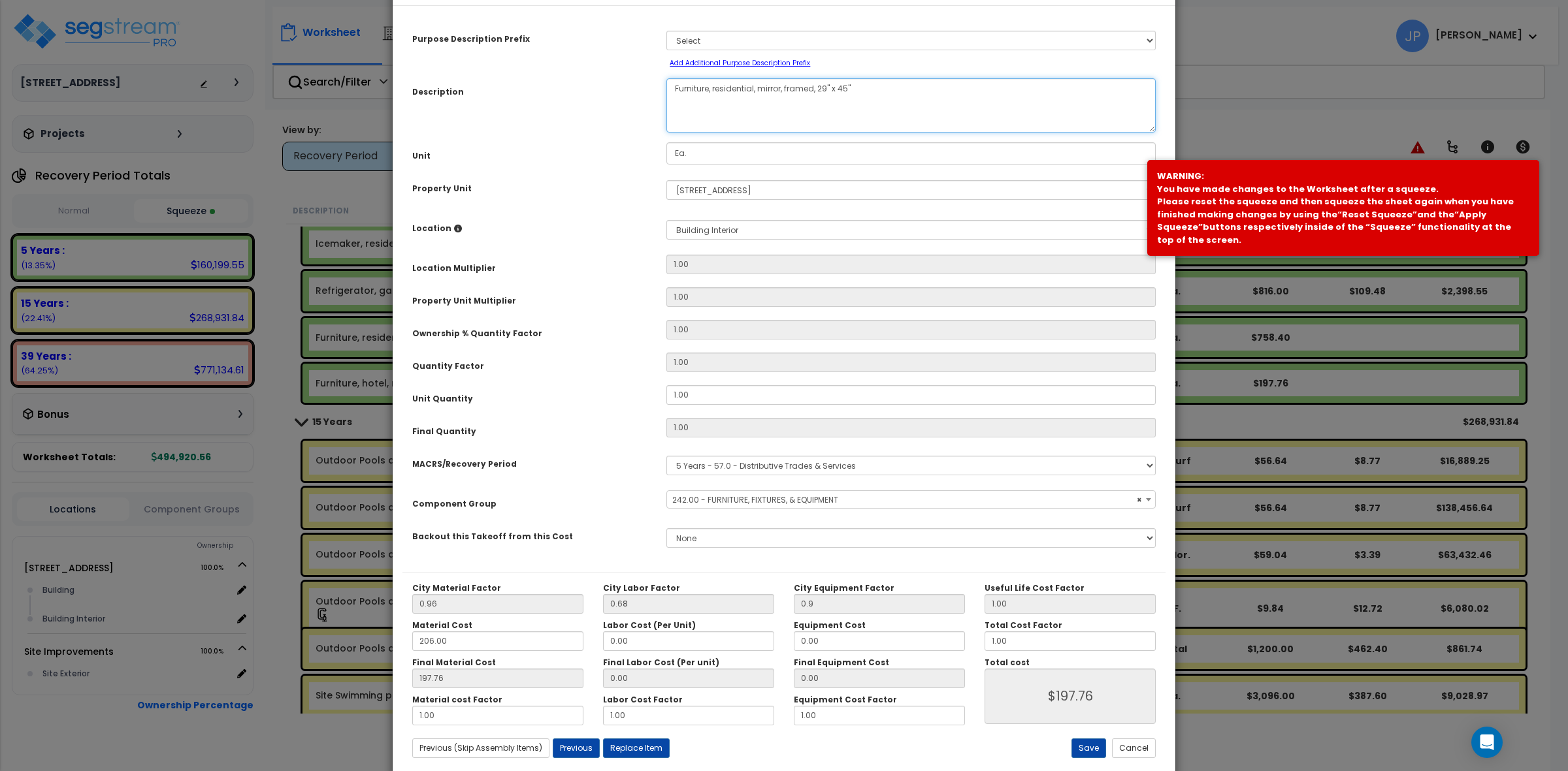
scroll to position [74, 0]
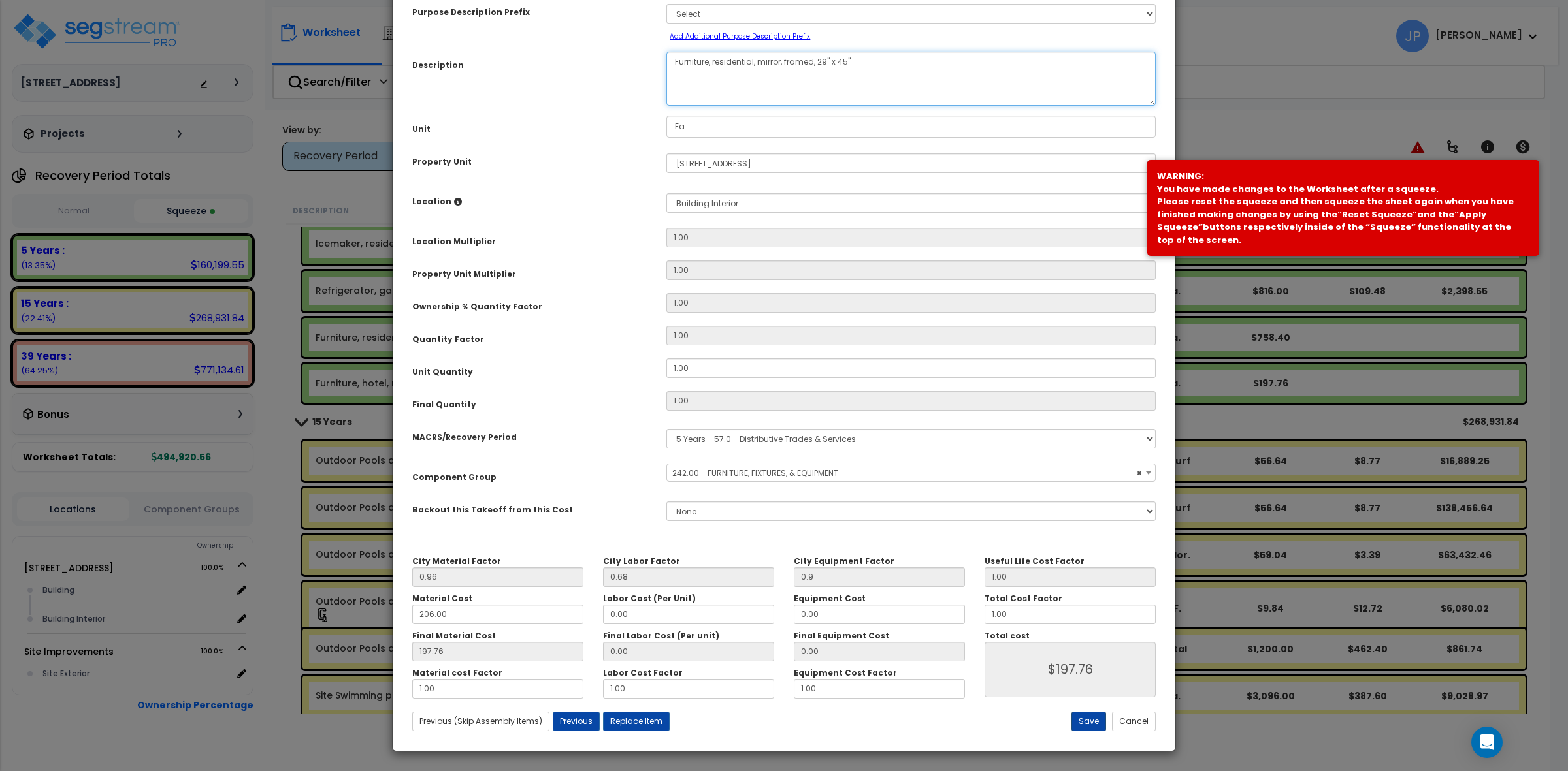
type textarea "Furniture, residential, mirror, framed, 29" x 45""
click at [1085, 717] on button "Save" at bounding box center [1089, 722] width 35 height 20
type input "0.90"
type input "197.76"
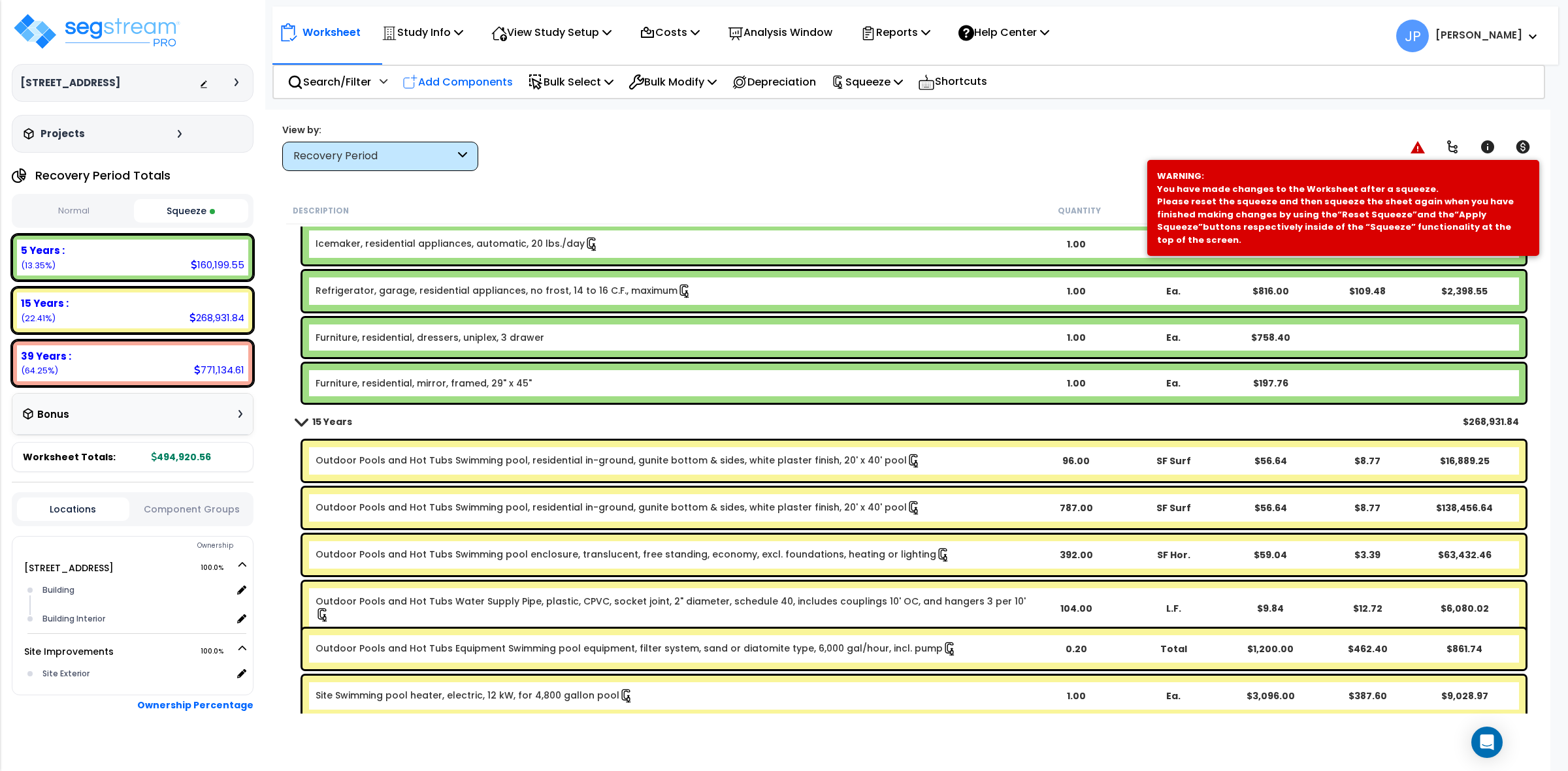
click at [452, 83] on p "Add Components" at bounding box center [457, 82] width 110 height 18
select select
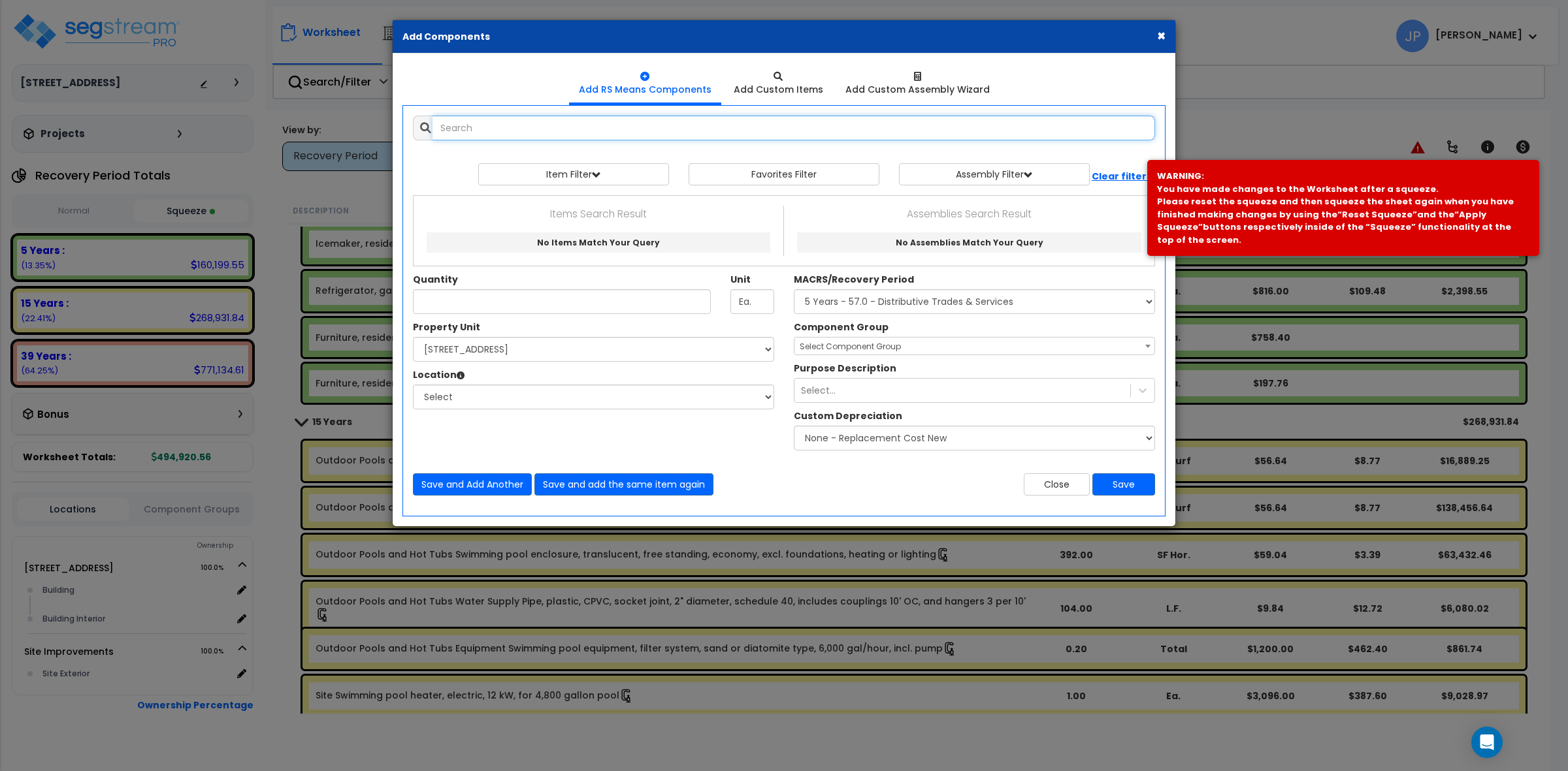
select select
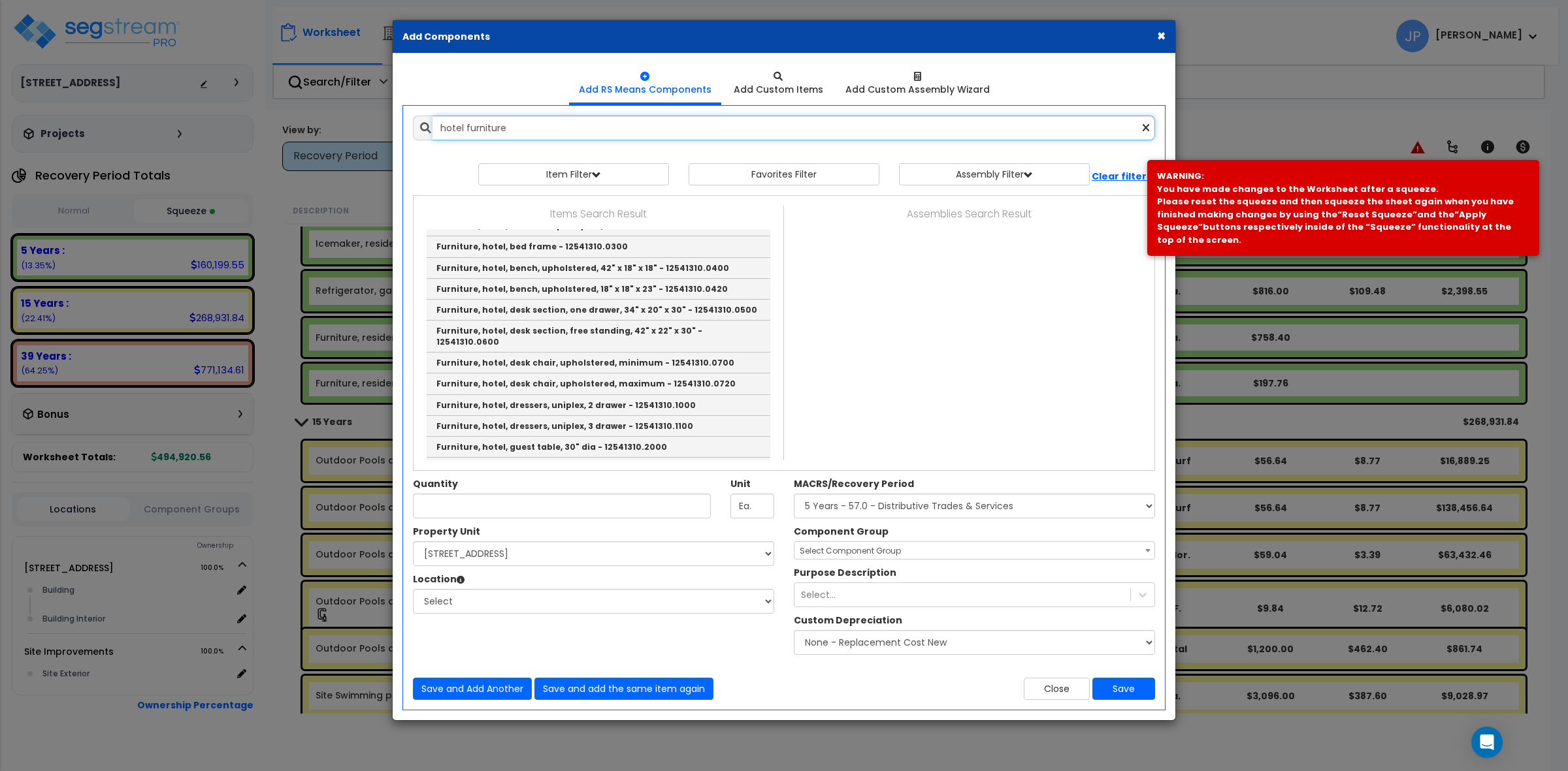
scroll to position [0, 0]
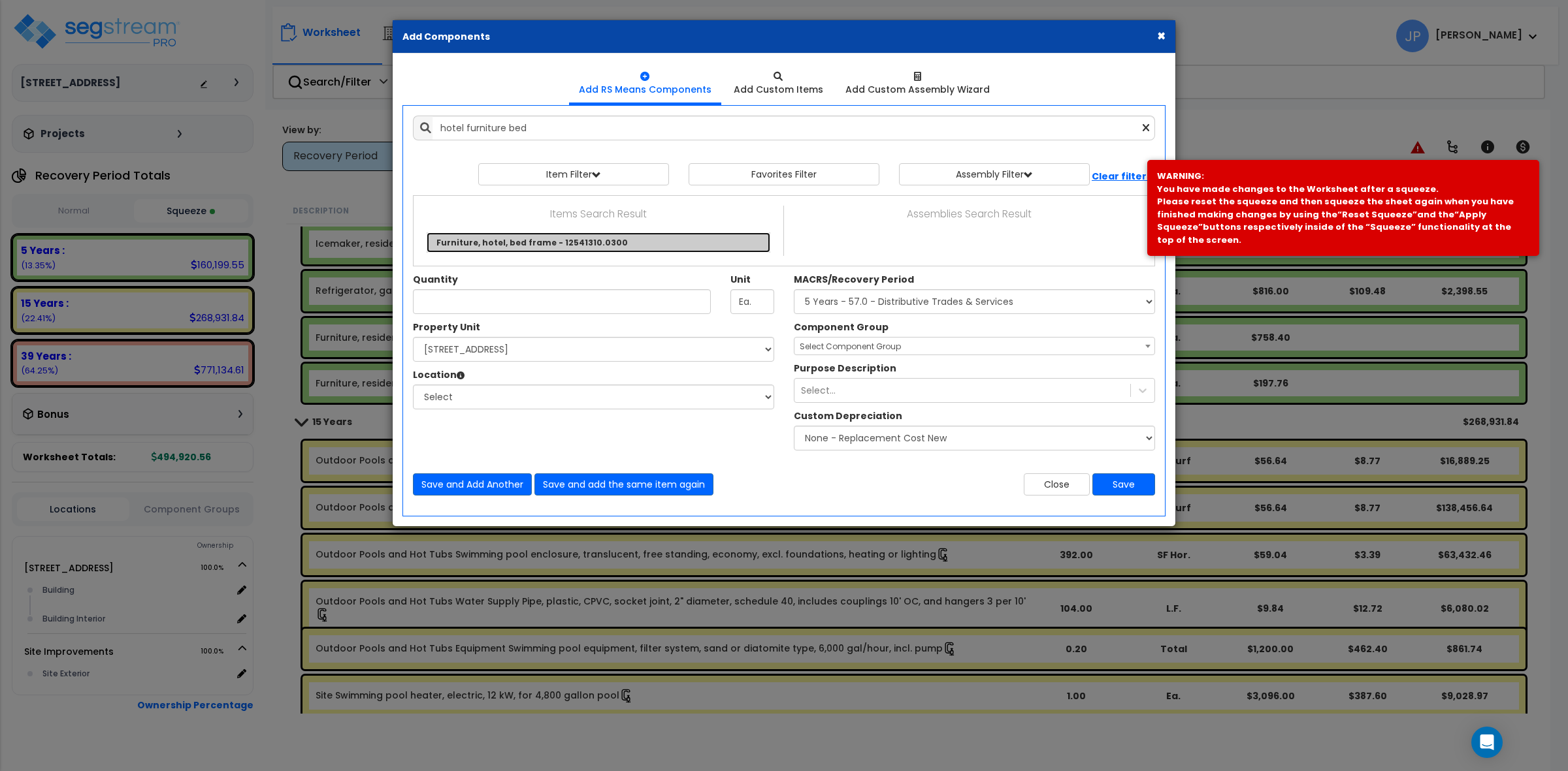
click at [536, 234] on link "Furniture, hotel, bed frame - 12541310.0300" at bounding box center [598, 243] width 344 height 20
type input "Furniture, hotel, bed frame - 12541310.0300"
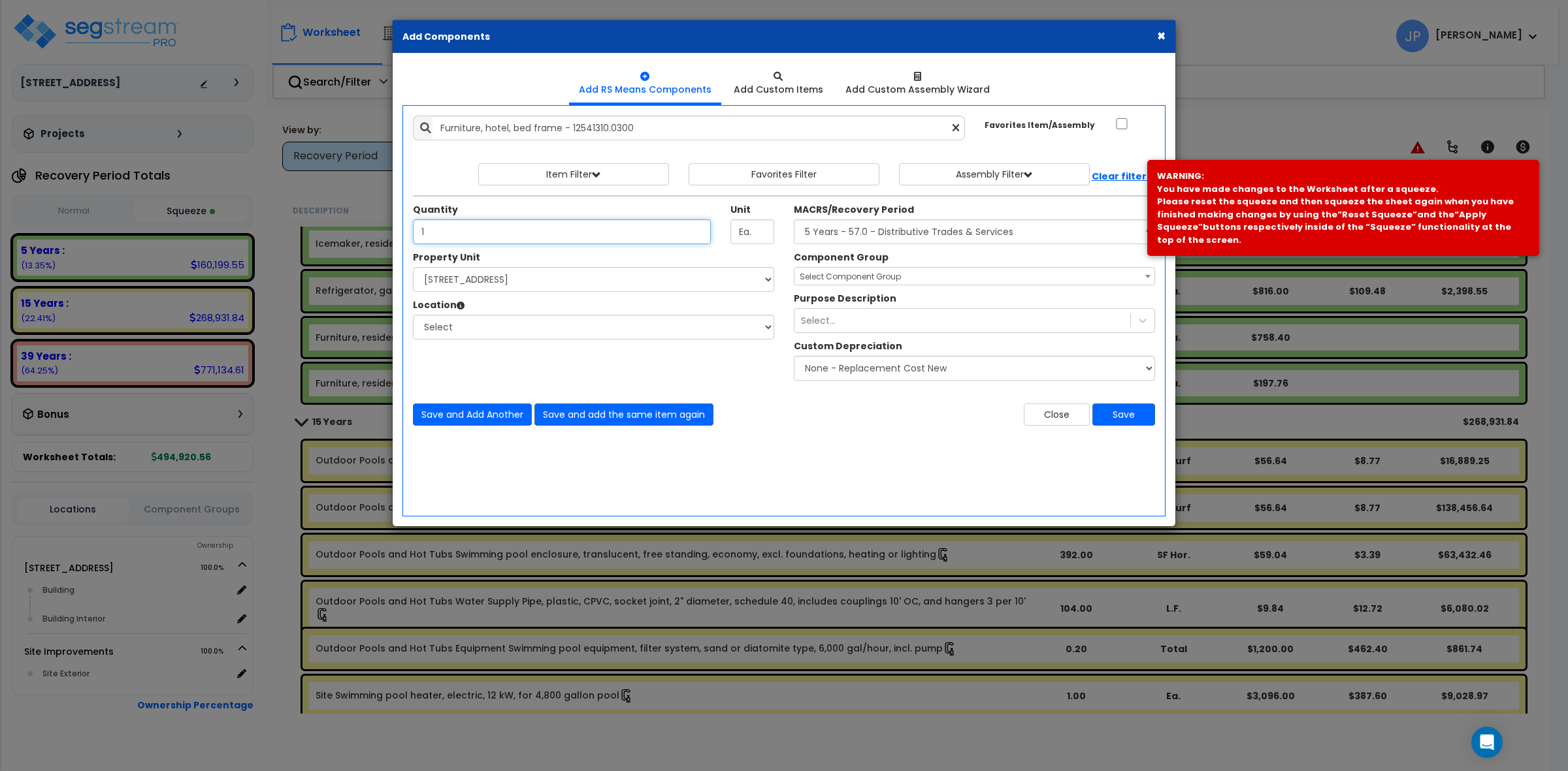
type input "1"
click at [644, 277] on select "Select [STREET_ADDRESS] Site Improvements" at bounding box center [593, 279] width 361 height 25
select select "175746"
click at [413, 268] on select "Select [STREET_ADDRESS] Site Improvements" at bounding box center [593, 279] width 361 height 25
click at [620, 337] on select "Select Building Building Interior Add Additional Location" at bounding box center [593, 328] width 361 height 25
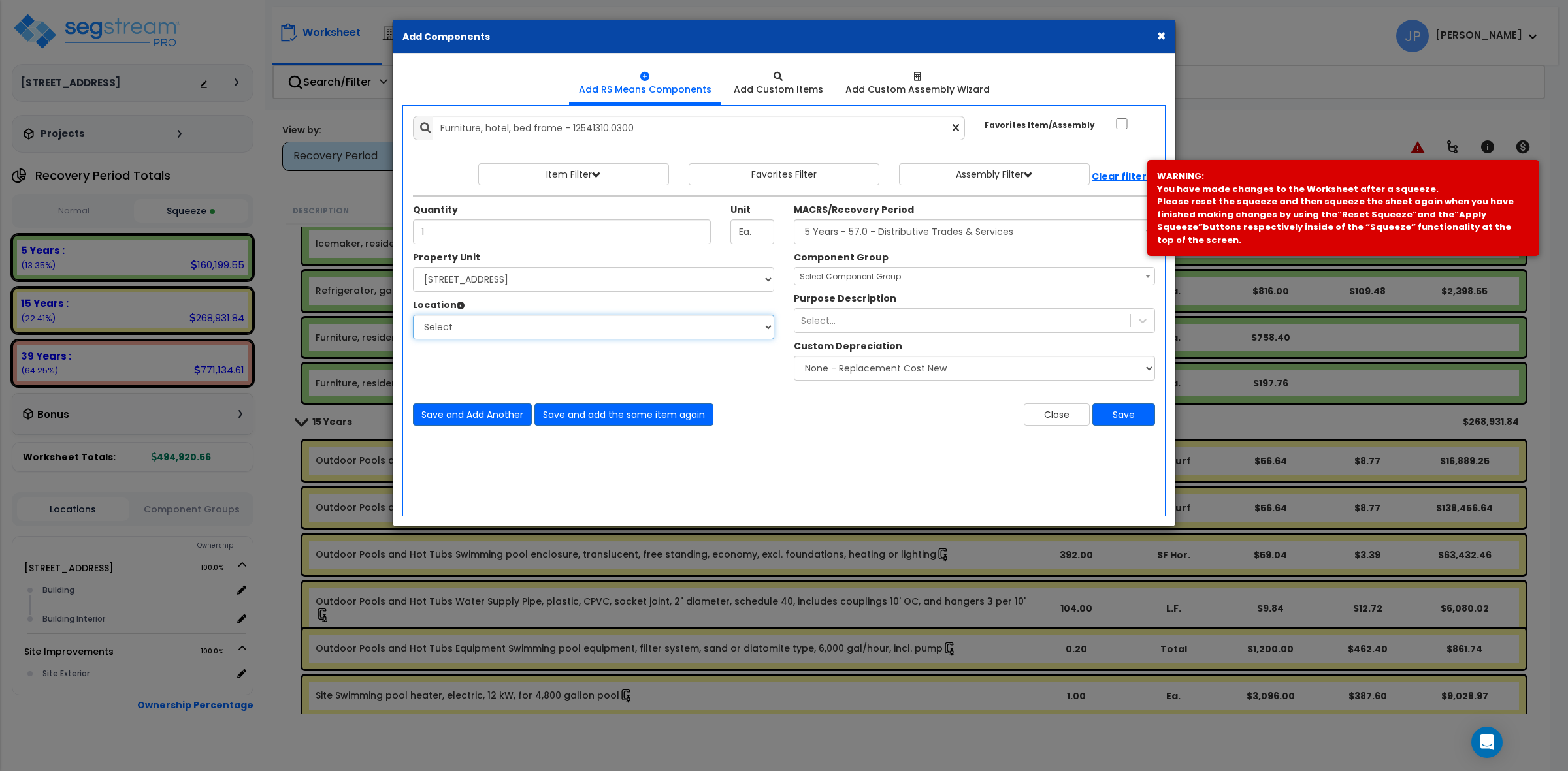
select select "461"
click at [413, 316] on select "Select Building Building Interior Add Additional Location" at bounding box center [593, 328] width 361 height 25
click at [858, 274] on span "Select Component Group" at bounding box center [851, 276] width 102 height 11
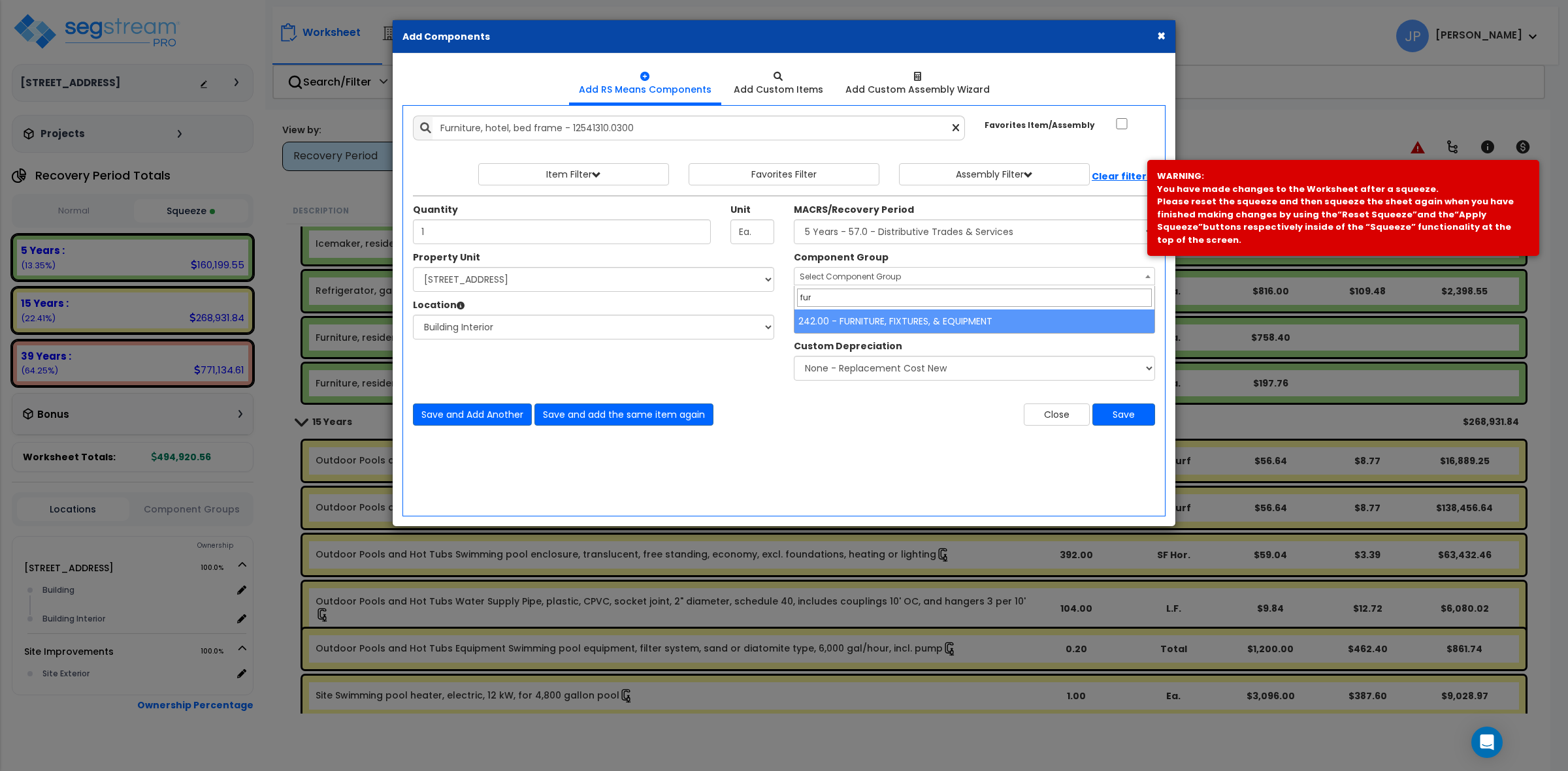
type input "fur"
select select "35342"
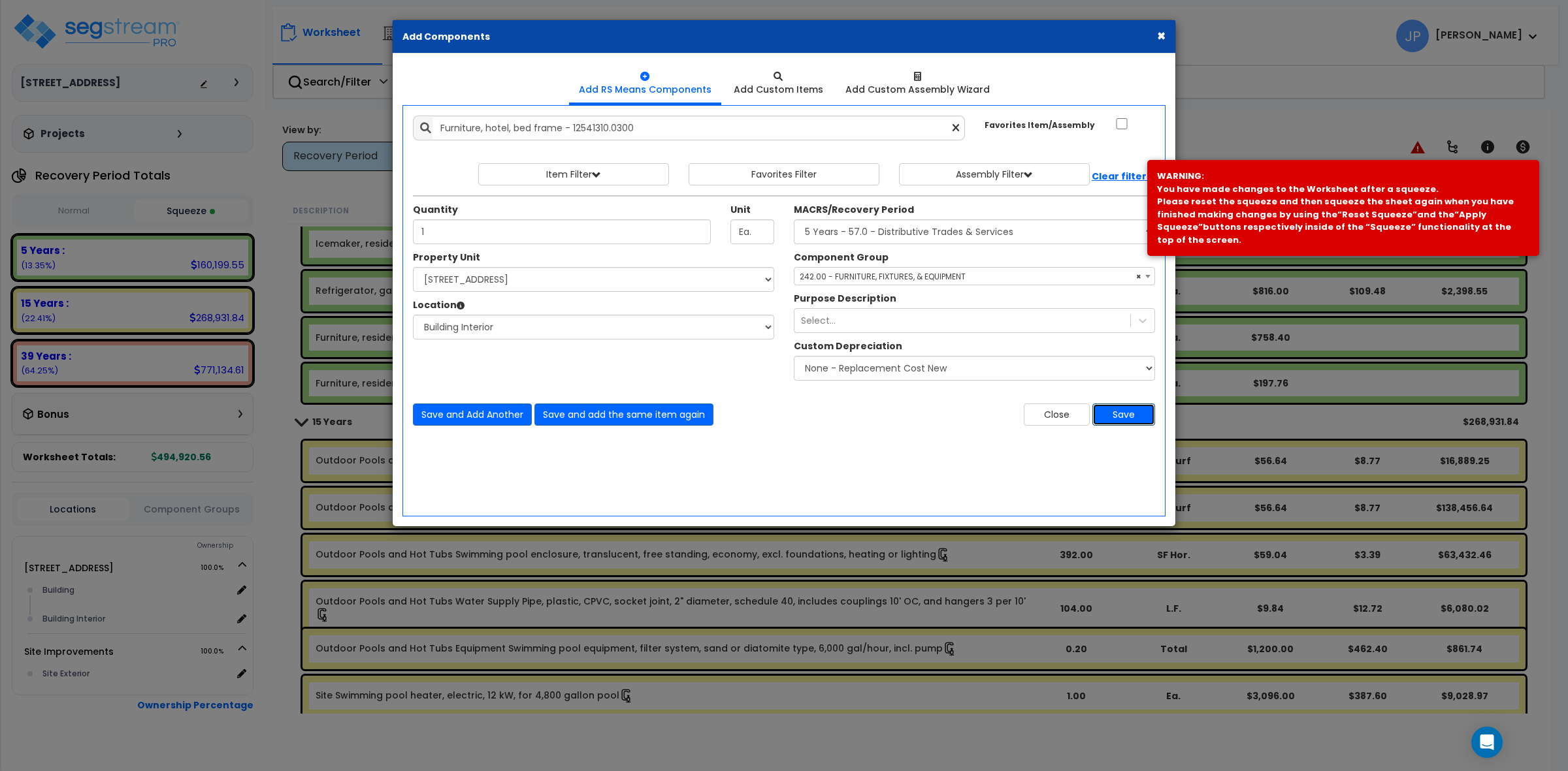
click at [1108, 410] on button "Save" at bounding box center [1124, 414] width 63 height 22
click at [872, 219] on div "MACRS/Recovery Period Select MACRS/Recovery Period 5 Years - 57.0 - Distributiv…" at bounding box center [975, 230] width 361 height 54
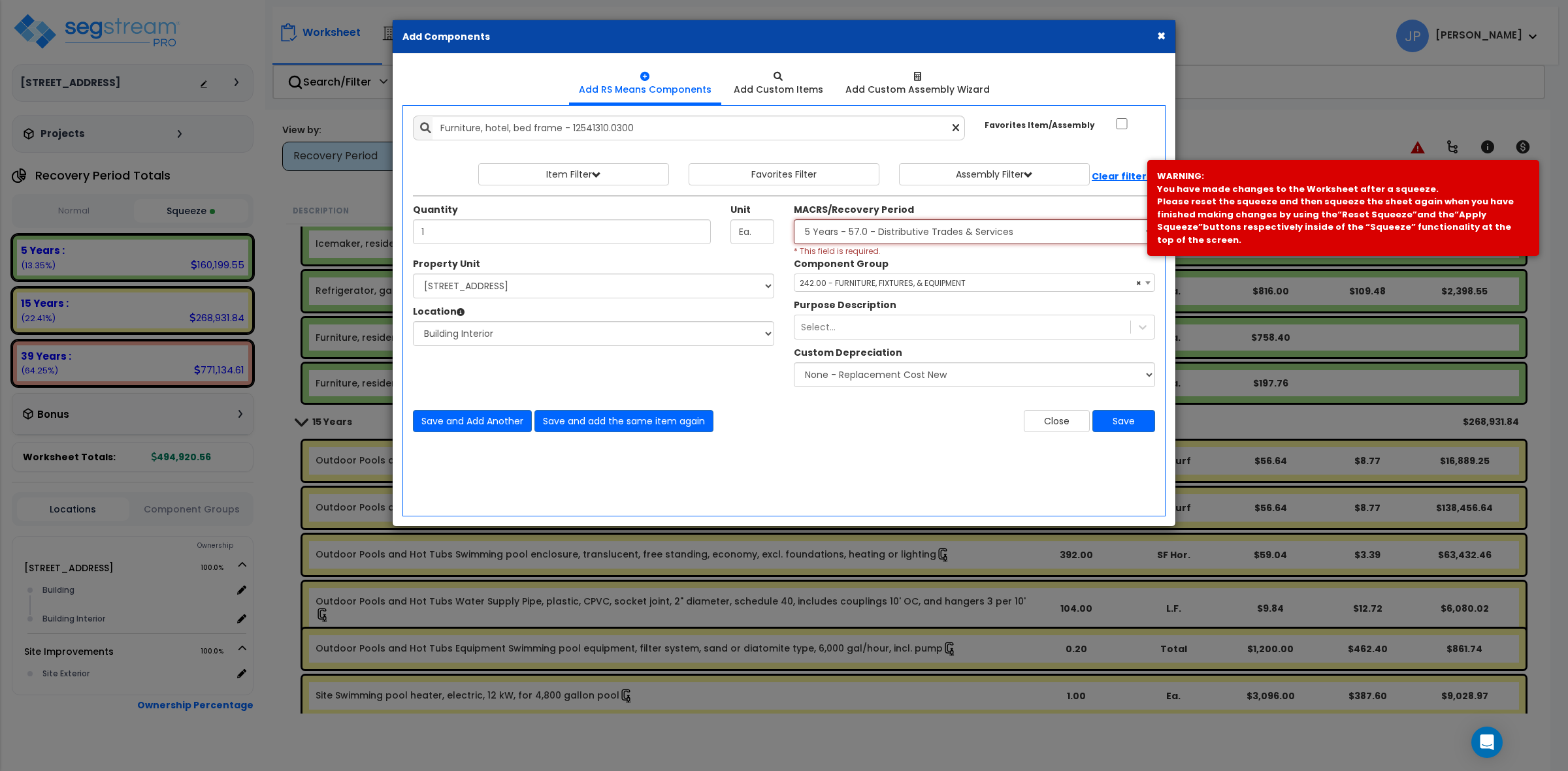
click at [878, 239] on select "Select MACRS/Recovery Period 5 Years - 57.0 - Distributive Trades & Services 5 …" at bounding box center [975, 232] width 361 height 25
select select "3667"
click at [794, 220] on select "Select MACRS/Recovery Period 5 Years - 57.0 - Distributive Trades & Services 5 …" at bounding box center [975, 232] width 361 height 25
click at [1106, 425] on button "Save" at bounding box center [1124, 421] width 63 height 22
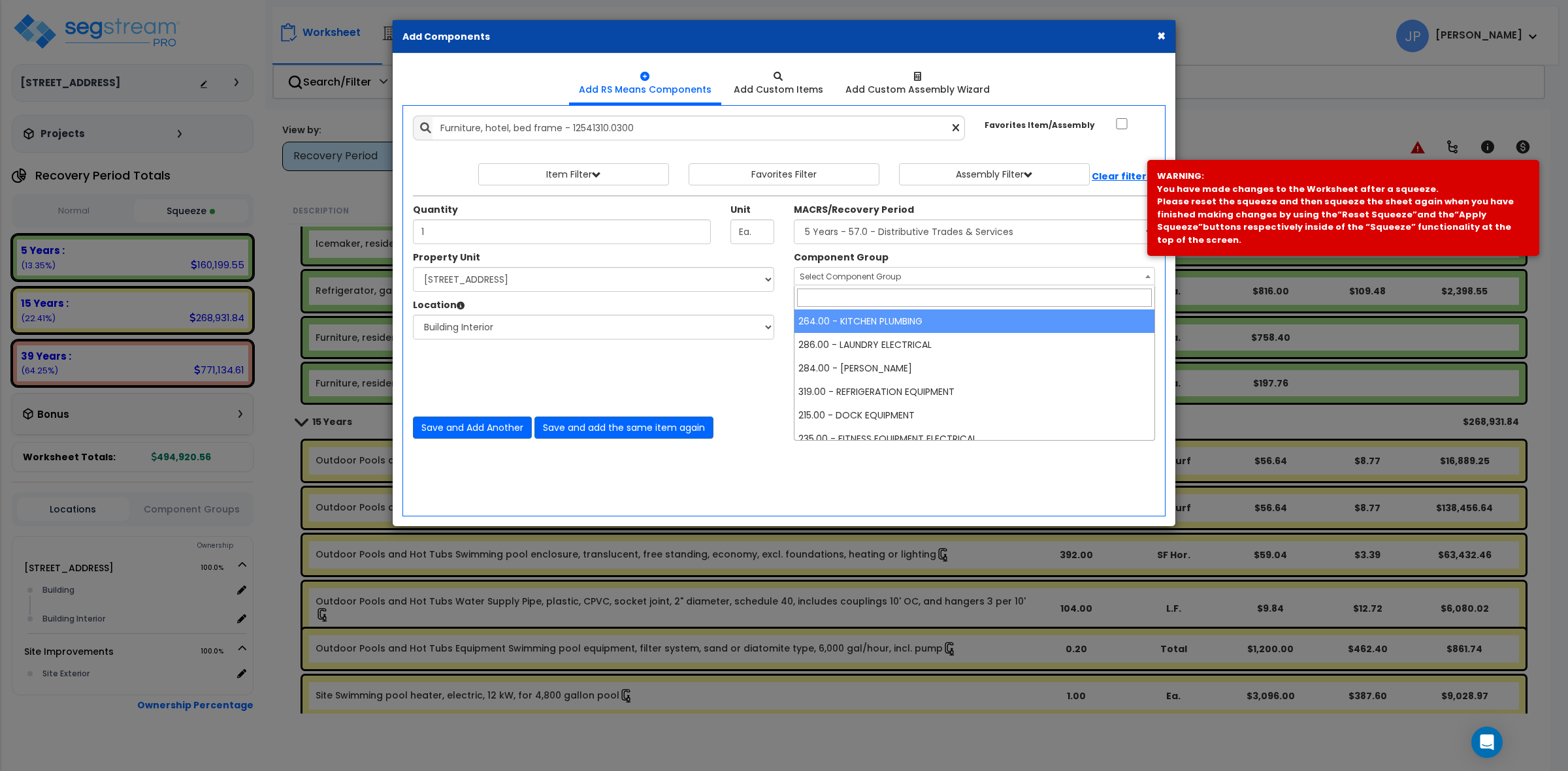
click at [882, 275] on span "Select Component Group" at bounding box center [851, 276] width 102 height 11
type input "fu"
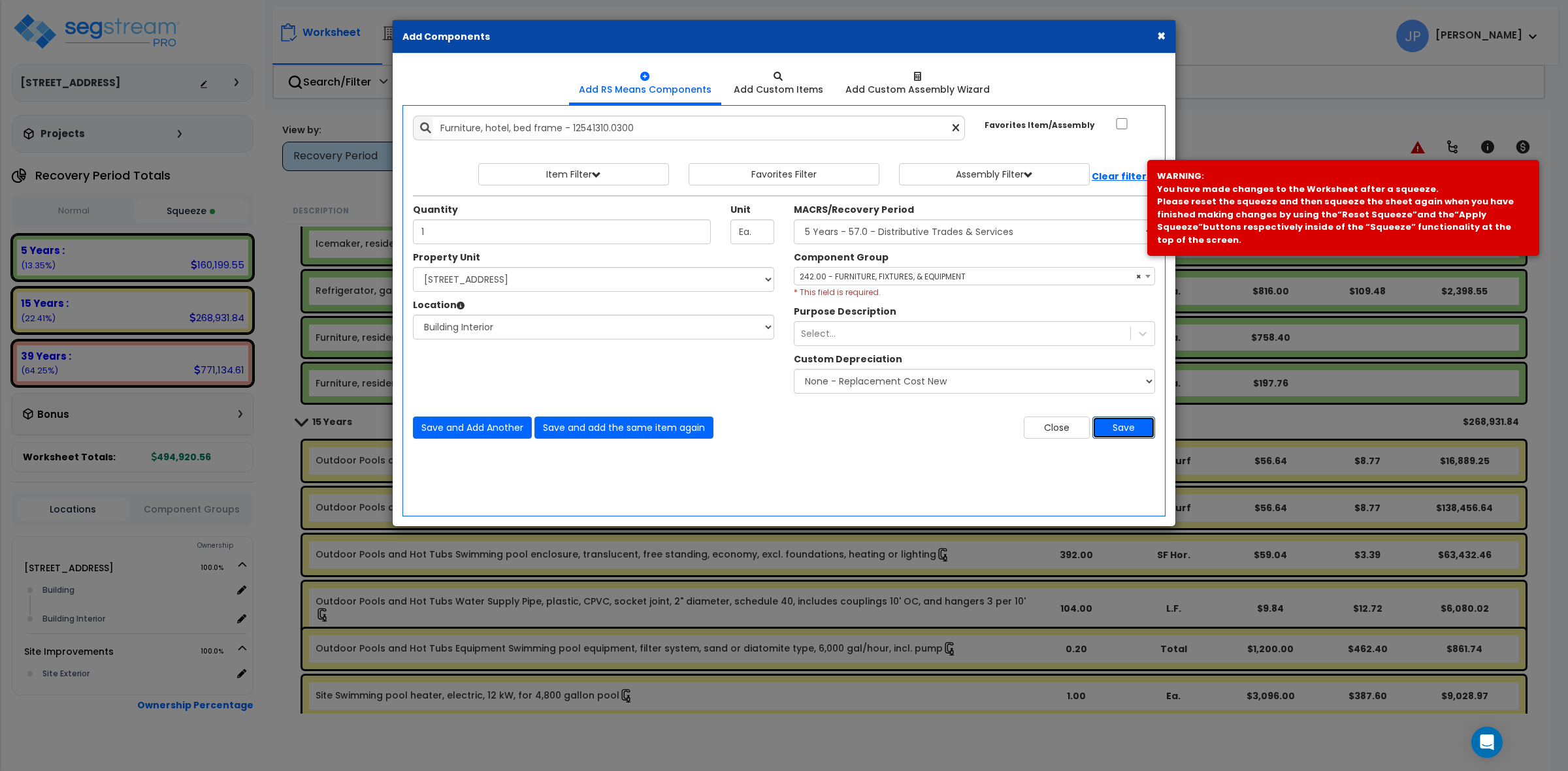
click at [1127, 425] on button "Save" at bounding box center [1124, 428] width 63 height 22
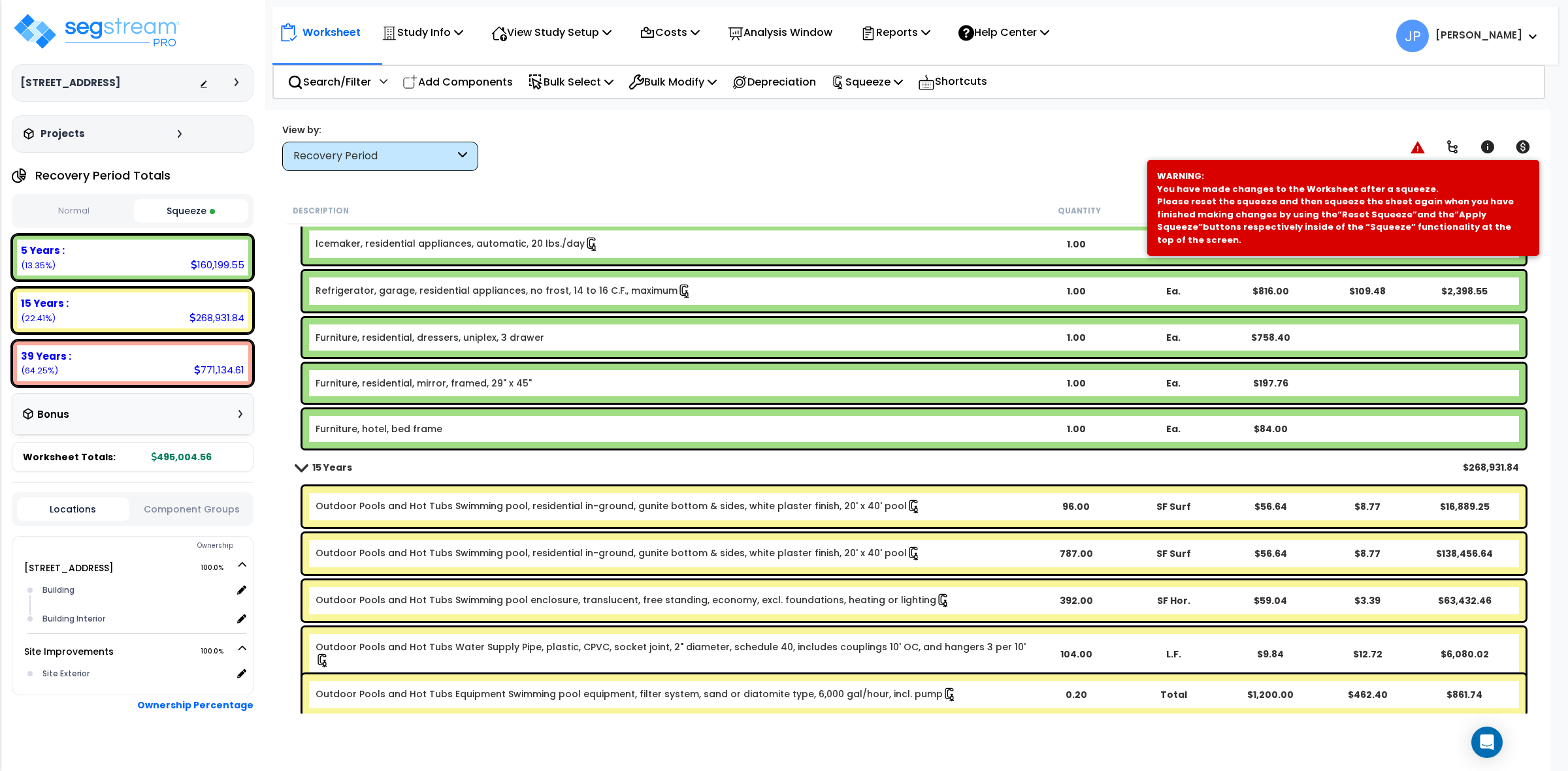
click at [467, 421] on div "Furniture, hotel, bed frame 1.00 Ea. $84.00" at bounding box center [914, 428] width 1223 height 39
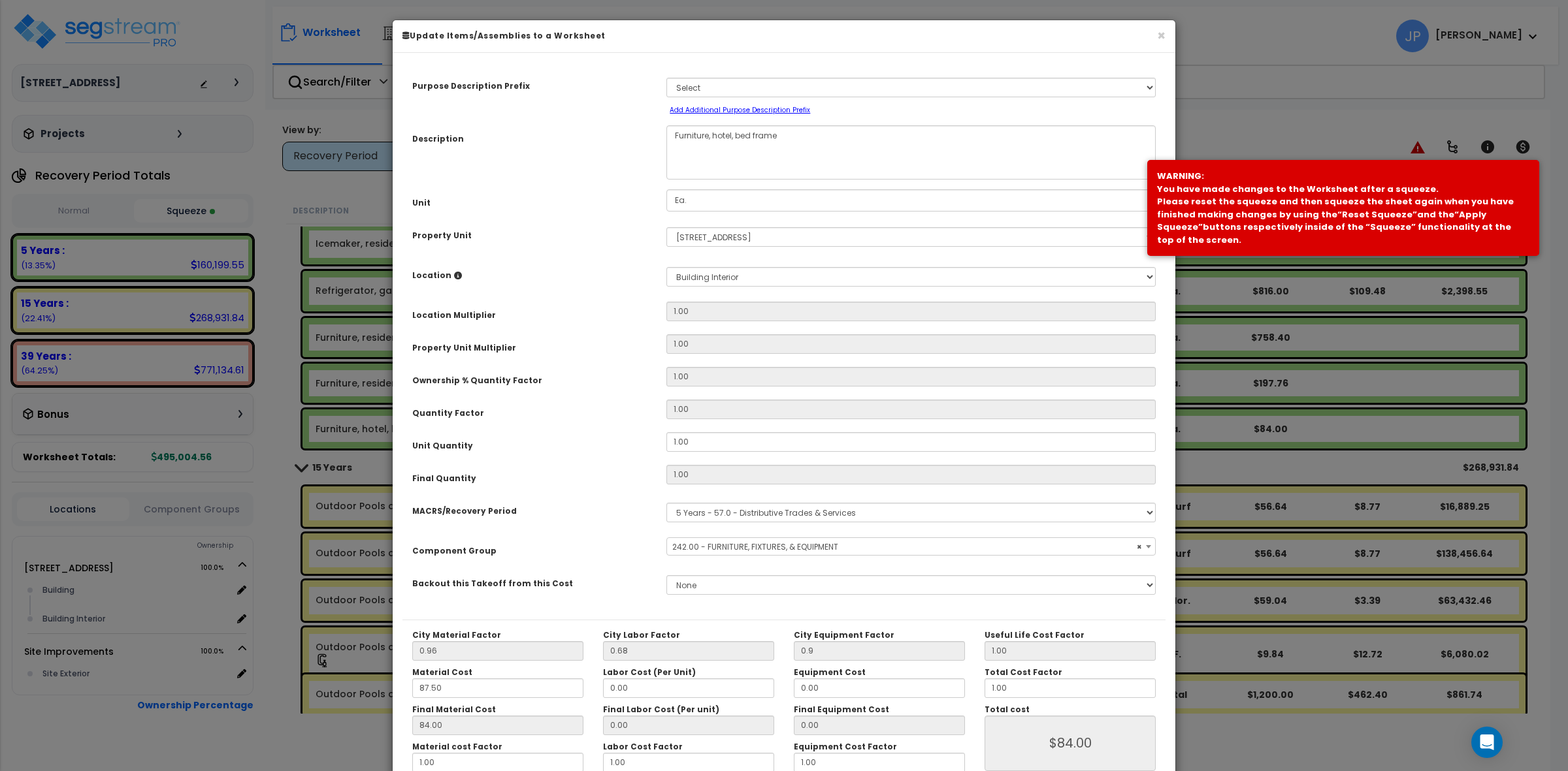
select select "35342"
click at [733, 134] on textarea "Furniture, hotel, bed frame" at bounding box center [911, 152] width 489 height 54
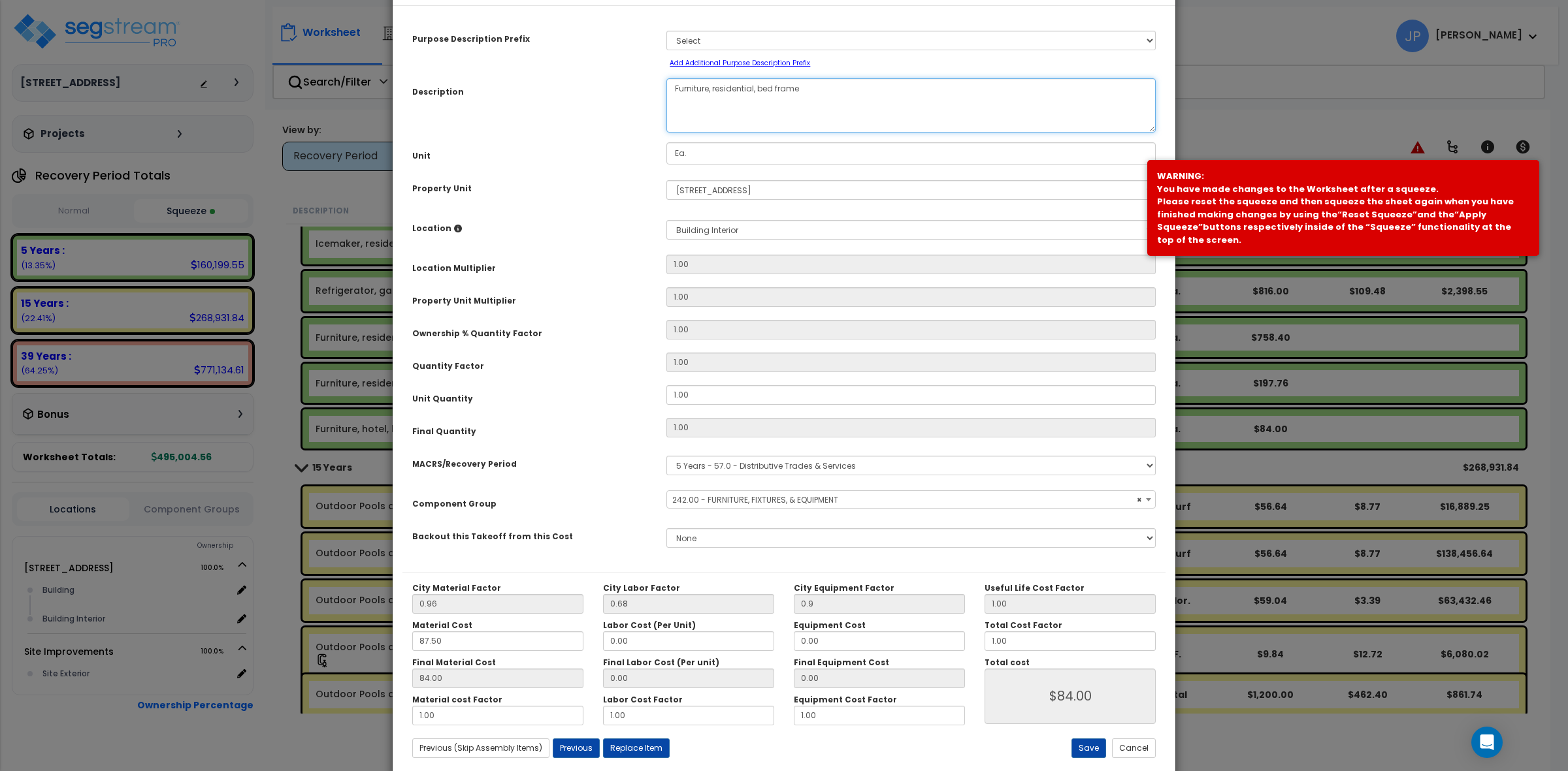
scroll to position [74, 0]
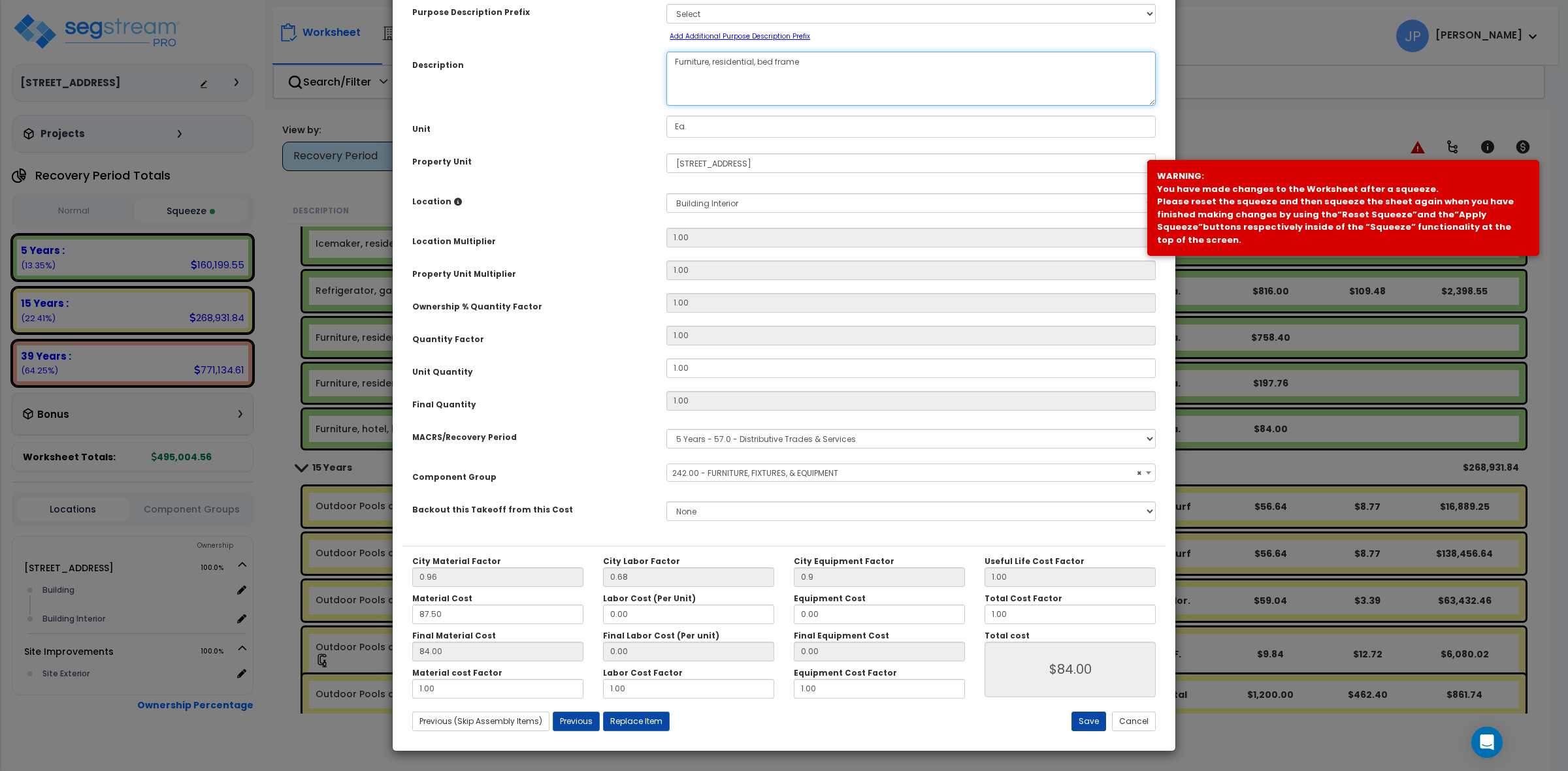
type textarea "Furniture, residential, bed frame"
click at [1083, 717] on button "Save" at bounding box center [1089, 722] width 35 height 20
type input "0.90"
type input "84.00"
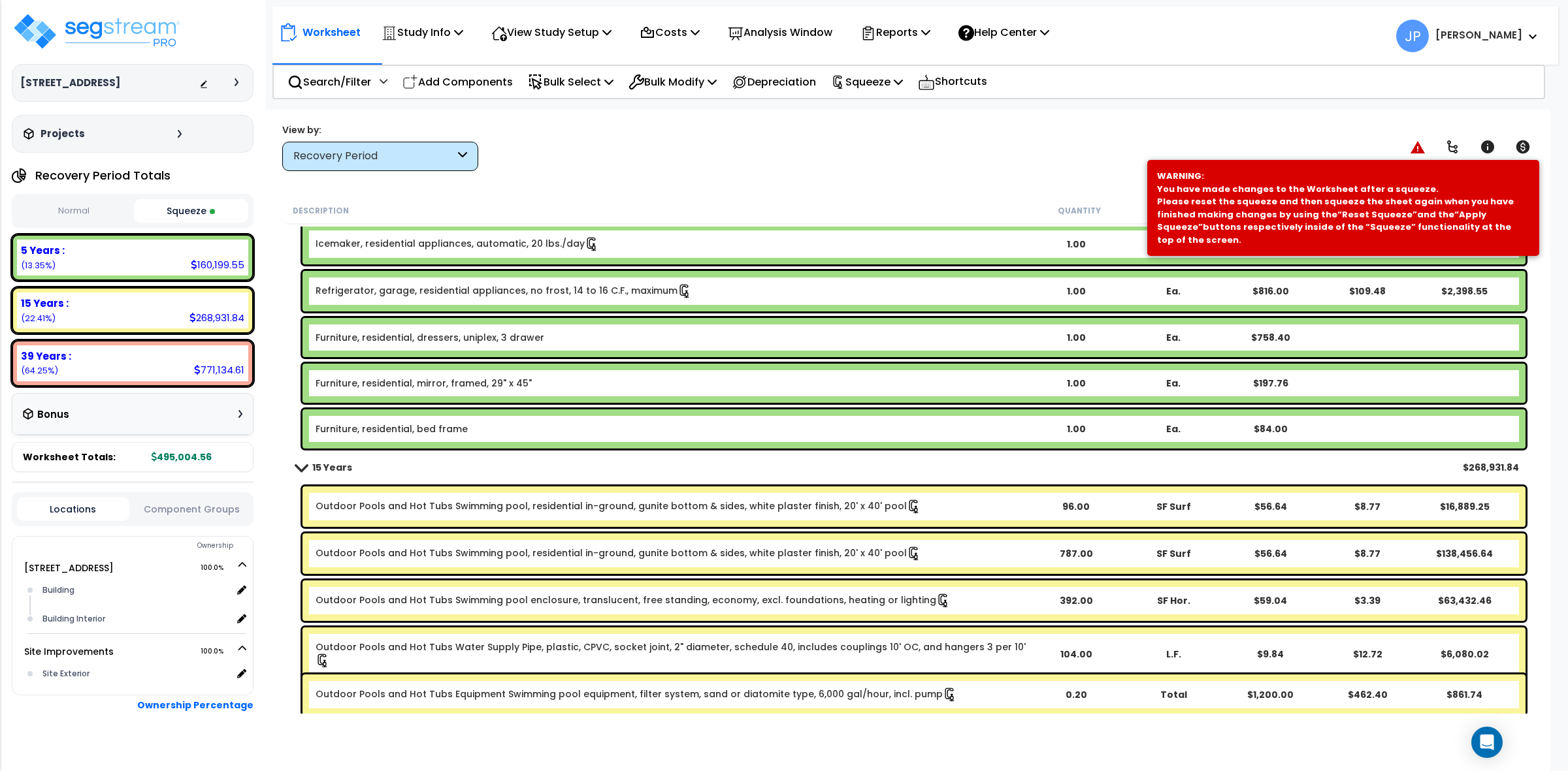
click at [521, 422] on b "Furniture, residential, bed frame" at bounding box center [671, 429] width 711 height 13
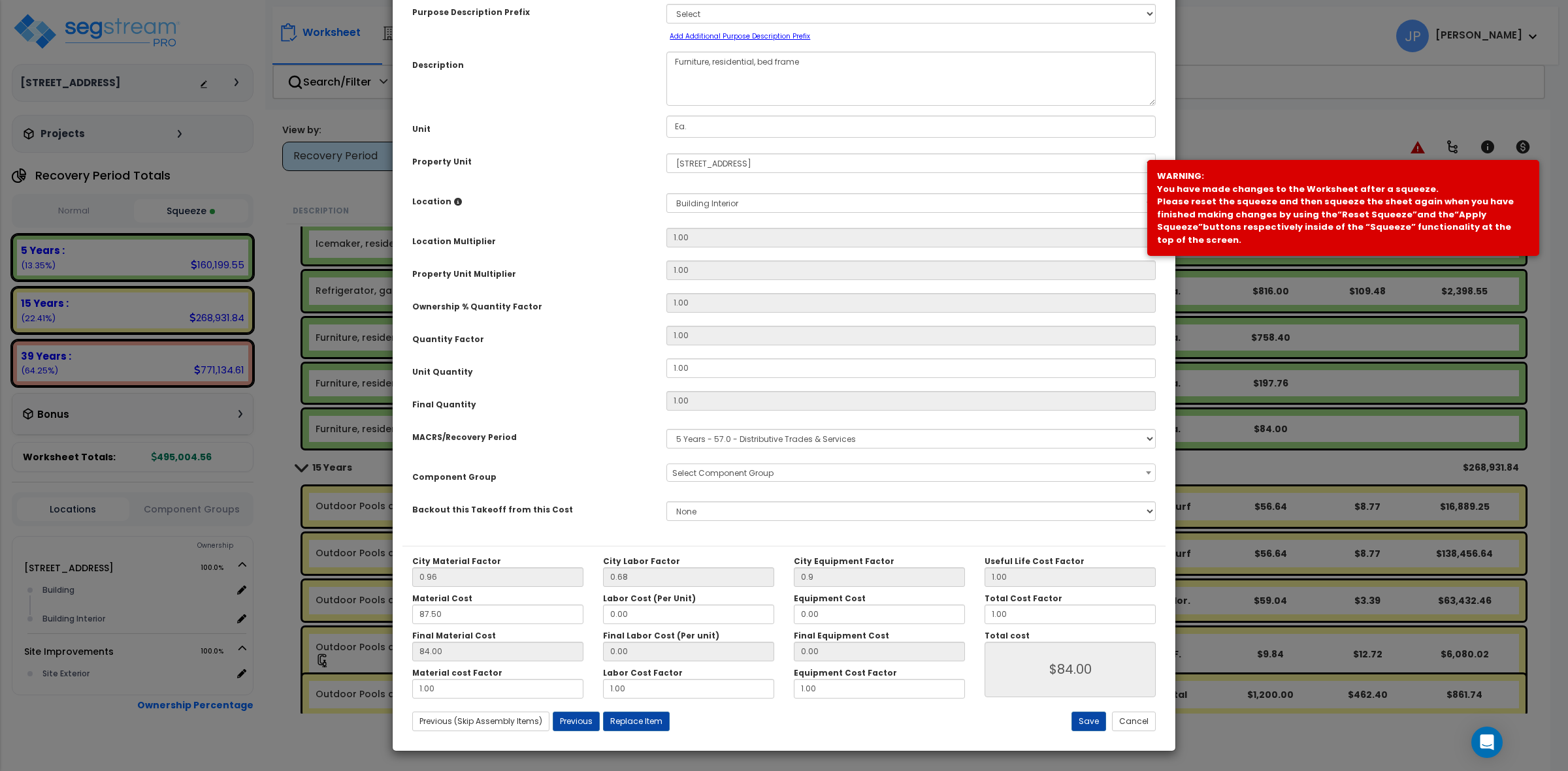
scroll to position [0, 0]
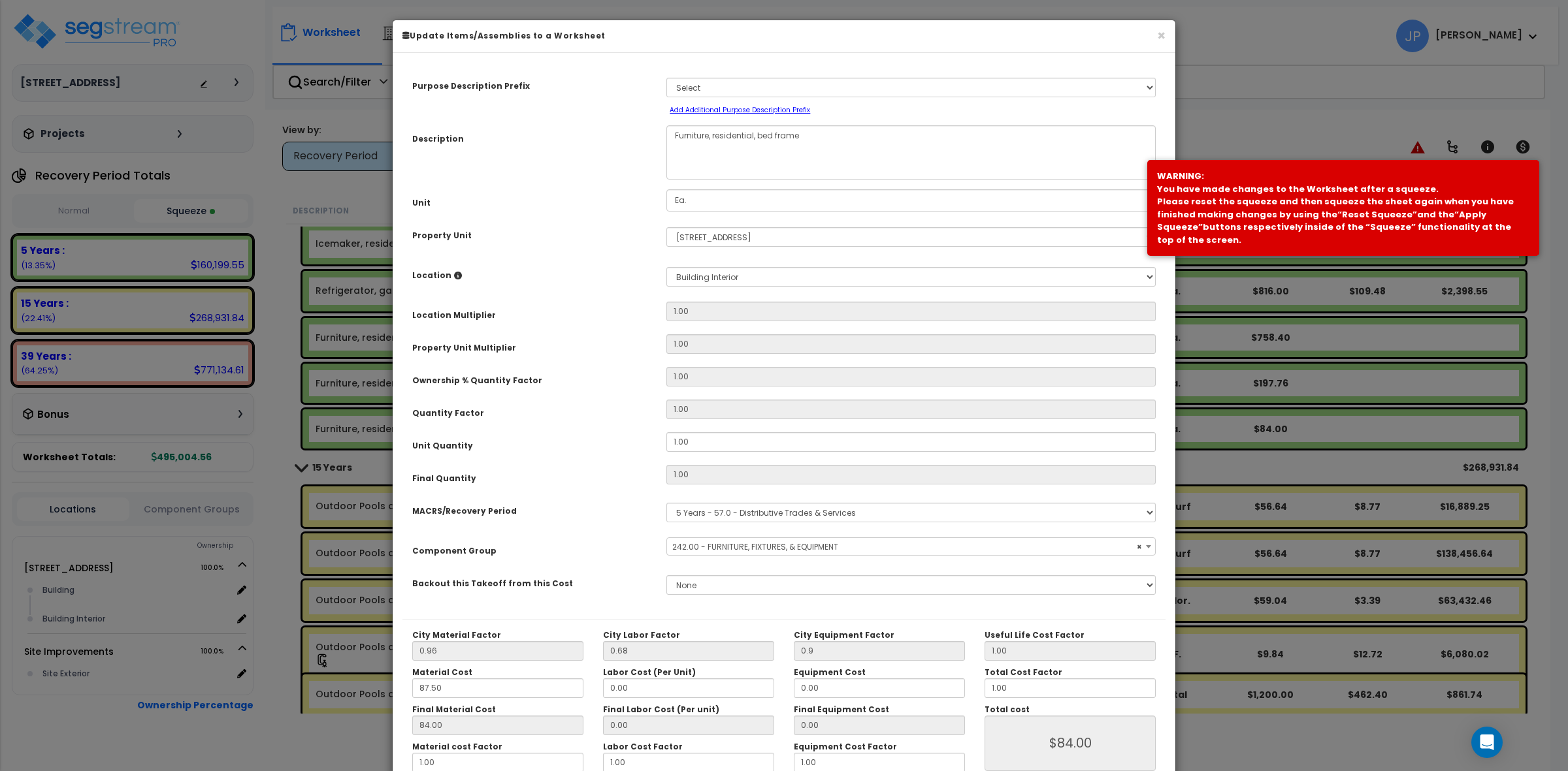
select select "35342"
click at [817, 141] on textarea "Furniture, residential, bed frame" at bounding box center [911, 152] width 489 height 54
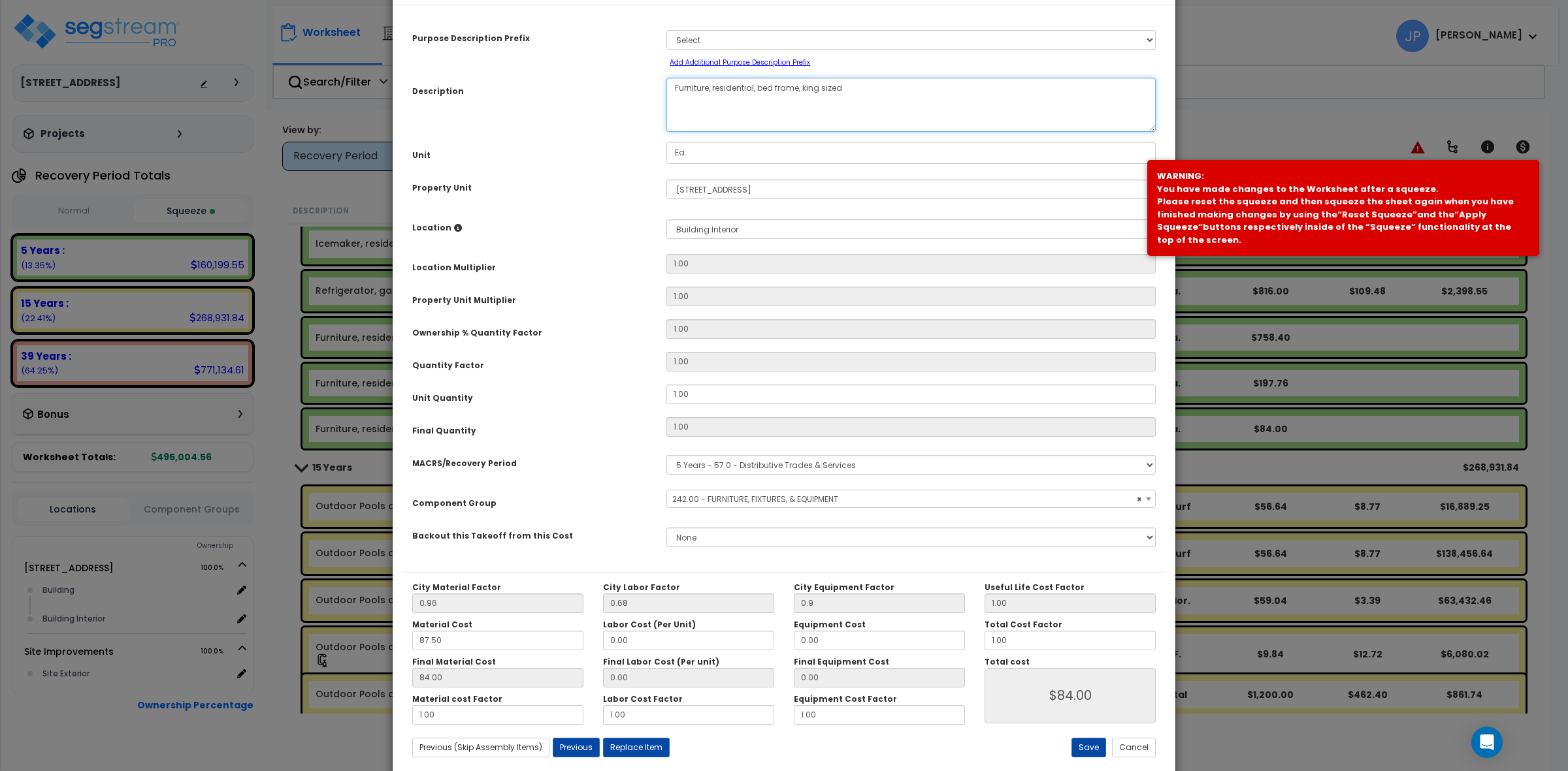
scroll to position [74, 0]
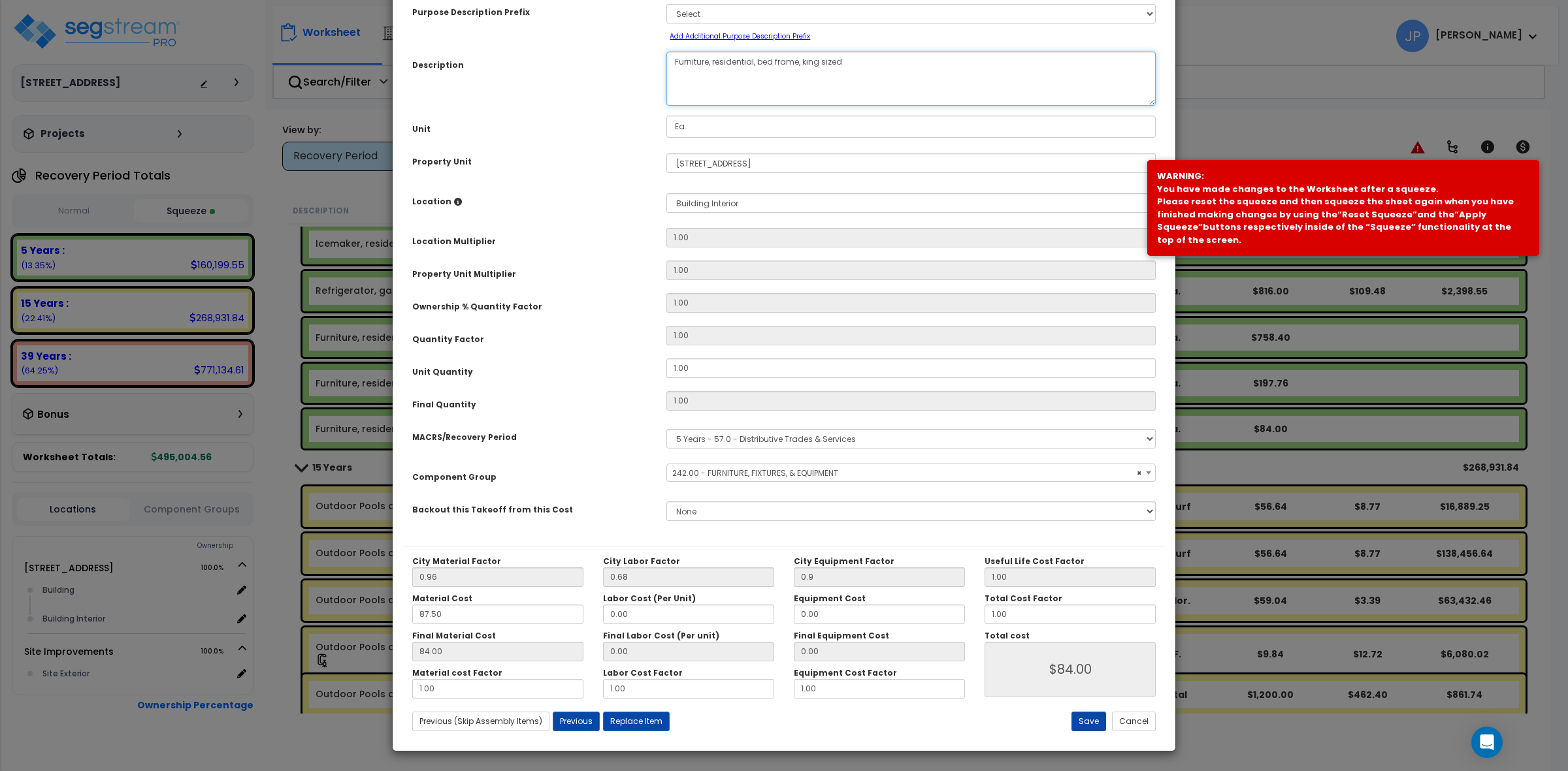
type textarea "Furniture, residential, bed frame, king sized"
click at [1088, 717] on button "Save" at bounding box center [1089, 722] width 35 height 20
type input "0.90"
type input "84.00"
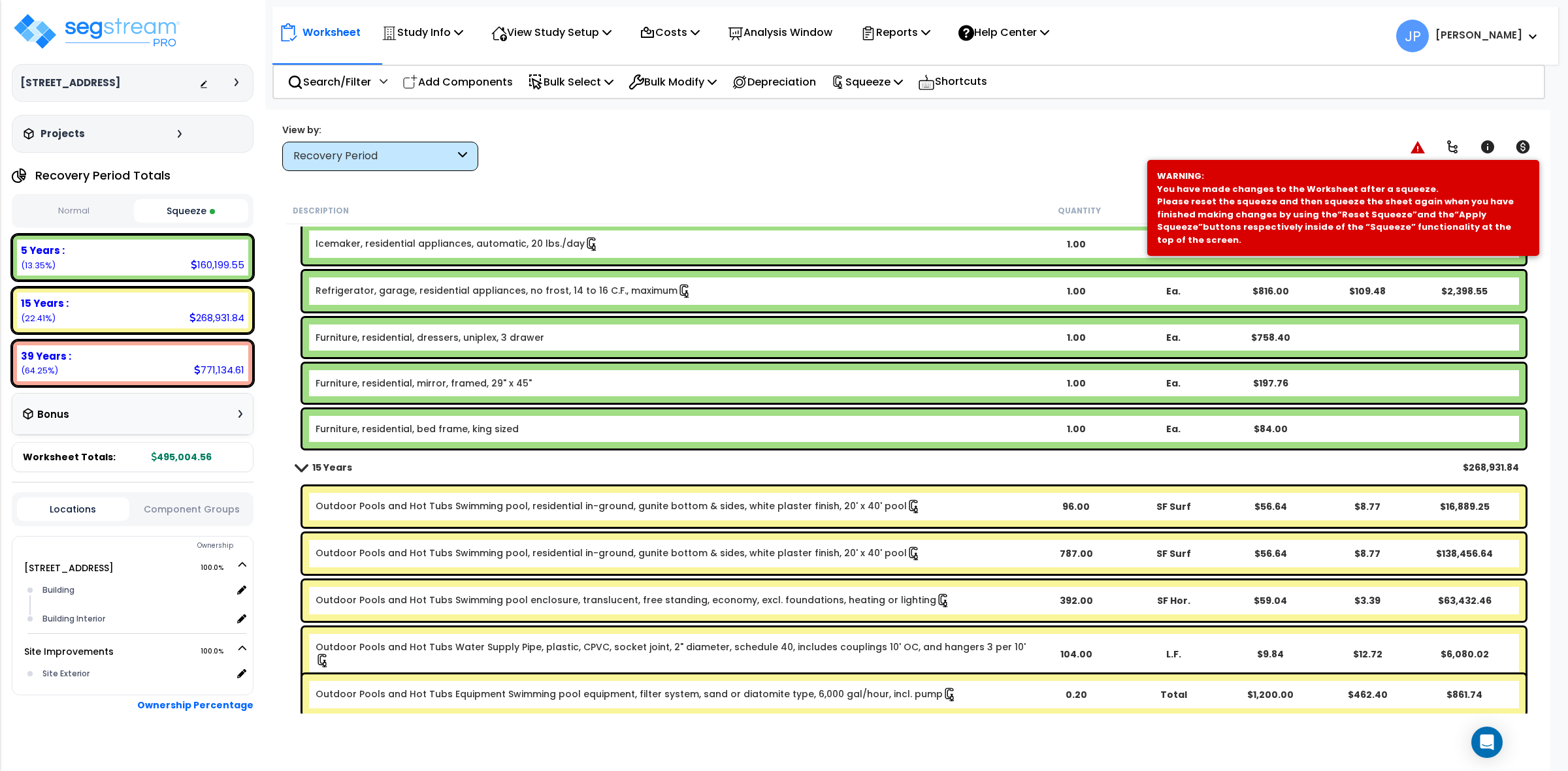
click at [582, 422] on b "Furniture, residential, bed frame, king sized" at bounding box center [671, 429] width 711 height 13
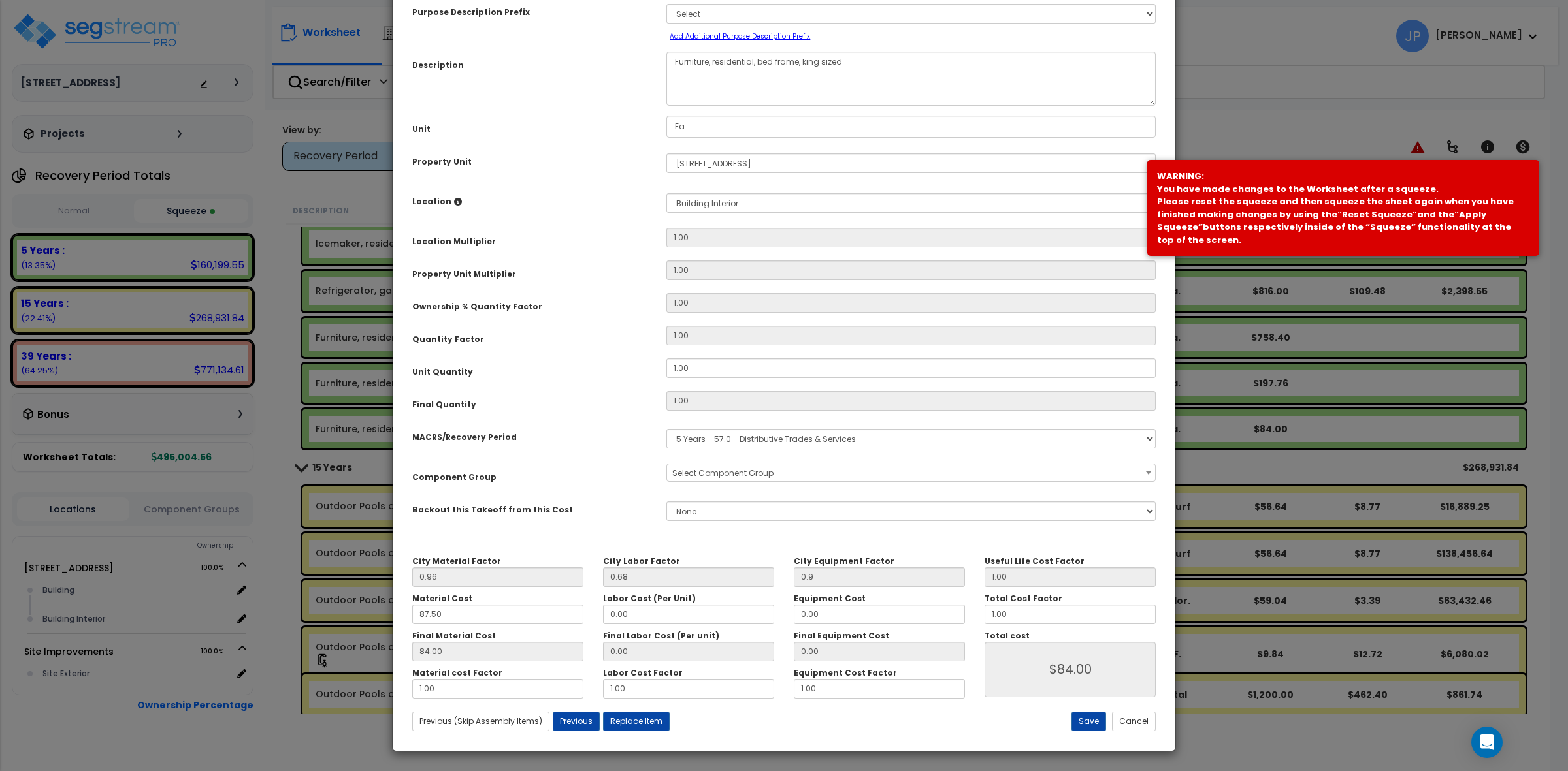
scroll to position [0, 0]
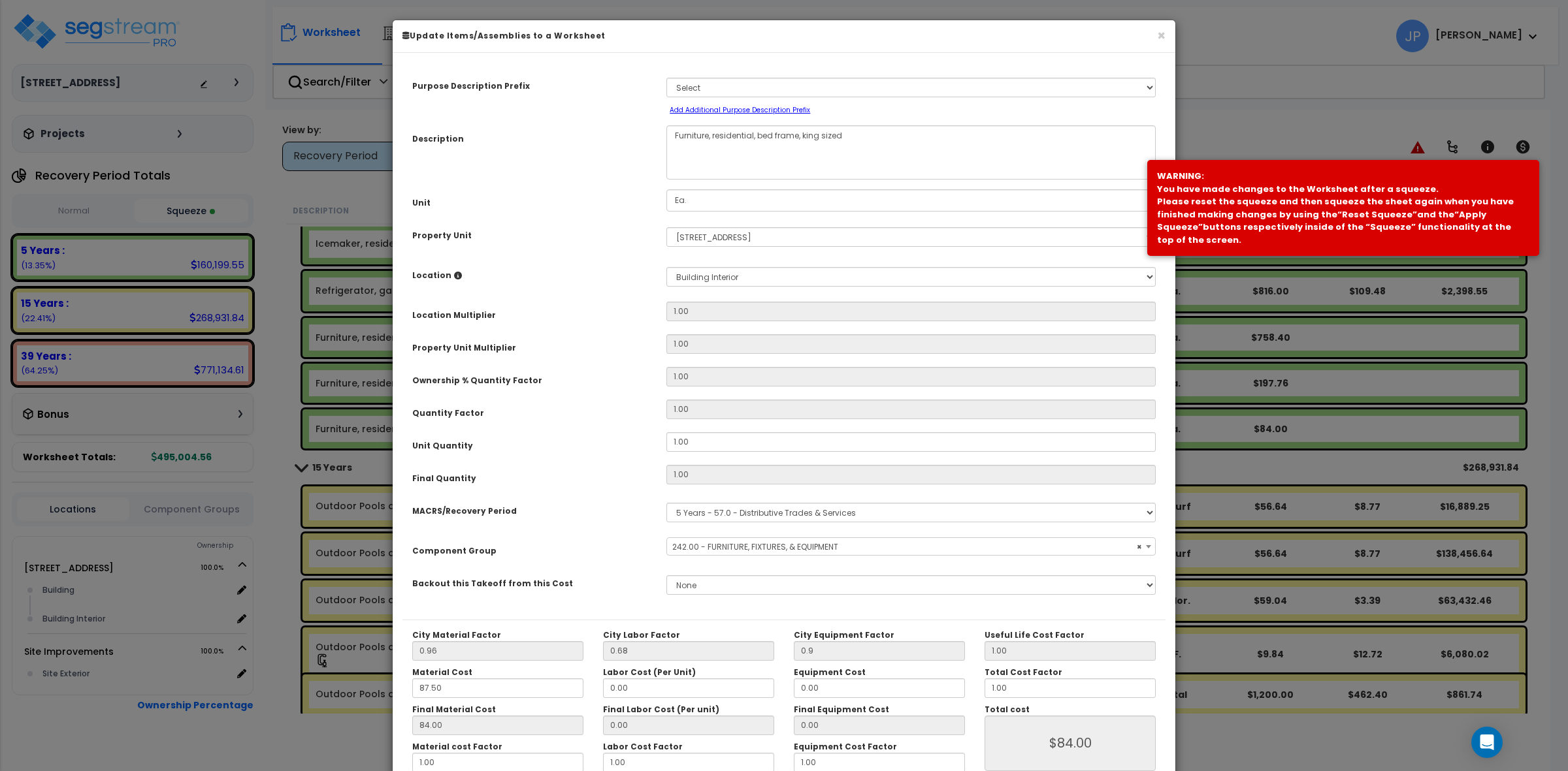
select select "35342"
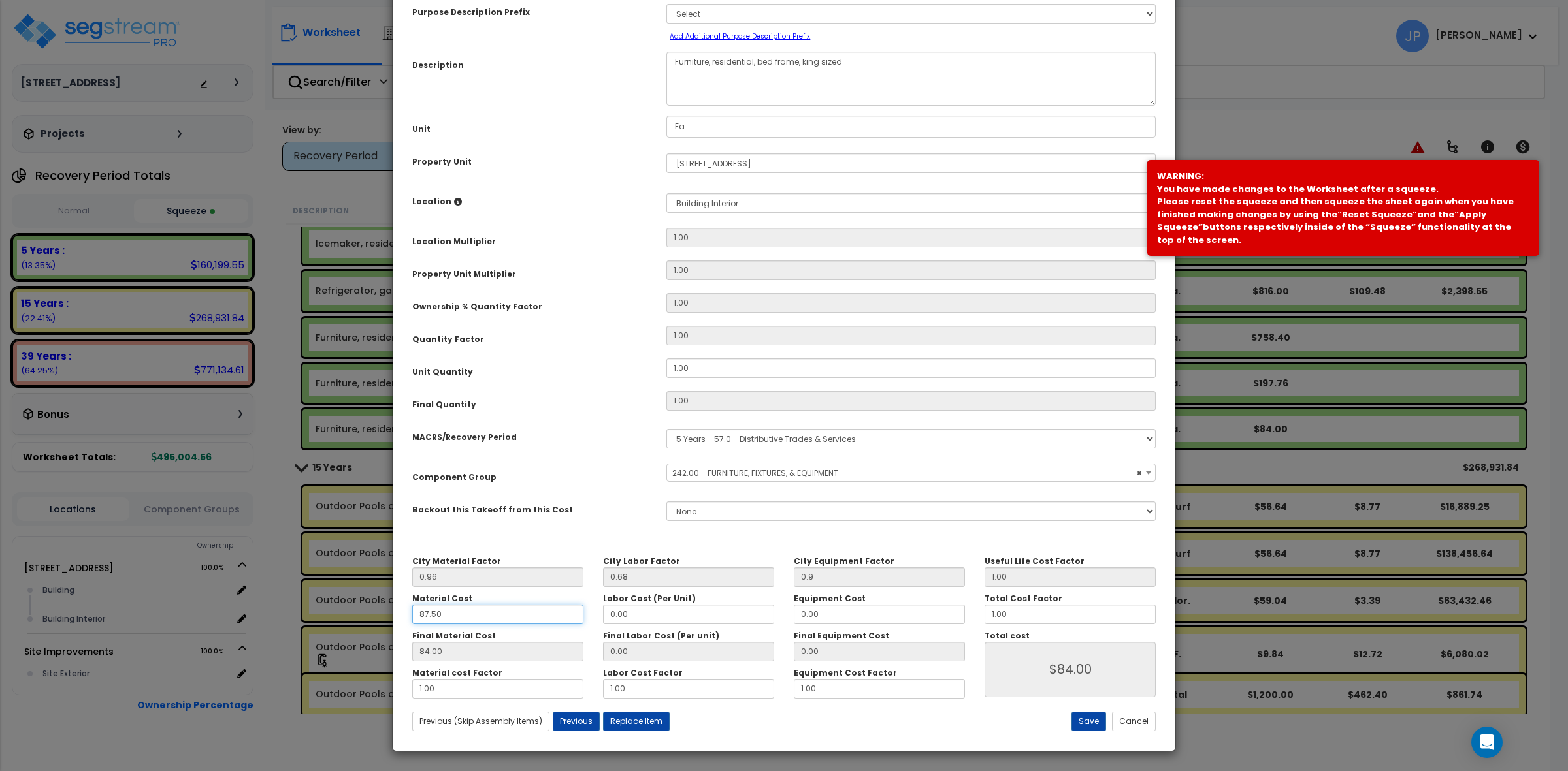
click at [492, 615] on input "87.50" at bounding box center [498, 615] width 171 height 20
click at [808, 726] on div "Previous (Skip Assembly Items) Next (Skip Assembly Items) Previous Next Replace…" at bounding box center [657, 722] width 509 height 20
drag, startPoint x: 1024, startPoint y: 612, endPoint x: 966, endPoint y: 612, distance: 58.0
click at [966, 612] on div "City Material Factor 0.96 City Labor Factor 0.68 City Equipment Factor 0.9 Mate…" at bounding box center [783, 627] width 763 height 142
type input "2"
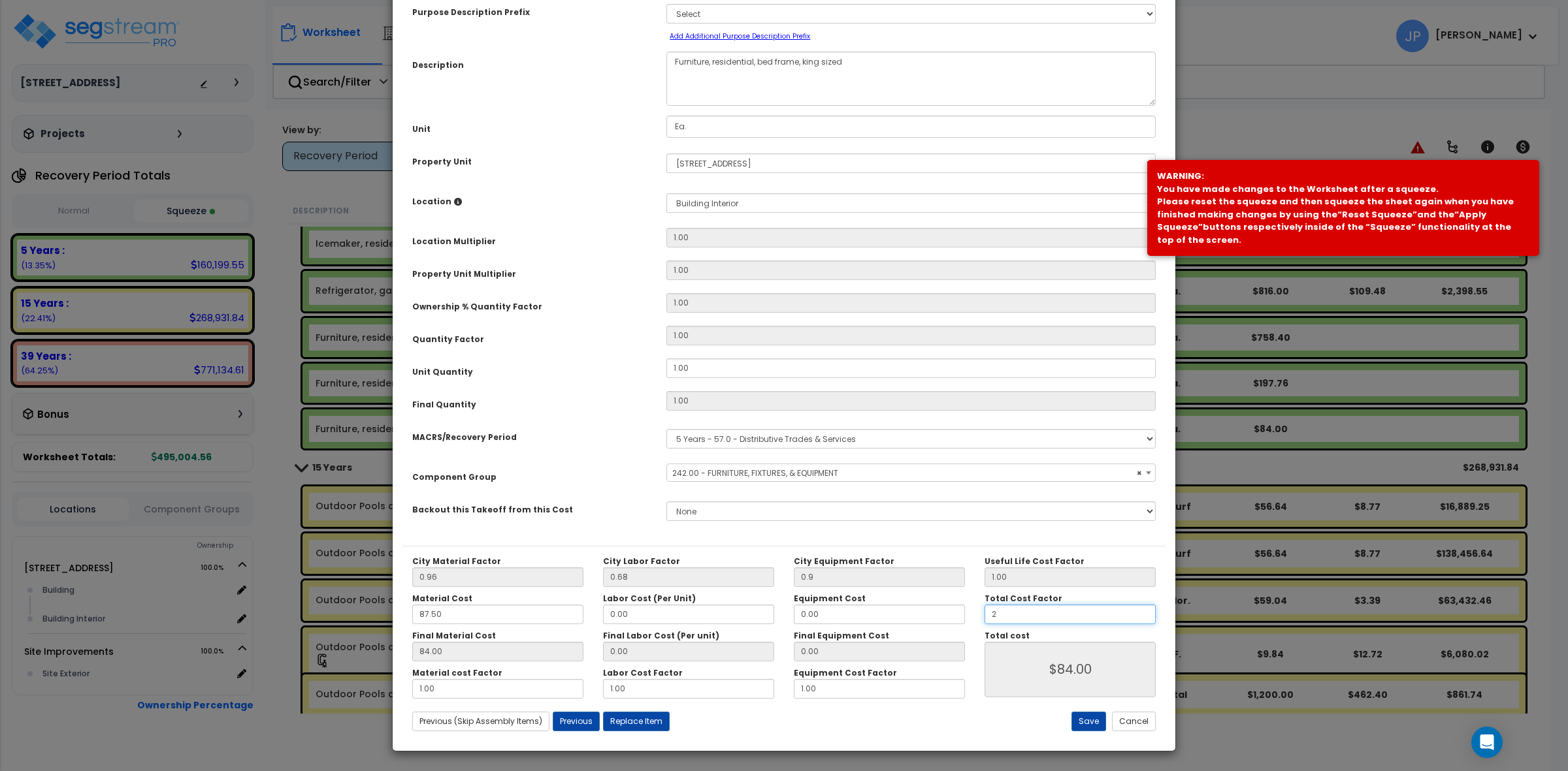
type input "$168.00"
type input "2"
click at [1029, 702] on div "City Material Factor 0.96 City Labor Factor 0.68 City Equipment Factor 0.9 Mate…" at bounding box center [783, 643] width 763 height 195
click at [1089, 715] on button "Save" at bounding box center [1089, 722] width 35 height 20
type input "0.90"
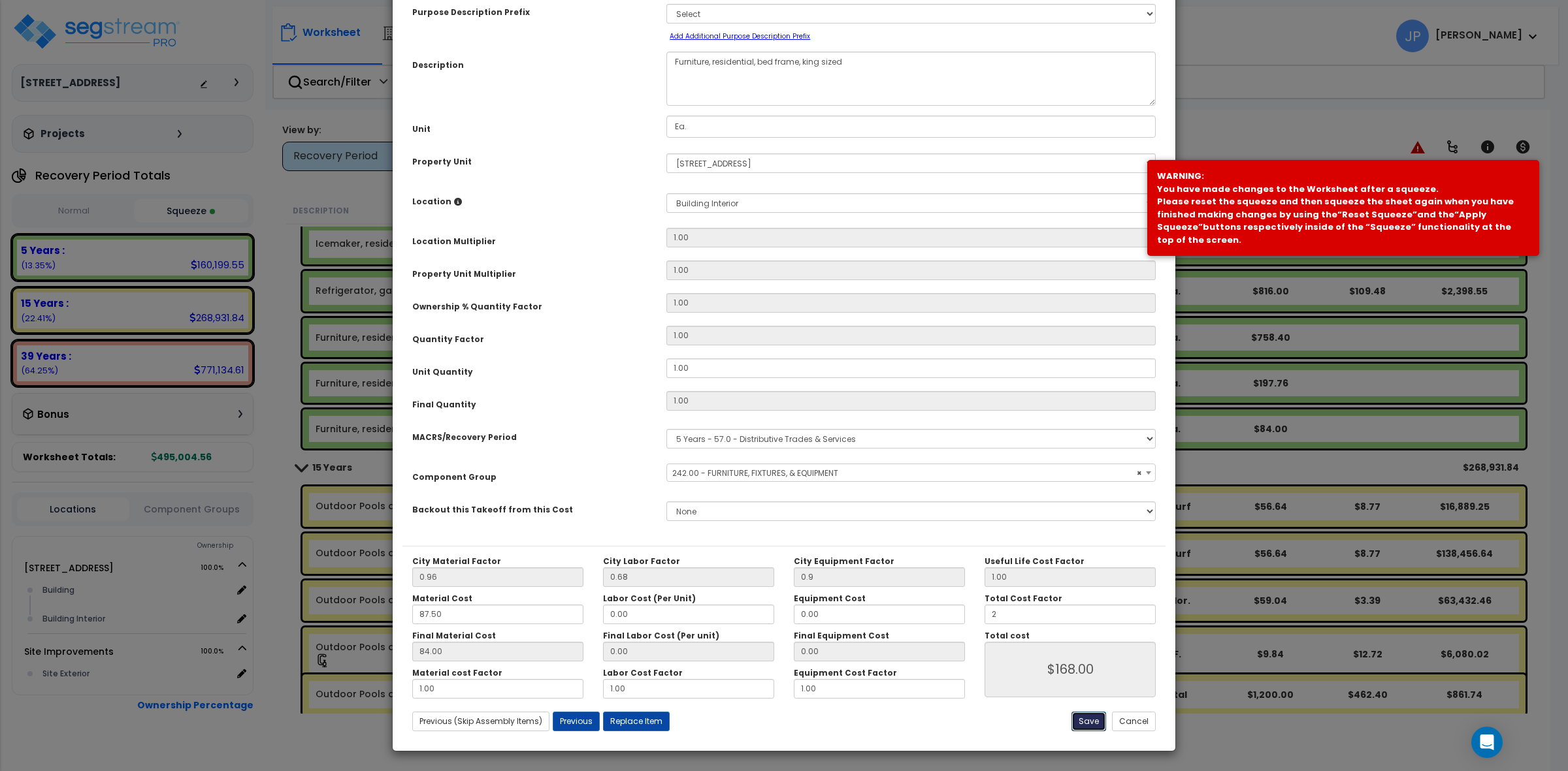
type input "2.00"
type input "168.00"
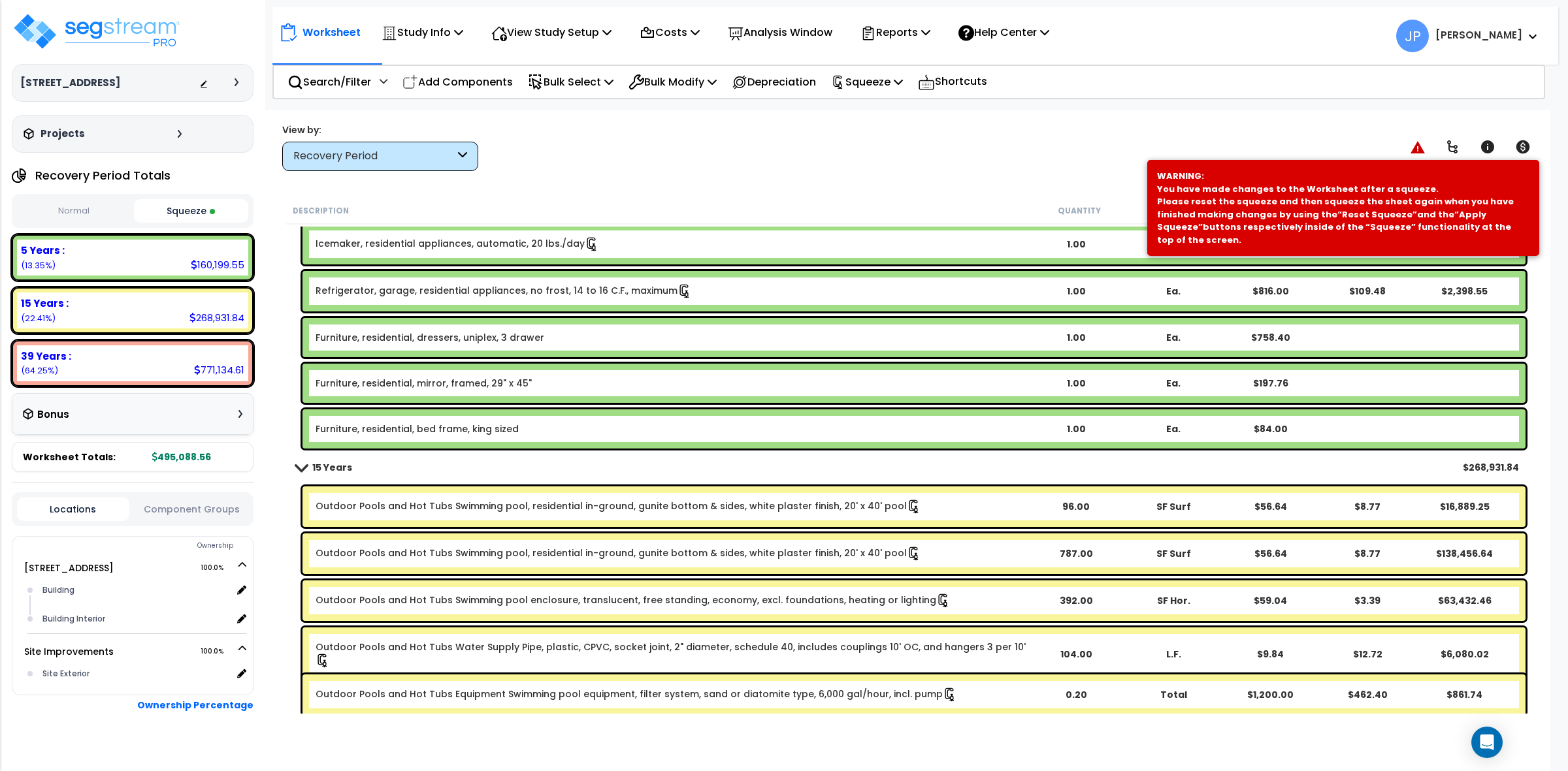
click at [710, 426] on b "Furniture, residential, bed frame, king sized" at bounding box center [671, 429] width 711 height 13
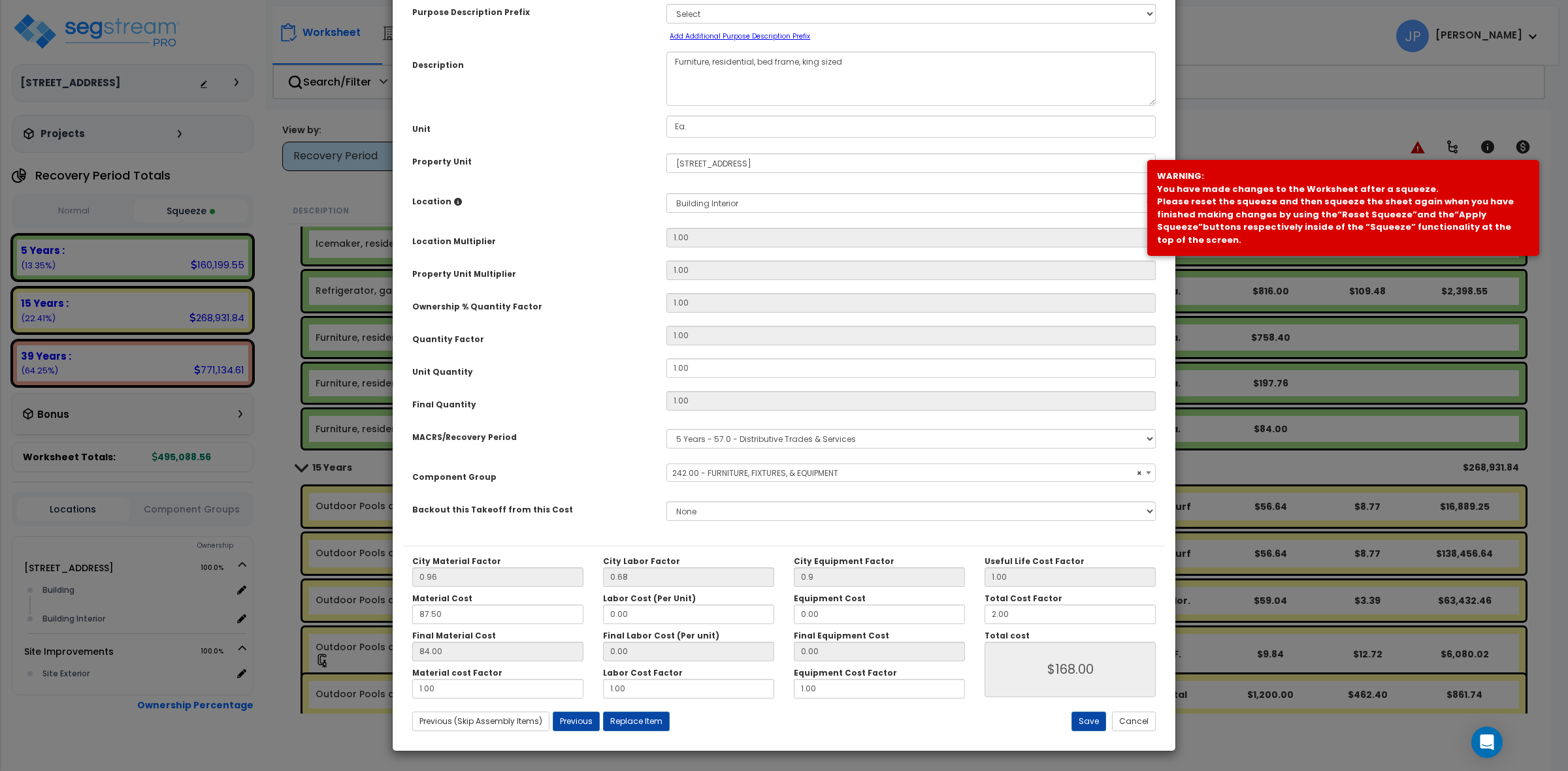
select select "35342"
drag, startPoint x: 1028, startPoint y: 617, endPoint x: 957, endPoint y: 617, distance: 71.0
click at [957, 617] on div "City Material Factor 0.96 City Labor Factor 0.68 City Equipment Factor 0.9 Mate…" at bounding box center [783, 627] width 763 height 142
type input "1"
type input "$84.00"
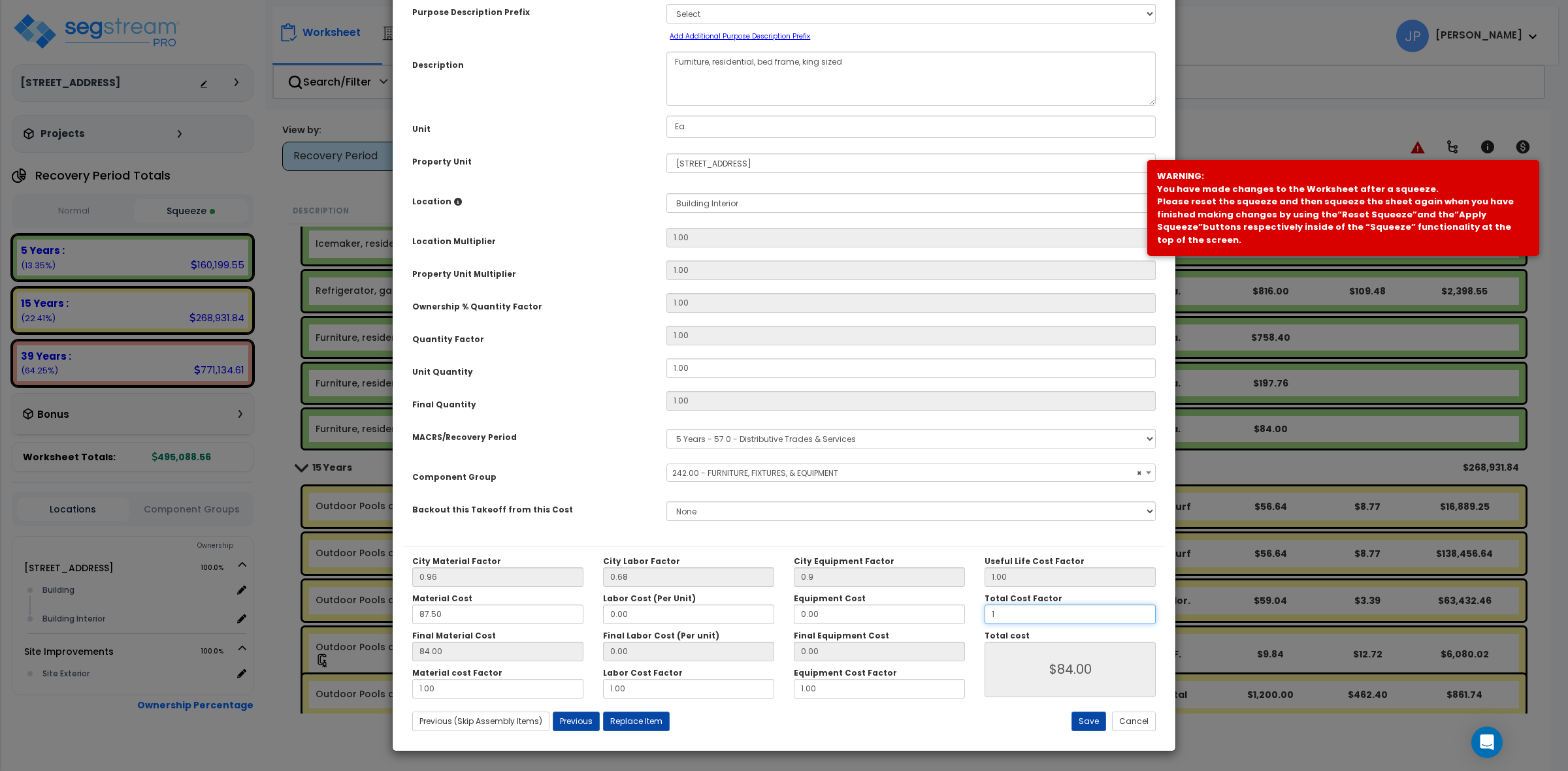
type input "1"
click at [1000, 733] on div "City Material Factor 0.96 City Labor Factor 0.68 City Equipment Factor 0.9 Mate…" at bounding box center [783, 643] width 763 height 195
click at [1095, 720] on button "Save" at bounding box center [1089, 722] width 35 height 20
type input "0.90"
type input "1.00"
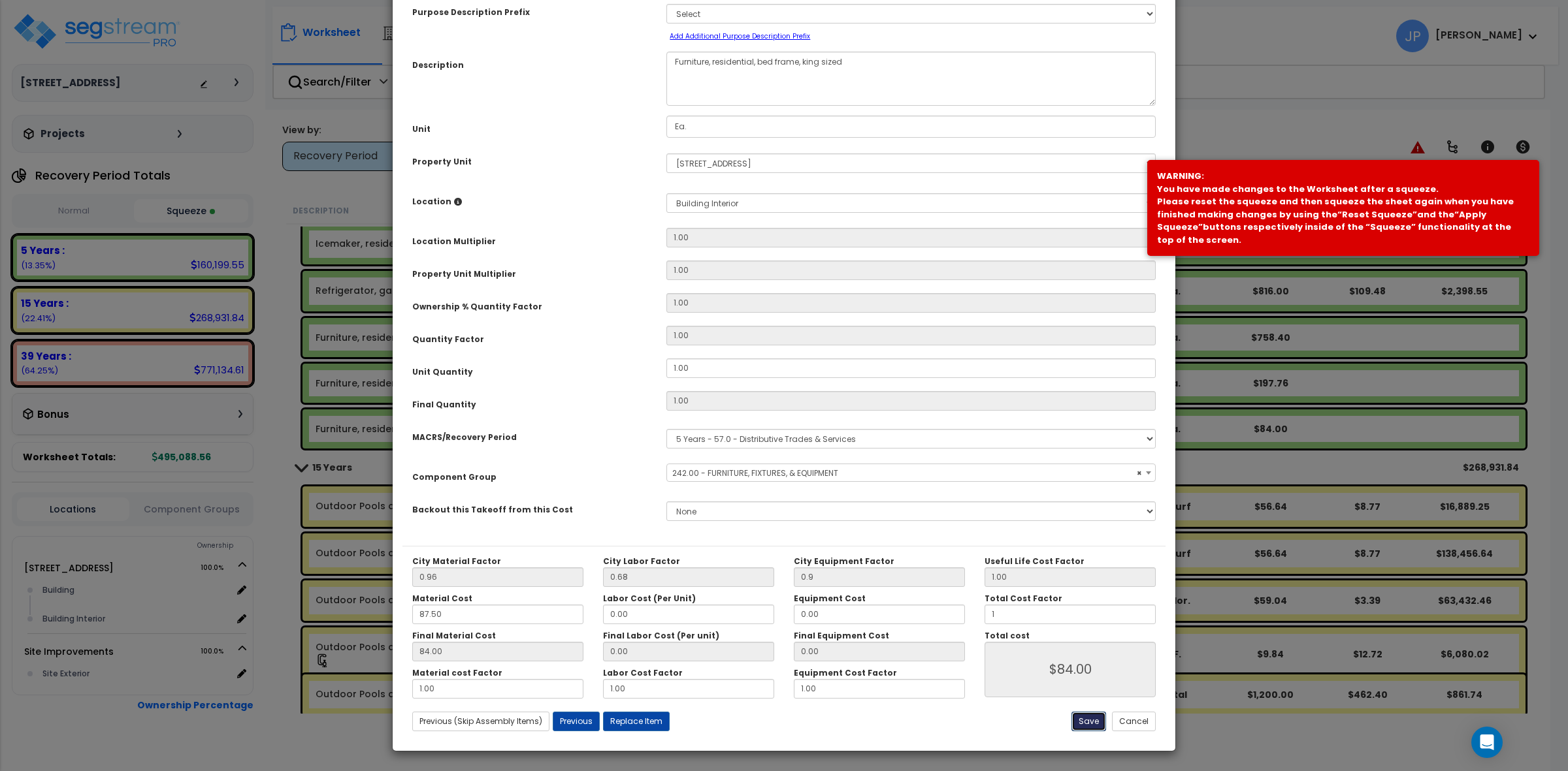
type input "84.00"
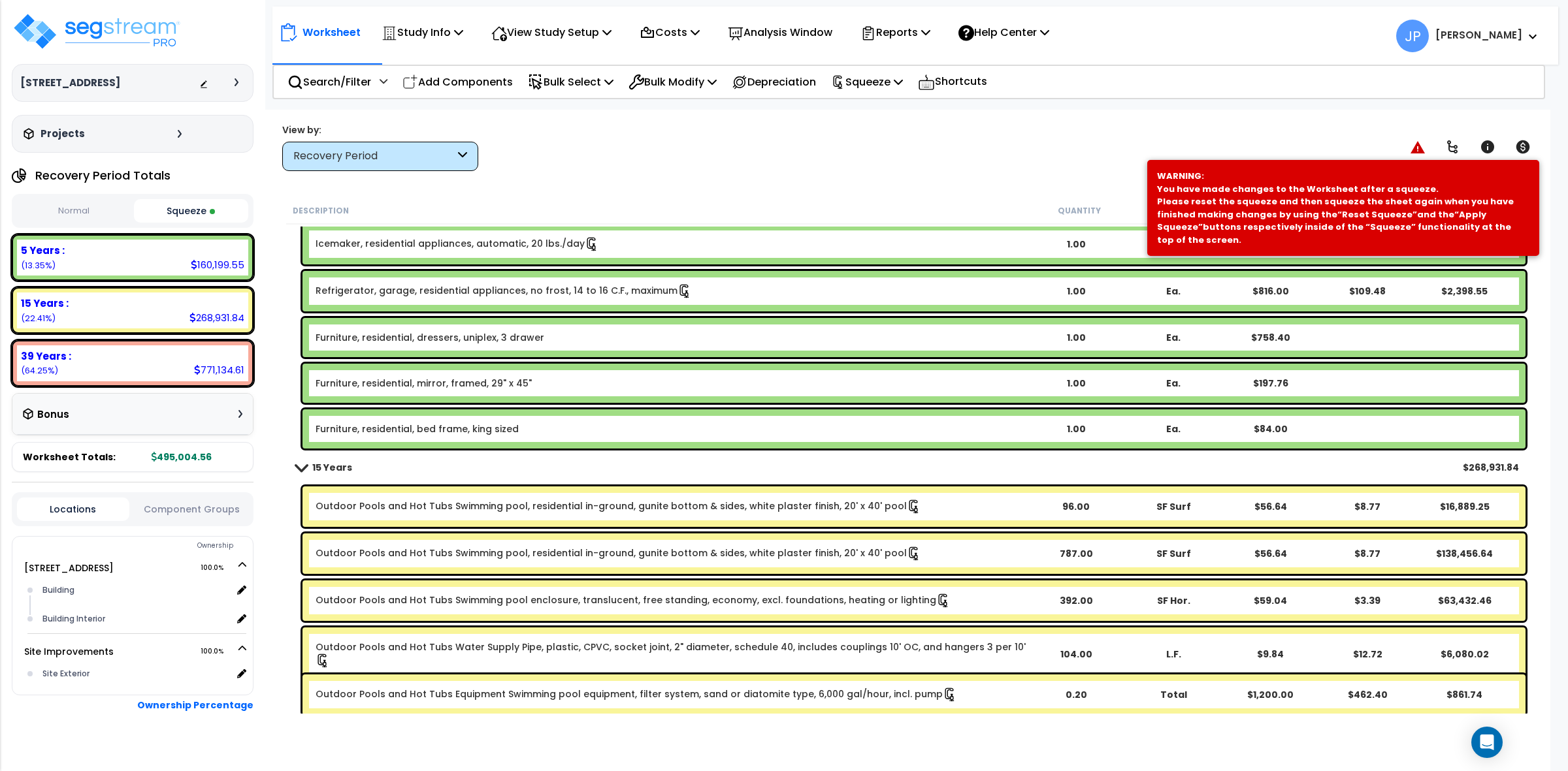
click at [791, 131] on div "View by: Recovery Period High to Low - Component Cost" at bounding box center [907, 146] width 1260 height 48
click at [490, 78] on p "Add Components" at bounding box center [457, 82] width 110 height 18
select select
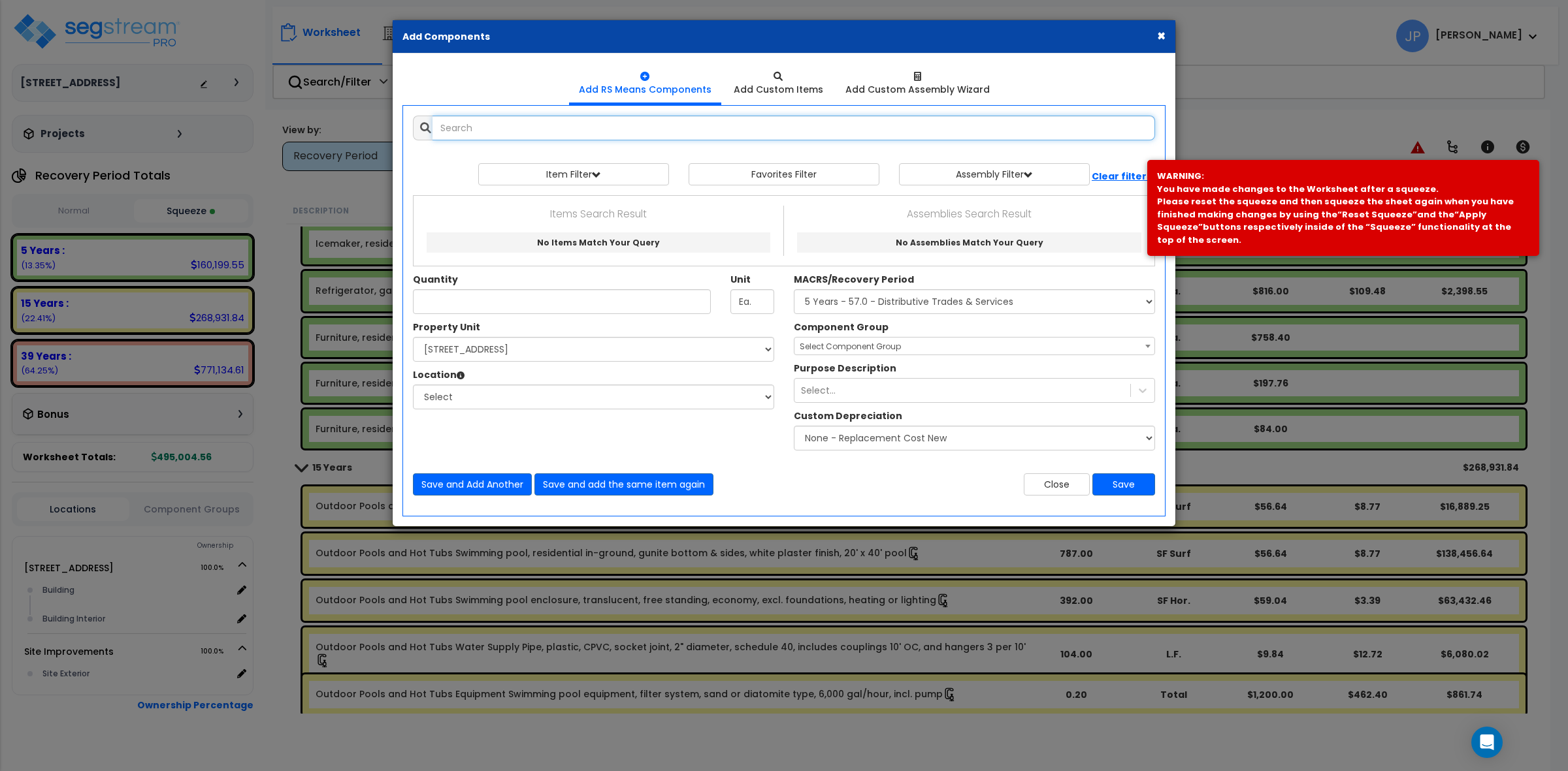
select select
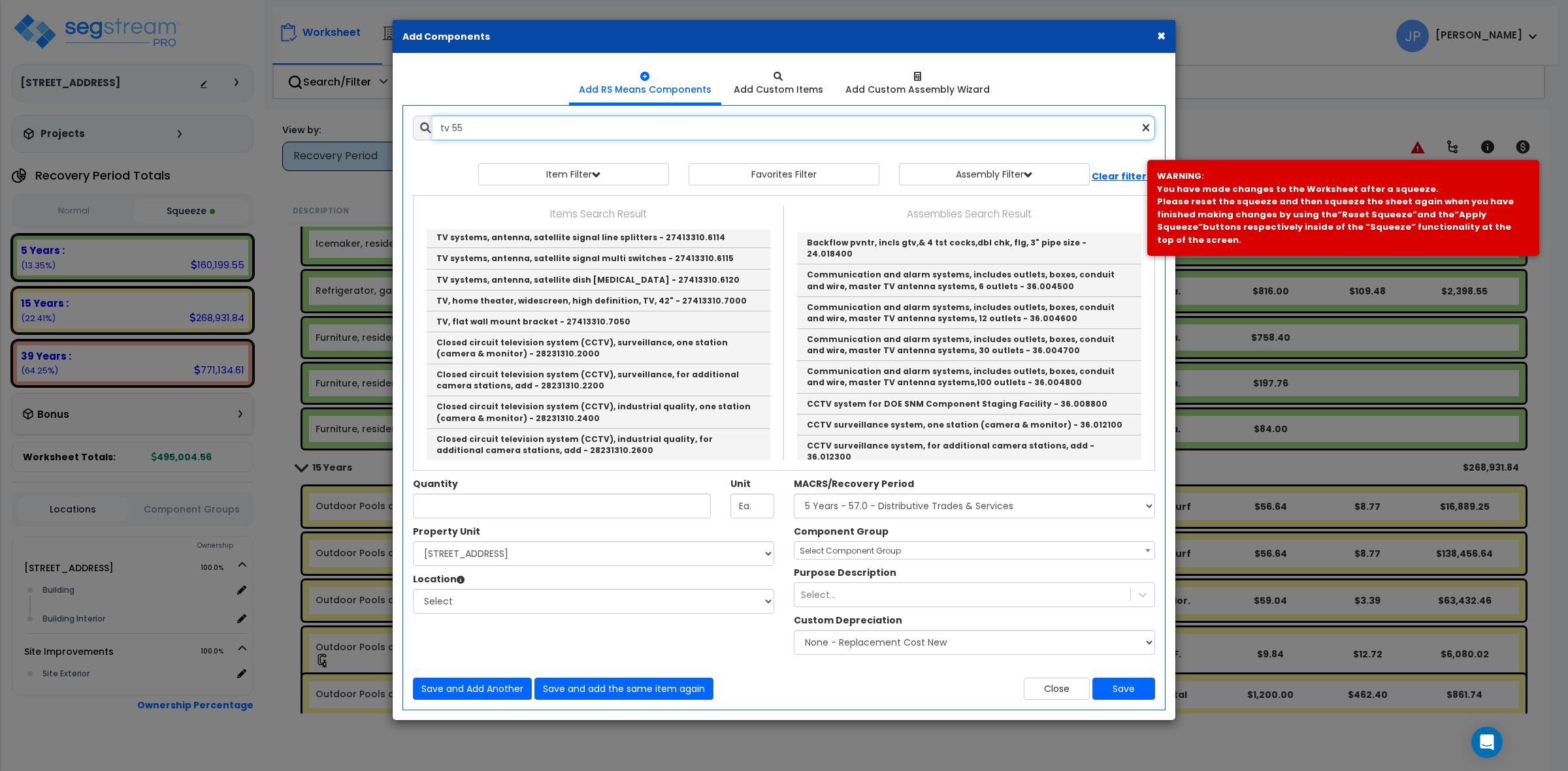
scroll to position [0, 0]
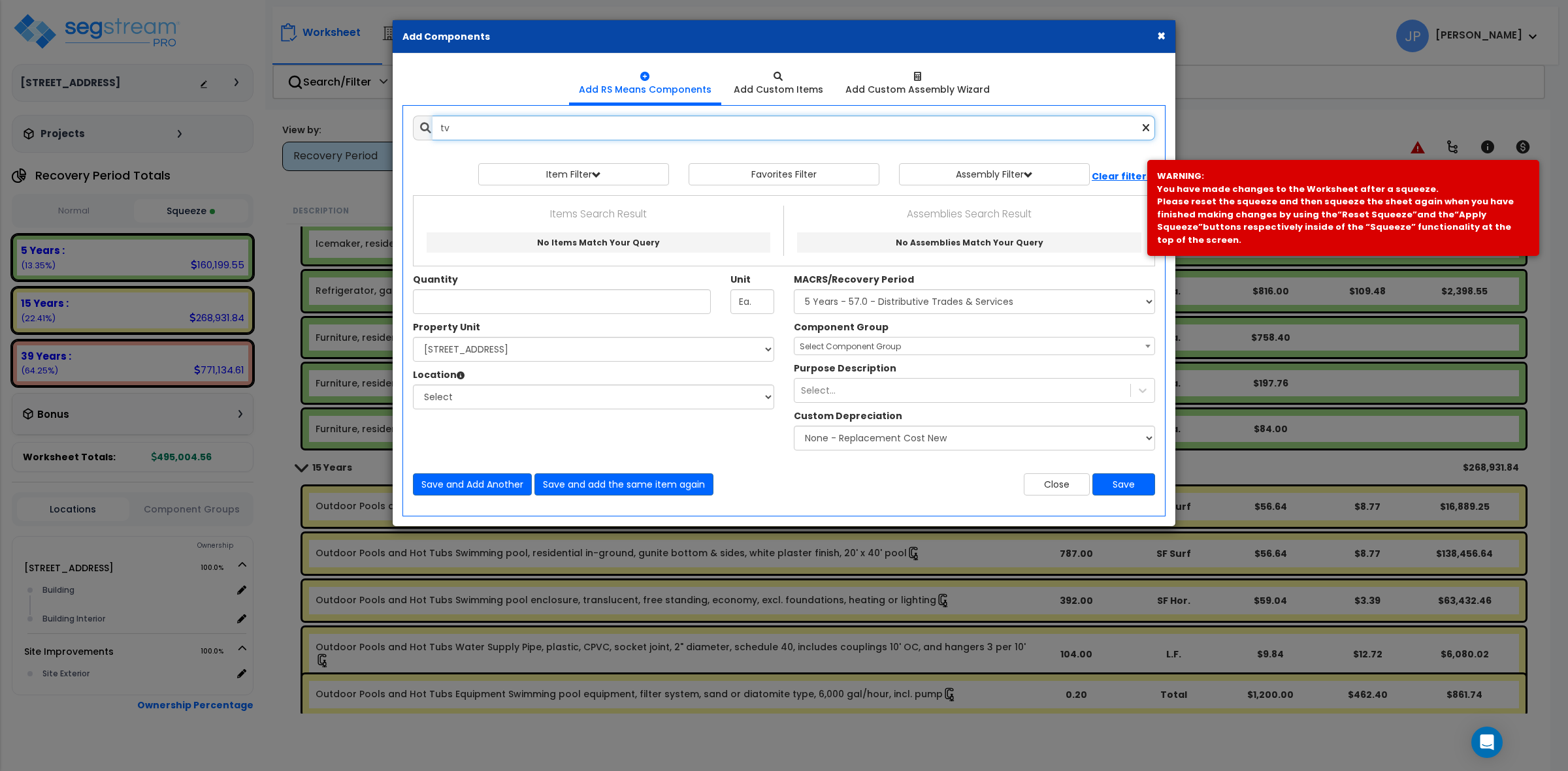
type input "t"
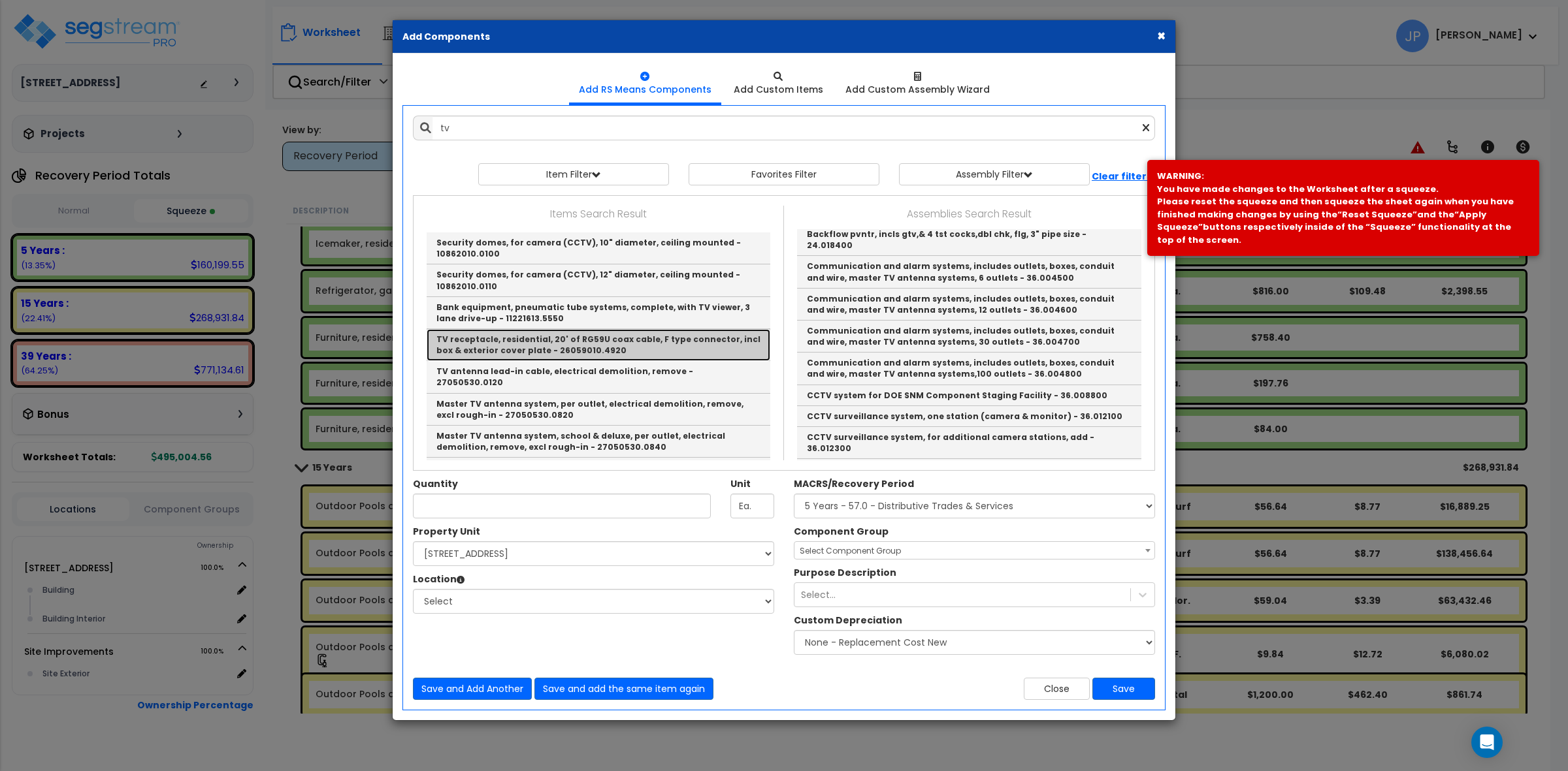
click at [543, 340] on link "TV receptacle, residential, 20' of RG59U coax cable, F type connector, incl box…" at bounding box center [598, 345] width 344 height 32
type input "TV receptacle, residential, 20' of RG59U coax cable, F type connector, incl box…"
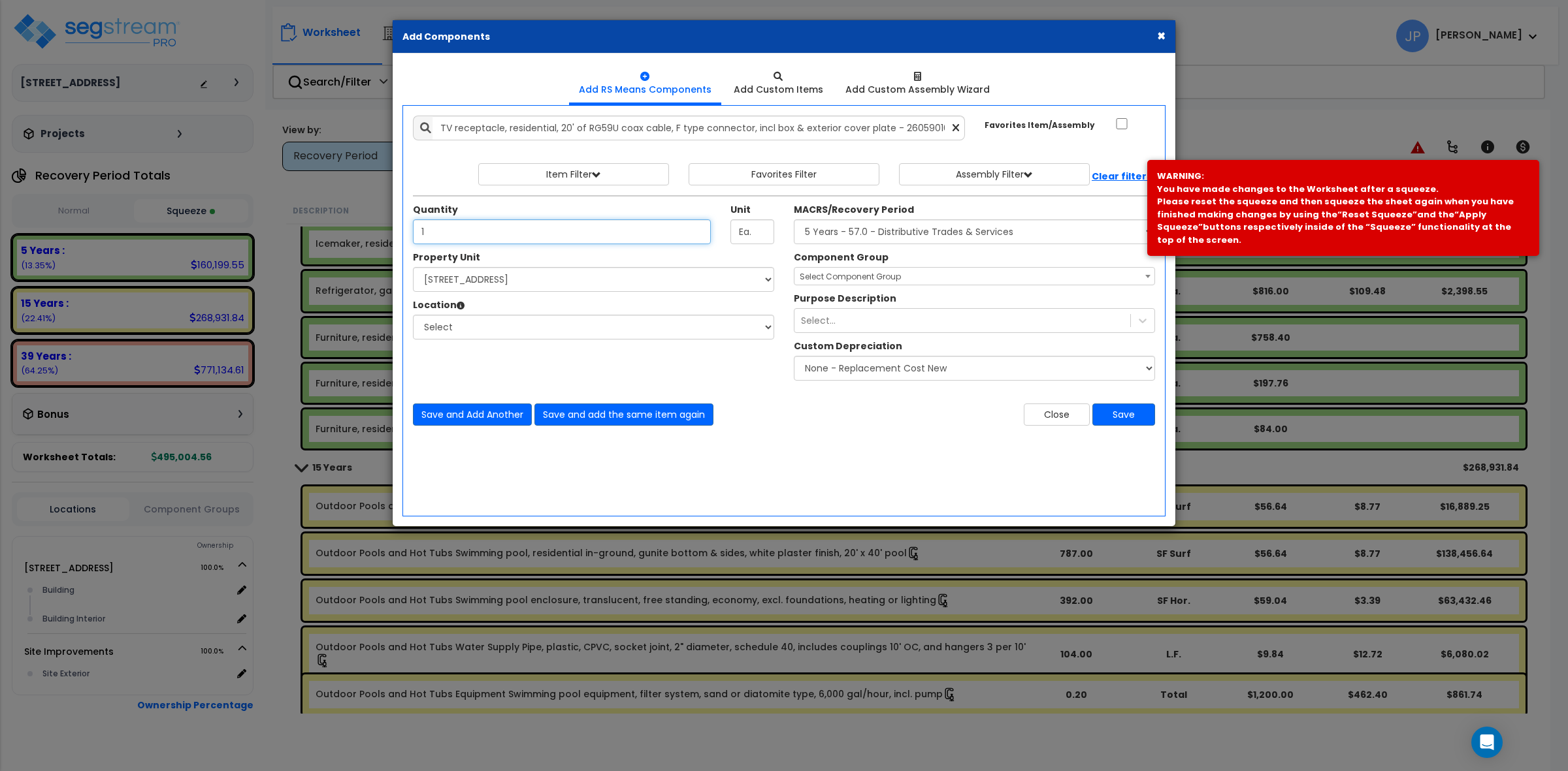
type input "1"
click at [810, 239] on select "Select MACRS/Recovery Period 5 Years - 57.0 - Distributive Trades & Services 5 …" at bounding box center [975, 232] width 361 height 25
select select "3667"
click at [794, 220] on select "Select MACRS/Recovery Period 5 Years - 57.0 - Distributive Trades & Services 5 …" at bounding box center [975, 232] width 361 height 25
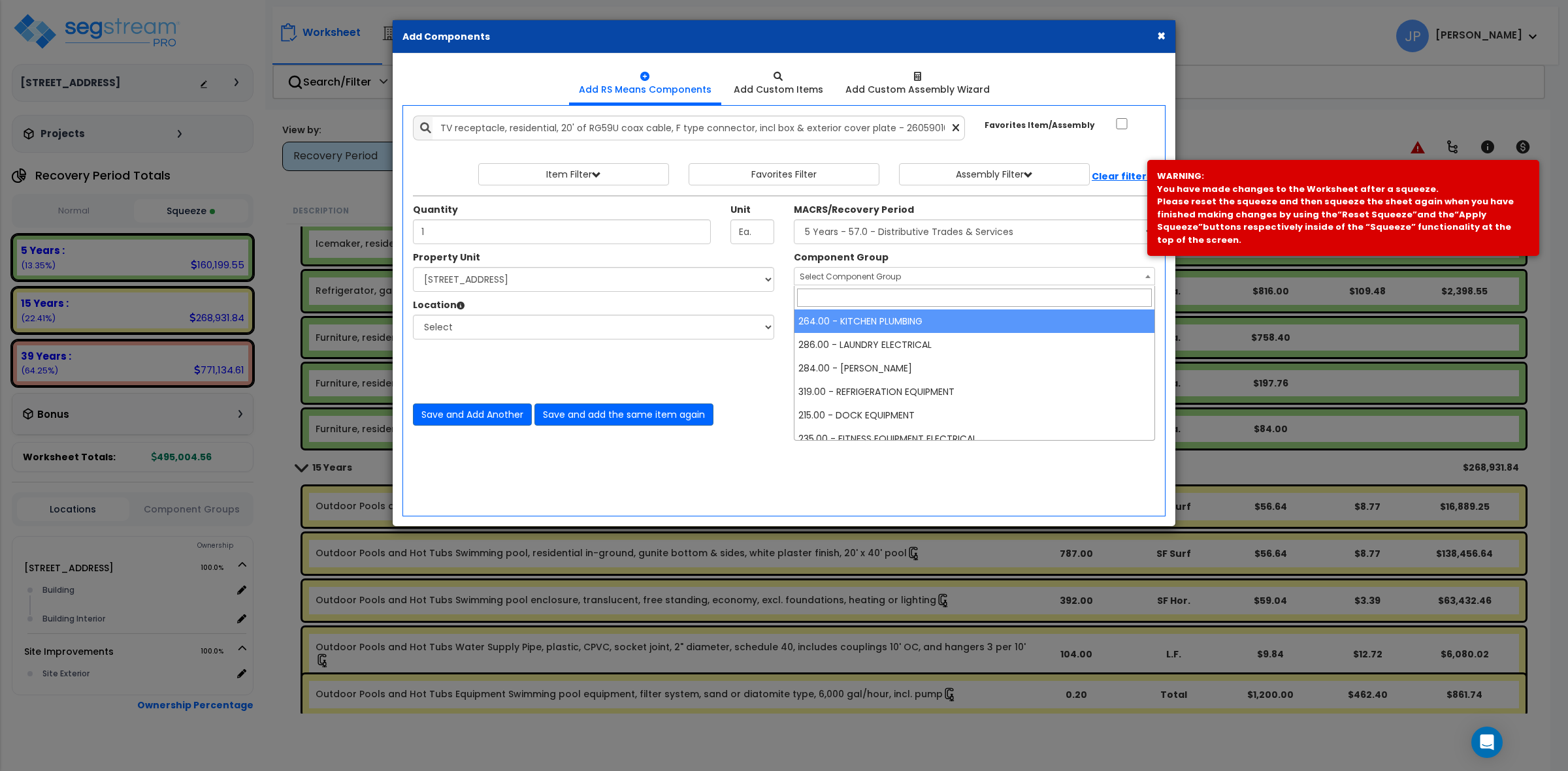
click at [843, 285] on div "× Add Components Add RS Means Components Add Custom Items Add Items" at bounding box center [784, 386] width 1568 height 771
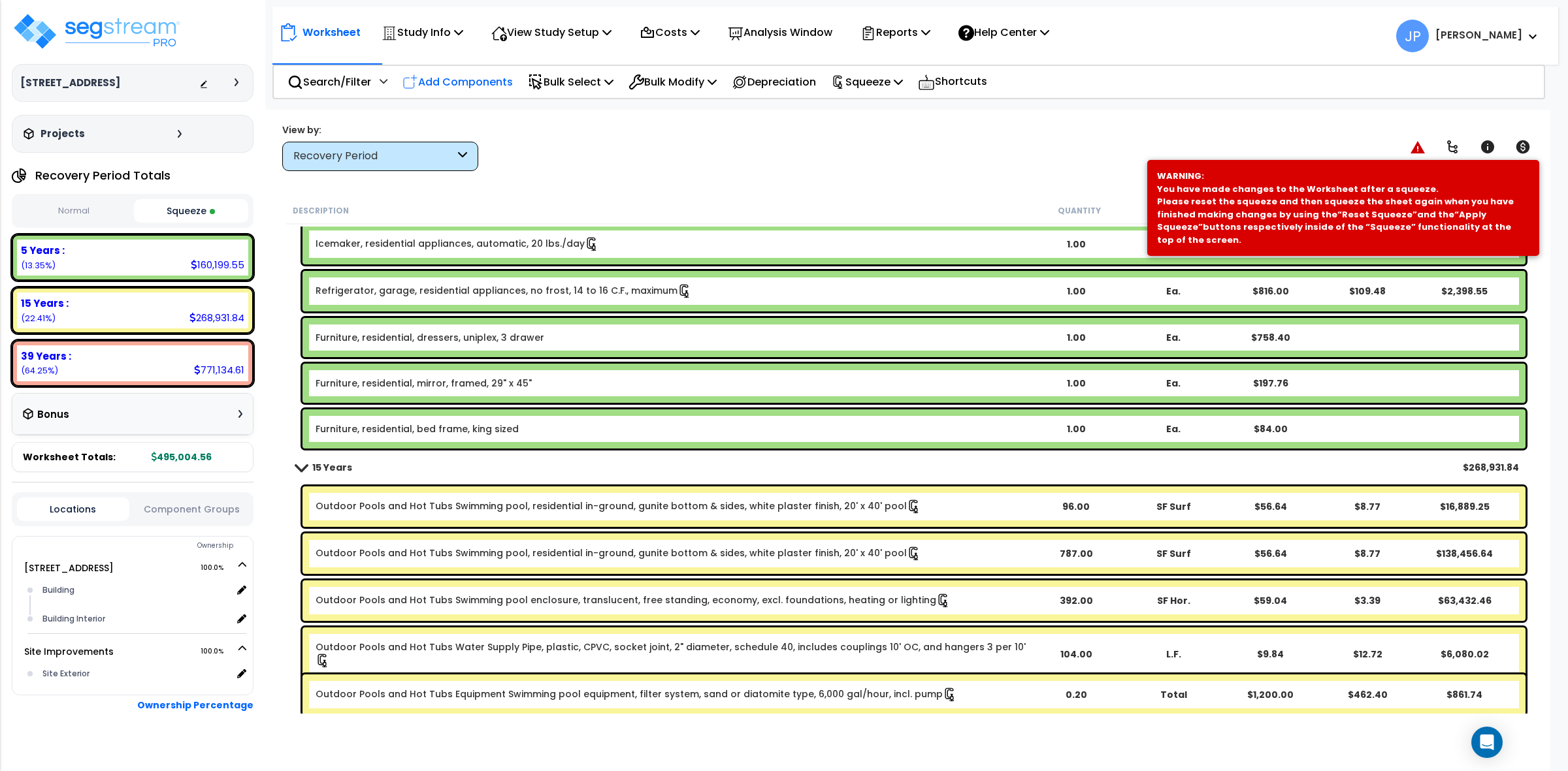
click at [456, 82] on p "Add Components" at bounding box center [457, 82] width 110 height 18
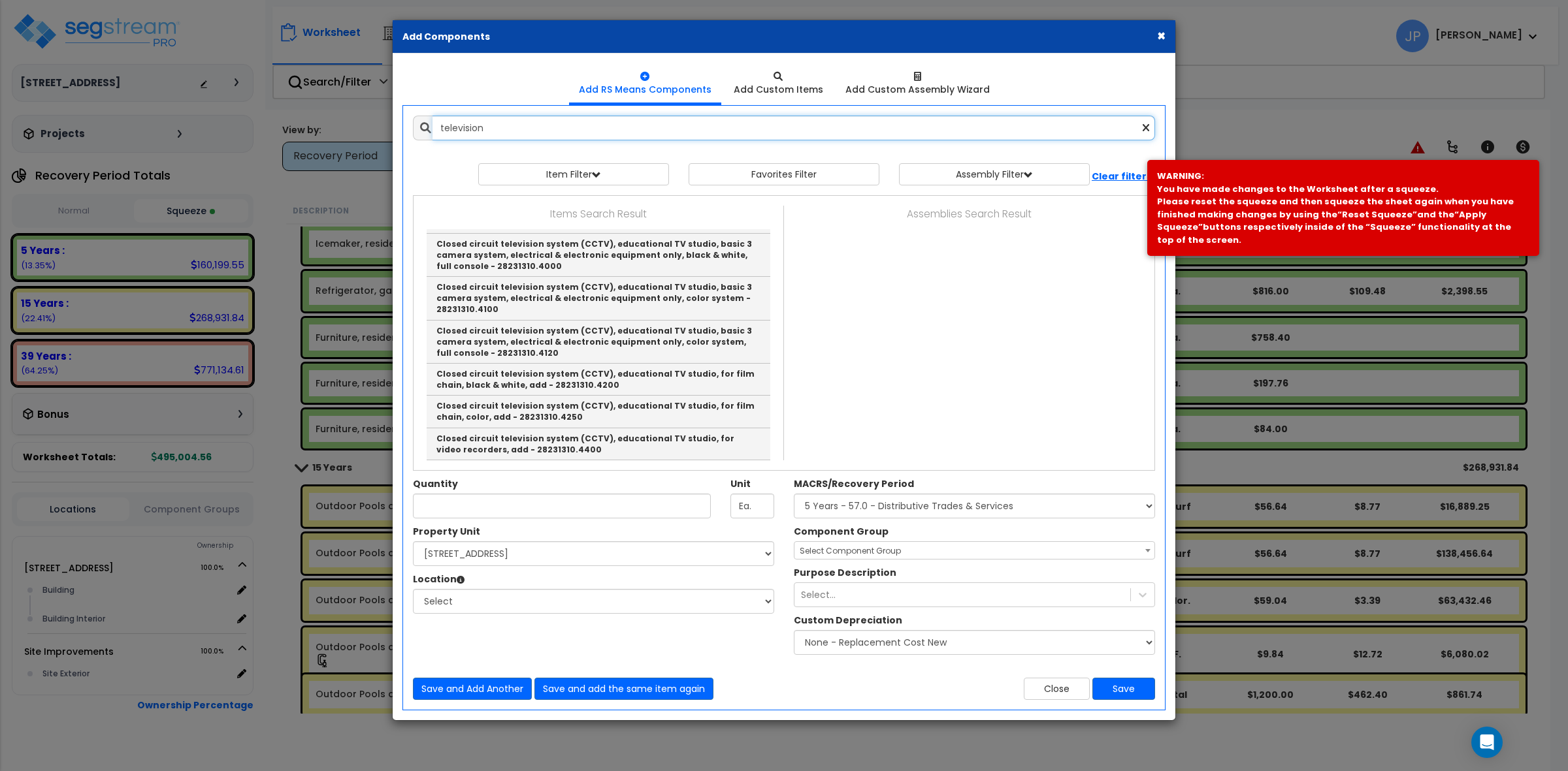
scroll to position [497, 0]
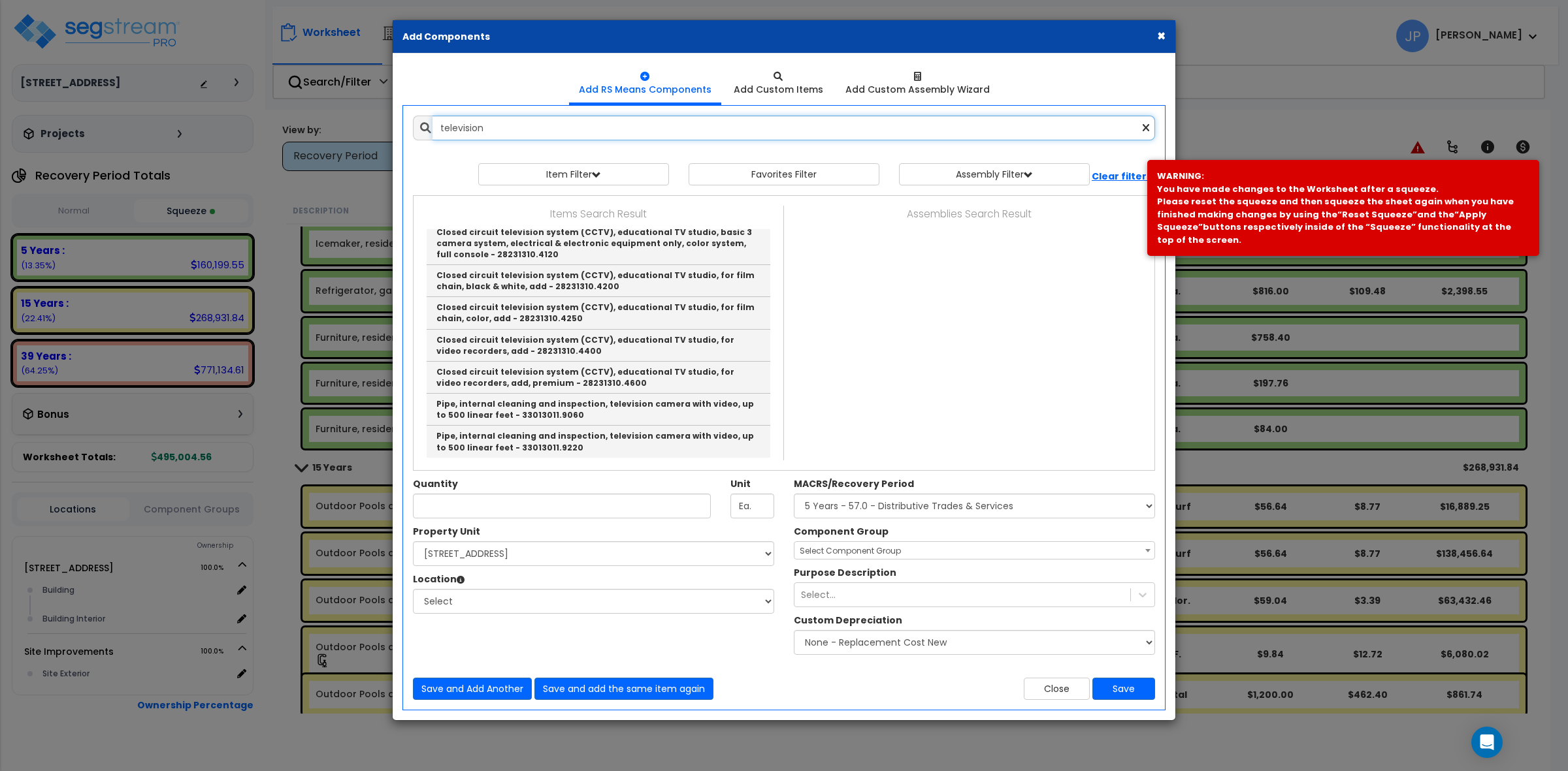
drag, startPoint x: 495, startPoint y: 123, endPoint x: 375, endPoint y: 122, distance: 120.0
click at [375, 122] on div "× Add Components Add RS Means Components Add Custom Items Add Items" at bounding box center [784, 386] width 1568 height 771
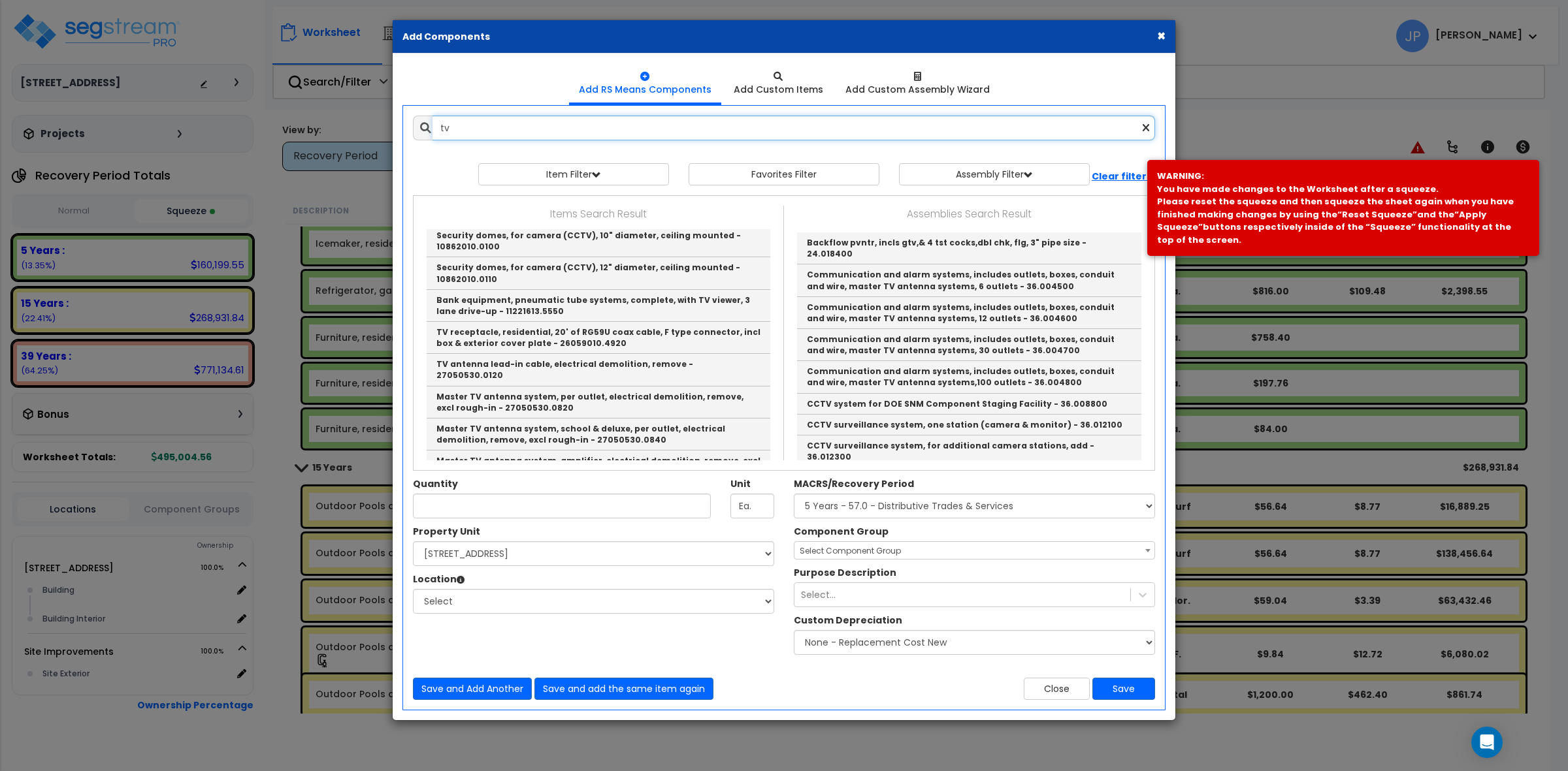
scroll to position [0, 0]
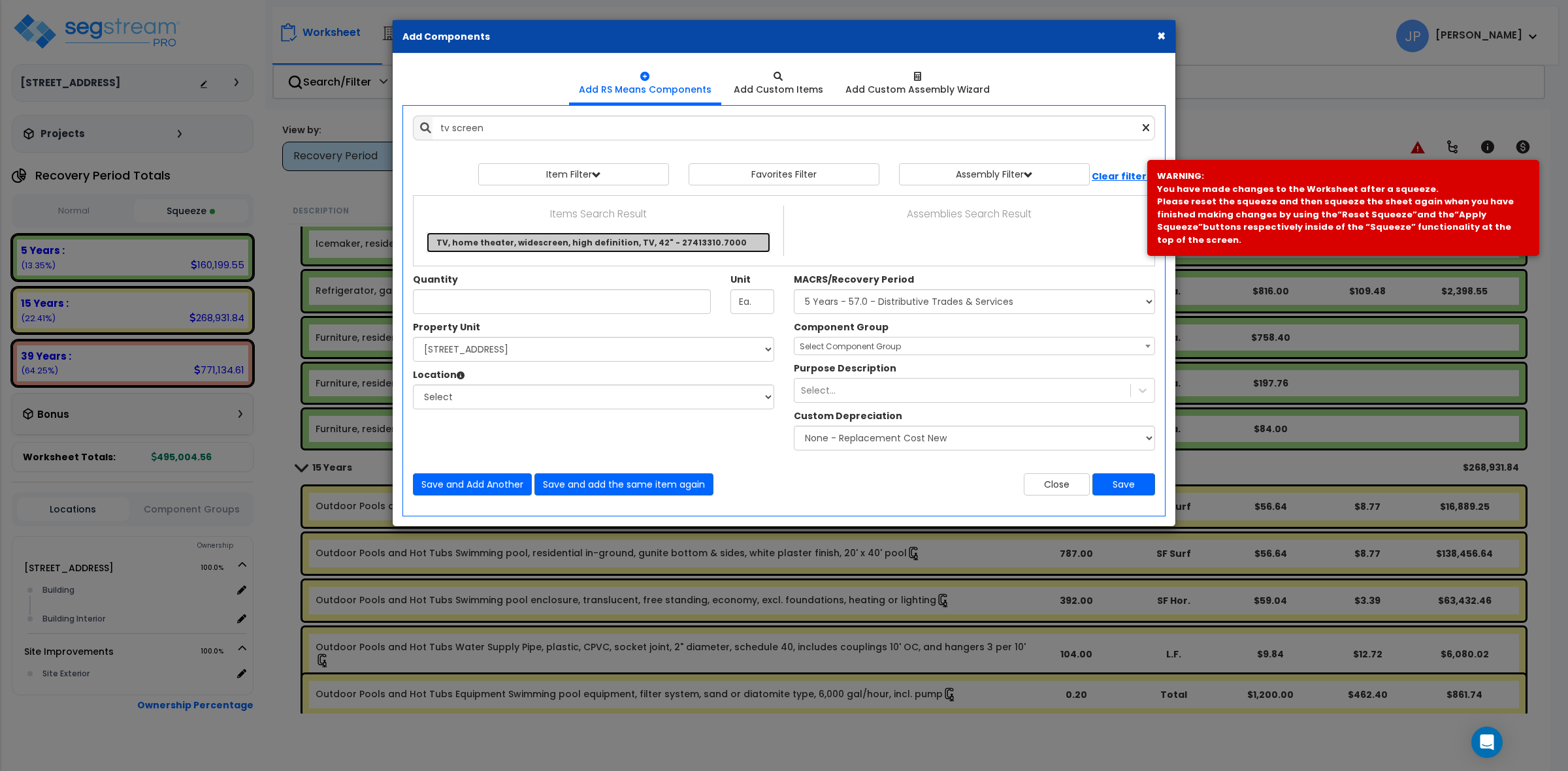
click at [524, 239] on link "TV, home theater, widescreen, high definition, TV, 42" - 27413310.7000" at bounding box center [598, 243] width 344 height 20
type input "TV, home theater, widescreen, high definition, TV, 42" - 27413310.7000"
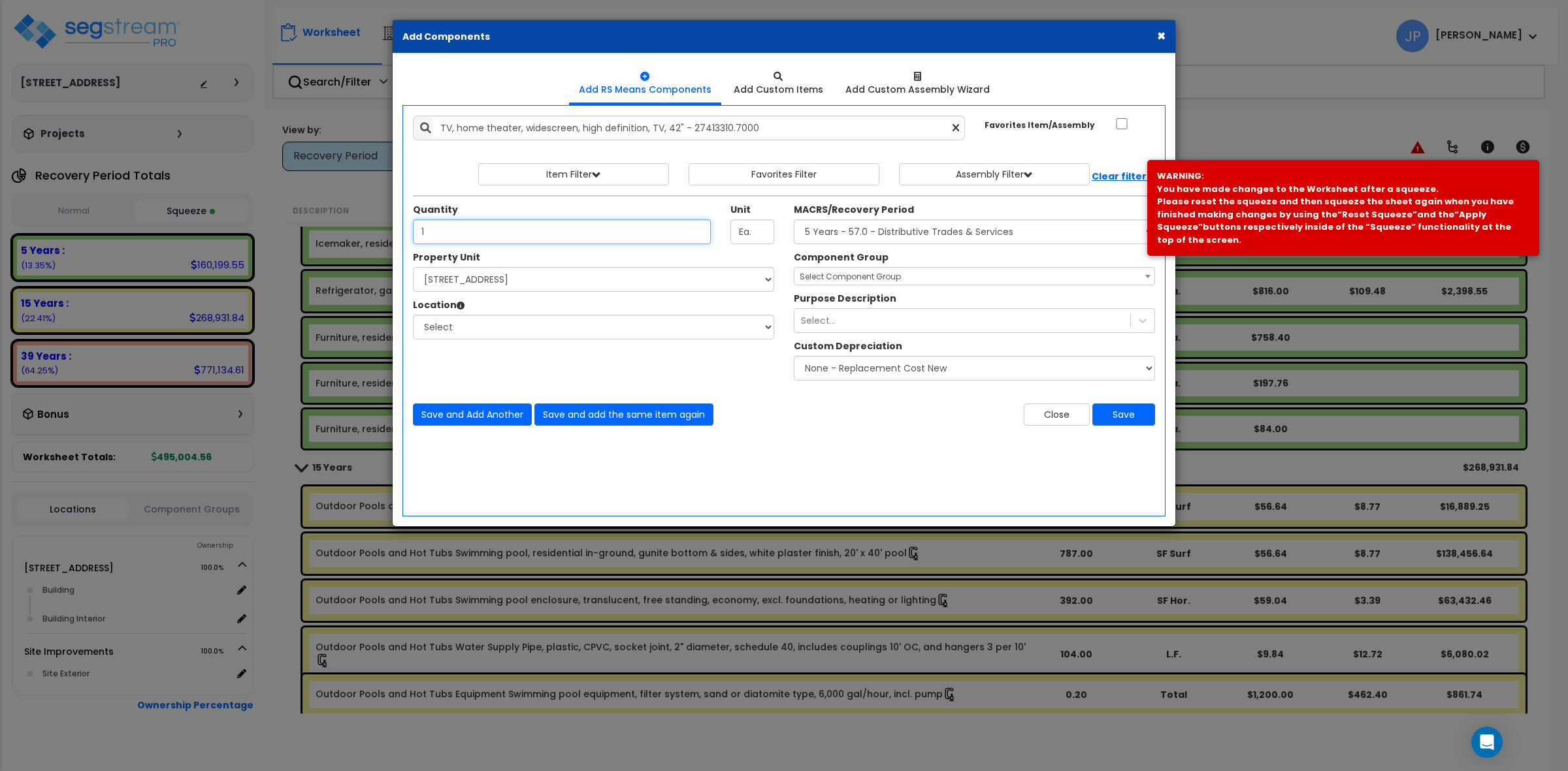
type input "1"
click at [844, 239] on select "Select MACRS/Recovery Period 5 Years - 57.0 - Distributive Trades & Services 5 …" at bounding box center [975, 232] width 361 height 25
select select "3667"
click at [794, 220] on select "Select MACRS/Recovery Period 5 Years - 57.0 - Distributive Trades & Services 5 …" at bounding box center [975, 232] width 361 height 25
click at [847, 266] on div "Component Group Select Component Group 264.00 - KITCHEN PLUMBING 286.00 - LAUND…" at bounding box center [975, 268] width 381 height 35
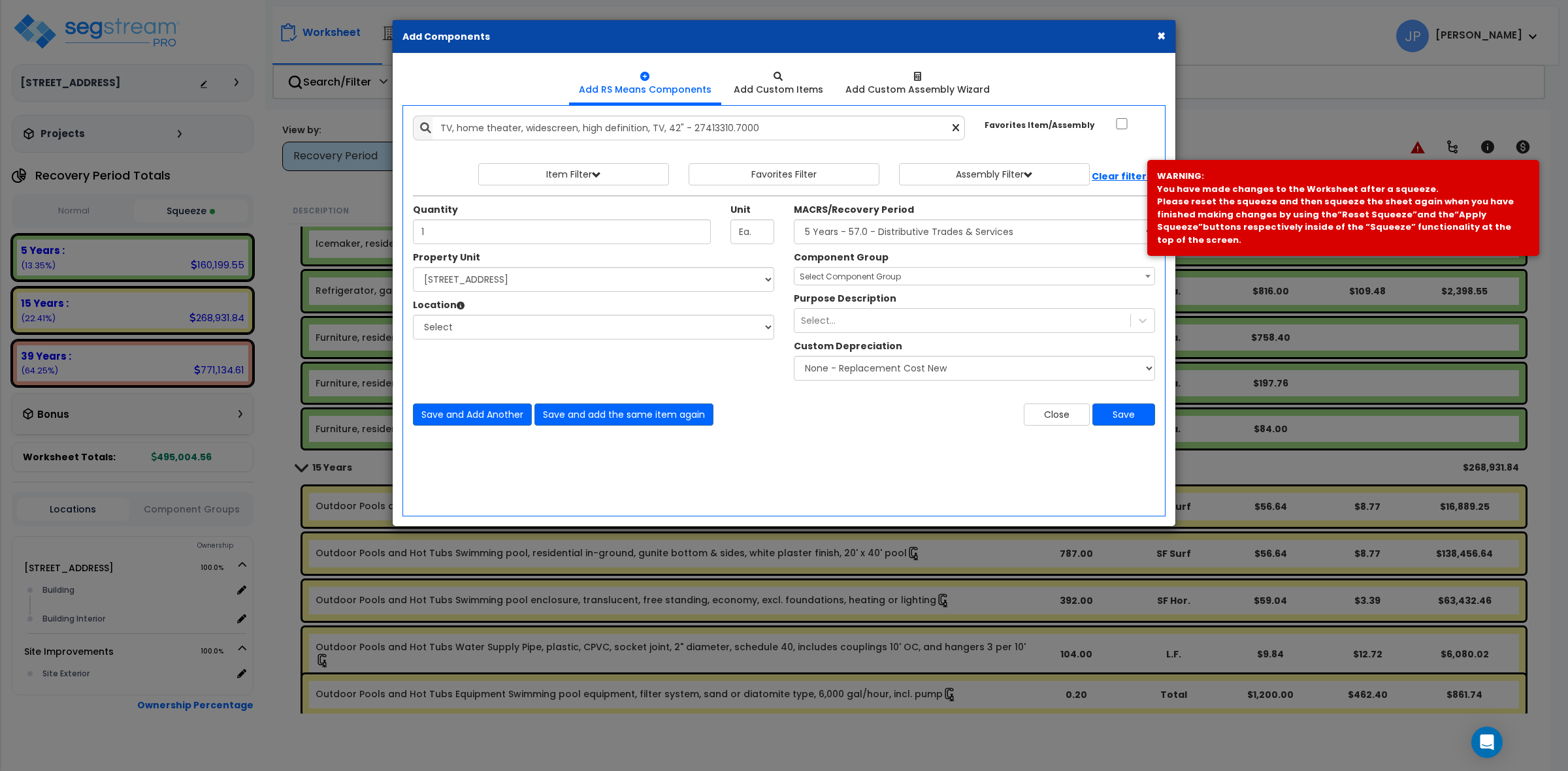
click at [850, 281] on span "Select Component Group" at bounding box center [851, 276] width 102 height 11
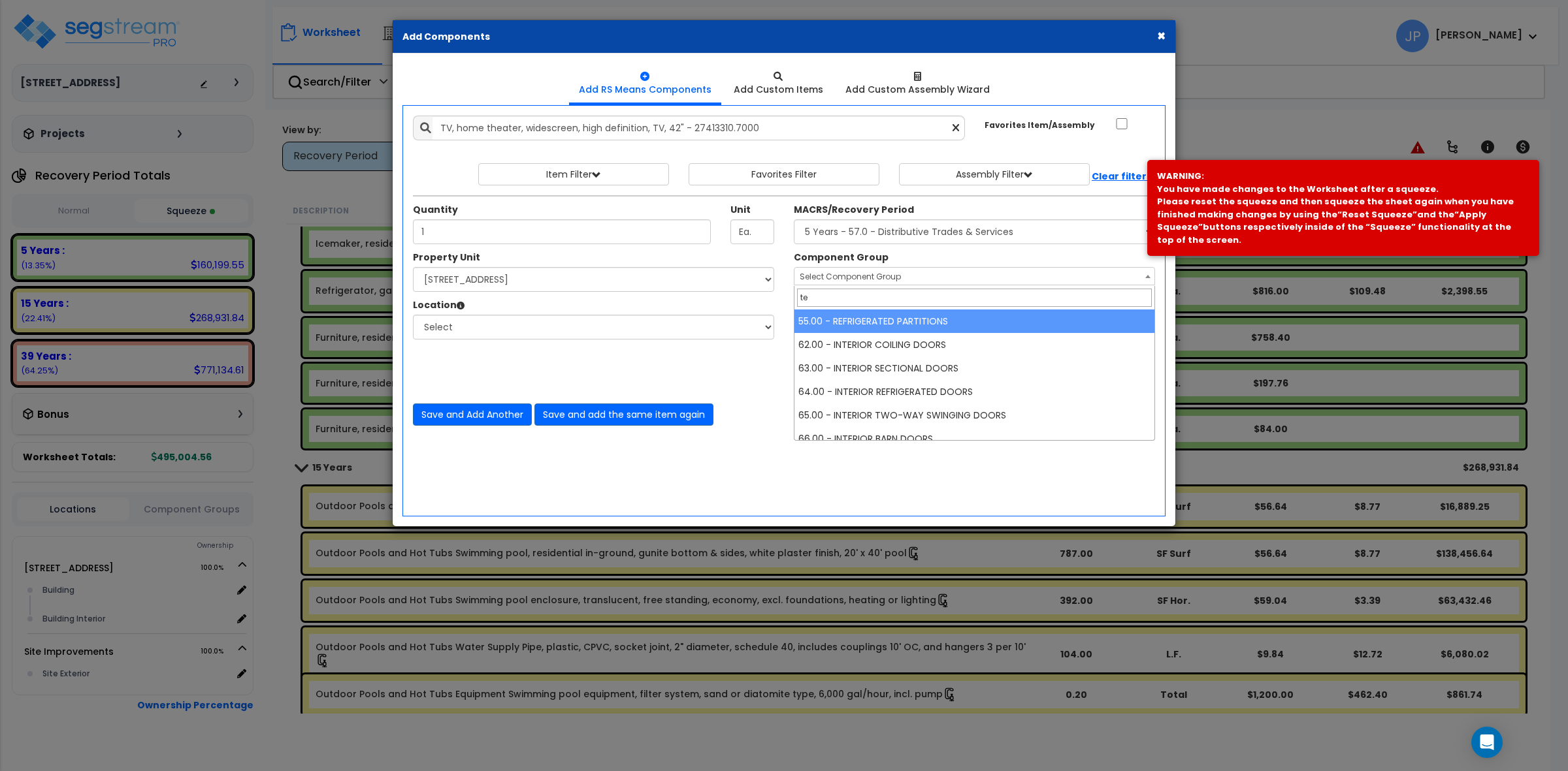
type input "t"
type input "fix"
select select "35342"
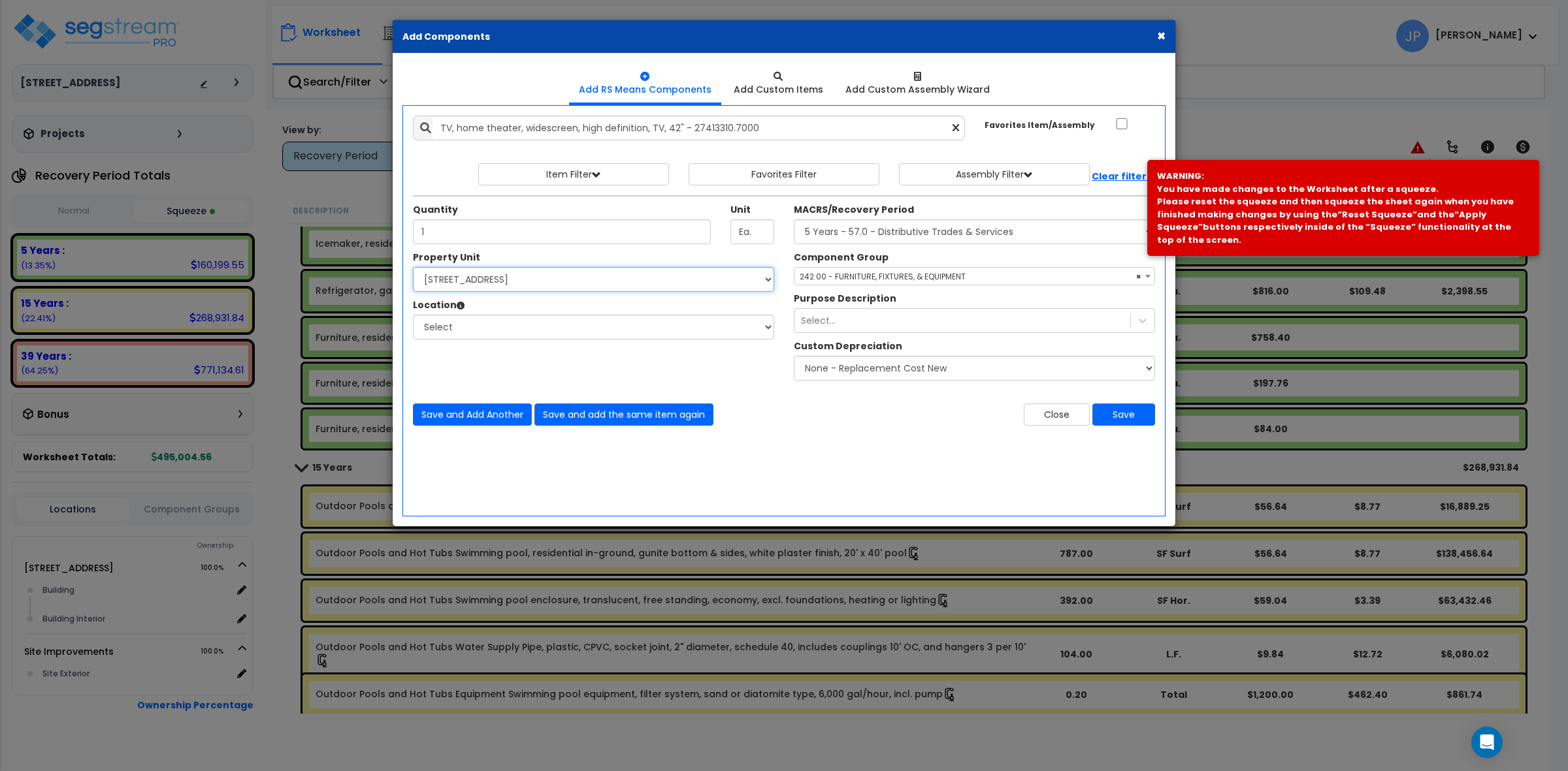
click at [474, 284] on select "Select [STREET_ADDRESS] Site Improvements" at bounding box center [593, 279] width 361 height 25
select select "175746"
click at [413, 268] on select "Select [STREET_ADDRESS] Site Improvements" at bounding box center [593, 279] width 361 height 25
click at [488, 326] on select "Select Building Building Interior Add Additional Location" at bounding box center [593, 328] width 361 height 25
select select "461"
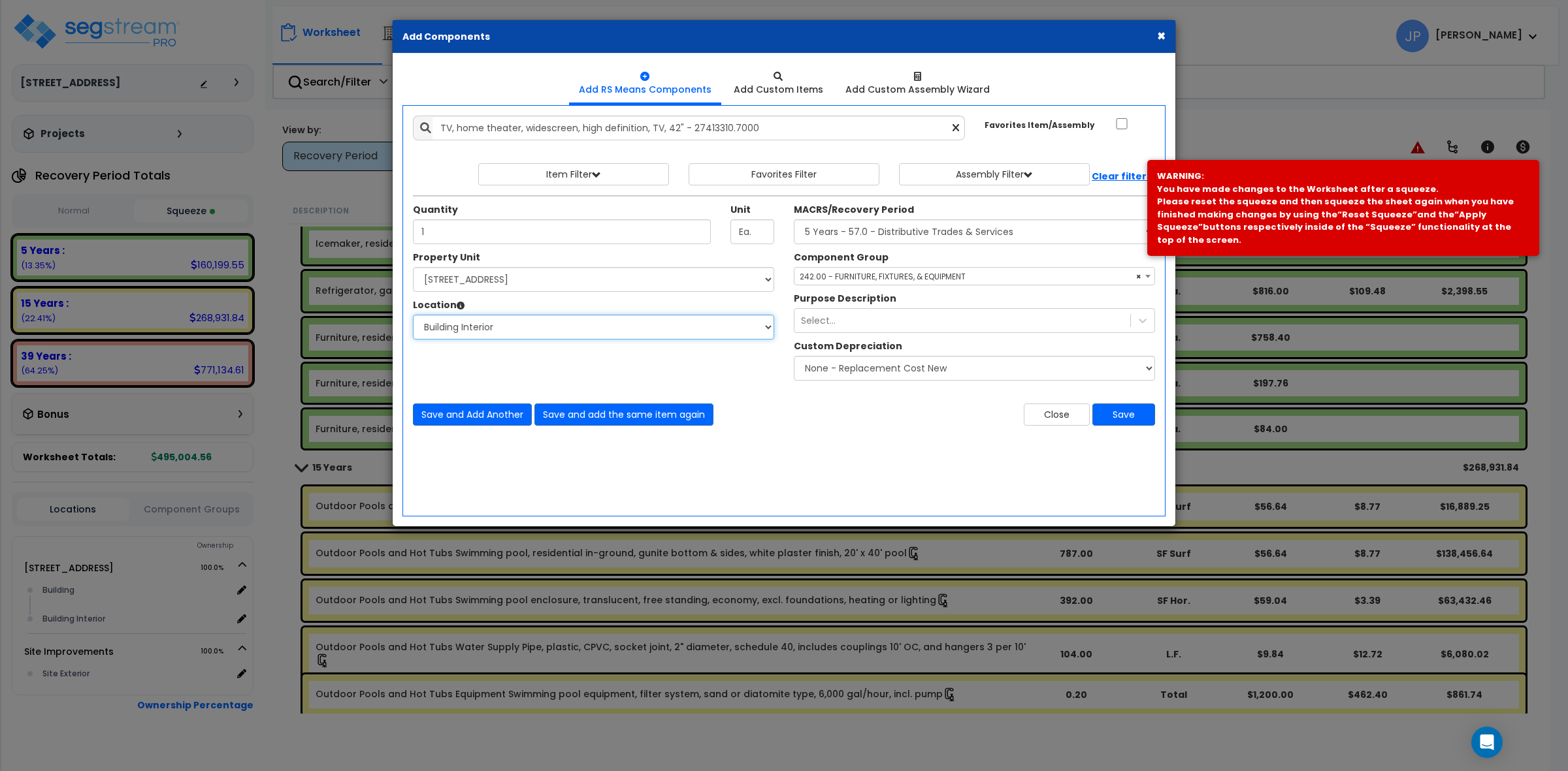
click at [413, 316] on select "Select Building Building Interior Add Additional Location" at bounding box center [593, 328] width 361 height 25
click at [814, 473] on div "Add Items Add Assemblies Both" at bounding box center [783, 311] width 763 height 411
click at [1110, 414] on button "Save" at bounding box center [1124, 414] width 63 height 22
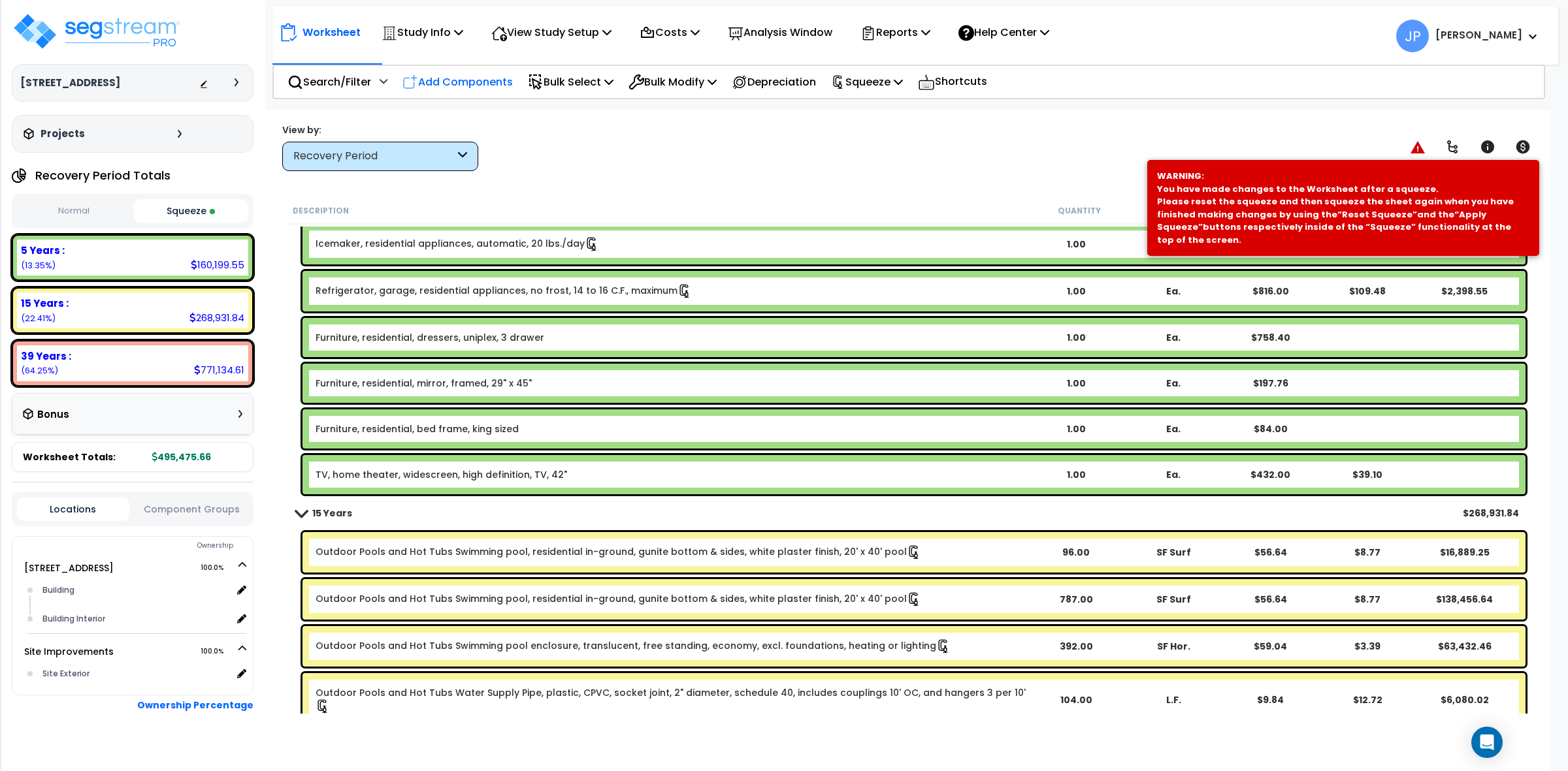
click at [456, 76] on p "Add Components" at bounding box center [457, 82] width 110 height 18
select select
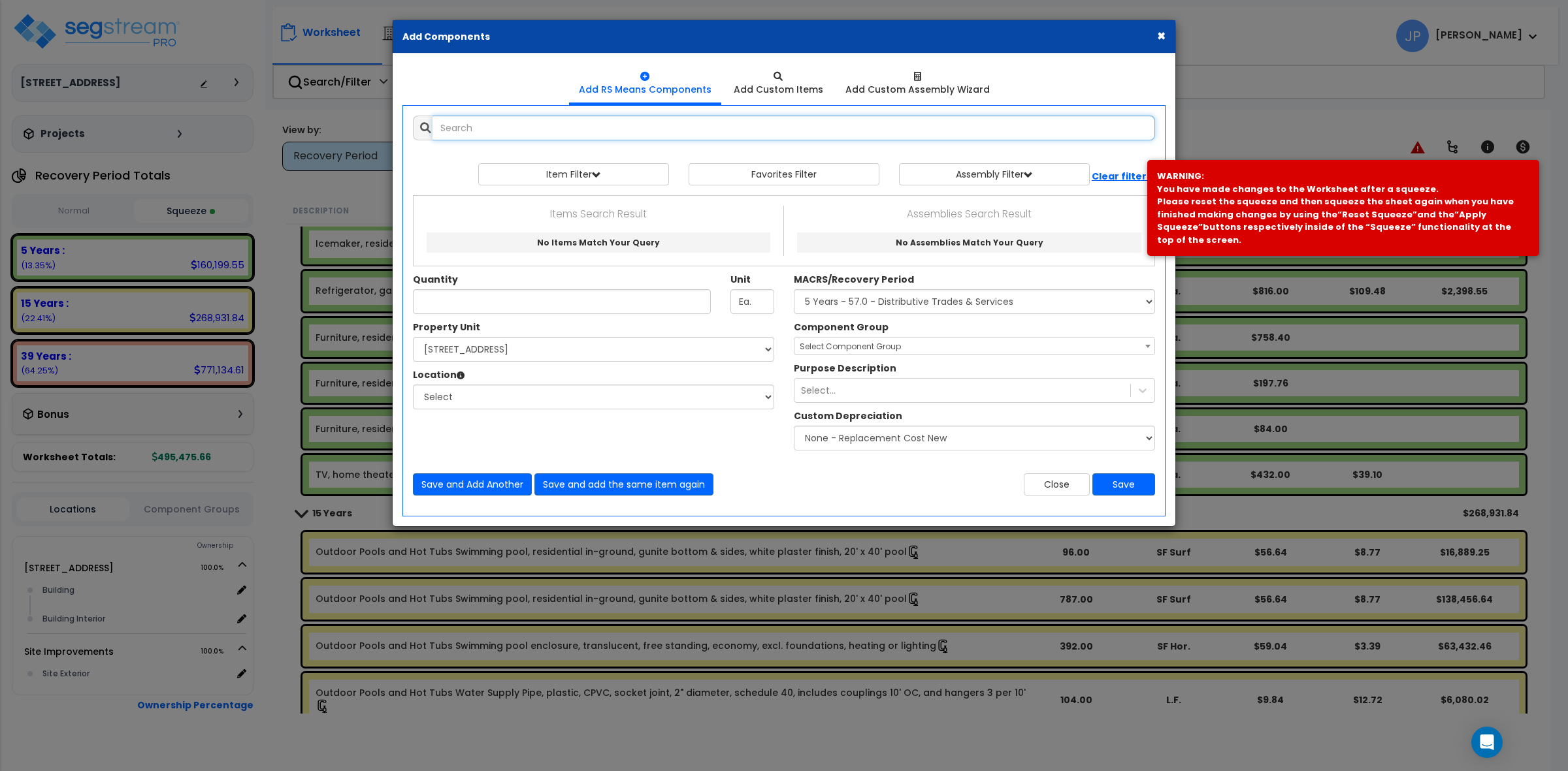
select select
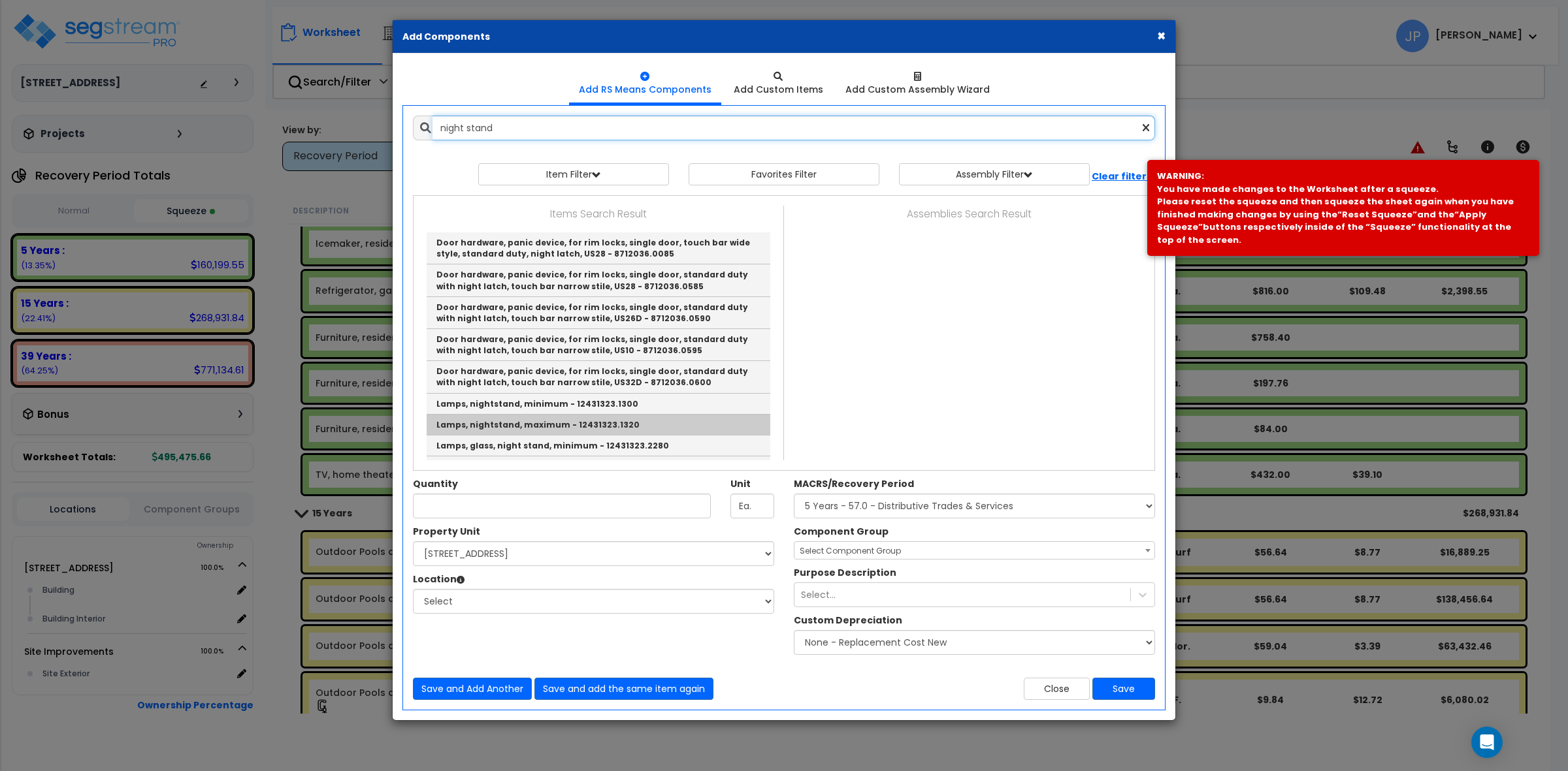
scroll to position [82, 0]
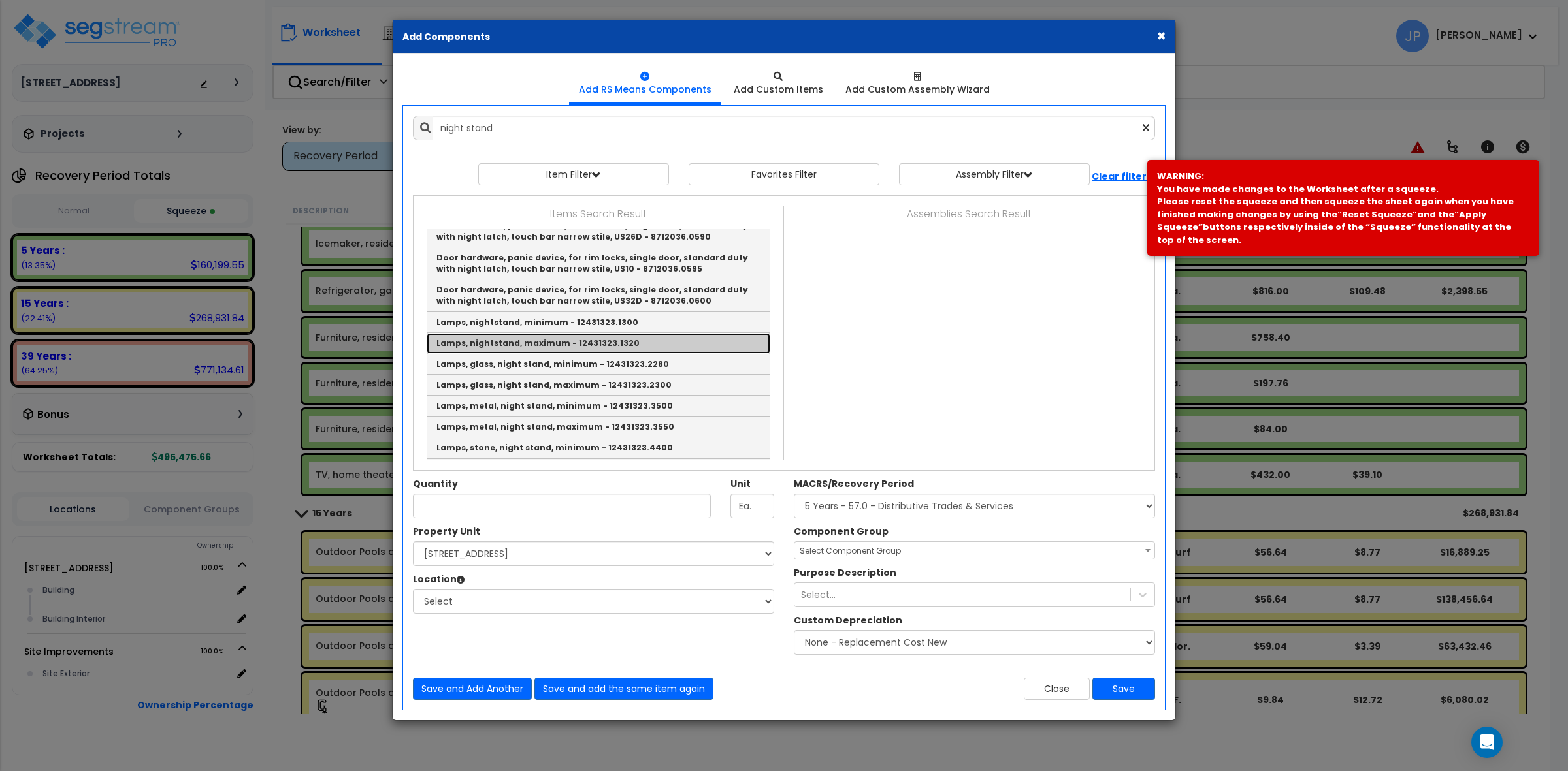
click at [534, 343] on link "Lamps, nightstand, maximum - 12431323.1320" at bounding box center [598, 343] width 344 height 21
type input "Lamps, nightstand, maximum - 12431323.1320"
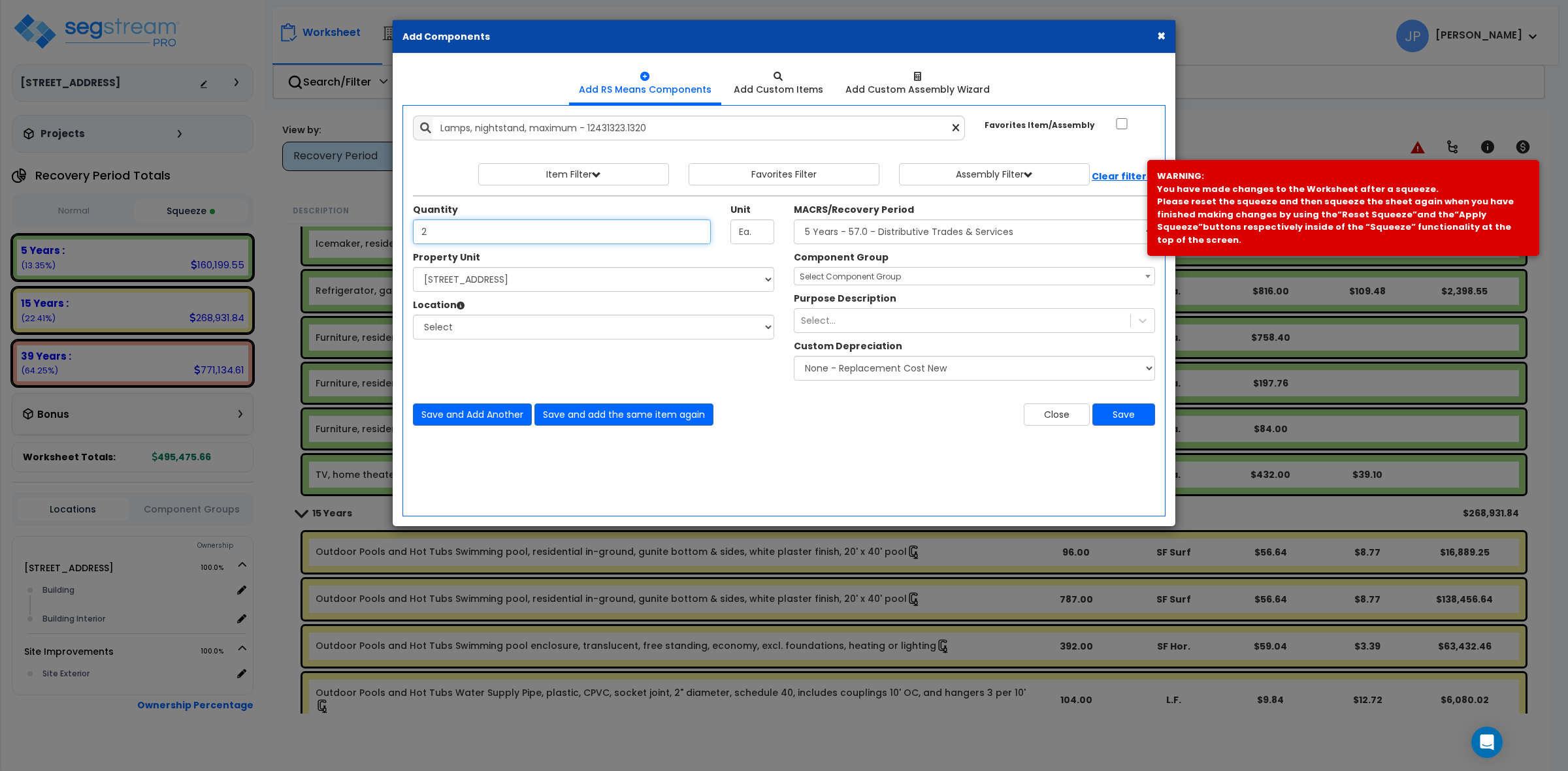
type input "2"
click at [870, 270] on span "Select Component Group" at bounding box center [975, 277] width 360 height 18
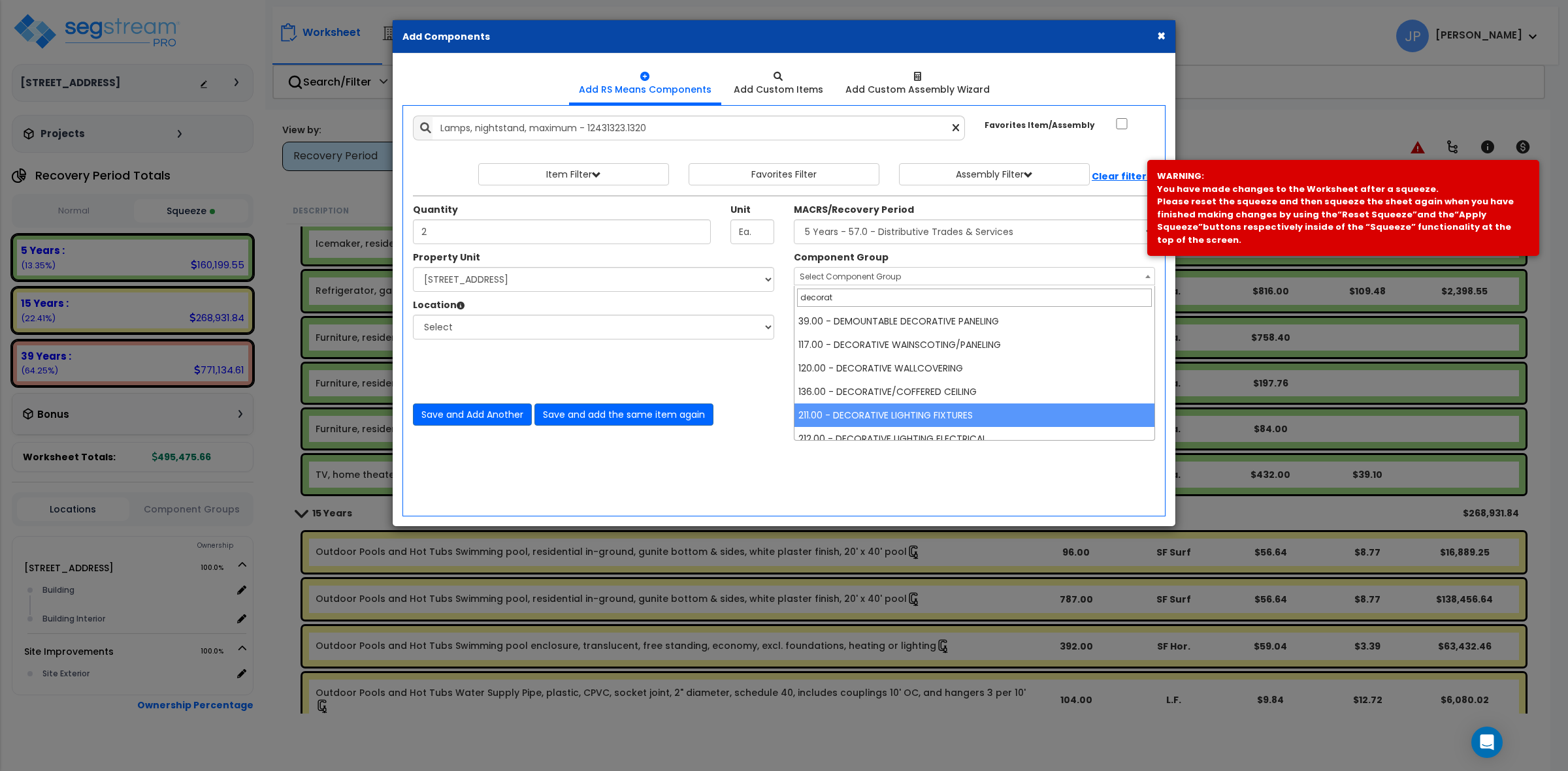
type input "decorat"
select select "35543"
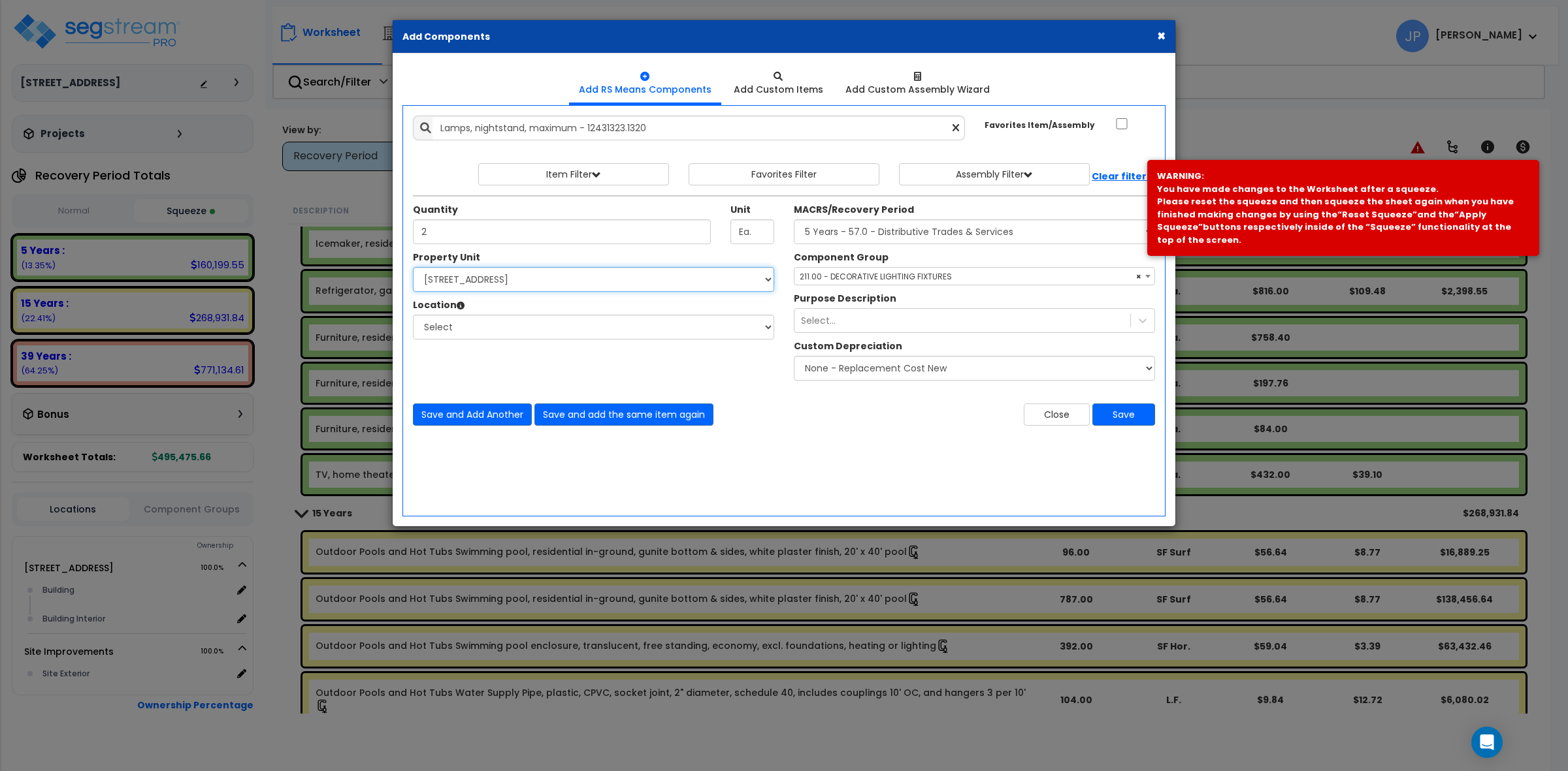
click at [572, 279] on select "Select [STREET_ADDRESS] Site Improvements" at bounding box center [593, 279] width 361 height 25
select select "175746"
click at [413, 268] on select "Select [STREET_ADDRESS] Site Improvements" at bounding box center [593, 279] width 361 height 25
click at [562, 331] on select "Select Building Building Interior Add Additional Location" at bounding box center [593, 328] width 361 height 25
select select "461"
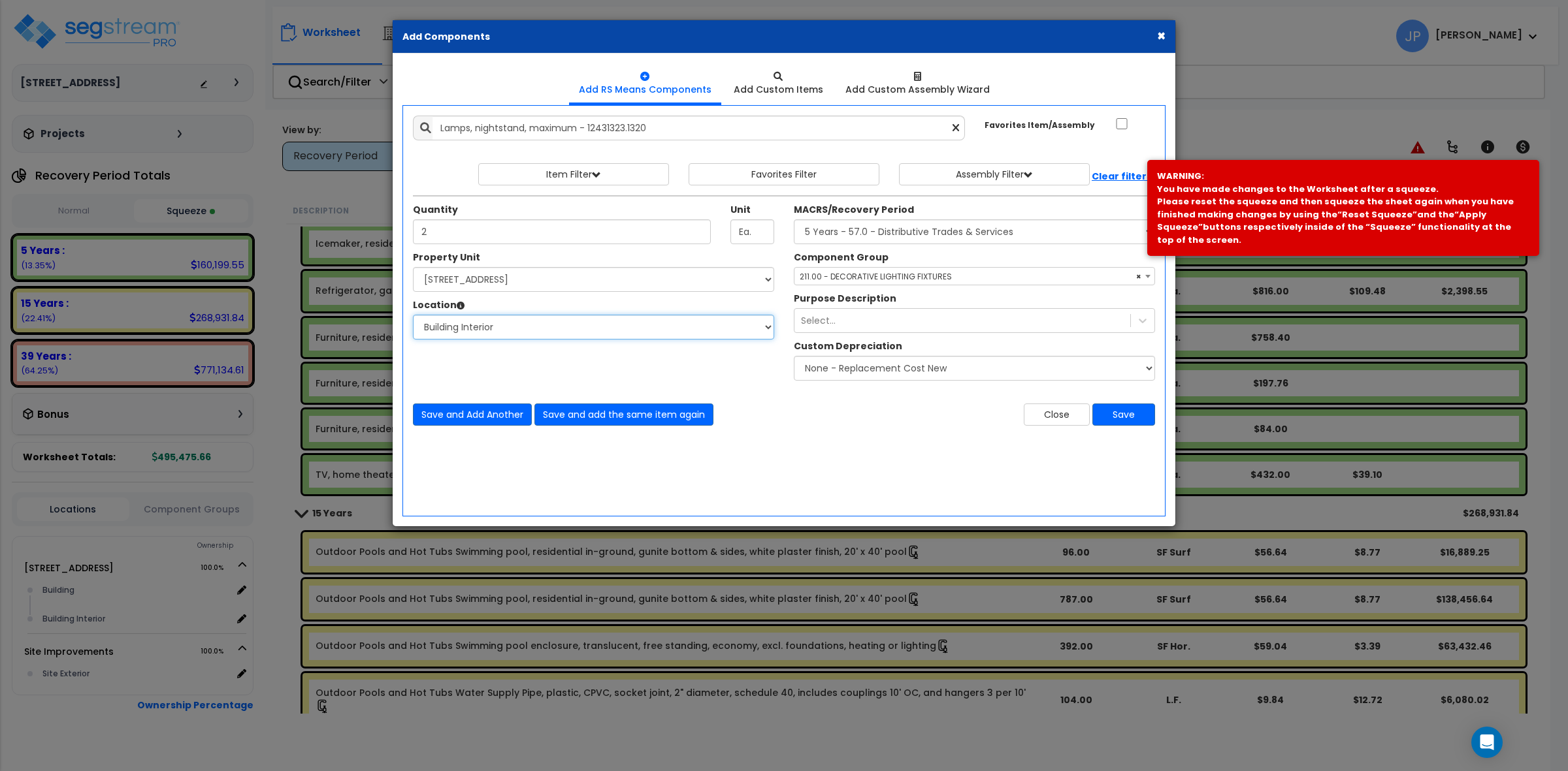
click at [413, 316] on select "Select Building Building Interior Add Additional Location" at bounding box center [593, 328] width 361 height 25
click at [1122, 418] on button "Save" at bounding box center [1124, 414] width 63 height 22
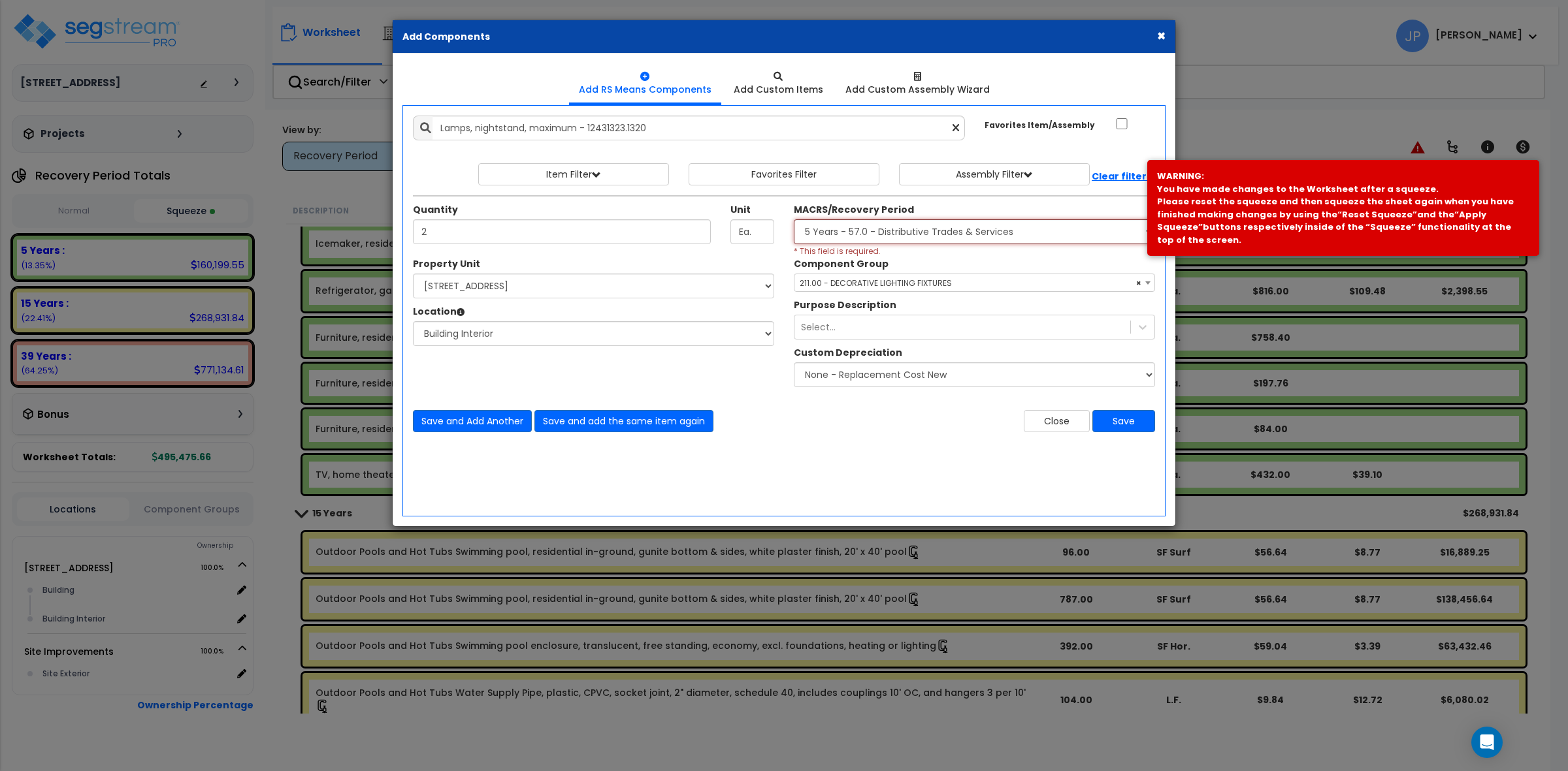
click at [833, 230] on select "Select MACRS/Recovery Period 5 Years - 57.0 - Distributive Trades & Services 5 …" at bounding box center [975, 232] width 361 height 25
select select "3667"
click at [794, 220] on select "Select MACRS/Recovery Period 5 Years - 57.0 - Distributive Trades & Services 5 …" at bounding box center [975, 232] width 361 height 25
click at [854, 295] on div "Component Group Select Component Group 264.00 - KITCHEN PLUMBING 286.00 - LAUND…" at bounding box center [975, 325] width 381 height 136
click at [854, 287] on span "Select Component Group" at bounding box center [851, 283] width 102 height 11
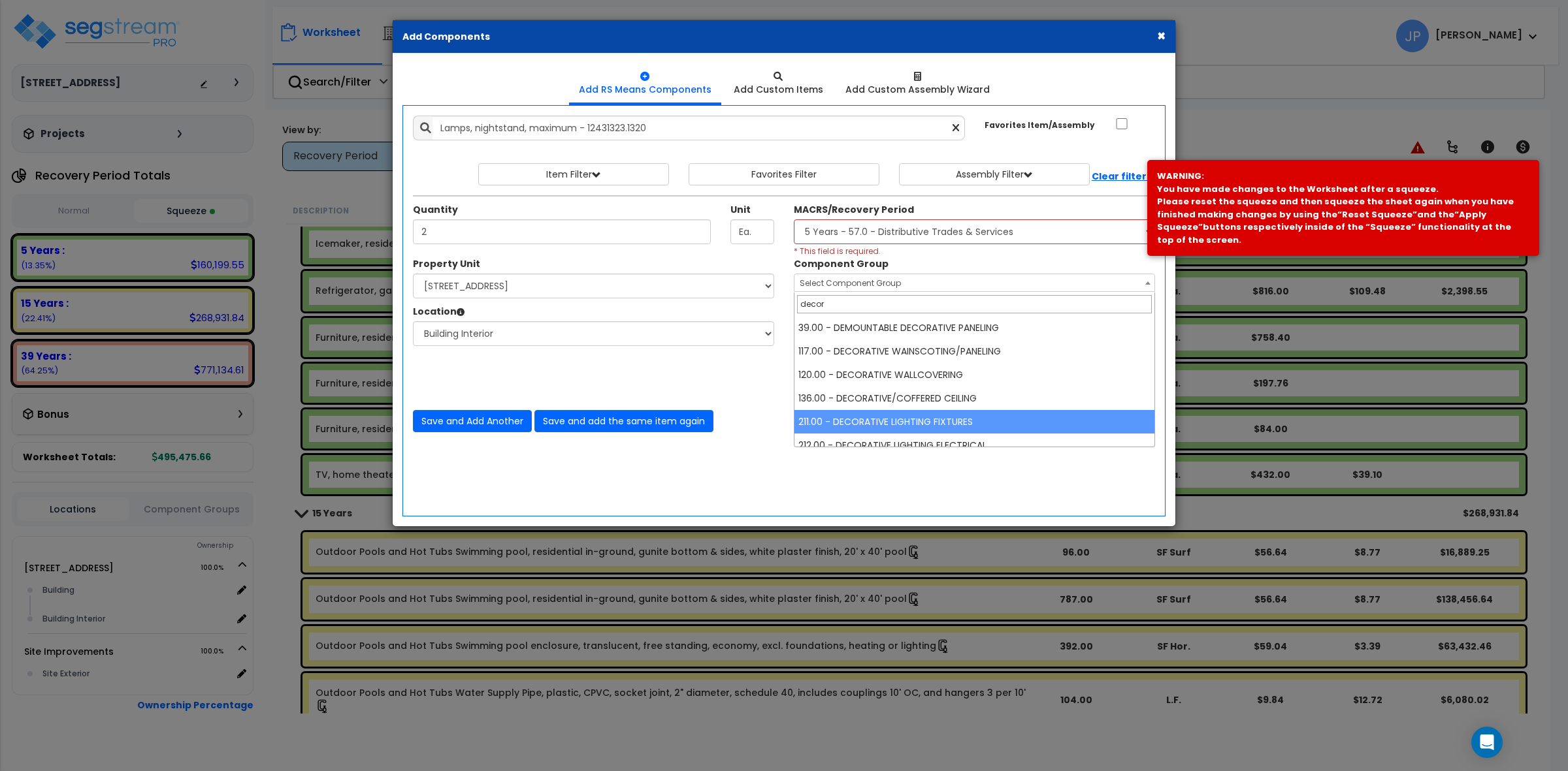
type input "decor"
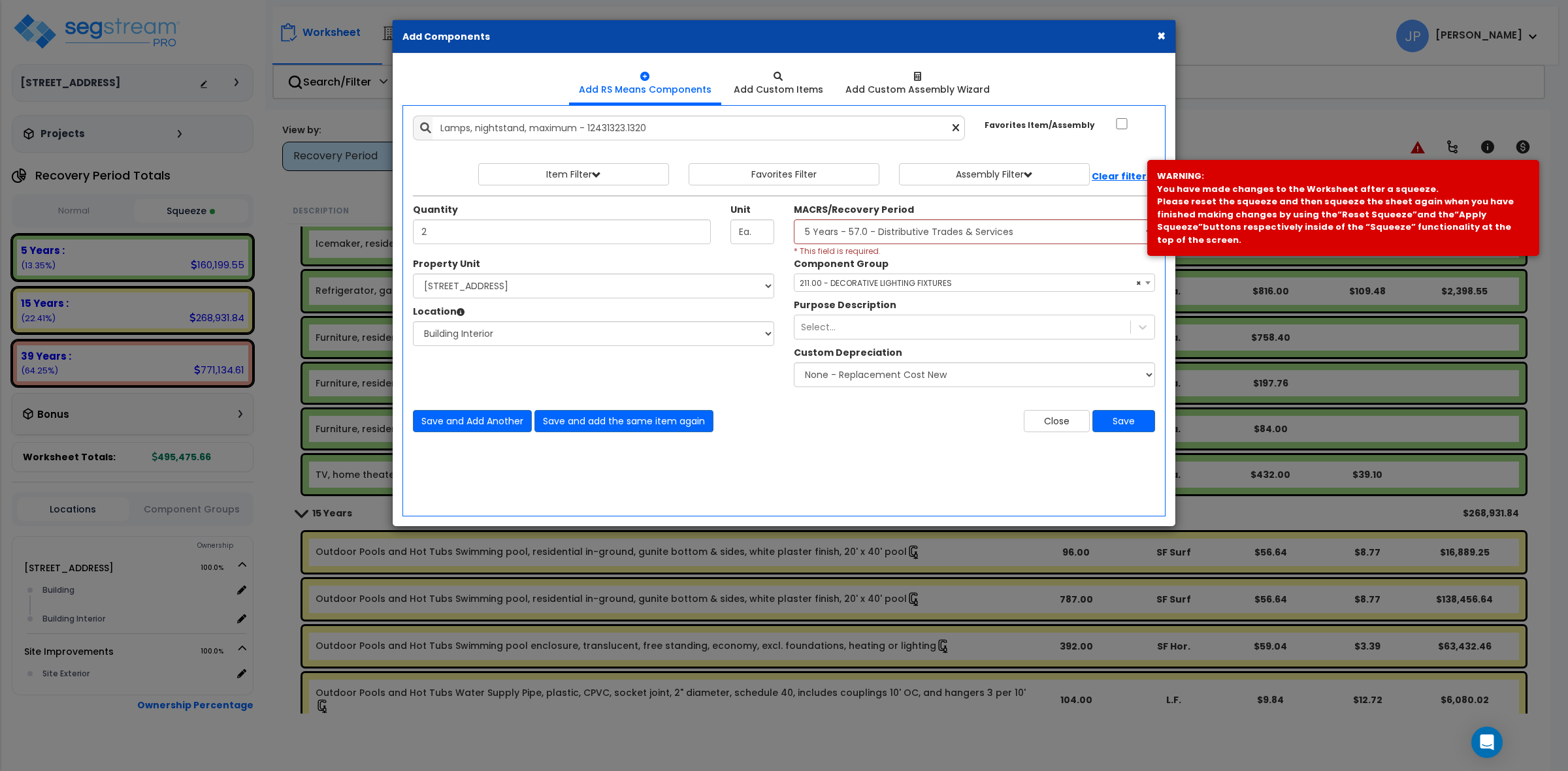
click at [884, 434] on div "Add Items Add Assemblies Both 9581506 Select 2" at bounding box center [783, 274] width 762 height 336
click at [1141, 421] on button "Save" at bounding box center [1124, 421] width 63 height 22
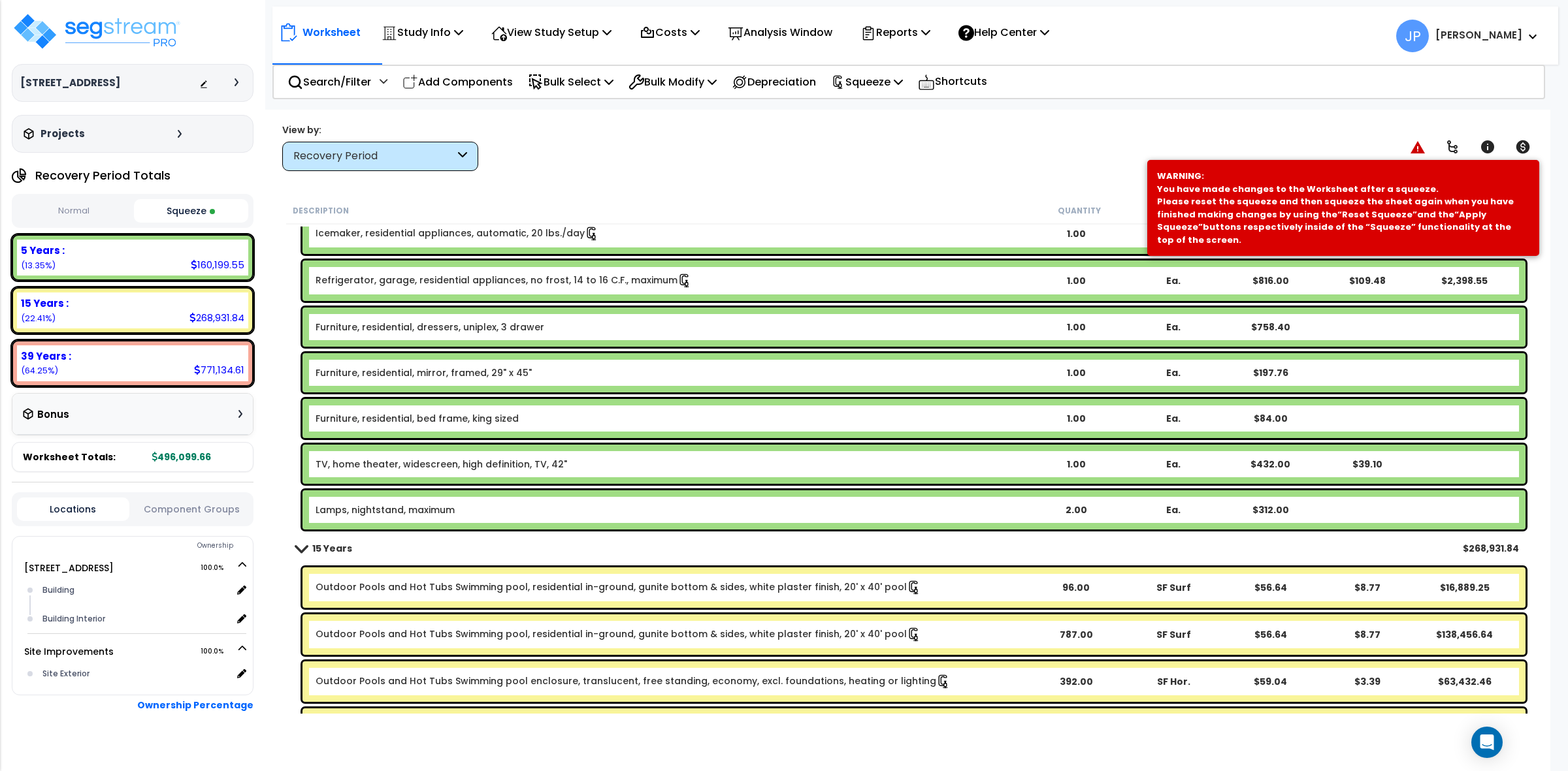
scroll to position [2285, 0]
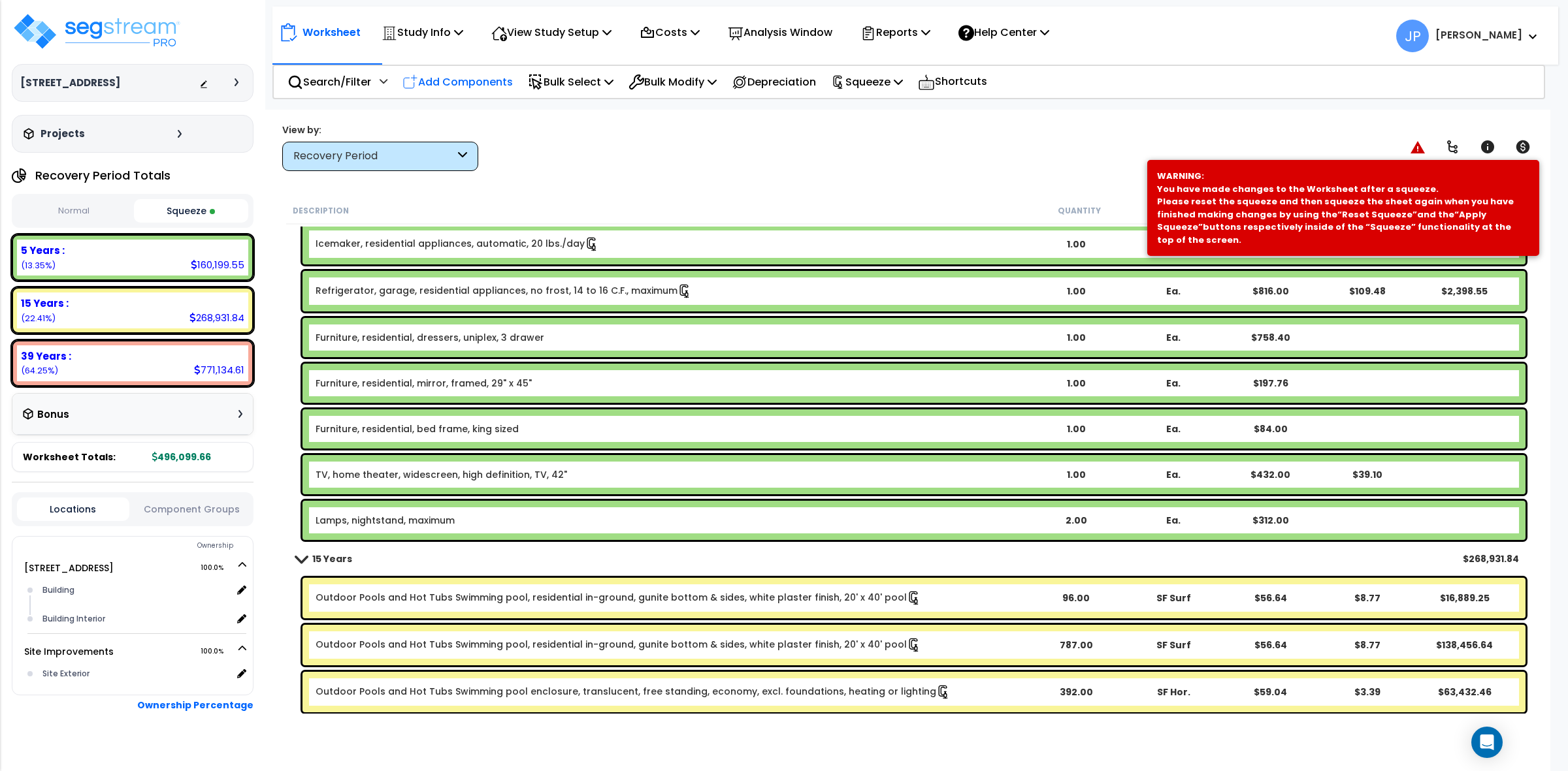
click at [501, 89] on p "Add Components" at bounding box center [457, 82] width 110 height 18
select select
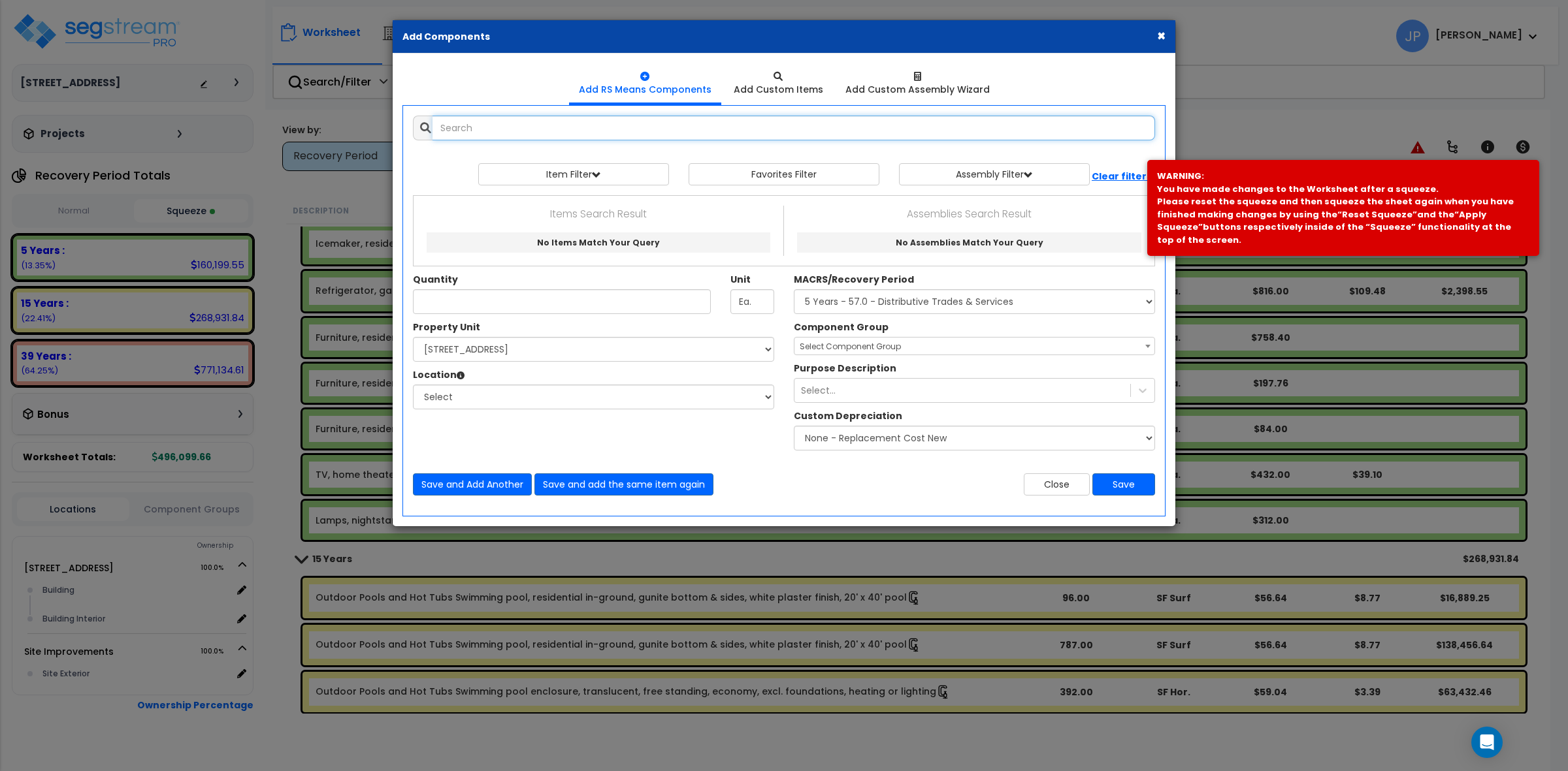
select select
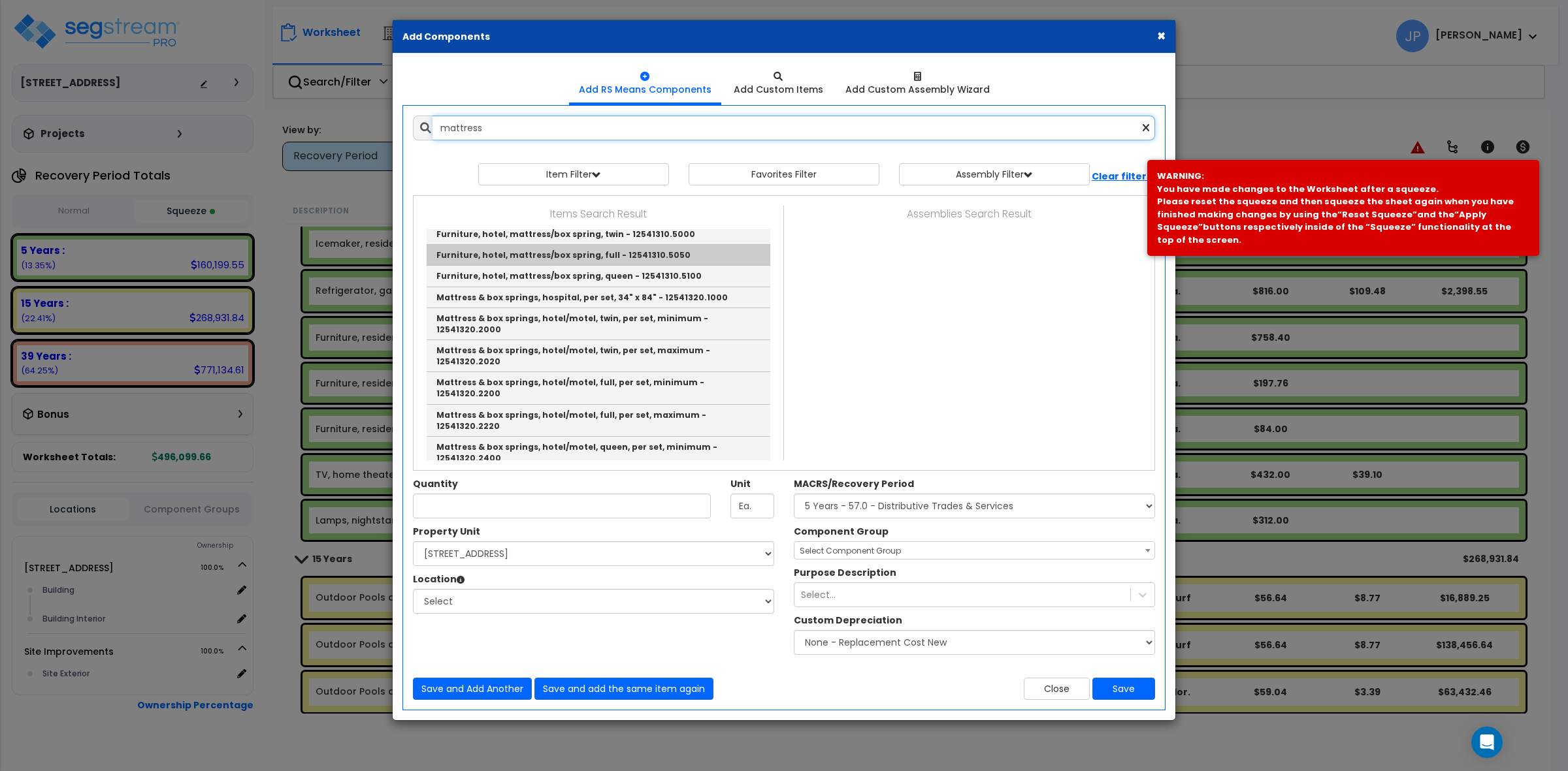
scroll to position [0, 0]
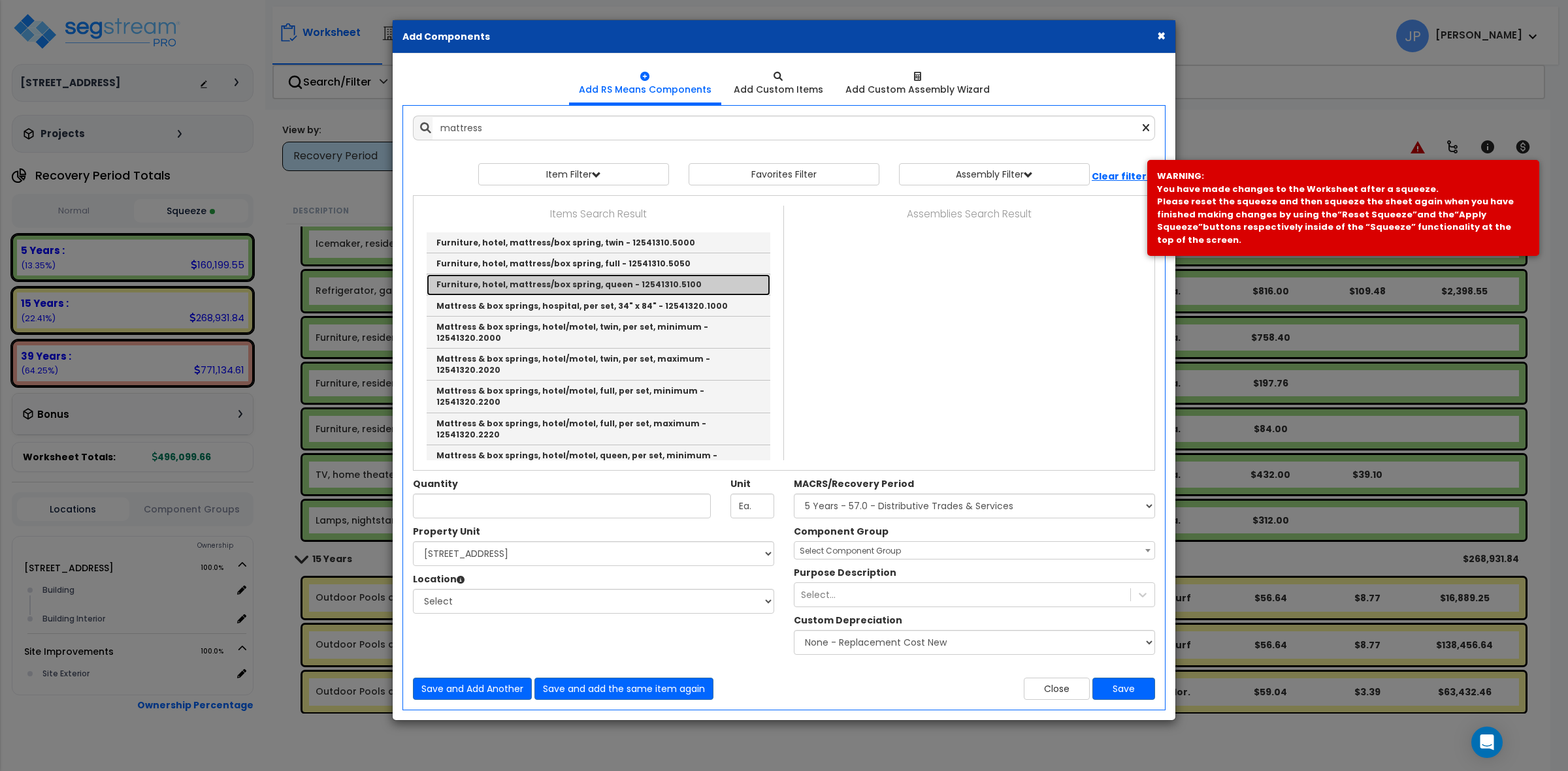
click at [593, 284] on link "Furniture, hotel, mattress/box spring, queen - 12541310.5100" at bounding box center [598, 285] width 344 height 21
type input "Furniture, hotel, mattress/box spring, queen - 12541310.5100"
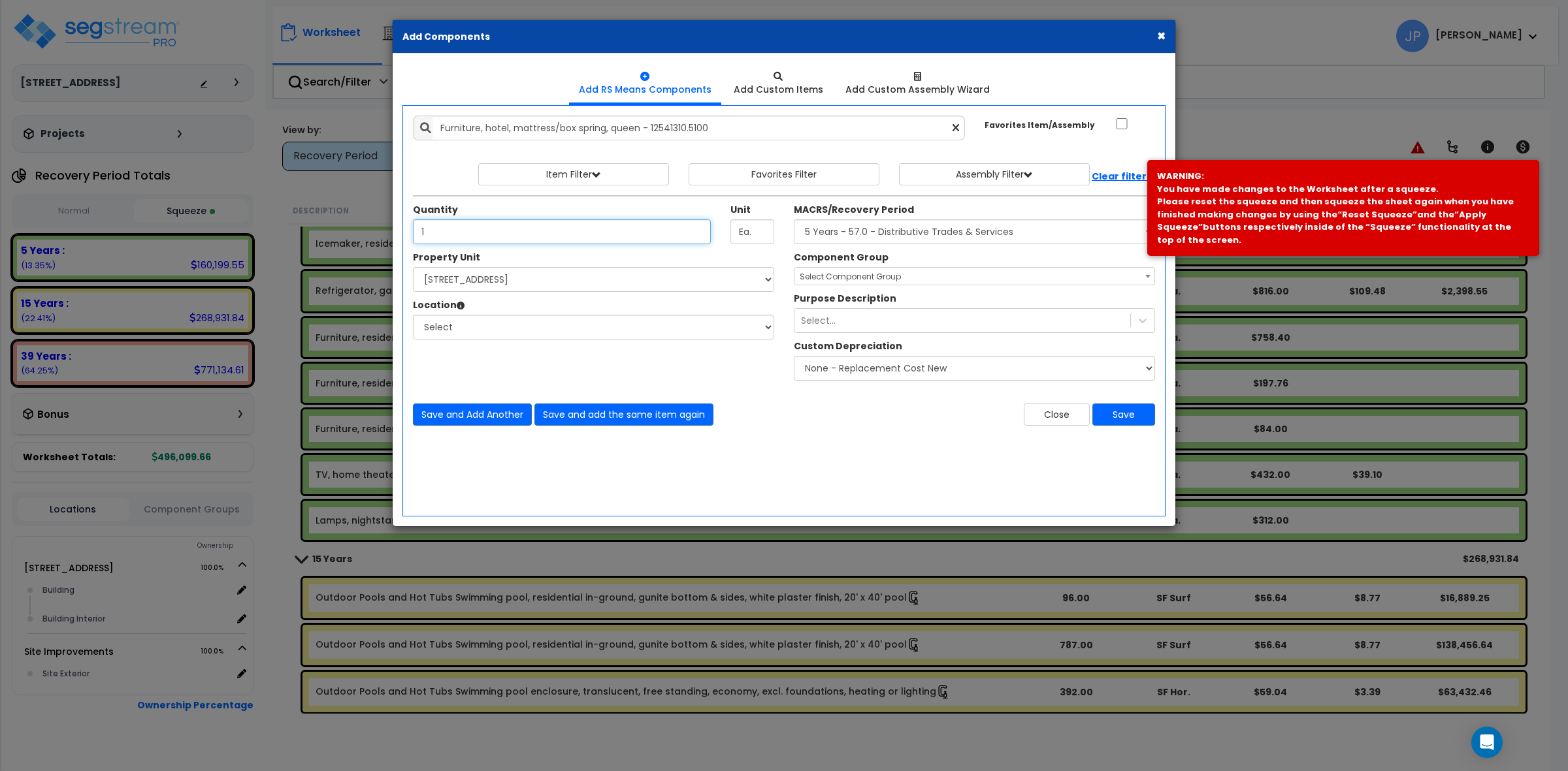
type input "1"
click at [867, 220] on select "Select MACRS/Recovery Period 5 Years - 57.0 - Distributive Trades & Services 5 …" at bounding box center [975, 232] width 361 height 25
select select "3667"
click at [794, 220] on select "Select MACRS/Recovery Period 5 Years - 57.0 - Distributive Trades & Services 5 …" at bounding box center [975, 232] width 361 height 25
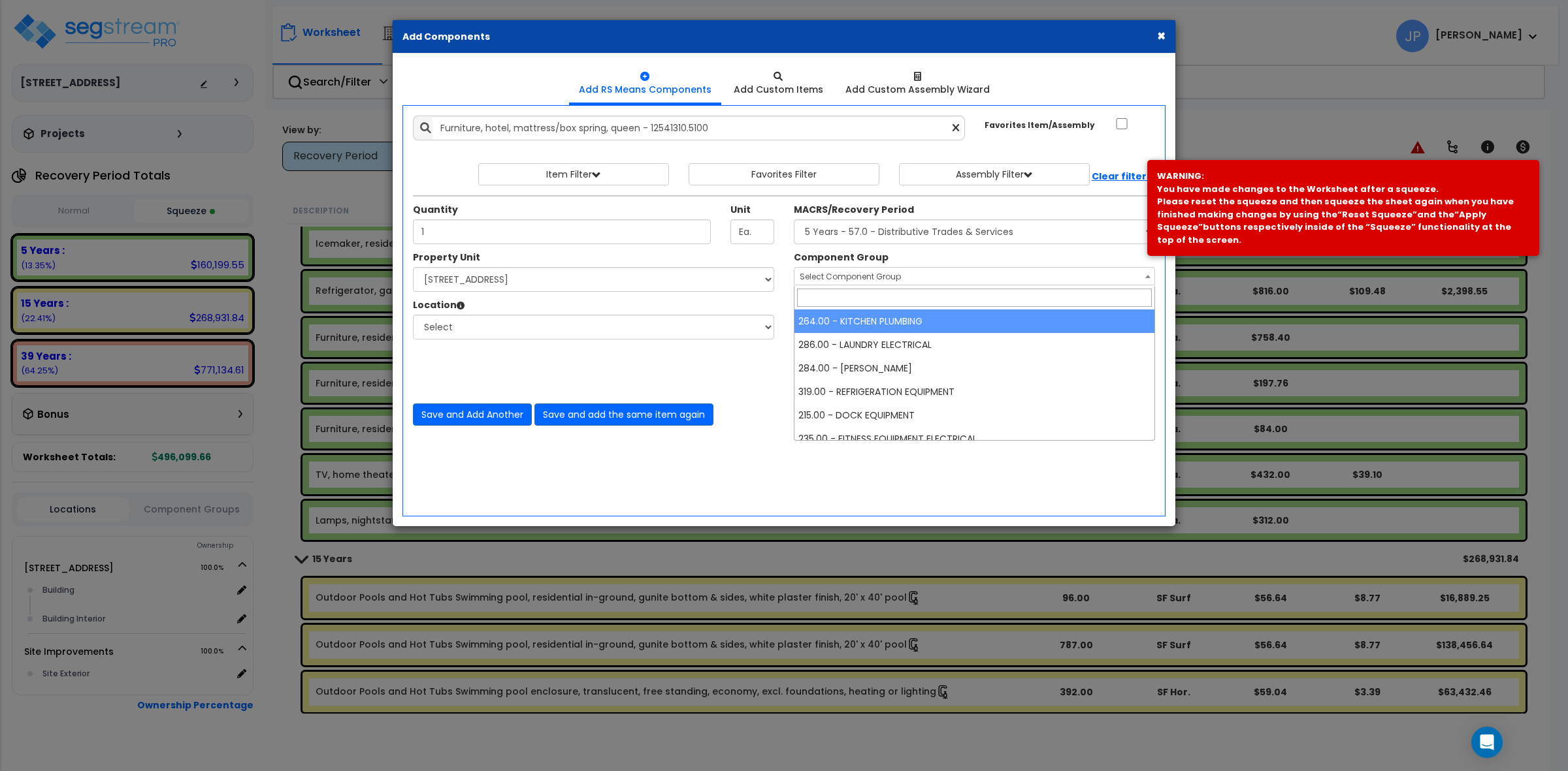
click at [870, 281] on span "Select Component Group" at bounding box center [851, 276] width 102 height 11
type input "fur"
select select "35342"
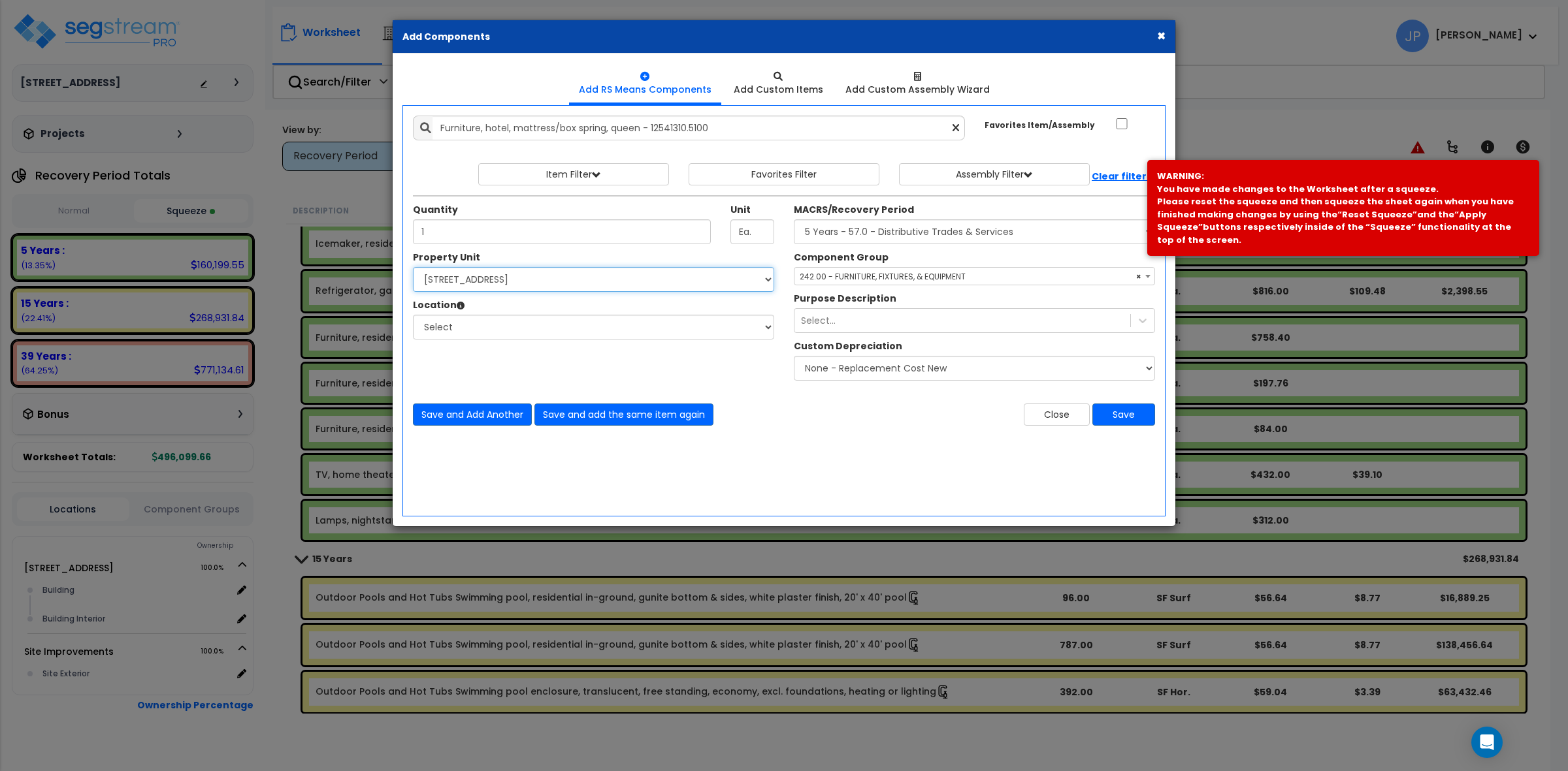
click at [524, 281] on select "Select [STREET_ADDRESS] Site Improvements" at bounding box center [593, 279] width 361 height 25
select select "175746"
click at [413, 268] on select "Select [STREET_ADDRESS] Site Improvements" at bounding box center [593, 279] width 361 height 25
click at [514, 336] on select "Select Building Building Interior Add Additional Location" at bounding box center [593, 328] width 361 height 25
select select "461"
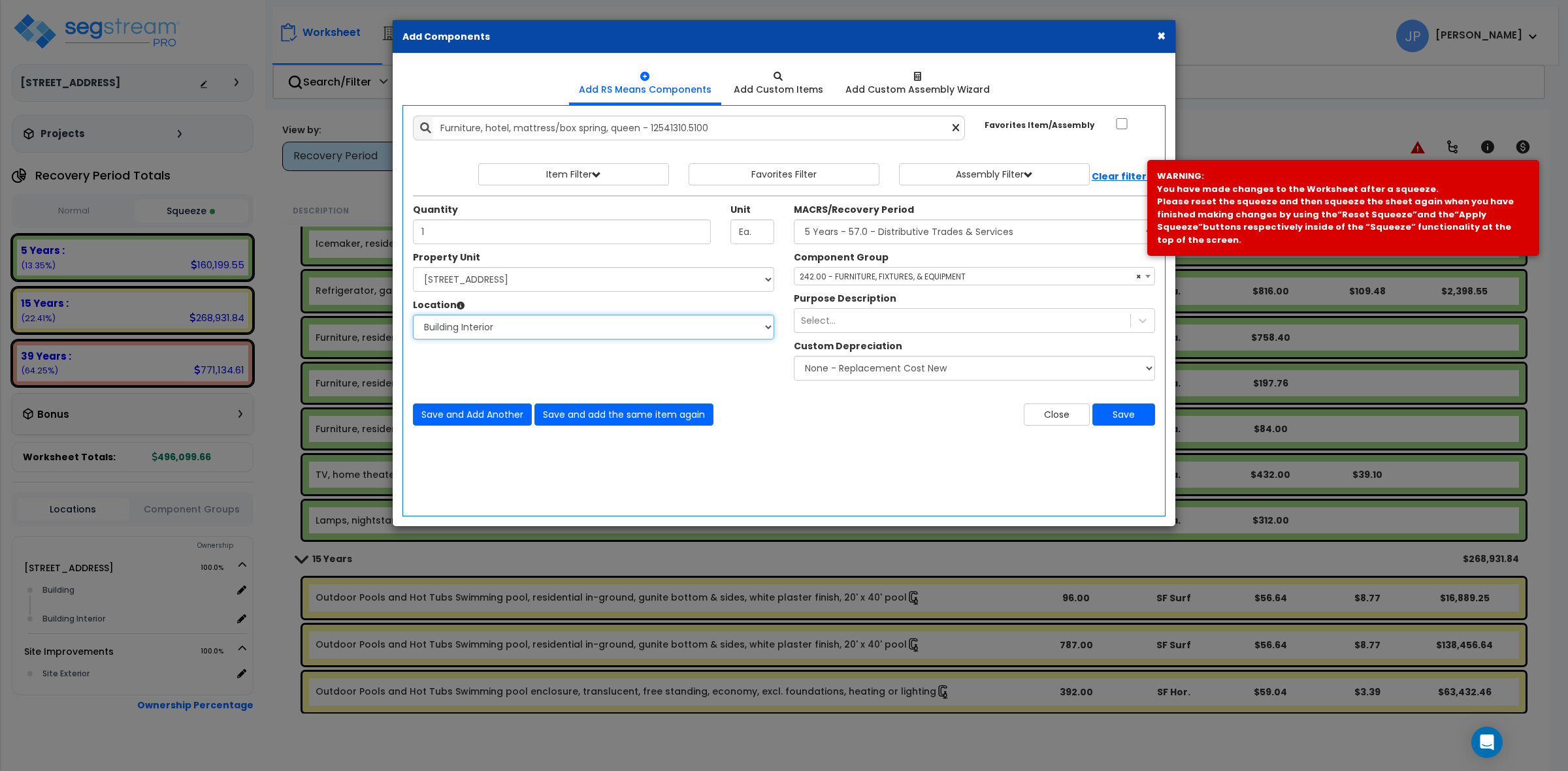
click at [413, 316] on select "Select Building Building Interior Add Additional Location" at bounding box center [593, 328] width 361 height 25
click at [1126, 413] on button "Save" at bounding box center [1124, 414] width 63 height 22
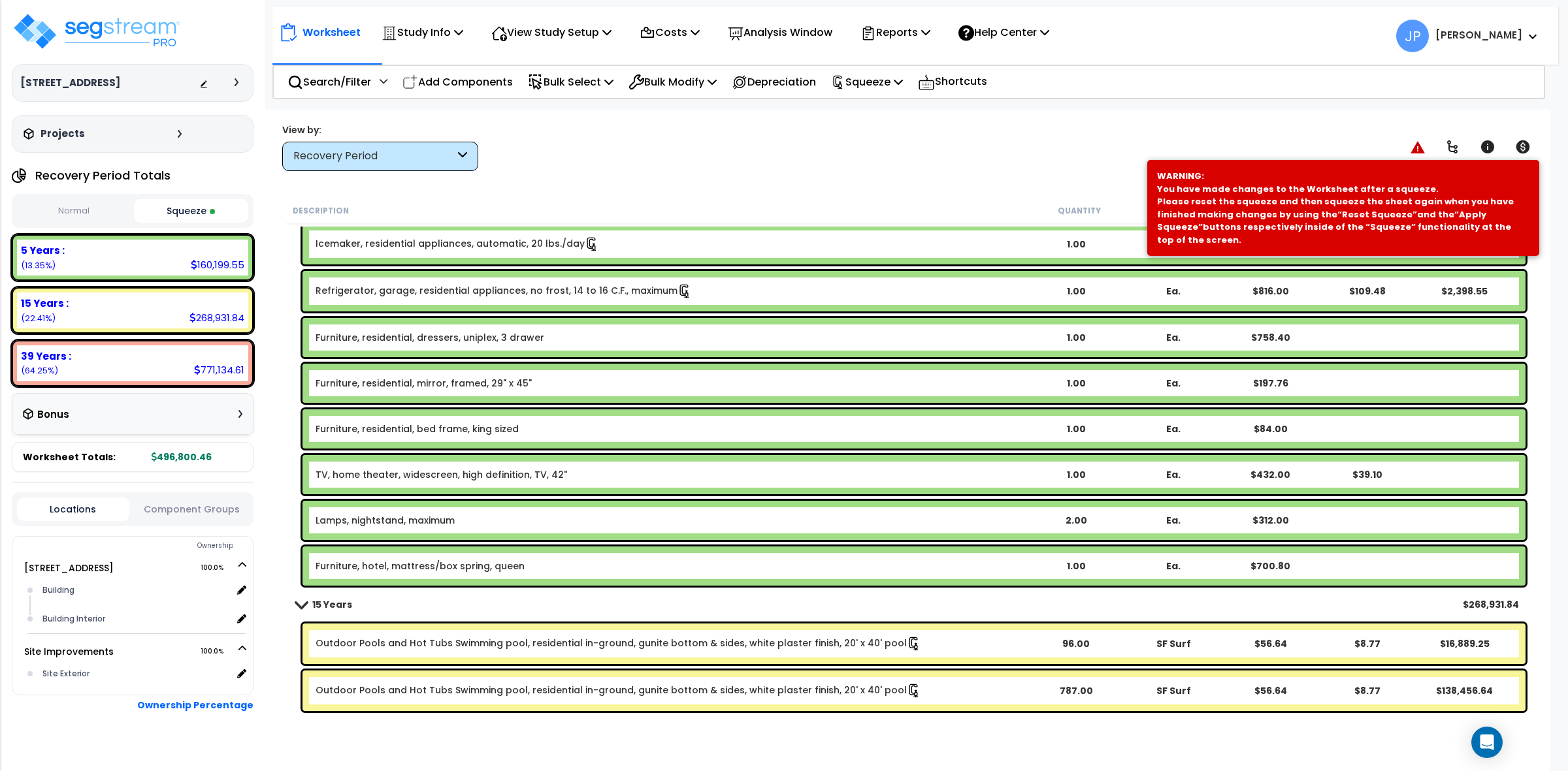
click at [466, 561] on link "Furniture, hotel, mattress/box spring, queen" at bounding box center [420, 566] width 209 height 13
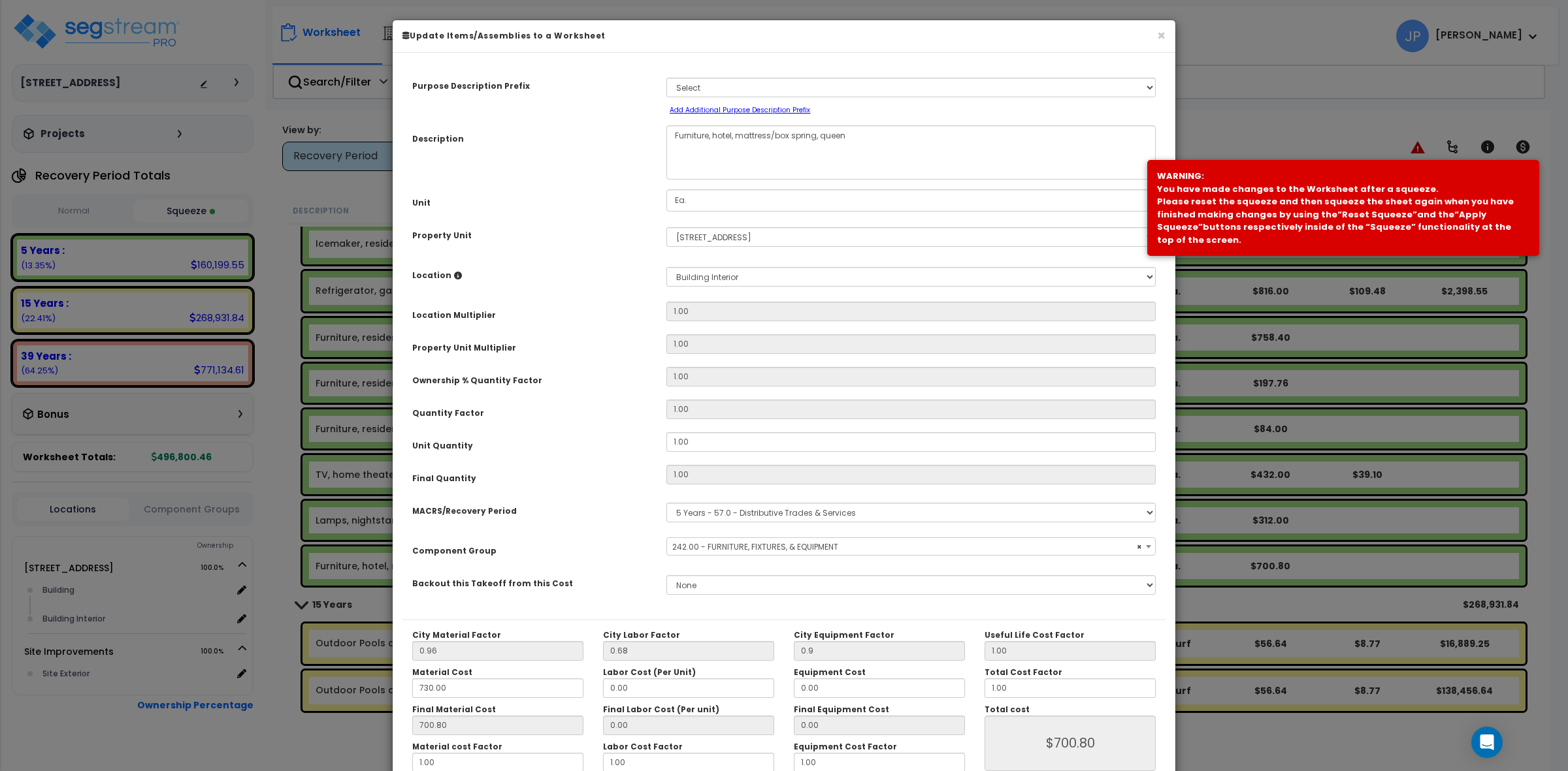
select select "35342"
drag, startPoint x: 866, startPoint y: 134, endPoint x: 821, endPoint y: 132, distance: 45.0
click at [821, 132] on textarea "Furniture, hotel, mattress/box spring, queen" at bounding box center [911, 152] width 489 height 54
click at [733, 134] on textarea "Furniture, hotel, mattress/box spring, queen" at bounding box center [911, 152] width 489 height 54
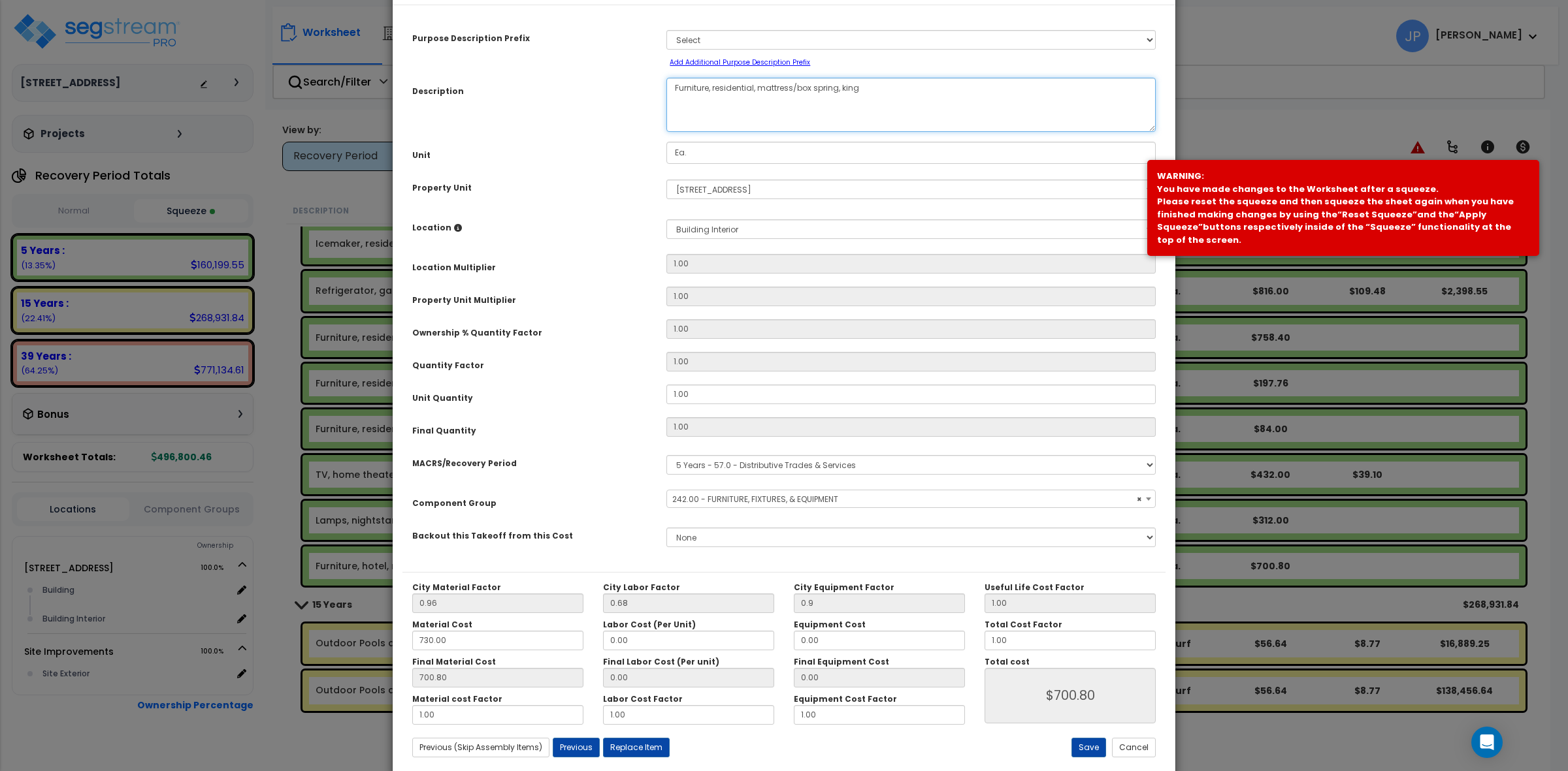
scroll to position [74, 0]
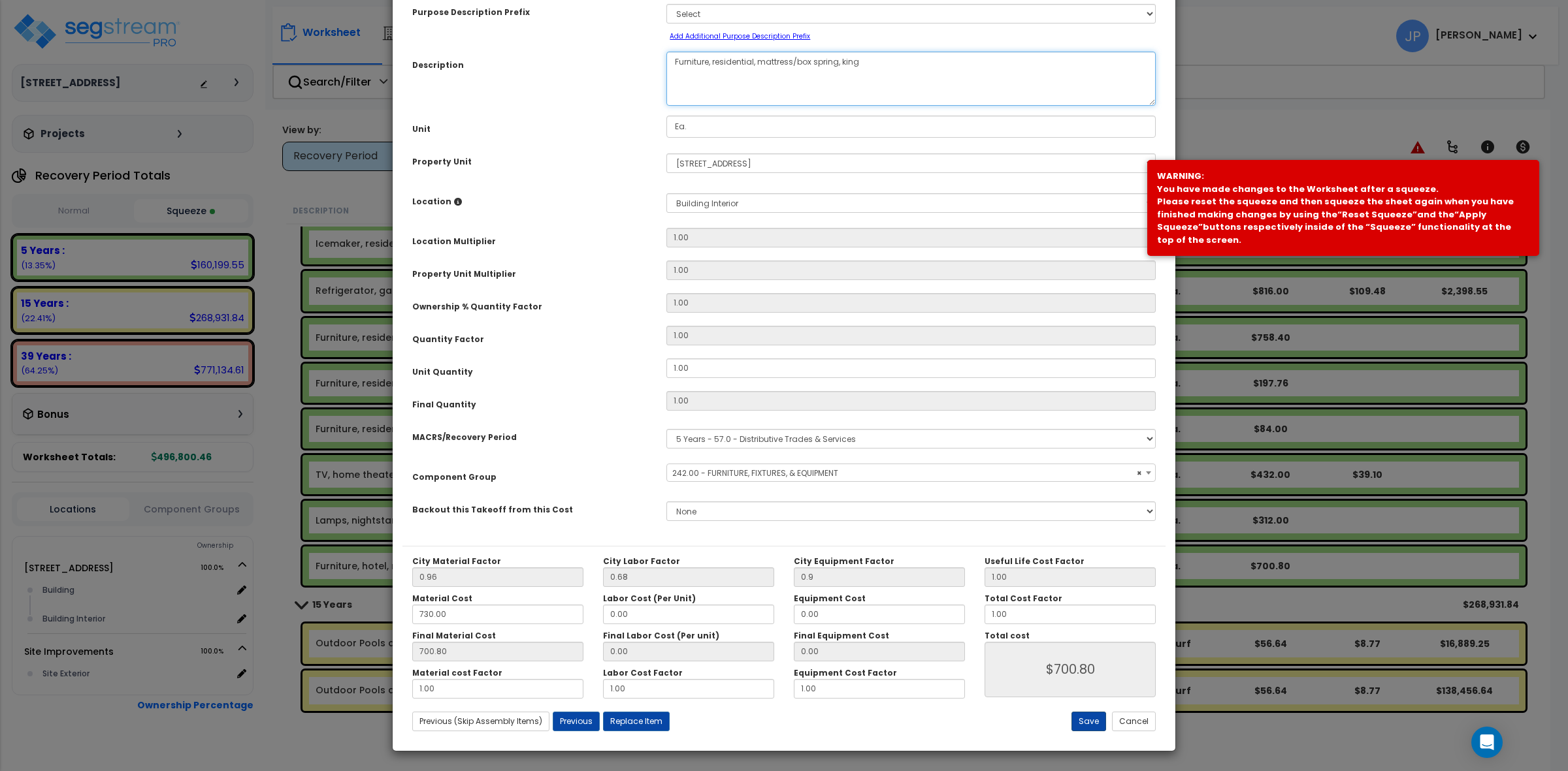
type textarea "Furniture, residential, mattress/box spring, king"
click at [1085, 723] on button "Save" at bounding box center [1089, 722] width 35 height 20
type input "0.90"
type input "700.80"
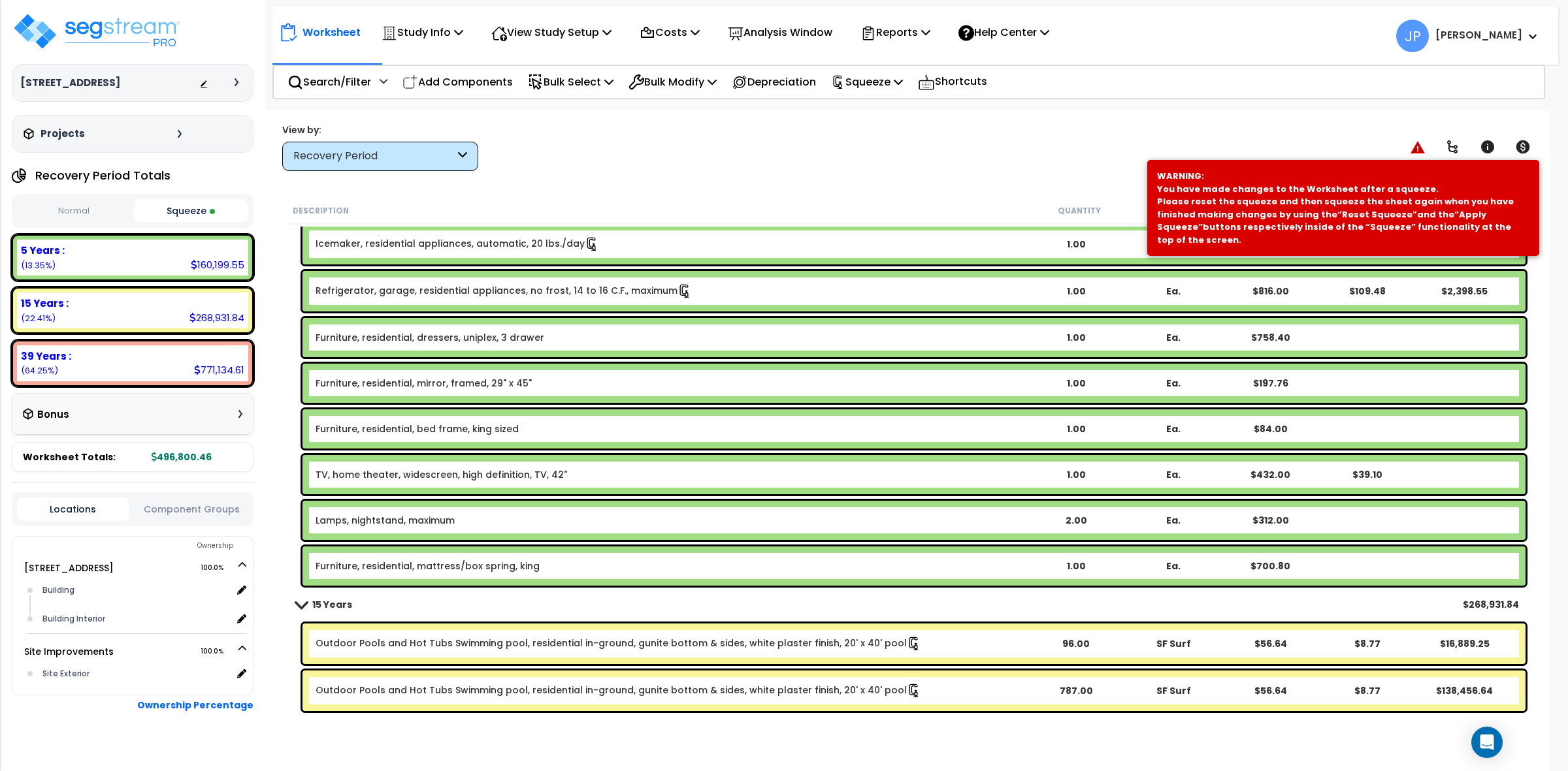
click at [591, 157] on div "View by: Recovery Period High to Low - Component Cost" at bounding box center [907, 146] width 1260 height 48
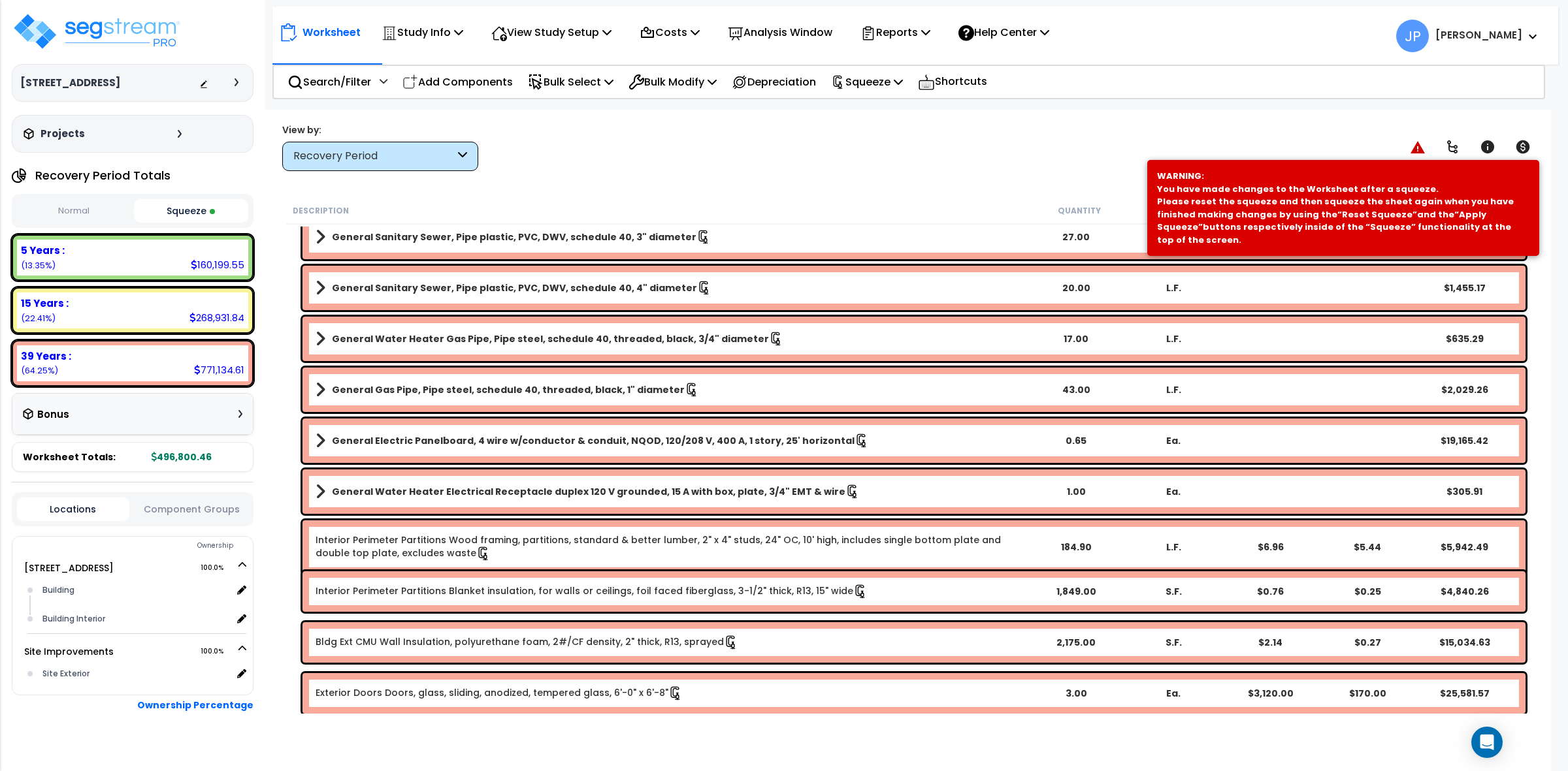
scroll to position [4979, 0]
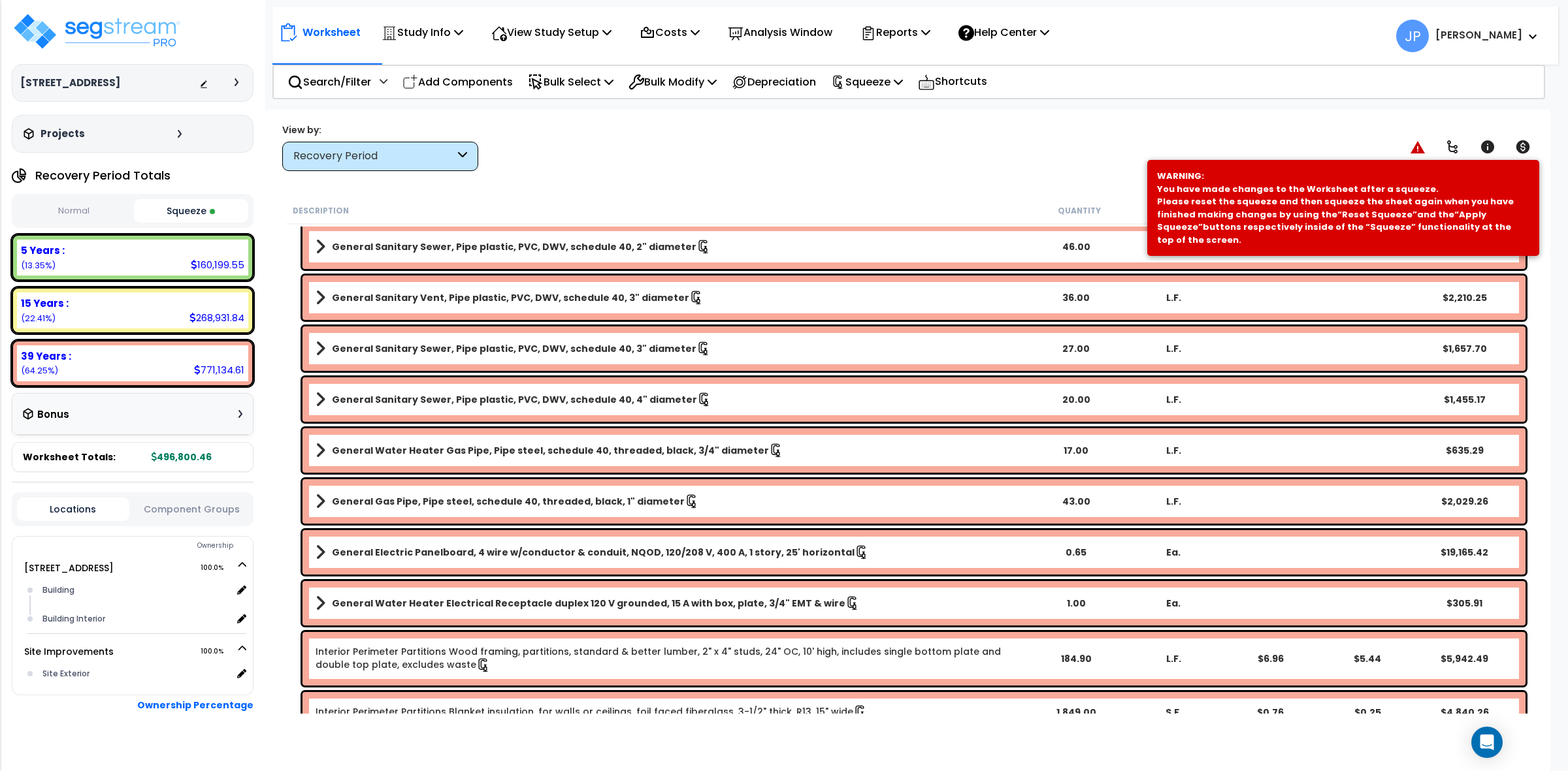
click at [846, 138] on div "View by: Recovery Period High to Low - Component Cost" at bounding box center [907, 146] width 1260 height 48
click at [964, 147] on div "View by: Recovery Period High to Low - Component Cost" at bounding box center [907, 146] width 1260 height 48
click at [884, 138] on div "View by: Recovery Period High to Low - Component Cost" at bounding box center [907, 146] width 1260 height 48
click at [877, 142] on div "View by: Recovery Period High to Low - Component Cost" at bounding box center [907, 146] width 1260 height 48
